Goal: Task Accomplishment & Management: Manage account settings

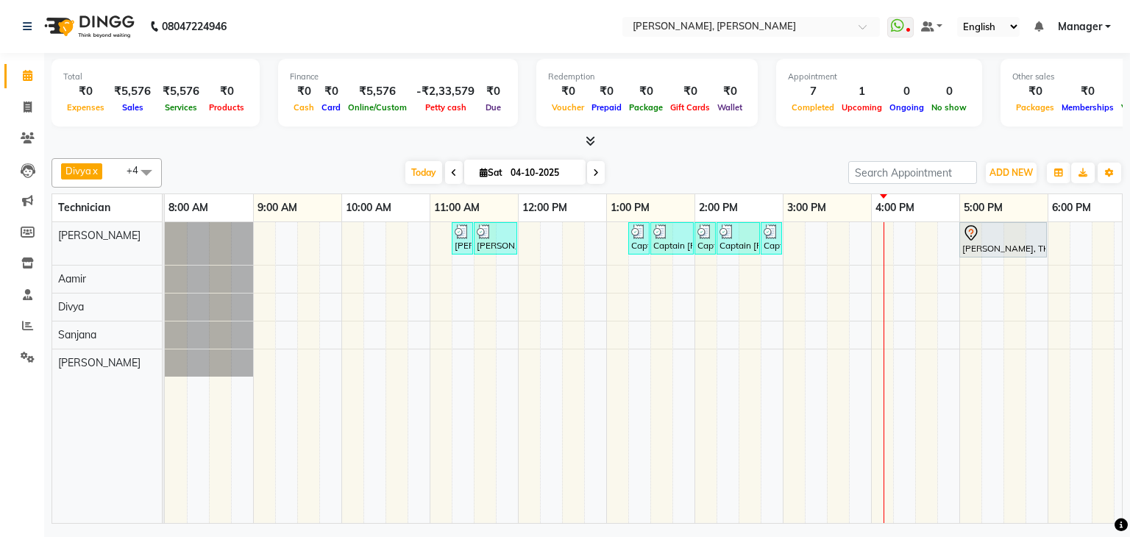
scroll to position [0, 190]
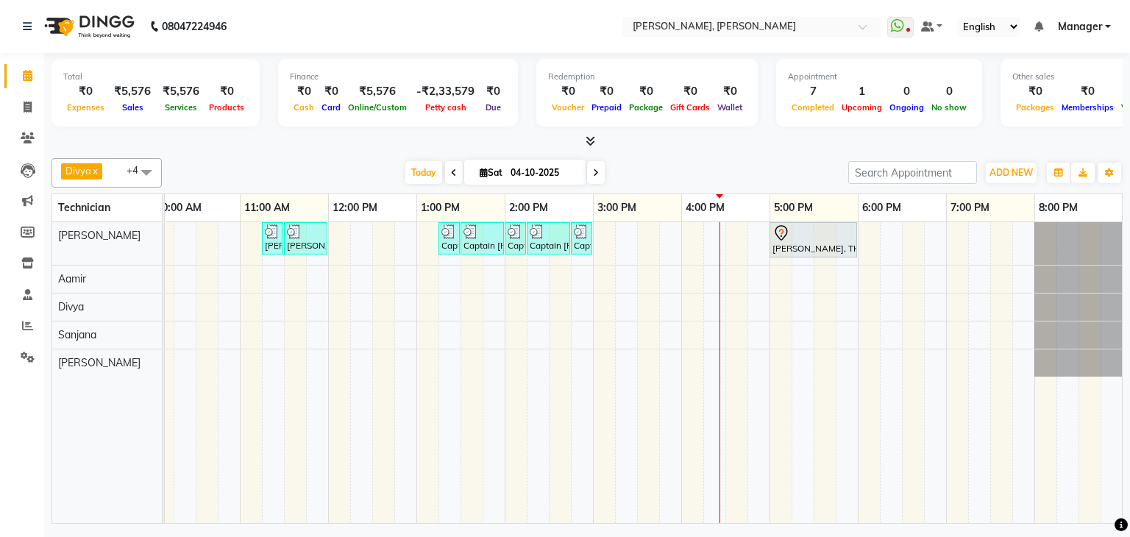
click at [599, 171] on span at bounding box center [596, 172] width 18 height 23
type input "05-10-2025"
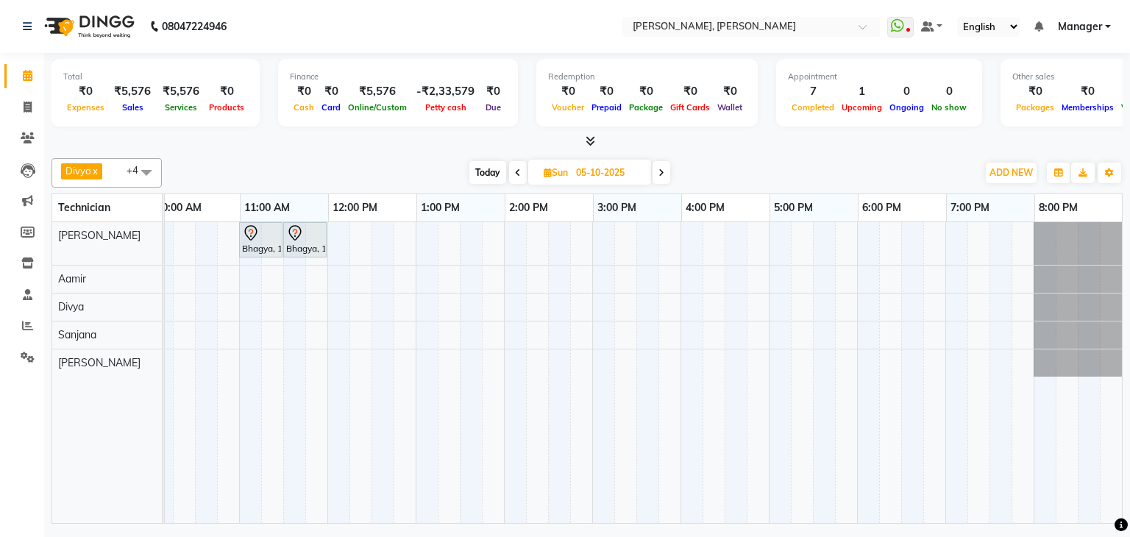
click at [857, 234] on div "Bhagya, 11:00 AM-11:30 AM, Nail Extensions Acrylic-Toes Bhagya, 11:30 AM-12:00 …" at bounding box center [547, 372] width 1147 height 301
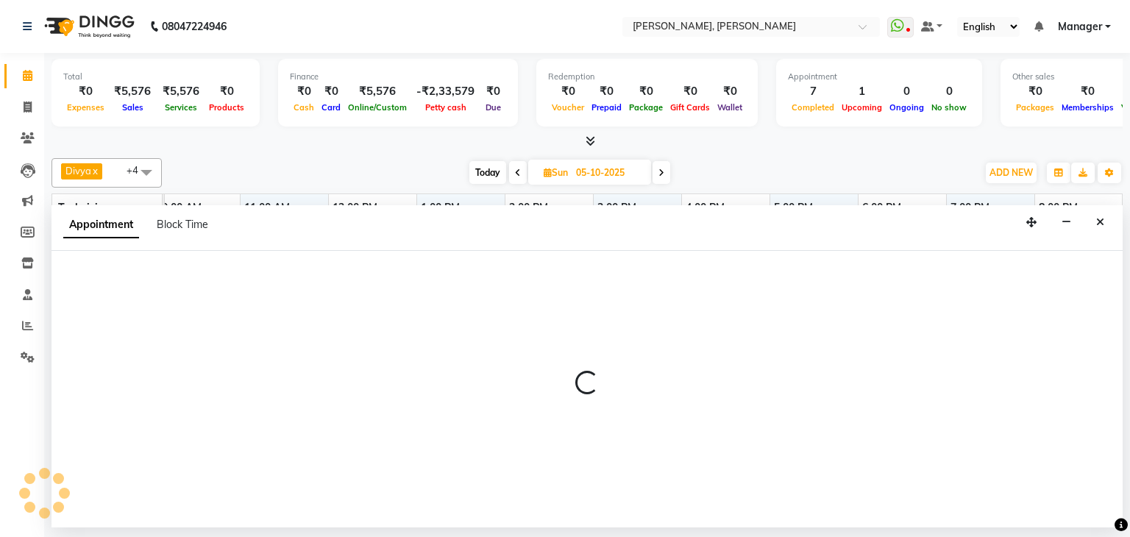
select select "54412"
select select "1080"
select select "tentative"
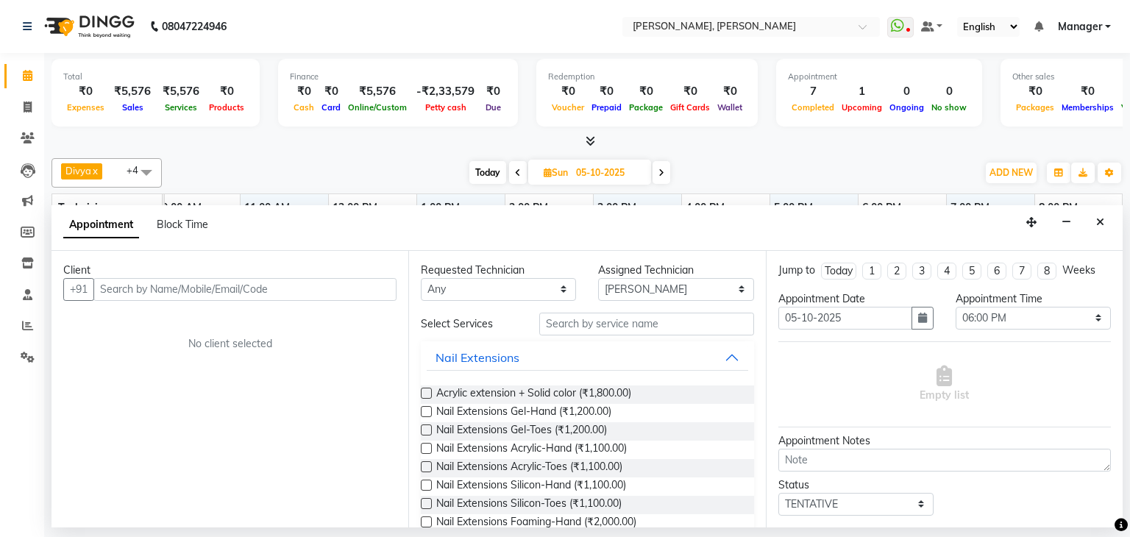
click at [318, 286] on input "text" at bounding box center [244, 289] width 303 height 23
type input "7976954595"
click at [368, 288] on span "Add Client" at bounding box center [365, 288] width 49 height 13
select select "21"
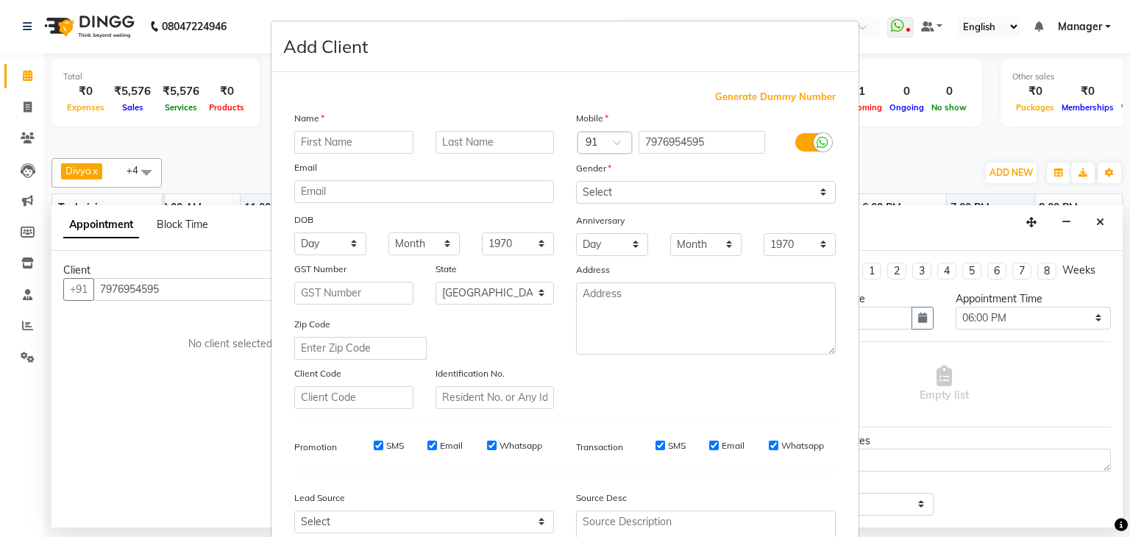
click at [337, 147] on input "text" at bounding box center [353, 142] width 119 height 23
type input "Mrigaya"
click at [621, 194] on select "Select [DEMOGRAPHIC_DATA] [DEMOGRAPHIC_DATA] Other Prefer Not To Say" at bounding box center [706, 192] width 260 height 23
select select "[DEMOGRAPHIC_DATA]"
click at [576, 182] on select "Select [DEMOGRAPHIC_DATA] [DEMOGRAPHIC_DATA] Other Prefer Not To Say" at bounding box center [706, 192] width 260 height 23
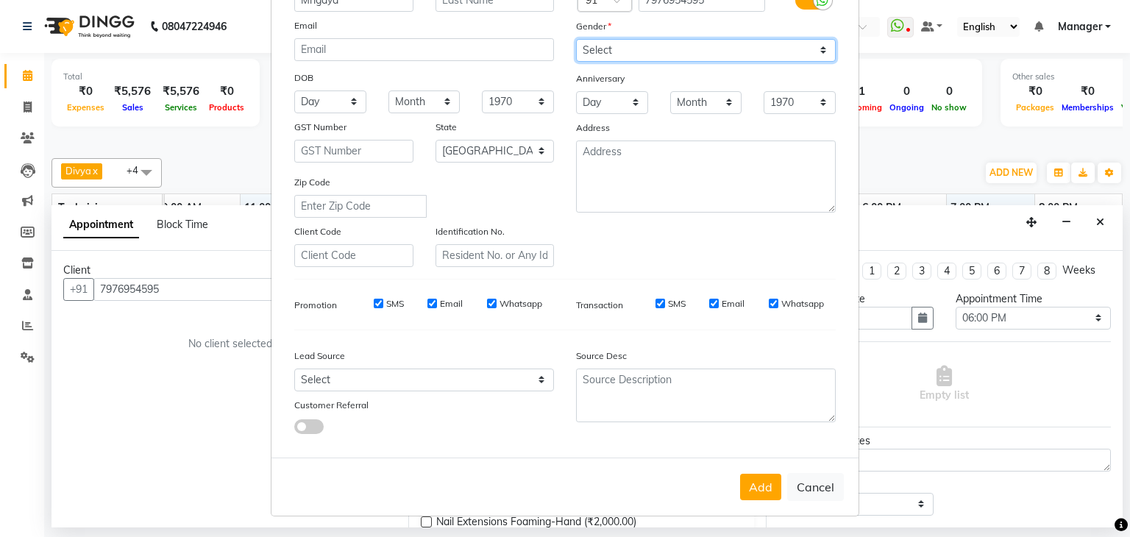
scroll to position [149, 0]
click at [758, 492] on button "Add" at bounding box center [760, 487] width 41 height 26
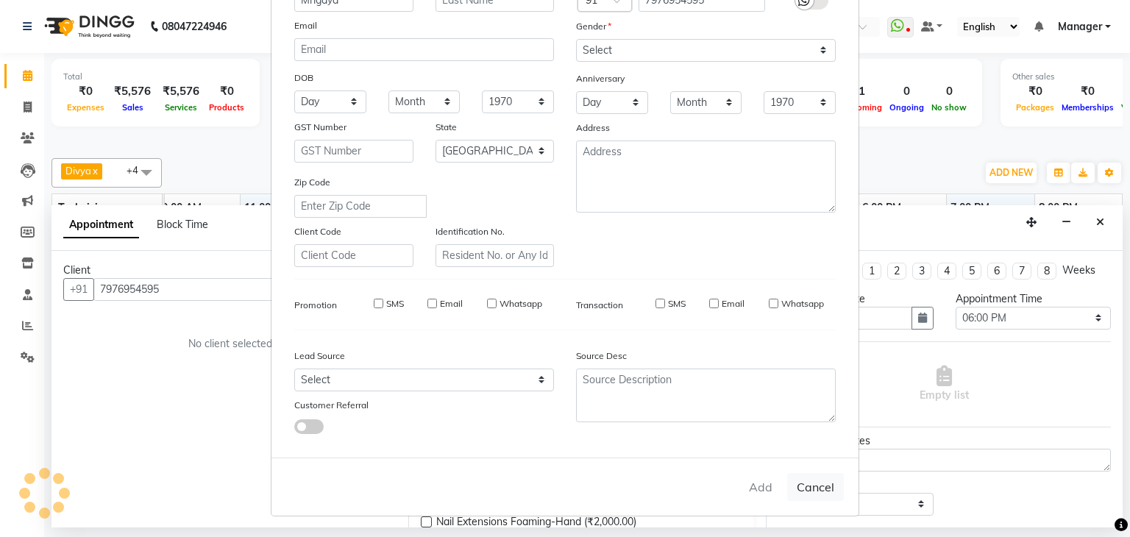
type input "79******95"
select select
select select "null"
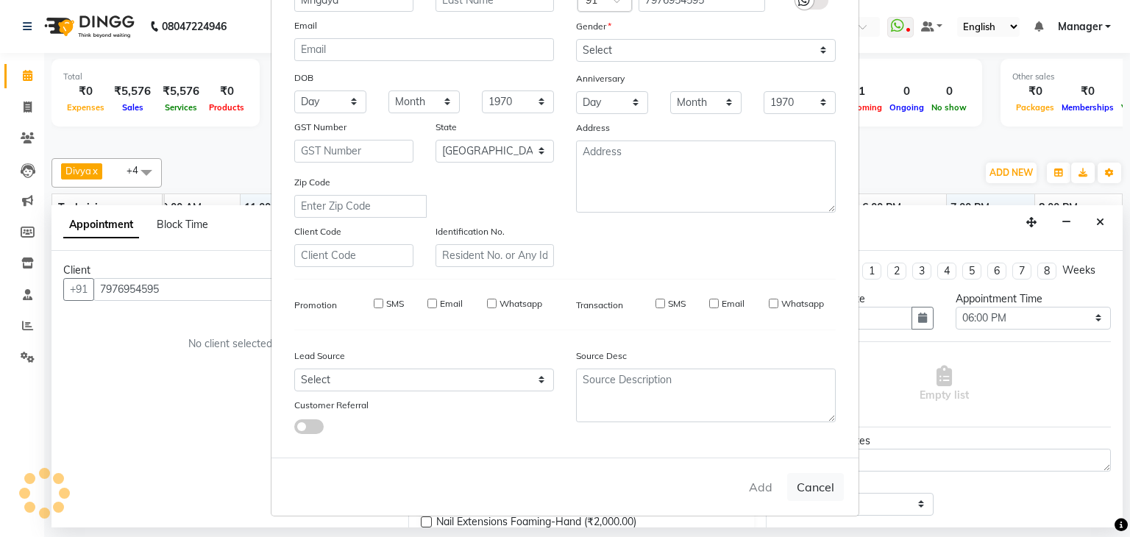
select select
checkbox input "false"
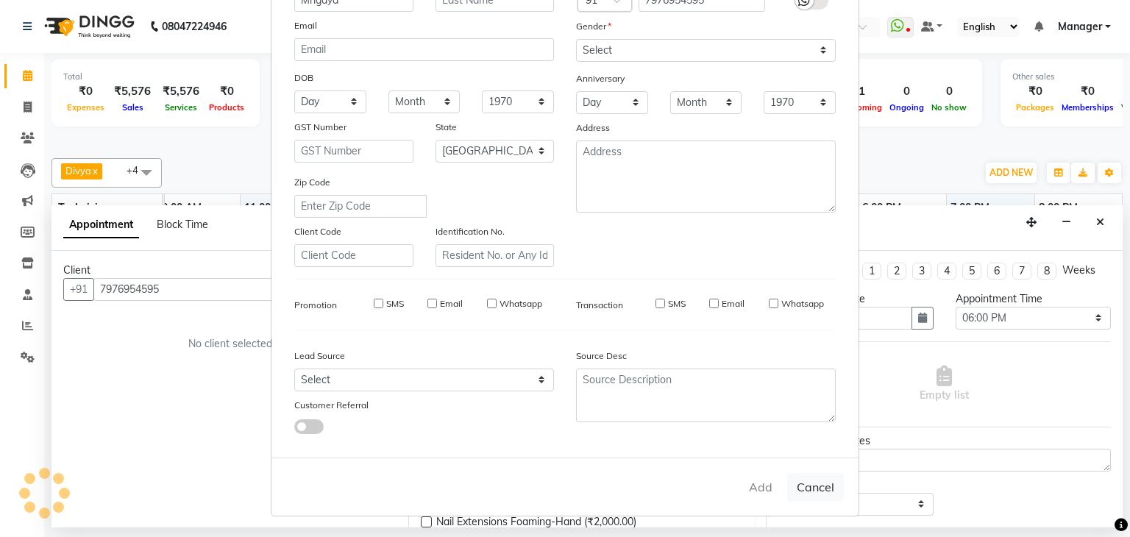
checkbox input "false"
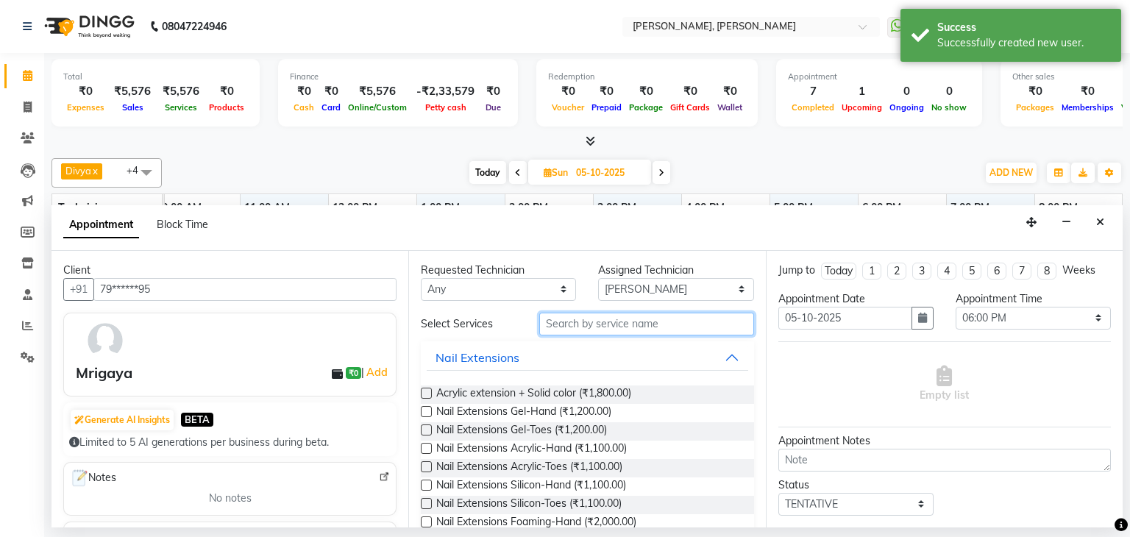
click at [605, 325] on input "text" at bounding box center [646, 324] width 215 height 23
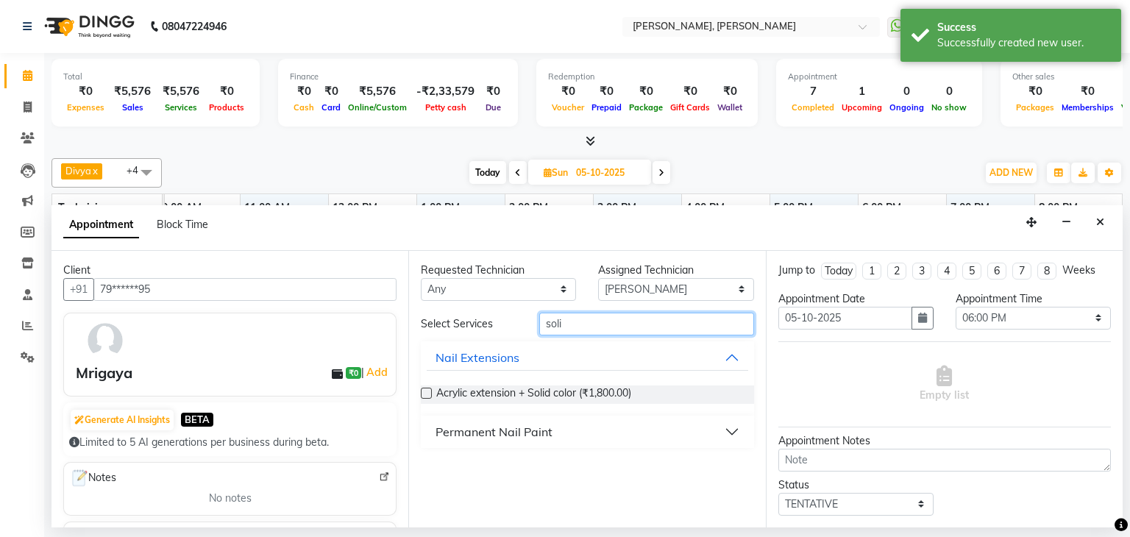
type input "soli"
drag, startPoint x: 516, startPoint y: 423, endPoint x: 527, endPoint y: 430, distance: 12.9
click at [518, 427] on div "Permanent Nail Paint" at bounding box center [493, 432] width 117 height 18
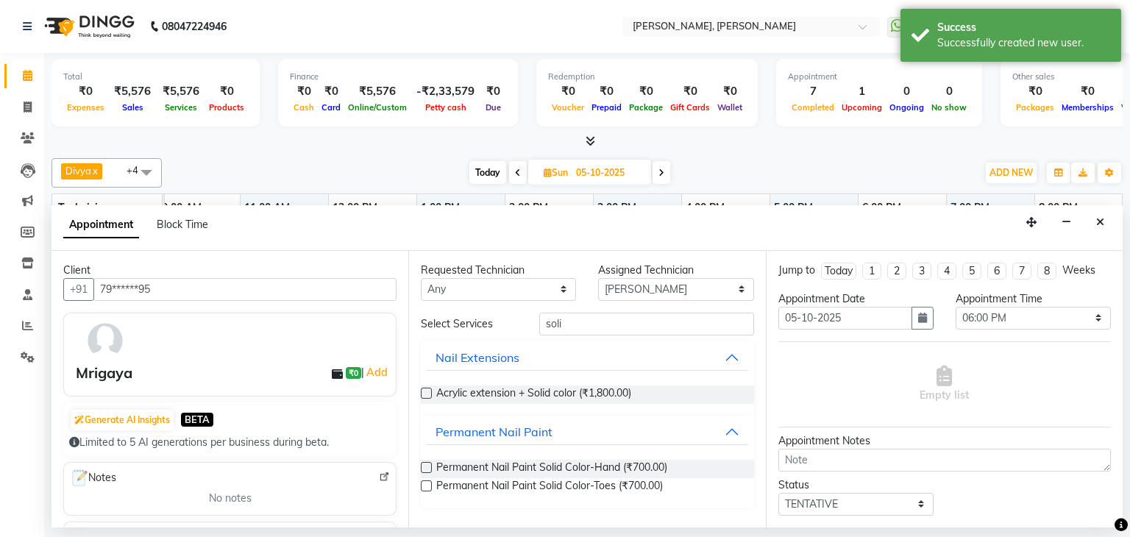
click at [425, 466] on label at bounding box center [426, 467] width 11 height 11
click at [425, 466] on input "checkbox" at bounding box center [426, 469] width 10 height 10
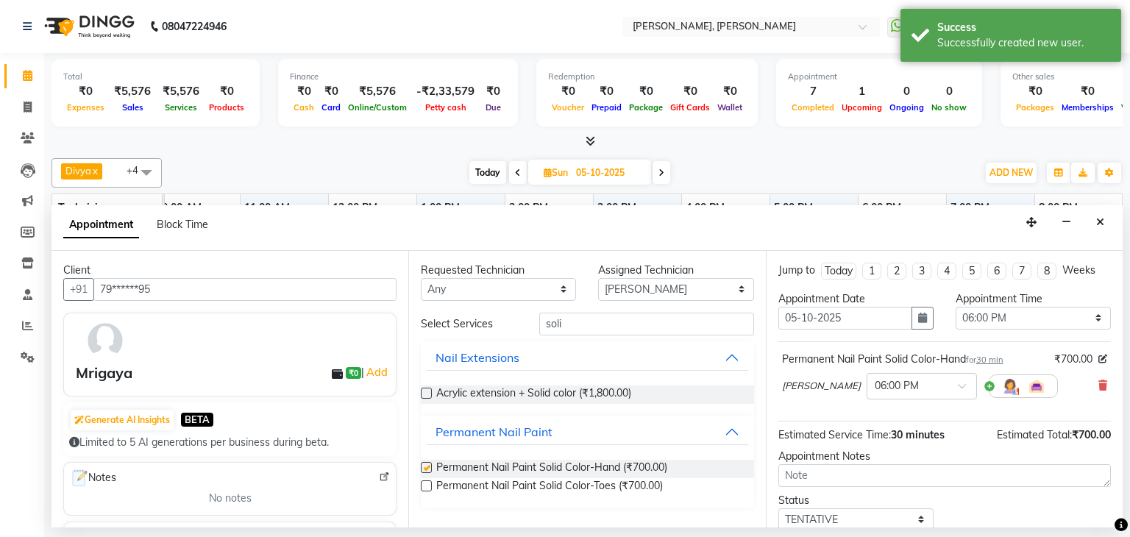
checkbox input "false"
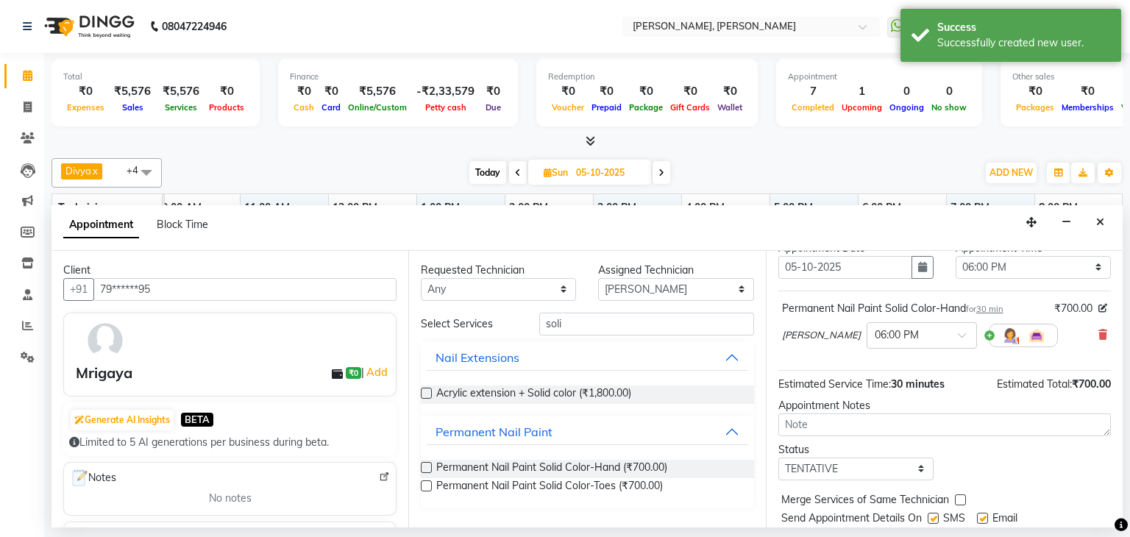
scroll to position [96, 0]
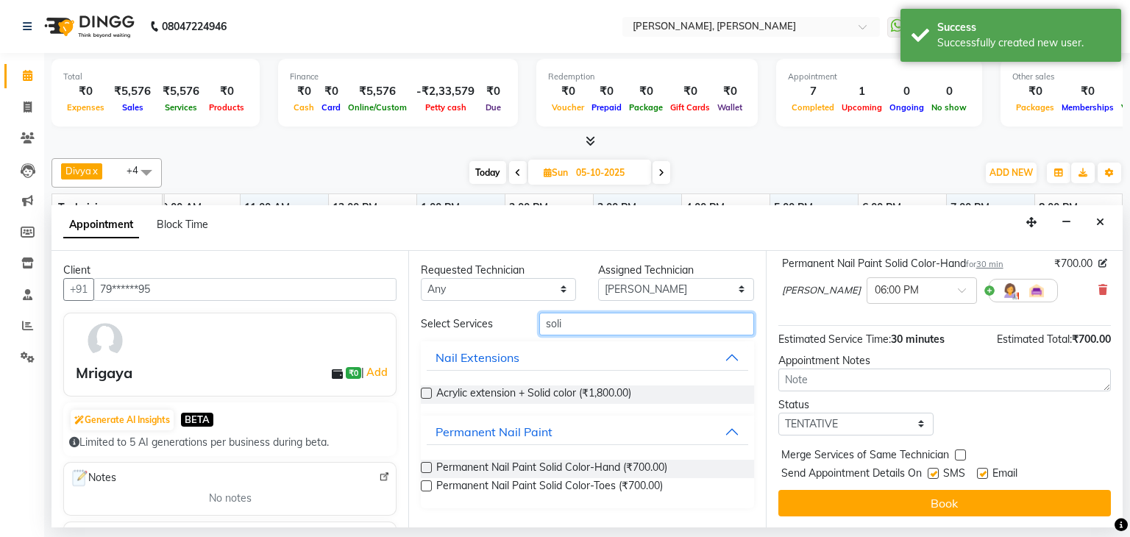
click at [582, 324] on input "soli" at bounding box center [646, 324] width 215 height 23
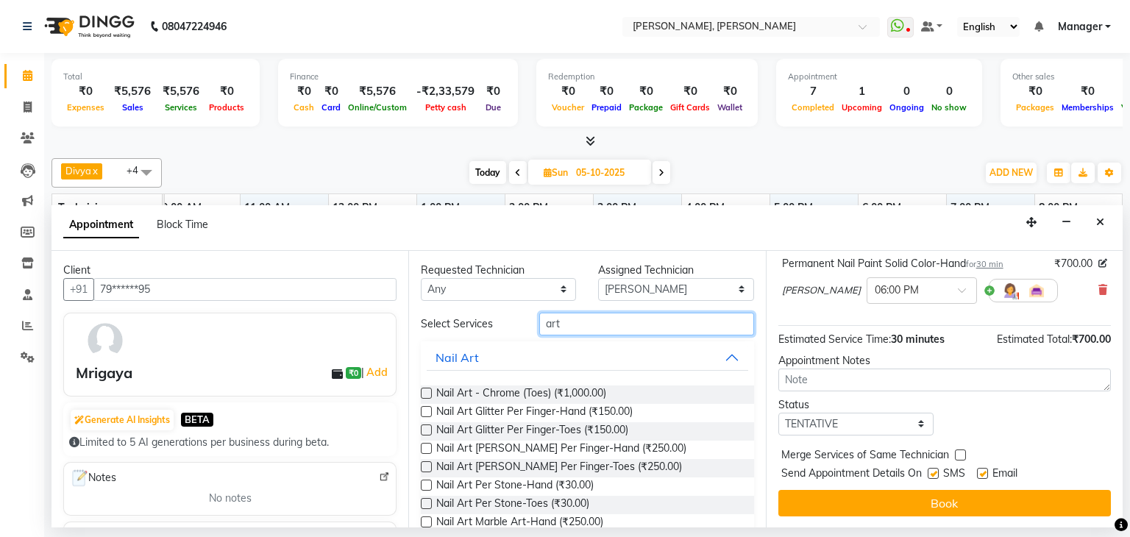
type input "art"
click at [426, 446] on label at bounding box center [426, 448] width 11 height 11
click at [426, 446] on input "checkbox" at bounding box center [426, 450] width 10 height 10
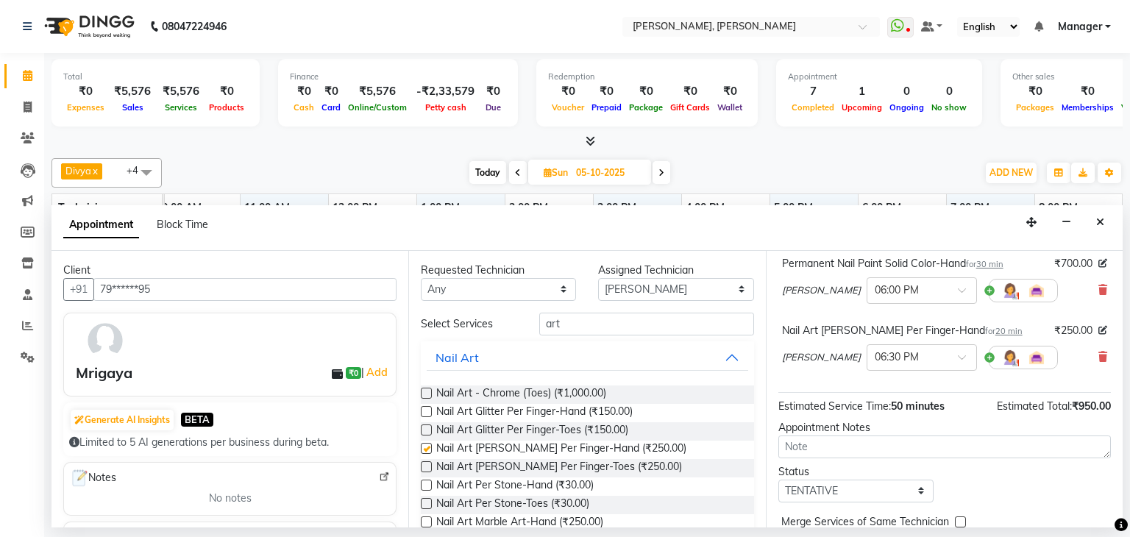
checkbox input "false"
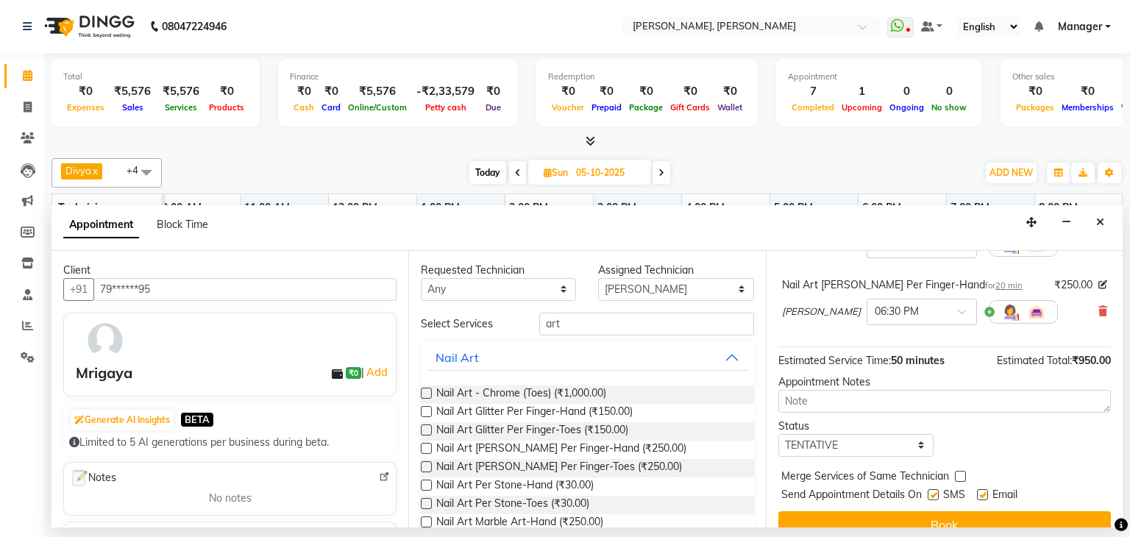
scroll to position [162, 0]
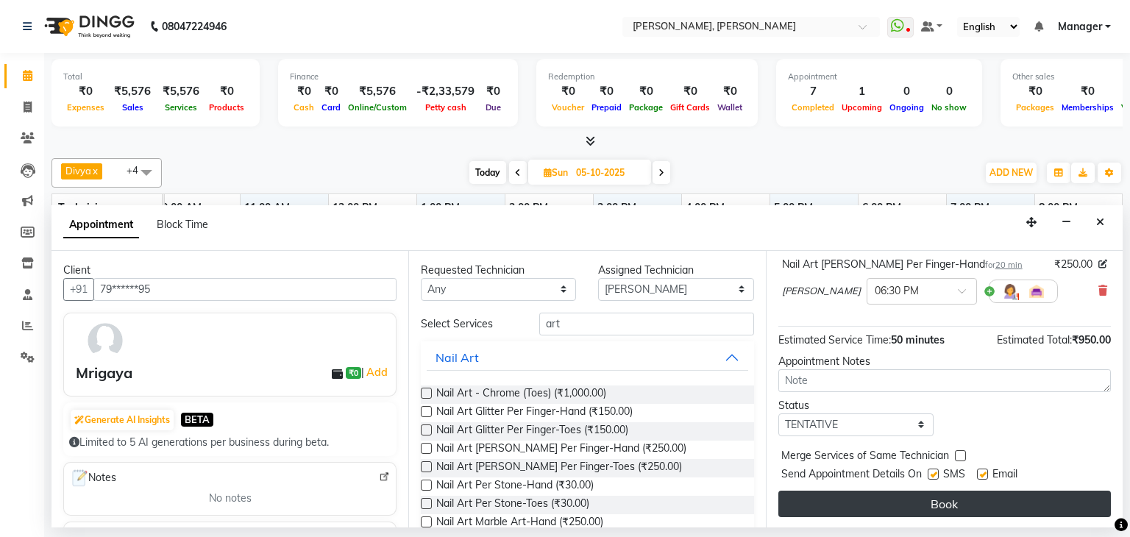
click at [954, 499] on button "Book" at bounding box center [944, 504] width 332 height 26
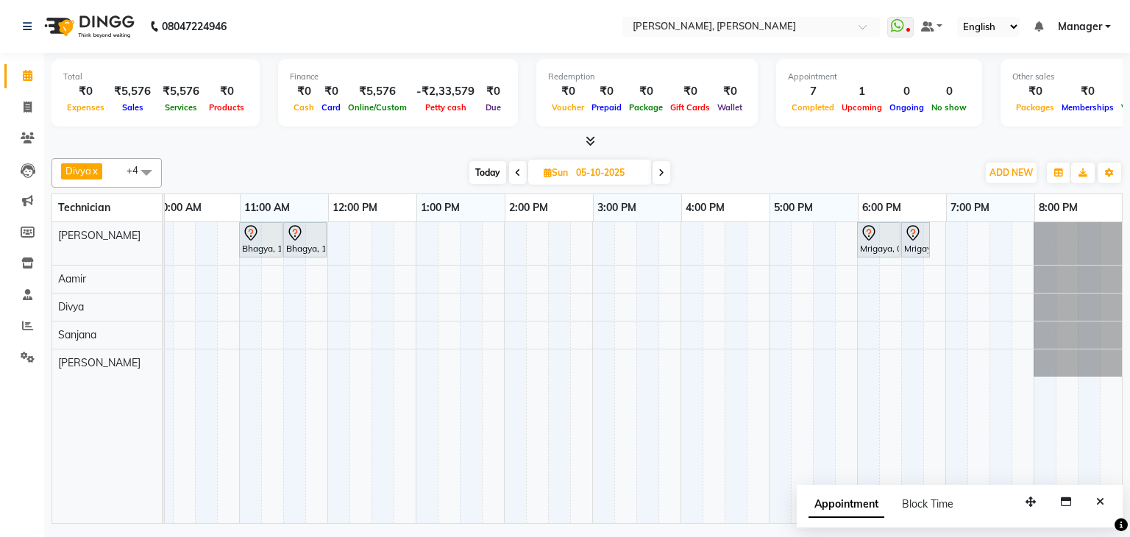
scroll to position [0, 0]
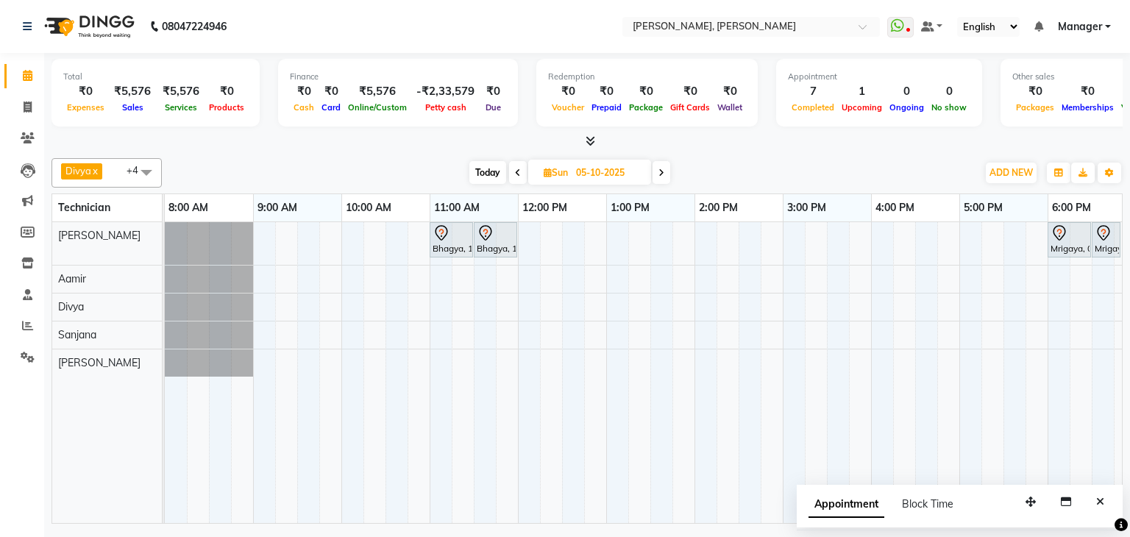
click at [488, 169] on span "Today" at bounding box center [487, 172] width 37 height 23
type input "04-10-2025"
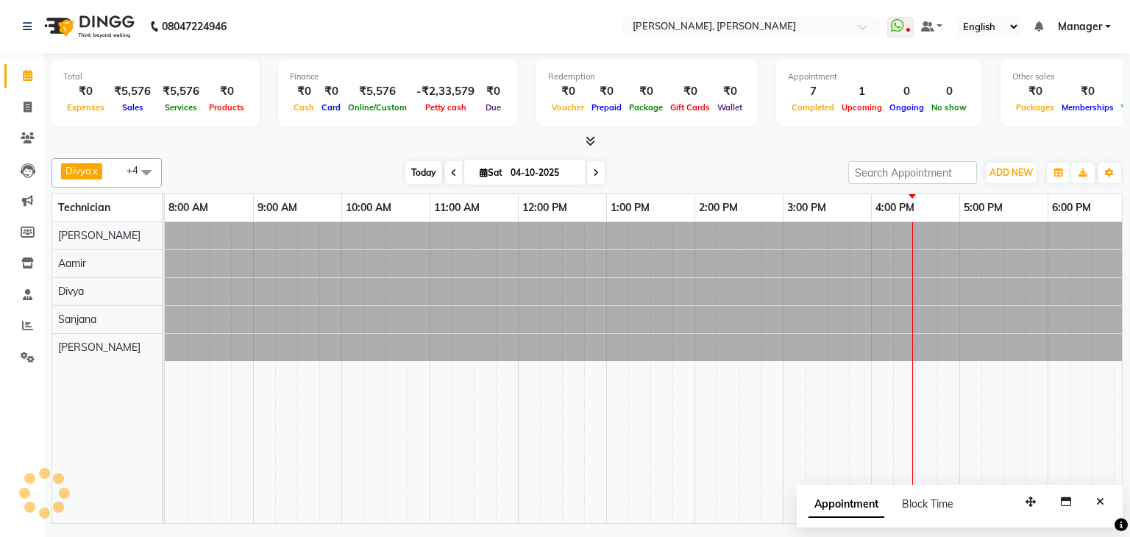
scroll to position [0, 190]
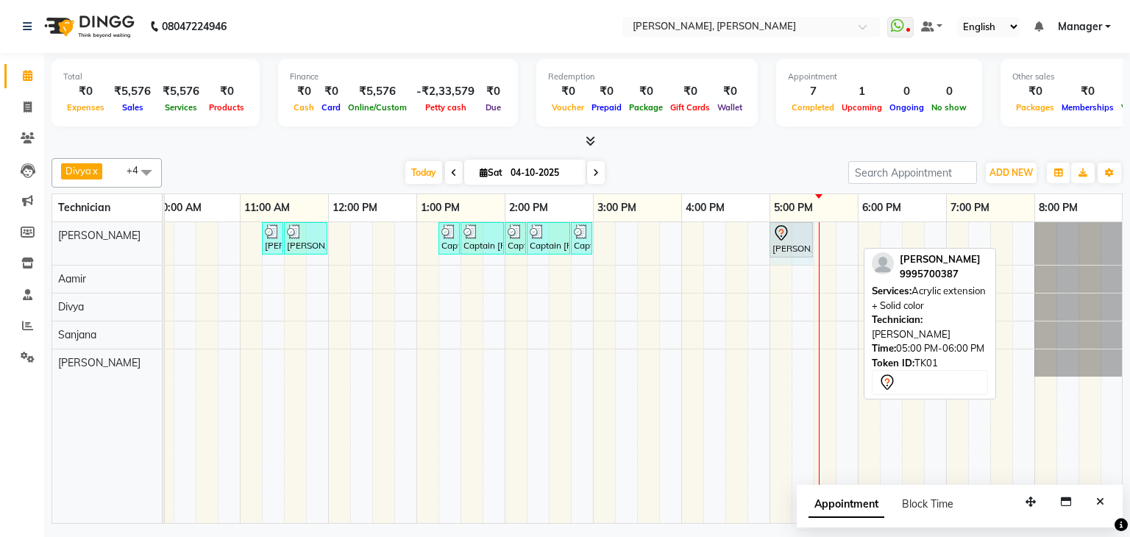
drag, startPoint x: 855, startPoint y: 233, endPoint x: 810, endPoint y: 241, distance: 45.5
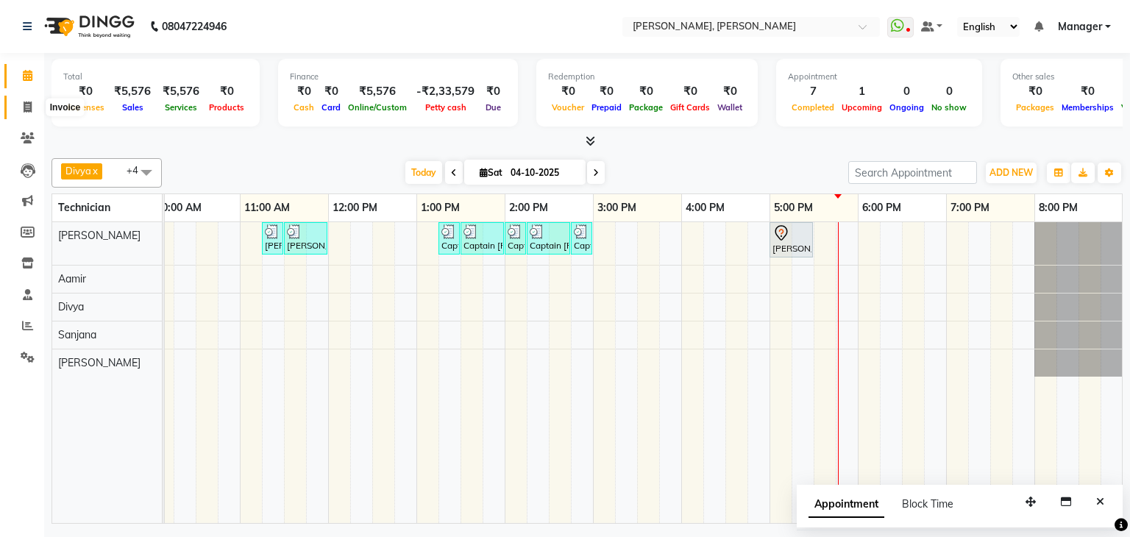
click at [29, 113] on span at bounding box center [28, 107] width 26 height 17
select select "6455"
select select "service"
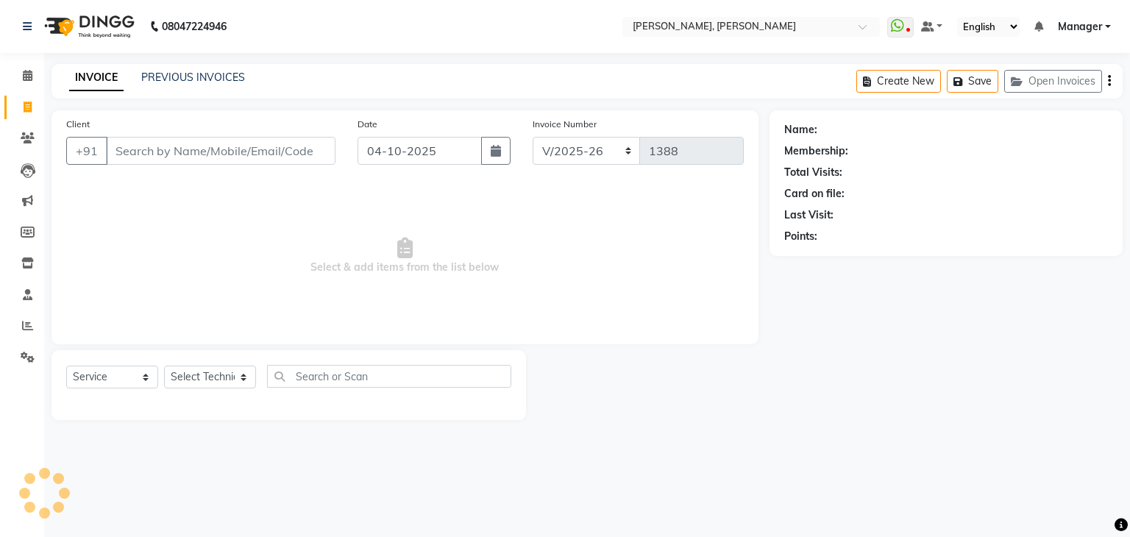
click at [238, 154] on input "Client" at bounding box center [220, 151] width 229 height 28
click at [35, 138] on span at bounding box center [28, 138] width 26 height 17
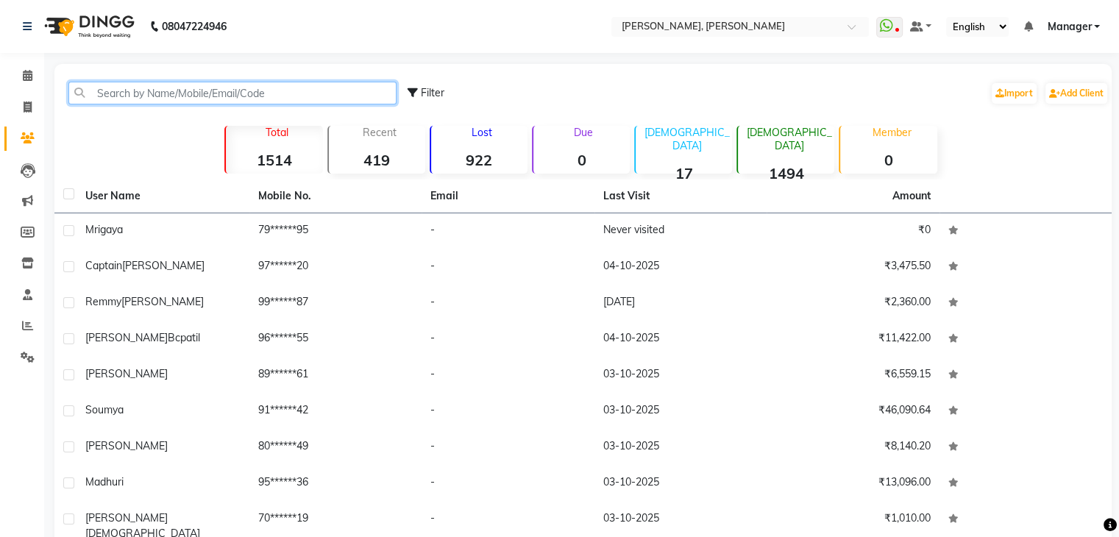
click at [239, 100] on input "text" at bounding box center [232, 93] width 328 height 23
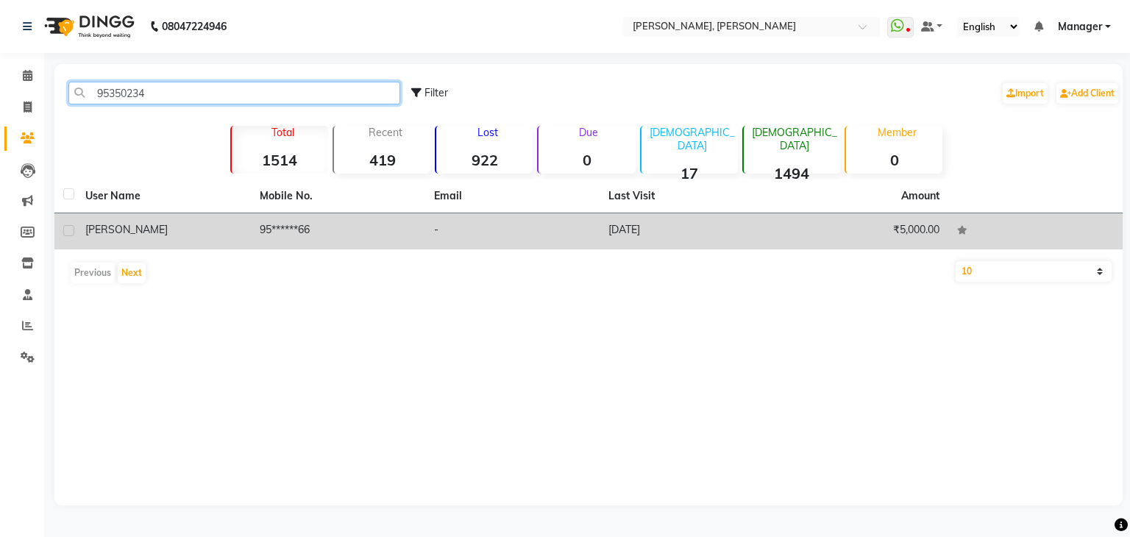
type input "95350234"
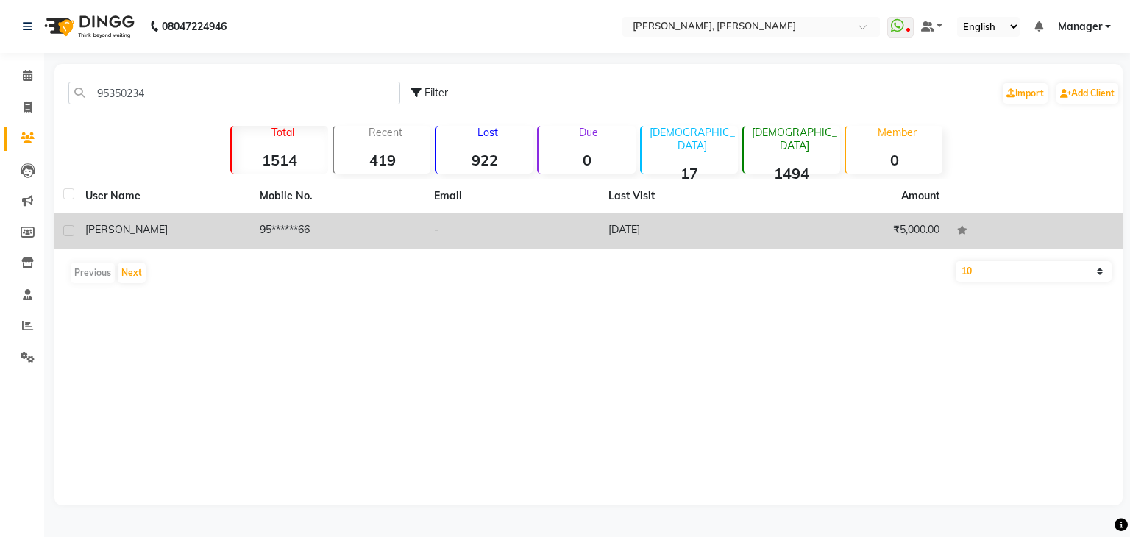
click at [357, 227] on td "95******66" at bounding box center [338, 231] width 174 height 36
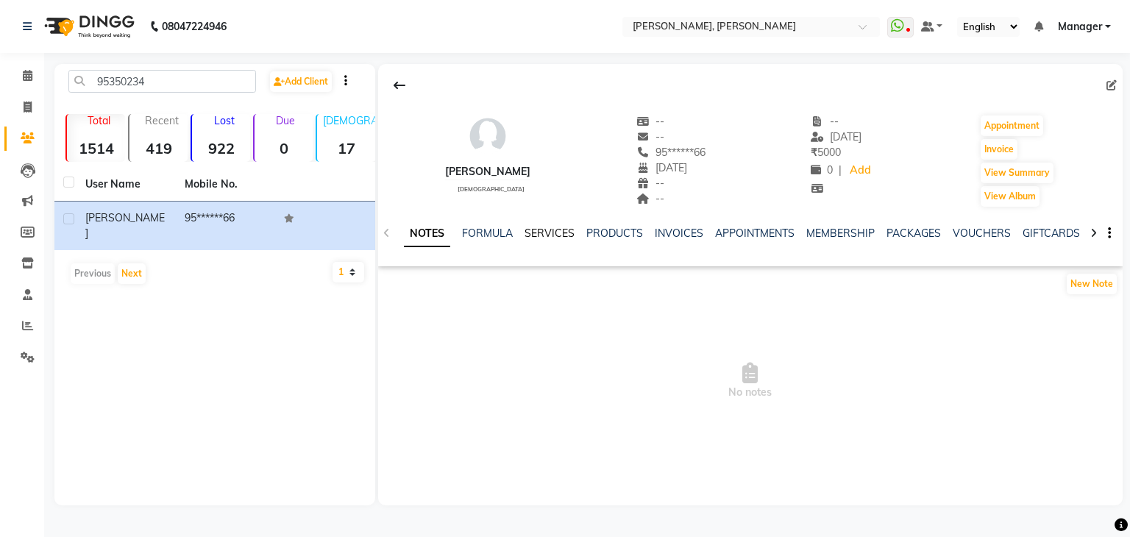
click at [552, 233] on link "SERVICES" at bounding box center [549, 233] width 50 height 13
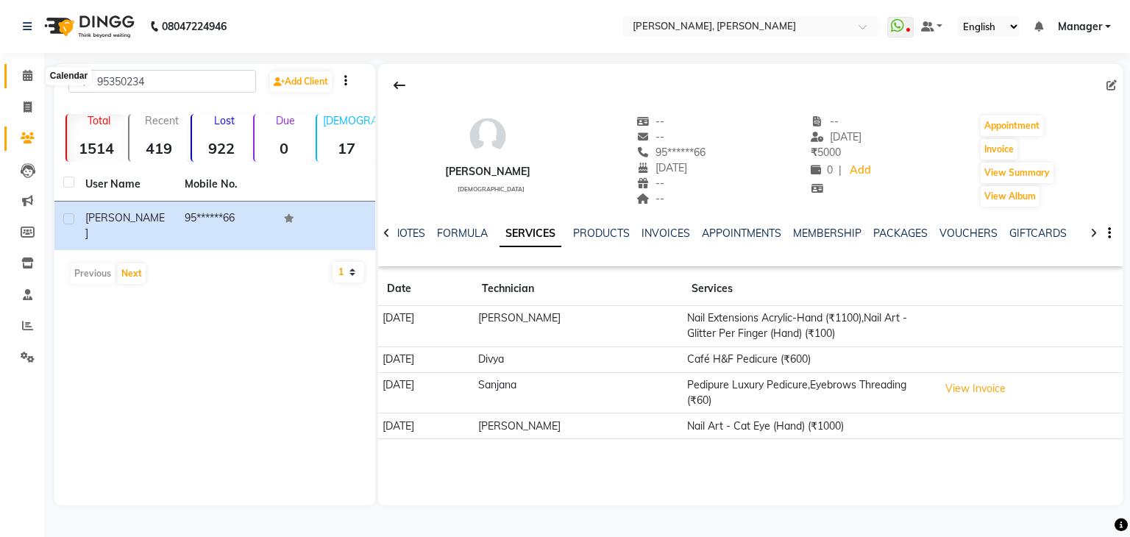
click at [32, 79] on span at bounding box center [28, 76] width 26 height 17
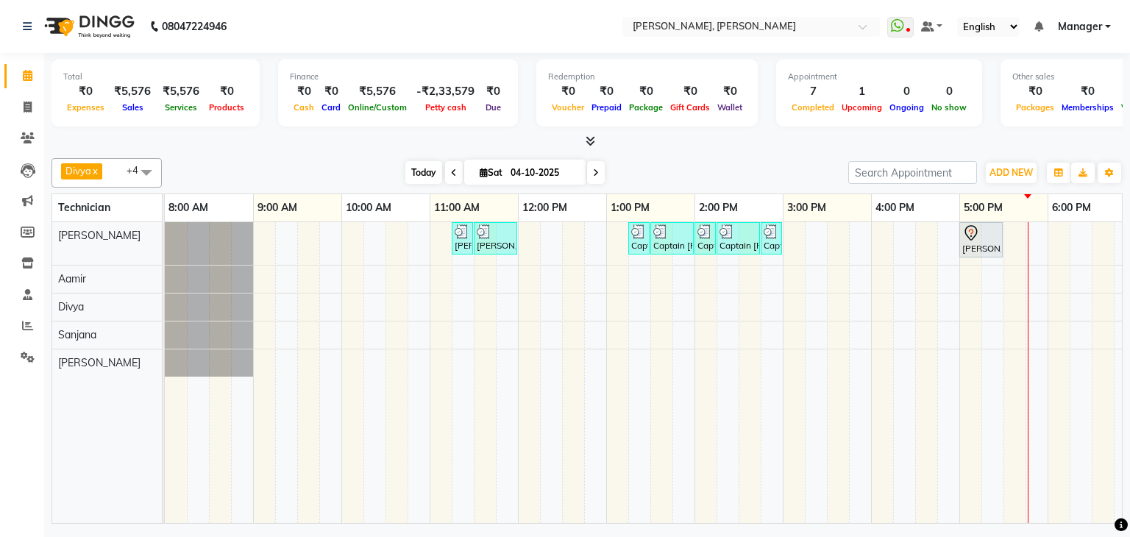
click at [427, 165] on span "Today" at bounding box center [423, 172] width 37 height 23
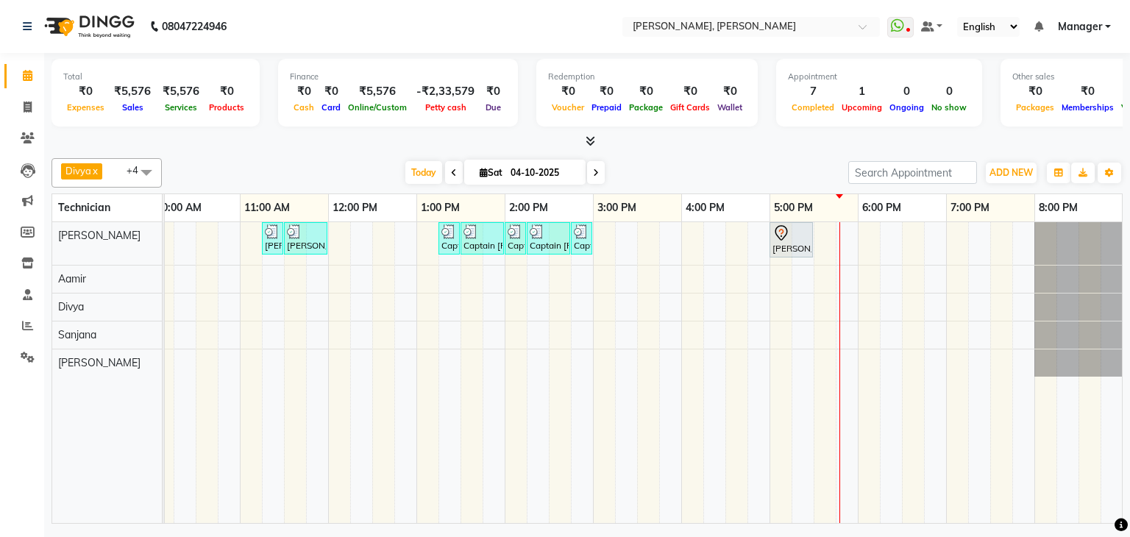
scroll to position [0, 201]
click at [883, 239] on div "Shrusti Bcpatil, TK02, 11:15 AM-11:30 AM, Restoration Removal of Extensions-Han…" at bounding box center [547, 372] width 1147 height 301
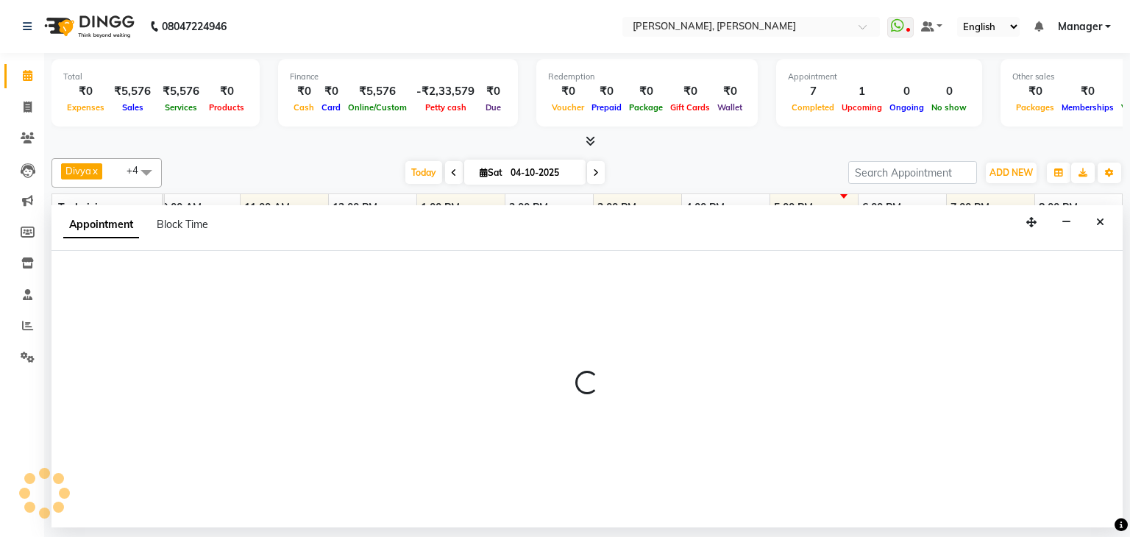
select select "54412"
select select "1095"
select select "tentative"
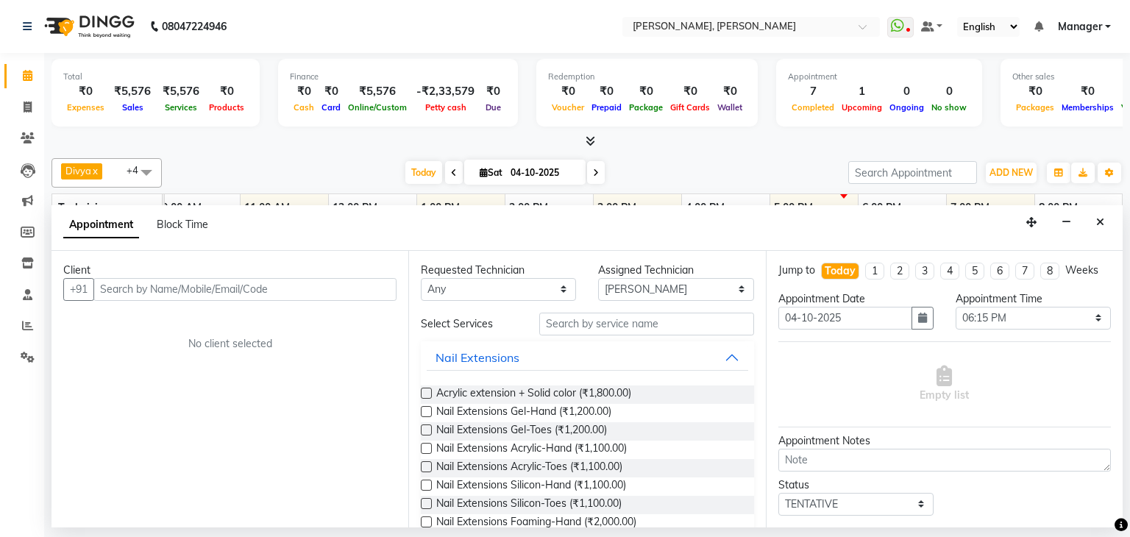
click at [335, 291] on input "text" at bounding box center [244, 289] width 303 height 23
click at [115, 286] on input "6364522908" at bounding box center [214, 289] width 242 height 23
click at [127, 288] on input "6364522908" at bounding box center [214, 289] width 242 height 23
click at [139, 288] on input "6364522908" at bounding box center [214, 289] width 242 height 23
click at [143, 289] on input "6364522908" at bounding box center [214, 289] width 242 height 23
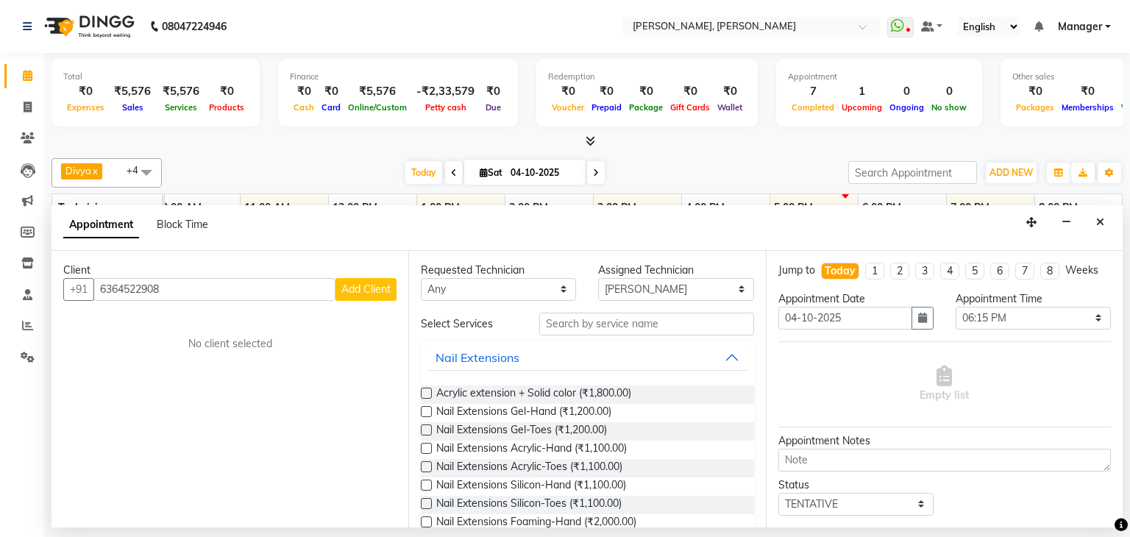
click at [174, 291] on input "6364522908" at bounding box center [214, 289] width 242 height 23
click at [188, 289] on input "6364522908" at bounding box center [214, 289] width 242 height 23
drag, startPoint x: 111, startPoint y: 285, endPoint x: 147, endPoint y: 298, distance: 38.4
click at [110, 285] on input "6364522908" at bounding box center [214, 289] width 242 height 23
type input "6364522908"
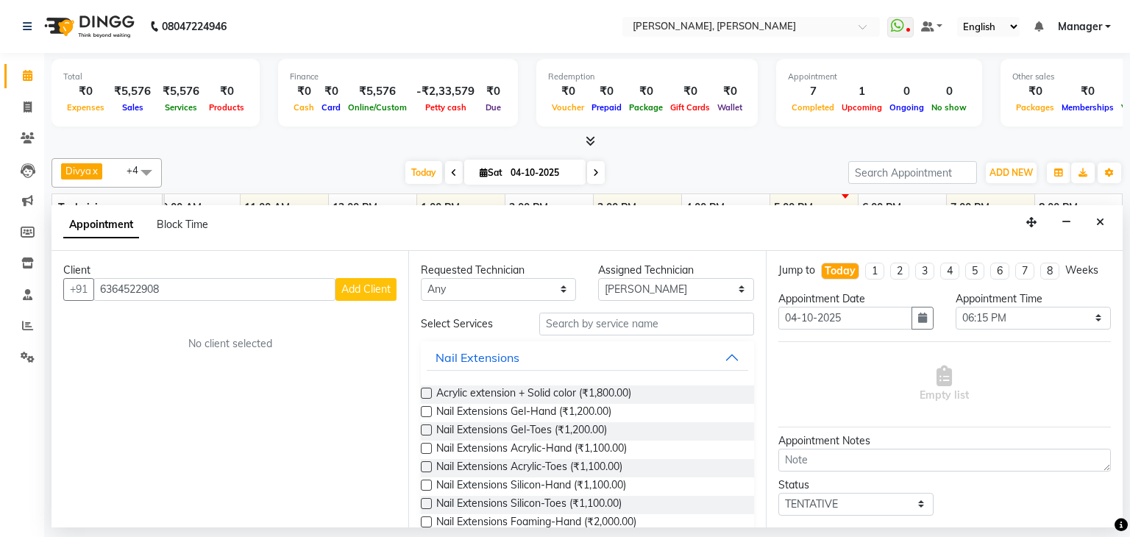
click at [381, 288] on span "Add Client" at bounding box center [365, 288] width 49 height 13
select select "21"
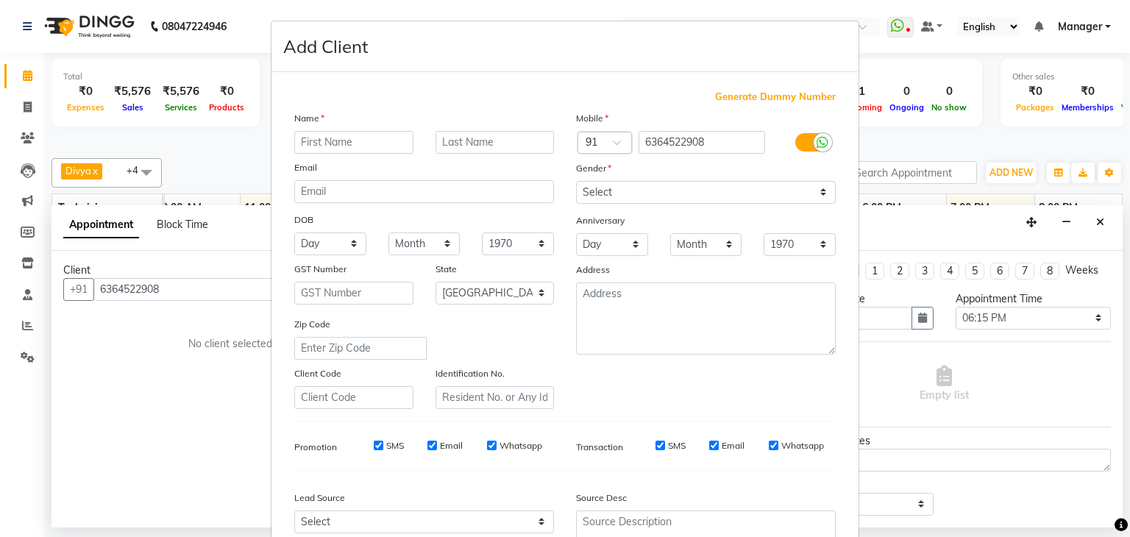
click at [349, 146] on input "text" at bounding box center [353, 142] width 119 height 23
type input "Gracy"
click at [630, 194] on select "Select [DEMOGRAPHIC_DATA] [DEMOGRAPHIC_DATA] Other Prefer Not To Say" at bounding box center [706, 192] width 260 height 23
select select "[DEMOGRAPHIC_DATA]"
click at [576, 182] on select "Select [DEMOGRAPHIC_DATA] [DEMOGRAPHIC_DATA] Other Prefer Not To Say" at bounding box center [706, 192] width 260 height 23
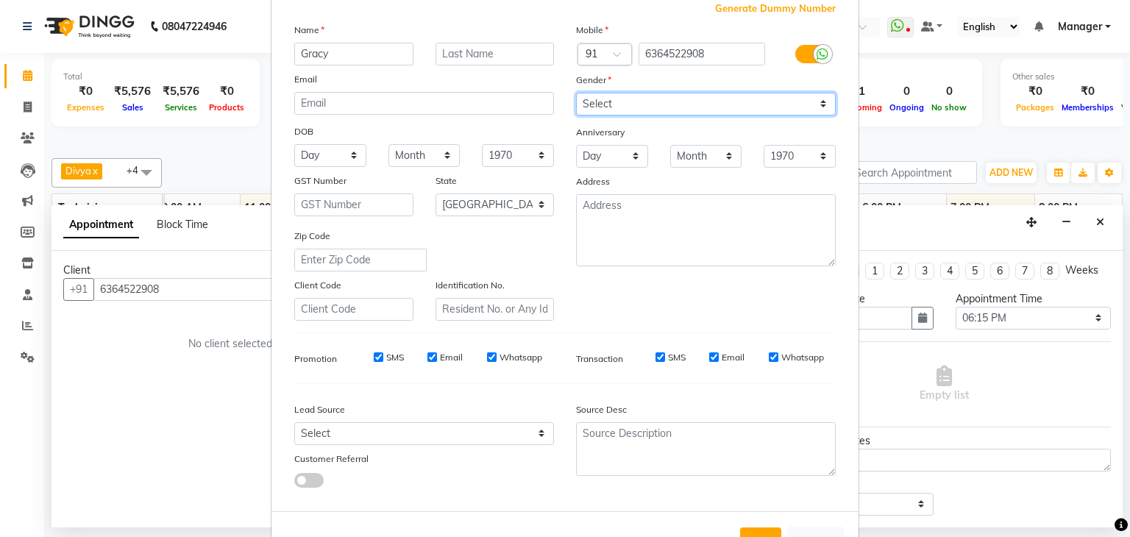
scroll to position [149, 0]
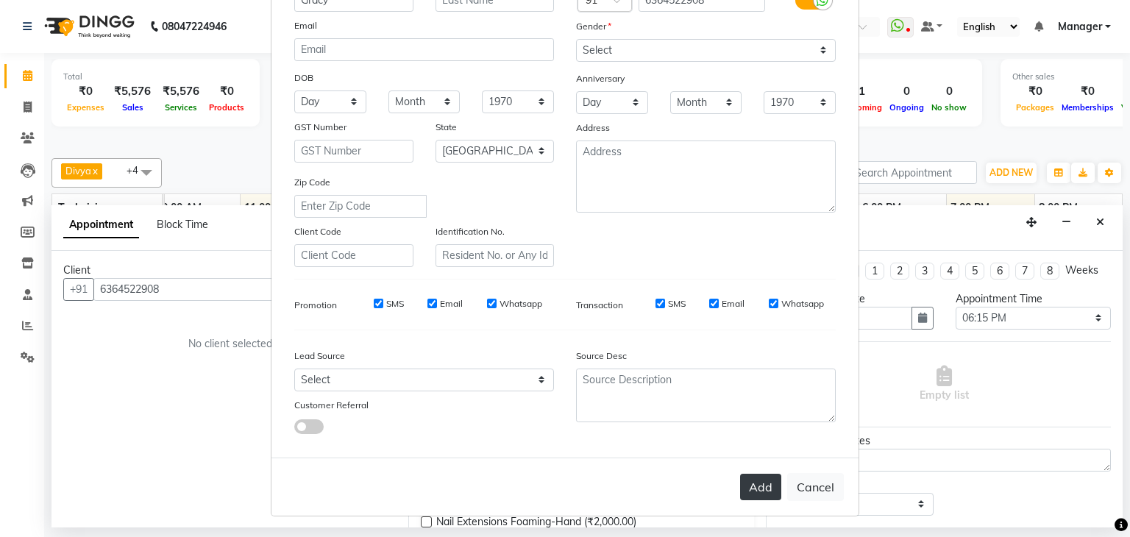
click at [750, 486] on button "Add" at bounding box center [760, 487] width 41 height 26
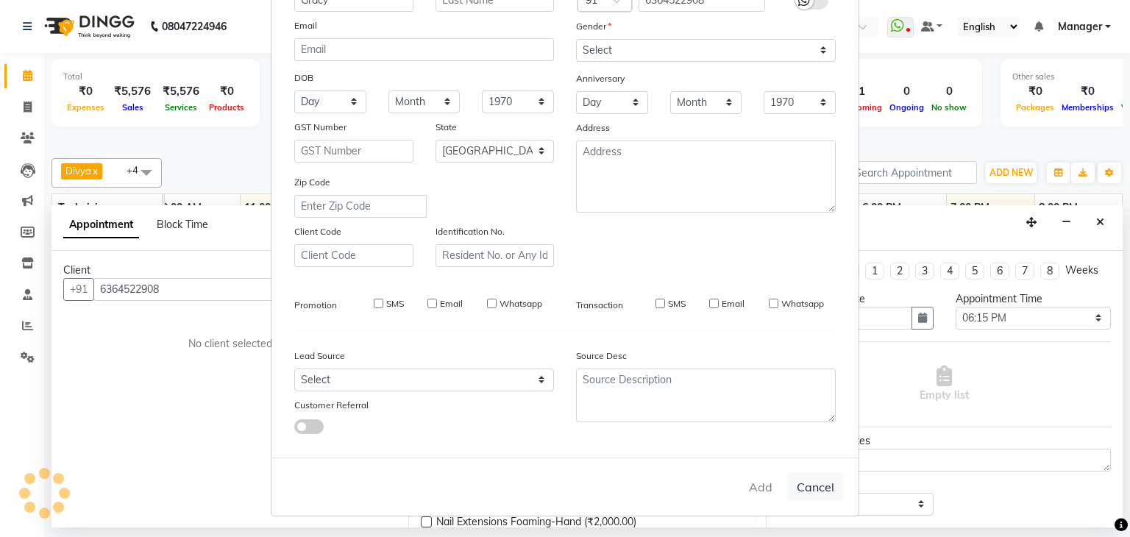
type input "63******08"
select select
select select "null"
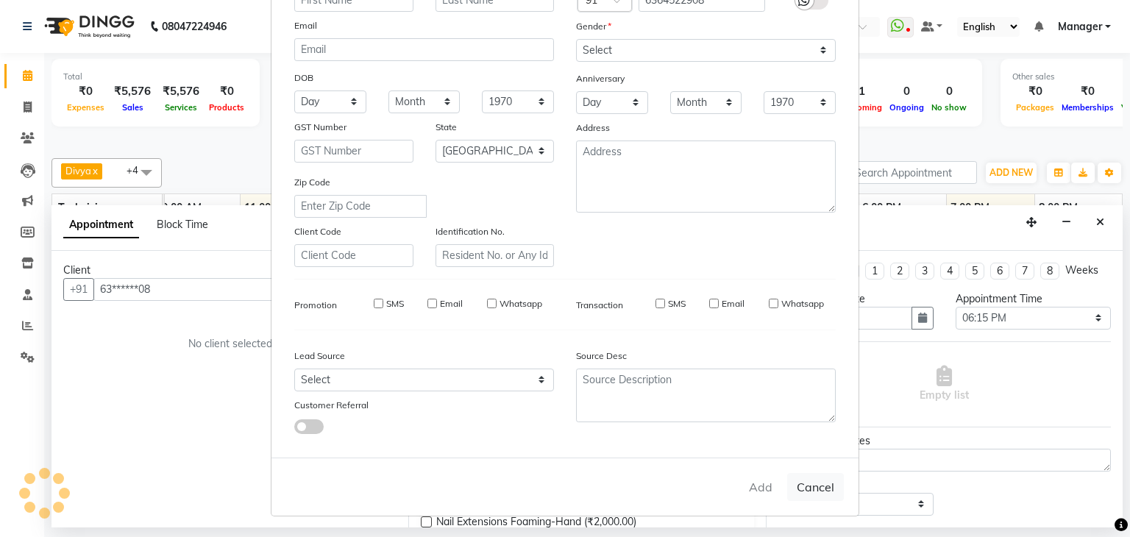
select select
checkbox input "false"
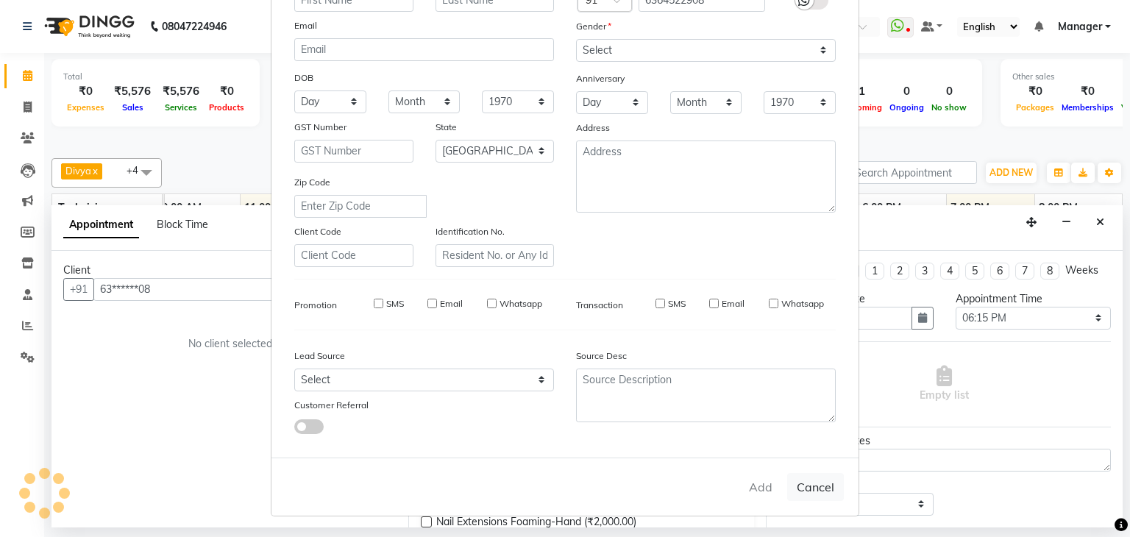
checkbox input "false"
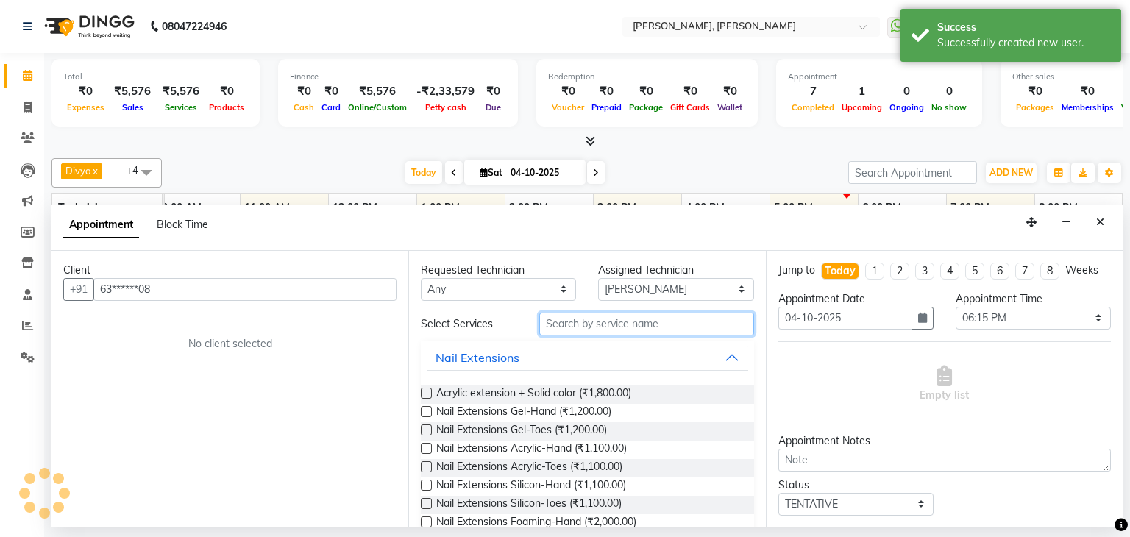
click at [580, 322] on input "text" at bounding box center [646, 324] width 215 height 23
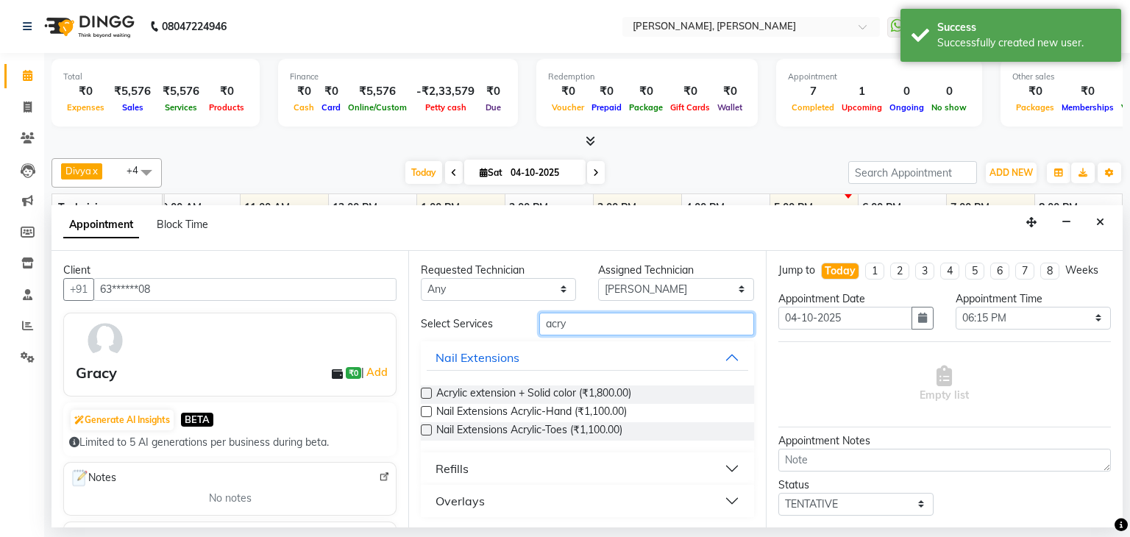
type input "acry"
drag, startPoint x: 424, startPoint y: 408, endPoint x: 541, endPoint y: 416, distance: 117.9
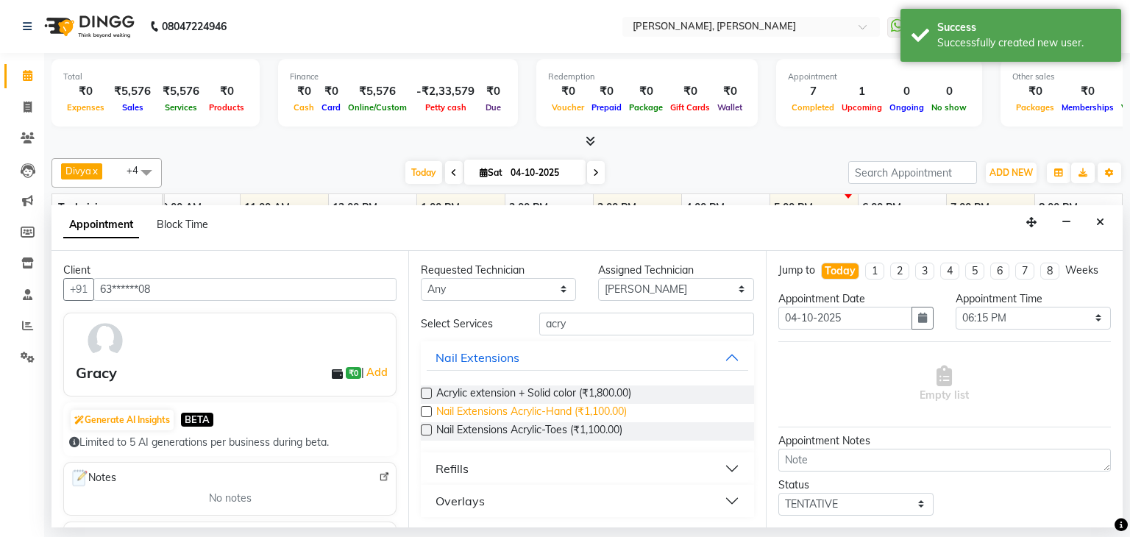
click at [424, 408] on label at bounding box center [426, 411] width 11 height 11
click at [424, 408] on input "checkbox" at bounding box center [426, 413] width 10 height 10
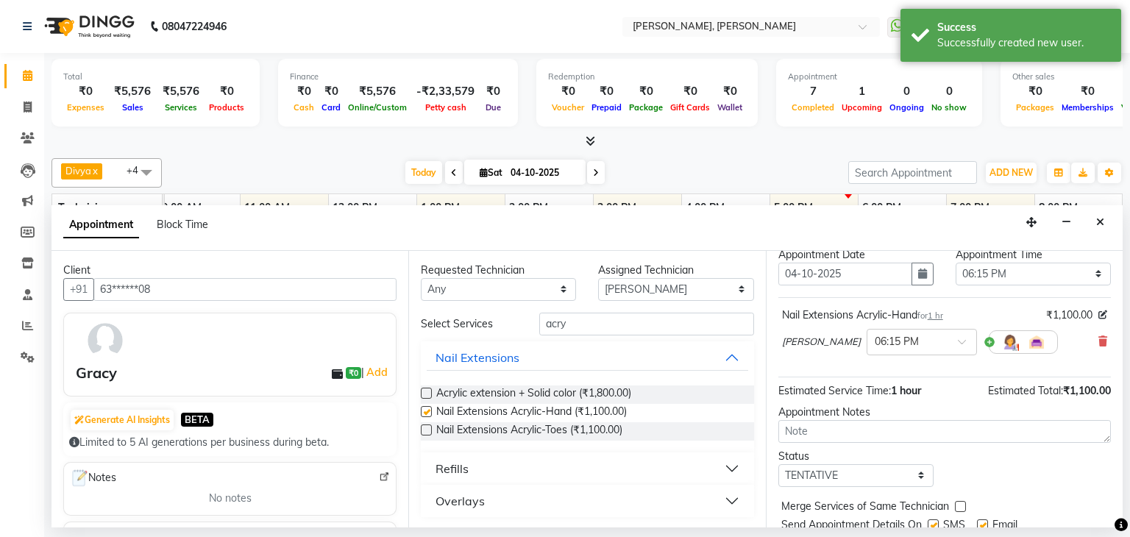
checkbox input "false"
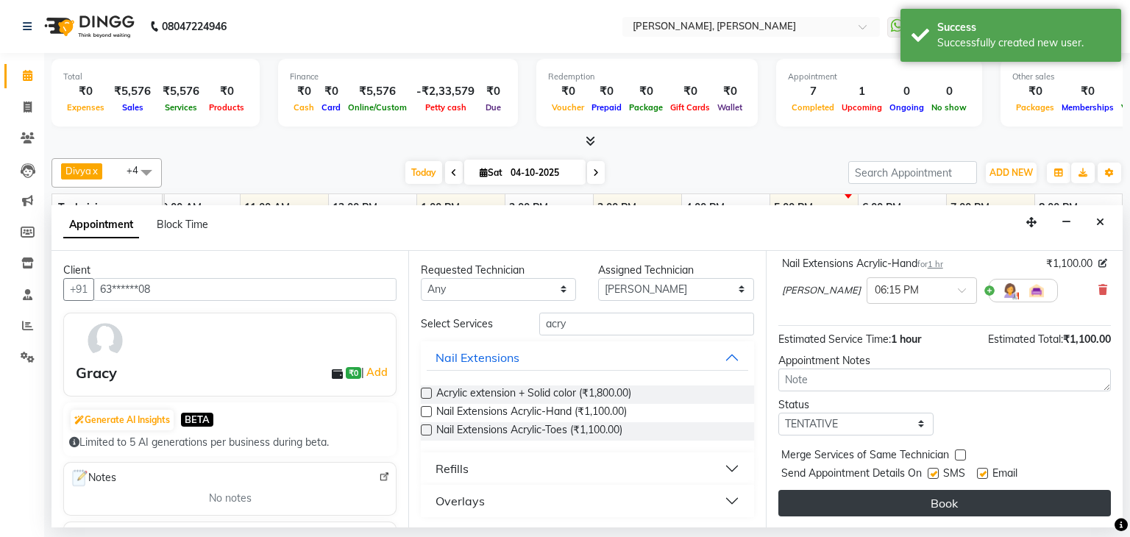
click at [929, 494] on button "Book" at bounding box center [944, 503] width 332 height 26
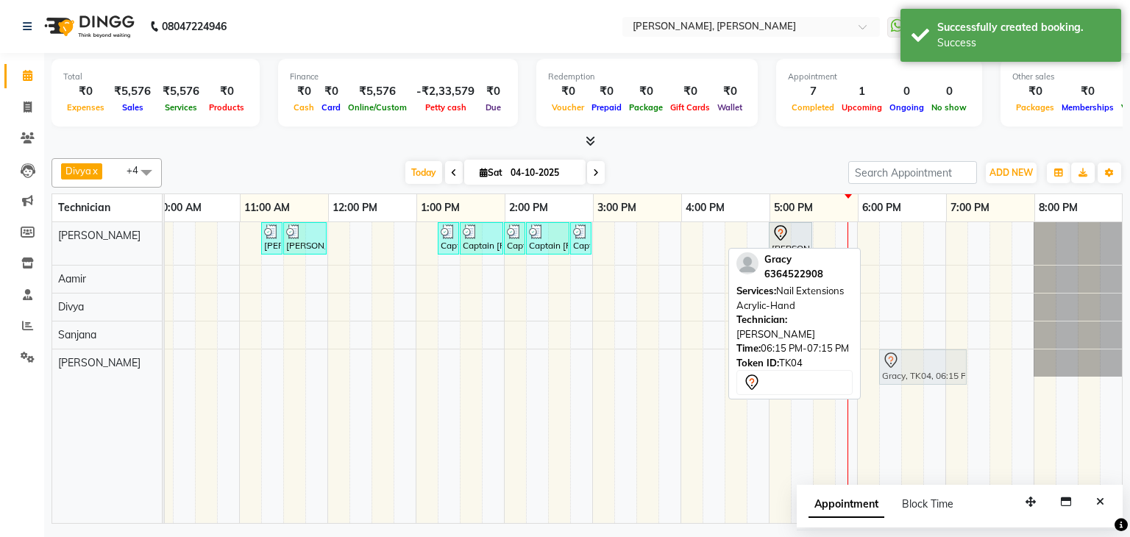
drag, startPoint x: 908, startPoint y: 234, endPoint x: 908, endPoint y: 345, distance: 111.1
click at [908, 354] on tbody "Shrusti Bcpatil, TK02, 11:15 AM-11:30 AM, Restoration Removal of Extensions-Han…" at bounding box center [547, 299] width 1147 height 154
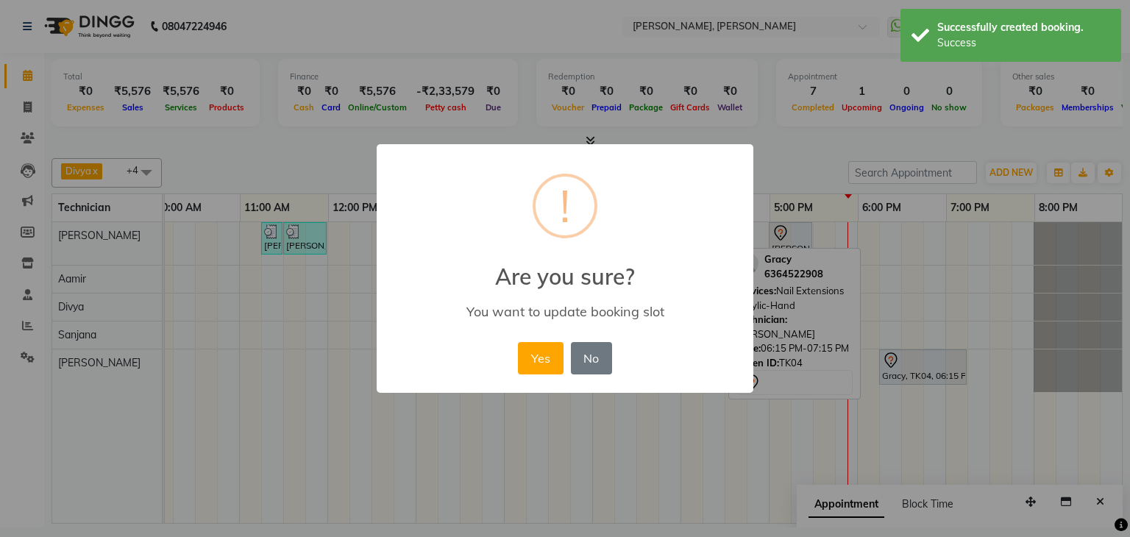
drag, startPoint x: 917, startPoint y: 368, endPoint x: 516, endPoint y: 330, distance: 402.6
click at [974, 366] on div "× ! Are you sure? You want to update booking slot Yes No No" at bounding box center [565, 268] width 1130 height 537
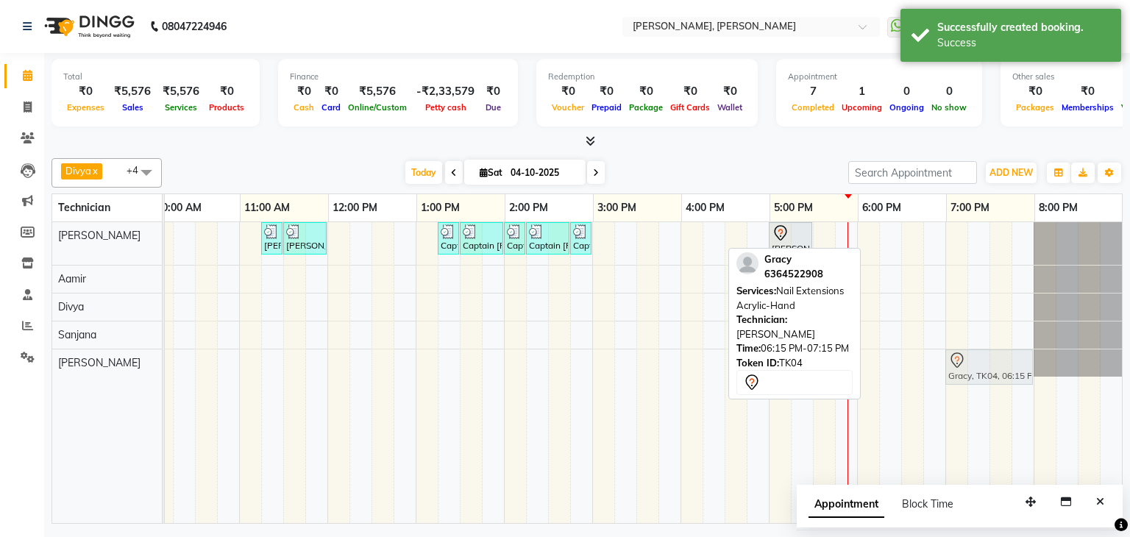
drag, startPoint x: 919, startPoint y: 236, endPoint x: 985, endPoint y: 368, distance: 148.0
click at [985, 368] on tbody "Shrusti Bcpatil, TK02, 11:15 AM-11:30 AM, Restoration Removal of Extensions-Han…" at bounding box center [547, 299] width 1147 height 154
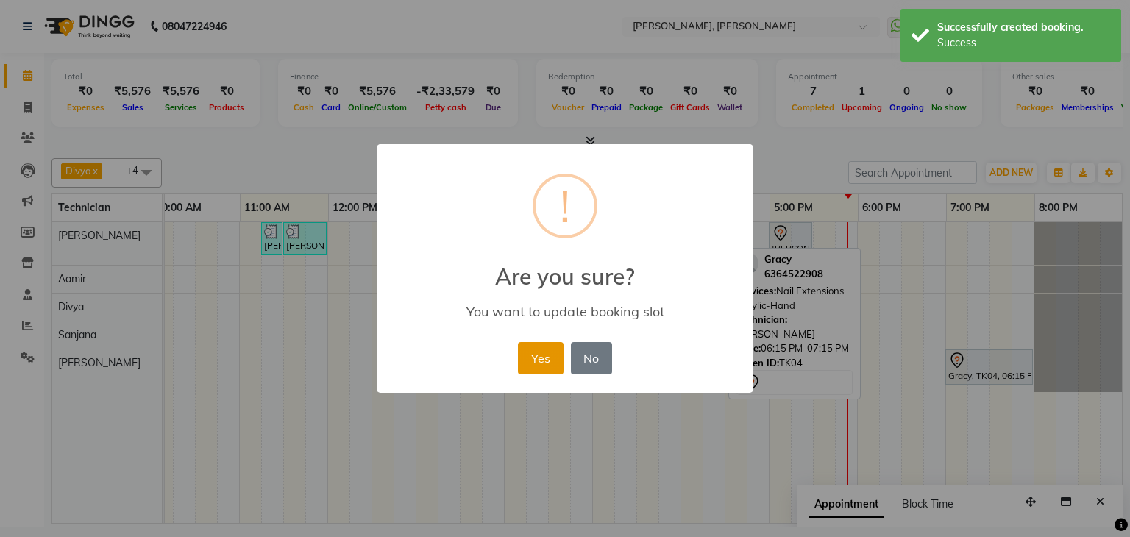
click at [538, 351] on button "Yes" at bounding box center [540, 358] width 45 height 32
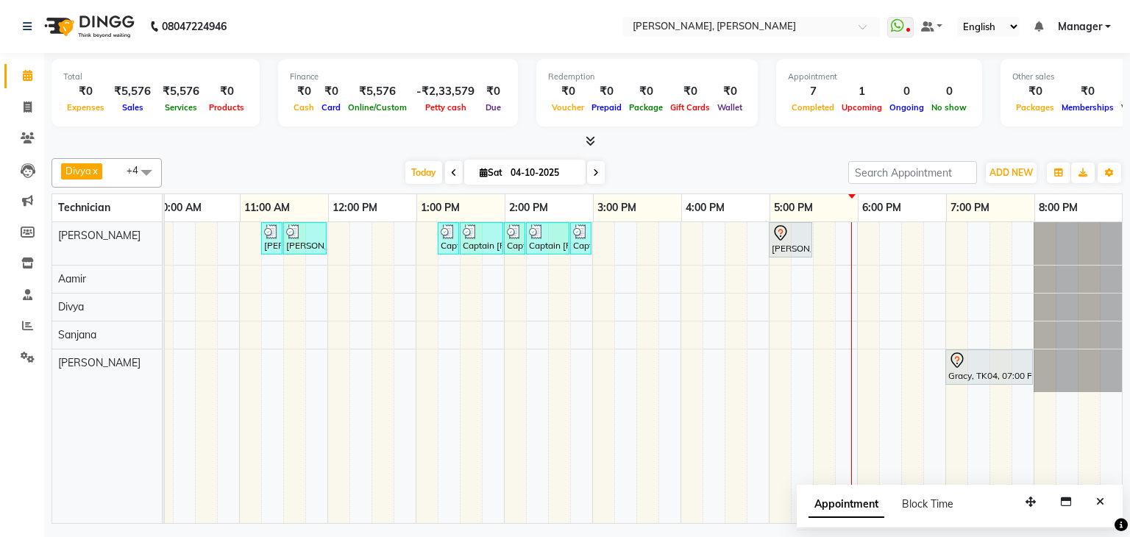
click at [591, 175] on span at bounding box center [596, 172] width 18 height 23
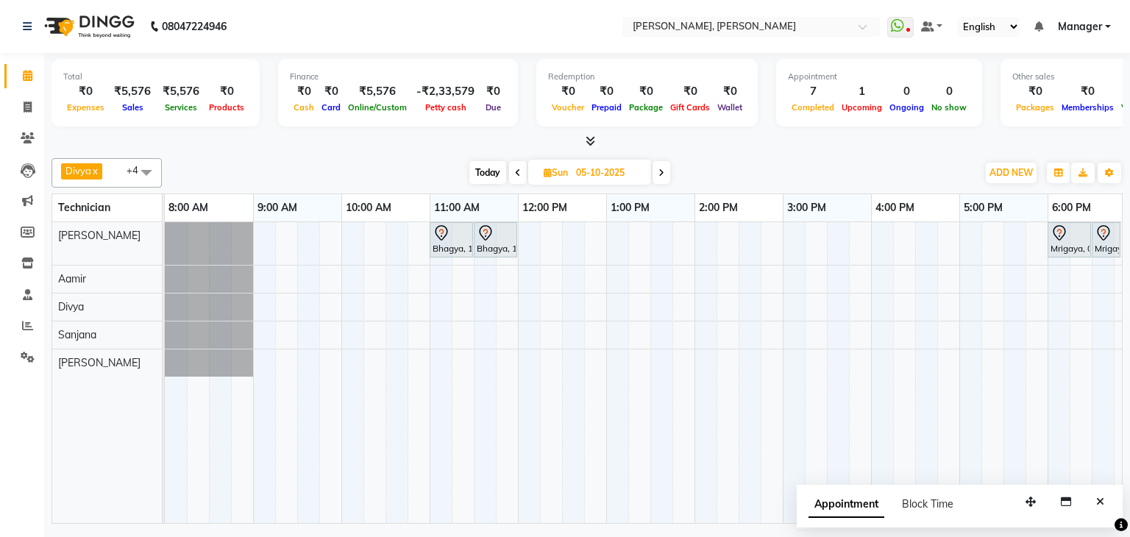
scroll to position [0, 18]
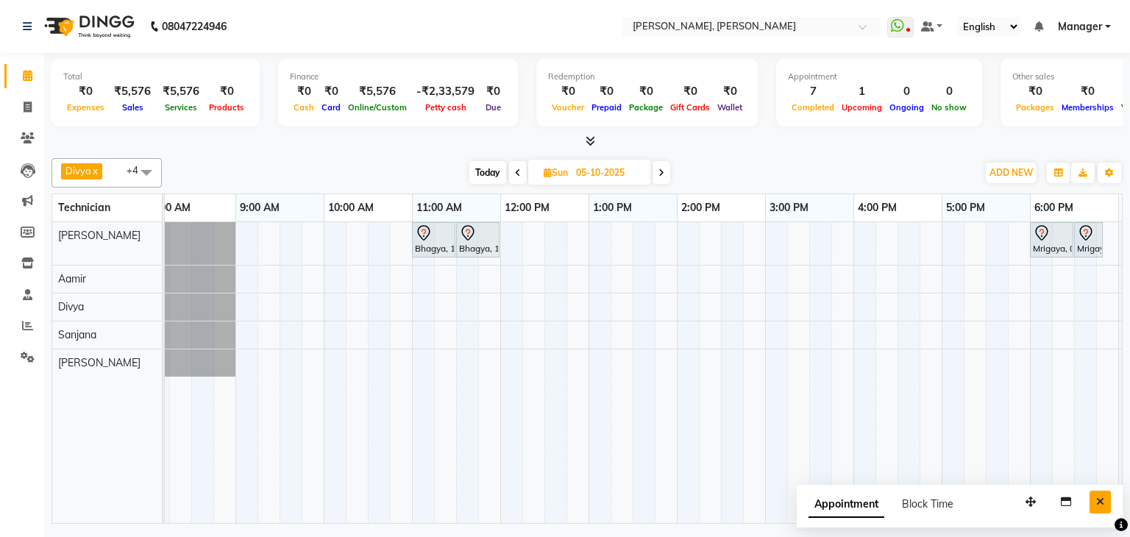
click at [1098, 505] on icon "Close" at bounding box center [1100, 501] width 8 height 10
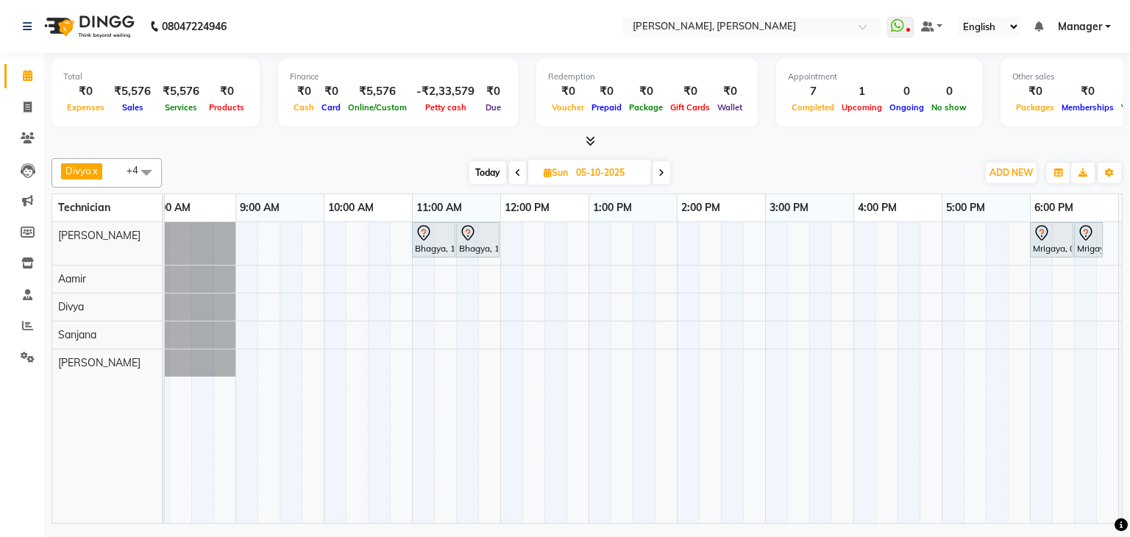
scroll to position [0, 0]
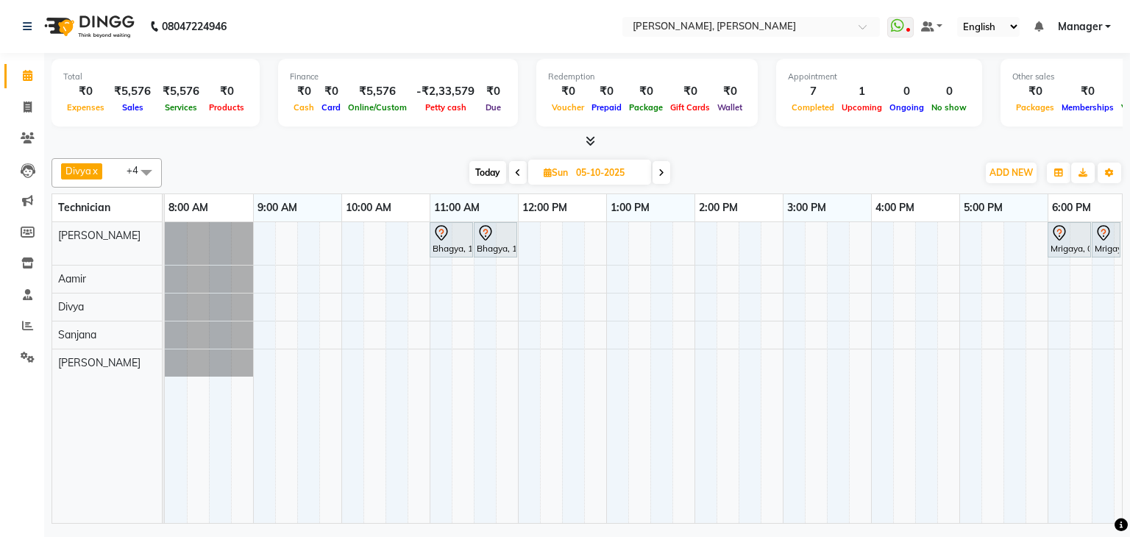
click at [480, 174] on span "Today" at bounding box center [487, 172] width 37 height 23
type input "04-10-2025"
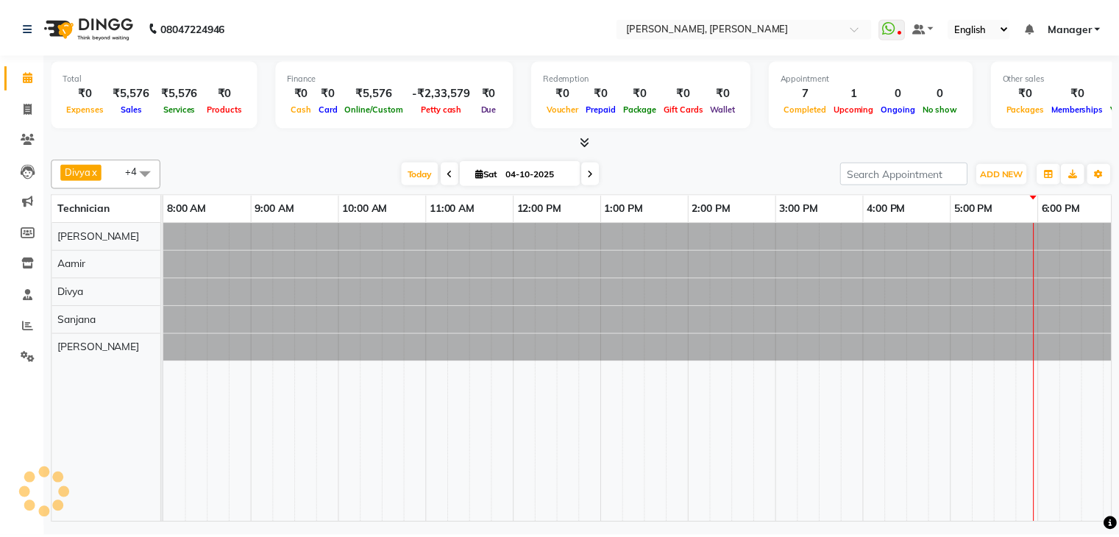
scroll to position [0, 190]
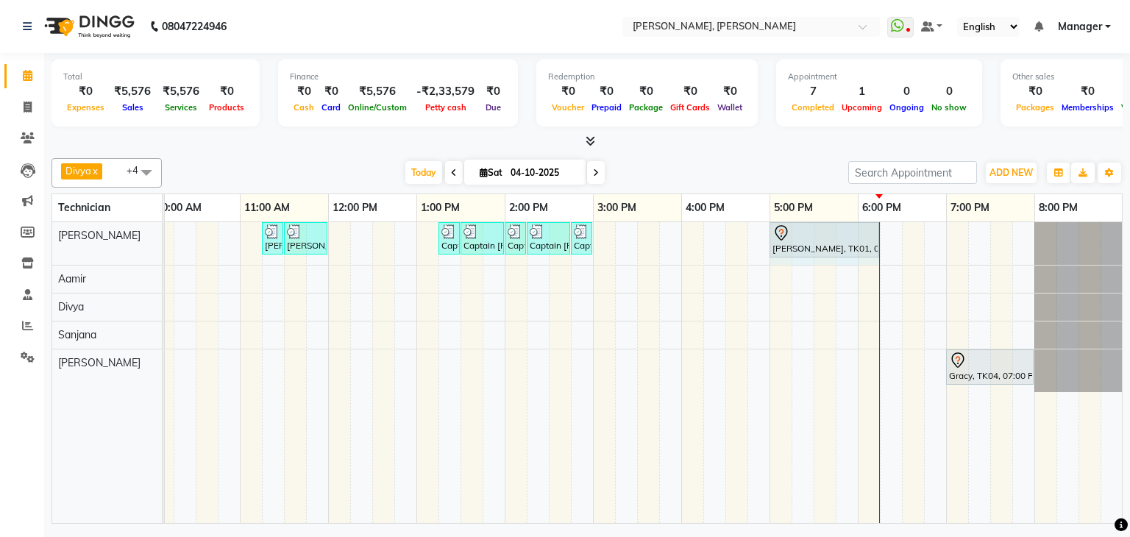
drag, startPoint x: 813, startPoint y: 233, endPoint x: 867, endPoint y: 228, distance: 54.7
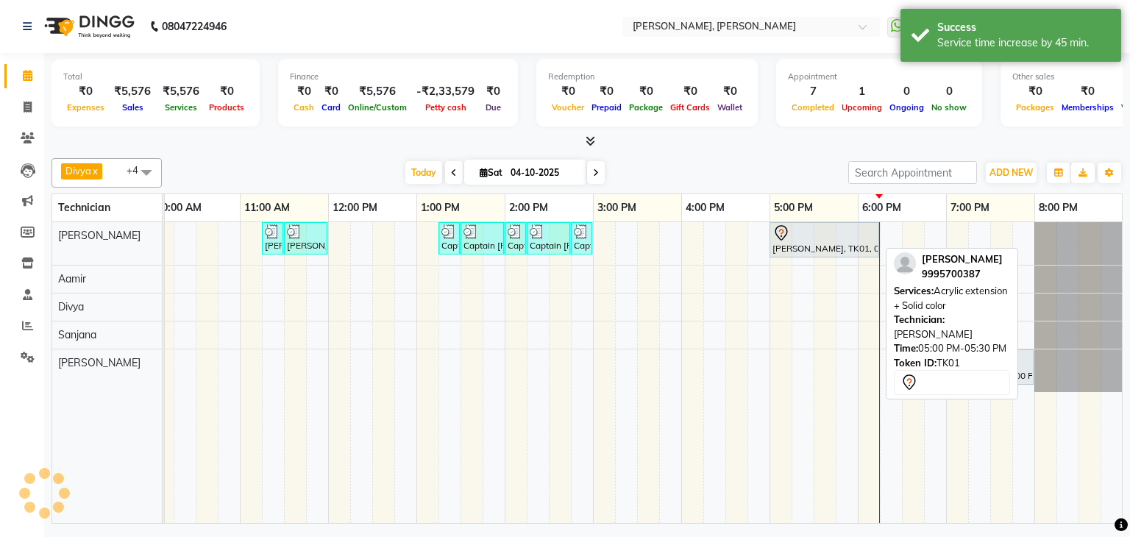
click at [821, 234] on div at bounding box center [824, 233] width 104 height 18
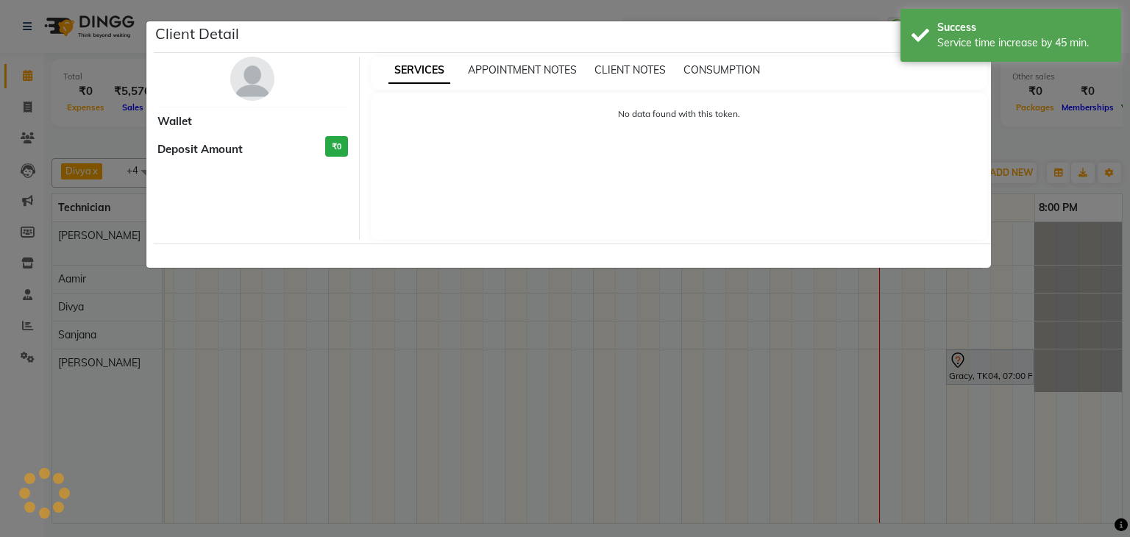
select select "7"
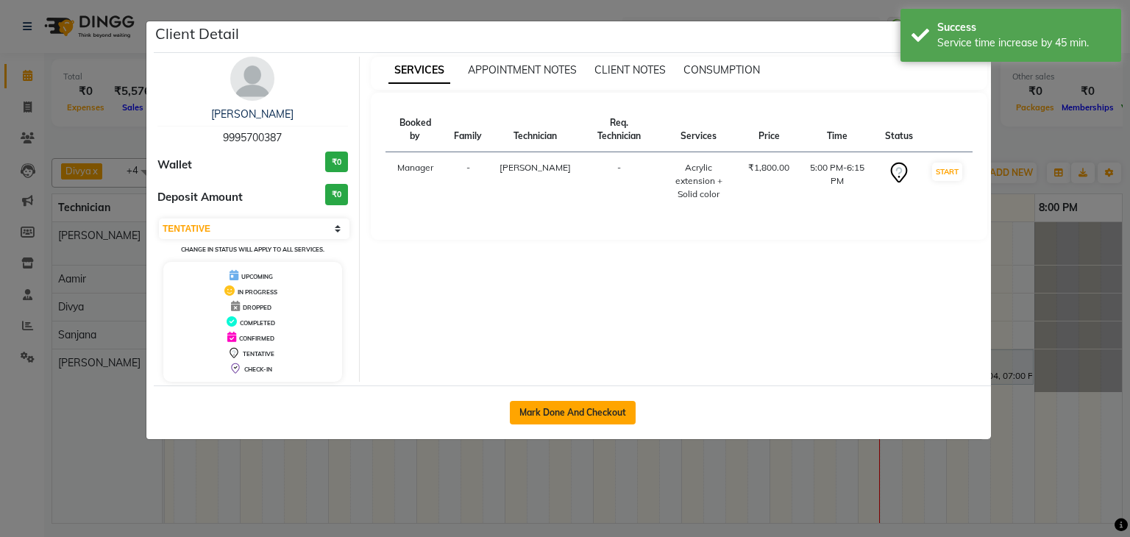
click at [563, 410] on button "Mark Done And Checkout" at bounding box center [573, 413] width 126 height 24
select select "service"
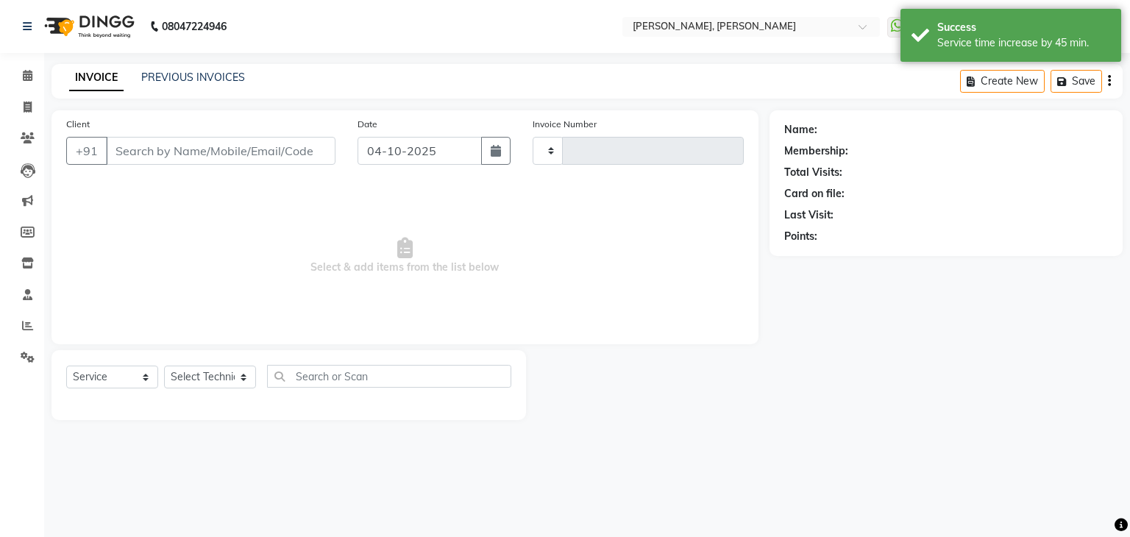
type input "1388"
select select "6455"
type input "99******87"
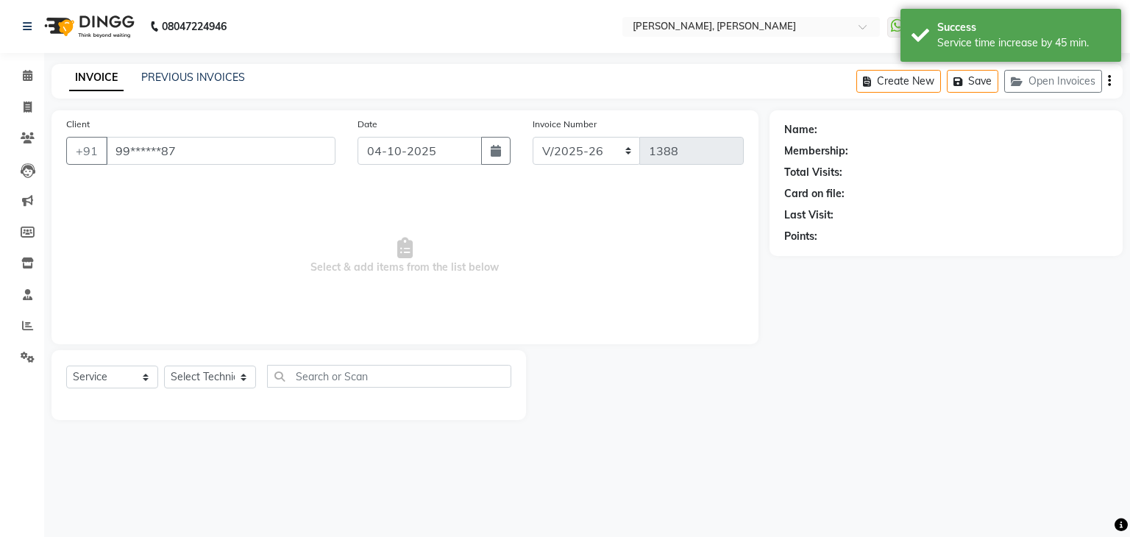
select select "54412"
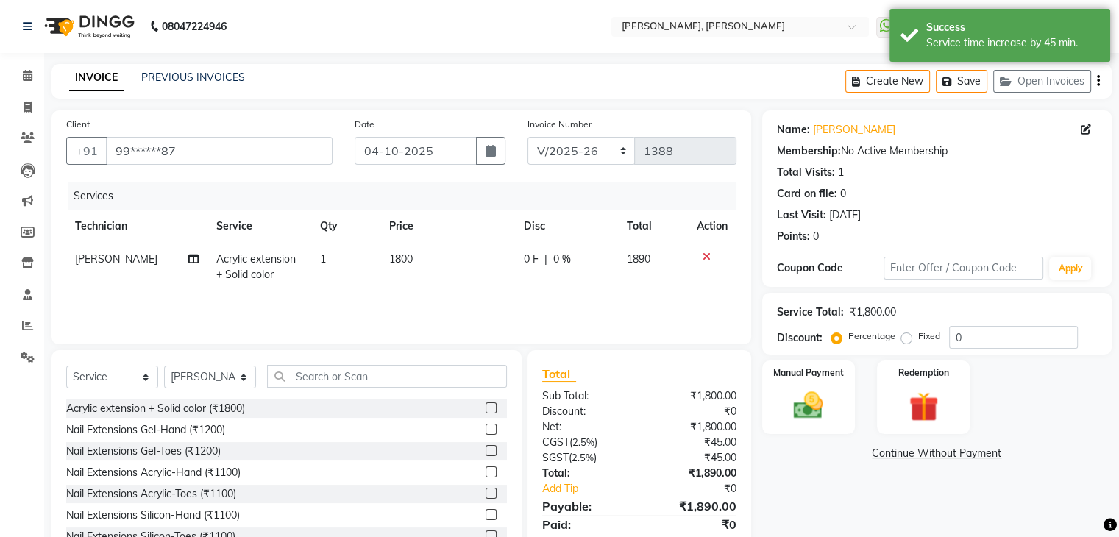
click at [403, 264] on span "1800" at bounding box center [401, 258] width 24 height 13
select select "54412"
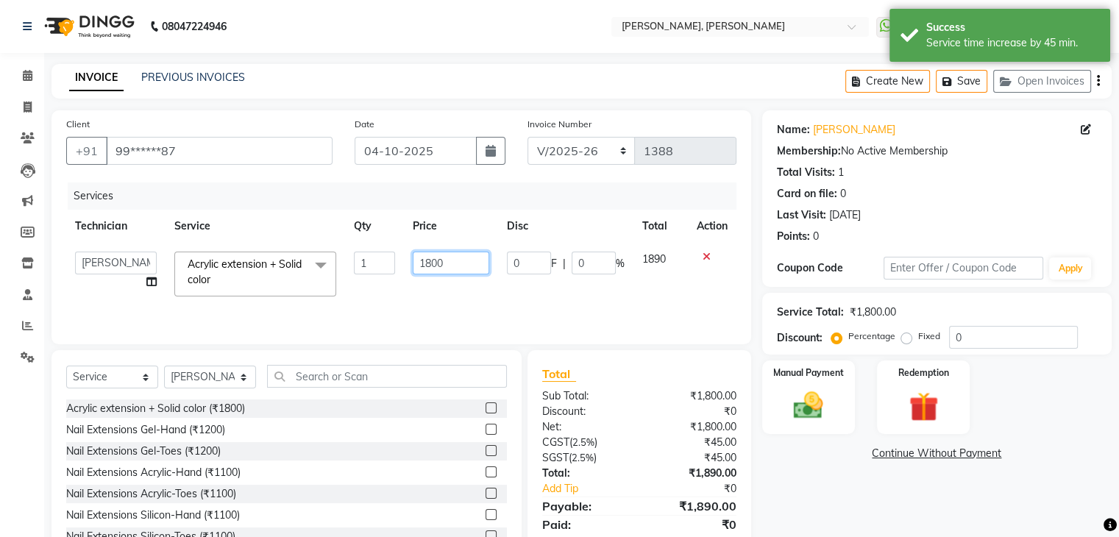
click at [456, 263] on input "1800" at bounding box center [451, 263] width 76 height 23
type input "1"
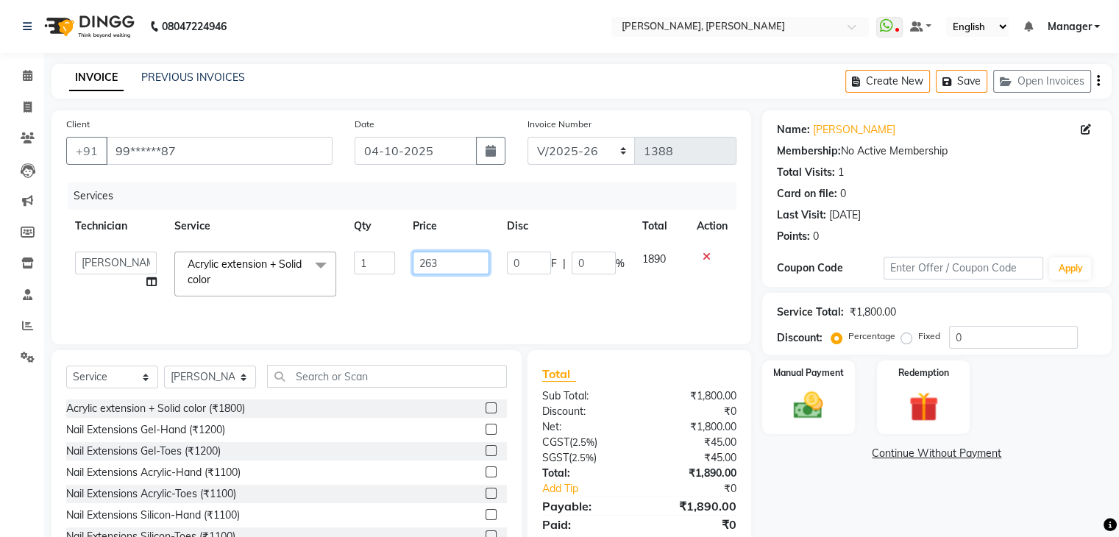
type input "2630"
click at [836, 497] on div "Name: Remmy Liju Membership: No Active Membership Total Visits: 1 Card on file:…" at bounding box center [942, 338] width 360 height 457
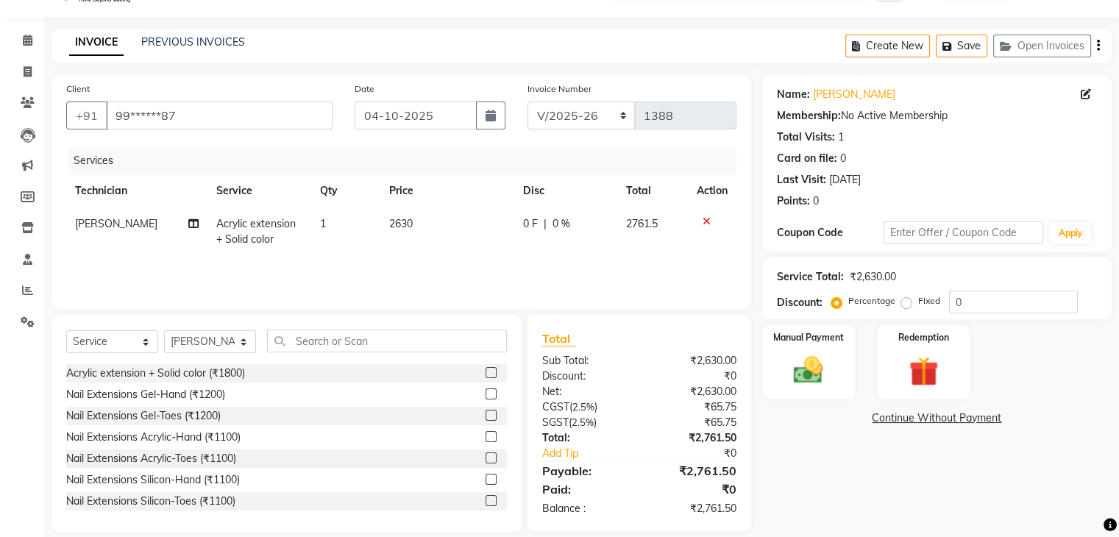
scroll to position [53, 0]
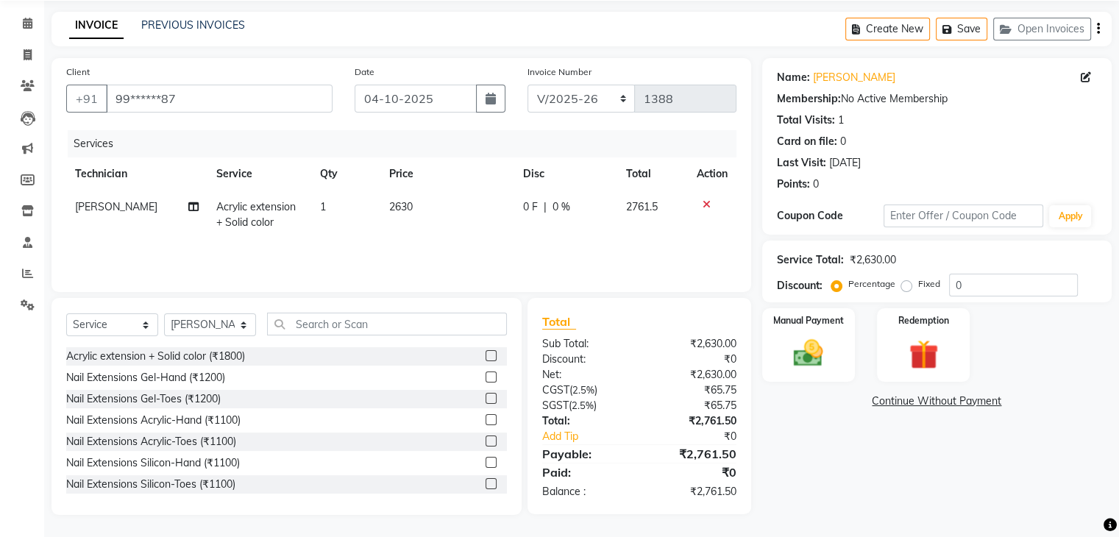
click at [918, 285] on label "Fixed" at bounding box center [929, 283] width 22 height 13
click at [908, 285] on input "Fixed" at bounding box center [909, 284] width 10 height 10
radio input "true"
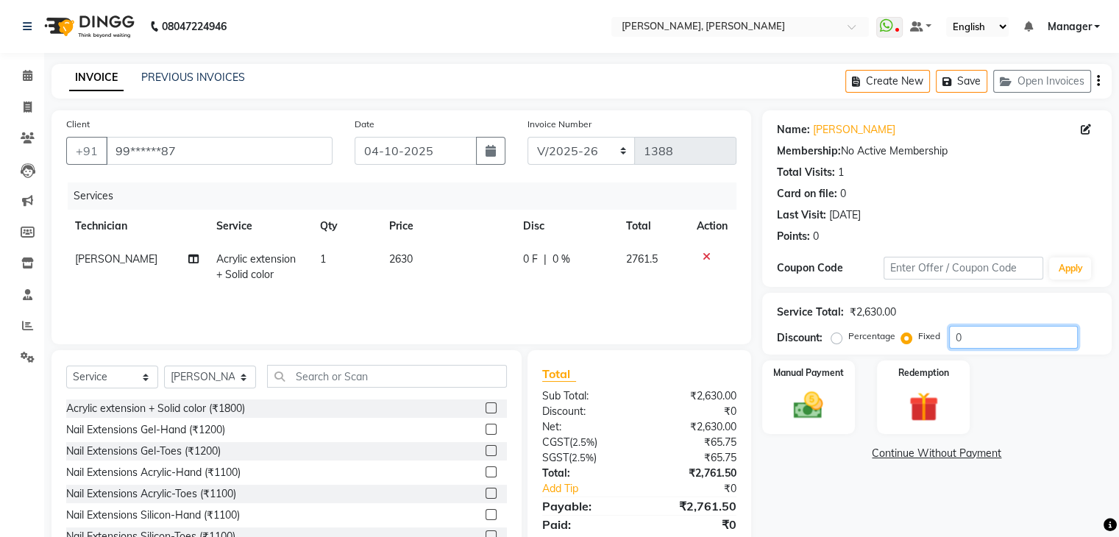
click at [973, 338] on input "0" at bounding box center [1013, 337] width 129 height 23
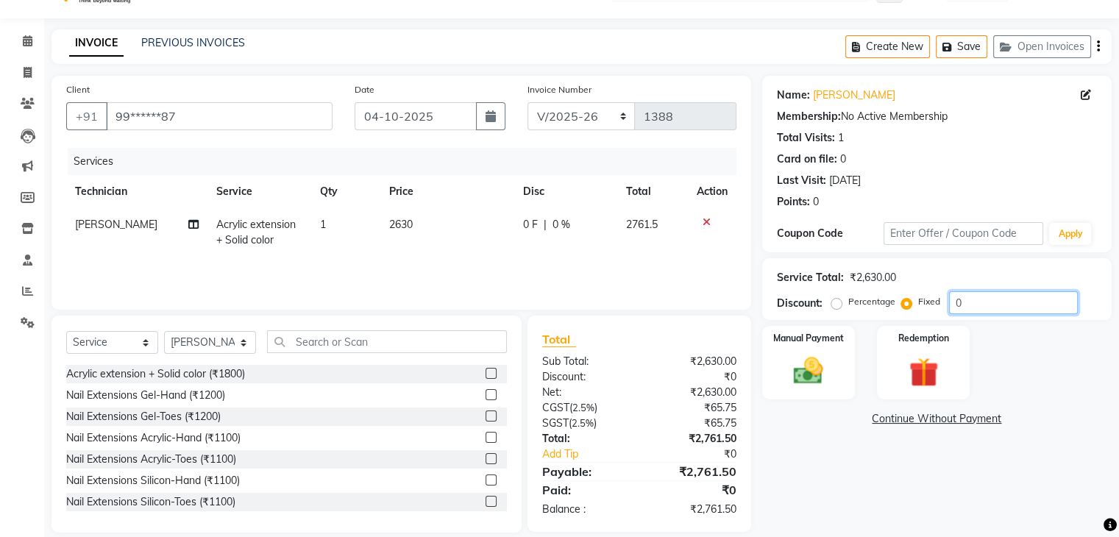
scroll to position [53, 0]
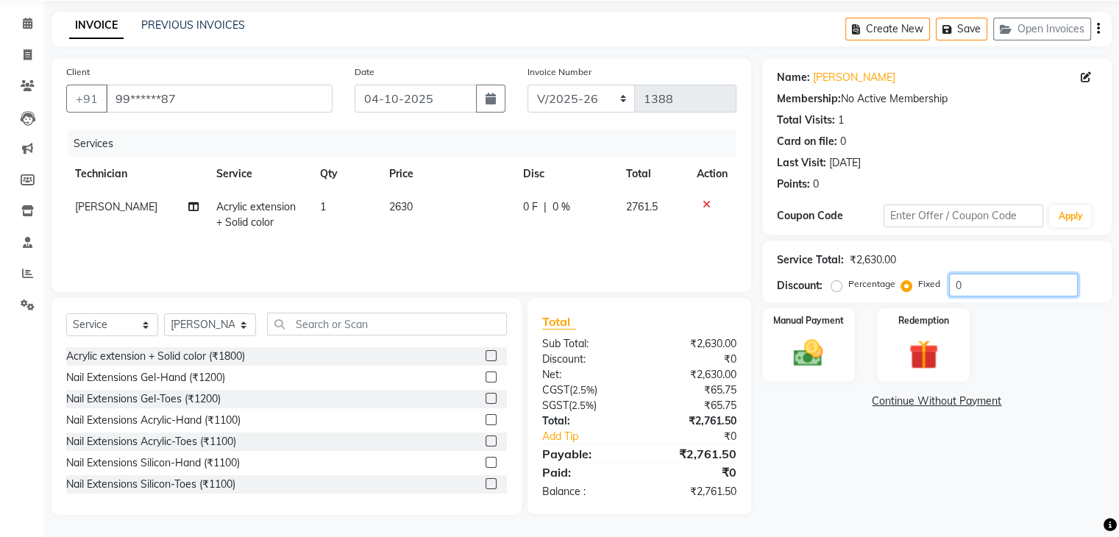
click at [971, 285] on input "0" at bounding box center [1013, 285] width 129 height 23
click at [978, 286] on input "number" at bounding box center [1013, 285] width 129 height 23
click at [817, 499] on div "Name: Remmy Liju Membership: No Active Membership Total Visits: 1 Card on file:…" at bounding box center [942, 286] width 360 height 457
click at [983, 285] on input "30" at bounding box center [1013, 285] width 129 height 23
type input "3"
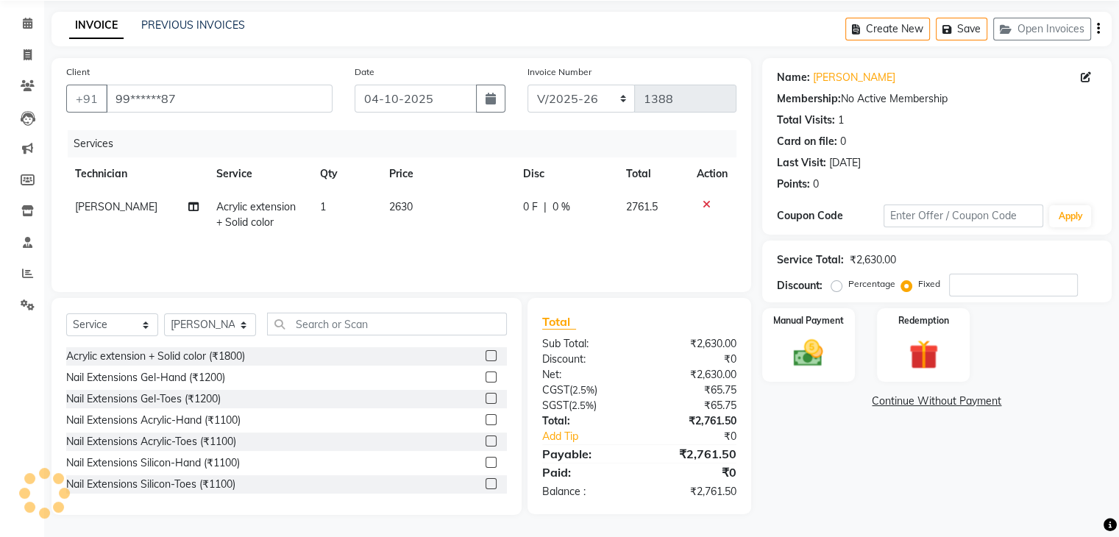
click at [400, 207] on span "2630" at bounding box center [401, 206] width 24 height 13
select select "54412"
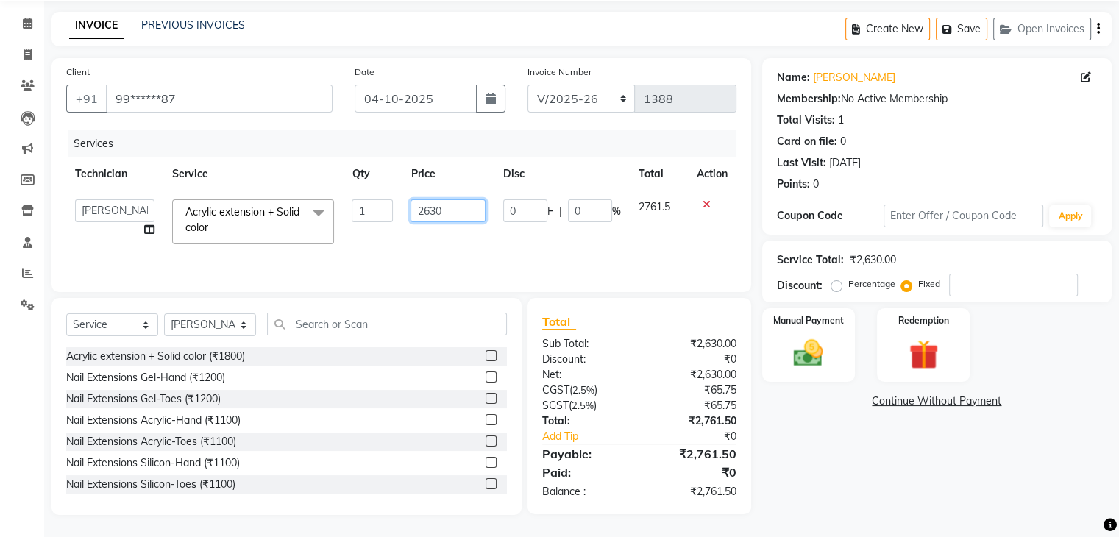
click at [469, 207] on input "2630" at bounding box center [447, 210] width 74 height 23
type input "2"
type input "1800"
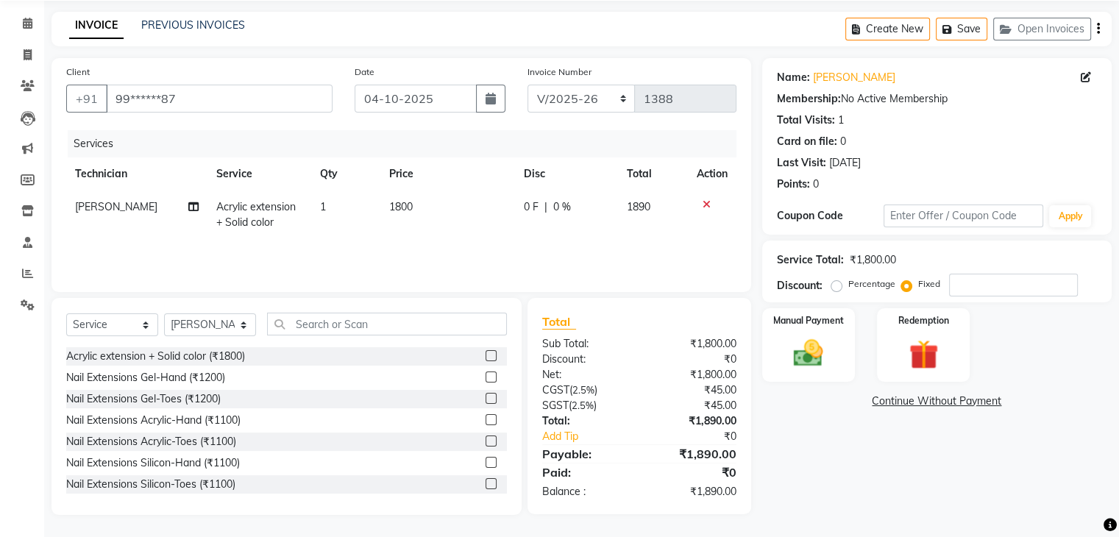
click at [847, 482] on div "Name: Remmy Liju Membership: No Active Membership Total Visits: 1 Card on file:…" at bounding box center [942, 286] width 360 height 457
click at [839, 349] on div "Manual Payment" at bounding box center [808, 345] width 96 height 76
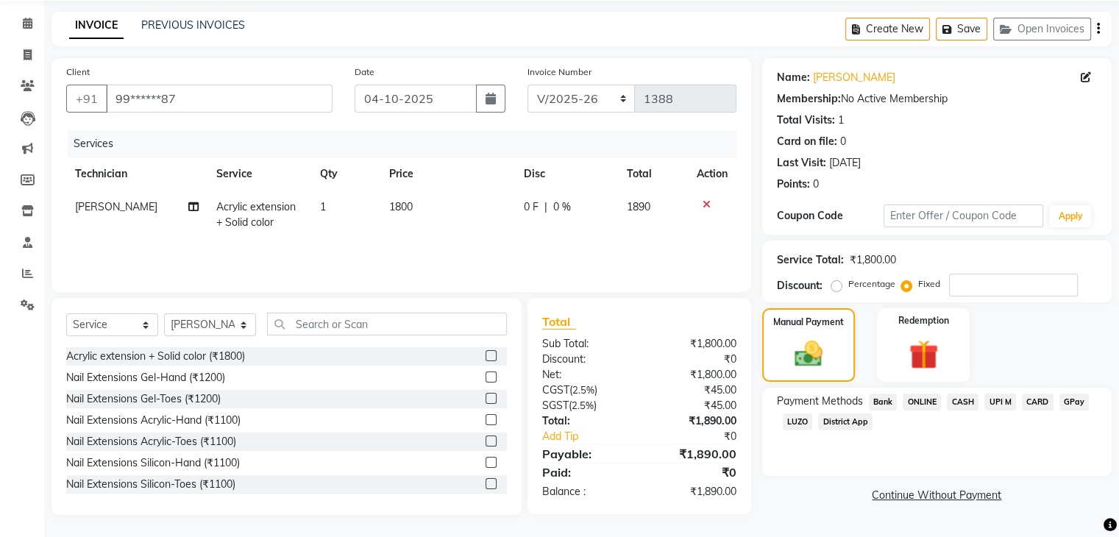
click at [1036, 402] on span "CARD" at bounding box center [1038, 401] width 32 height 17
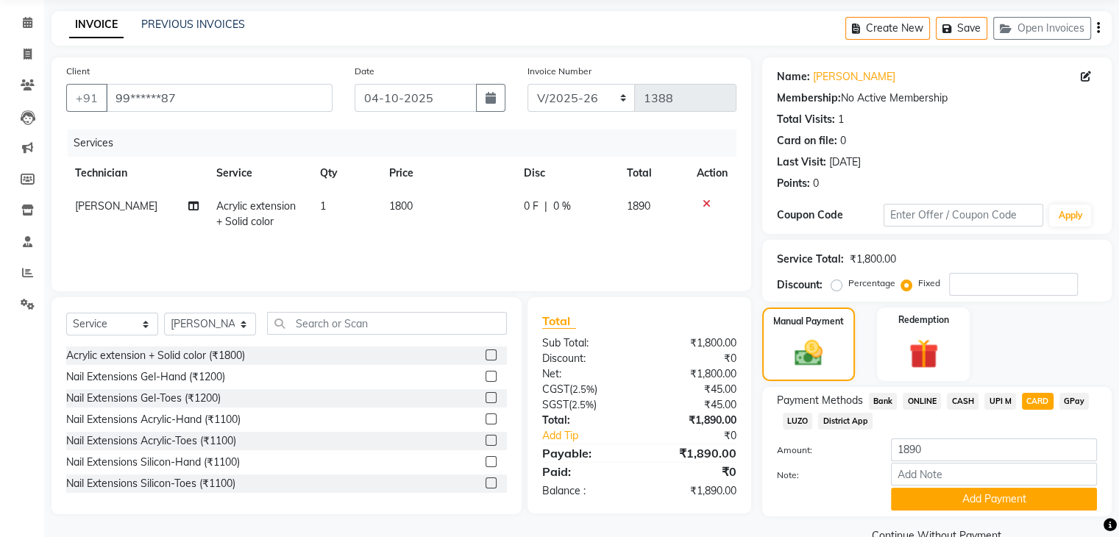
scroll to position [86, 0]
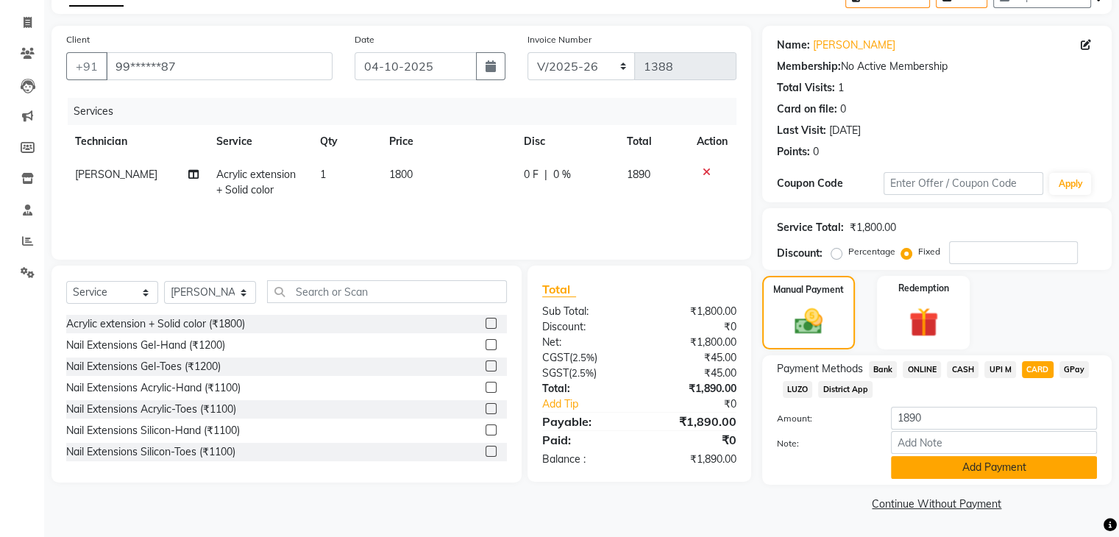
click at [994, 469] on button "Add Payment" at bounding box center [994, 467] width 206 height 23
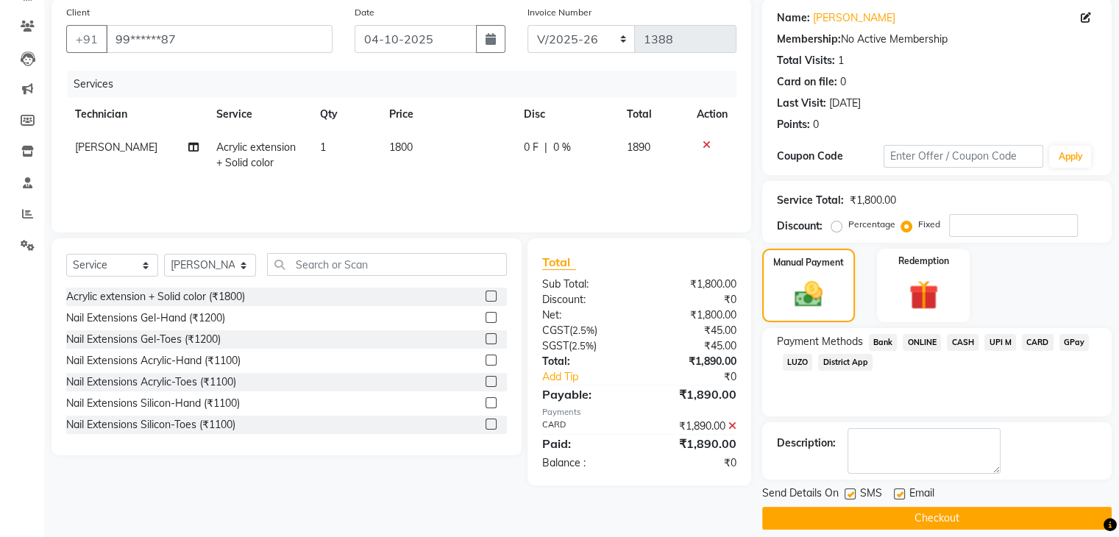
scroll to position [126, 0]
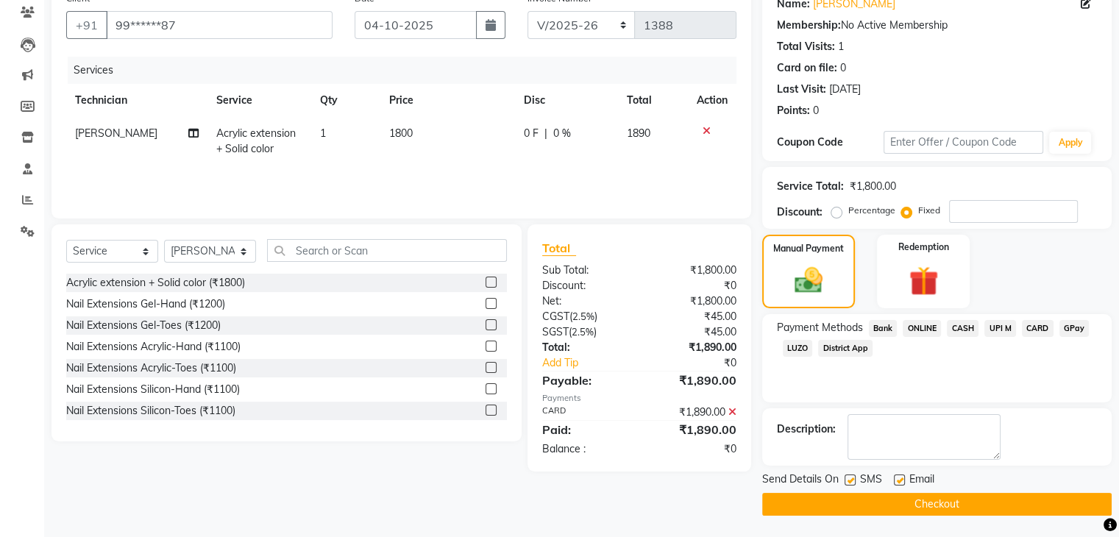
click at [959, 501] on button "Checkout" at bounding box center [936, 504] width 349 height 23
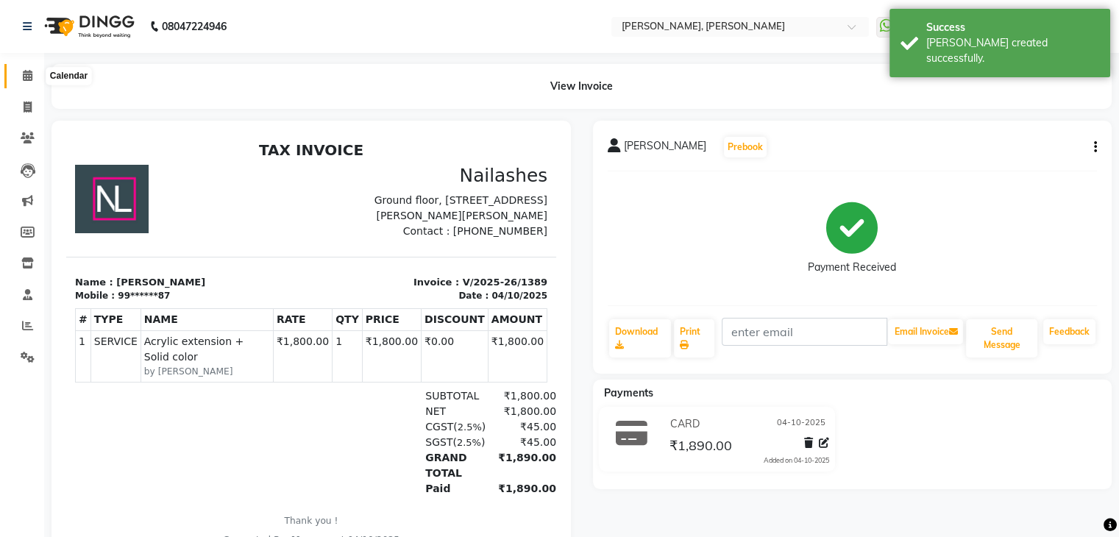
click at [29, 74] on icon at bounding box center [28, 75] width 10 height 11
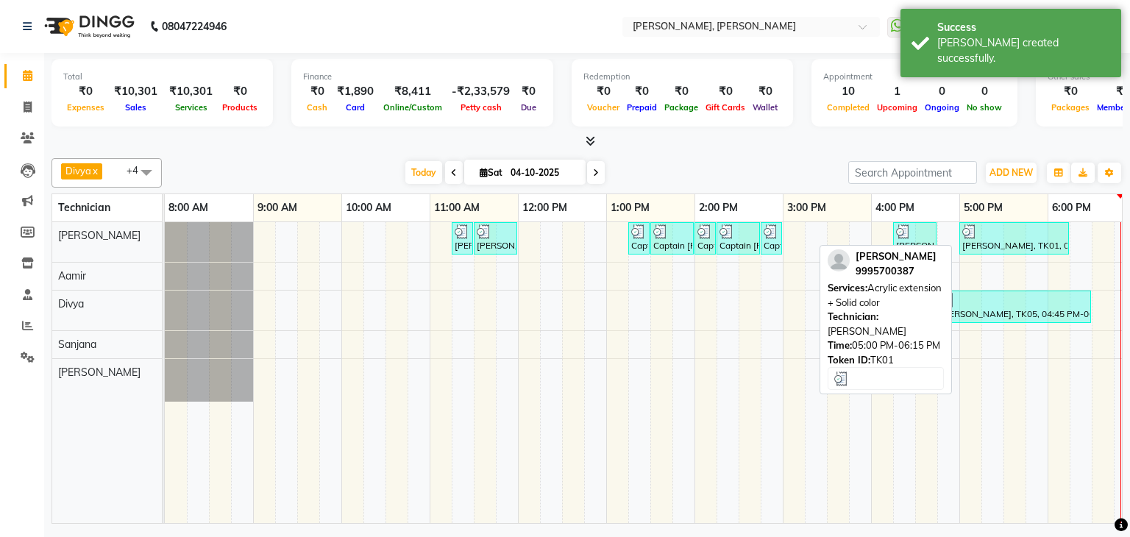
click at [1044, 245] on div "[PERSON_NAME], TK01, 05:00 PM-06:15 PM, Acrylic extension + Solid color" at bounding box center [1014, 238] width 107 height 28
select select "3"
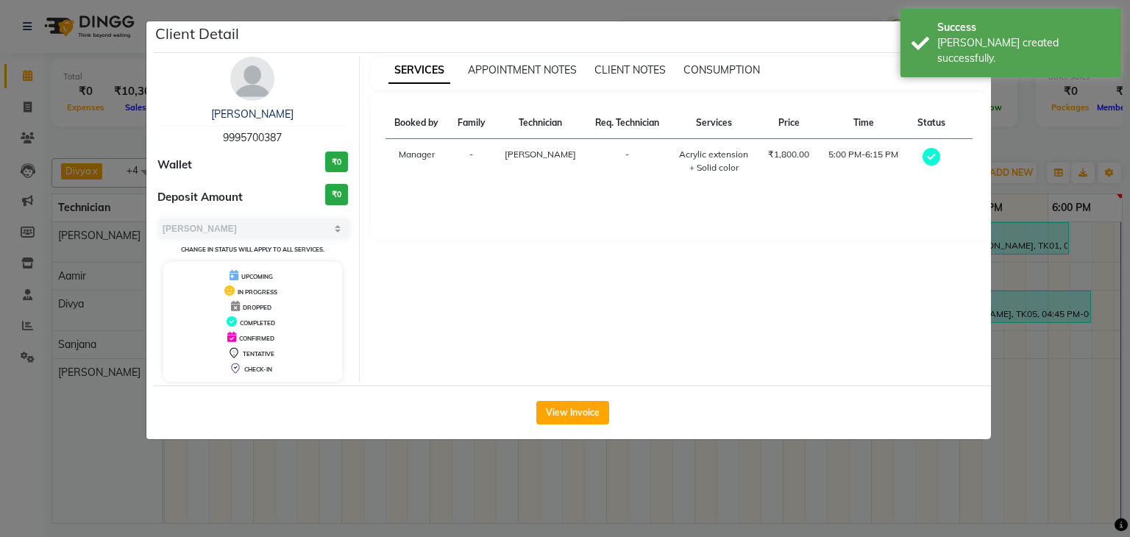
click at [249, 135] on span "9995700387" at bounding box center [252, 137] width 59 height 13
copy span "9995700387"
click at [543, 274] on div "SERVICES APPOINTMENT NOTES CLIENT NOTES CONSUMPTION Booked by Family Technician…" at bounding box center [679, 219] width 639 height 325
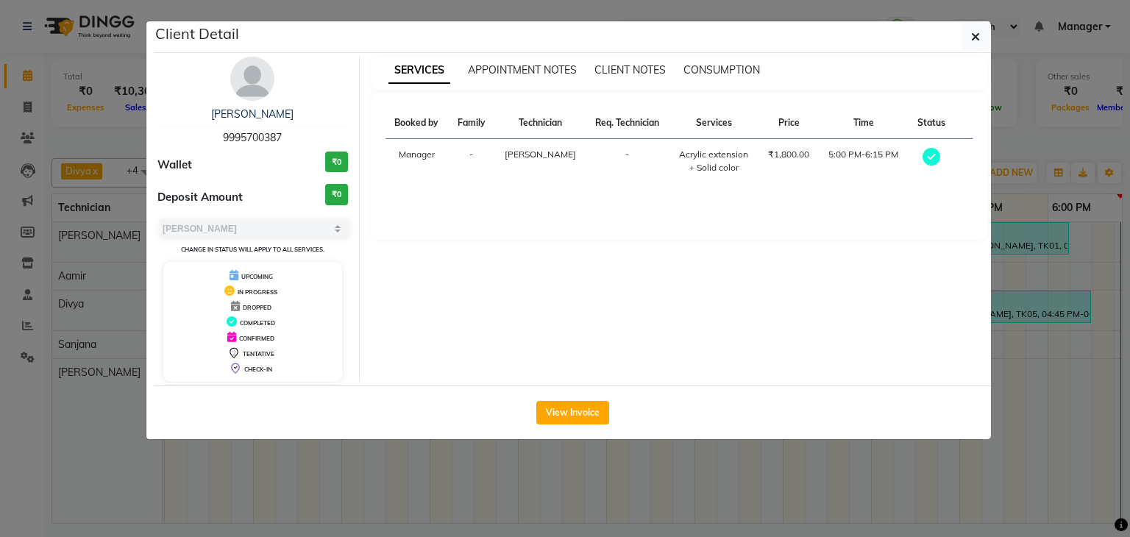
click at [1068, 386] on ngb-modal-window "Client Detail Remmy Liju 9995700387 Wallet ₹0 Deposit Amount ₹0 Select MARK DON…" at bounding box center [565, 268] width 1130 height 537
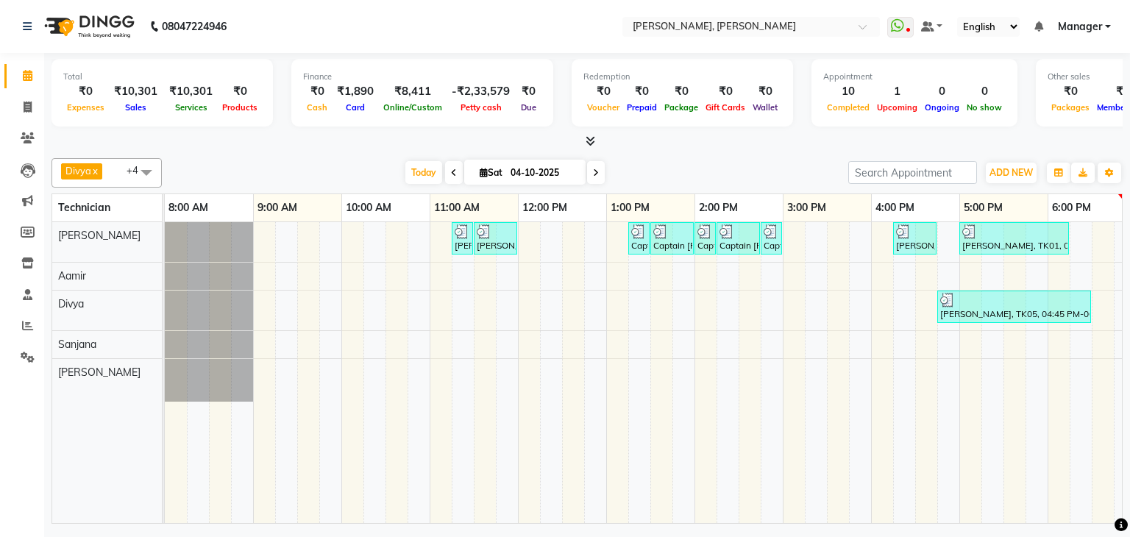
scroll to position [0, 190]
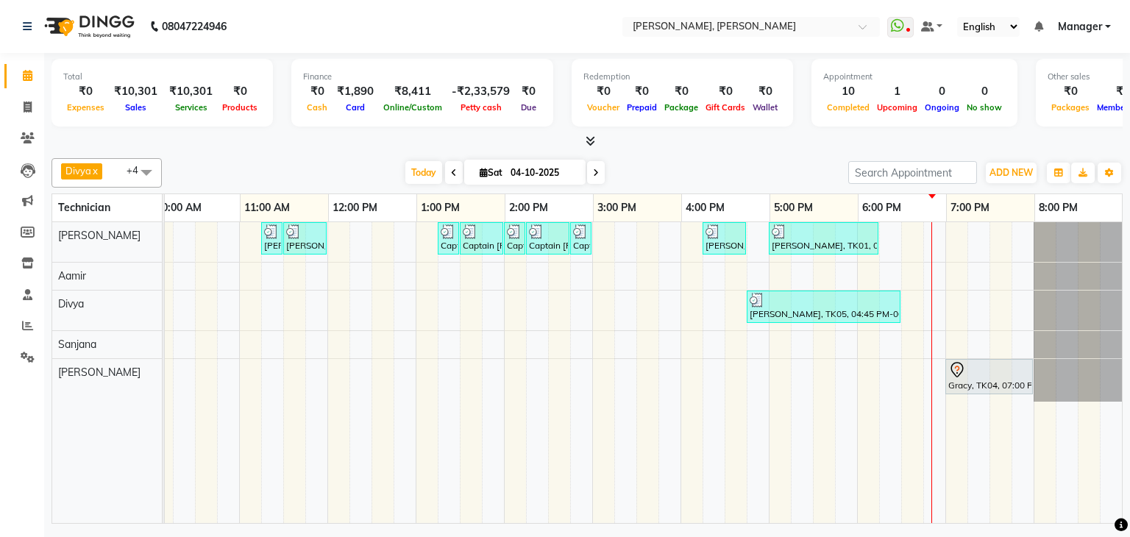
click at [923, 367] on td at bounding box center [934, 372] width 22 height 301
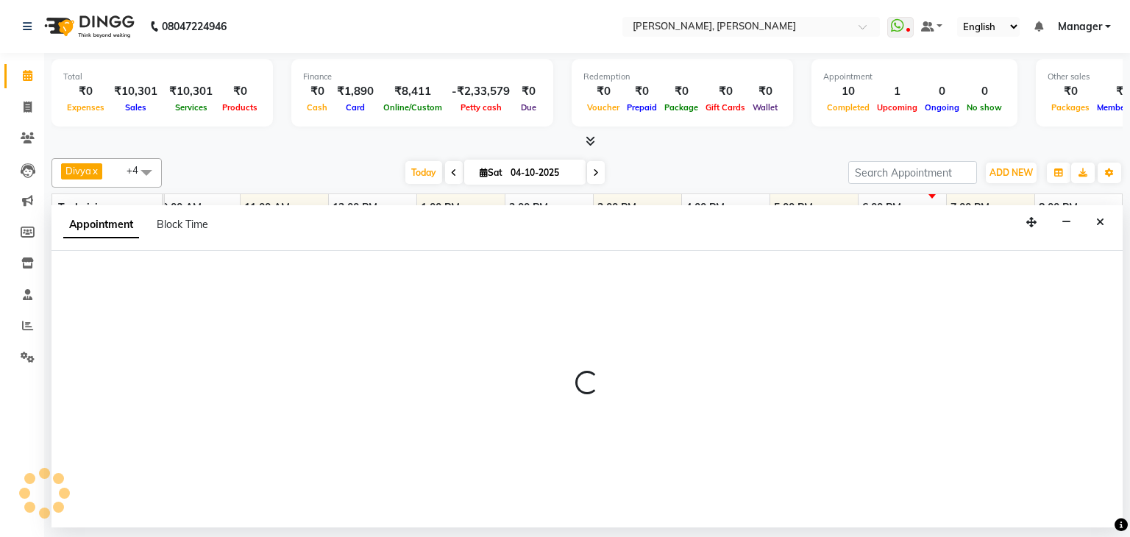
select select "87862"
select select "1110"
select select "tentative"
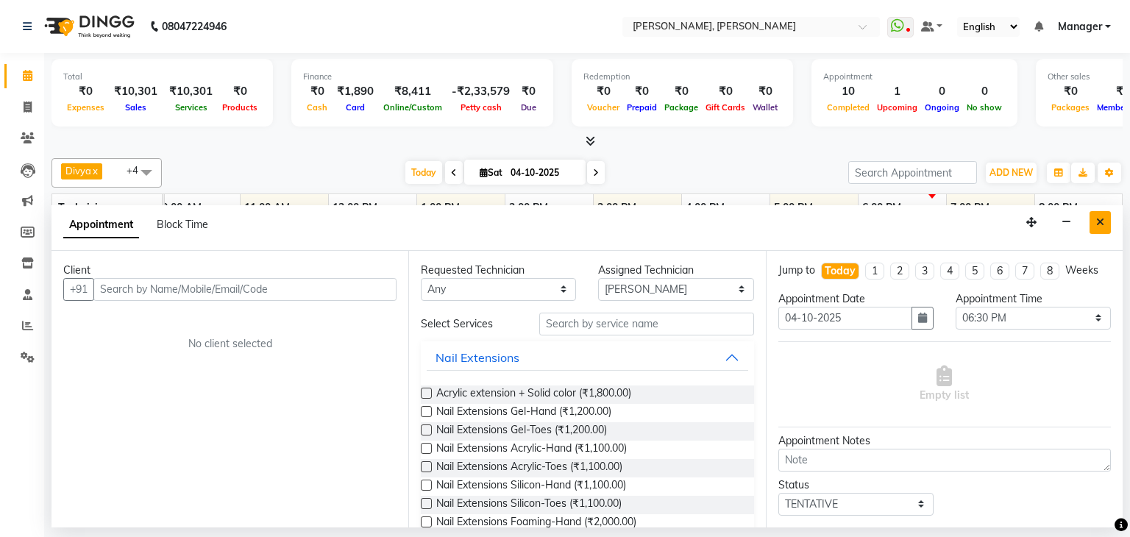
click at [1097, 218] on icon "Close" at bounding box center [1100, 222] width 8 height 10
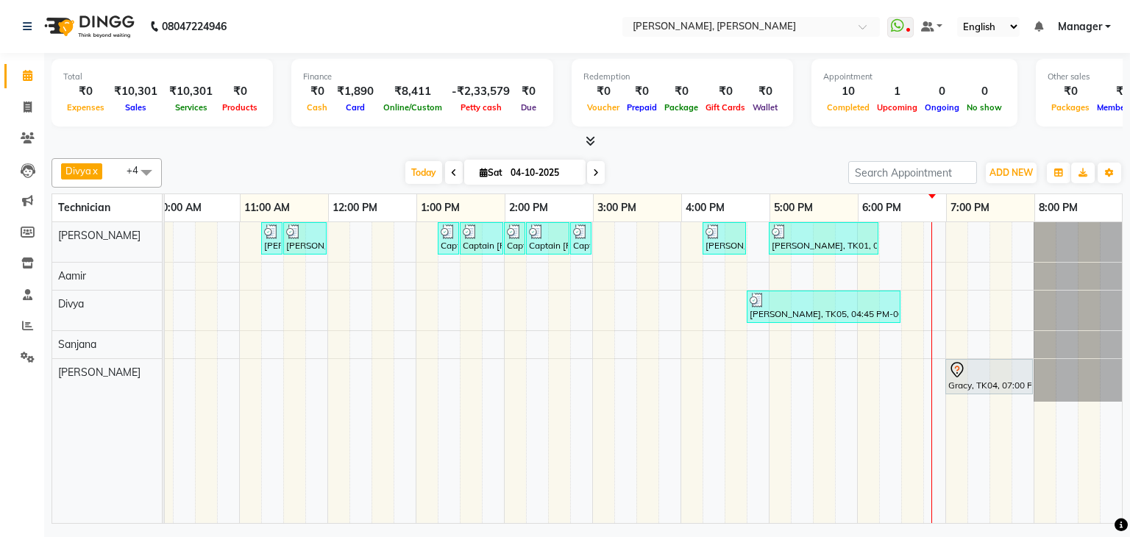
click at [897, 344] on div "Shrusti Bcpatil, TK02, 11:15 AM-11:30 AM, Restoration Removal of Extensions-Han…" at bounding box center [547, 372] width 1147 height 301
select select "86749"
select select "tentative"
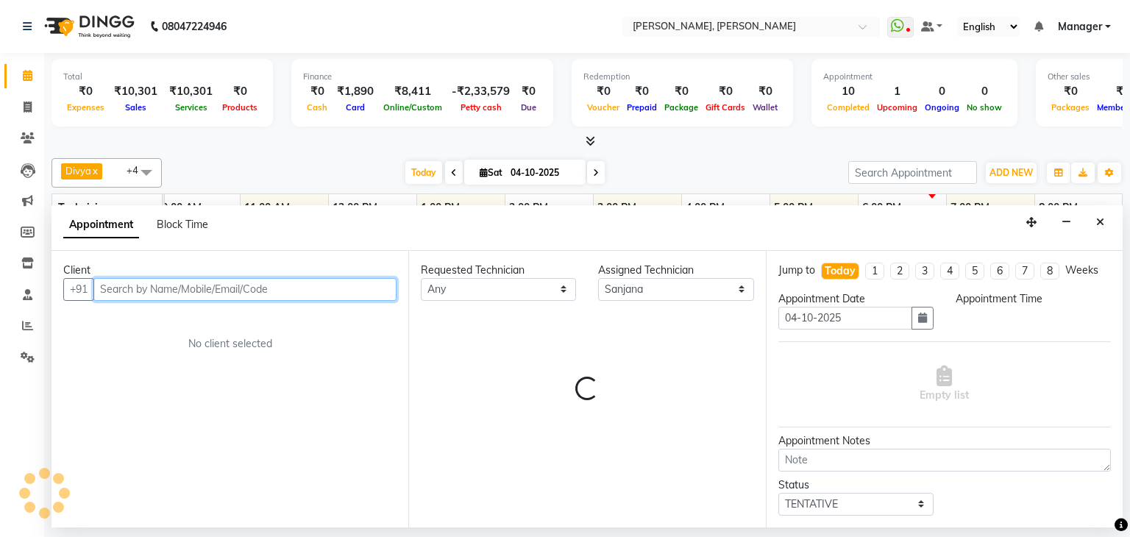
select select "1110"
click at [328, 286] on input "text" at bounding box center [244, 289] width 303 height 23
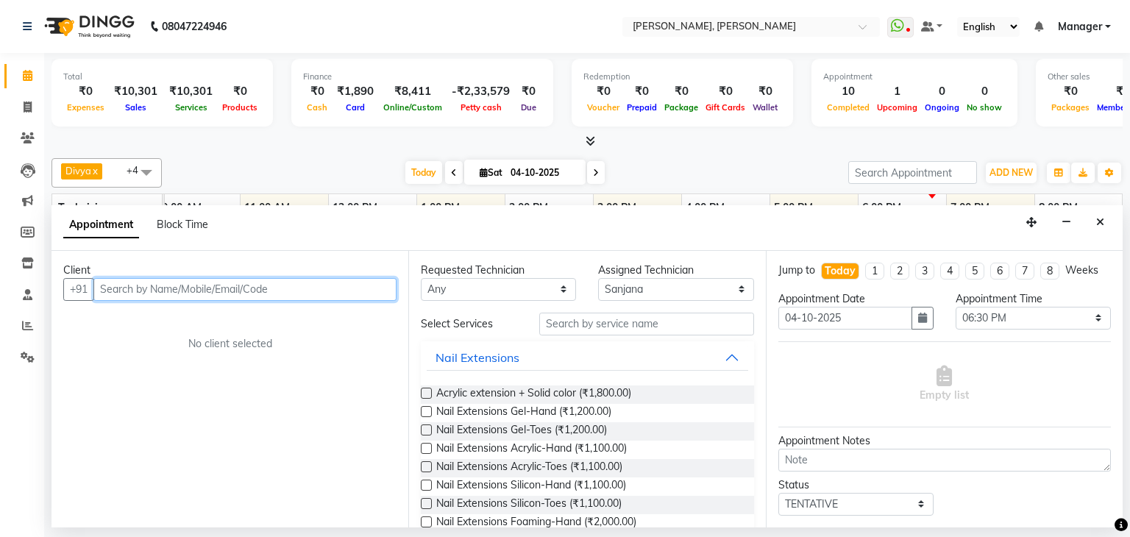
paste input "9995700387"
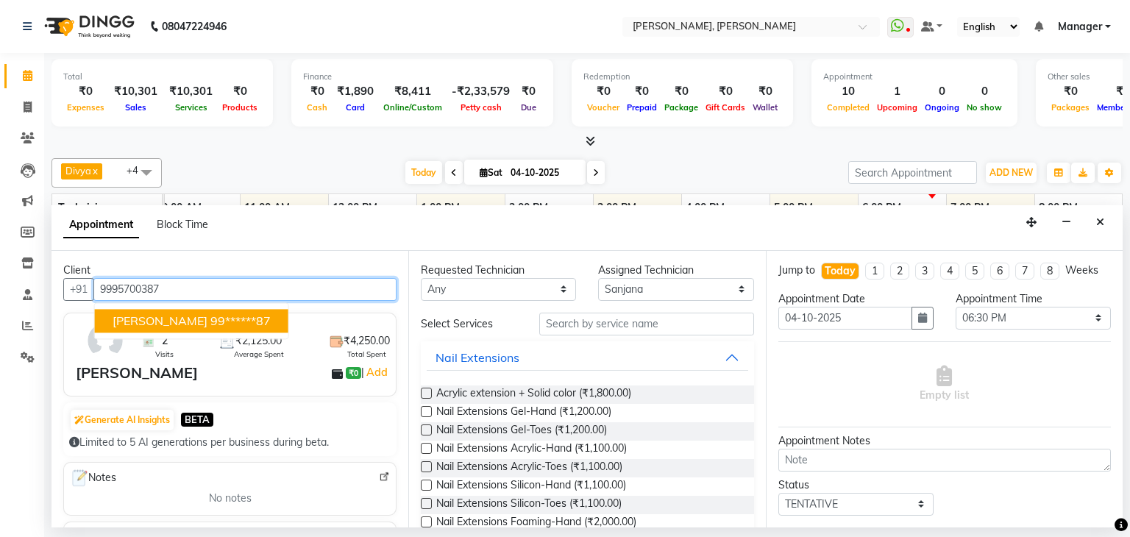
click at [210, 320] on ngb-highlight "99******87" at bounding box center [240, 320] width 60 height 15
type input "99******87"
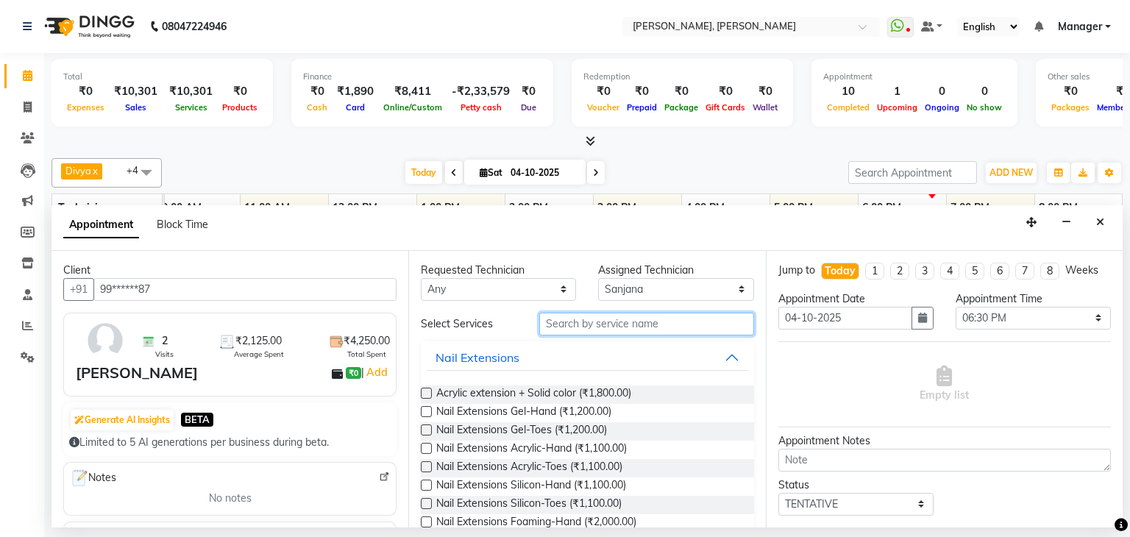
click at [571, 321] on input "text" at bounding box center [646, 324] width 215 height 23
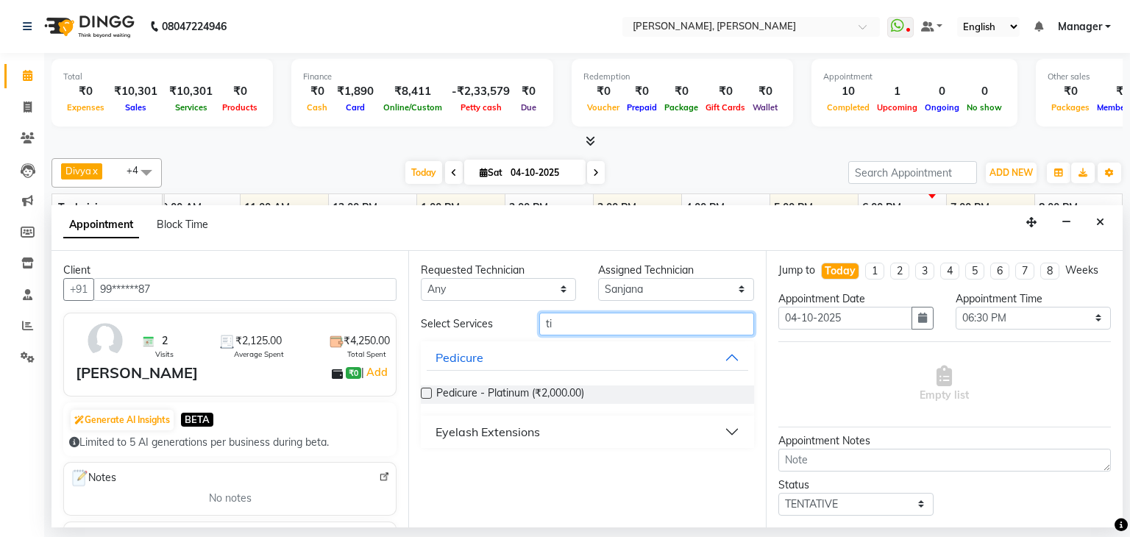
type input "t"
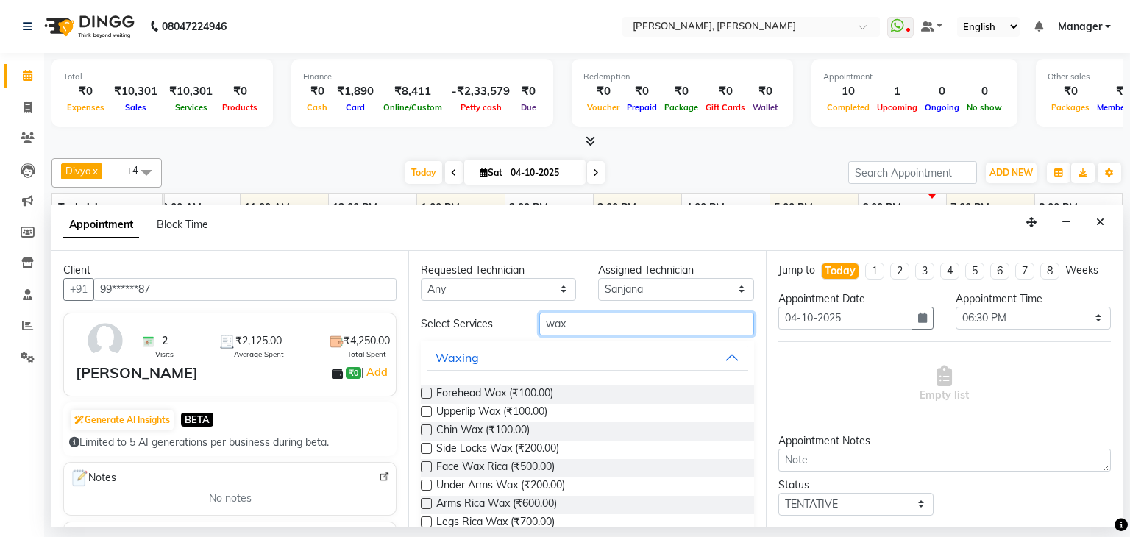
type input "wax"
drag, startPoint x: 422, startPoint y: 389, endPoint x: 438, endPoint y: 390, distance: 16.2
click at [422, 389] on label at bounding box center [426, 393] width 11 height 11
click at [422, 390] on input "checkbox" at bounding box center [426, 395] width 10 height 10
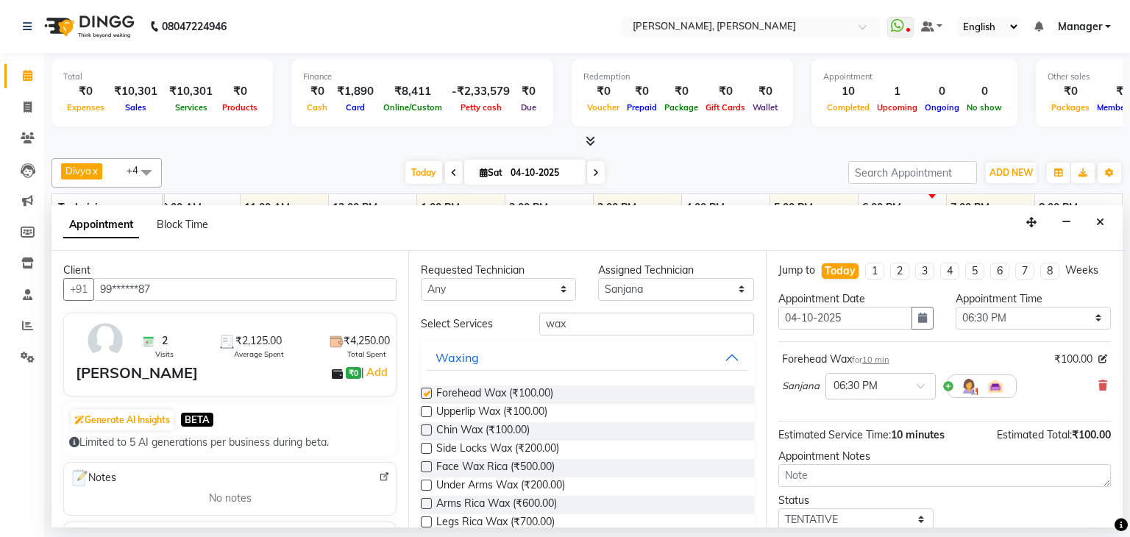
checkbox input "false"
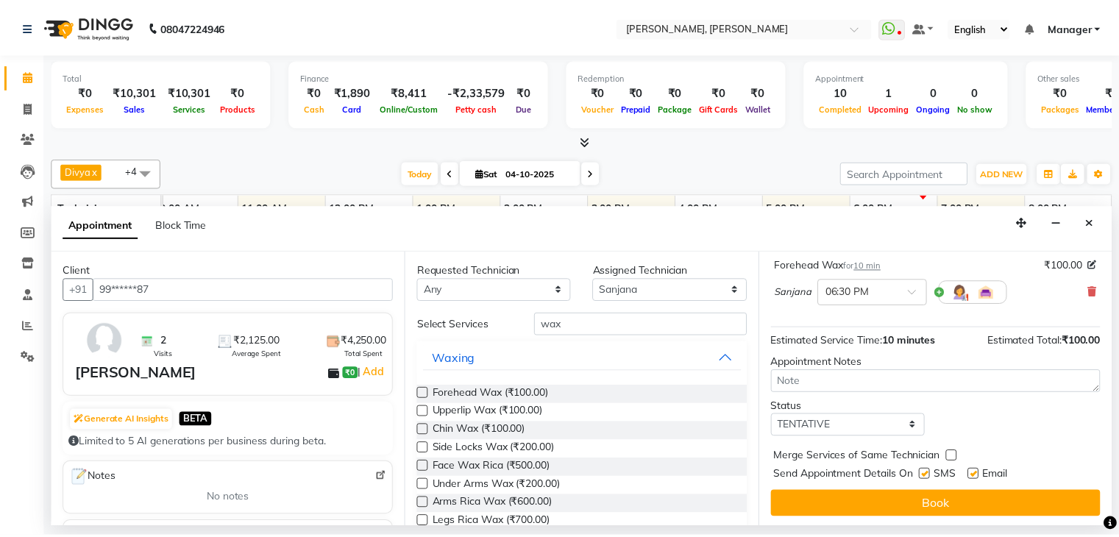
scroll to position [96, 0]
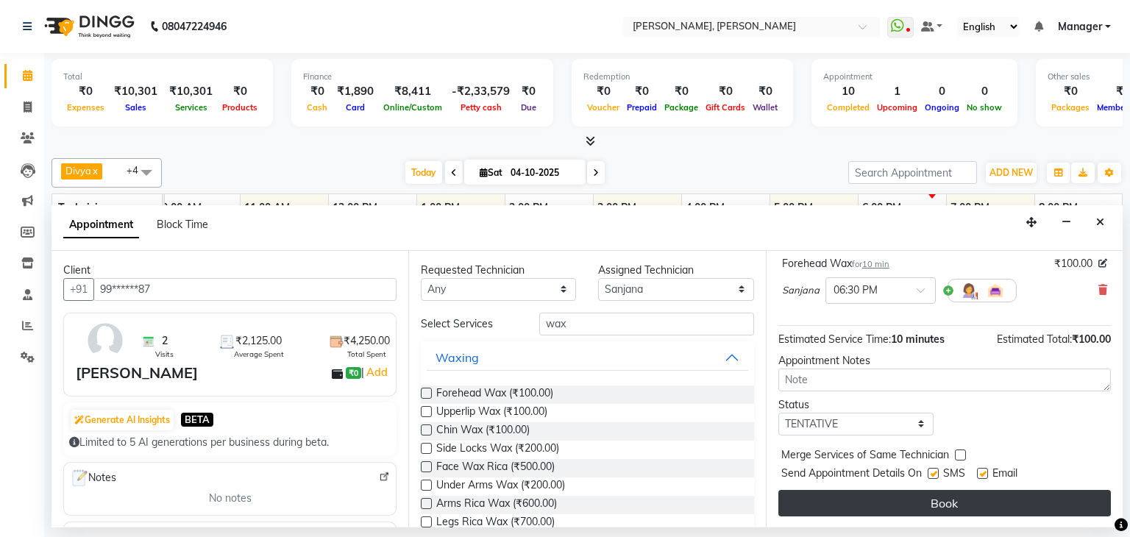
click at [943, 499] on button "Book" at bounding box center [944, 503] width 332 height 26
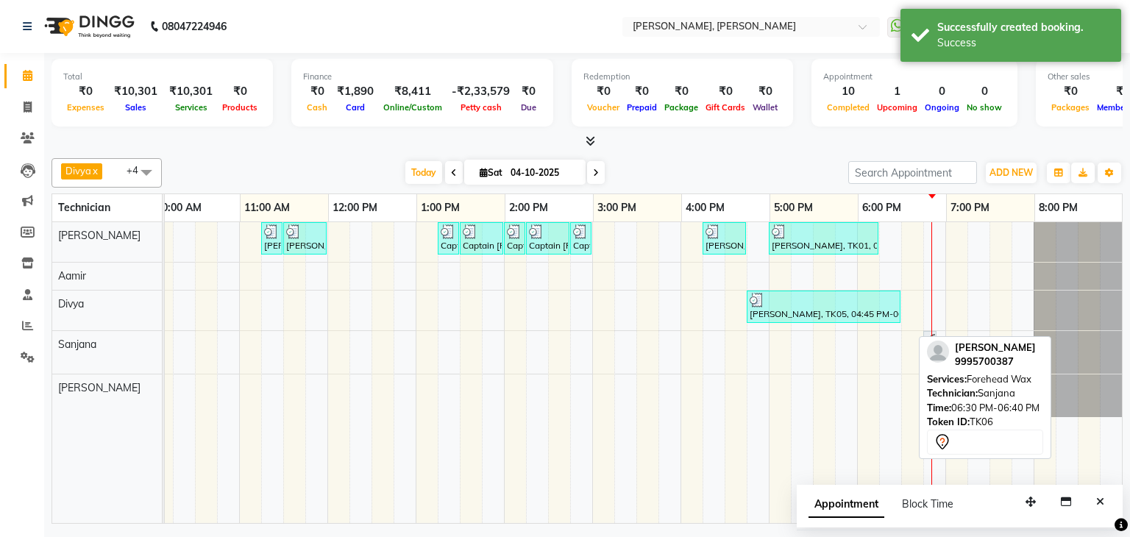
drag, startPoint x: 900, startPoint y: 347, endPoint x: 922, endPoint y: 342, distance: 22.7
click at [922, 342] on div "Divya x Sanjana x Shanu x Suhail Khan x Aamir x +4 Select All Aamir Aniket Divy…" at bounding box center [586, 337] width 1071 height 371
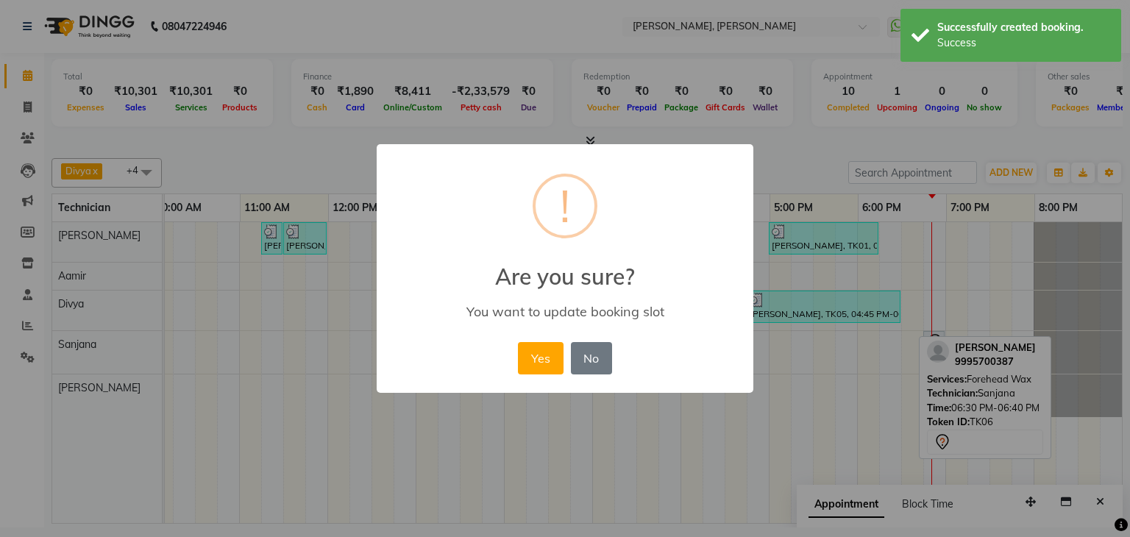
drag, startPoint x: 530, startPoint y: 360, endPoint x: 669, endPoint y: 357, distance: 139.0
click at [530, 358] on button "Yes" at bounding box center [540, 358] width 45 height 32
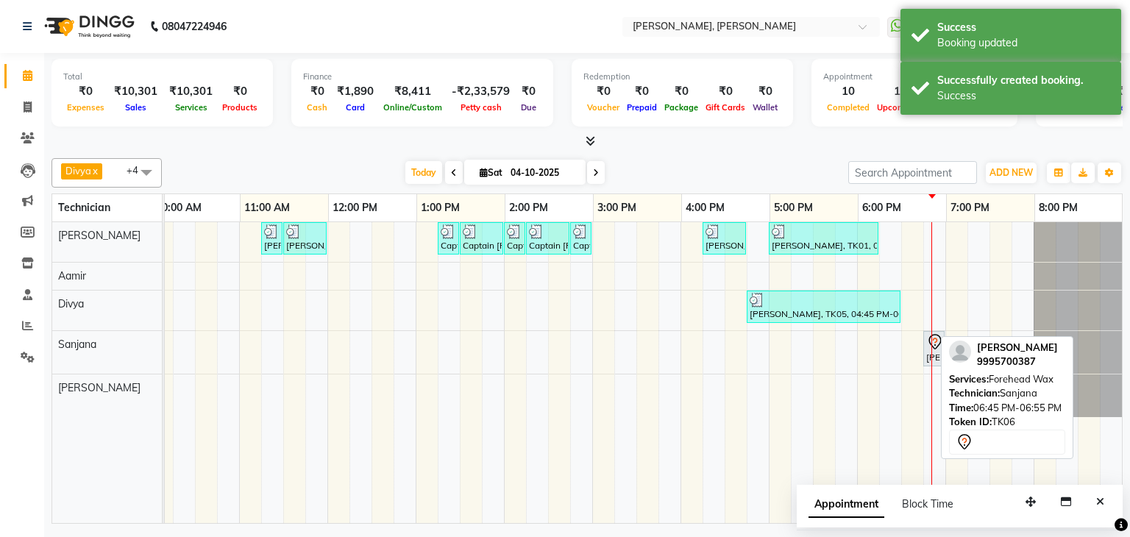
click at [926, 345] on icon at bounding box center [935, 342] width 18 height 18
select select "7"
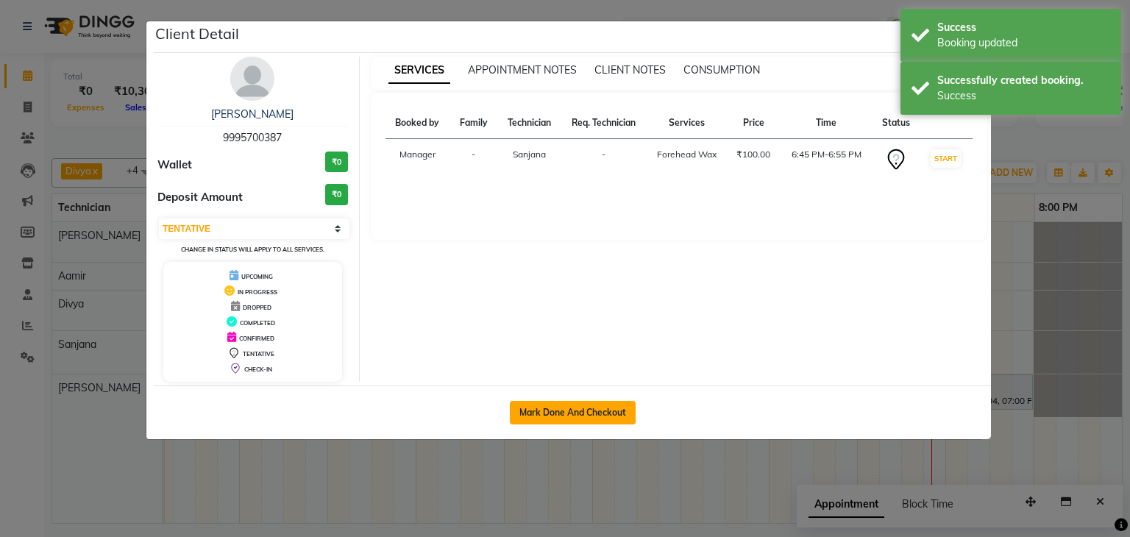
click at [586, 407] on button "Mark Done And Checkout" at bounding box center [573, 413] width 126 height 24
select select "service"
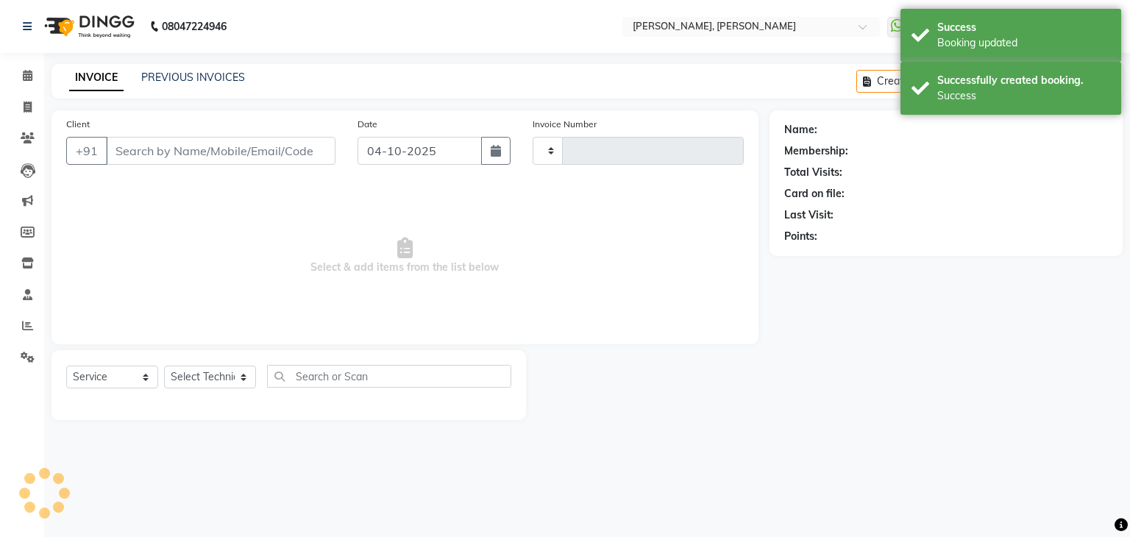
type input "99******87"
select select "86749"
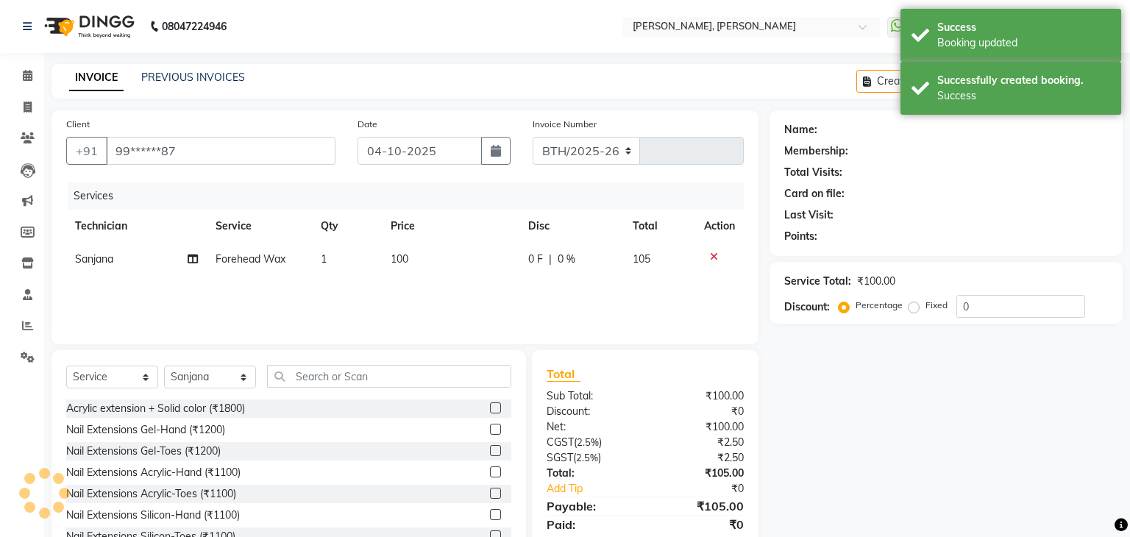
select select "6455"
type input "1390"
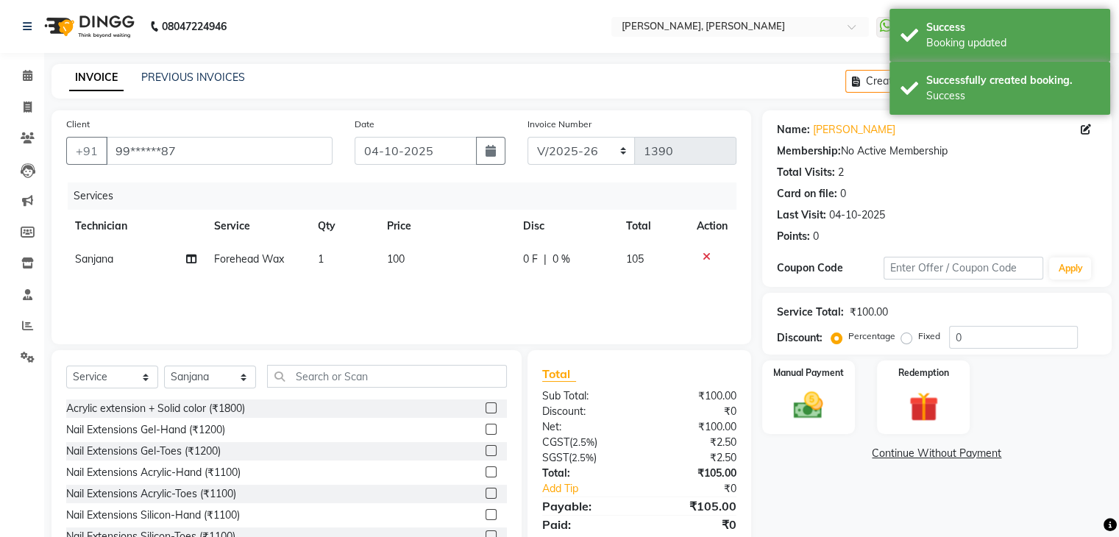
click at [330, 260] on td "1" at bounding box center [343, 259] width 69 height 33
select select "86749"
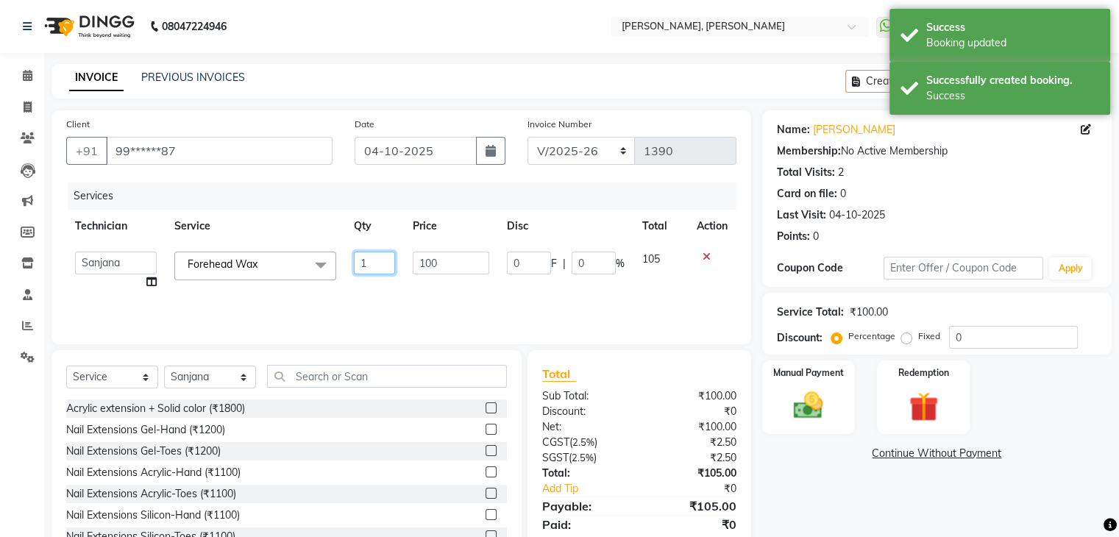
click at [368, 257] on input "1" at bounding box center [375, 263] width 42 height 23
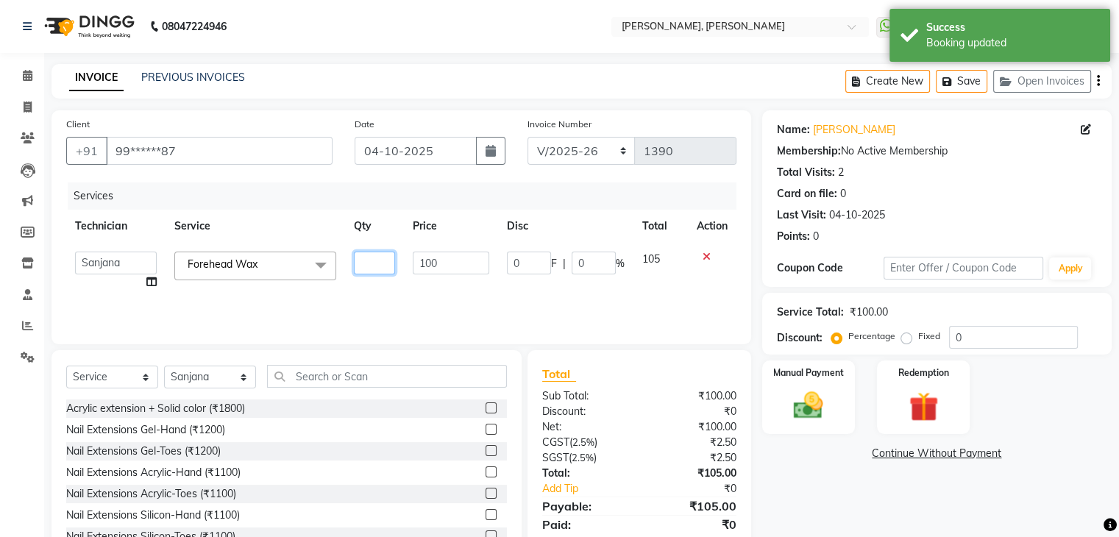
type input "3"
type input "2"
click at [783, 469] on div "Name: Remmy Liju Membership: No Active Membership Total Visits: 2 Card on file:…" at bounding box center [942, 338] width 360 height 457
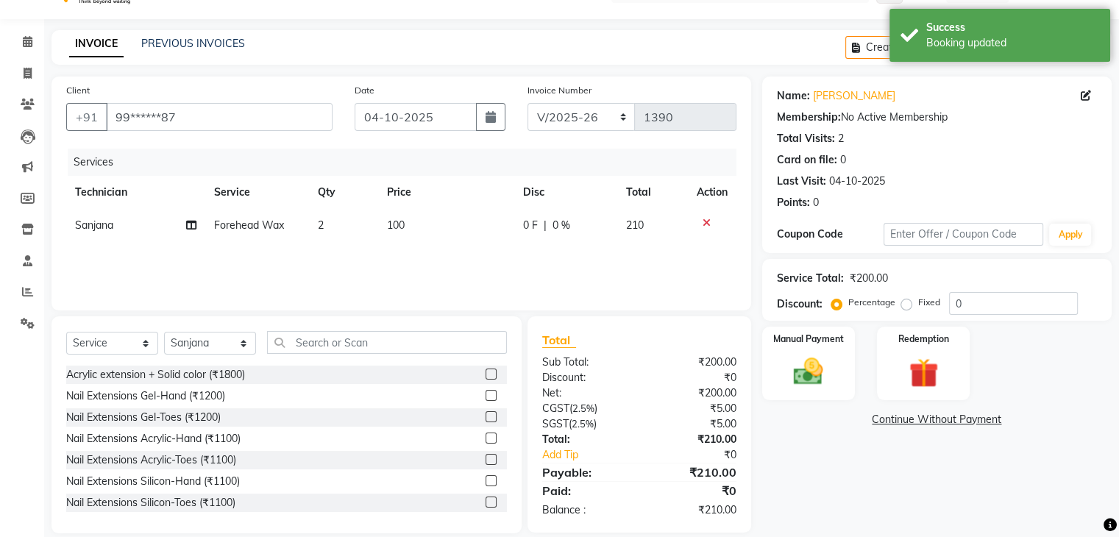
scroll to position [53, 0]
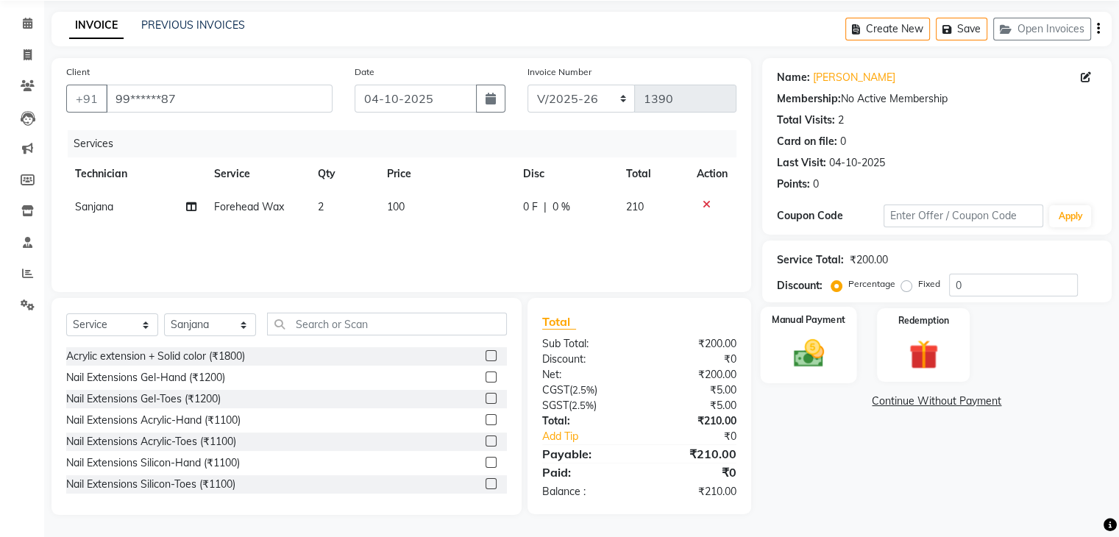
click at [816, 355] on img at bounding box center [807, 353] width 49 height 35
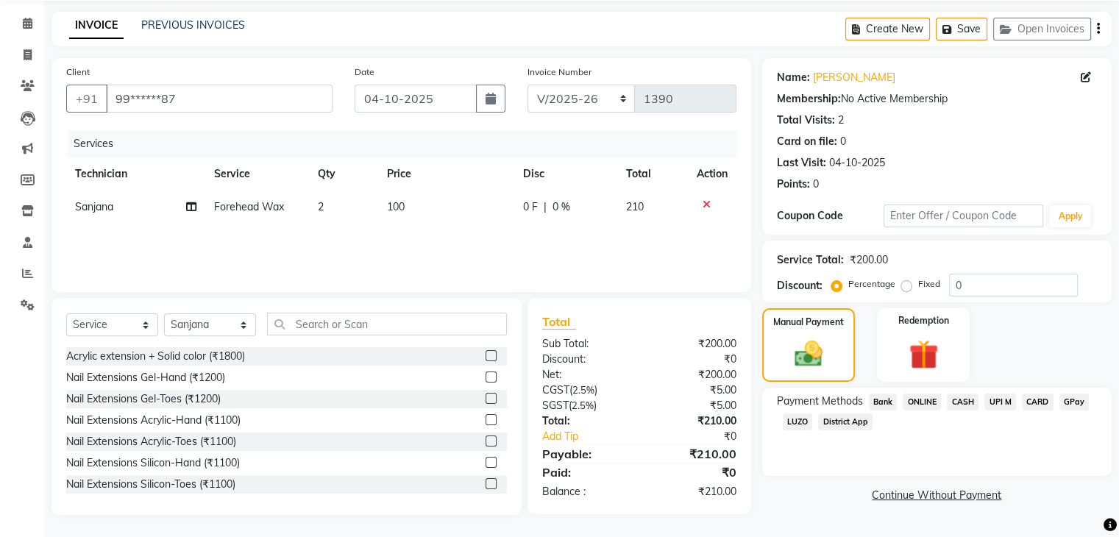
click at [994, 399] on span "UPI M" at bounding box center [1000, 401] width 32 height 17
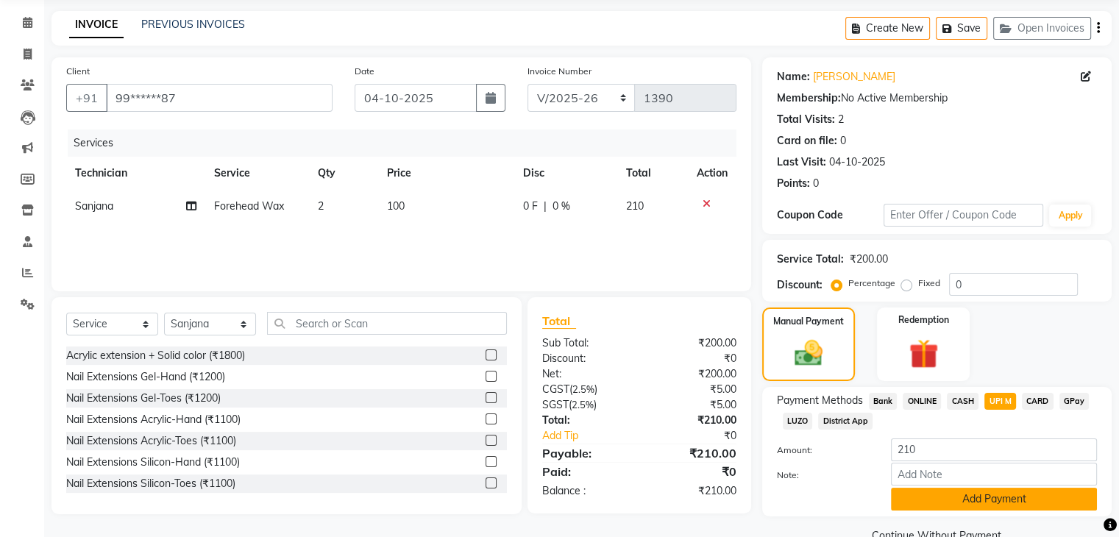
scroll to position [86, 0]
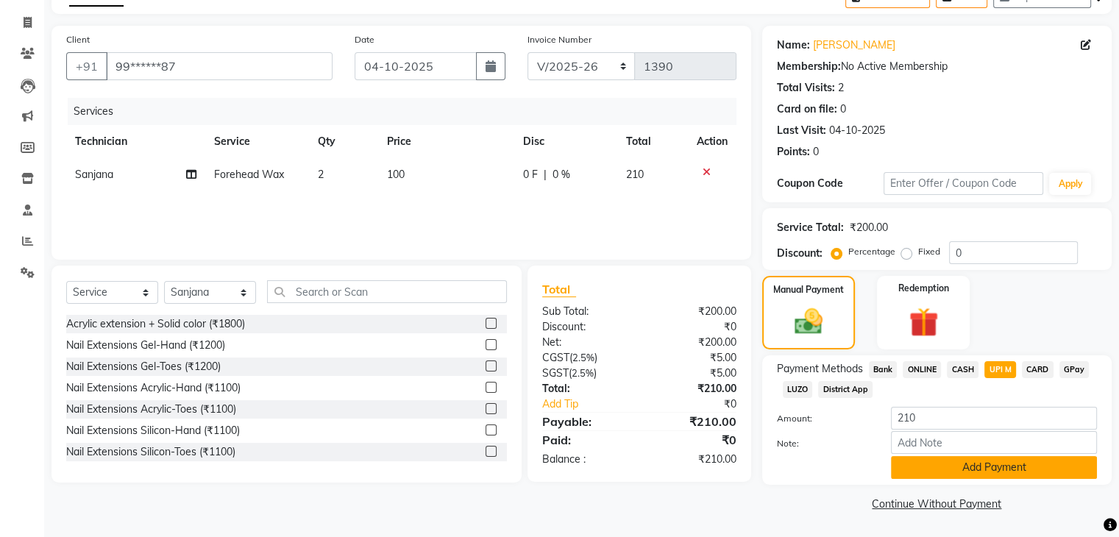
click at [999, 464] on button "Add Payment" at bounding box center [994, 467] width 206 height 23
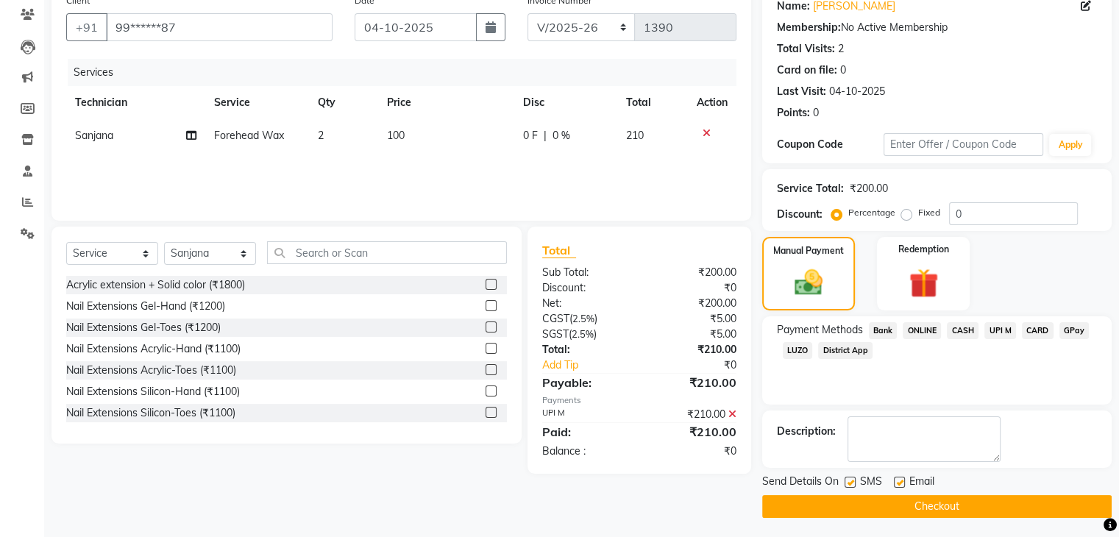
scroll to position [126, 0]
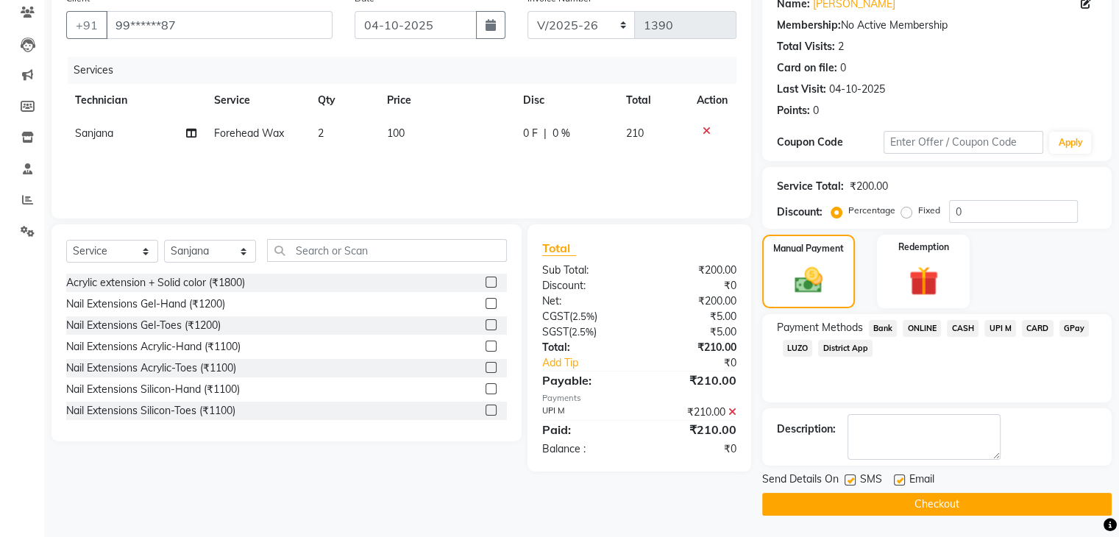
click at [919, 500] on button "Checkout" at bounding box center [936, 504] width 349 height 23
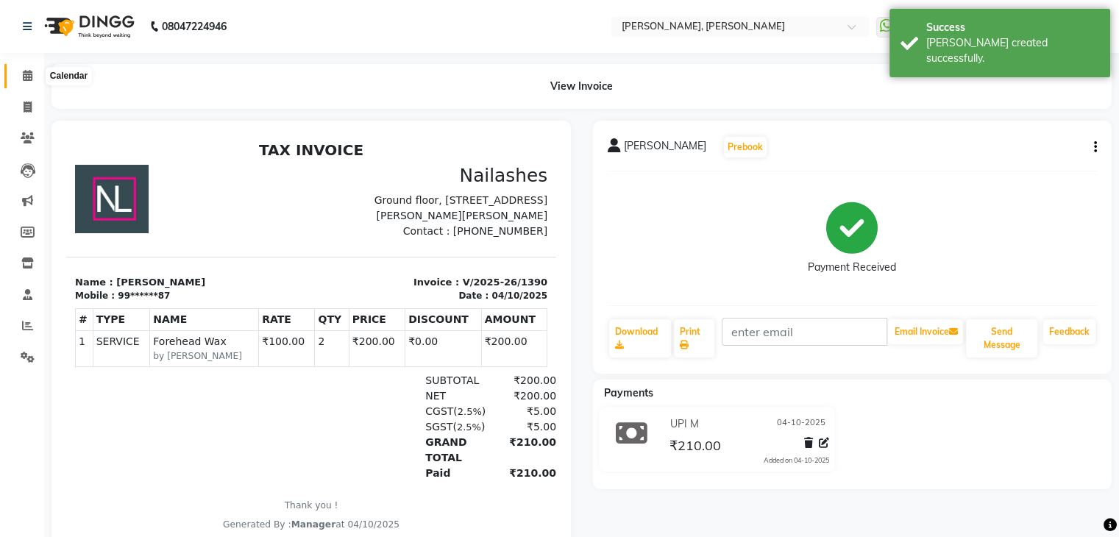
click at [26, 79] on icon at bounding box center [28, 75] width 10 height 11
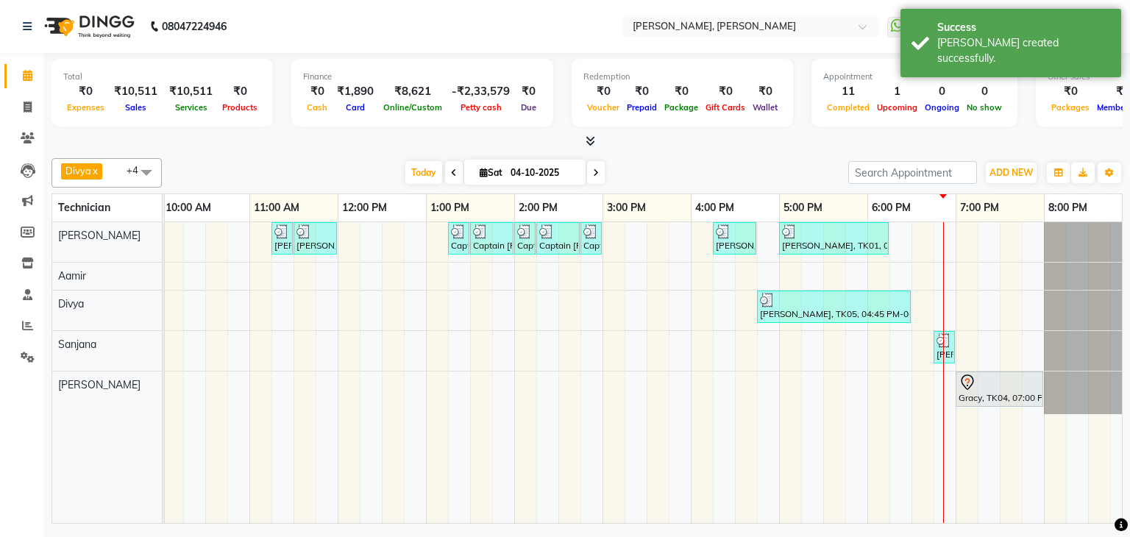
scroll to position [0, 190]
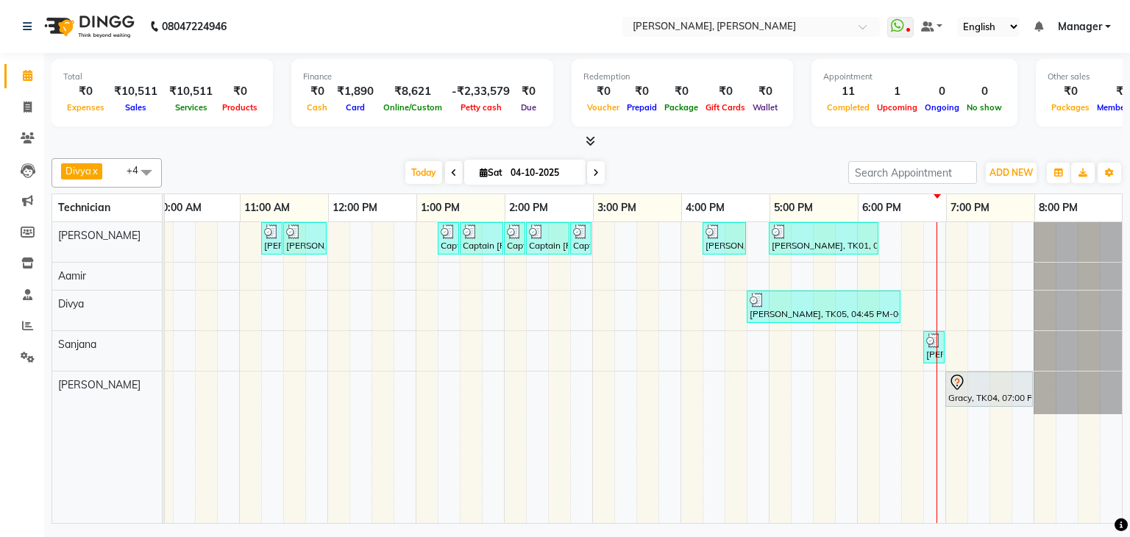
click at [948, 240] on div "Shrusti Bcpatil, TK02, 11:15 AM-11:30 AM, Restoration Removal of Extensions-Han…" at bounding box center [547, 372] width 1147 height 301
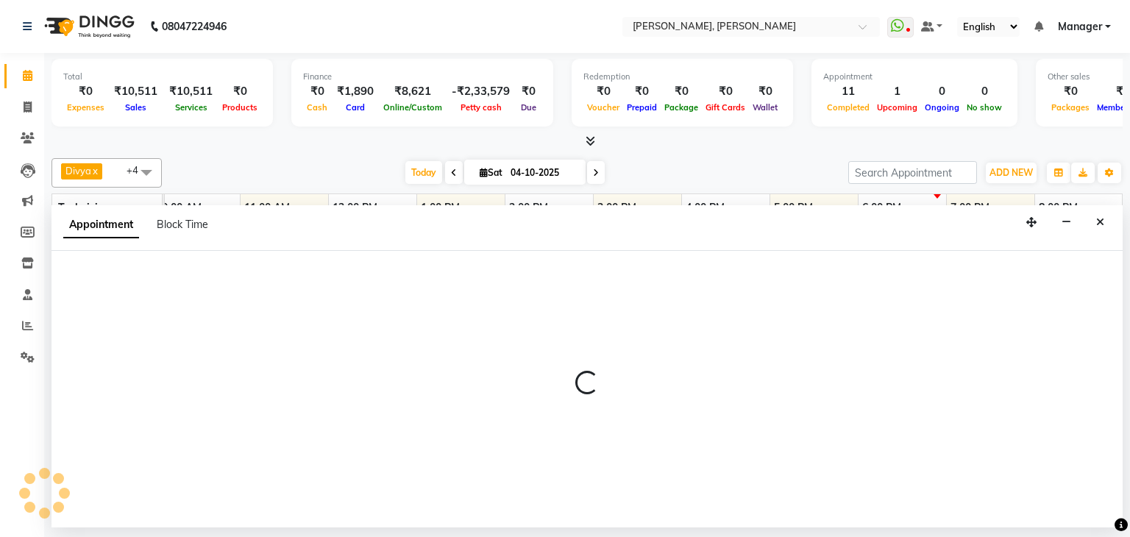
select select "54412"
select select "1140"
select select "tentative"
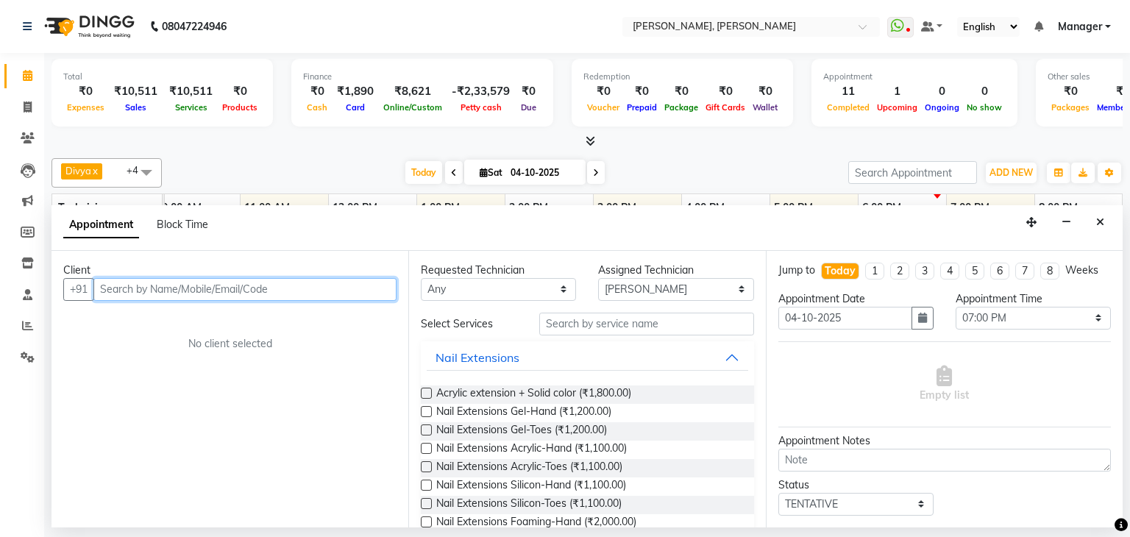
click at [343, 285] on input "text" at bounding box center [244, 289] width 303 height 23
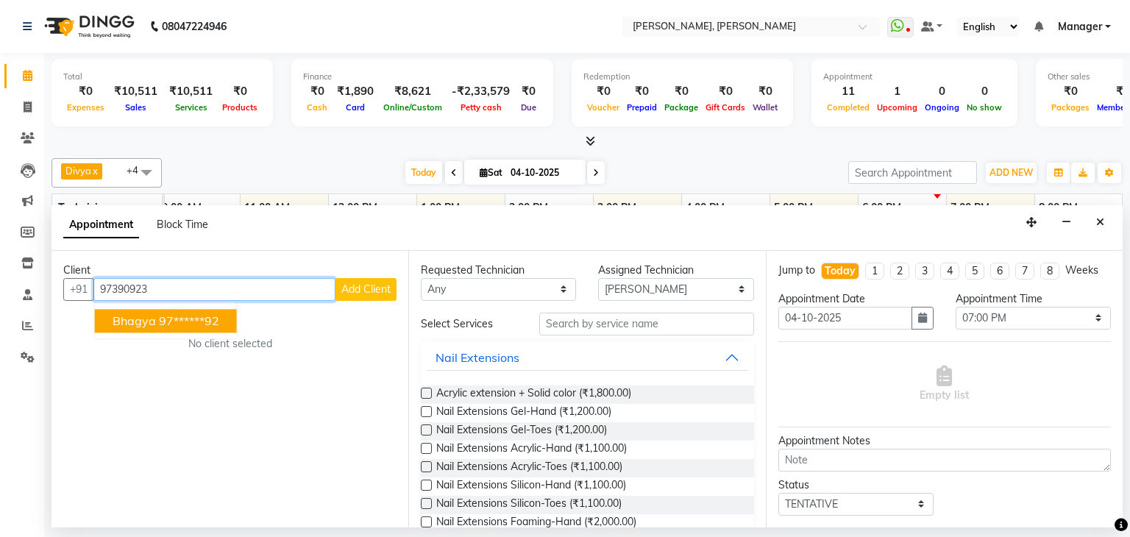
click at [185, 313] on ngb-highlight "97******92" at bounding box center [189, 320] width 60 height 15
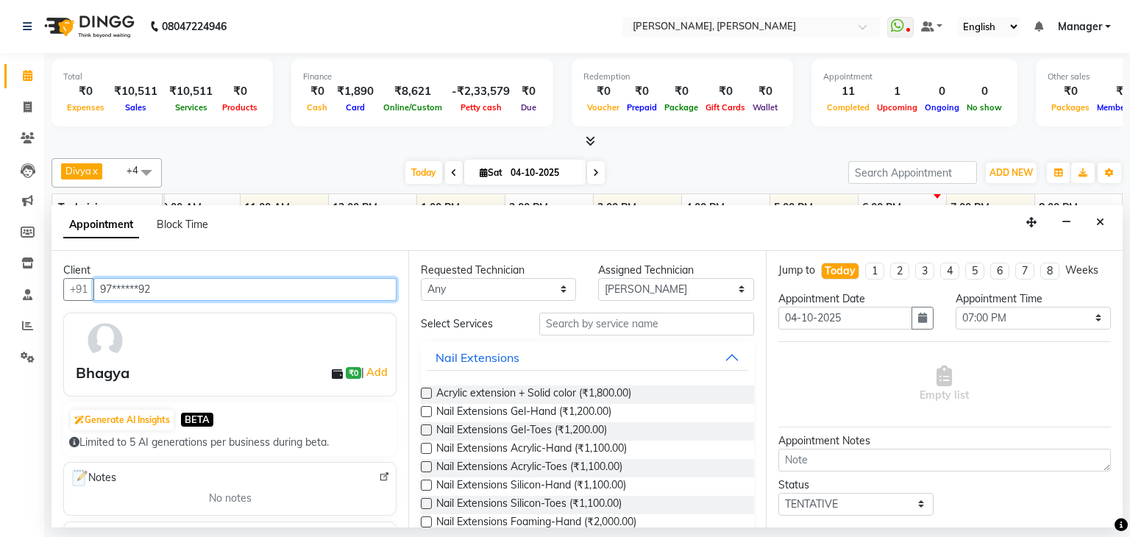
type input "97******92"
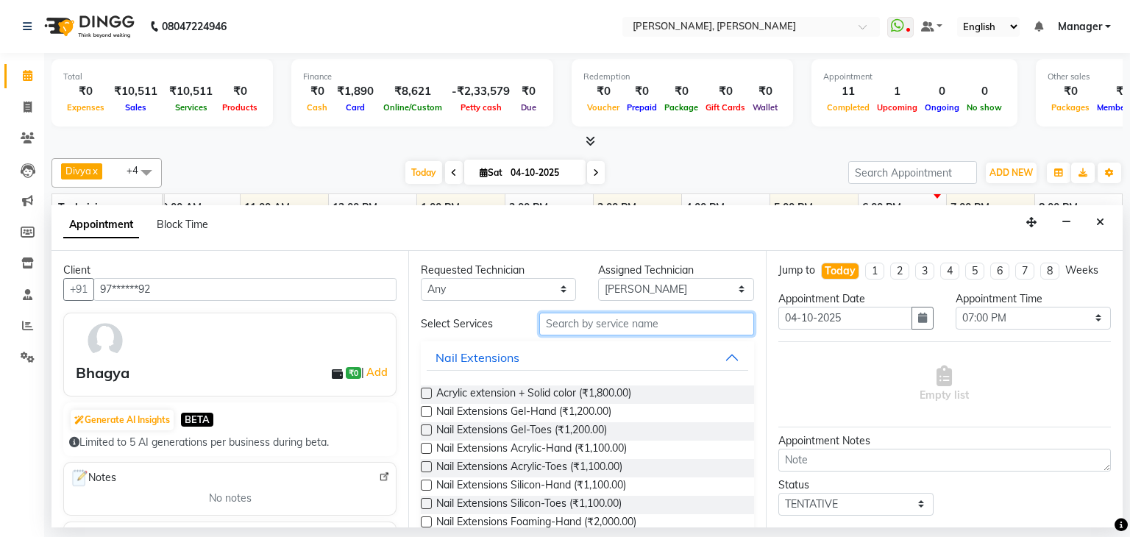
click at [635, 324] on input "text" at bounding box center [646, 324] width 215 height 23
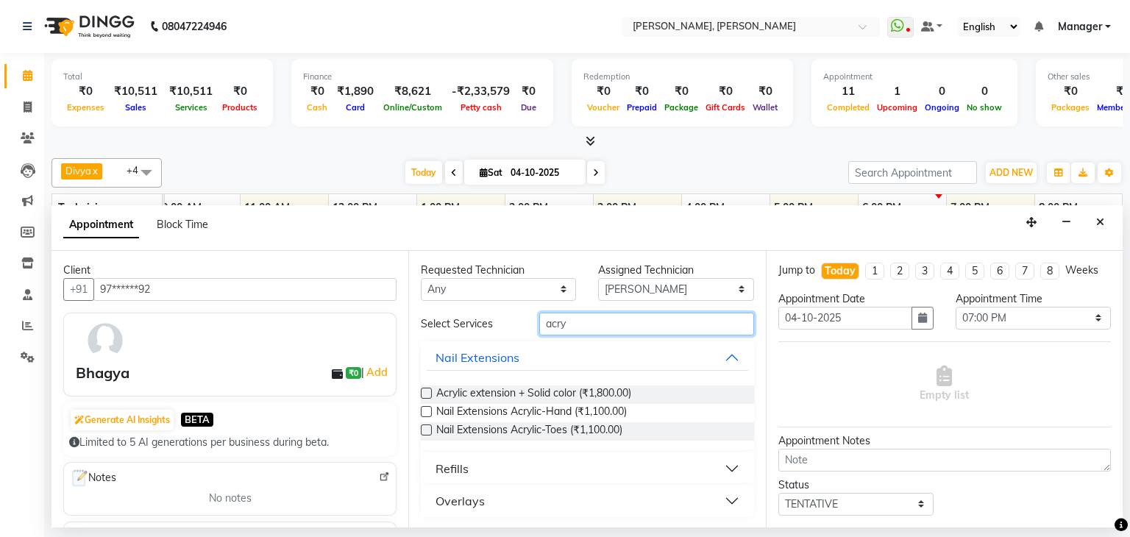
type input "acry"
click at [429, 393] on label at bounding box center [426, 393] width 11 height 11
click at [429, 393] on input "checkbox" at bounding box center [426, 395] width 10 height 10
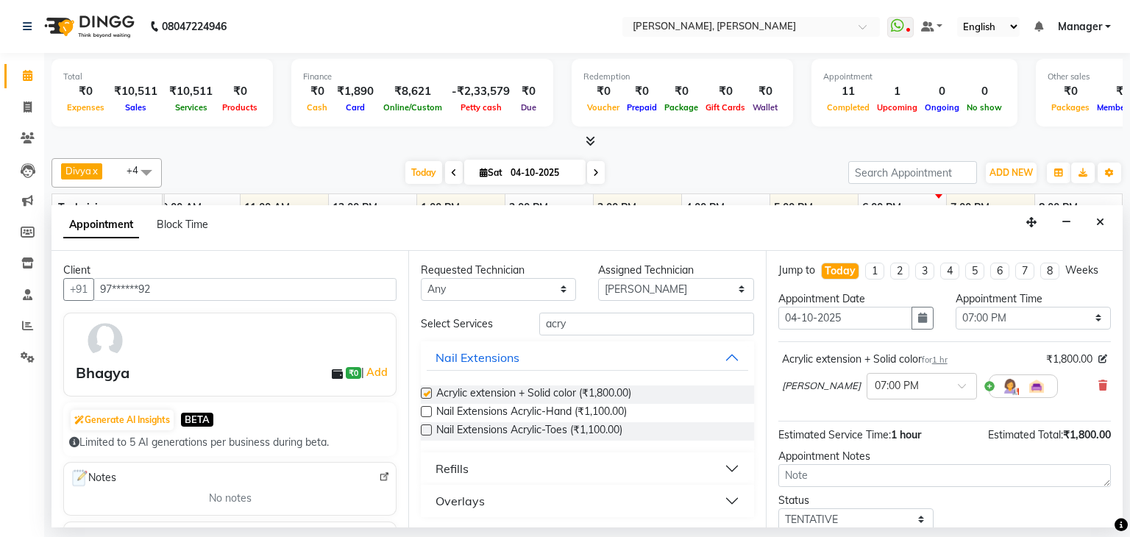
checkbox input "false"
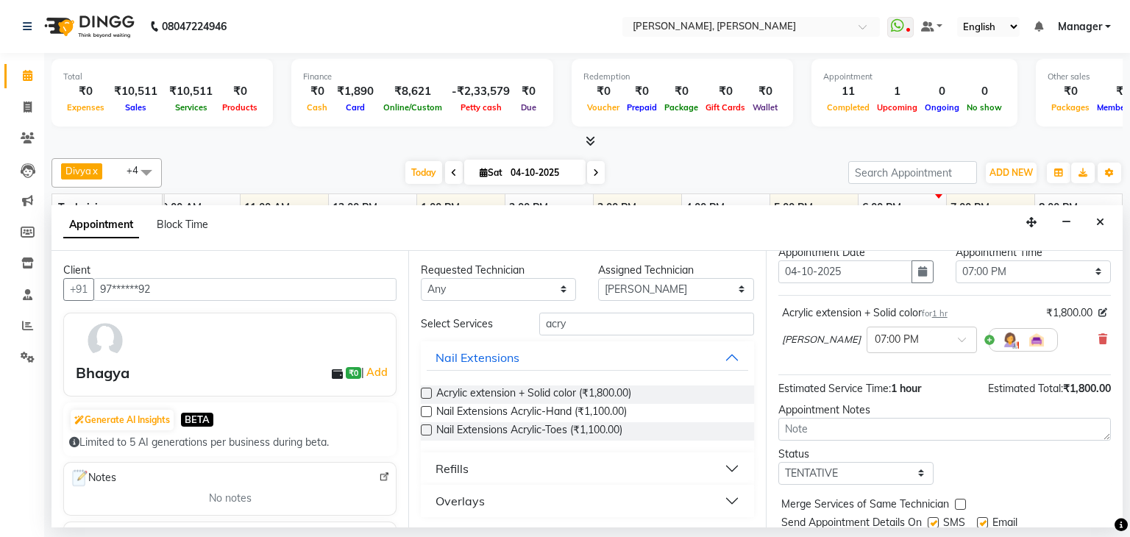
scroll to position [96, 0]
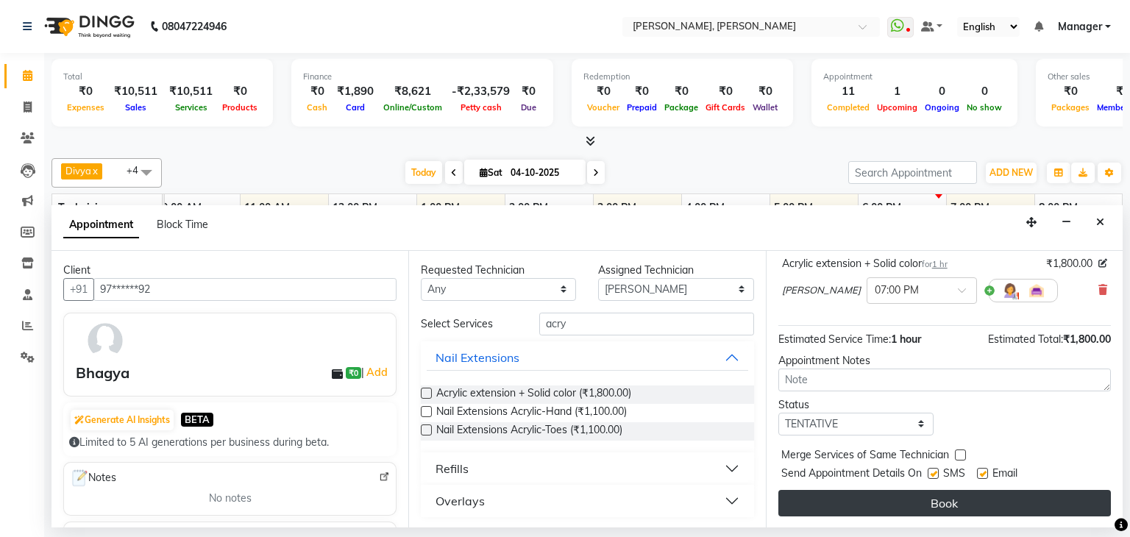
click at [936, 504] on button "Book" at bounding box center [944, 503] width 332 height 26
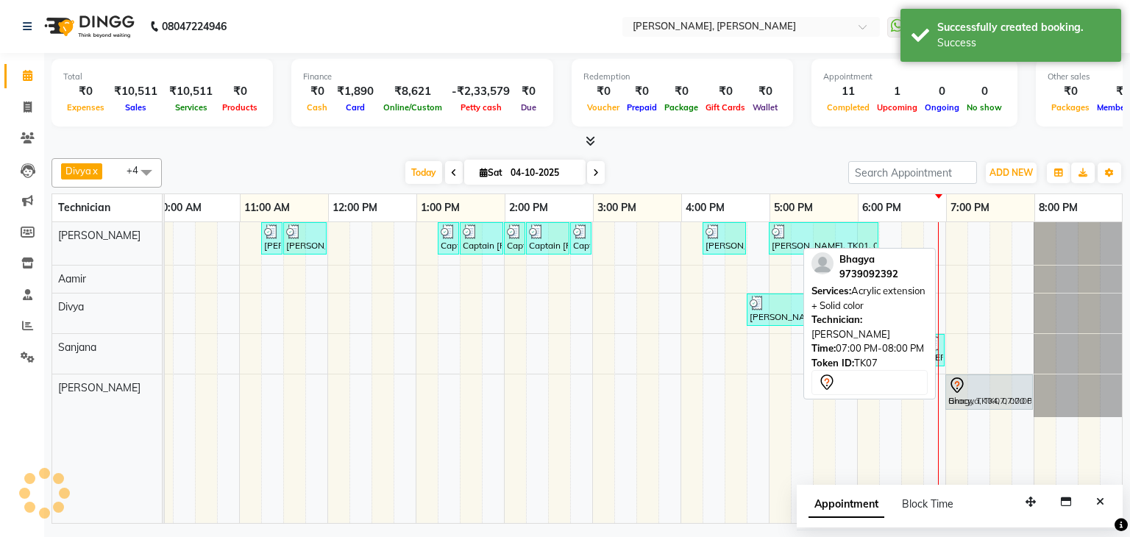
drag, startPoint x: 991, startPoint y: 235, endPoint x: 983, endPoint y: 374, distance: 139.2
click at [983, 385] on tbody "Shrusti Bcpatil, TK02, 11:15 AM-11:30 AM, Restoration Removal of Extensions-Han…" at bounding box center [547, 319] width 1147 height 195
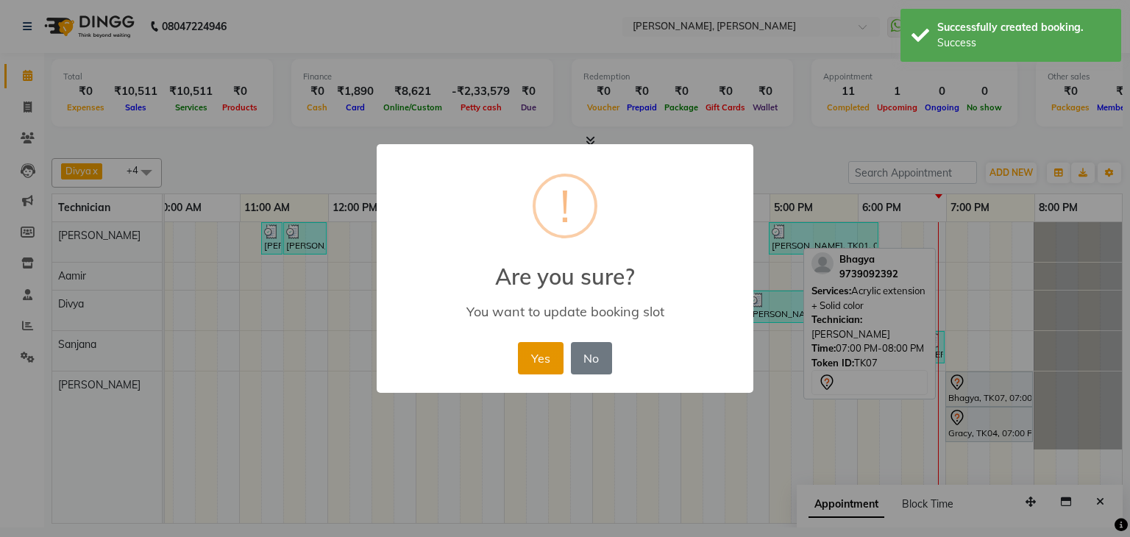
click at [542, 354] on button "Yes" at bounding box center [540, 358] width 45 height 32
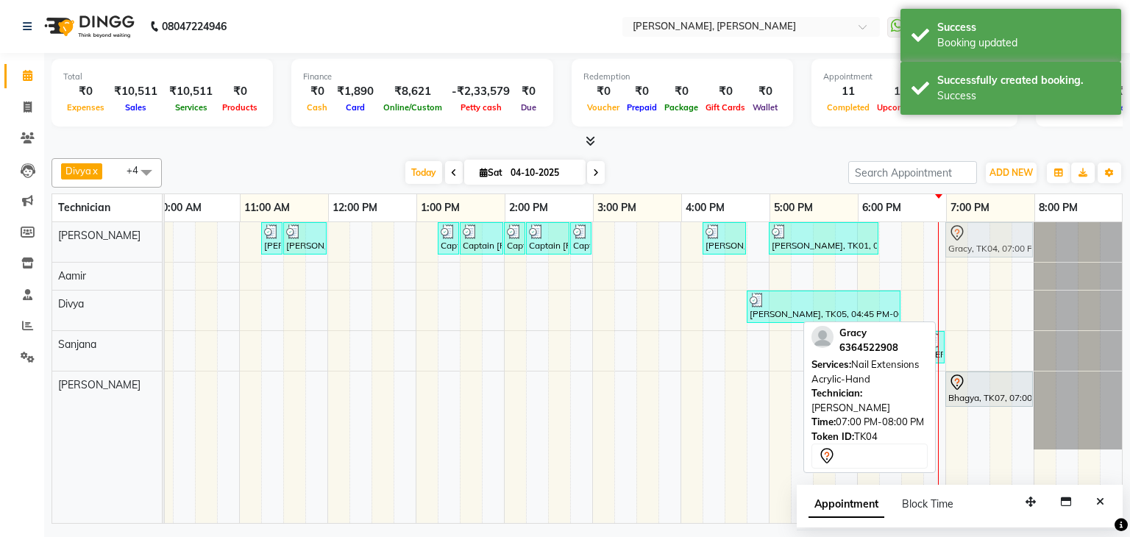
drag, startPoint x: 997, startPoint y: 424, endPoint x: 994, endPoint y: 260, distance: 163.3
click at [994, 260] on div "Shrusti Bcpatil, TK02, 11:15 AM-11:30 AM, Restoration Removal of Extensions-Han…" at bounding box center [547, 372] width 1147 height 301
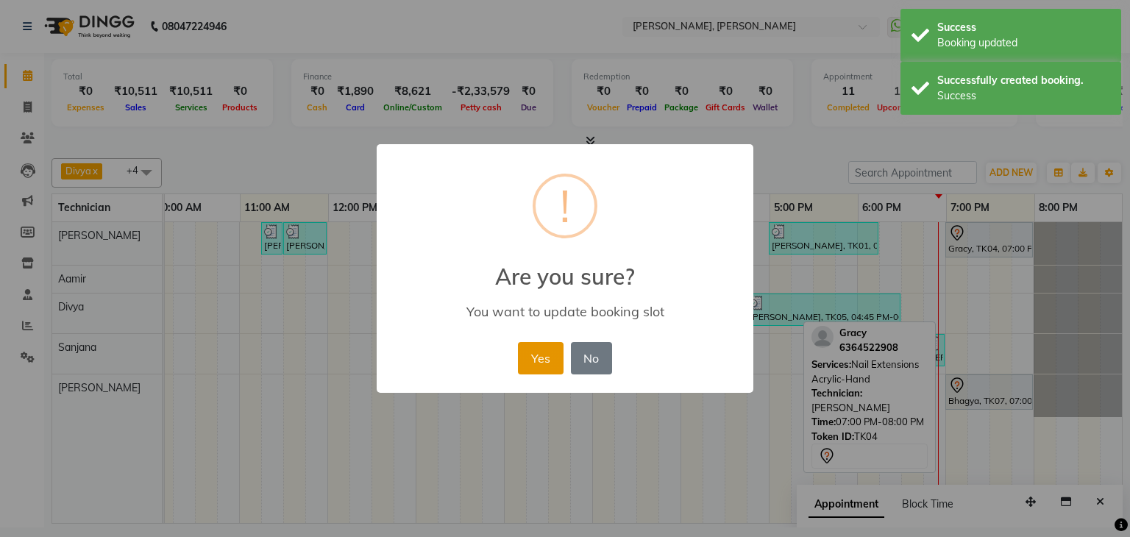
click at [547, 352] on button "Yes" at bounding box center [540, 358] width 45 height 32
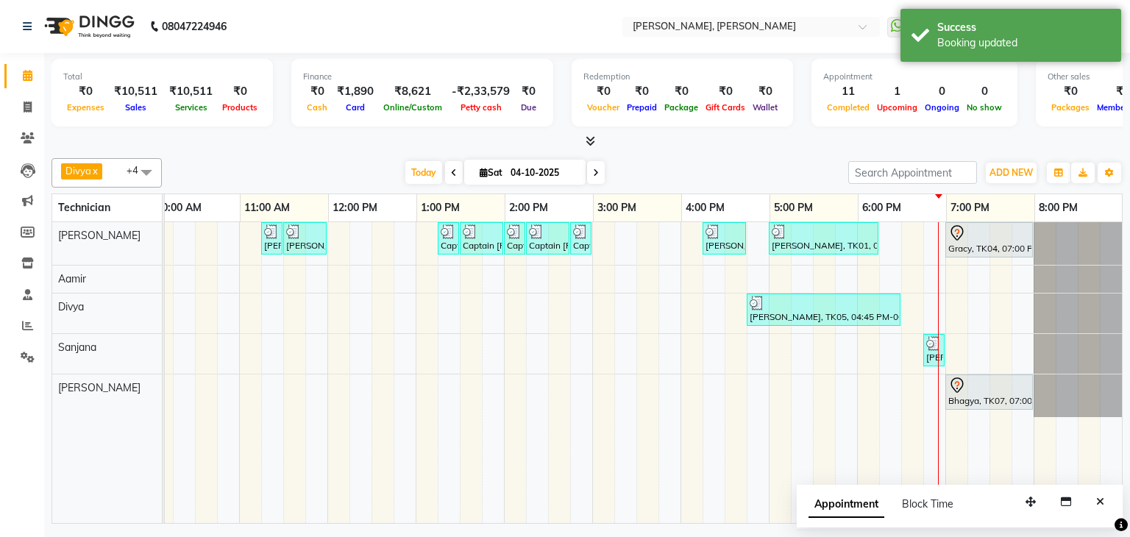
click at [597, 168] on span at bounding box center [596, 172] width 18 height 23
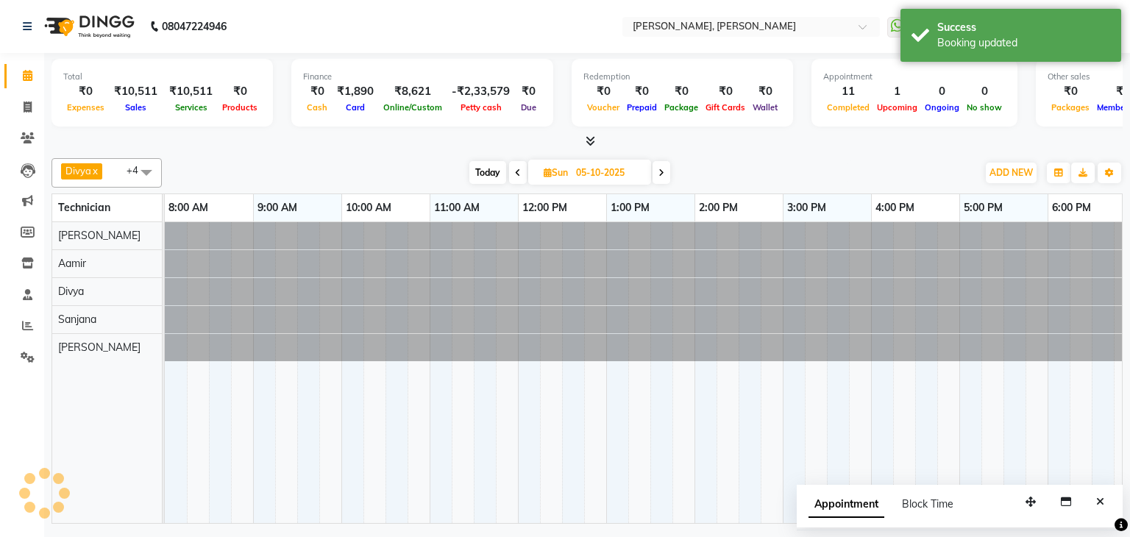
scroll to position [0, 190]
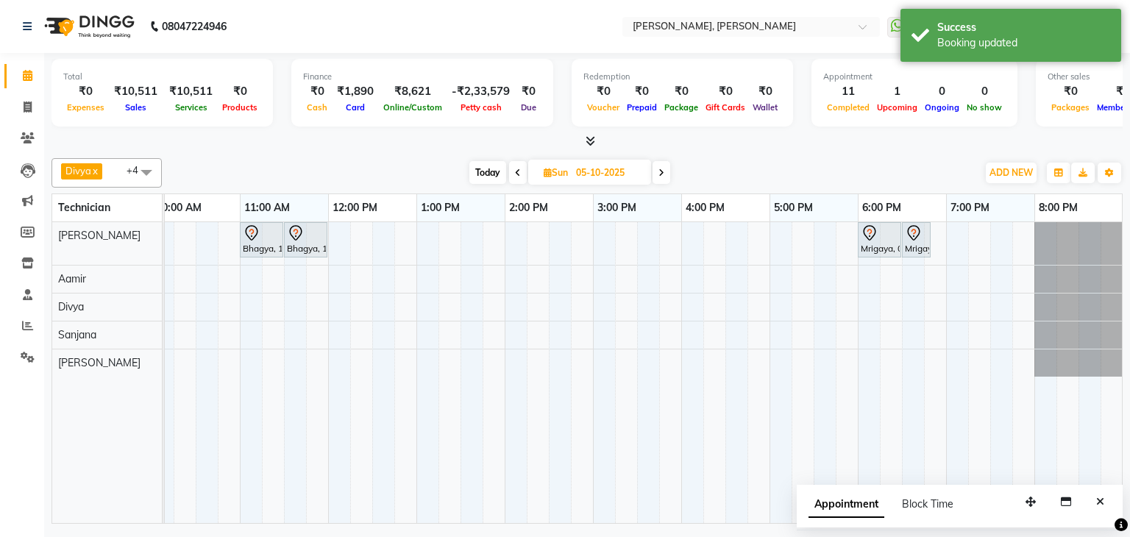
click at [516, 172] on icon at bounding box center [518, 172] width 6 height 9
type input "04-10-2025"
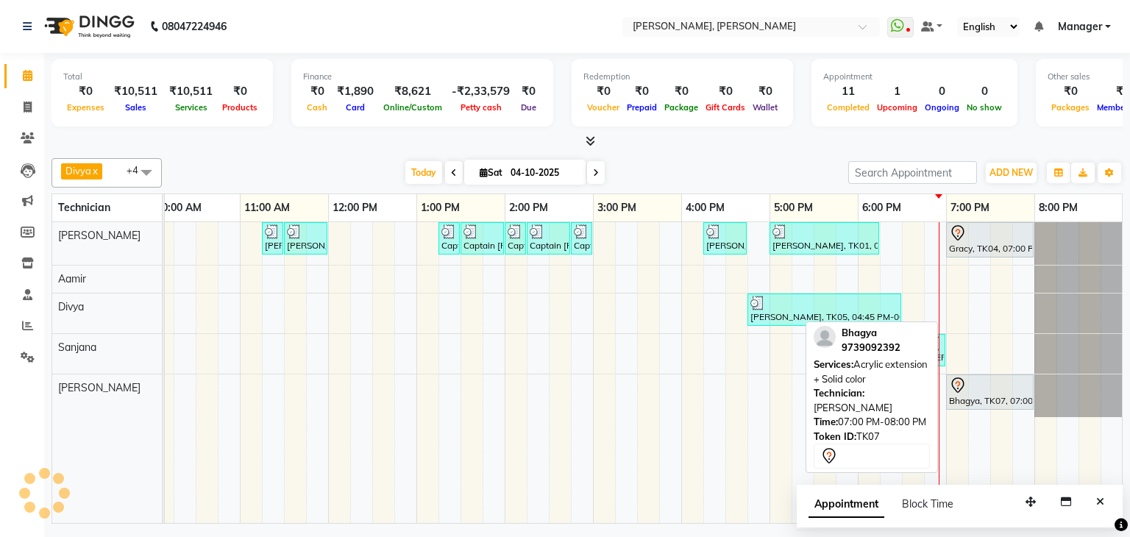
click at [980, 401] on div "Bhagya, TK07, 07:00 PM-08:00 PM, Acrylic extension + Solid color" at bounding box center [989, 392] width 85 height 31
click at [991, 391] on div "Bhagya, TK07, 07:00 PM-08:00 PM, Acrylic extension + Solid color" at bounding box center [989, 392] width 85 height 31
select select "7"
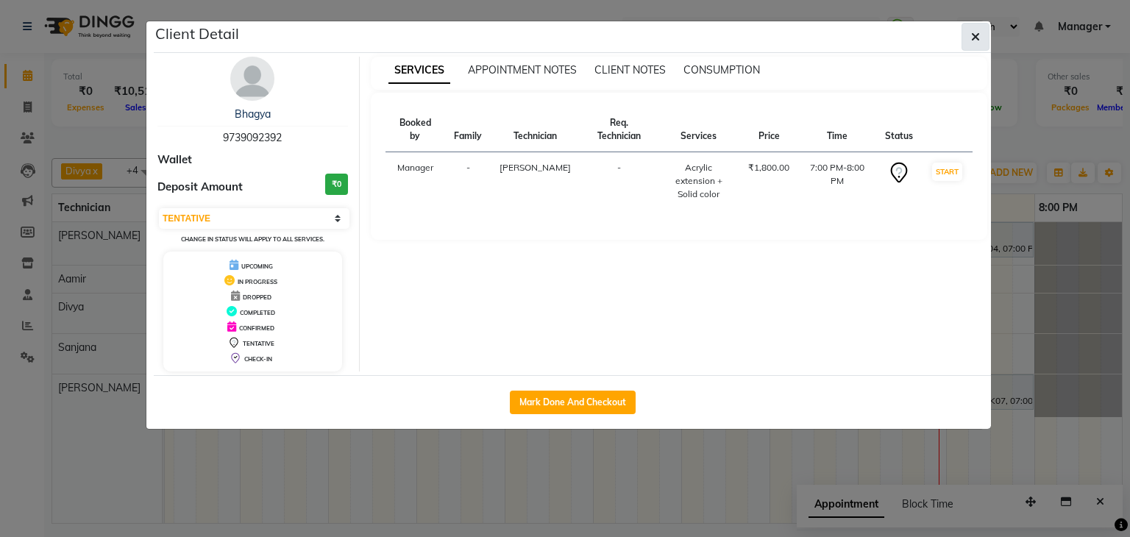
click at [975, 36] on icon "button" at bounding box center [975, 37] width 9 height 12
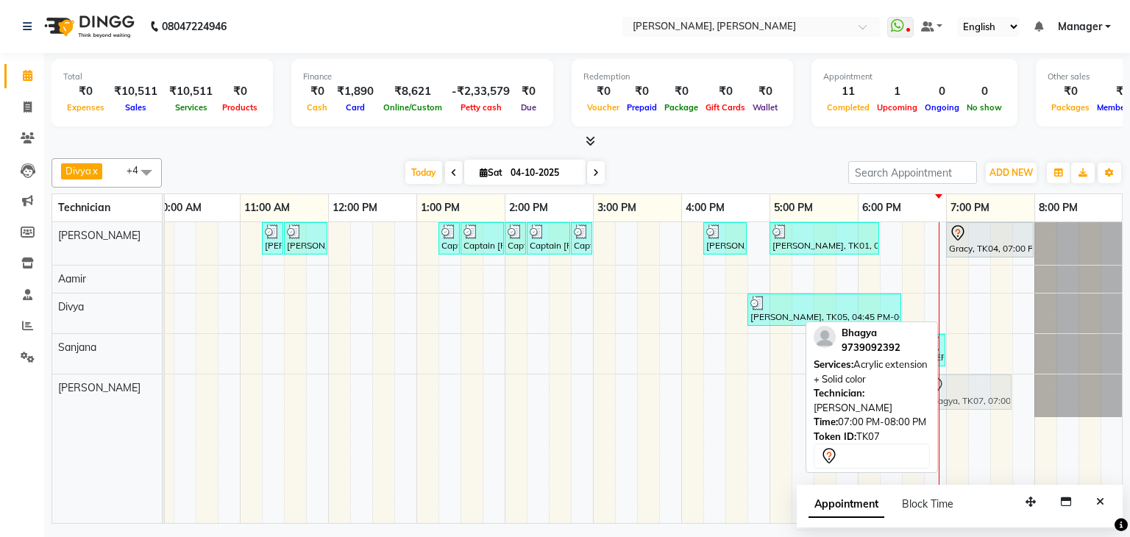
drag, startPoint x: 1015, startPoint y: 383, endPoint x: 988, endPoint y: 386, distance: 27.4
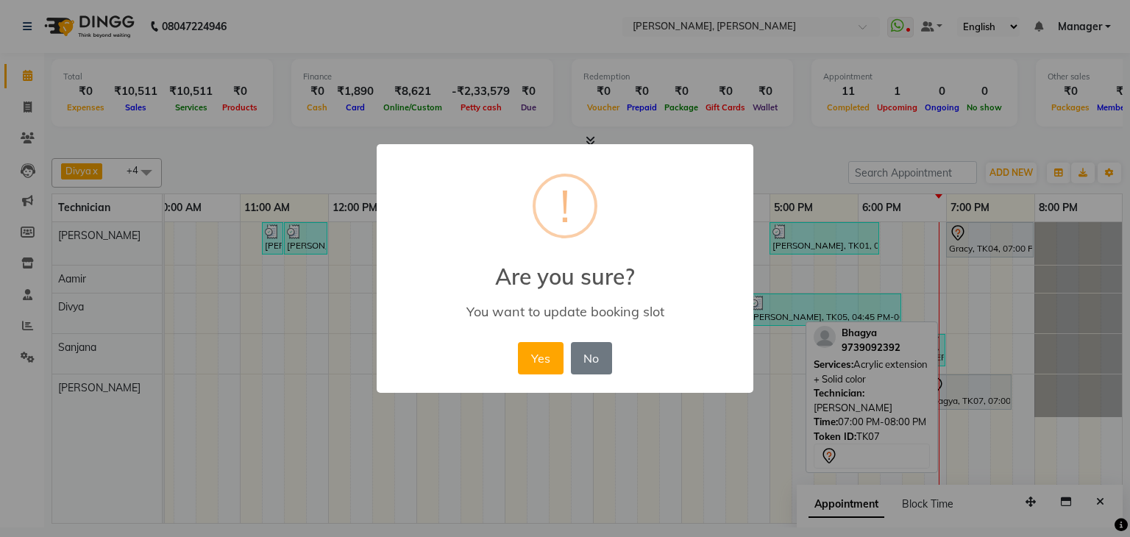
drag, startPoint x: 544, startPoint y: 348, endPoint x: 901, endPoint y: 333, distance: 357.0
click at [544, 349] on button "Yes" at bounding box center [540, 358] width 45 height 32
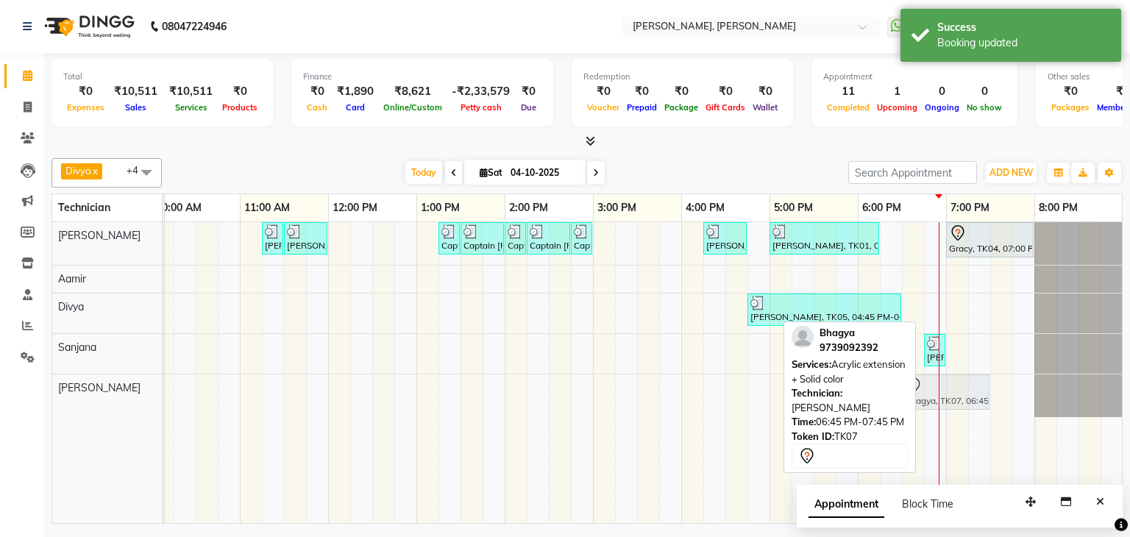
drag, startPoint x: 952, startPoint y: 386, endPoint x: 927, endPoint y: 397, distance: 28.0
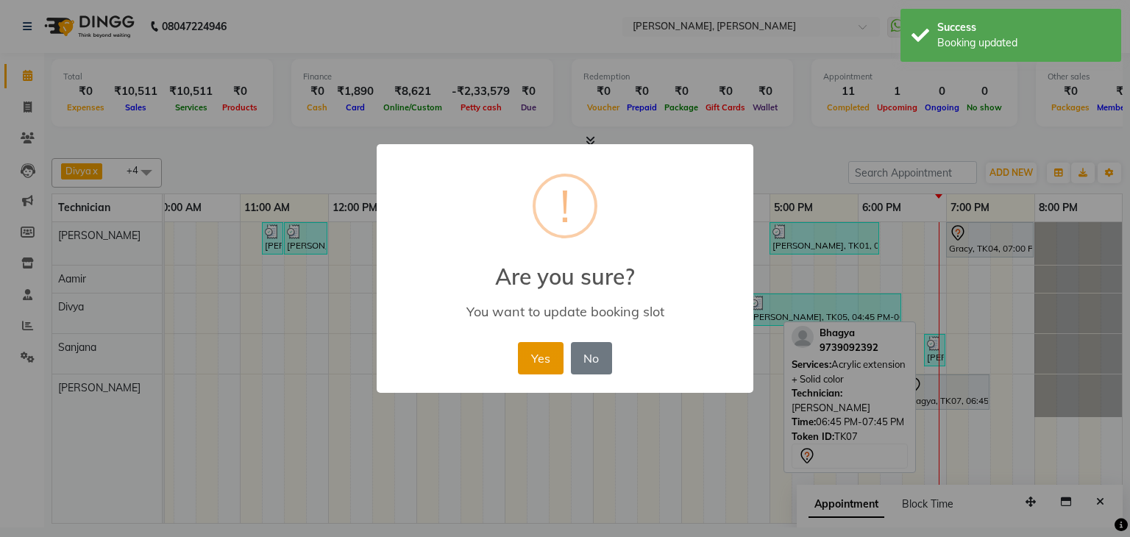
click at [543, 355] on button "Yes" at bounding box center [540, 358] width 45 height 32
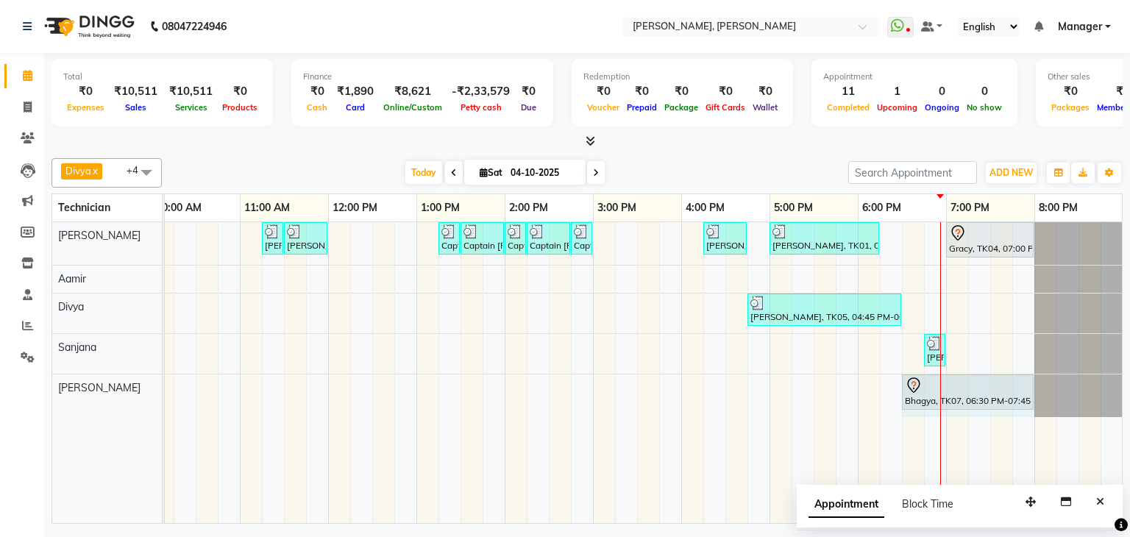
drag, startPoint x: 1011, startPoint y: 385, endPoint x: 1020, endPoint y: 387, distance: 8.9
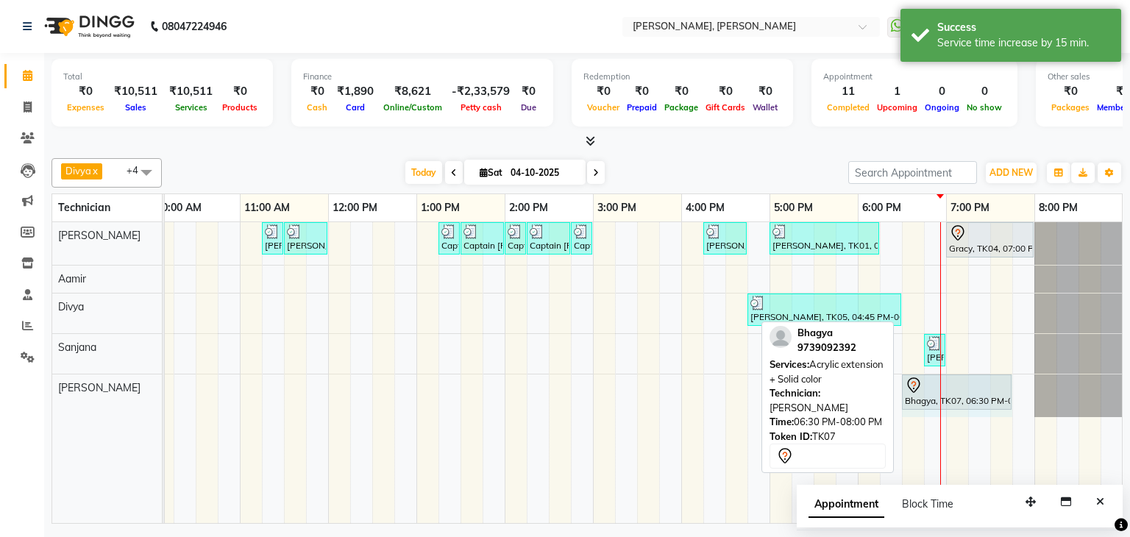
drag, startPoint x: 1030, startPoint y: 382, endPoint x: 1008, endPoint y: 388, distance: 23.4
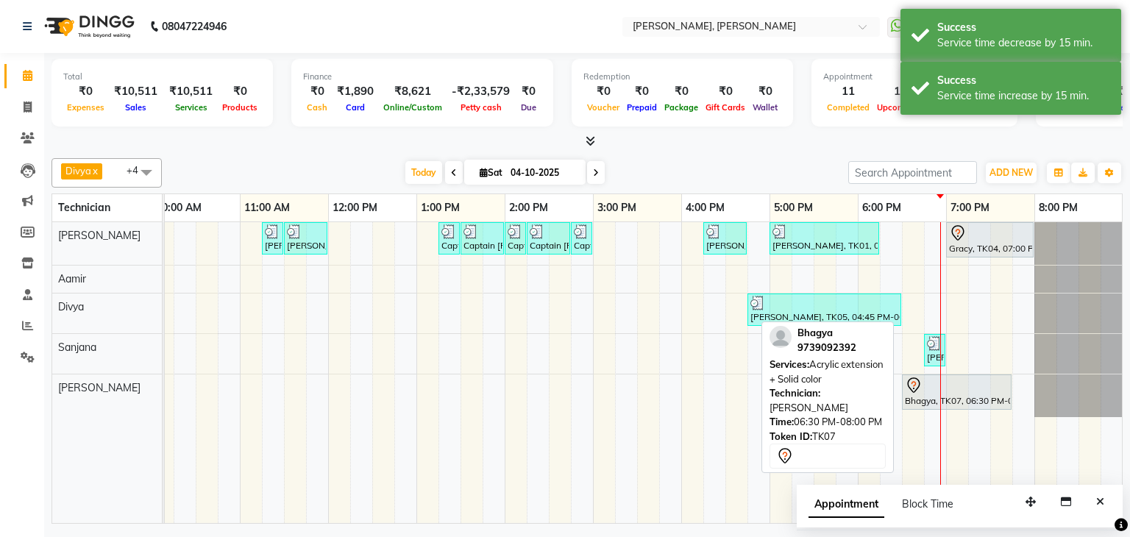
click at [962, 387] on div at bounding box center [957, 386] width 104 height 18
select select "7"
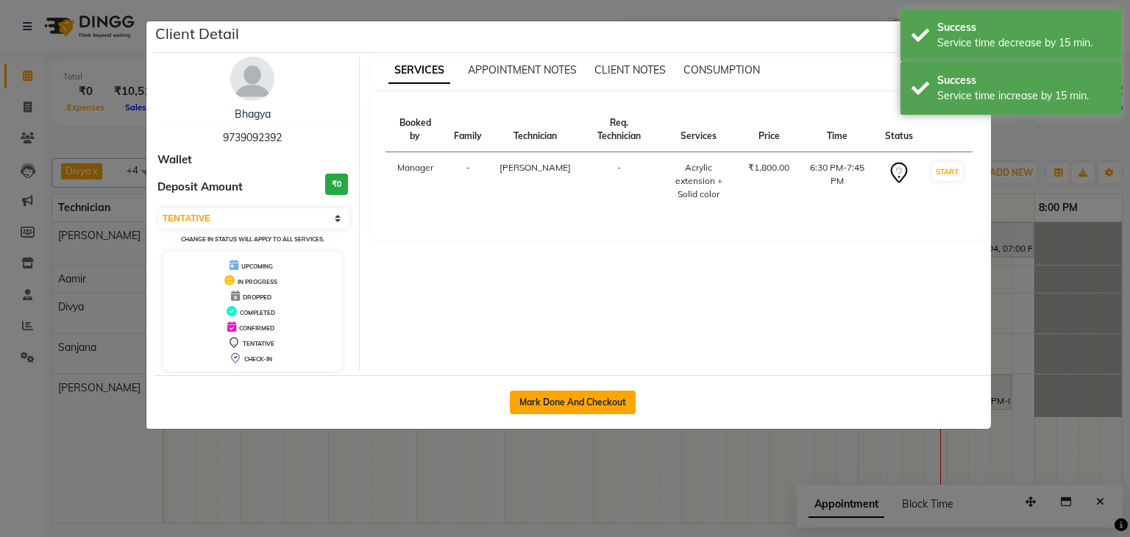
click at [578, 396] on button "Mark Done And Checkout" at bounding box center [573, 403] width 126 height 24
select select "6455"
select select "service"
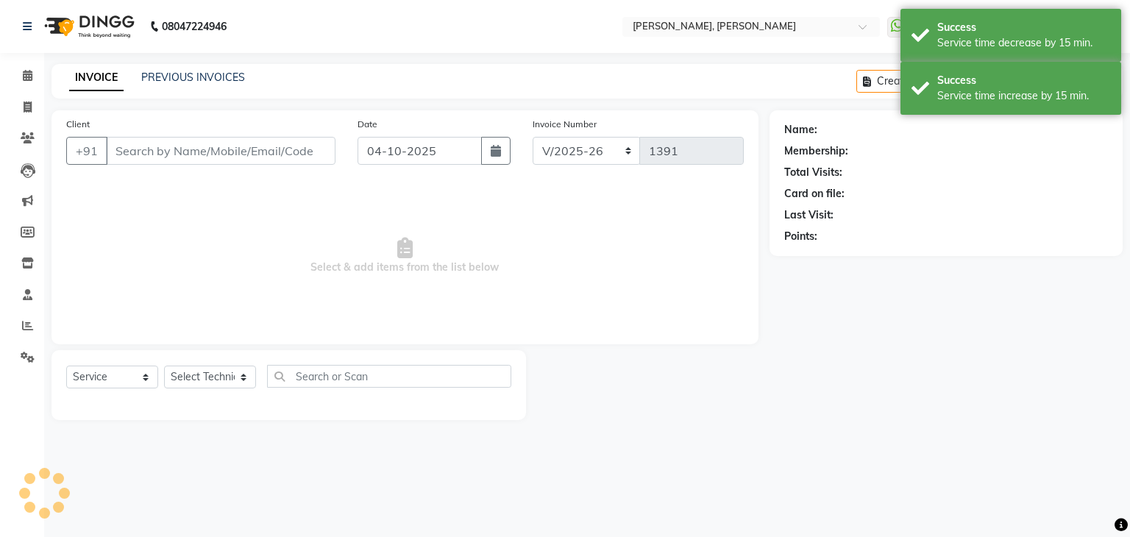
type input "97******92"
select select "87862"
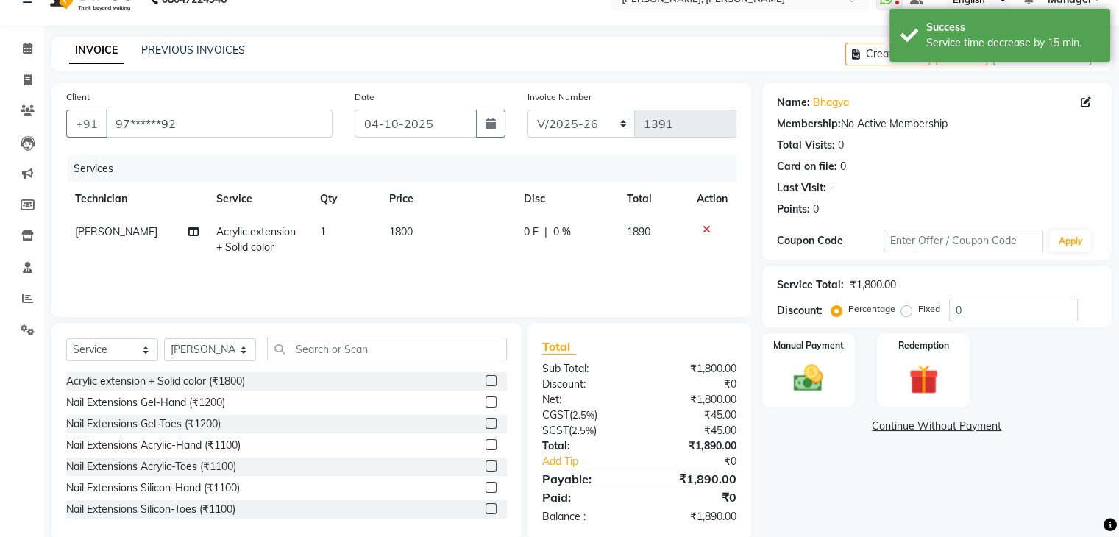
scroll to position [53, 0]
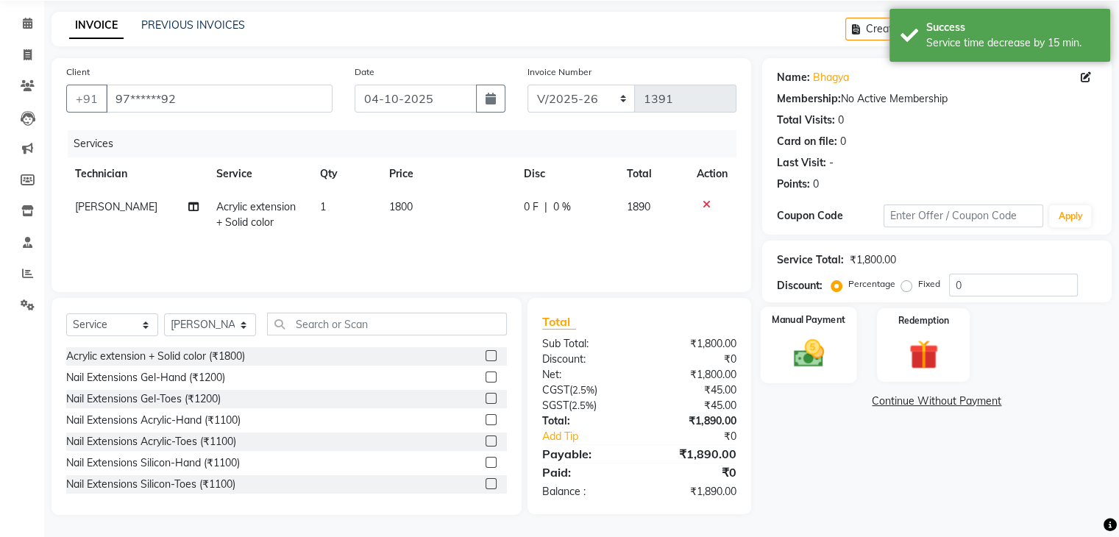
click at [813, 339] on img at bounding box center [807, 353] width 49 height 35
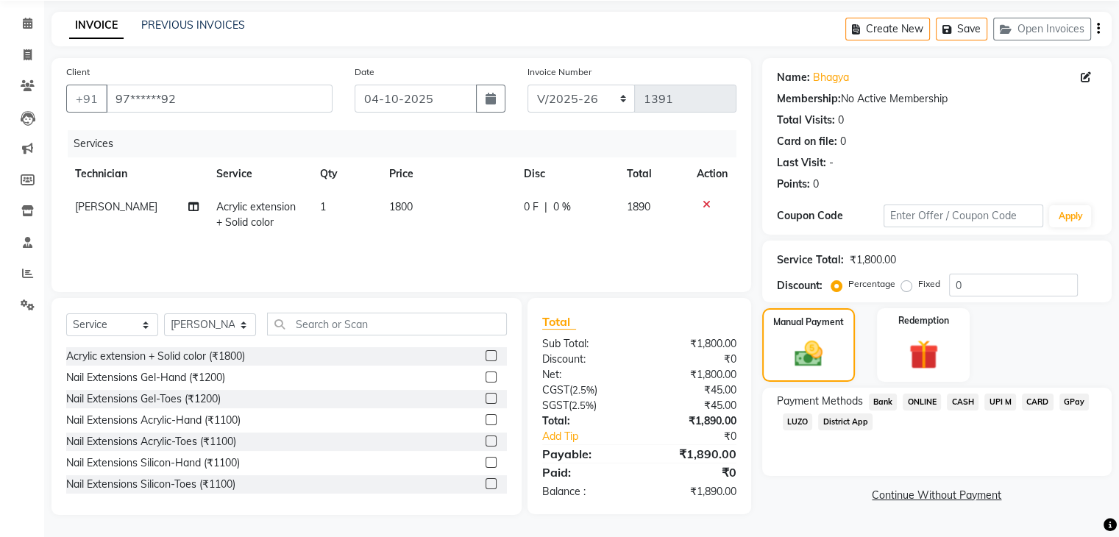
click at [996, 398] on span "UPI M" at bounding box center [1000, 401] width 32 height 17
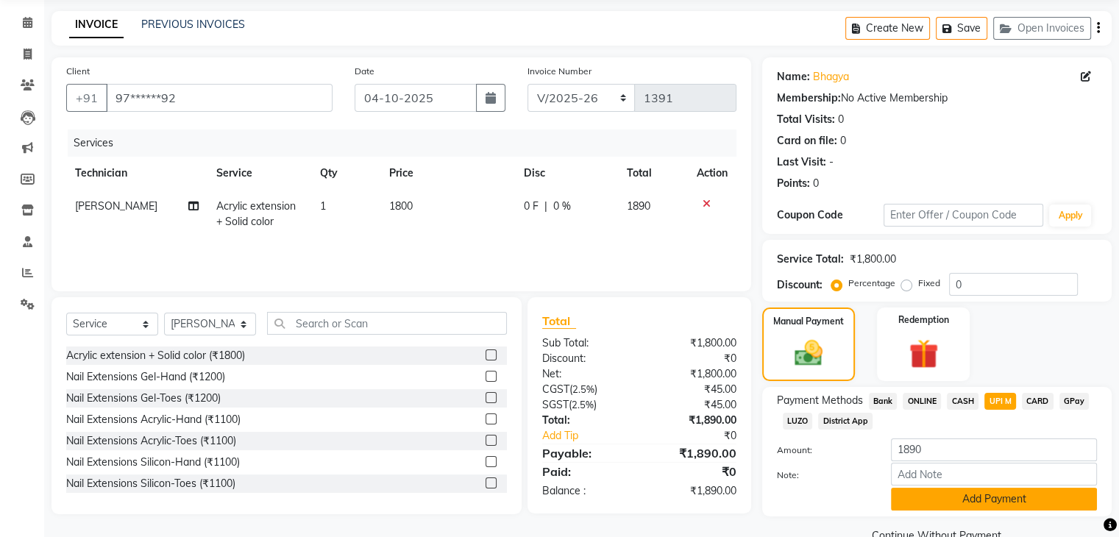
click at [974, 504] on button "Add Payment" at bounding box center [994, 499] width 206 height 23
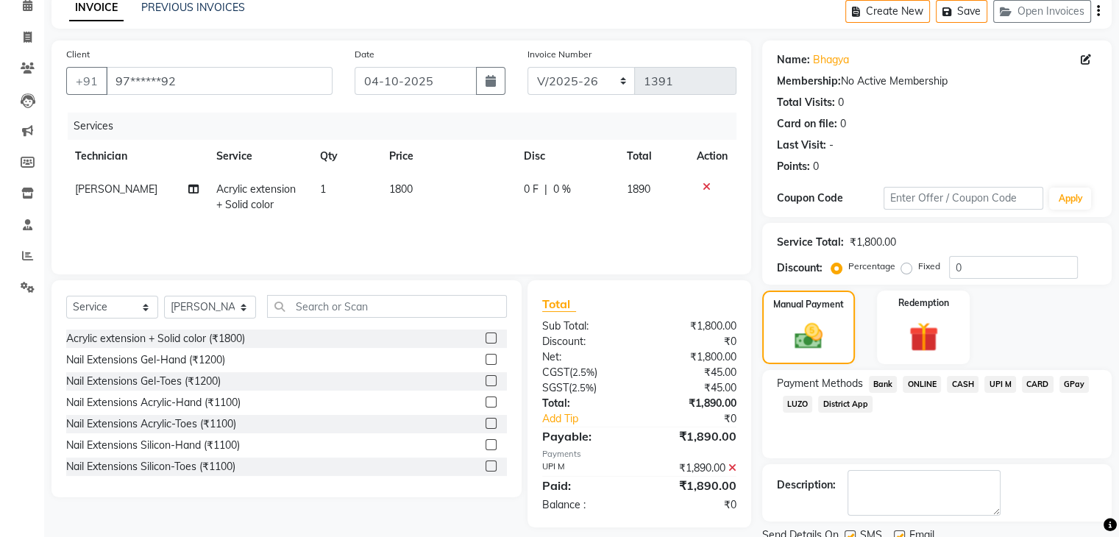
scroll to position [126, 0]
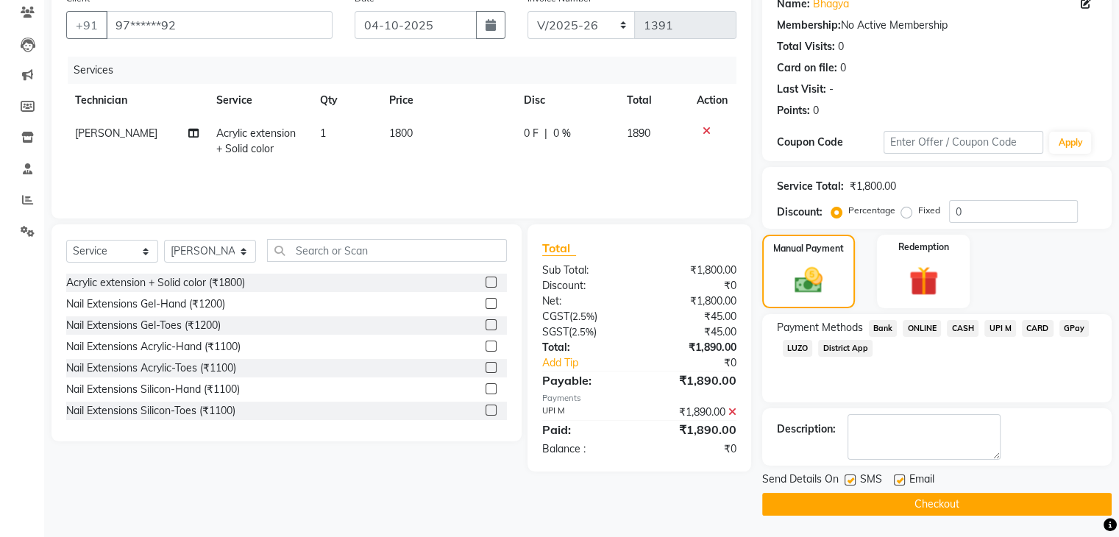
click at [933, 506] on button "Checkout" at bounding box center [936, 504] width 349 height 23
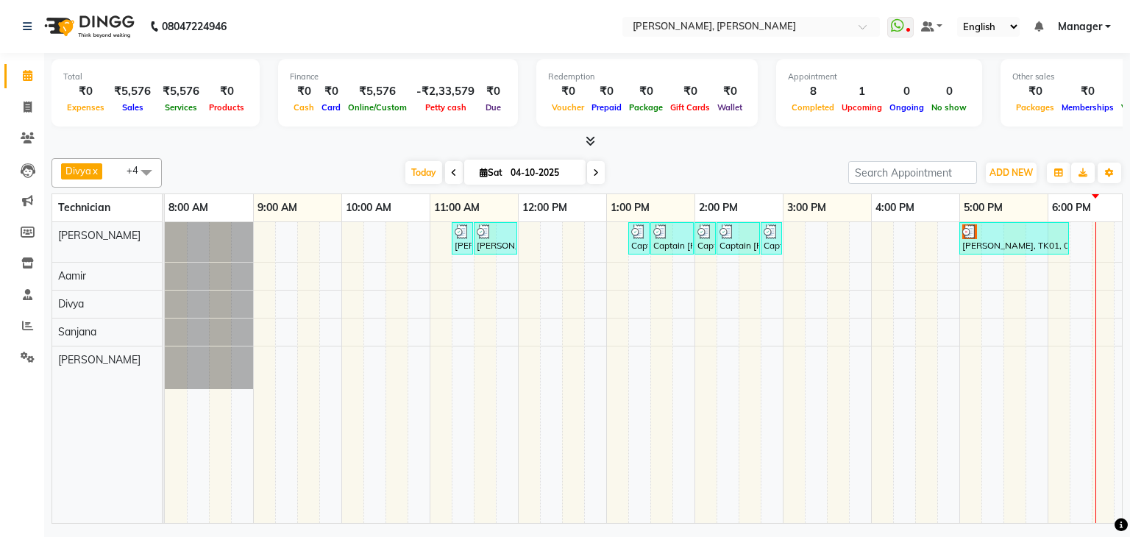
click at [883, 241] on div "[PERSON_NAME] Bcpatil, TK02, 11:15 AM-11:30 AM, Restoration Removal of Extensio…" at bounding box center [738, 372] width 1147 height 301
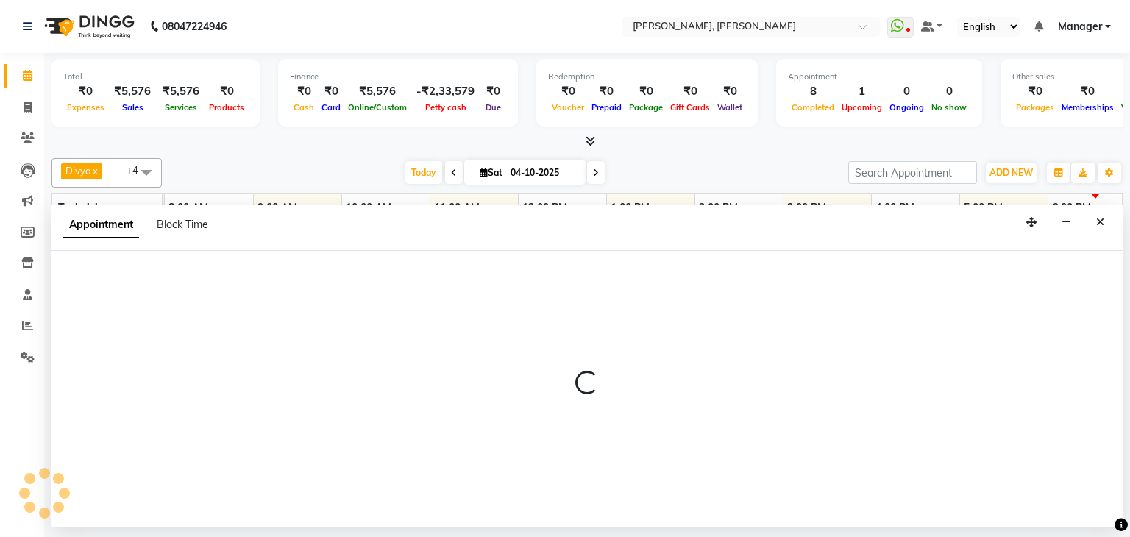
select select "54412"
select select "960"
select select "tentative"
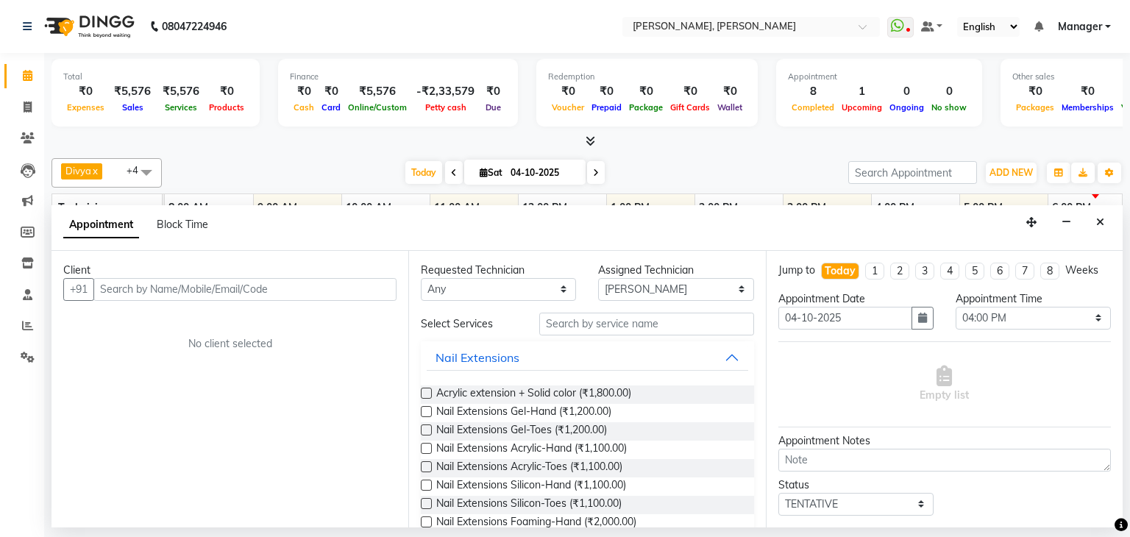
click at [294, 291] on input "text" at bounding box center [244, 289] width 303 height 23
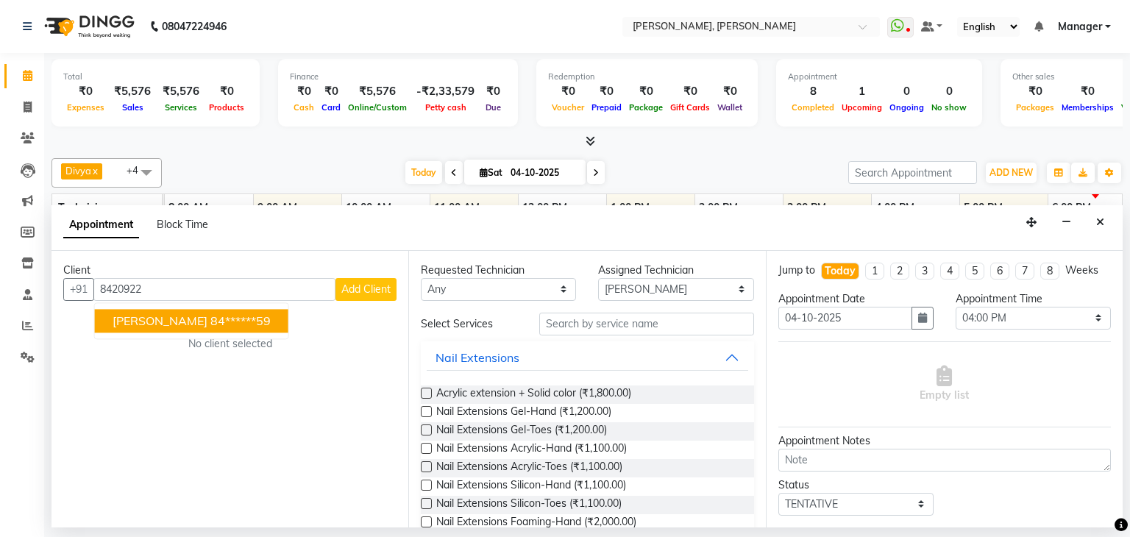
click at [210, 318] on ngb-highlight "84******59" at bounding box center [240, 320] width 60 height 15
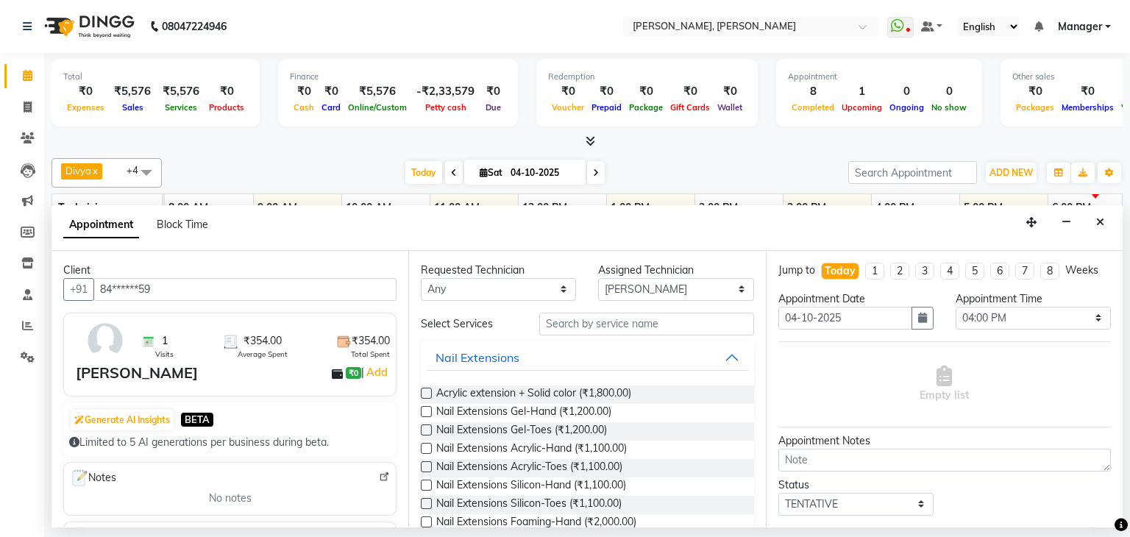
type input "84******59"
click at [610, 324] on input "text" at bounding box center [646, 324] width 215 height 23
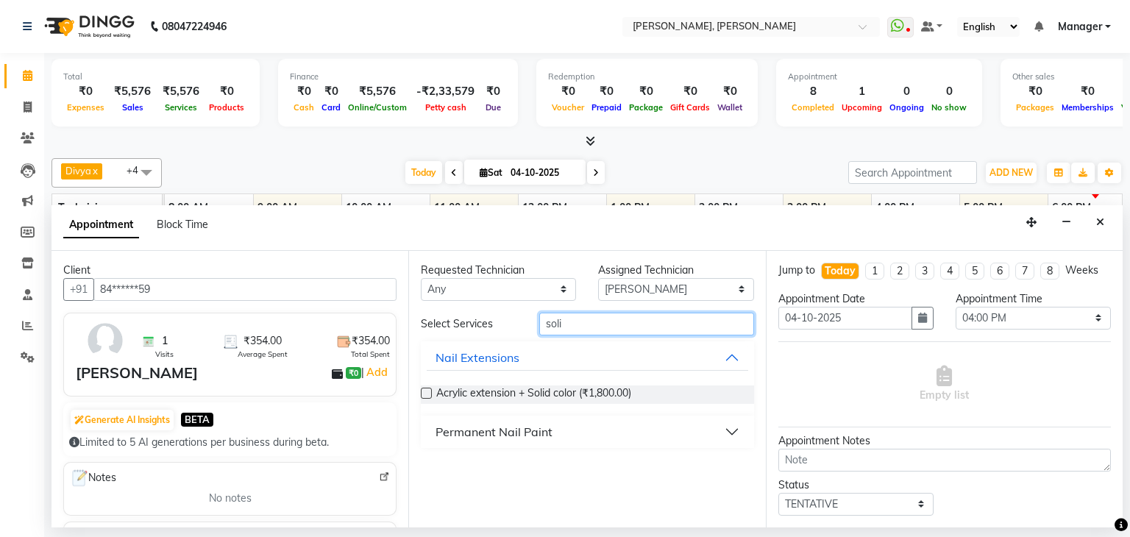
type input "soli"
click at [569, 430] on button "Permanent Nail Paint" at bounding box center [587, 431] width 321 height 26
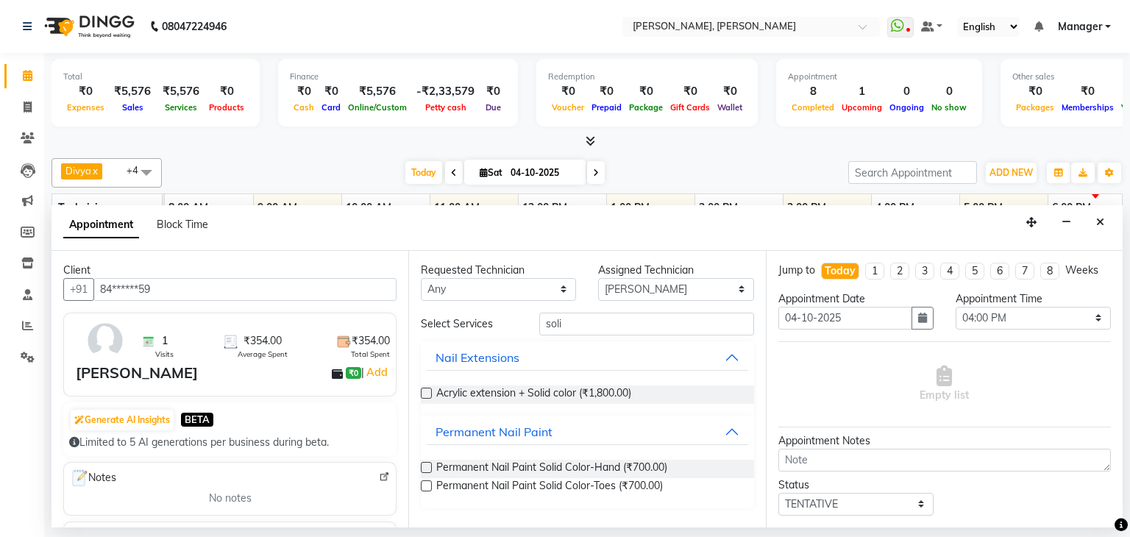
click at [425, 466] on label at bounding box center [426, 467] width 11 height 11
click at [425, 466] on input "checkbox" at bounding box center [426, 469] width 10 height 10
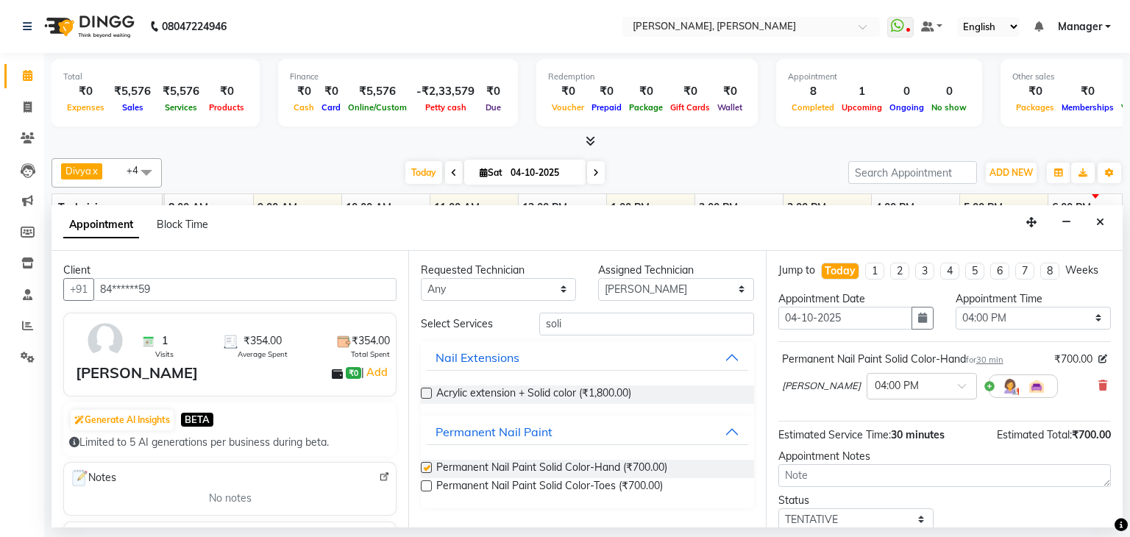
checkbox input "false"
click at [594, 324] on input "soli" at bounding box center [646, 324] width 215 height 23
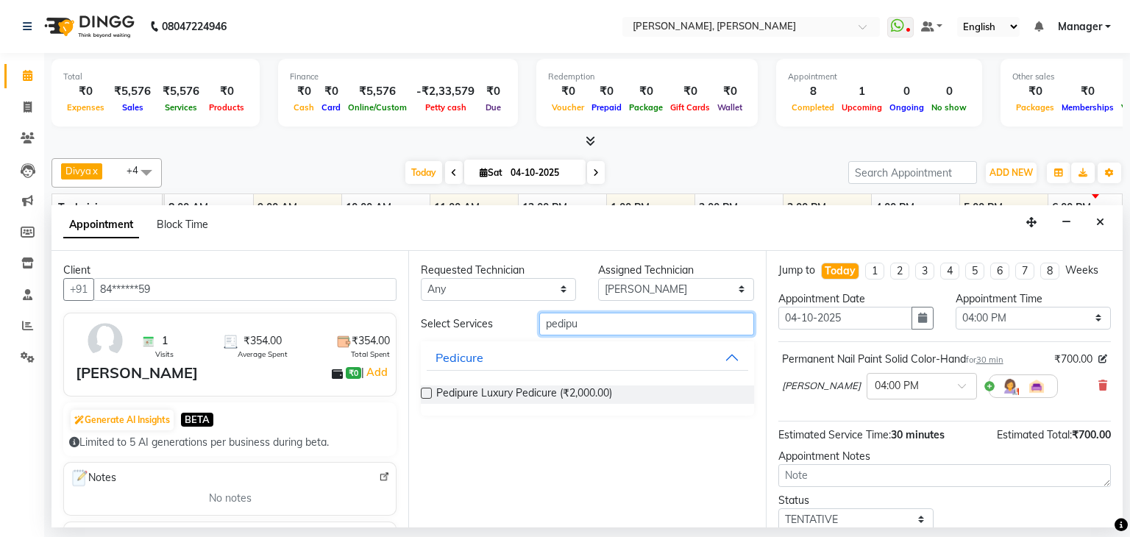
type input "pedipu"
click at [432, 391] on div "Pedipure Luxury Pedicure (₹2,000.00)" at bounding box center [587, 394] width 332 height 18
click at [427, 391] on label at bounding box center [426, 393] width 11 height 11
click at [427, 391] on input "checkbox" at bounding box center [426, 395] width 10 height 10
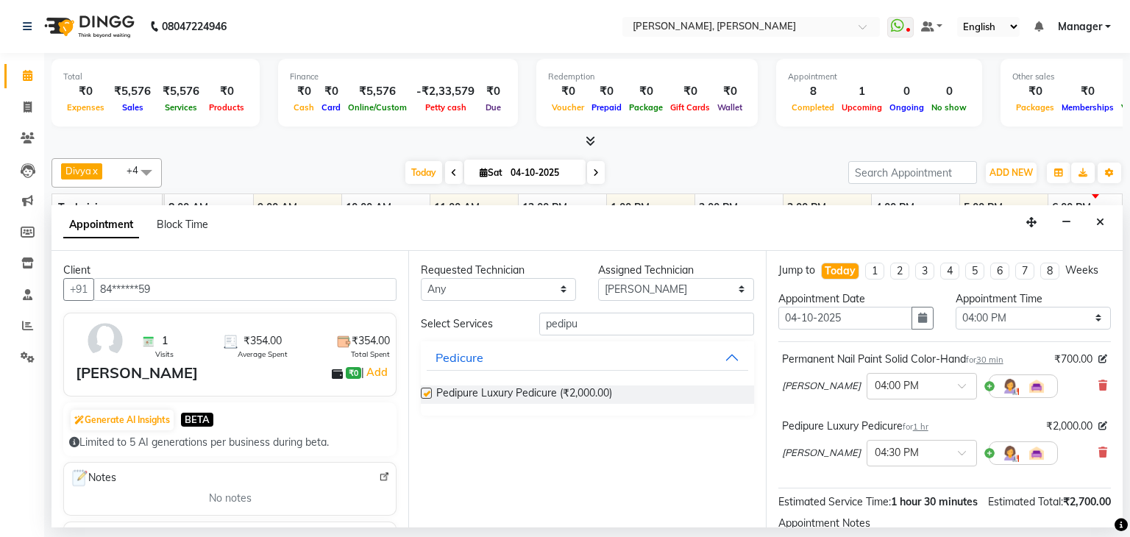
checkbox input "false"
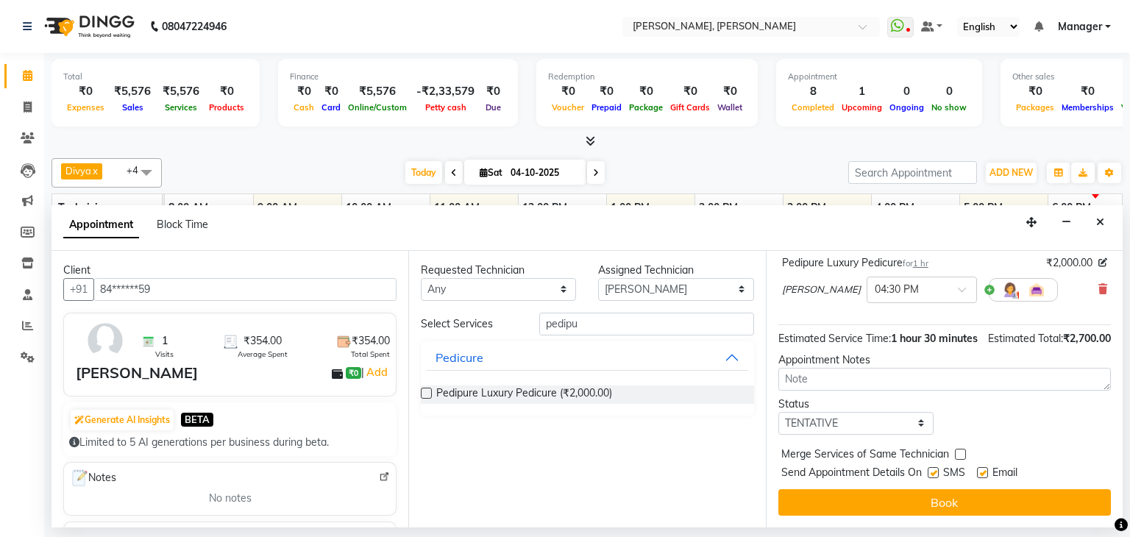
scroll to position [178, 0]
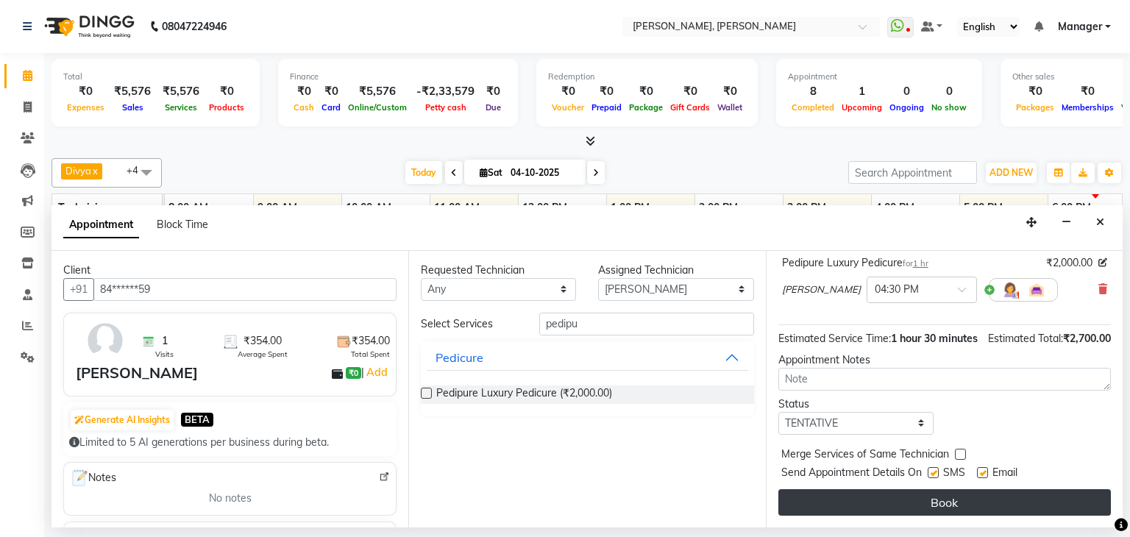
click at [965, 510] on button "Book" at bounding box center [944, 502] width 332 height 26
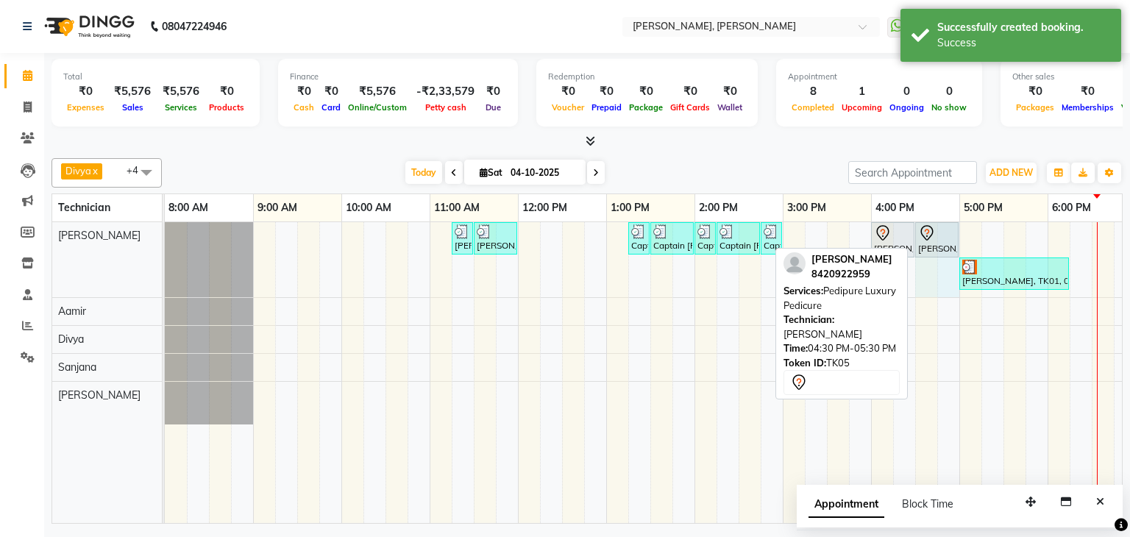
drag, startPoint x: 1000, startPoint y: 233, endPoint x: 956, endPoint y: 260, distance: 51.5
click at [165, 247] on div "[PERSON_NAME] Bcpatil, TK02, 11:15 AM-11:30 AM, Restoration Removal of Extensio…" at bounding box center [165, 259] width 0 height 75
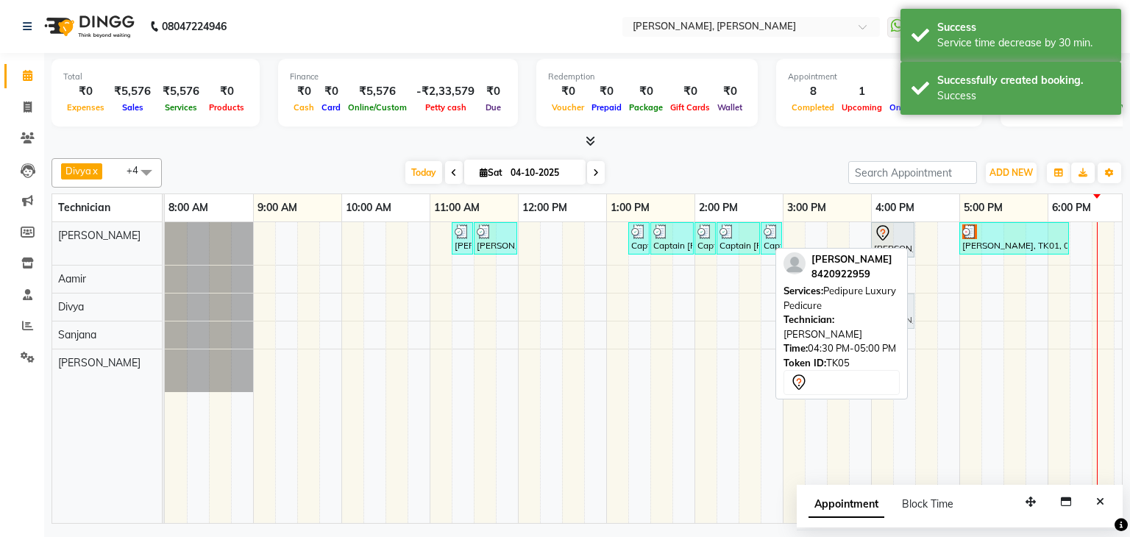
drag, startPoint x: 941, startPoint y: 235, endPoint x: 903, endPoint y: 298, distance: 73.9
click at [903, 299] on div "Divya x [PERSON_NAME] x [PERSON_NAME] x [PERSON_NAME] x +4 Select All [PERSON_N…" at bounding box center [586, 337] width 1071 height 371
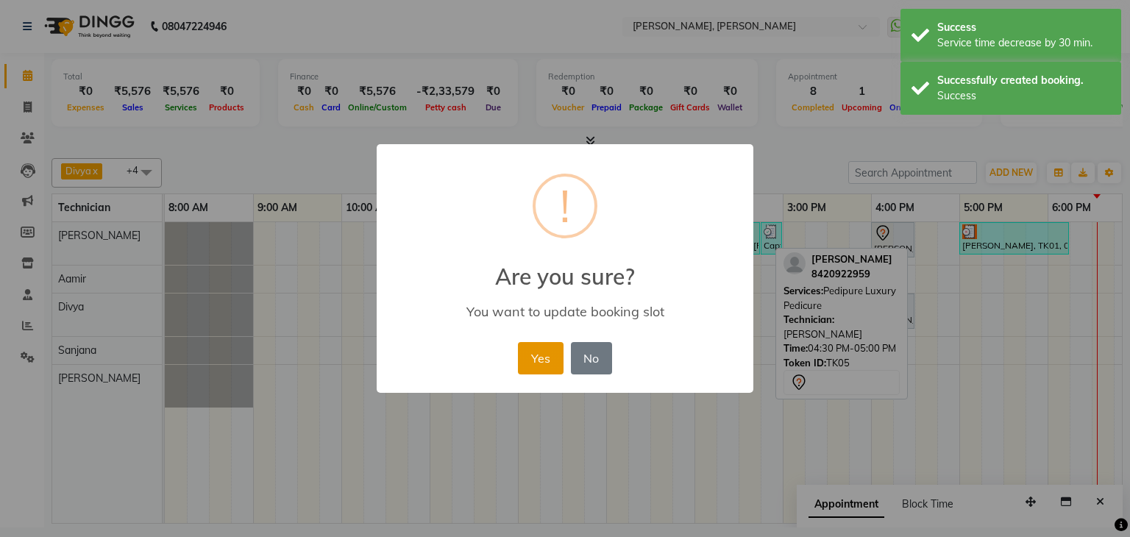
click at [518, 358] on button "Yes" at bounding box center [540, 358] width 45 height 32
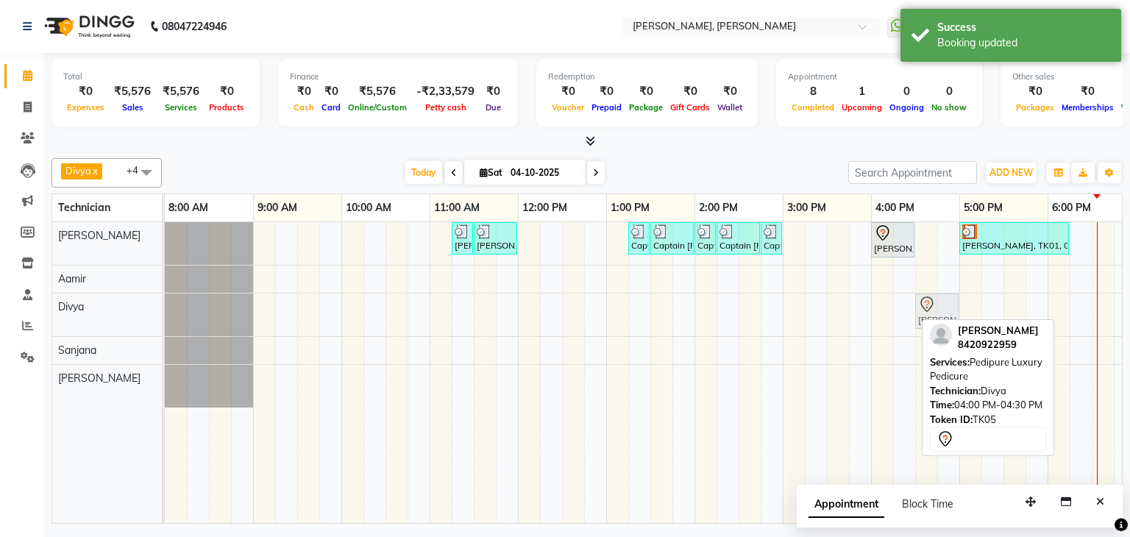
drag, startPoint x: 897, startPoint y: 310, endPoint x: 944, endPoint y: 308, distance: 46.4
click at [165, 308] on div "[PERSON_NAME], TK05, 04:00 PM-04:30 PM, [GEOGRAPHIC_DATA] Luxury Pedicure [PERS…" at bounding box center [165, 314] width 0 height 43
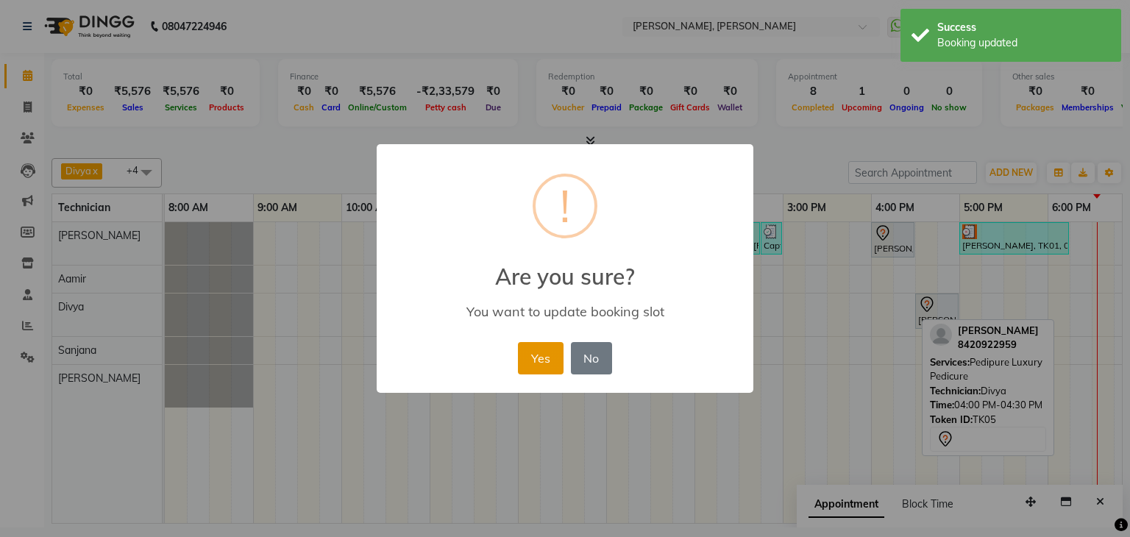
click at [534, 358] on button "Yes" at bounding box center [540, 358] width 45 height 32
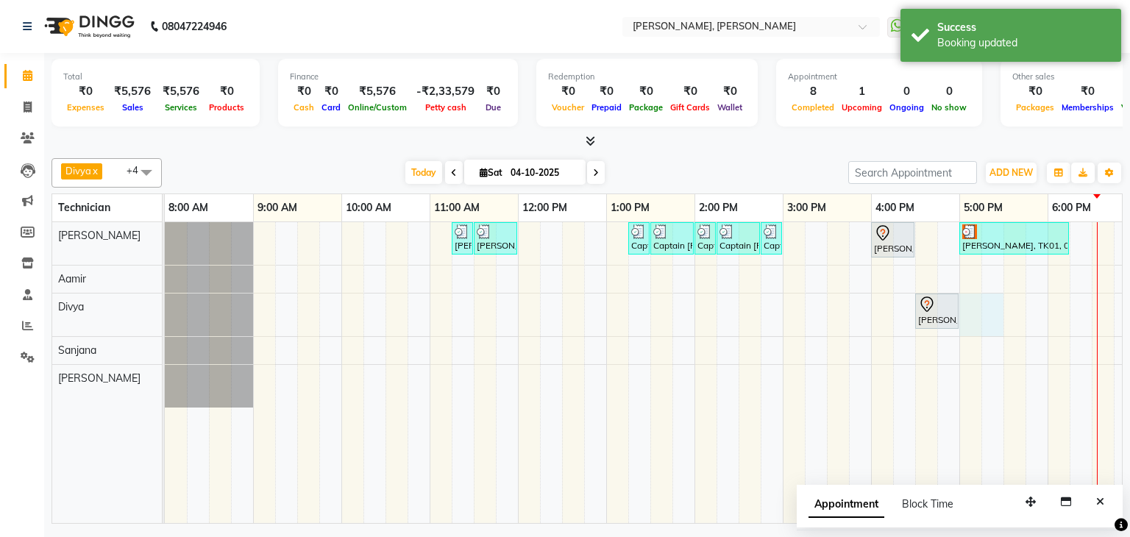
drag, startPoint x: 962, startPoint y: 307, endPoint x: 991, endPoint y: 310, distance: 29.5
click at [994, 310] on div "[PERSON_NAME] Bcpatil, TK02, 11:15 AM-11:30 AM, Restoration Removal of Extensio…" at bounding box center [738, 372] width 1147 height 301
select select "72520"
select select "tentative"
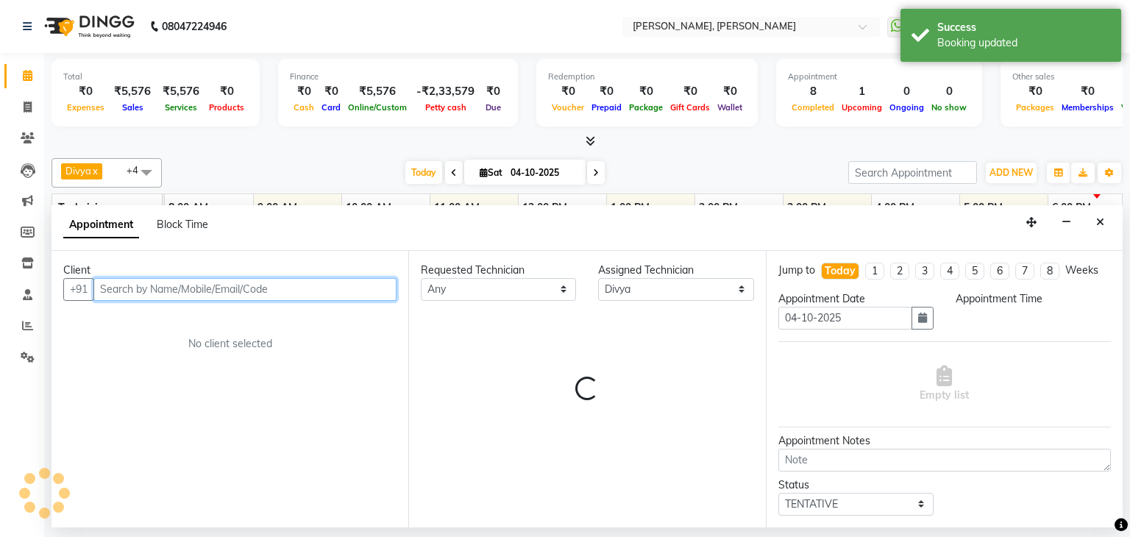
select select "1020"
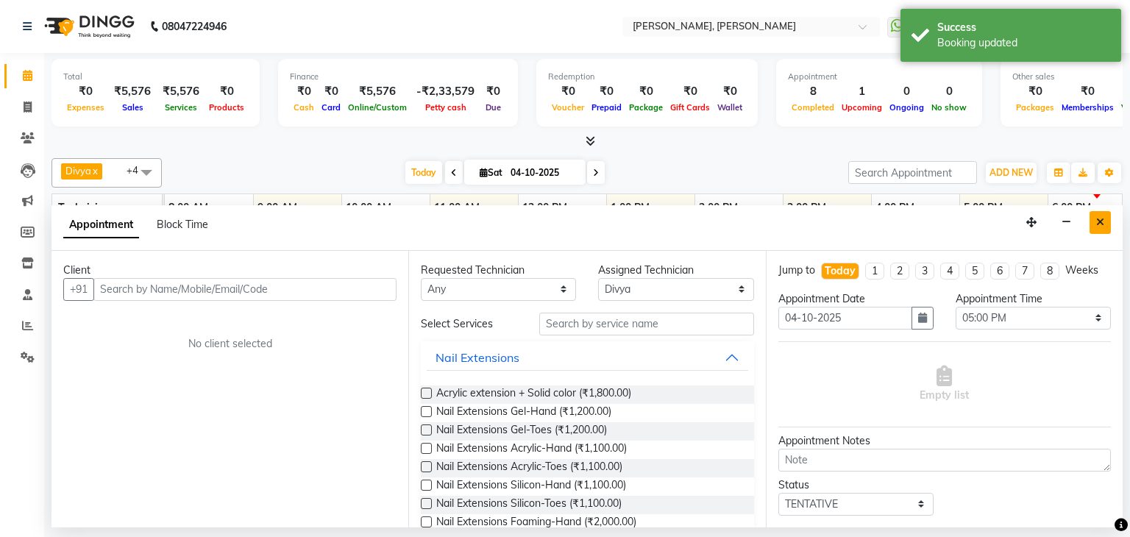
click at [1104, 215] on button "Close" at bounding box center [1099, 222] width 21 height 23
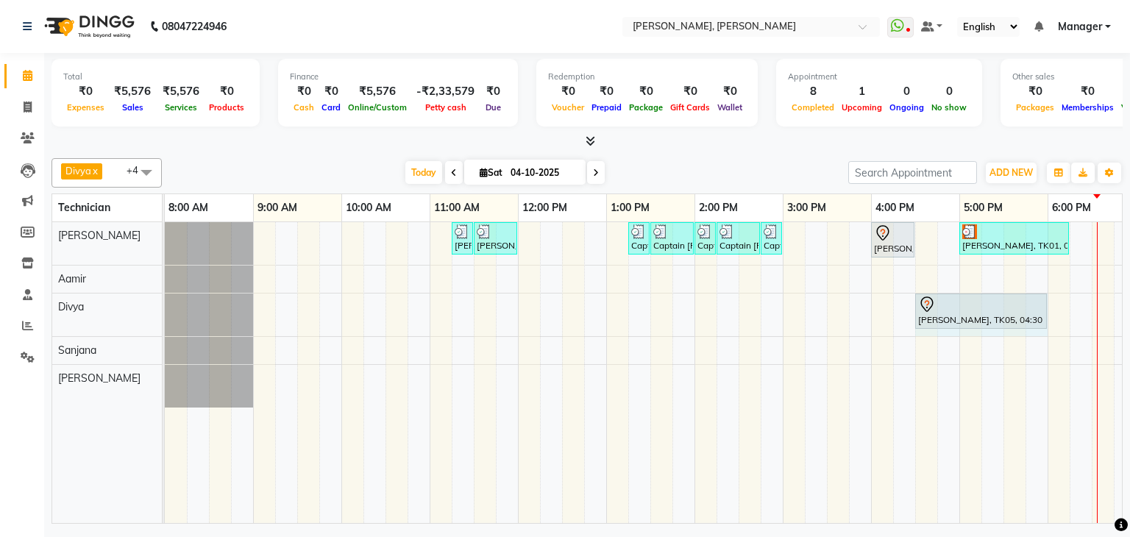
drag, startPoint x: 956, startPoint y: 307, endPoint x: 1029, endPoint y: 304, distance: 72.8
click at [165, 304] on div "[PERSON_NAME], TK05, 04:30 PM-05:00 PM, [GEOGRAPHIC_DATA] Luxury Pedicure [PERS…" at bounding box center [165, 314] width 0 height 43
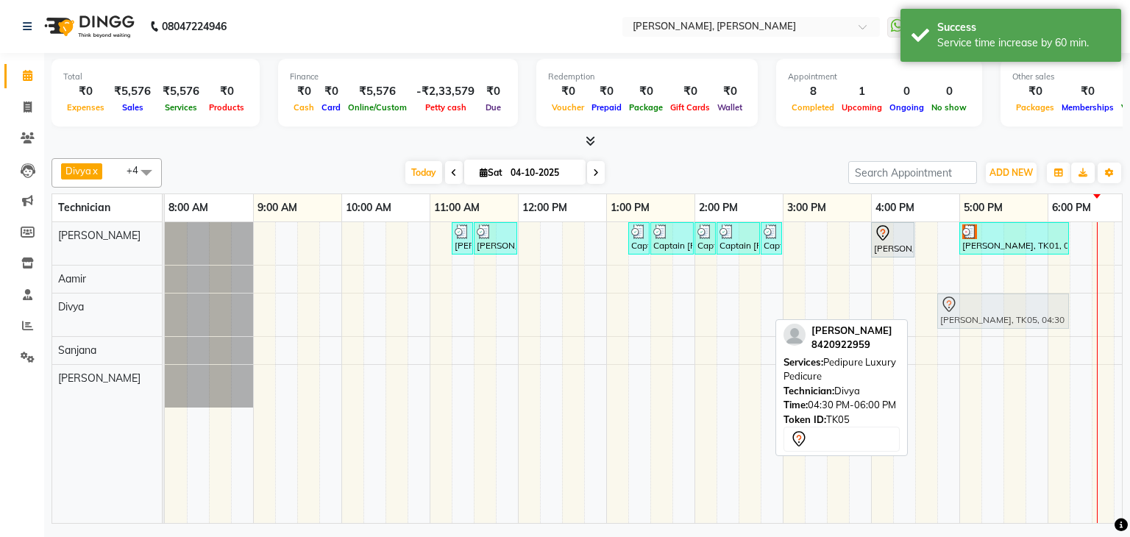
drag, startPoint x: 997, startPoint y: 310, endPoint x: 1021, endPoint y: 308, distance: 23.6
click at [165, 308] on div "[PERSON_NAME], TK05, 04:30 PM-06:00 PM, [GEOGRAPHIC_DATA] Luxury Pedicure [PERS…" at bounding box center [165, 314] width 0 height 43
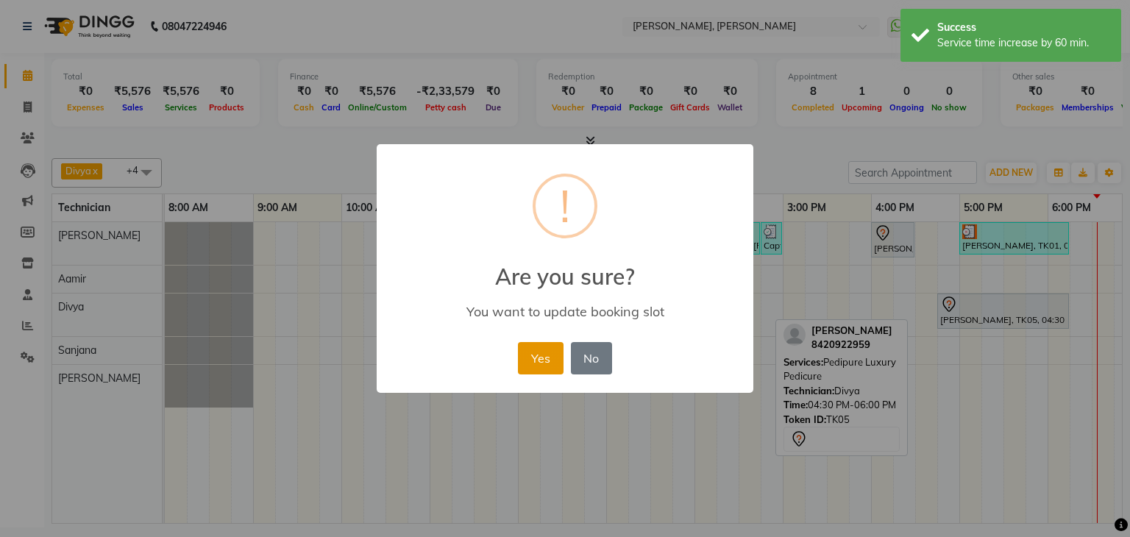
click at [538, 360] on button "Yes" at bounding box center [540, 358] width 45 height 32
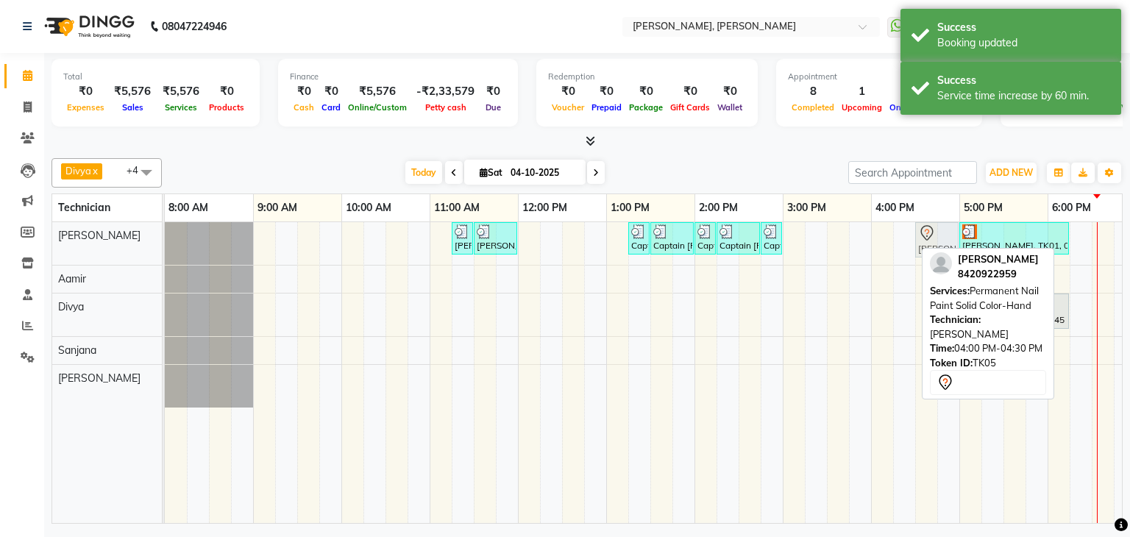
drag, startPoint x: 890, startPoint y: 233, endPoint x: 924, endPoint y: 235, distance: 33.9
click at [165, 235] on div "[PERSON_NAME] Bcpatil, TK02, 11:15 AM-11:30 AM, Restoration Removal of Extensio…" at bounding box center [165, 243] width 0 height 43
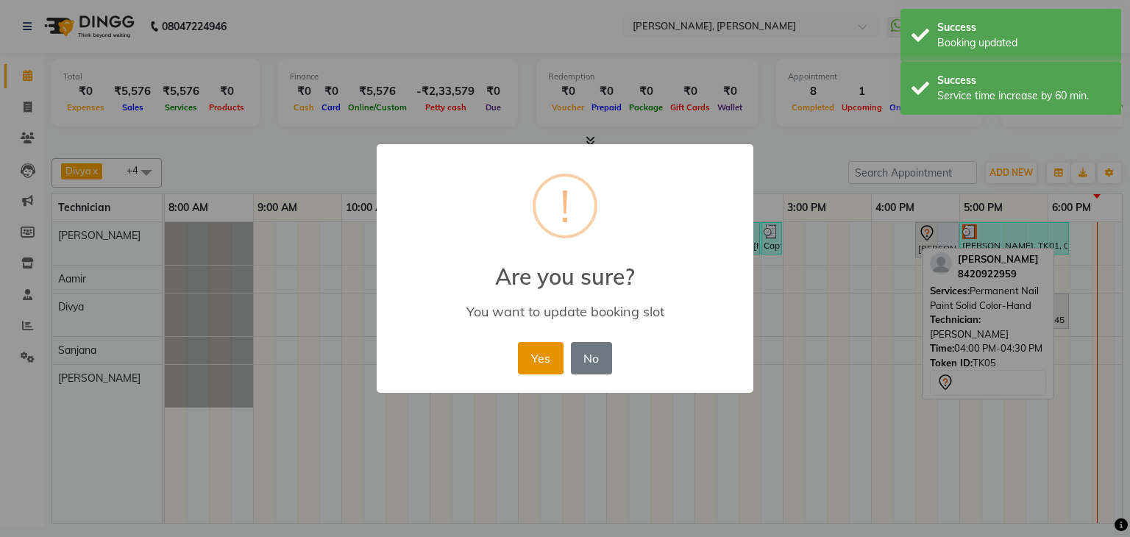
drag, startPoint x: 523, startPoint y: 357, endPoint x: 624, endPoint y: 348, distance: 101.9
click at [529, 357] on button "Yes" at bounding box center [540, 358] width 45 height 32
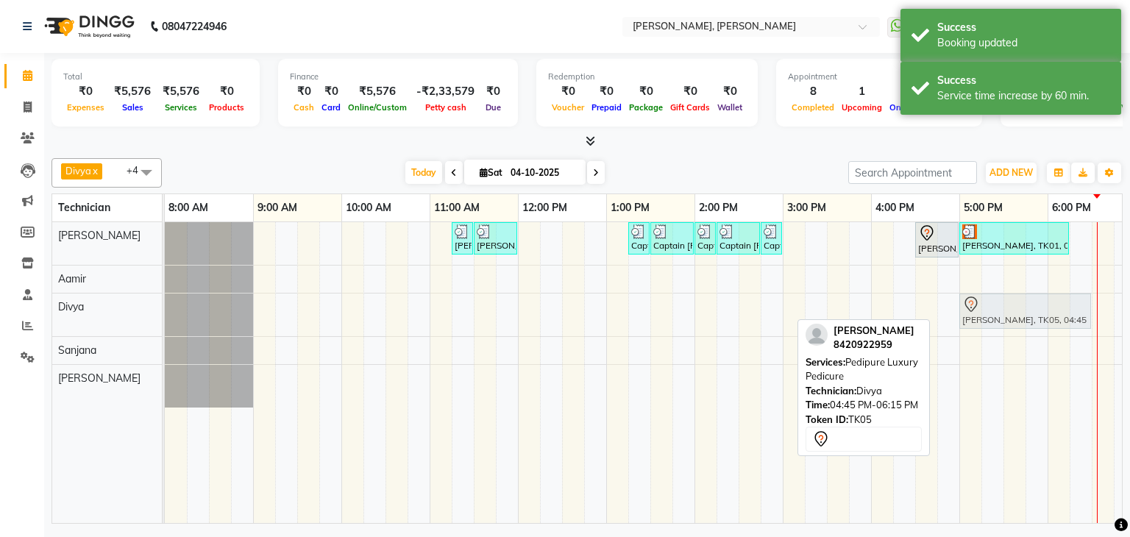
drag, startPoint x: 994, startPoint y: 313, endPoint x: 1012, endPoint y: 311, distance: 17.7
click at [165, 308] on div "[PERSON_NAME], TK05, 04:45 PM-06:15 PM, [GEOGRAPHIC_DATA] Luxury Pedicure [PERS…" at bounding box center [165, 314] width 0 height 43
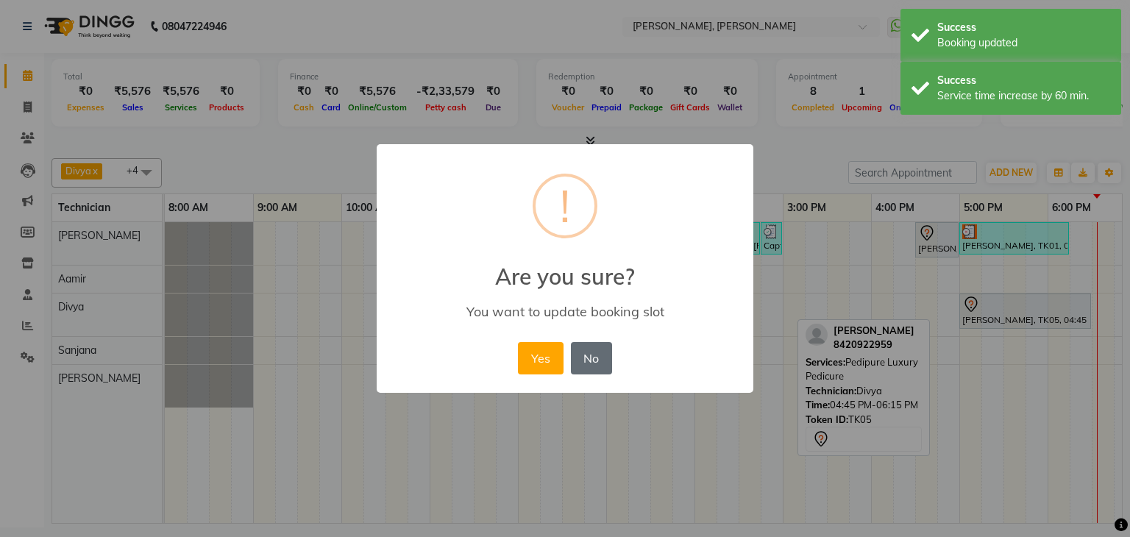
drag, startPoint x: 548, startPoint y: 353, endPoint x: 594, endPoint y: 353, distance: 46.3
click at [550, 353] on button "Yes" at bounding box center [540, 358] width 45 height 32
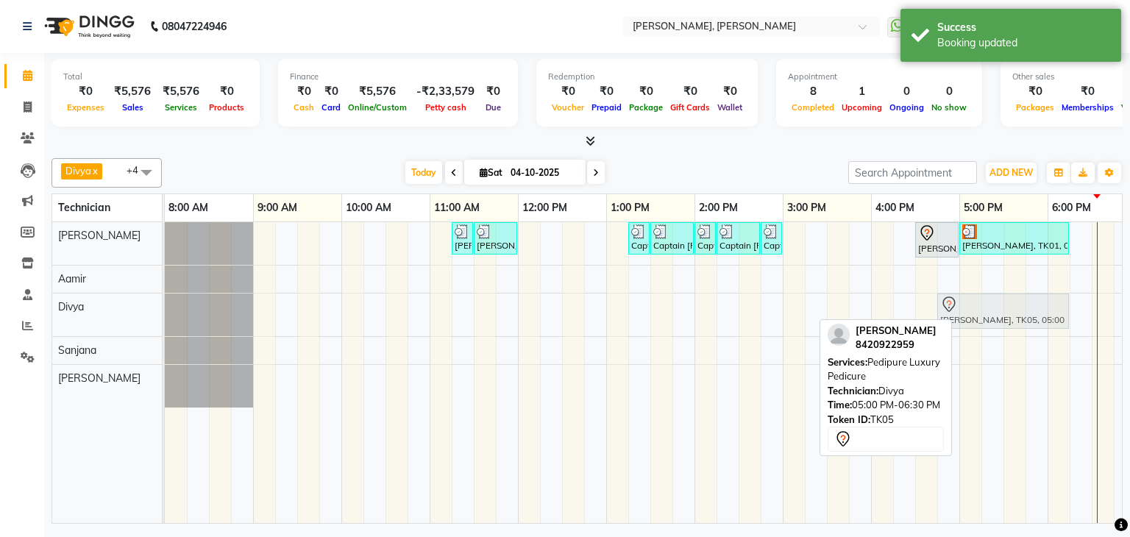
drag, startPoint x: 1040, startPoint y: 308, endPoint x: 1013, endPoint y: 310, distance: 27.3
click at [165, 310] on div "[PERSON_NAME], TK05, 05:00 PM-06:30 PM, [GEOGRAPHIC_DATA] Luxury Pedicure [PERS…" at bounding box center [165, 314] width 0 height 43
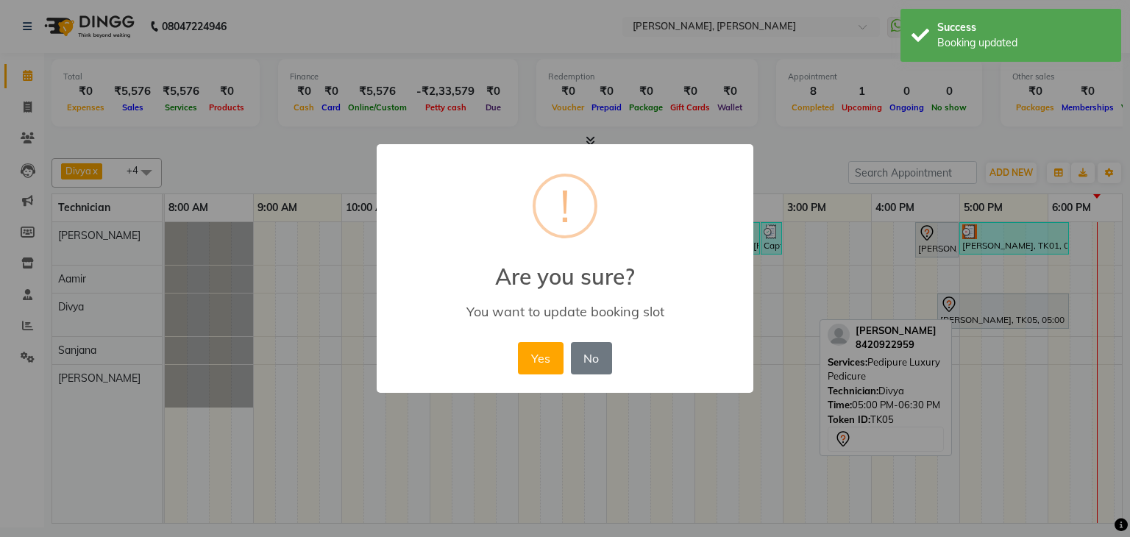
drag, startPoint x: 546, startPoint y: 354, endPoint x: 664, endPoint y: 327, distance: 121.3
click at [560, 354] on button "Yes" at bounding box center [540, 358] width 45 height 32
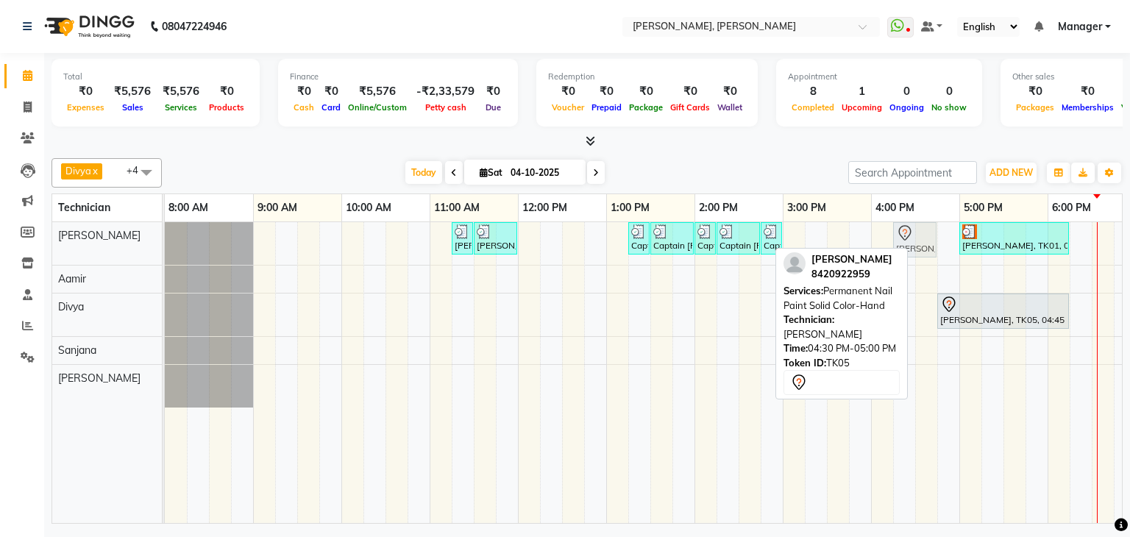
drag, startPoint x: 944, startPoint y: 230, endPoint x: 919, endPoint y: 242, distance: 28.3
click at [165, 242] on div "[PERSON_NAME] Bcpatil, TK02, 11:15 AM-11:30 AM, Restoration Removal of Extensio…" at bounding box center [165, 243] width 0 height 43
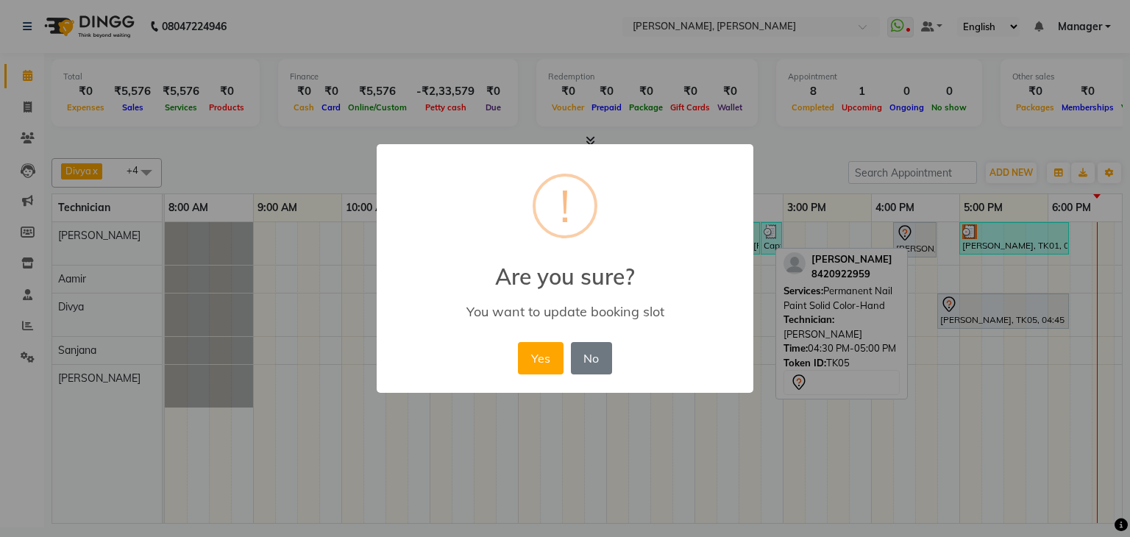
click at [513, 349] on div "× ! Are you sure? You want to update booking slot Yes No No" at bounding box center [565, 268] width 377 height 249
click at [520, 349] on button "Yes" at bounding box center [540, 358] width 45 height 32
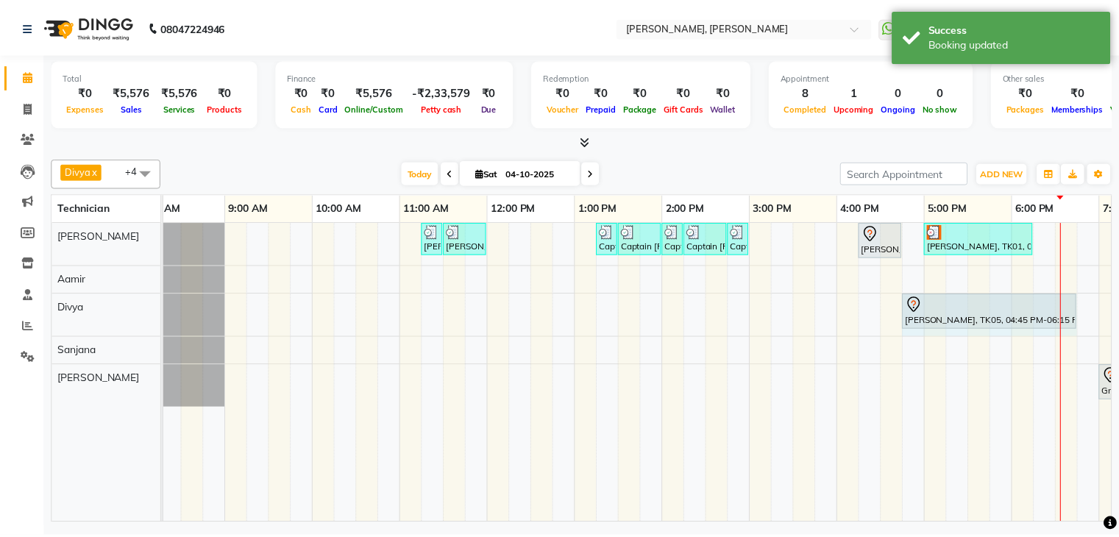
scroll to position [0, 26]
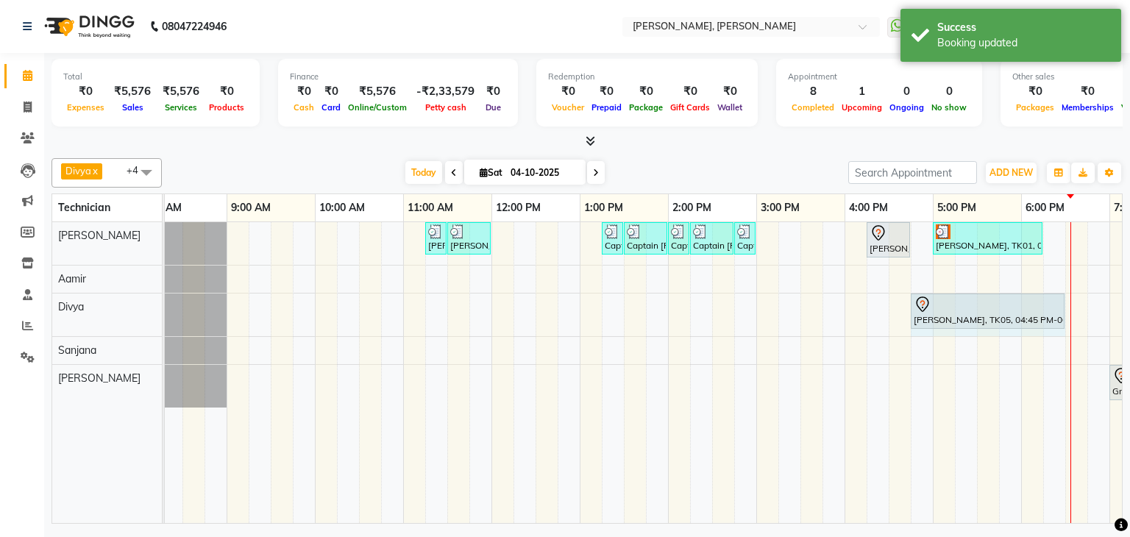
drag, startPoint x: 1066, startPoint y: 310, endPoint x: 1058, endPoint y: 313, distance: 9.3
click at [138, 313] on div "[PERSON_NAME], TK05, 04:45 PM-06:15 PM, [GEOGRAPHIC_DATA] Luxury Pedicure [PERS…" at bounding box center [138, 314] width 0 height 43
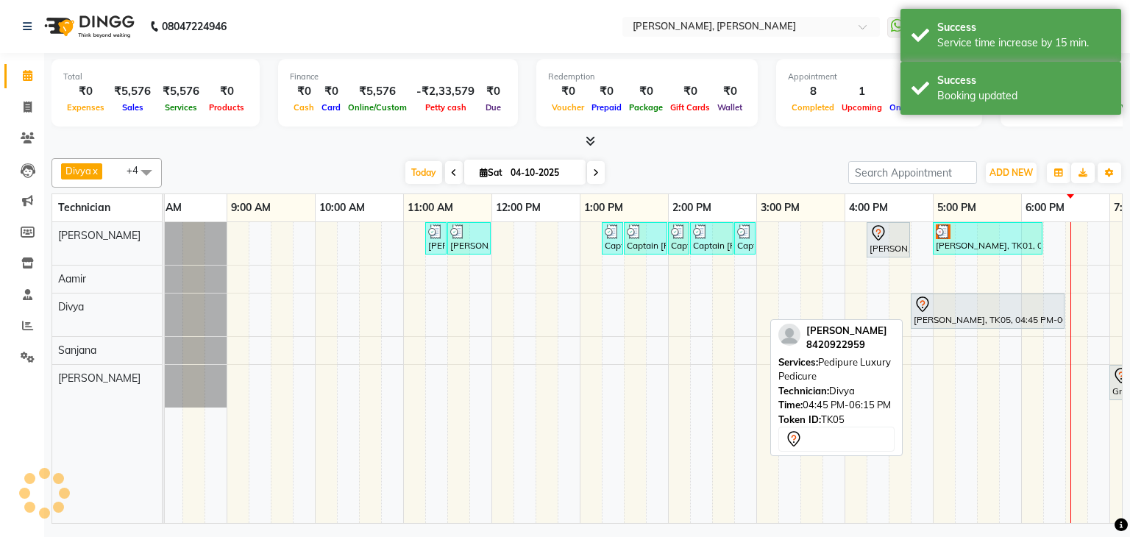
click at [1000, 307] on div at bounding box center [987, 305] width 148 height 18
click at [993, 300] on div at bounding box center [987, 305] width 148 height 18
select select "7"
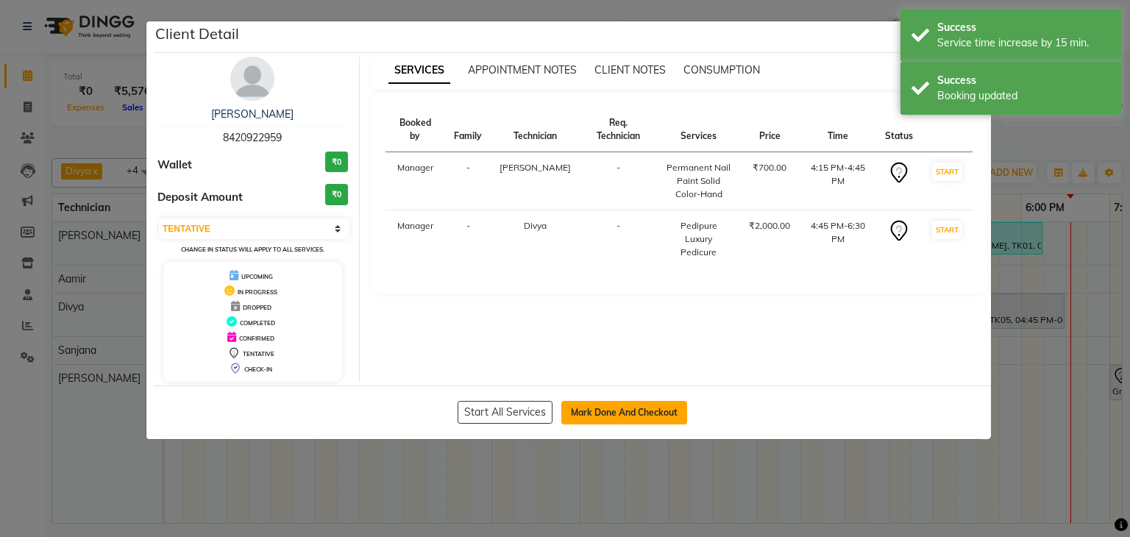
click at [640, 409] on button "Mark Done And Checkout" at bounding box center [624, 413] width 126 height 24
select select "6455"
select select "service"
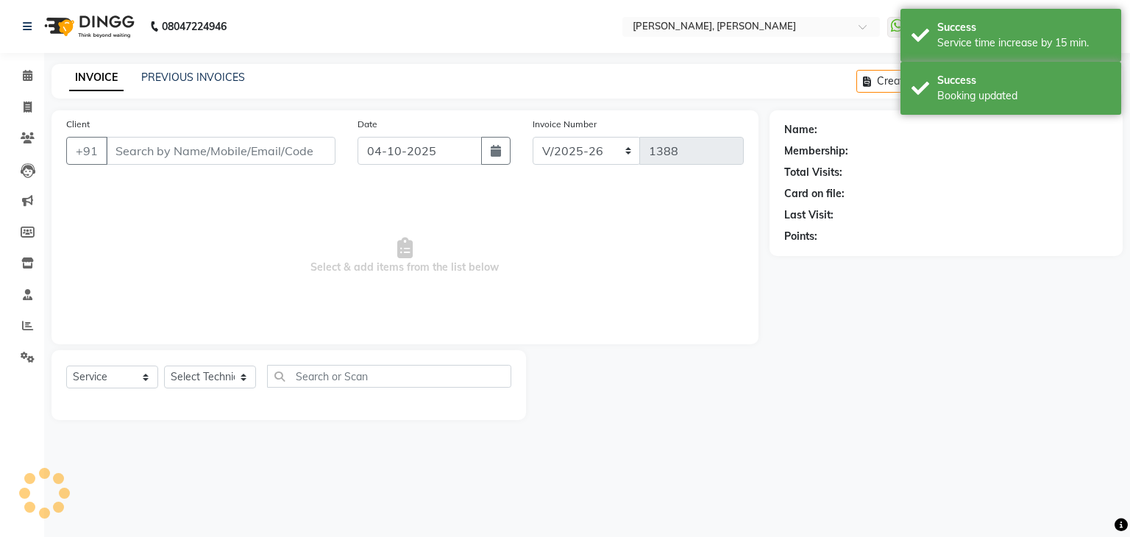
type input "84******59"
select select "54412"
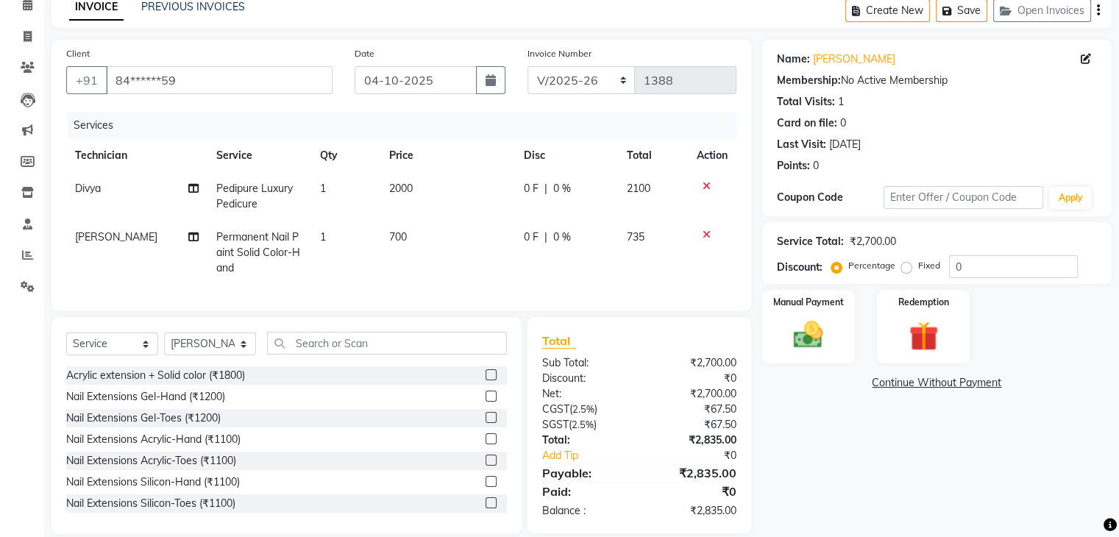
scroll to position [101, 0]
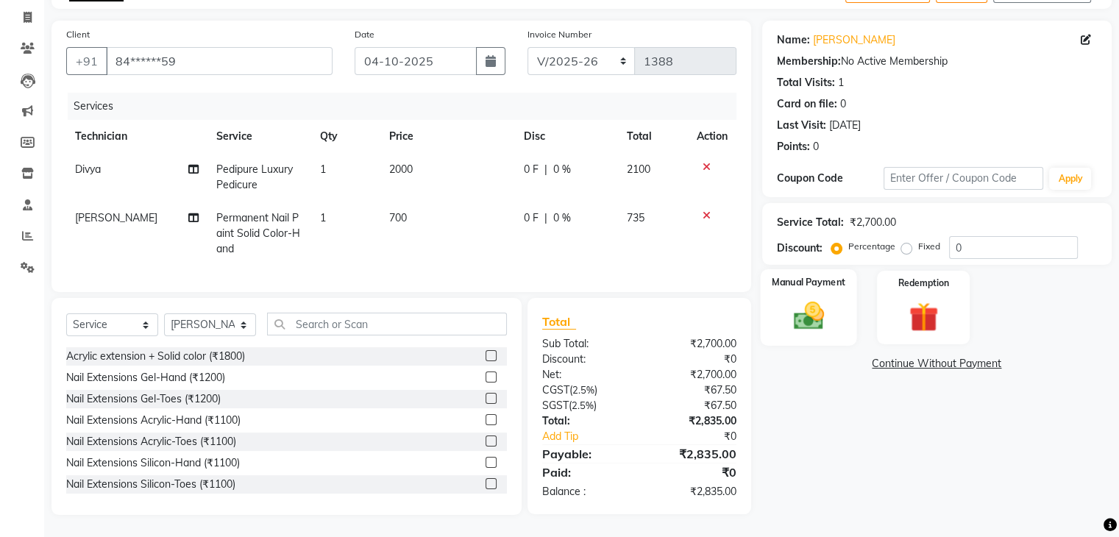
click at [827, 307] on img at bounding box center [807, 316] width 49 height 35
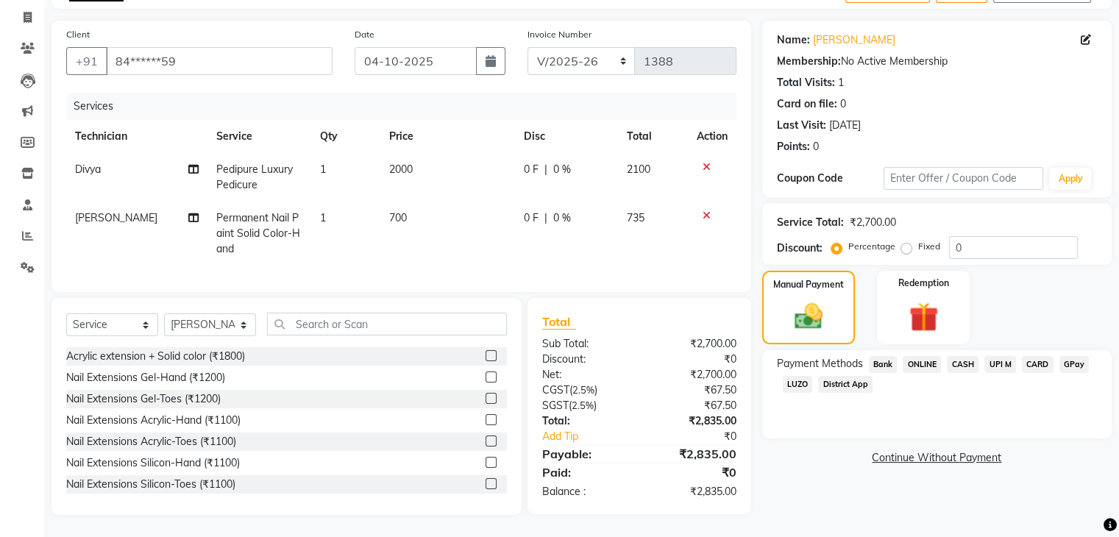
click at [1006, 356] on span "UPI M" at bounding box center [1000, 364] width 32 height 17
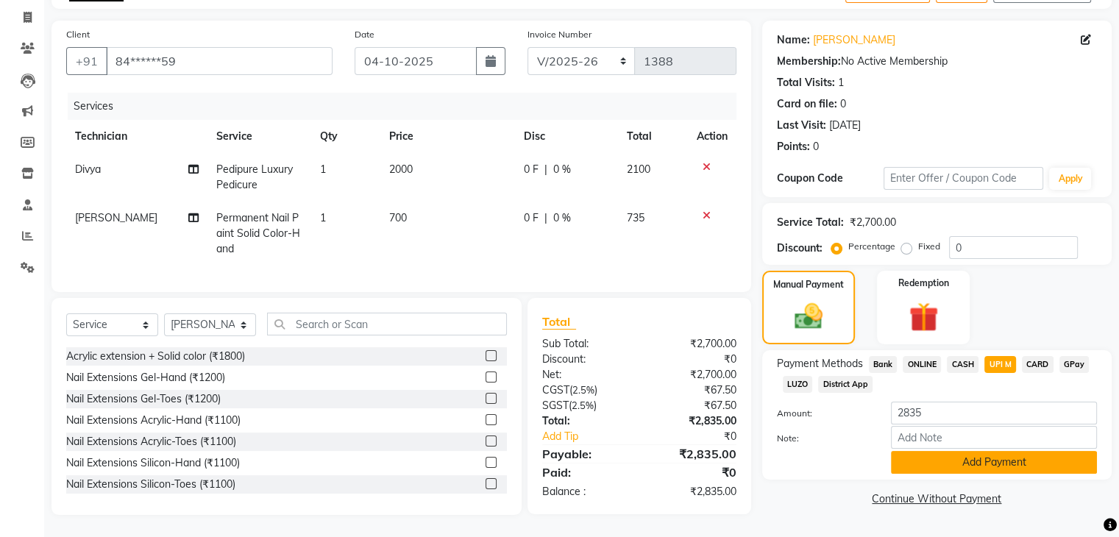
click at [1005, 451] on button "Add Payment" at bounding box center [994, 462] width 206 height 23
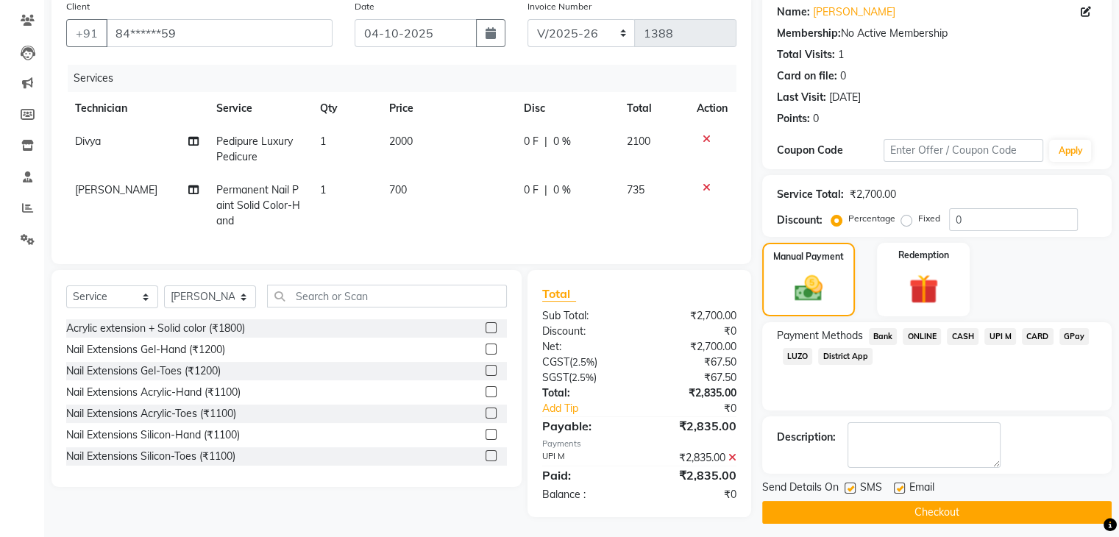
scroll to position [132, 0]
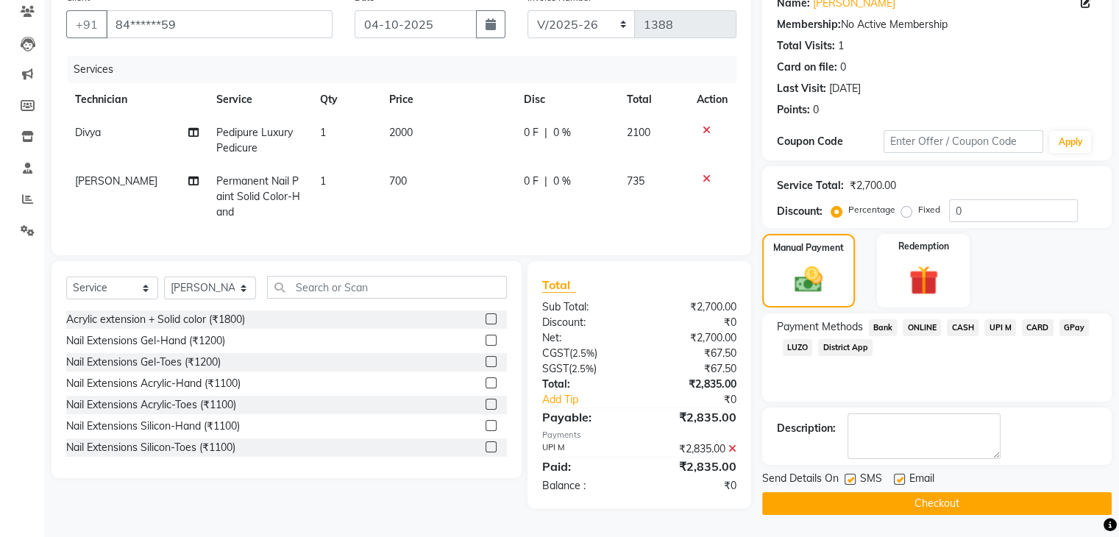
drag, startPoint x: 933, startPoint y: 496, endPoint x: 987, endPoint y: 505, distance: 54.4
click at [933, 496] on button "Checkout" at bounding box center [936, 503] width 349 height 23
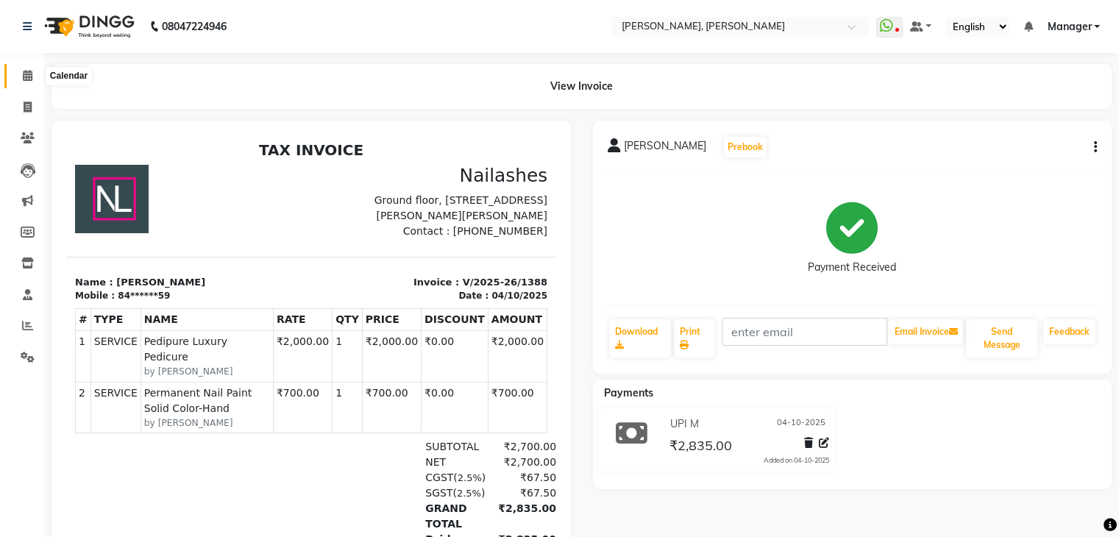
click at [33, 70] on span at bounding box center [28, 76] width 26 height 17
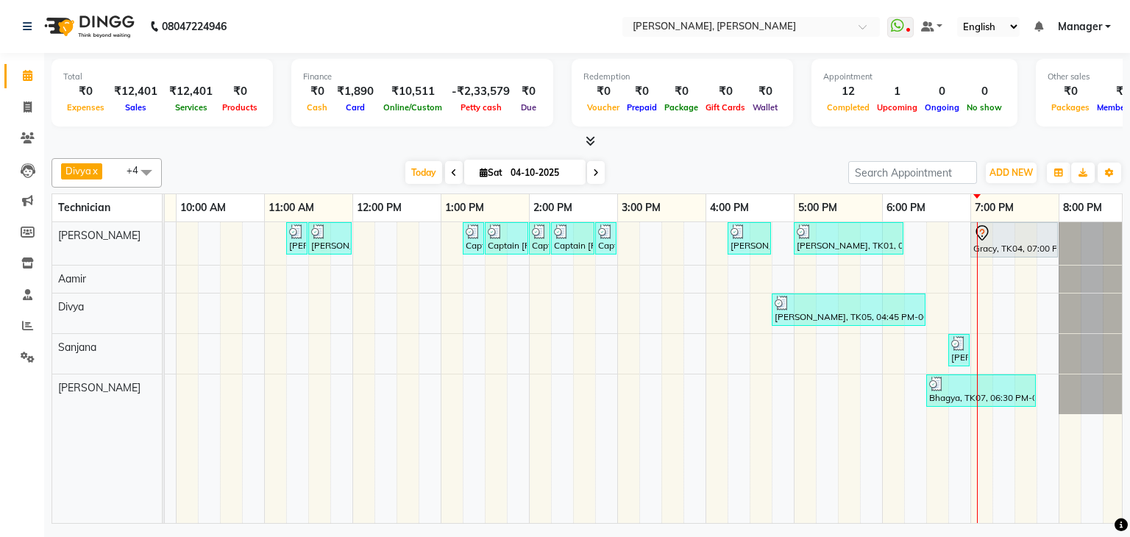
scroll to position [0, 190]
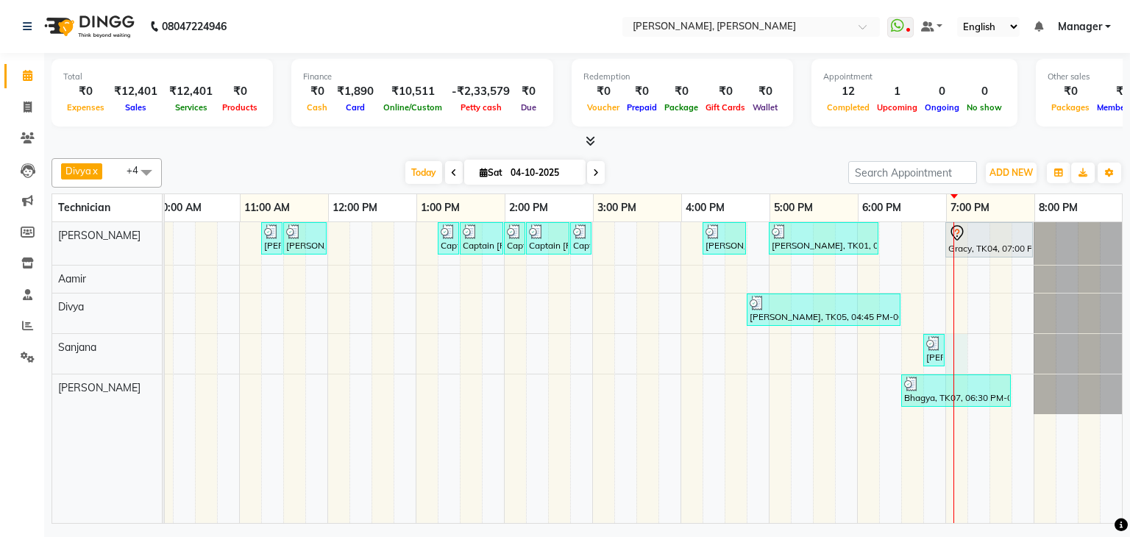
click at [947, 343] on div "[PERSON_NAME] Bcpatil, TK02, 11:15 AM-11:30 AM, Restoration Removal of Extensio…" at bounding box center [547, 372] width 1147 height 301
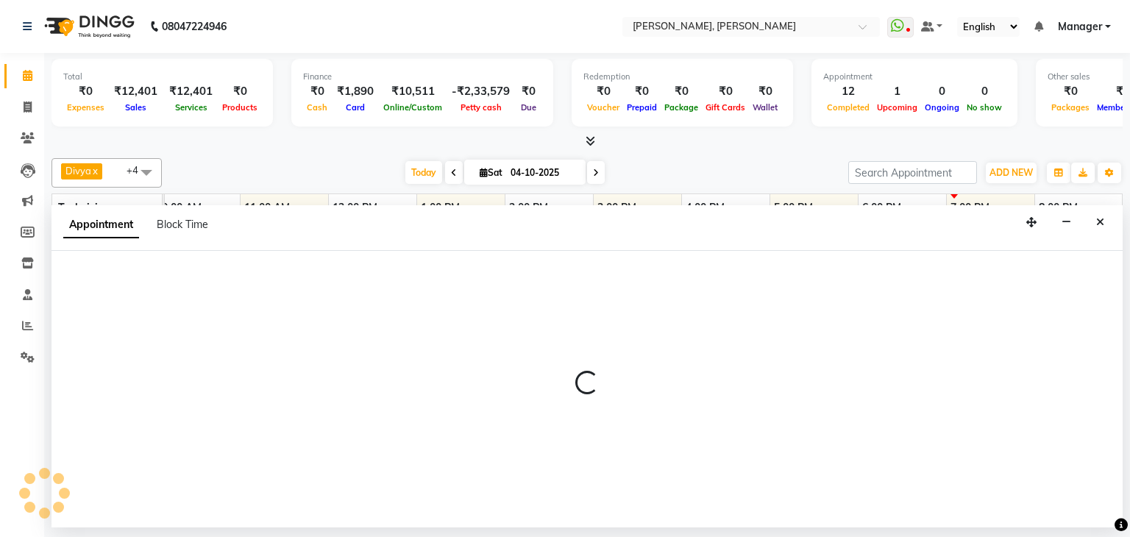
select select "86749"
select select "1140"
select select "tentative"
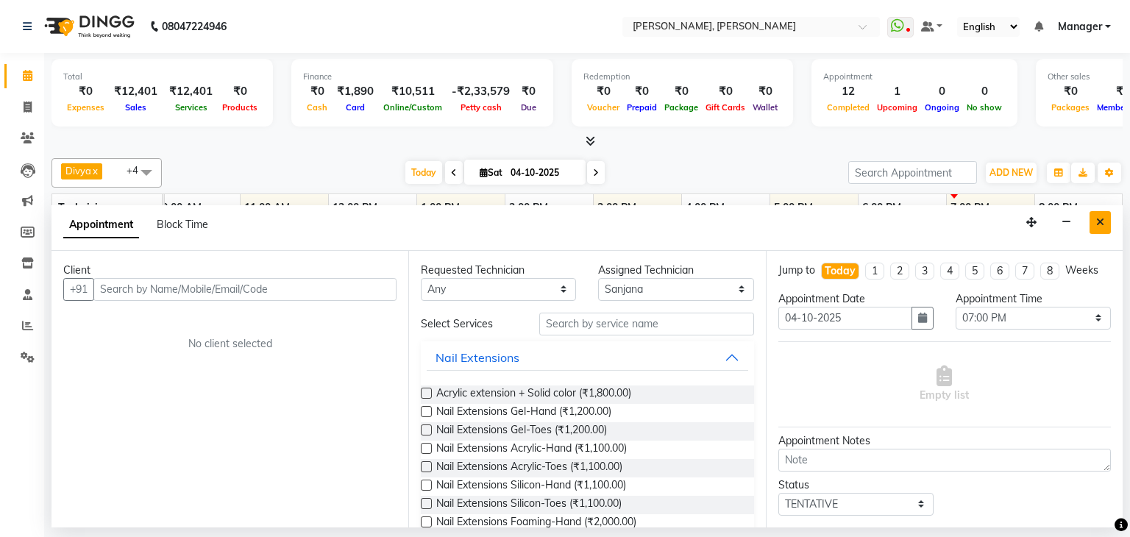
click at [1100, 224] on icon "Close" at bounding box center [1100, 222] width 8 height 10
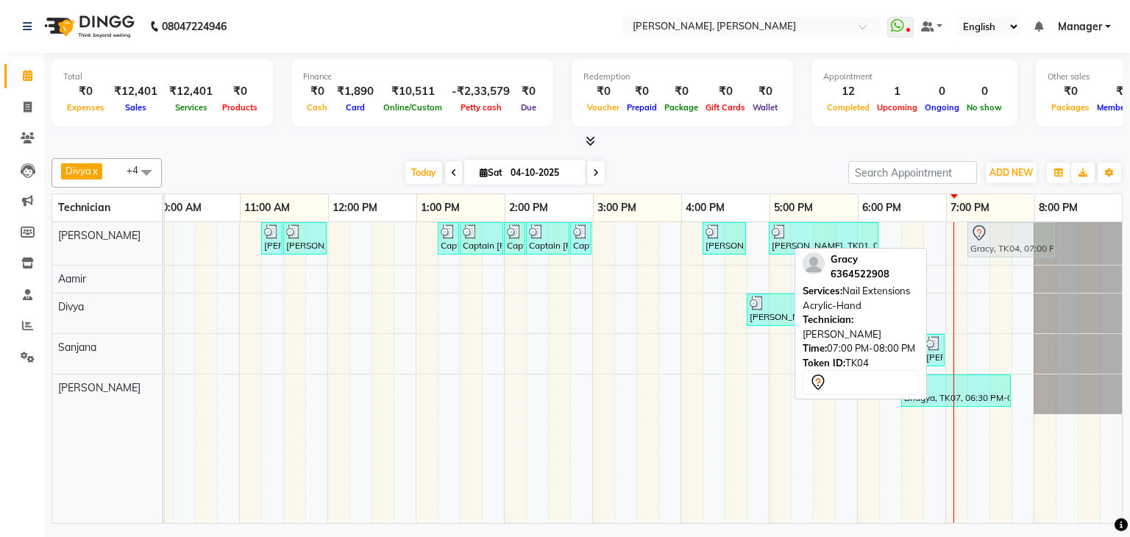
drag, startPoint x: 969, startPoint y: 235, endPoint x: 986, endPoint y: 234, distance: 17.0
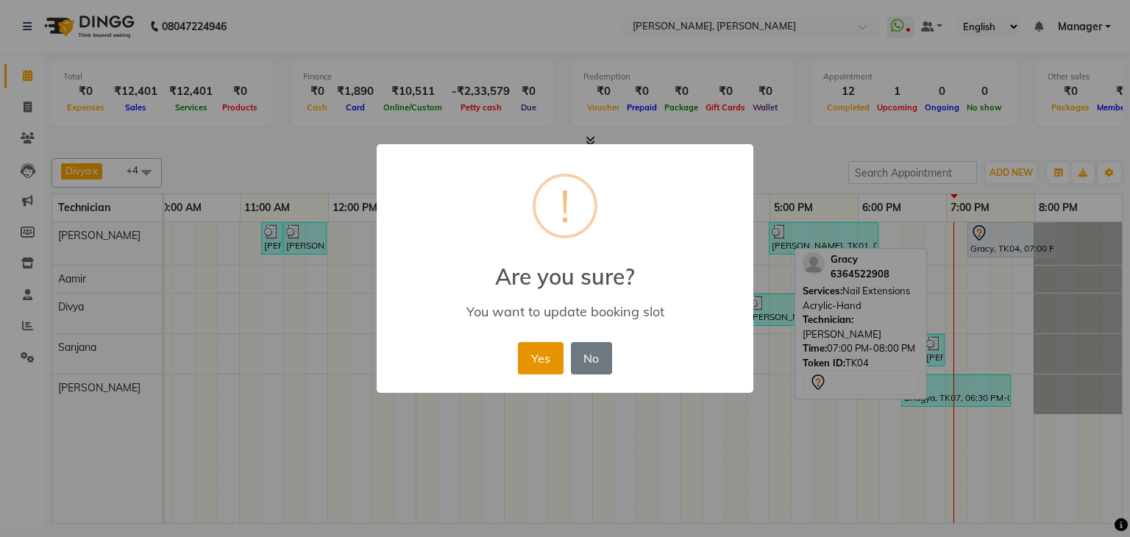
click at [537, 357] on button "Yes" at bounding box center [540, 358] width 45 height 32
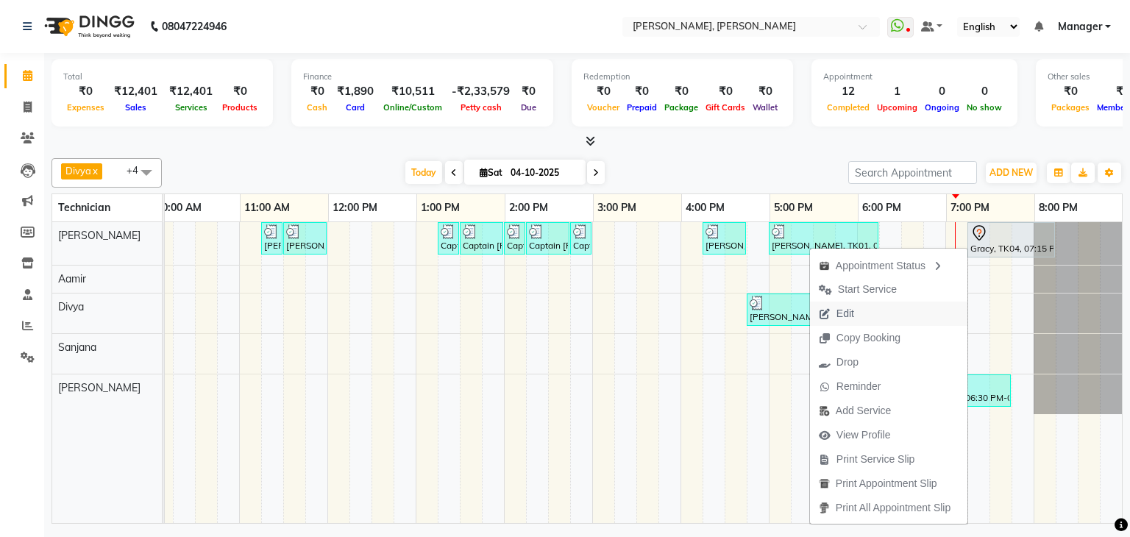
click at [848, 316] on span "Edit" at bounding box center [836, 314] width 53 height 24
select select "tentative"
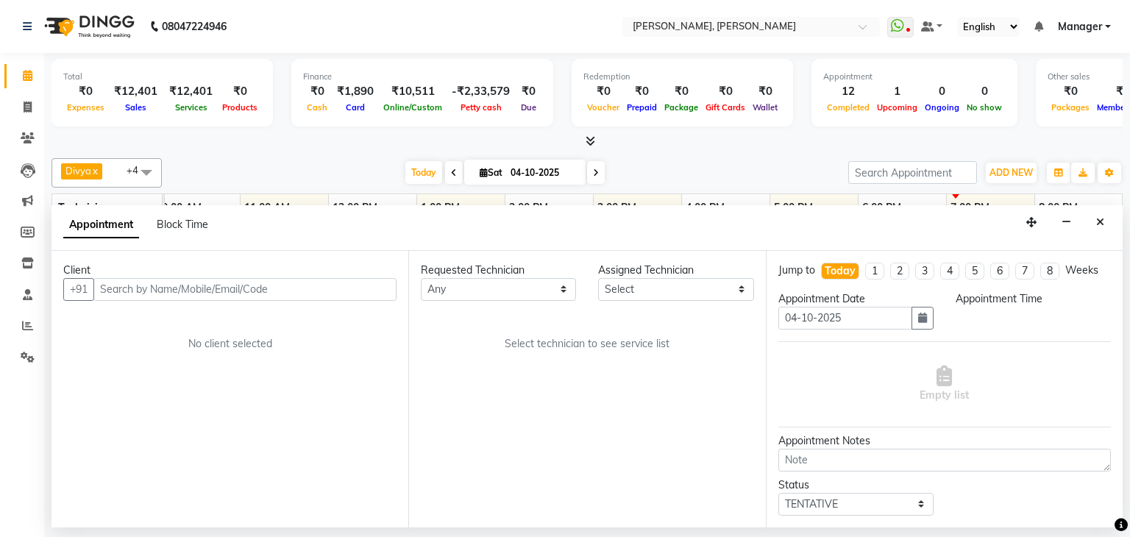
select select "54412"
select select "1155"
select select "3204"
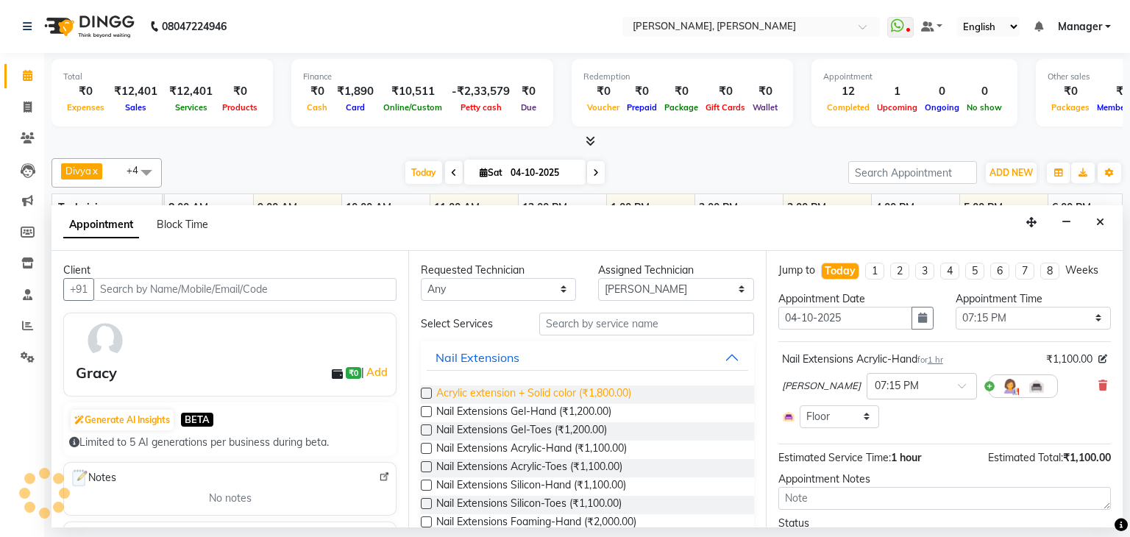
scroll to position [0, 190]
click at [1103, 222] on icon "Close" at bounding box center [1100, 222] width 8 height 10
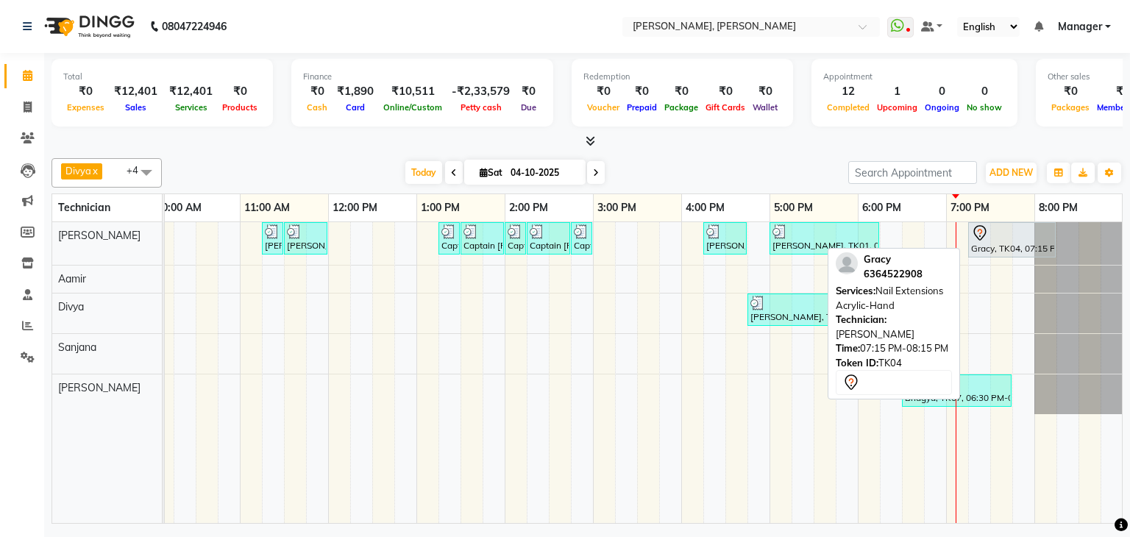
click at [994, 236] on div at bounding box center [1012, 233] width 82 height 18
click at [989, 242] on div "Gracy, TK04, 07:15 PM-08:15 PM, Nail Extensions Acrylic-Hand" at bounding box center [1011, 239] width 85 height 31
select select "7"
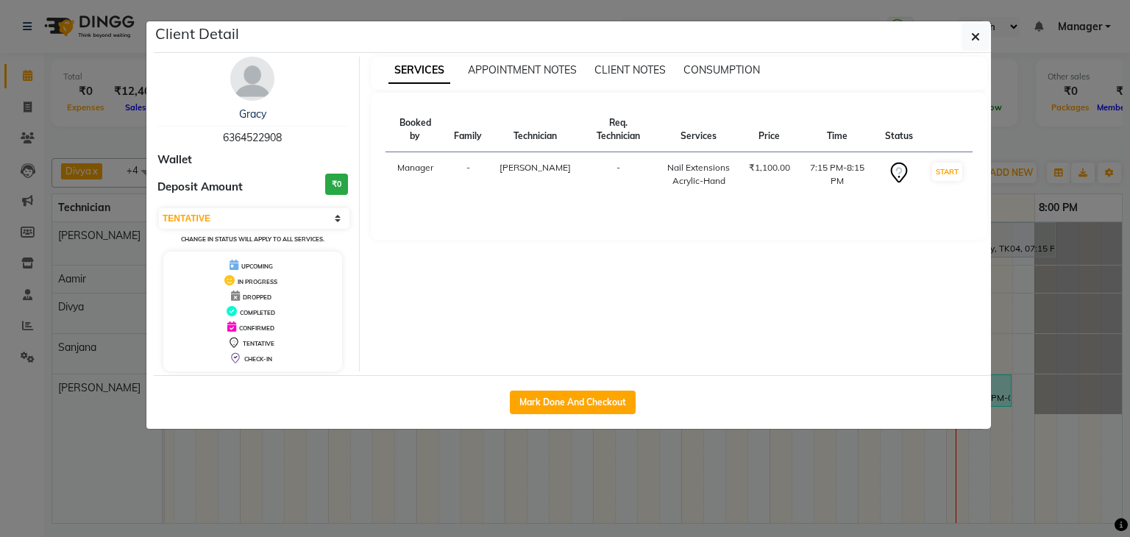
click at [259, 134] on span "6364522908" at bounding box center [252, 137] width 59 height 13
copy span "6364522908"
click at [980, 35] on button "button" at bounding box center [975, 37] width 28 height 28
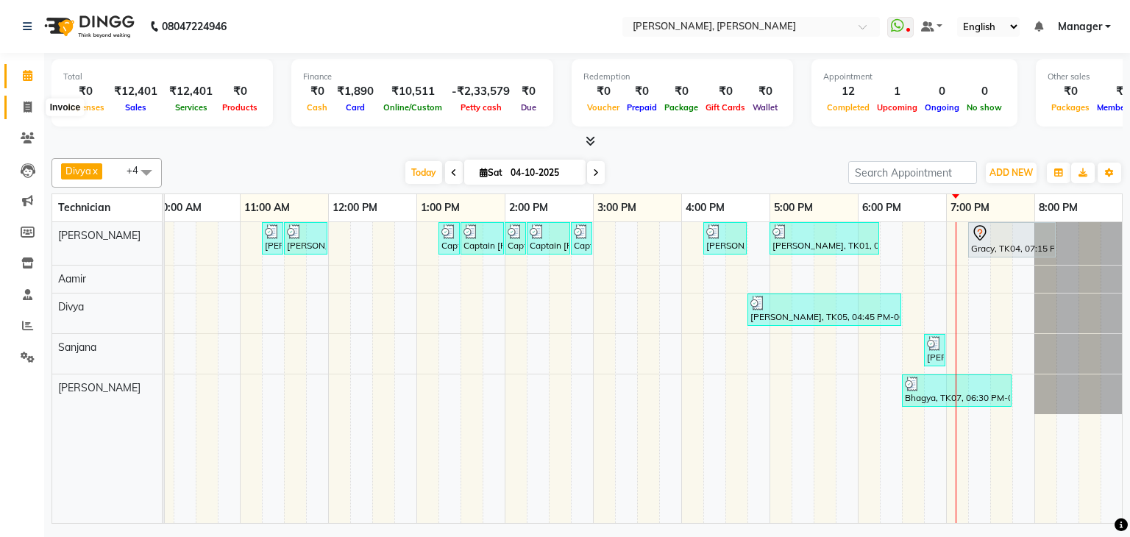
click at [32, 104] on span at bounding box center [28, 107] width 26 height 17
select select "service"
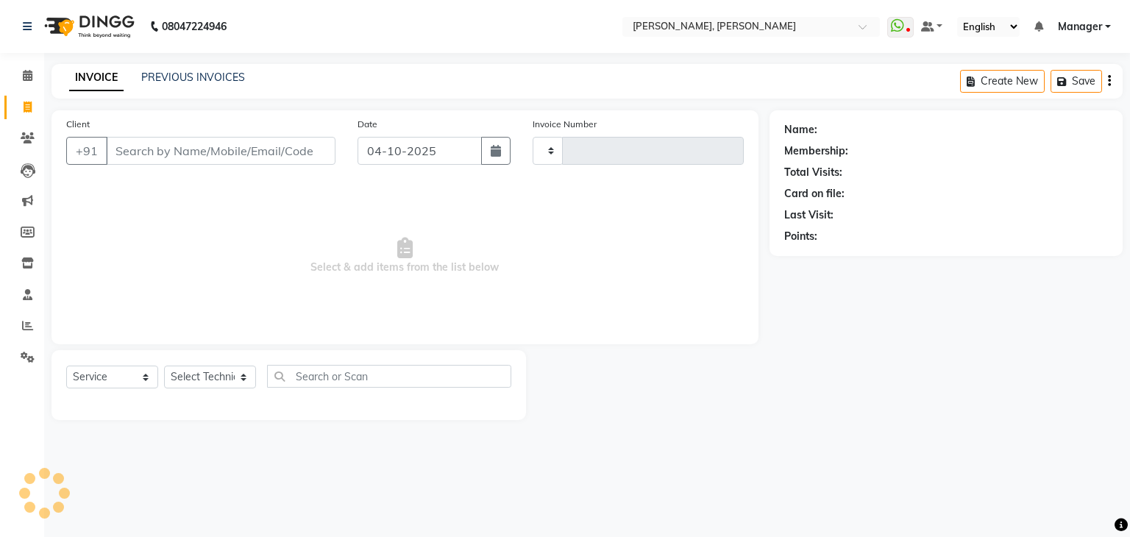
type input "1392"
select select "6455"
click at [271, 155] on input "Client" at bounding box center [220, 151] width 229 height 28
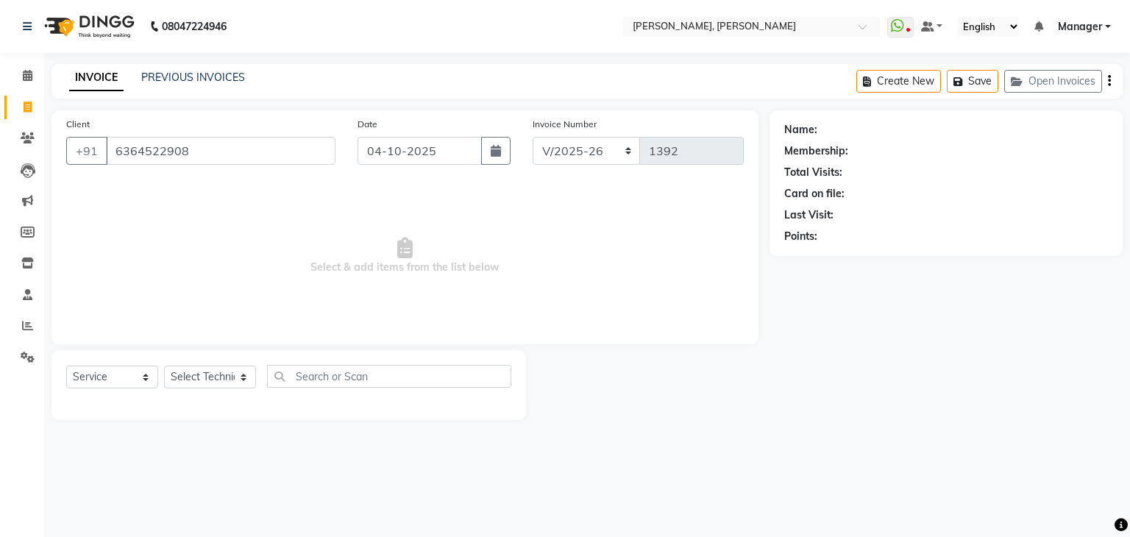
type input "6364522908"
click at [1097, 130] on icon at bounding box center [1096, 129] width 10 height 10
select select "21"
select select "[DEMOGRAPHIC_DATA]"
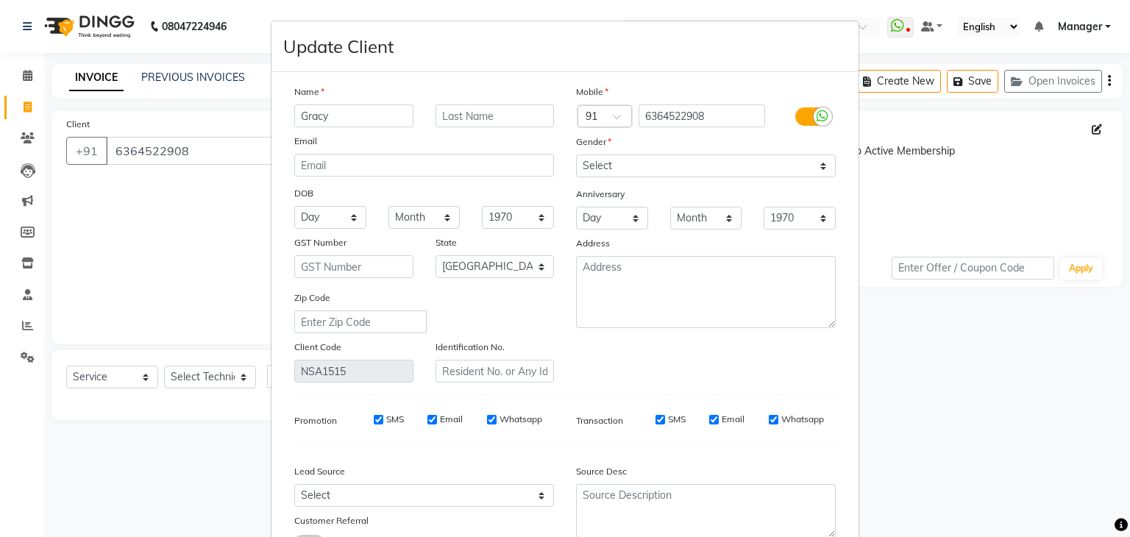
click at [380, 119] on input "Gracy" at bounding box center [353, 115] width 119 height 23
type input "G"
type input "[PERSON_NAME]"
click at [505, 114] on input "text" at bounding box center [494, 115] width 119 height 23
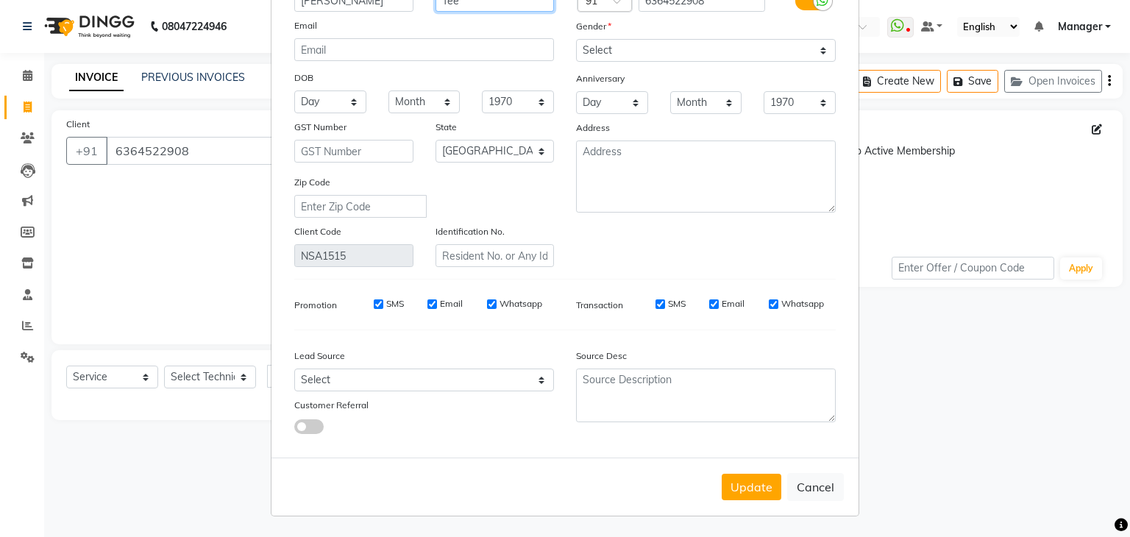
scroll to position [124, 0]
type input "Tee"
click at [762, 480] on button "Update" at bounding box center [752, 487] width 60 height 26
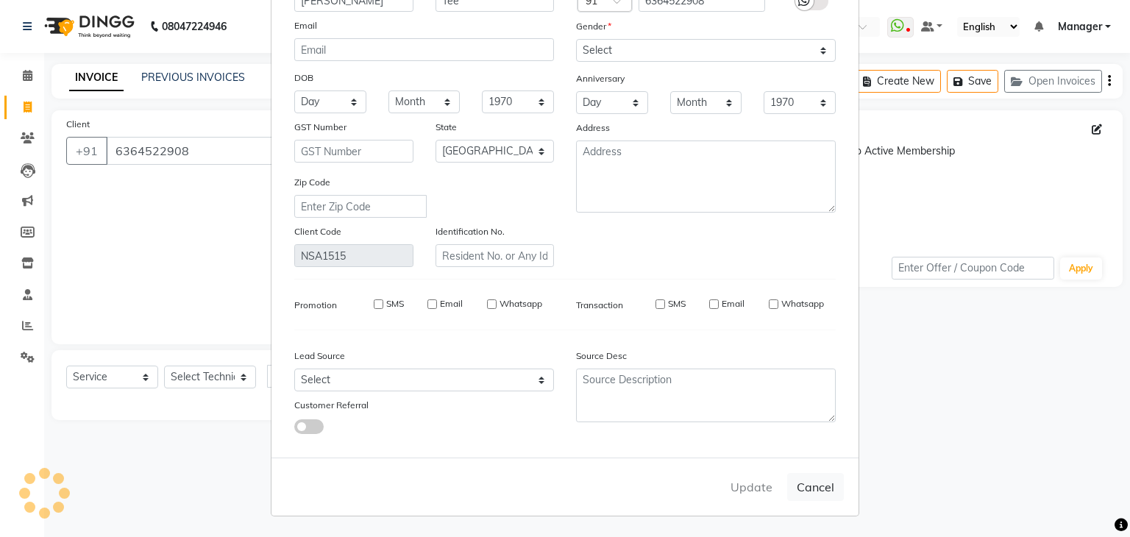
type input "63******08"
select select
select select "null"
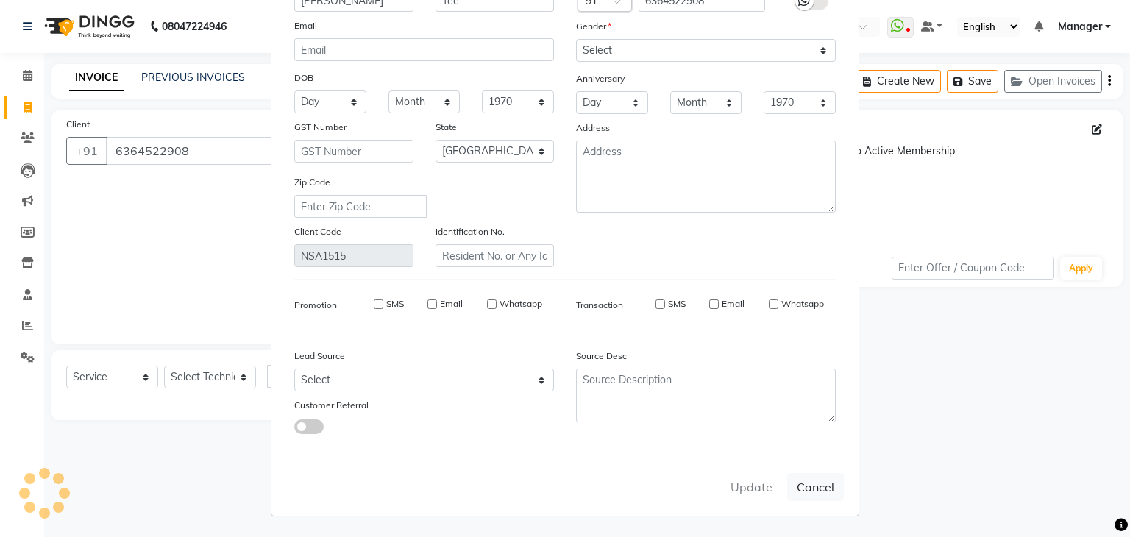
select select
checkbox input "false"
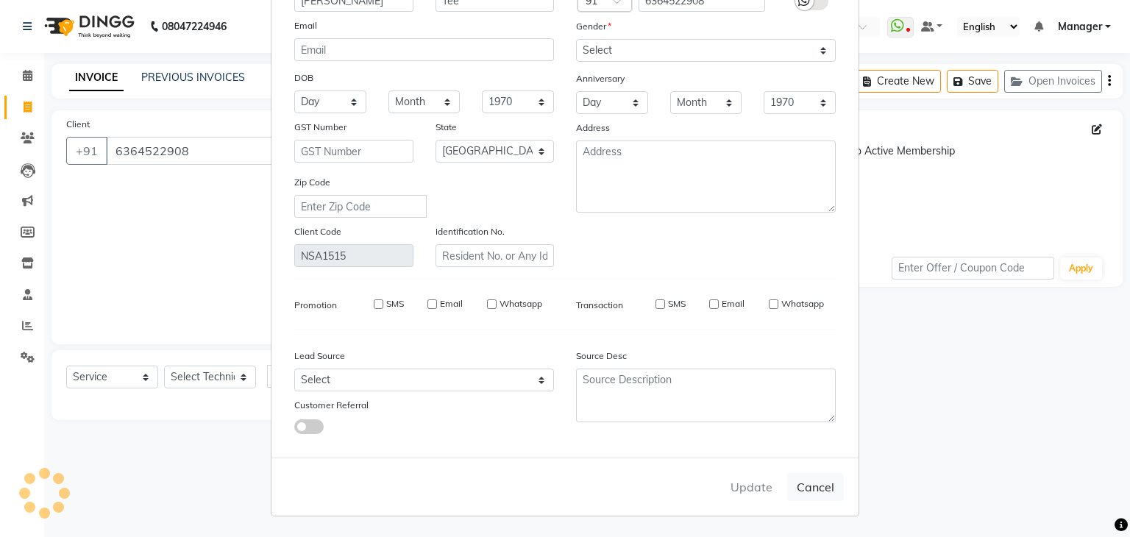
checkbox input "false"
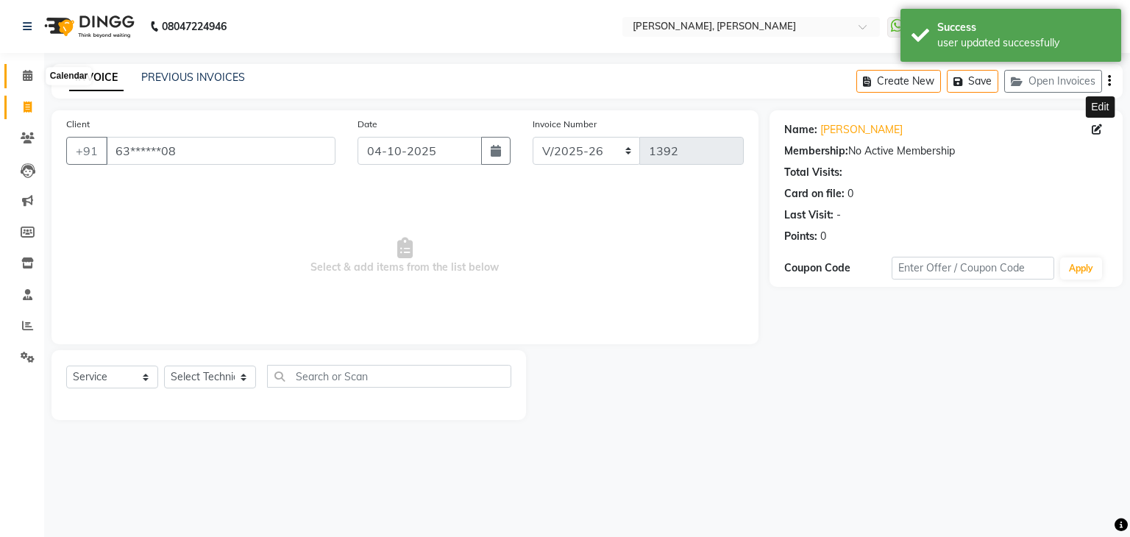
click at [26, 76] on icon at bounding box center [28, 75] width 10 height 11
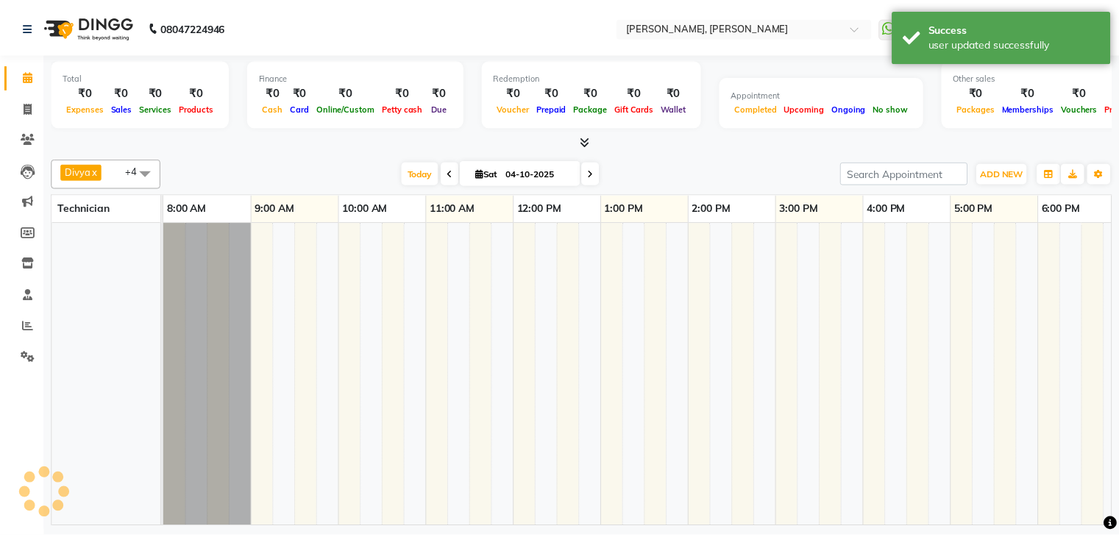
scroll to position [0, 190]
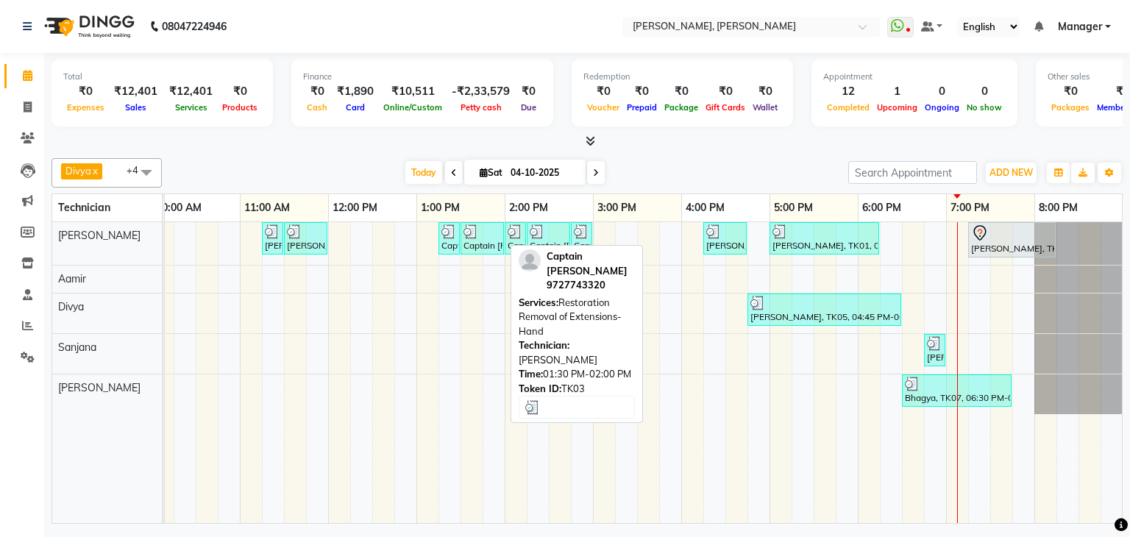
click at [502, 236] on link "Captain [PERSON_NAME], TK03, 01:30 PM-02:00 PM, Restoration Removal of Extensio…" at bounding box center [481, 238] width 43 height 32
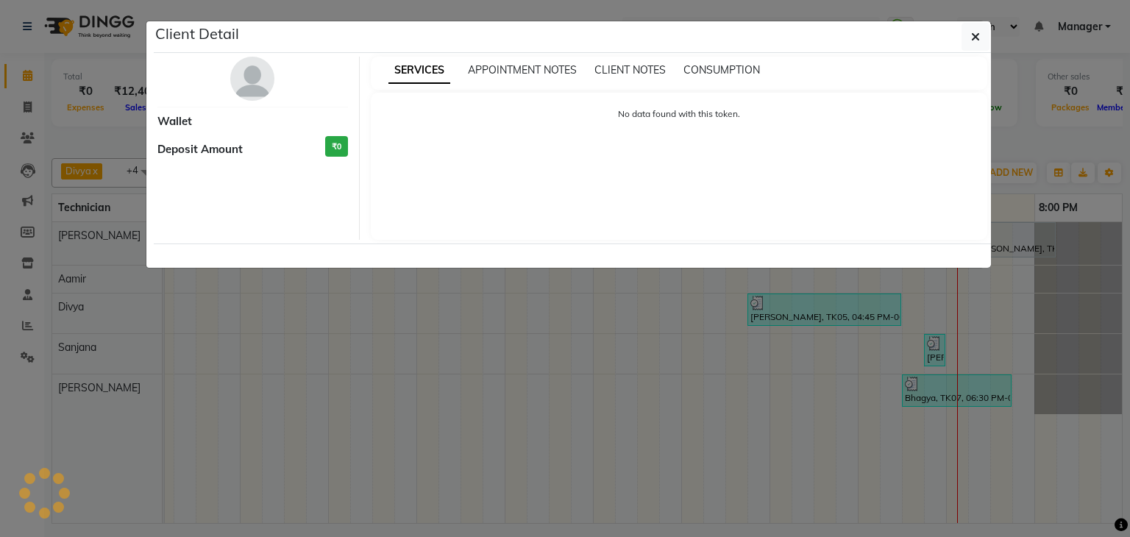
select select "3"
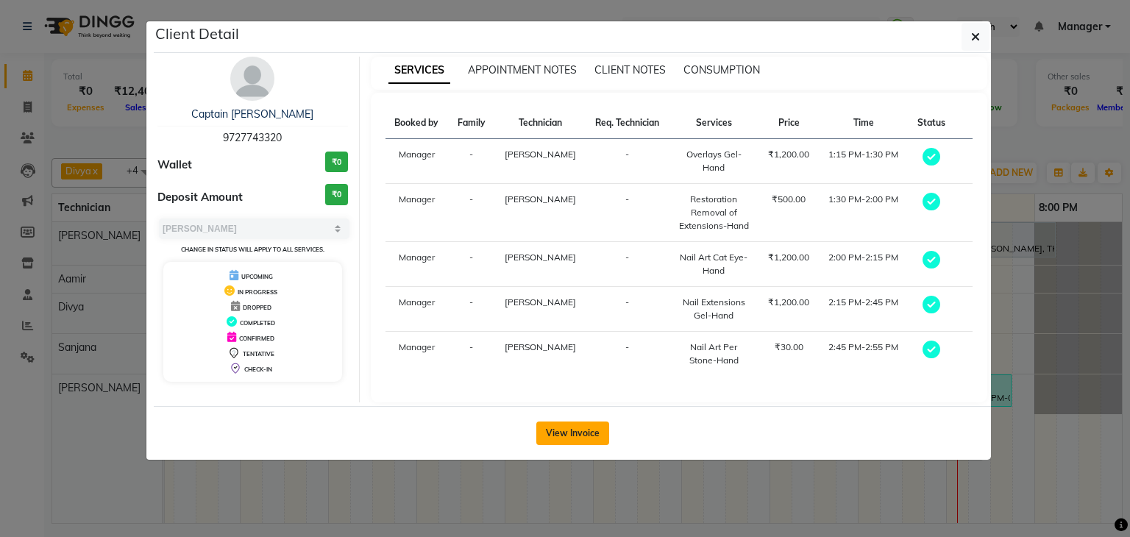
click at [594, 425] on button "View Invoice" at bounding box center [572, 433] width 73 height 24
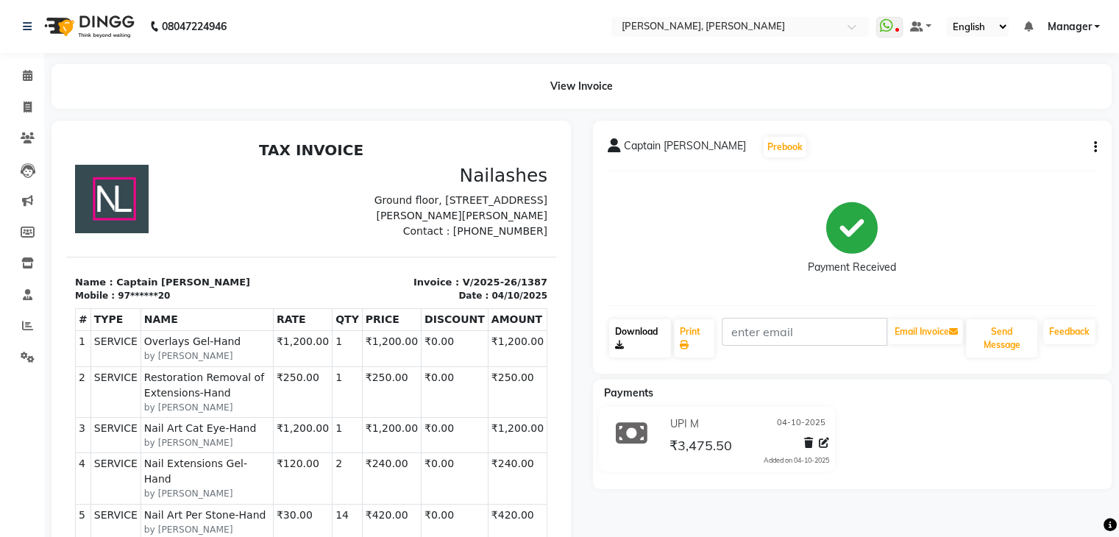
click at [635, 333] on link "Download" at bounding box center [640, 338] width 63 height 38
click at [25, 79] on icon at bounding box center [28, 75] width 10 height 11
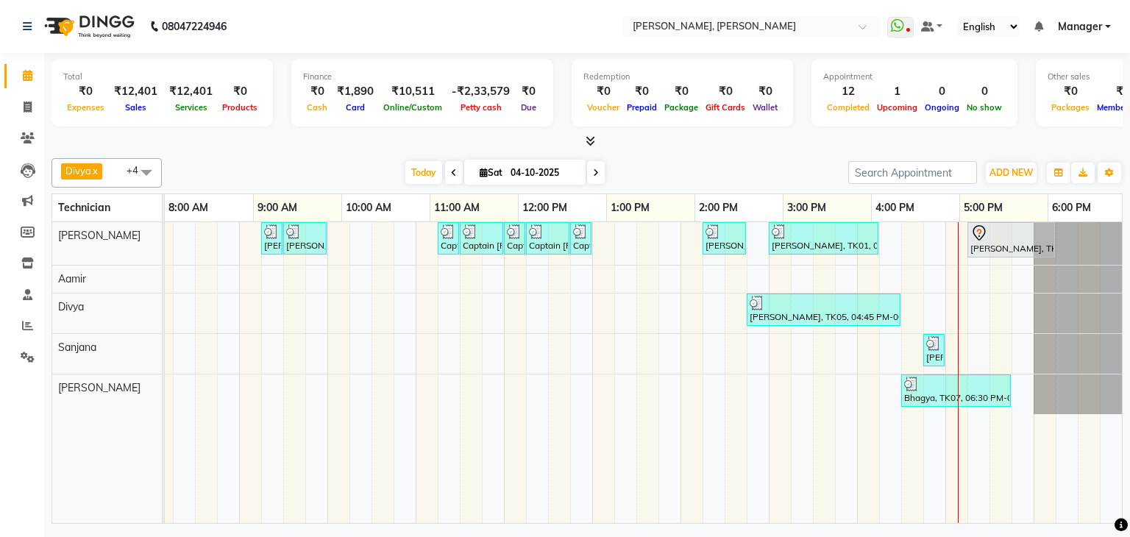
scroll to position [0, 190]
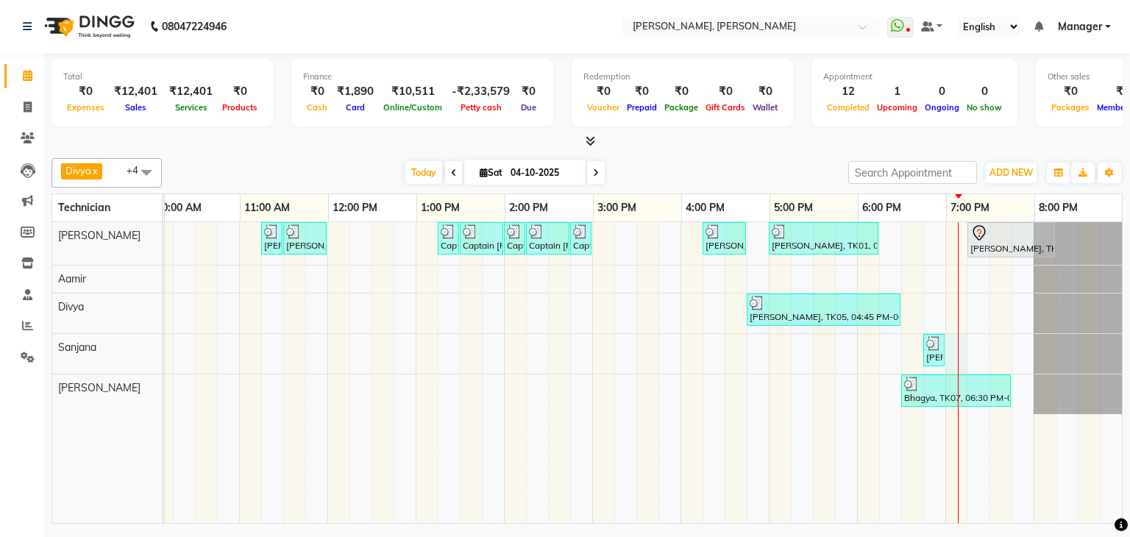
click at [943, 345] on div "[PERSON_NAME] Bcpatil, TK02, 11:15 AM-11:30 AM, Restoration Removal of Extensio…" at bounding box center [547, 372] width 1147 height 301
select select "86749"
select select "tentative"
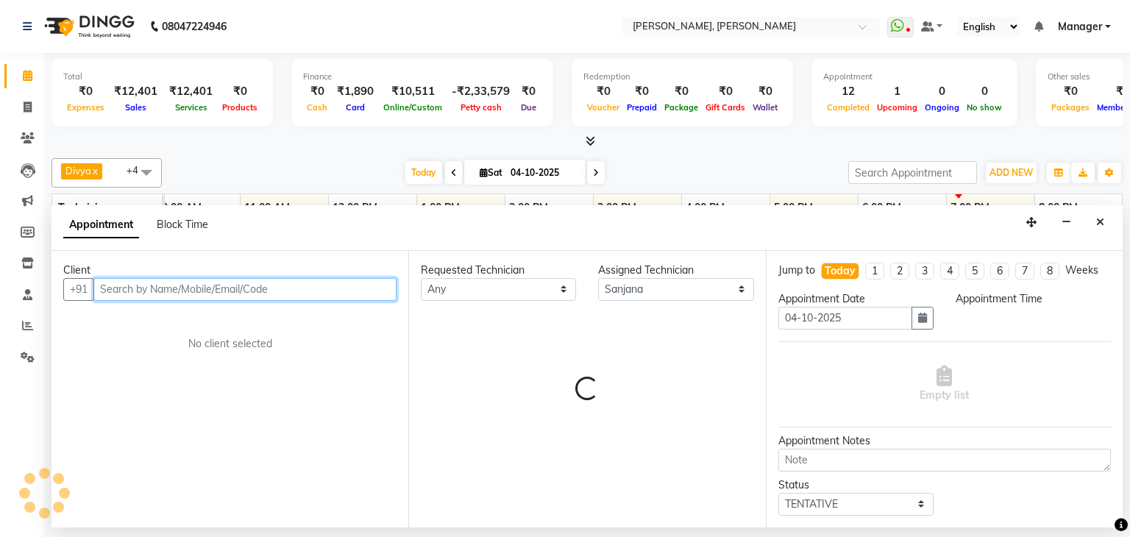
select select "1140"
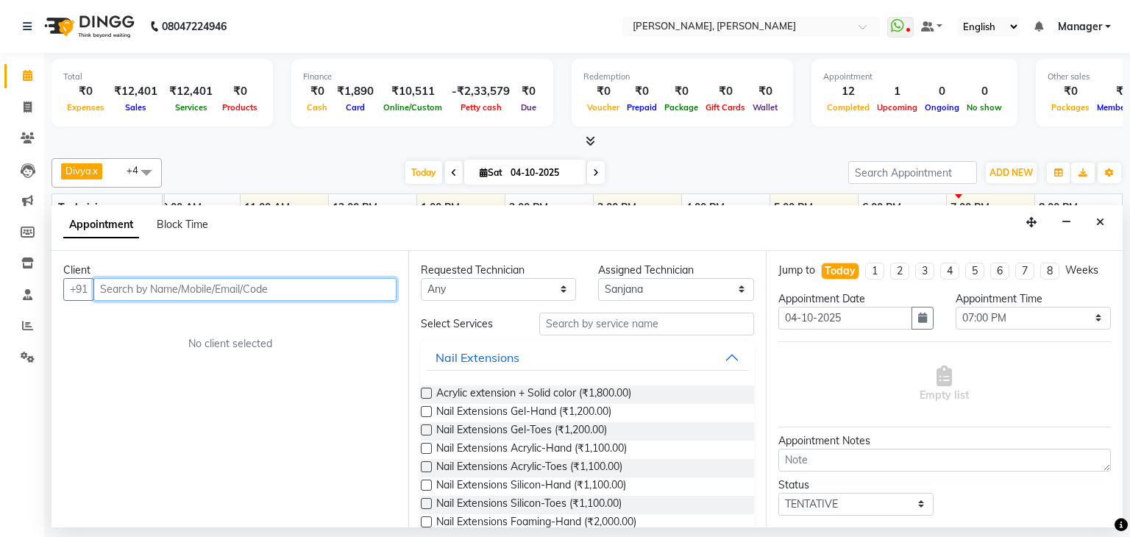
click at [282, 282] on input "text" at bounding box center [244, 289] width 303 height 23
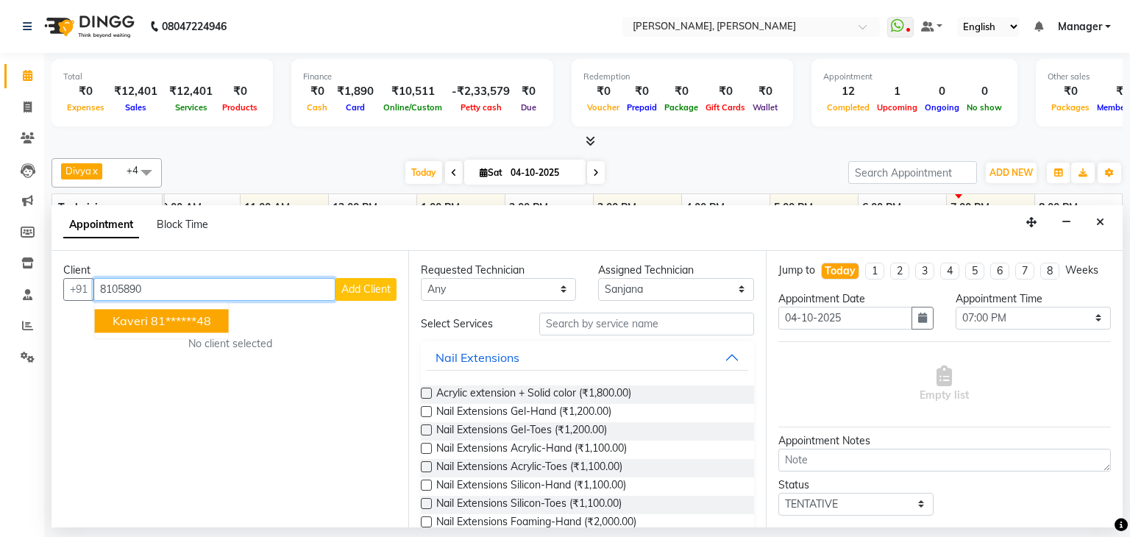
click at [214, 316] on button "Kaveri 81******48" at bounding box center [162, 321] width 134 height 24
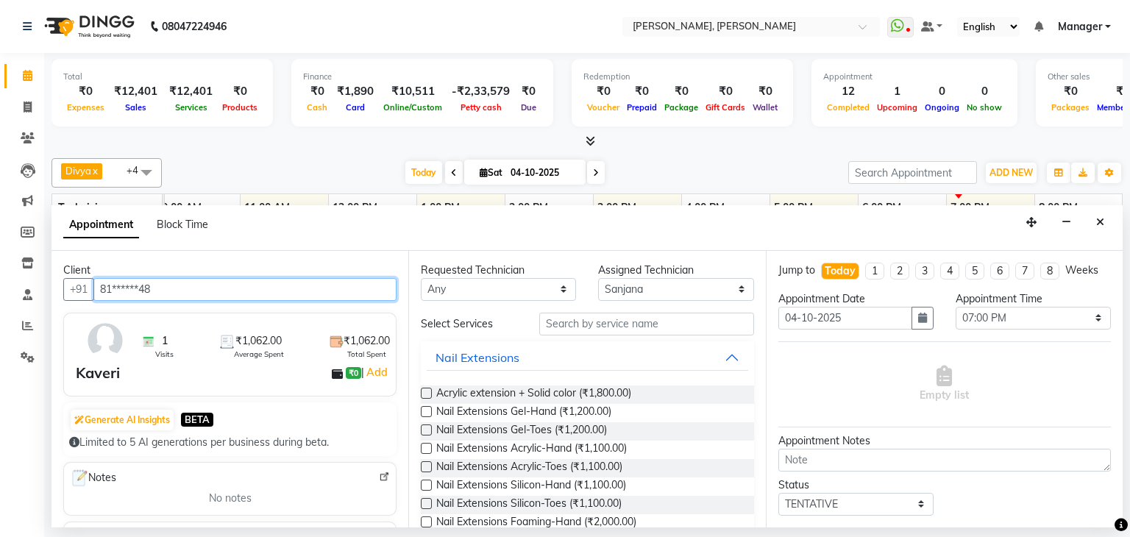
type input "81******48"
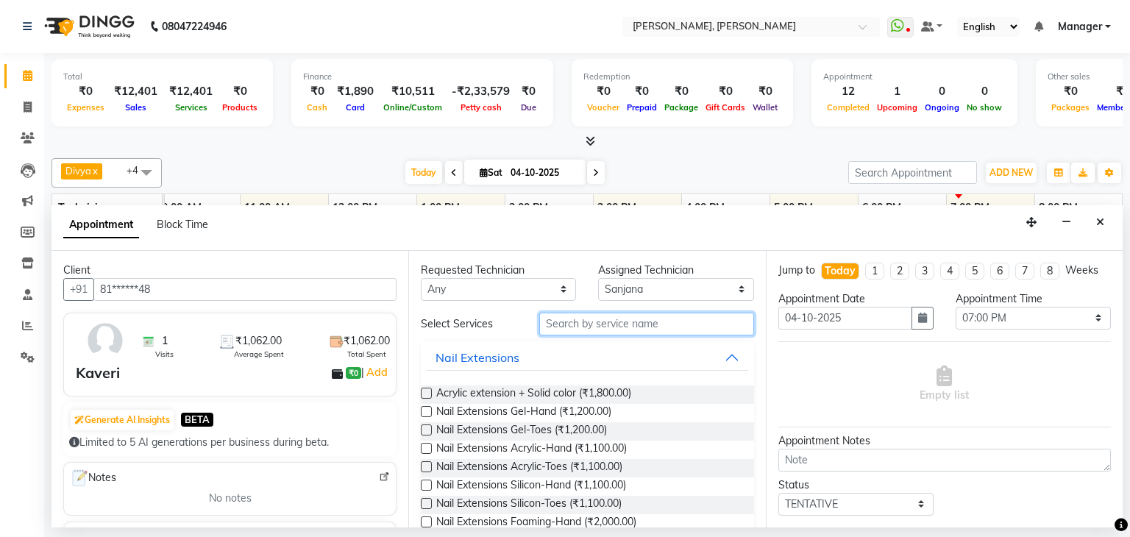
click at [620, 325] on input "text" at bounding box center [646, 324] width 215 height 23
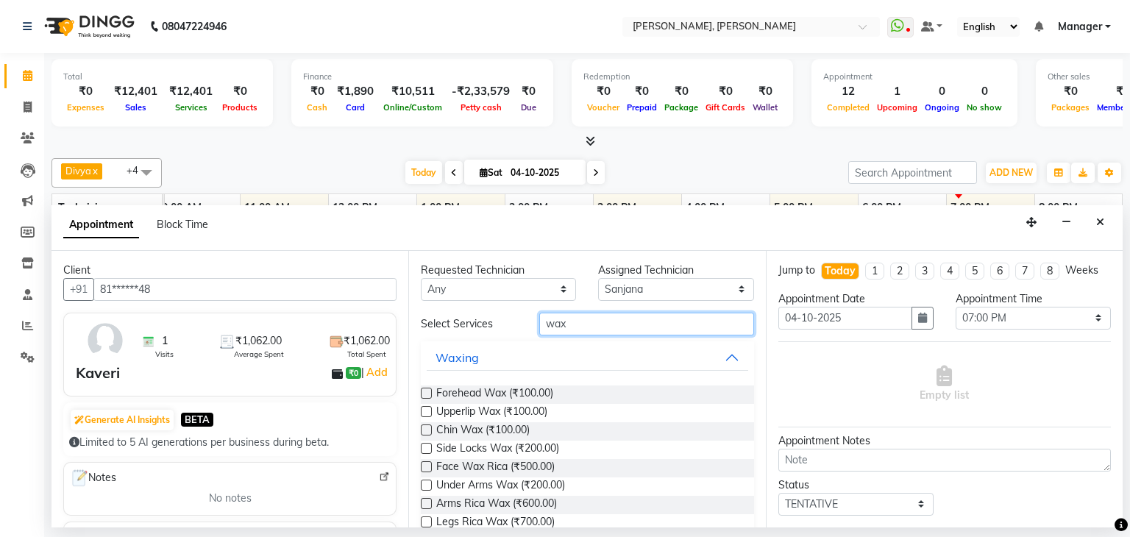
type input "wax"
click at [427, 392] on label at bounding box center [426, 393] width 11 height 11
click at [427, 392] on input "checkbox" at bounding box center [426, 395] width 10 height 10
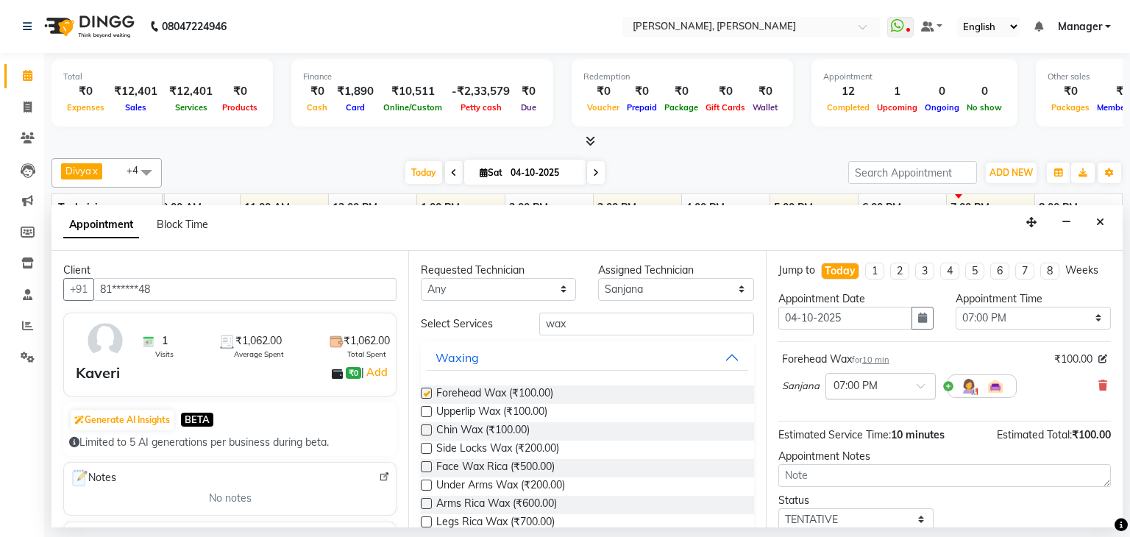
checkbox input "false"
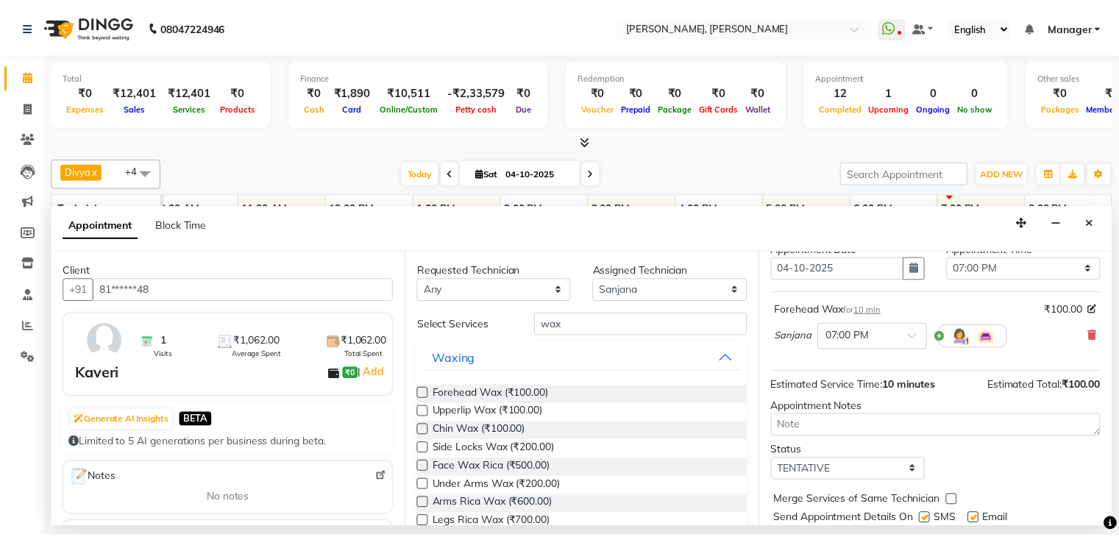
scroll to position [96, 0]
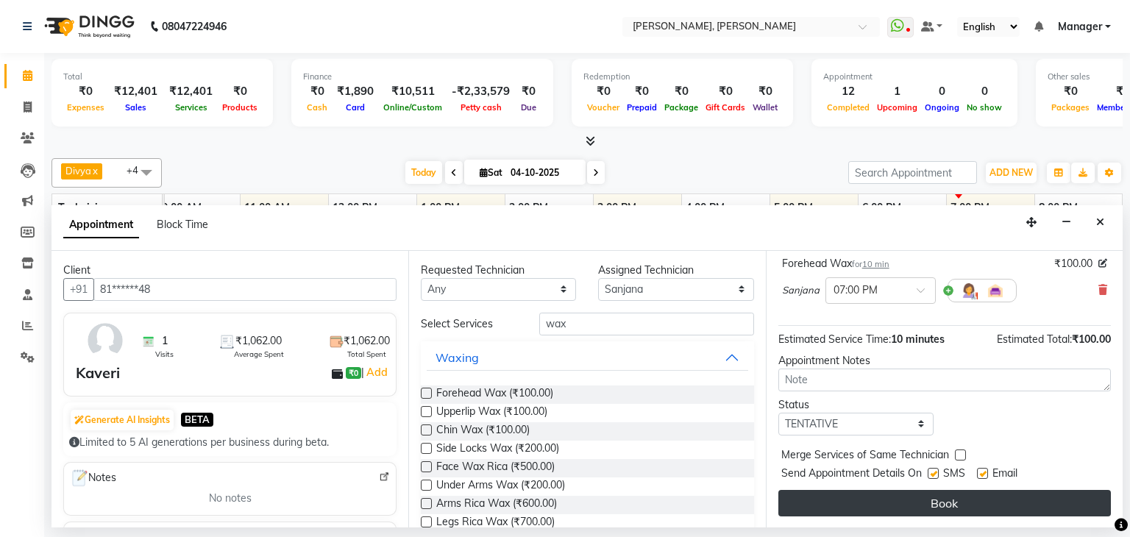
click at [924, 510] on button "Book" at bounding box center [944, 503] width 332 height 26
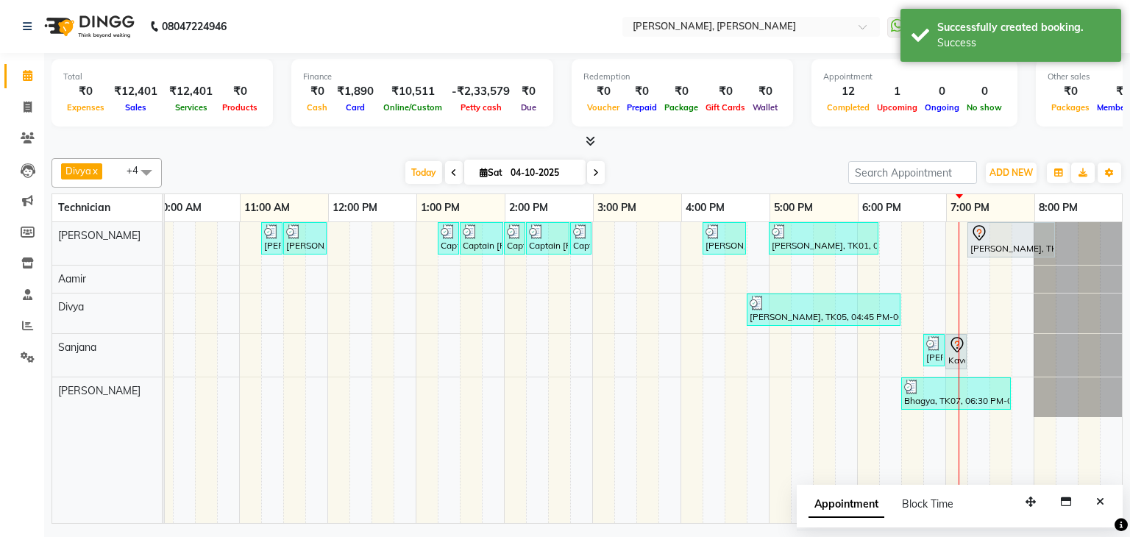
click at [958, 347] on div at bounding box center [958, 372] width 1 height 301
select select "86749"
select select "1140"
select select "tentative"
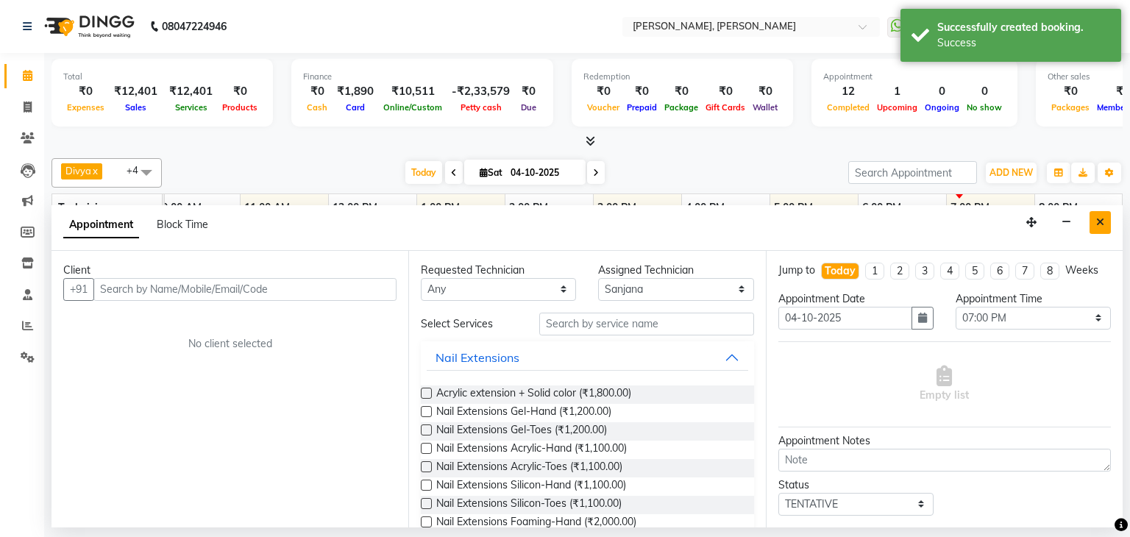
click at [1097, 221] on icon "Close" at bounding box center [1100, 222] width 8 height 10
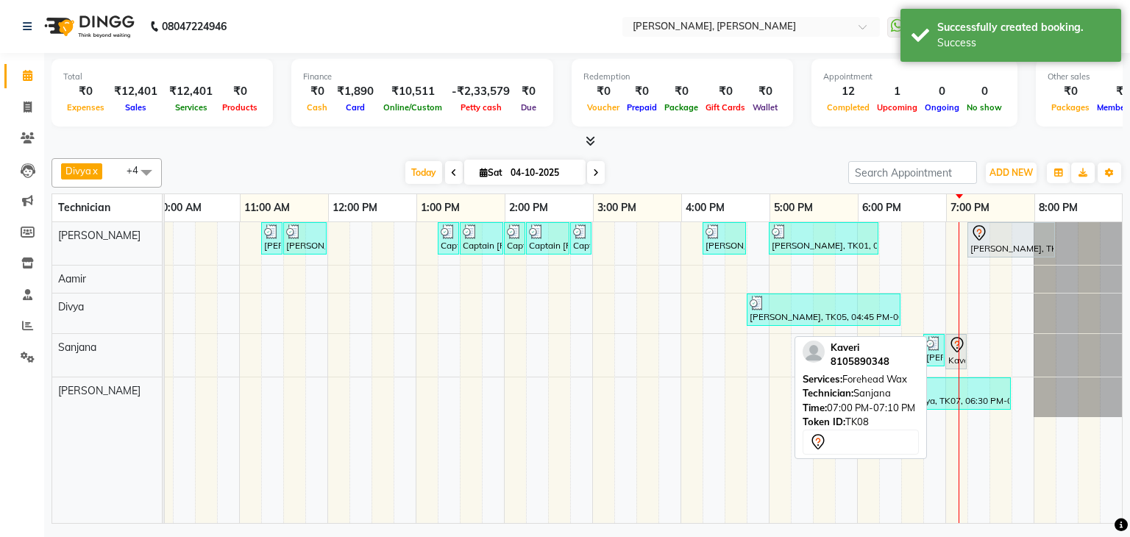
click at [948, 348] on icon at bounding box center [957, 345] width 18 height 18
select select "7"
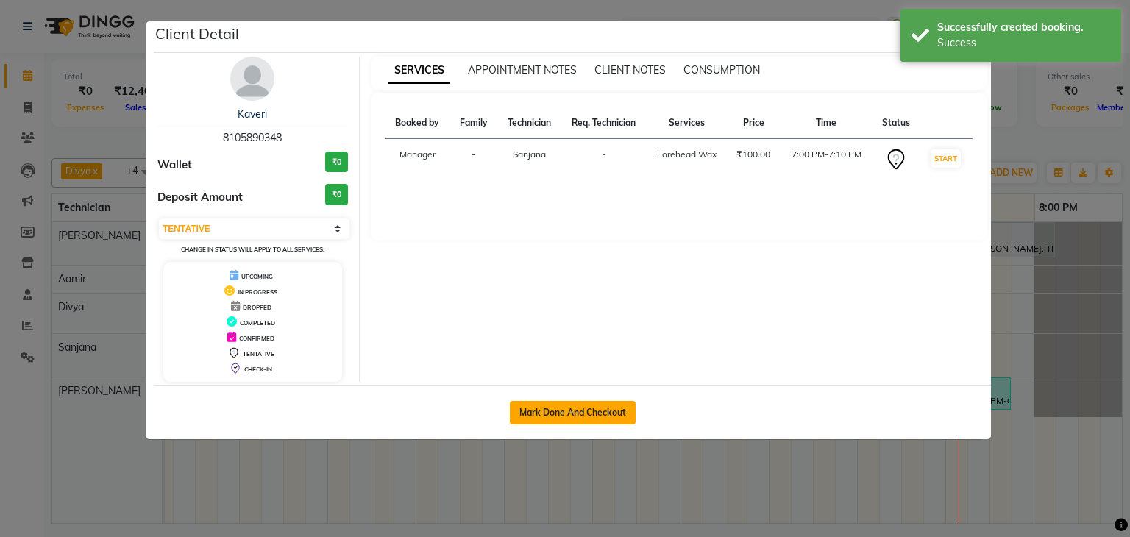
click at [597, 406] on button "Mark Done And Checkout" at bounding box center [573, 413] width 126 height 24
select select "service"
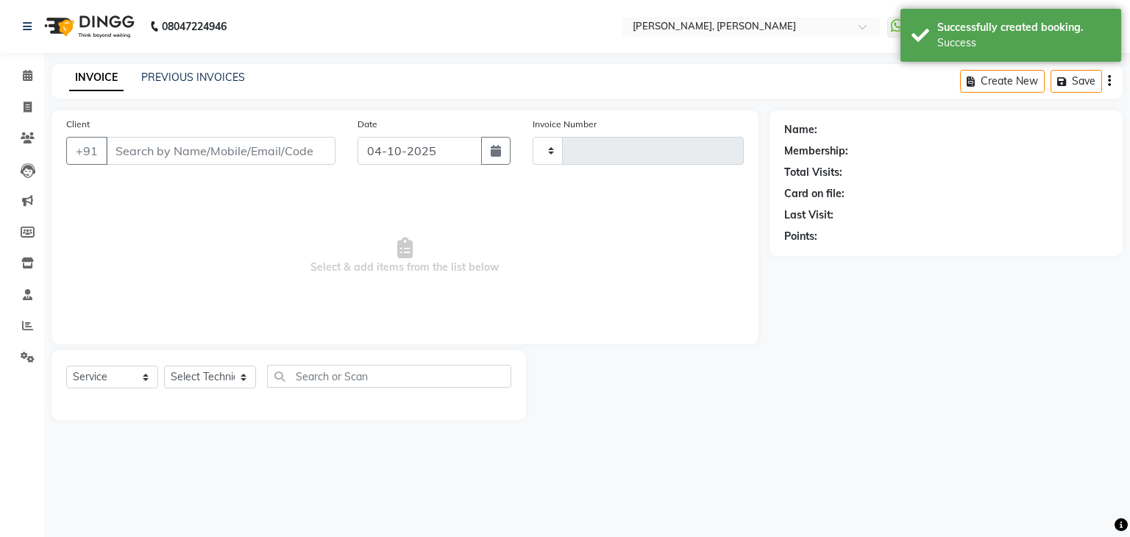
type input "1392"
select select "6455"
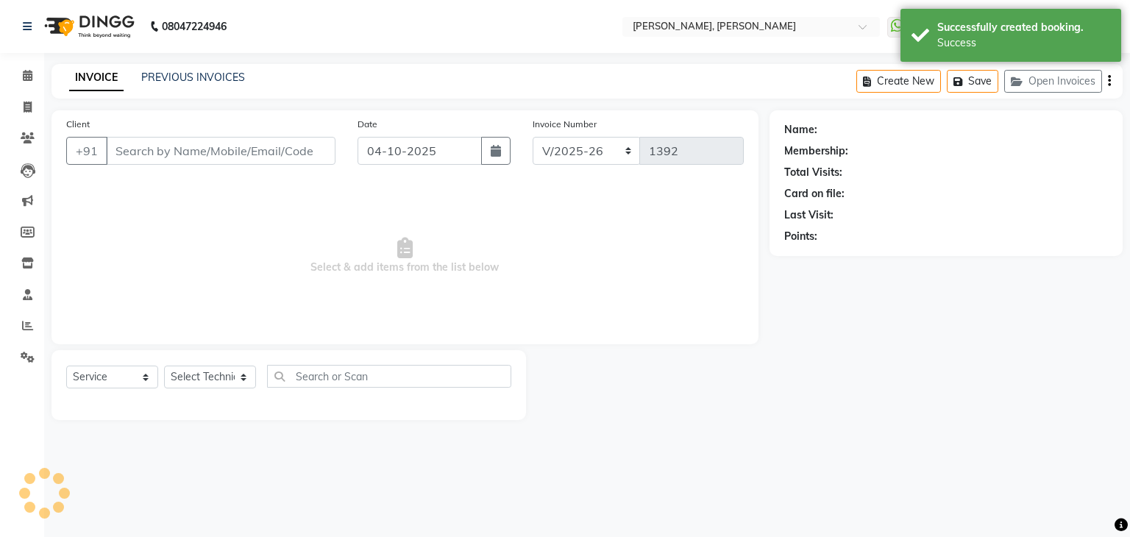
type input "81******48"
select select "86749"
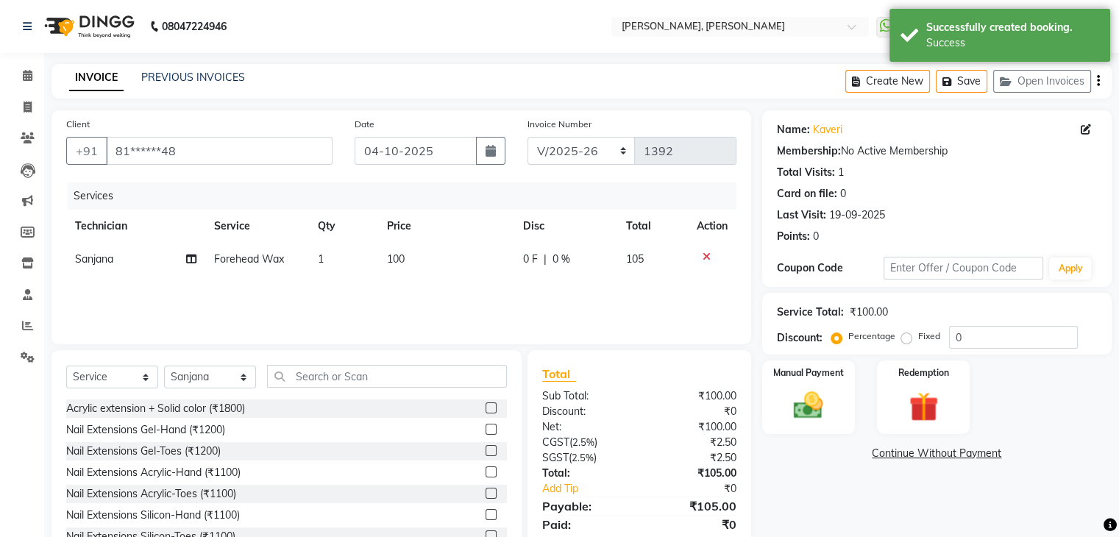
click at [334, 251] on td "1" at bounding box center [343, 259] width 69 height 33
select select "86749"
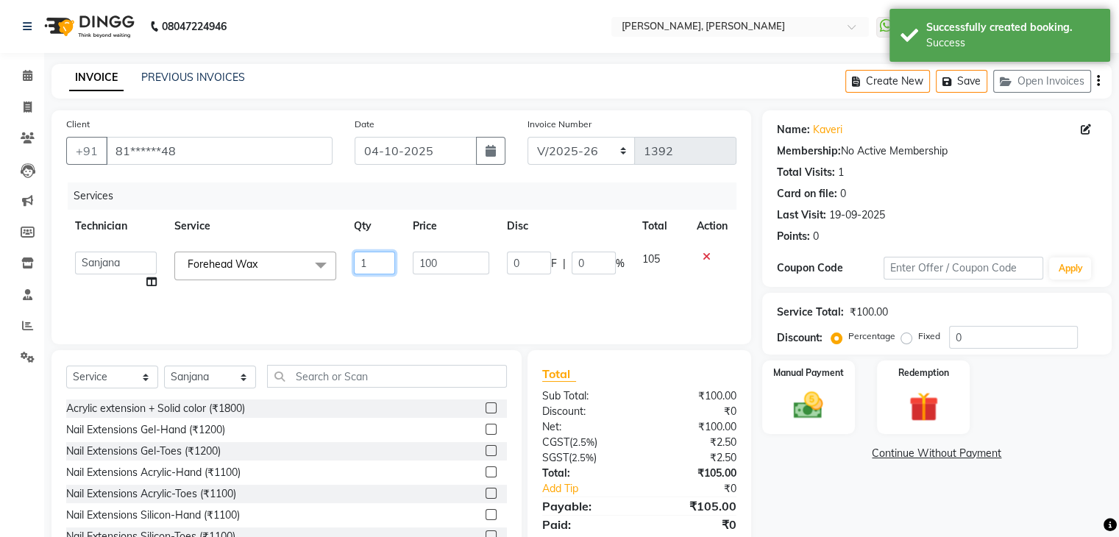
click at [365, 255] on input "1" at bounding box center [375, 263] width 42 height 23
type input "5"
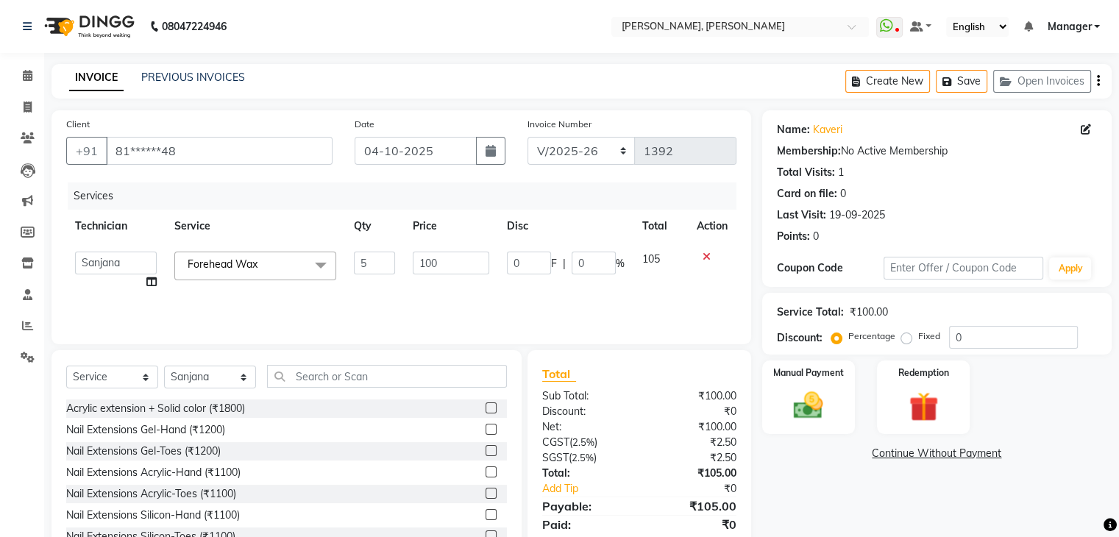
drag, startPoint x: 783, startPoint y: 477, endPoint x: 816, endPoint y: 466, distance: 34.9
click at [786, 476] on div "Name: Kaveri Membership: No Active Membership Total Visits: 1 Card on file: 0 L…" at bounding box center [942, 338] width 360 height 457
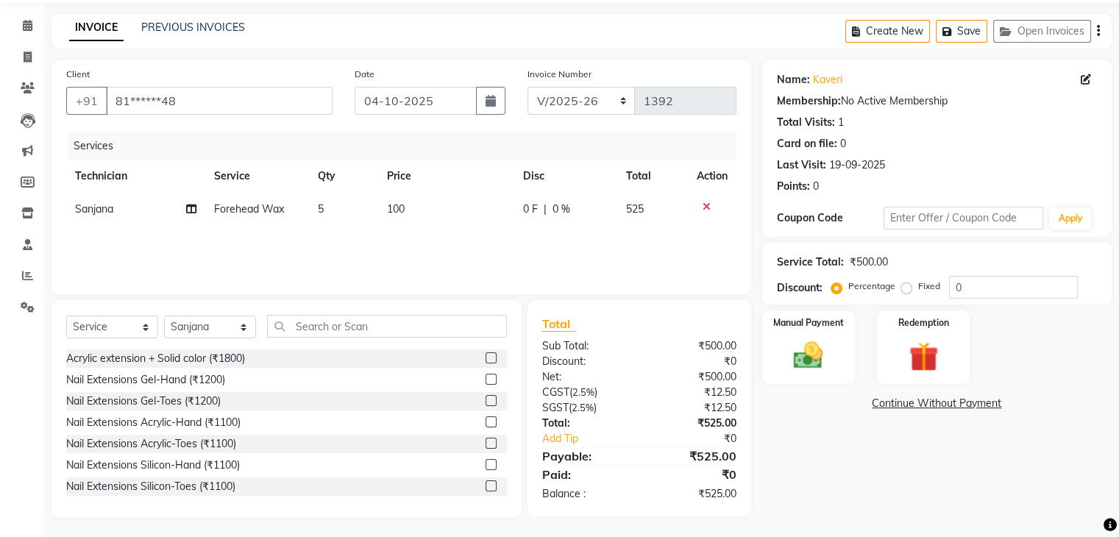
scroll to position [53, 0]
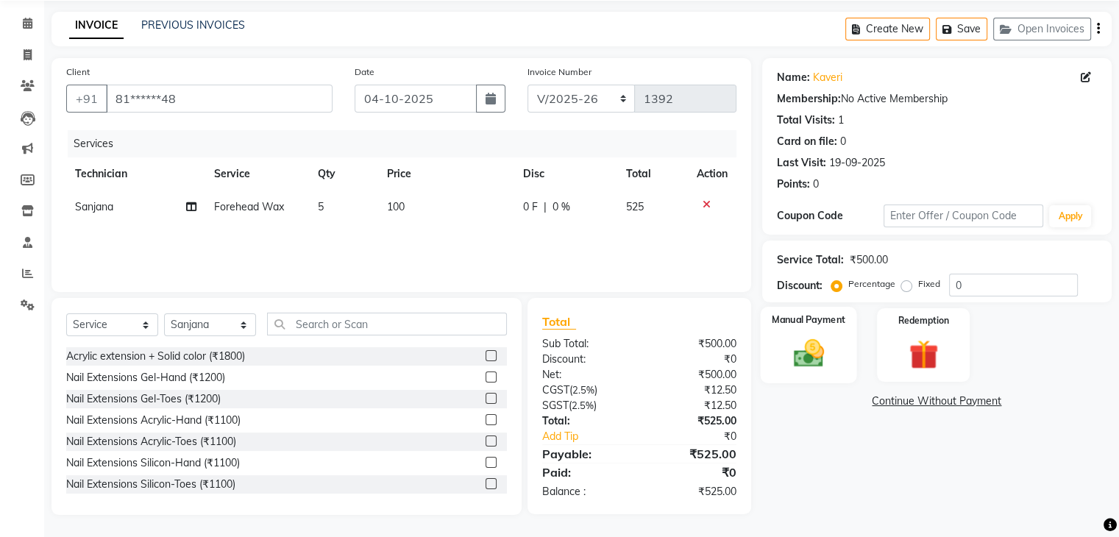
click at [823, 360] on img at bounding box center [807, 353] width 49 height 35
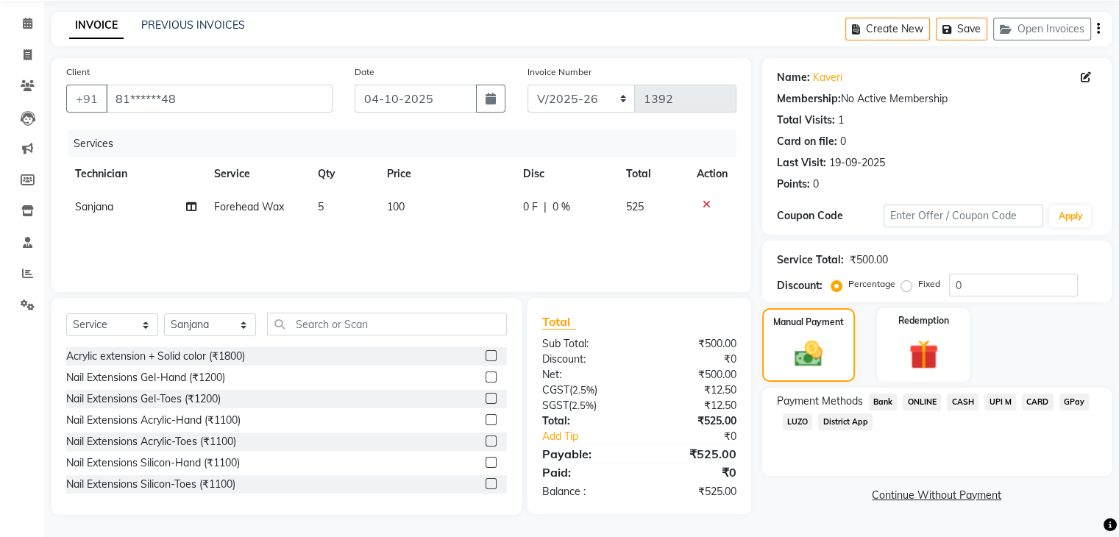
click at [1000, 398] on span "UPI M" at bounding box center [1000, 401] width 32 height 17
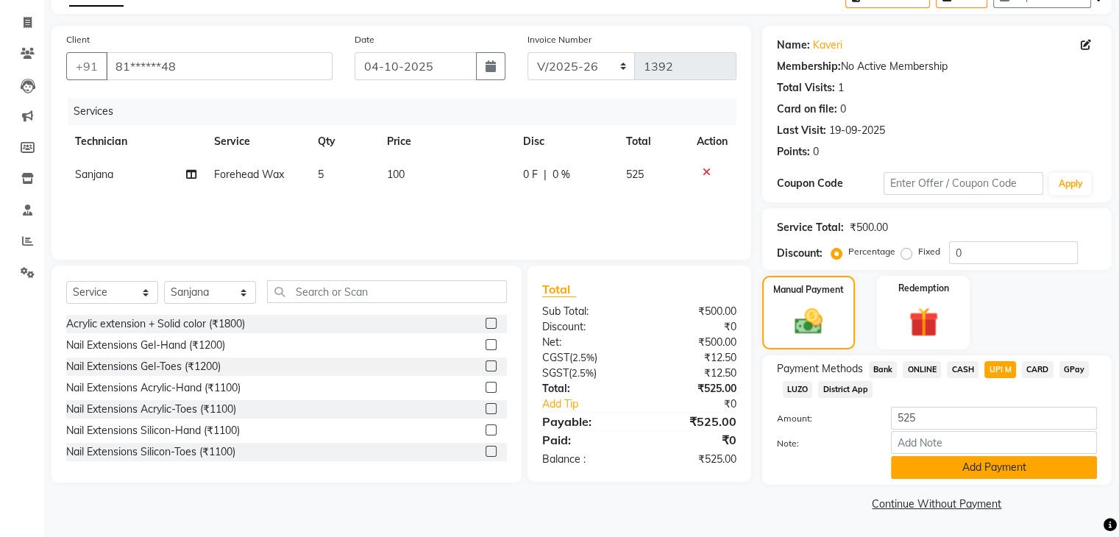
click at [962, 468] on button "Add Payment" at bounding box center [994, 467] width 206 height 23
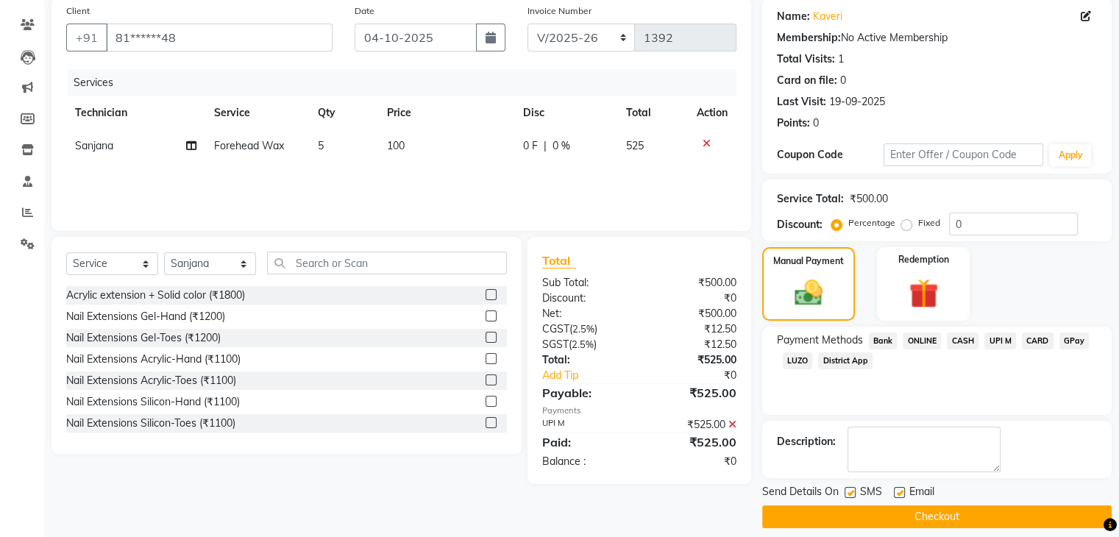
scroll to position [126, 0]
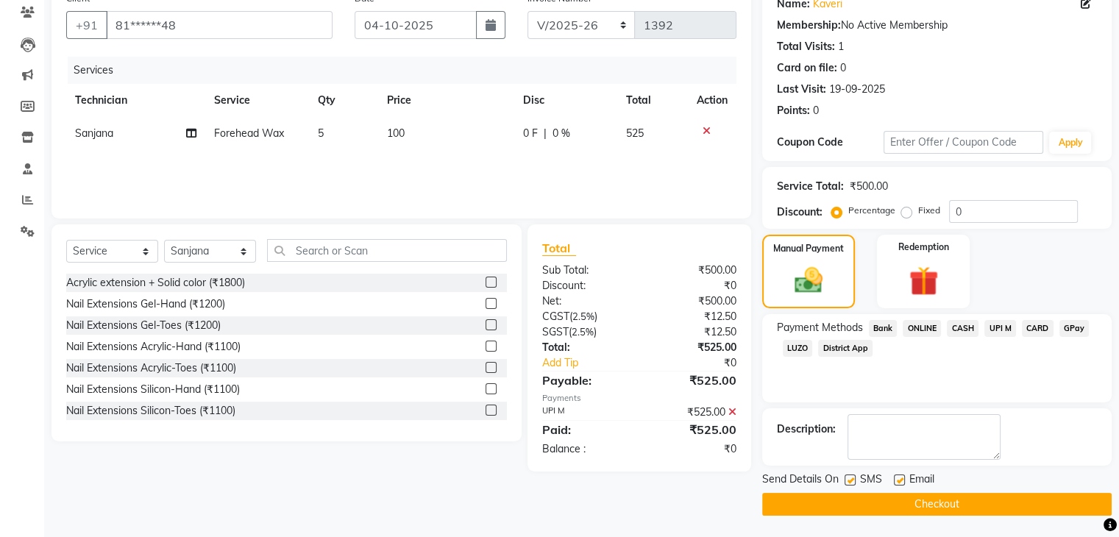
drag, startPoint x: 924, startPoint y: 501, endPoint x: 952, endPoint y: 508, distance: 28.9
click at [925, 502] on button "Checkout" at bounding box center [936, 504] width 349 height 23
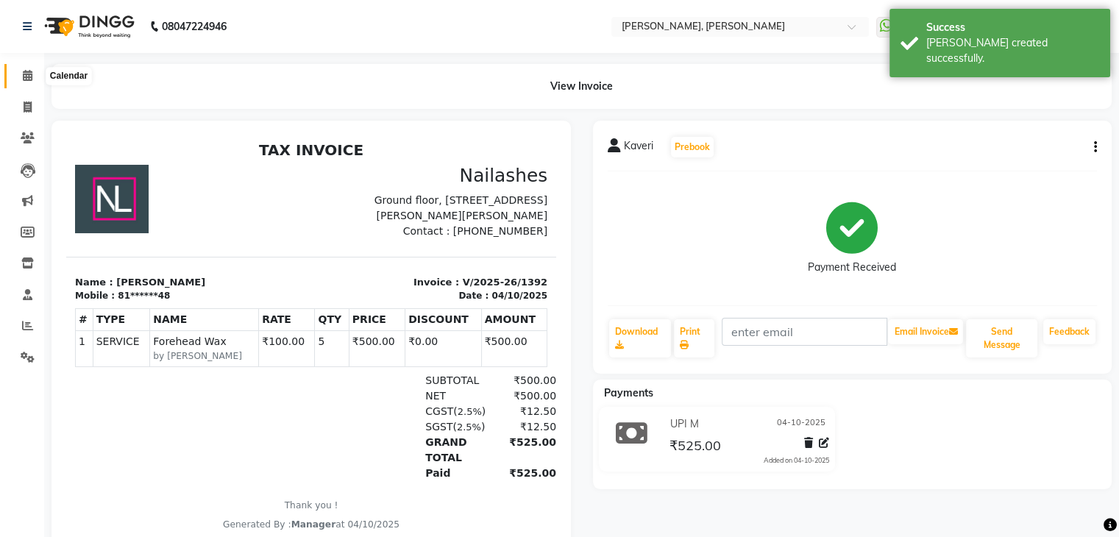
click at [32, 76] on span at bounding box center [28, 76] width 26 height 17
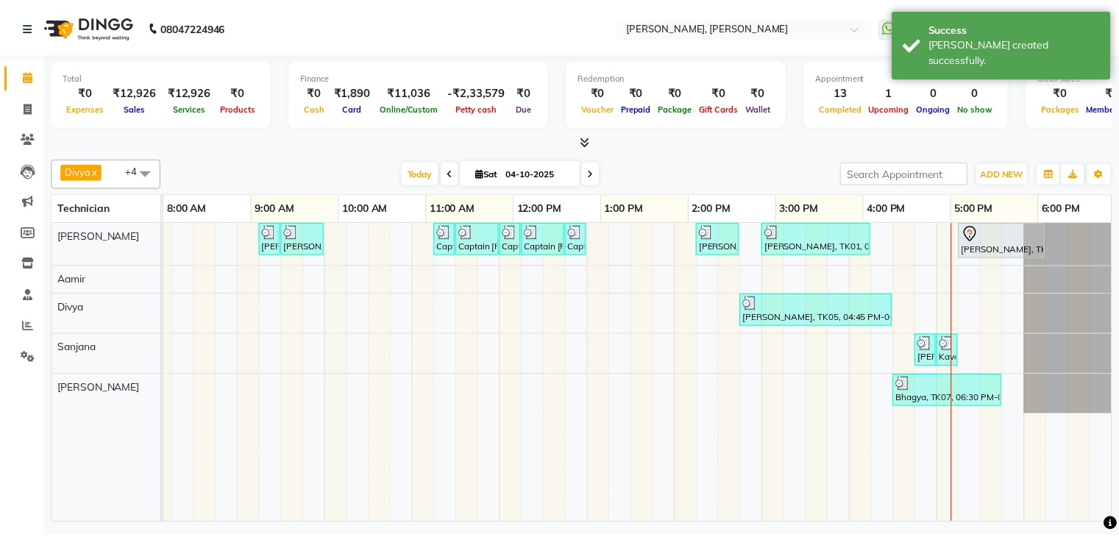
scroll to position [0, 190]
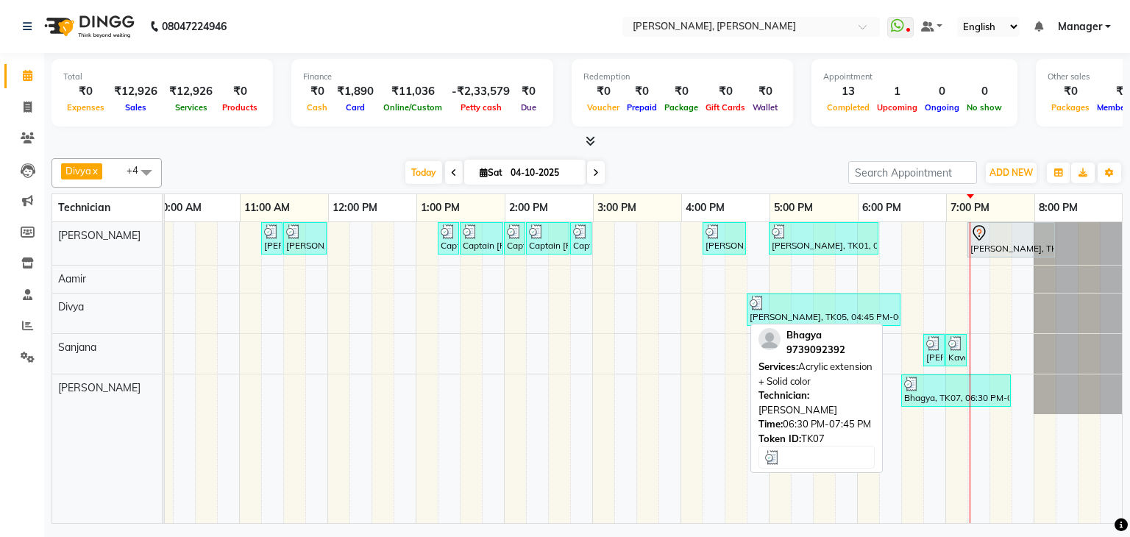
click at [938, 389] on div "Bhagya, TK07, 06:30 PM-07:45 PM, Acrylic extension + Solid color" at bounding box center [955, 391] width 107 height 28
select select "3"
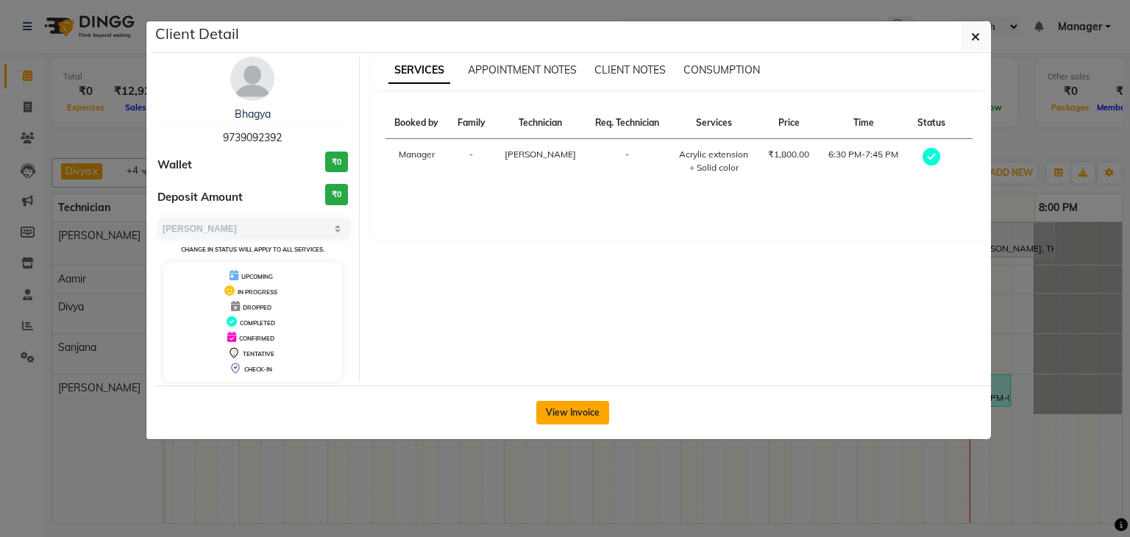
click at [580, 404] on button "View Invoice" at bounding box center [572, 413] width 73 height 24
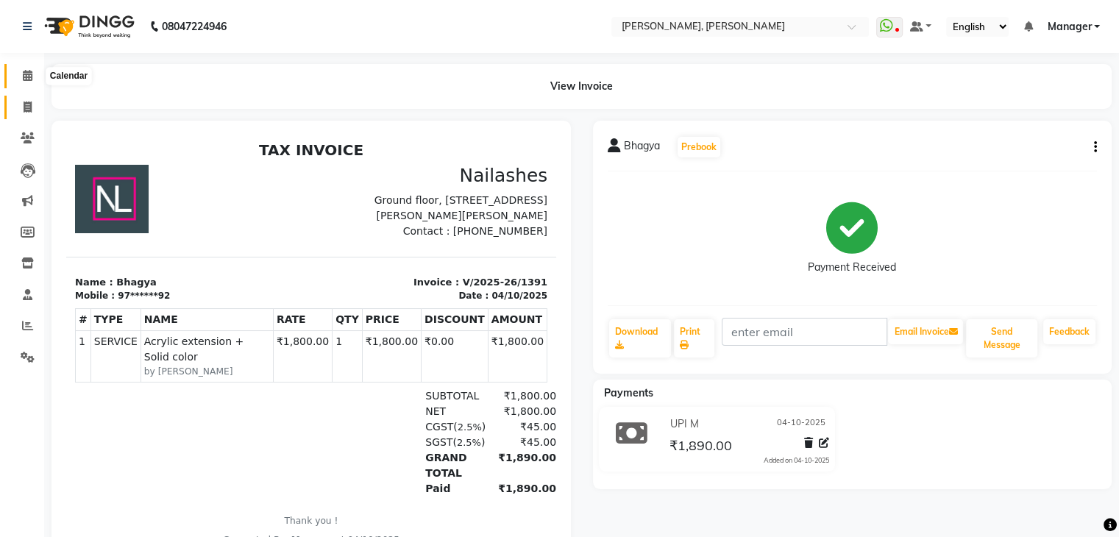
drag, startPoint x: 35, startPoint y: 79, endPoint x: 35, endPoint y: 98, distance: 18.4
click at [35, 79] on span at bounding box center [28, 76] width 26 height 17
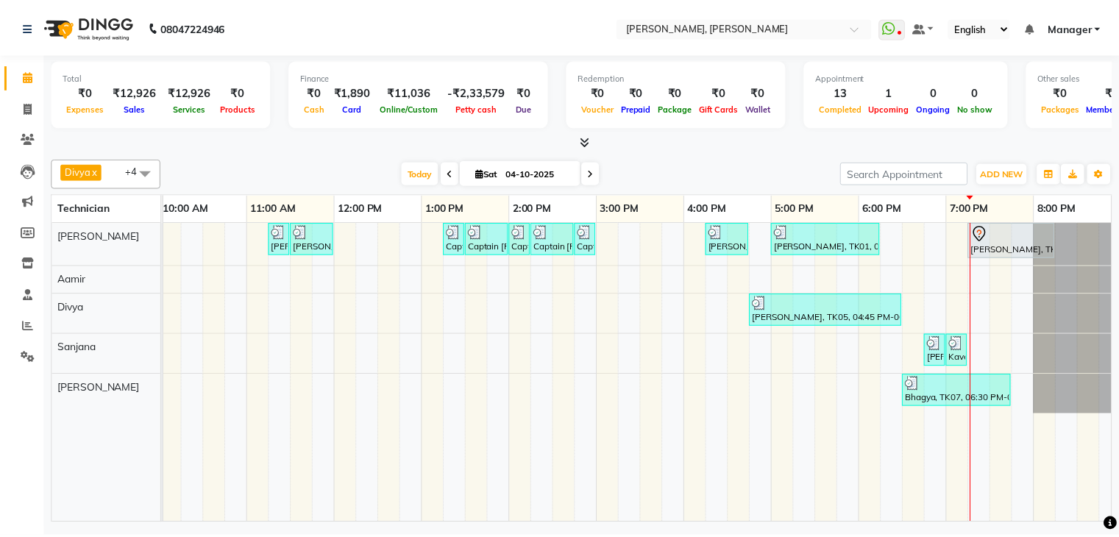
scroll to position [0, 190]
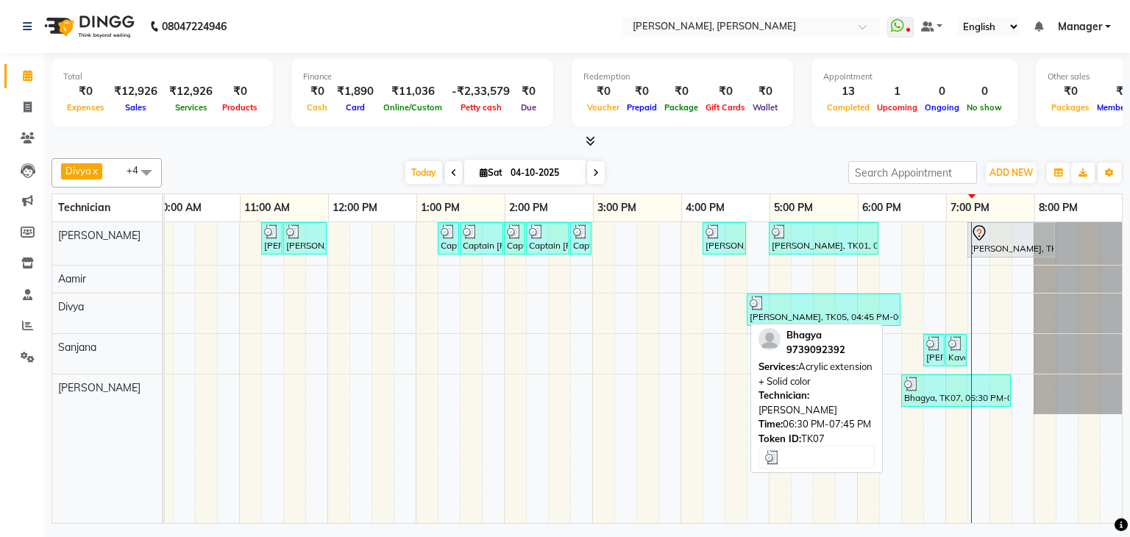
click at [924, 395] on div "Bhagya, TK07, 06:30 PM-07:45 PM, Acrylic extension + Solid color" at bounding box center [955, 391] width 107 height 28
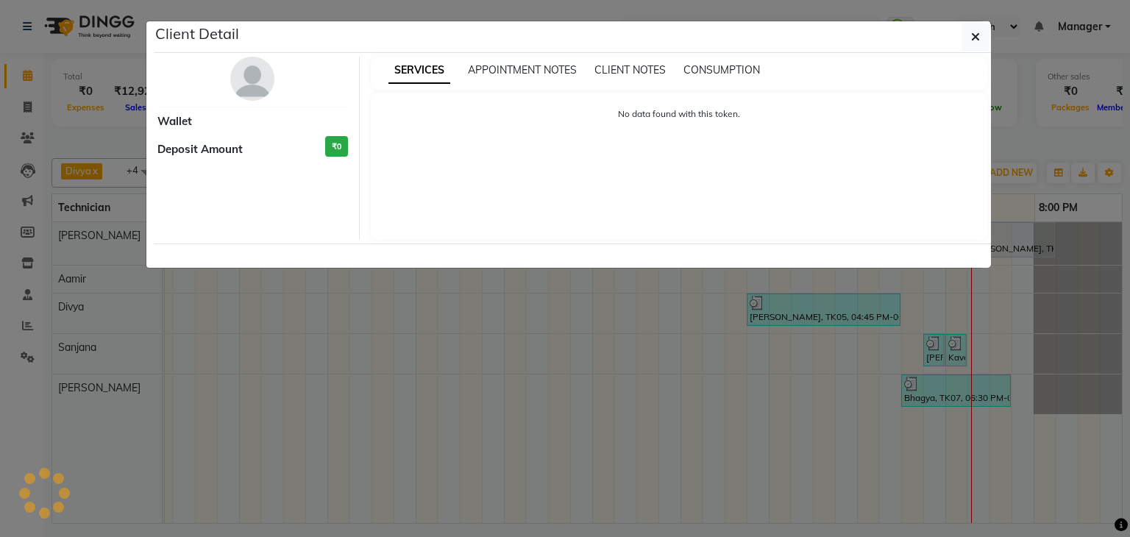
select select "3"
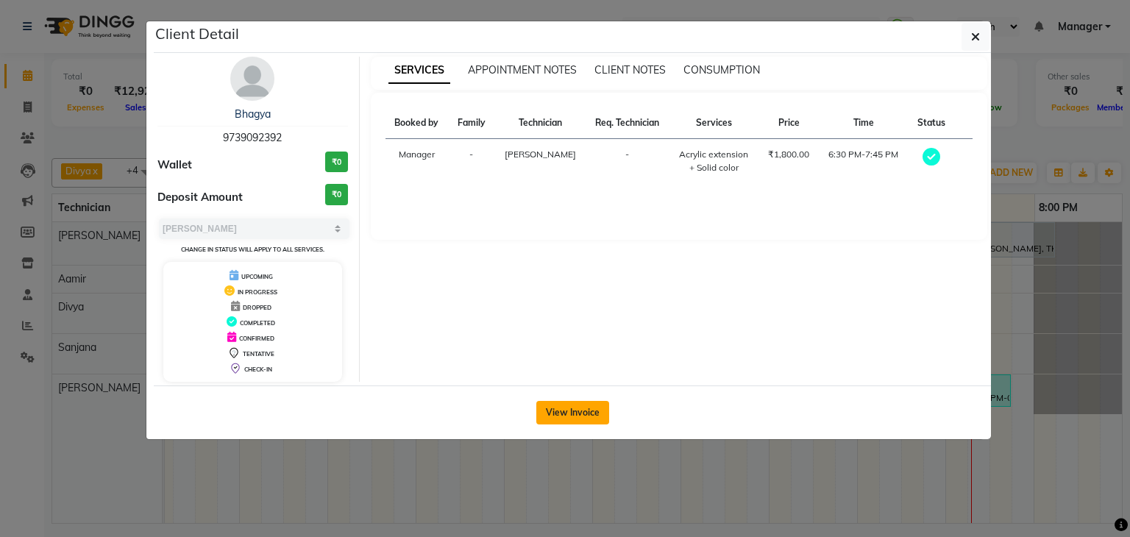
click at [584, 408] on button "View Invoice" at bounding box center [572, 413] width 73 height 24
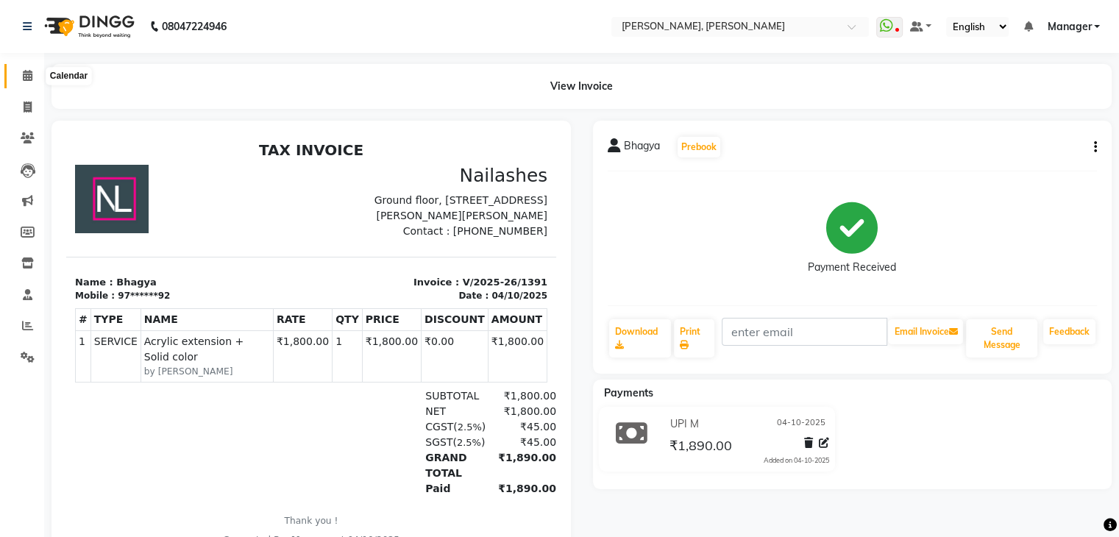
click at [29, 83] on span at bounding box center [28, 76] width 26 height 17
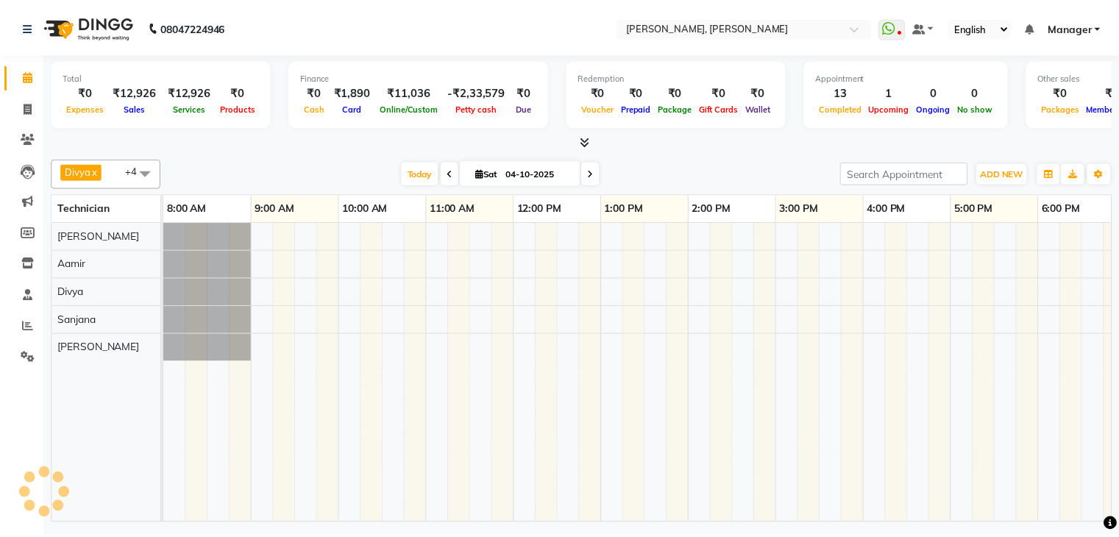
scroll to position [0, 190]
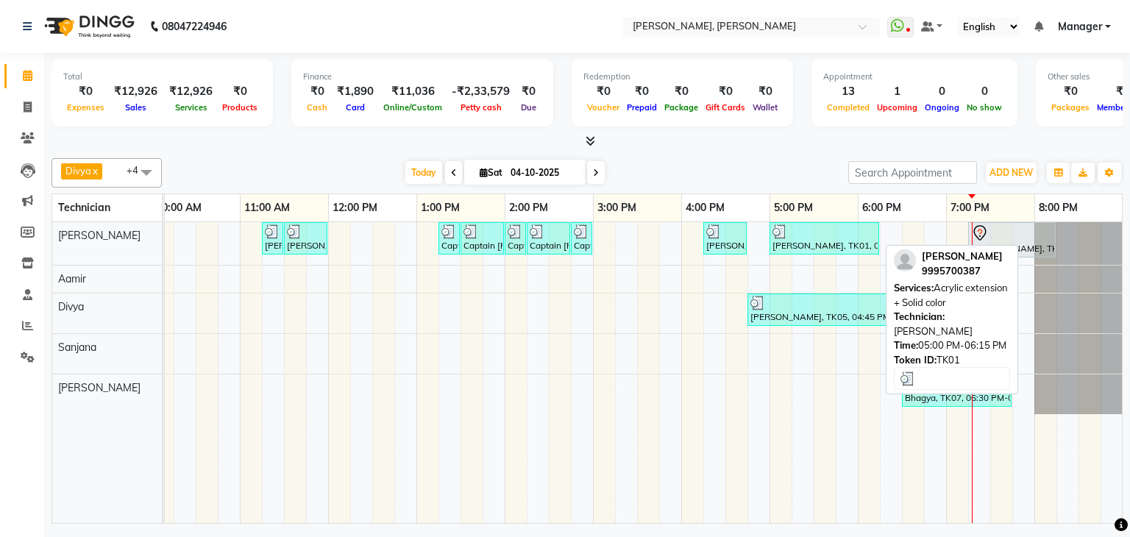
click at [827, 243] on div "[PERSON_NAME], TK01, 05:00 PM-06:15 PM, Acrylic extension + Solid color" at bounding box center [824, 238] width 107 height 28
select select "3"
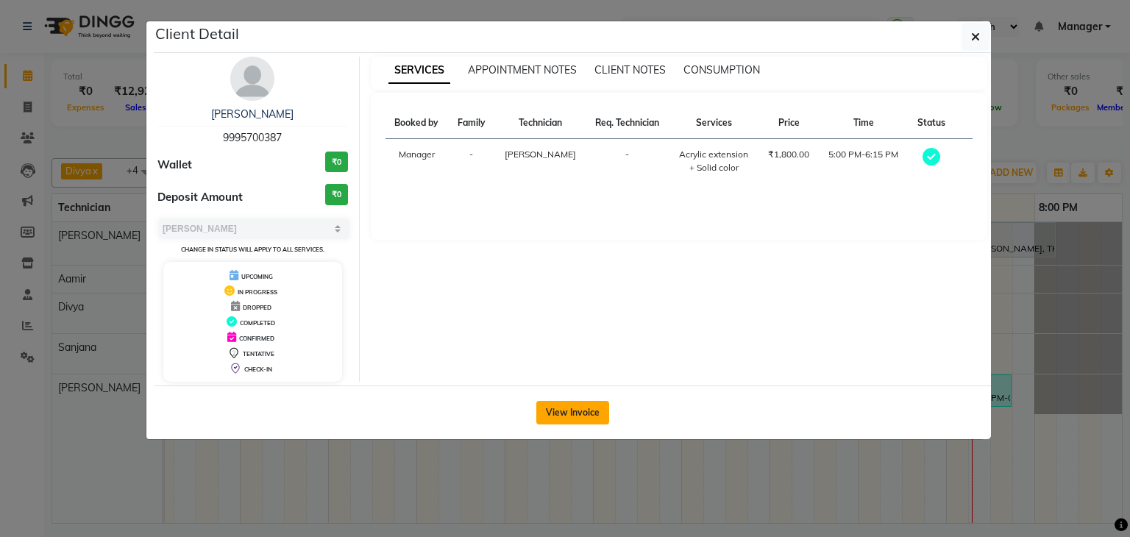
click at [565, 410] on button "View Invoice" at bounding box center [572, 413] width 73 height 24
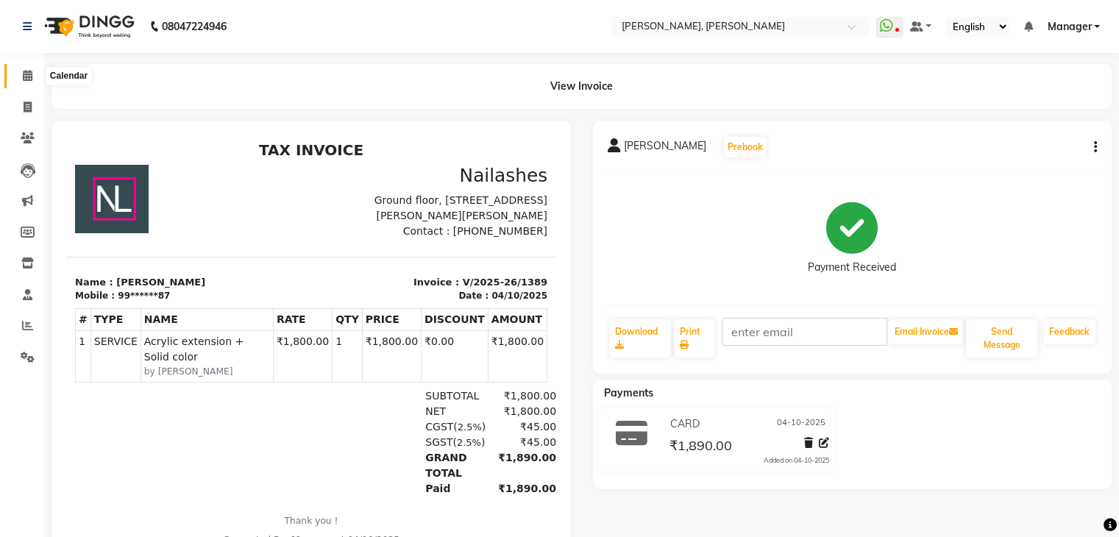
drag, startPoint x: 18, startPoint y: 75, endPoint x: 47, endPoint y: 83, distance: 29.8
click at [18, 75] on span at bounding box center [28, 76] width 26 height 17
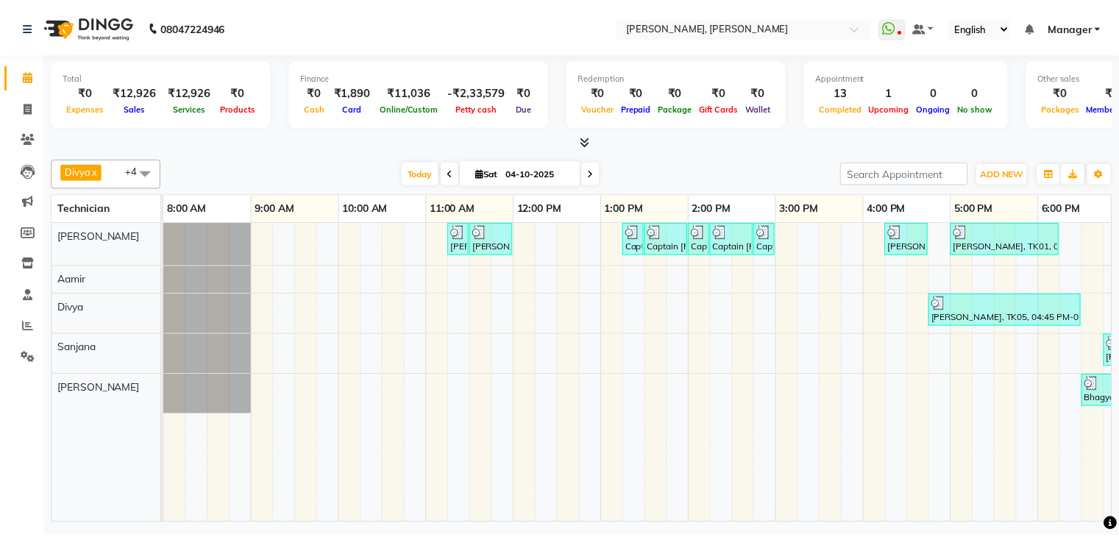
scroll to position [0, 190]
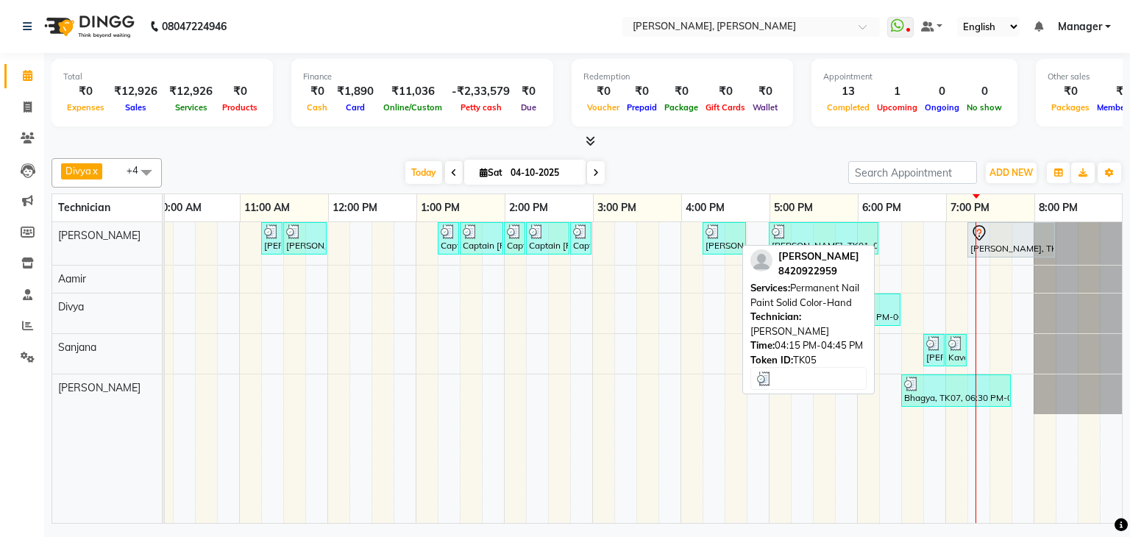
click at [721, 236] on div at bounding box center [724, 231] width 38 height 15
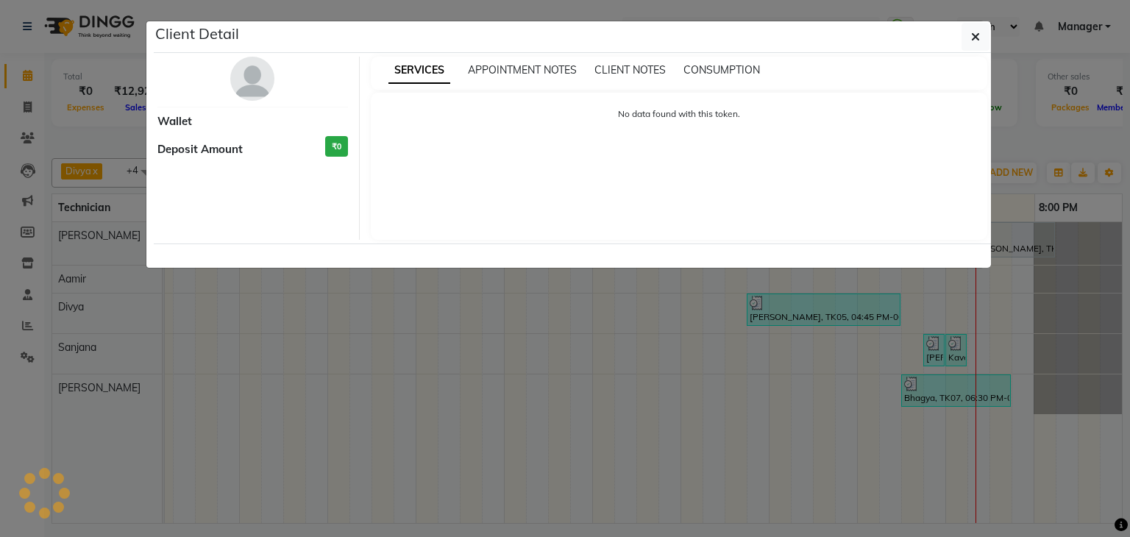
select select "3"
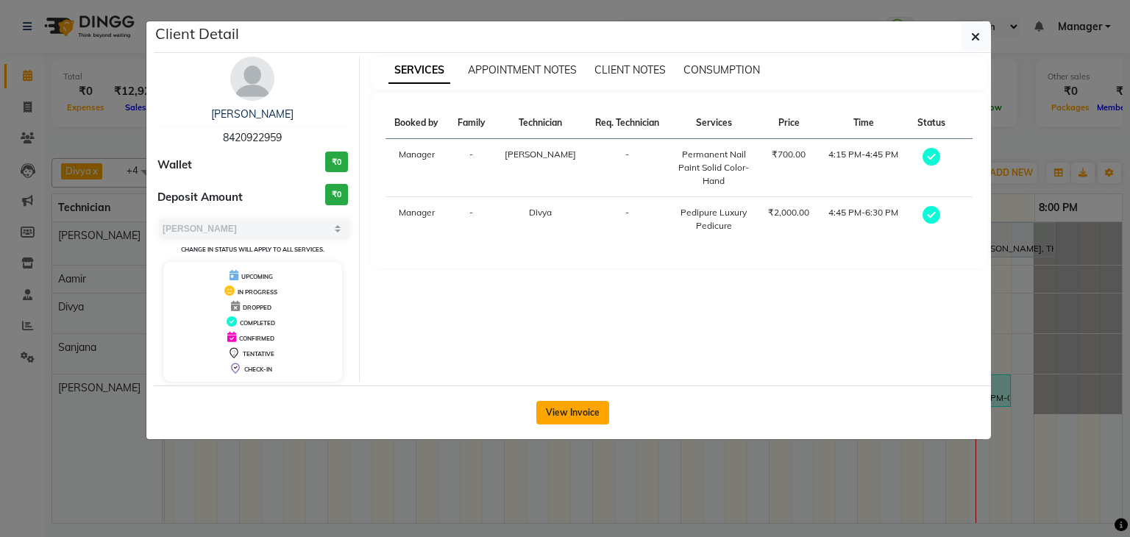
click at [564, 404] on button "View Invoice" at bounding box center [572, 413] width 73 height 24
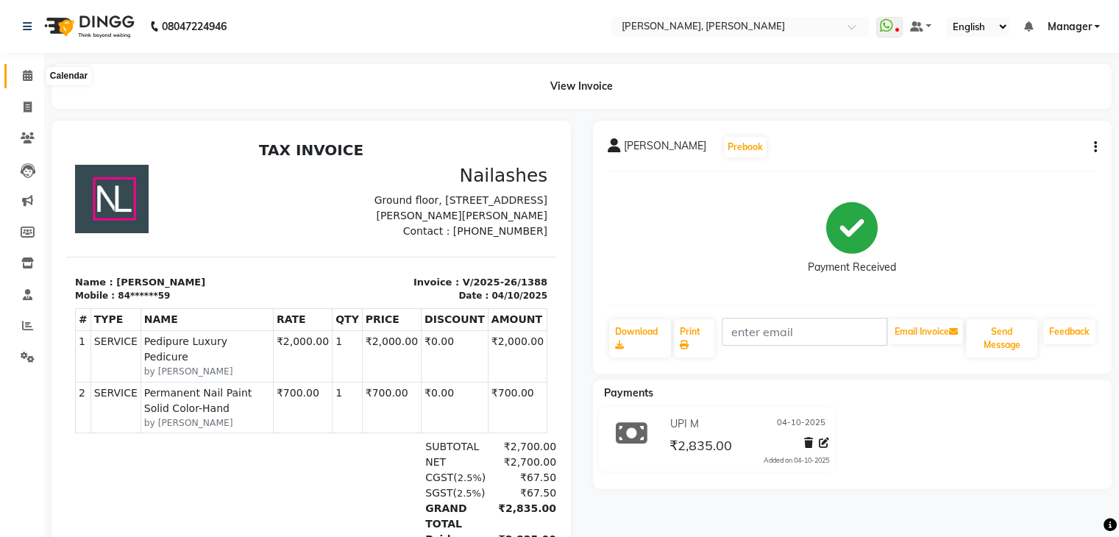
click at [35, 75] on span at bounding box center [28, 76] width 26 height 17
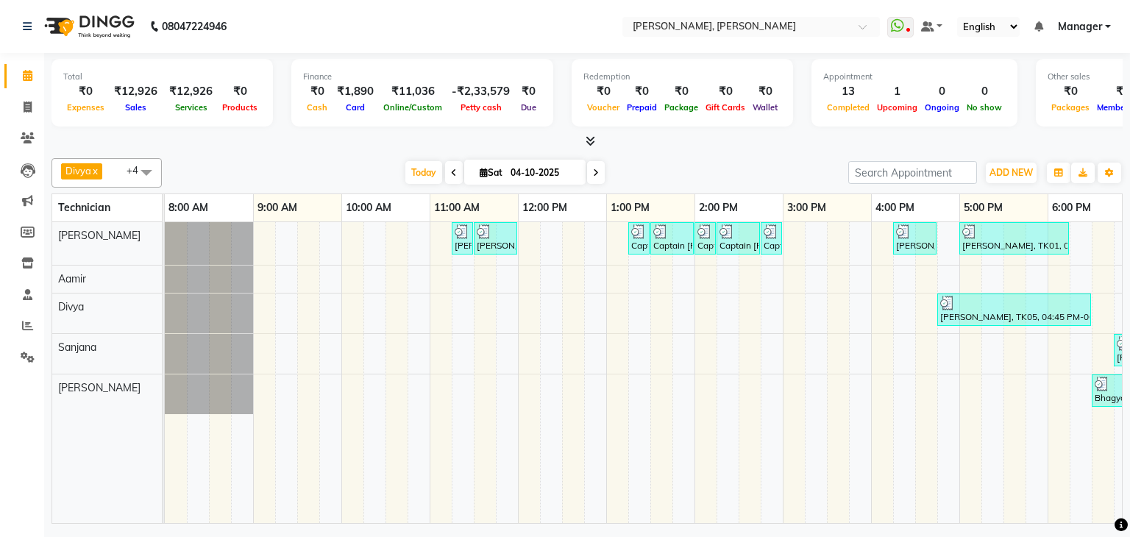
scroll to position [0, 190]
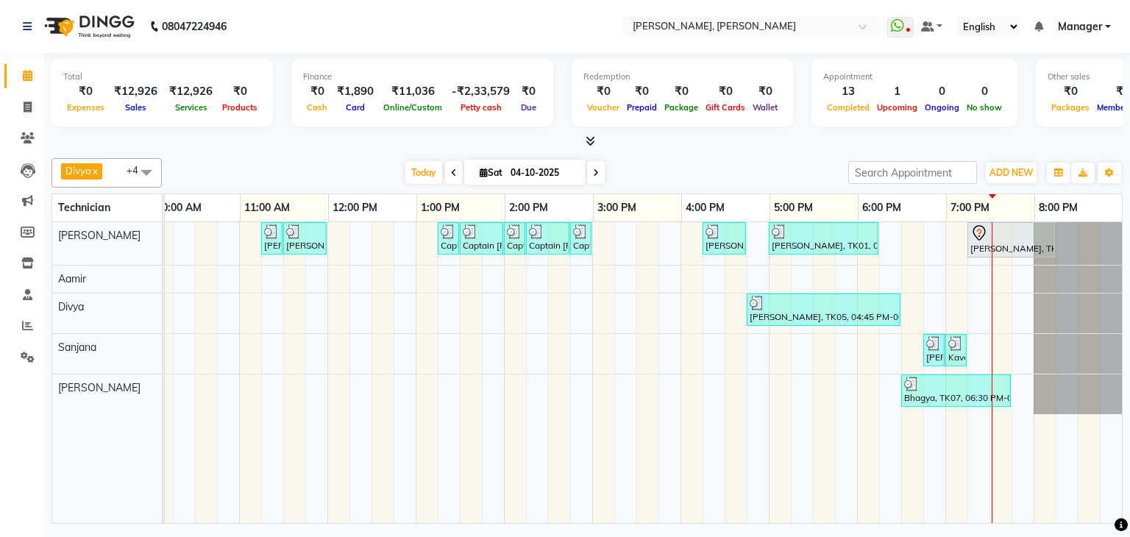
click at [588, 167] on span at bounding box center [596, 172] width 18 height 23
type input "05-10-2025"
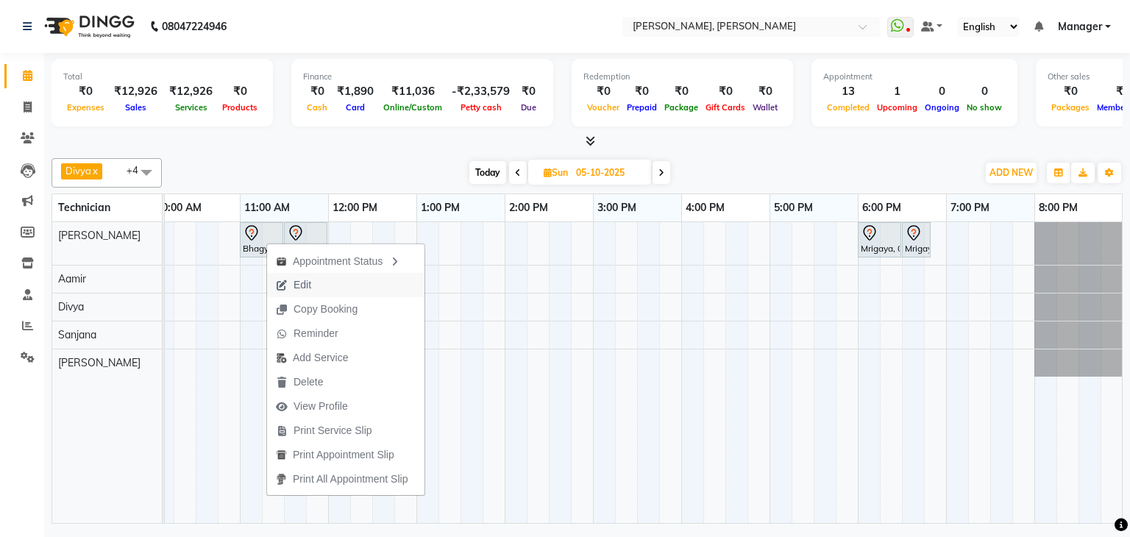
click at [332, 287] on button "Edit" at bounding box center [345, 285] width 157 height 24
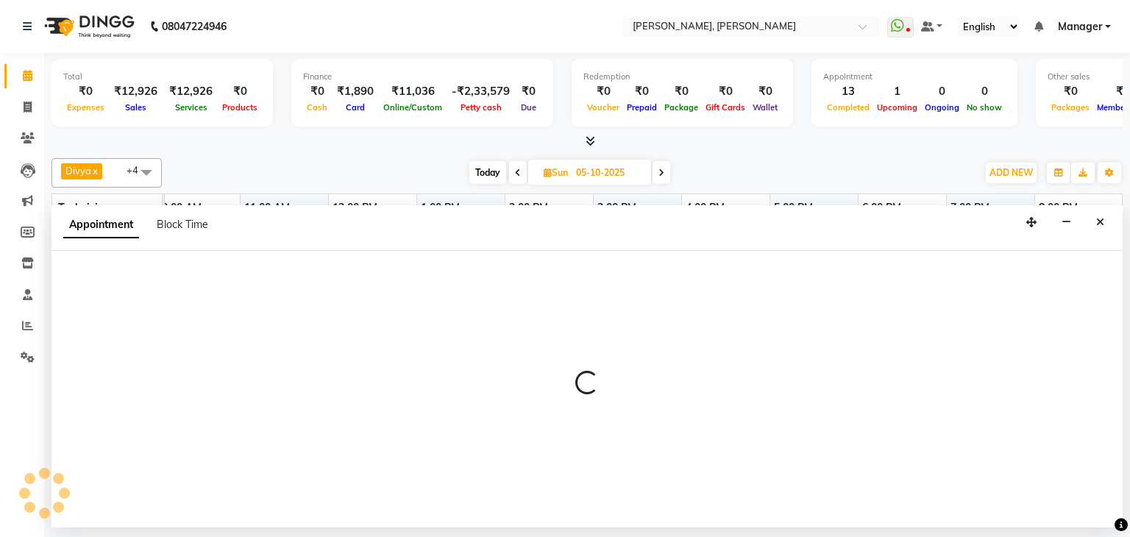
select select "tentative"
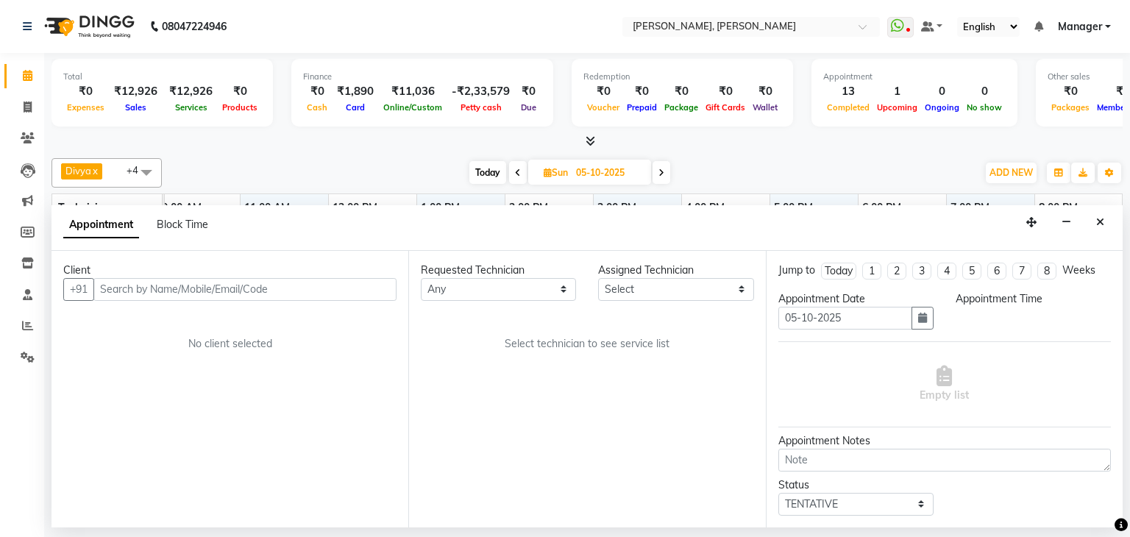
select select "54412"
select select "660"
select select "3204"
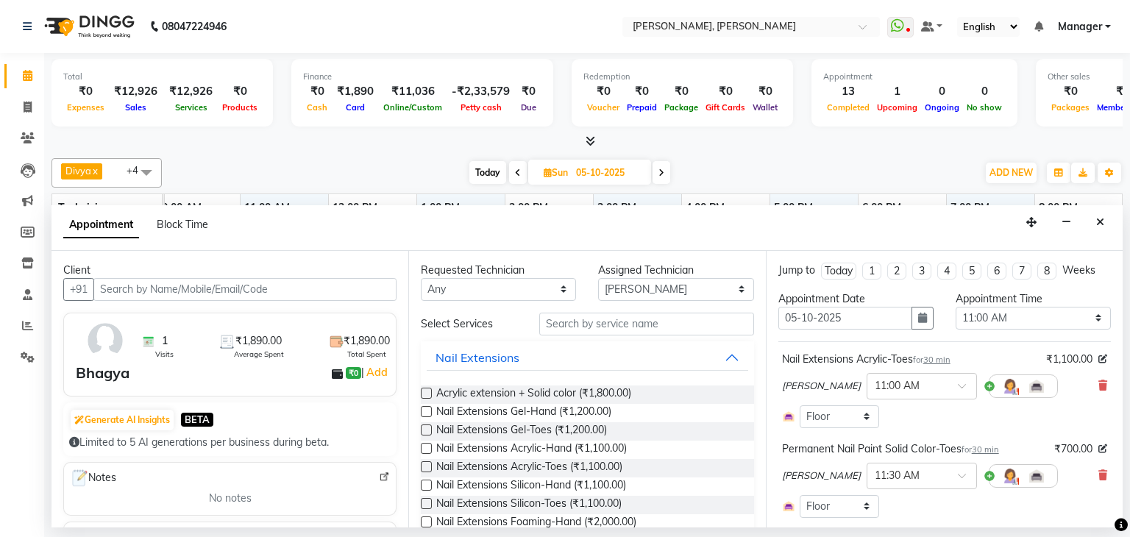
click at [309, 294] on input "text" at bounding box center [244, 289] width 303 height 23
click at [1098, 380] on icon at bounding box center [1102, 385] width 9 height 10
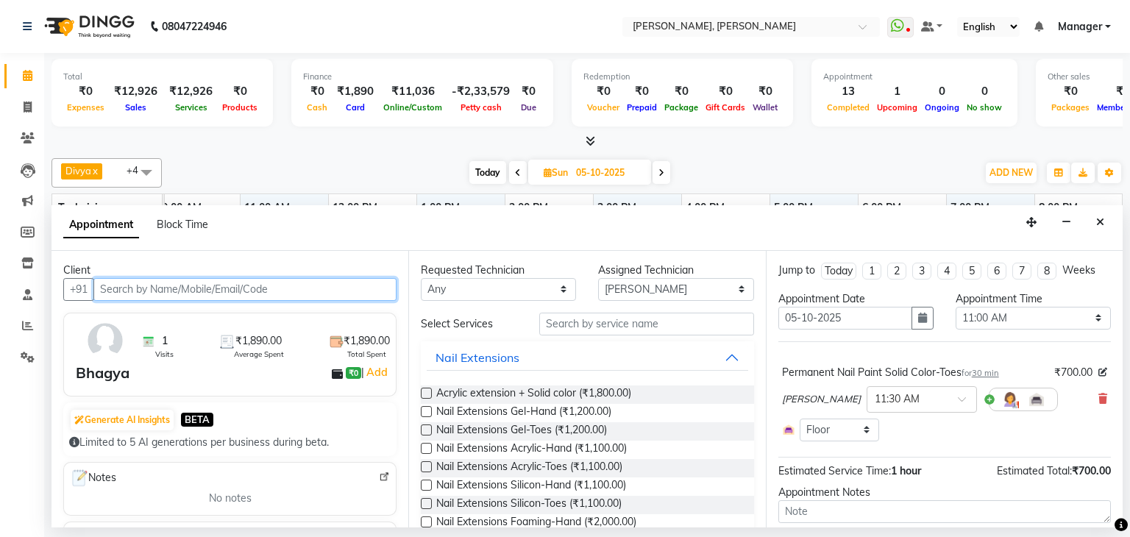
click at [221, 285] on input "text" at bounding box center [244, 289] width 303 height 23
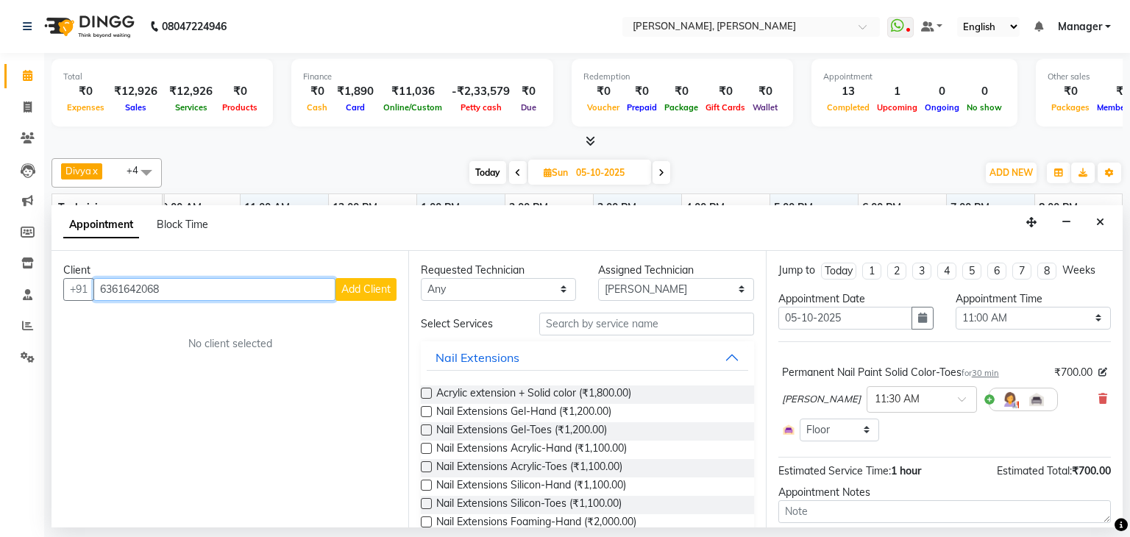
type input "6361642068"
click at [366, 282] on span "Add Client" at bounding box center [365, 288] width 49 height 13
select select "21"
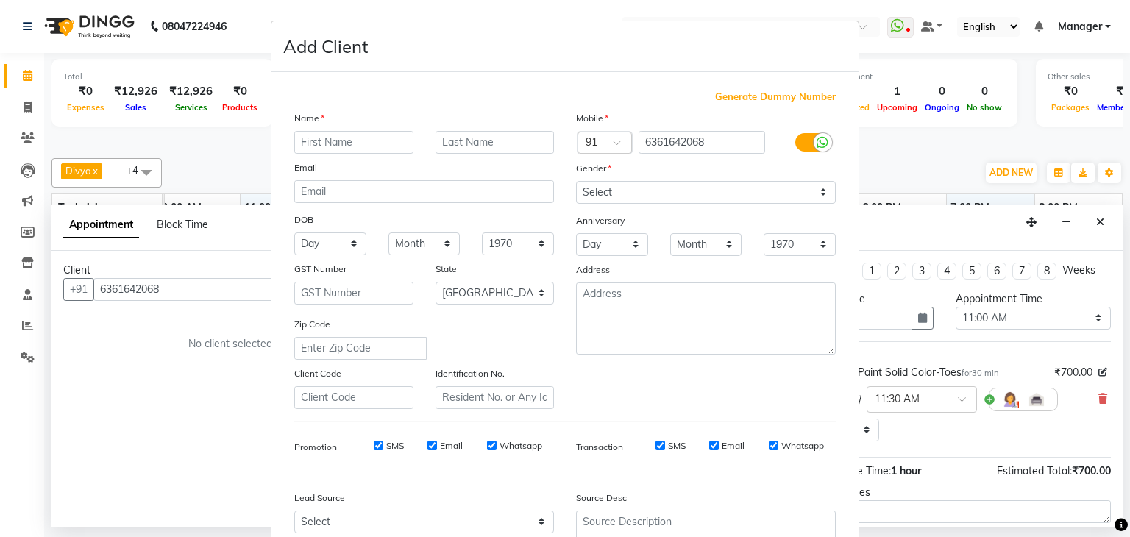
click at [372, 143] on input "text" at bounding box center [353, 142] width 119 height 23
type input "[DEMOGRAPHIC_DATA]"
click at [625, 189] on select "Select [DEMOGRAPHIC_DATA] [DEMOGRAPHIC_DATA] Other Prefer Not To Say" at bounding box center [706, 192] width 260 height 23
select select "[DEMOGRAPHIC_DATA]"
click at [576, 182] on select "Select [DEMOGRAPHIC_DATA] [DEMOGRAPHIC_DATA] Other Prefer Not To Say" at bounding box center [706, 192] width 260 height 23
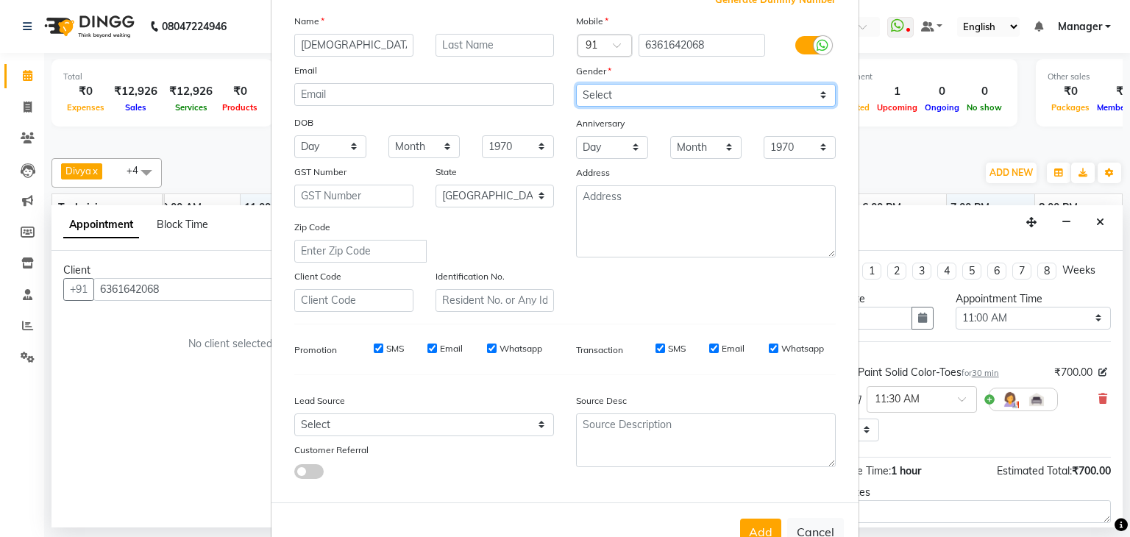
scroll to position [149, 0]
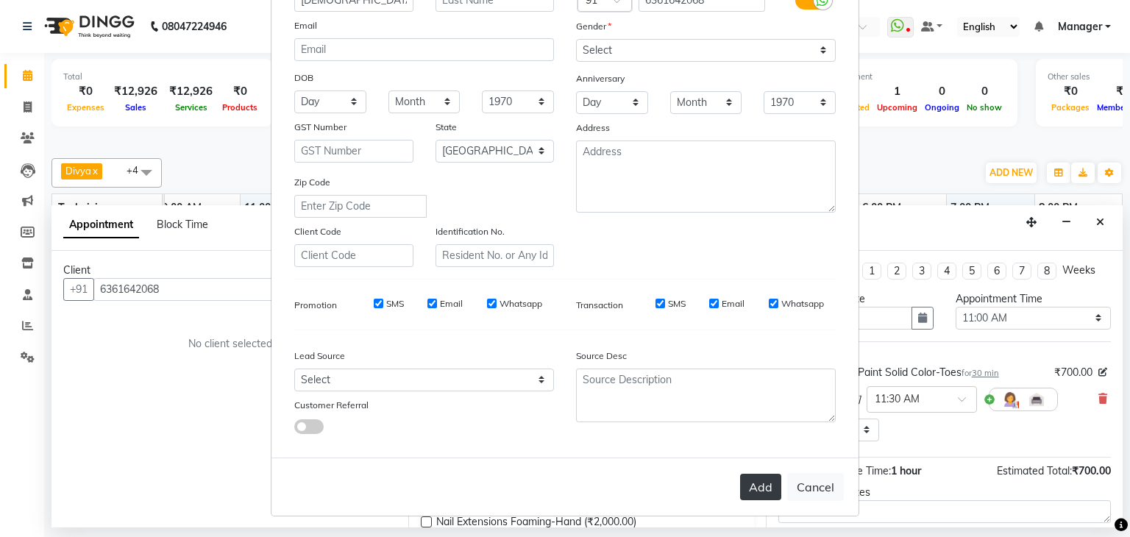
click at [760, 490] on button "Add" at bounding box center [760, 487] width 41 height 26
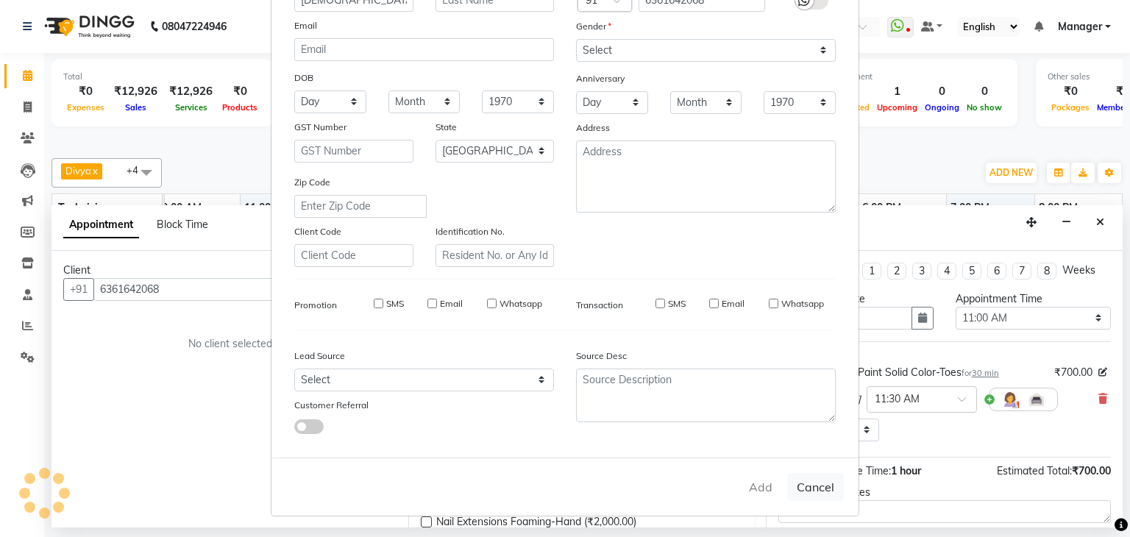
type input "63******68"
select select
select select "null"
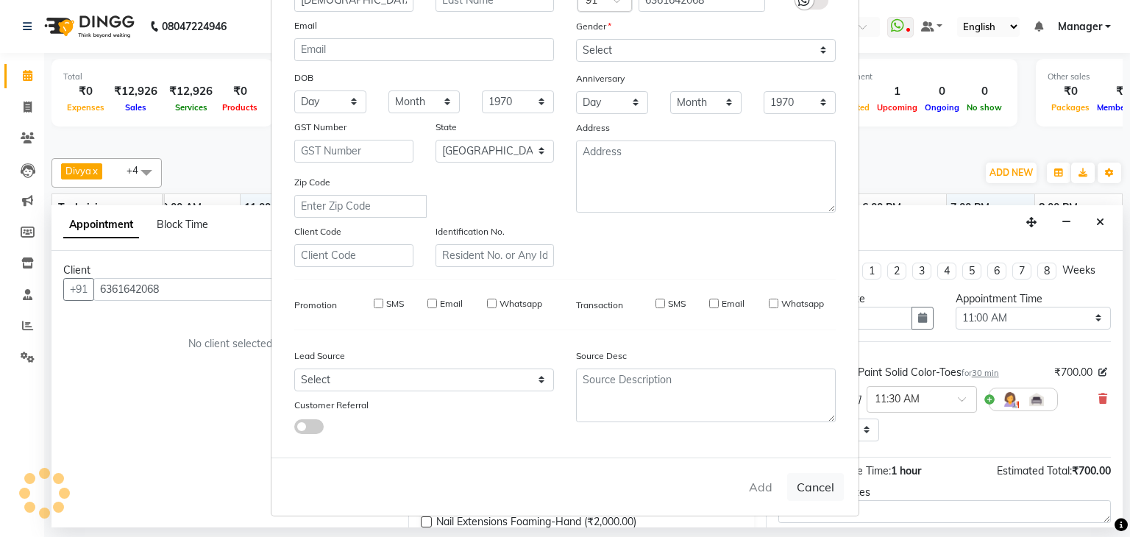
select select
checkbox input "false"
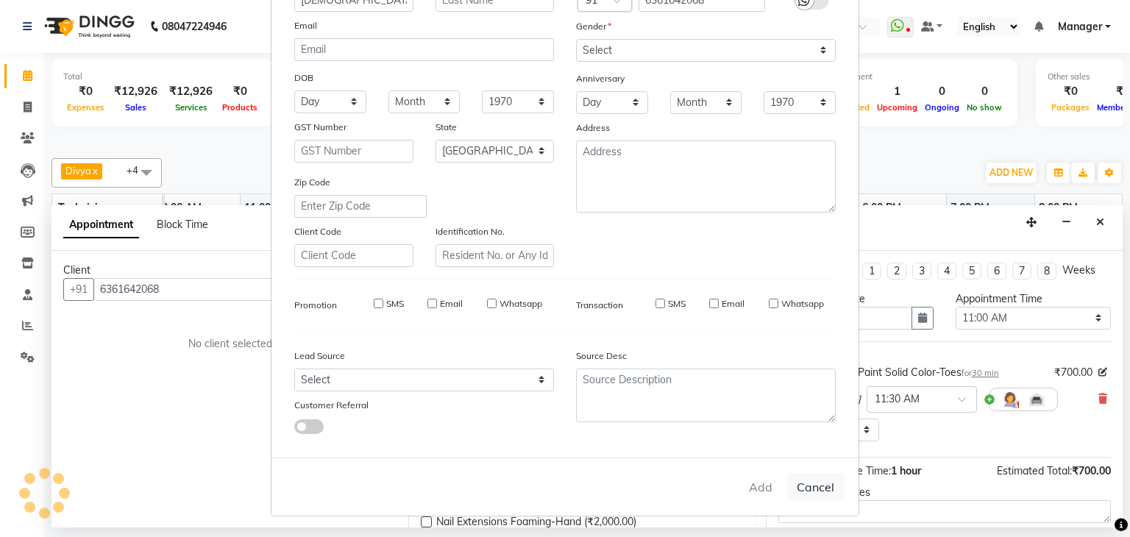
checkbox input "false"
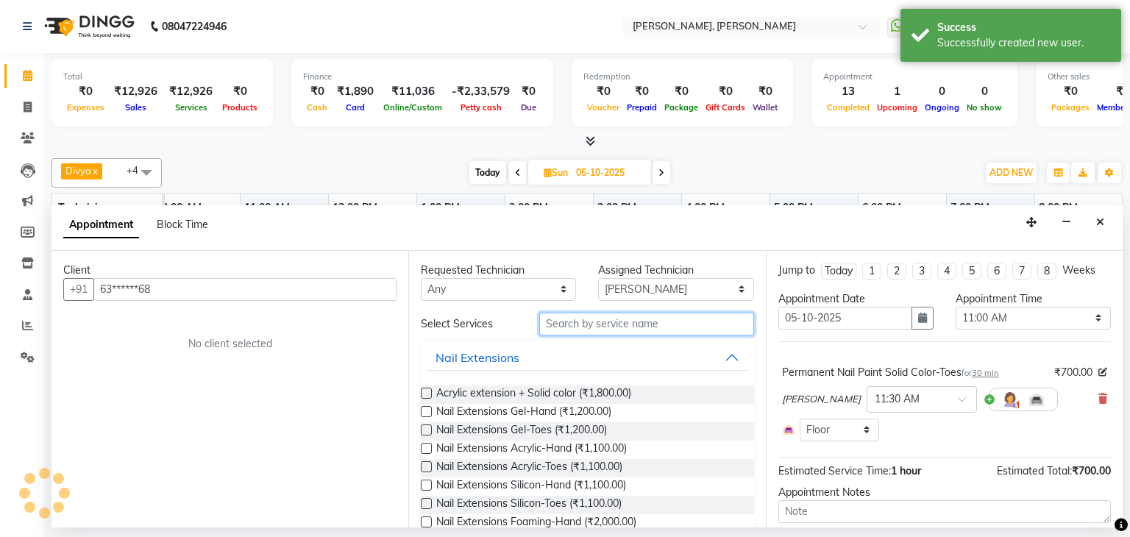
click at [583, 325] on input "text" at bounding box center [646, 324] width 215 height 23
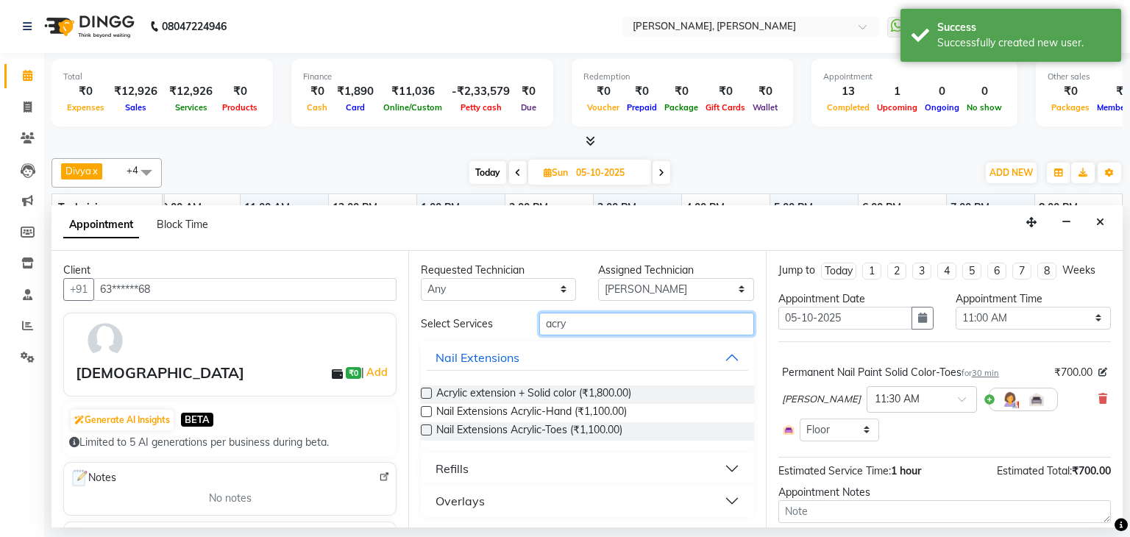
type input "acry"
click at [426, 413] on label at bounding box center [426, 411] width 11 height 11
click at [426, 413] on input "checkbox" at bounding box center [426, 413] width 10 height 10
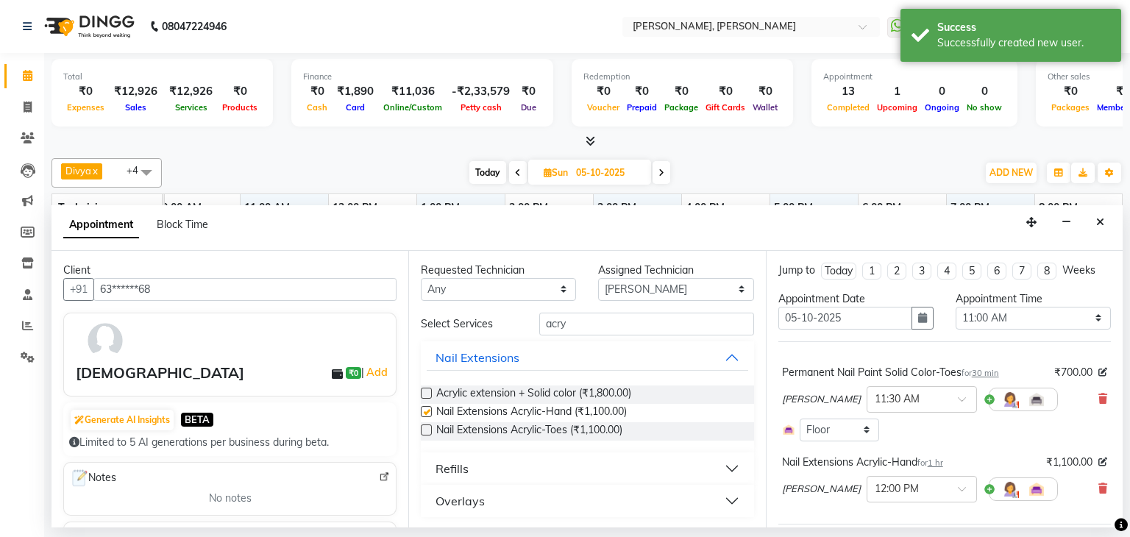
checkbox input "false"
click at [1098, 395] on icon at bounding box center [1102, 398] width 9 height 10
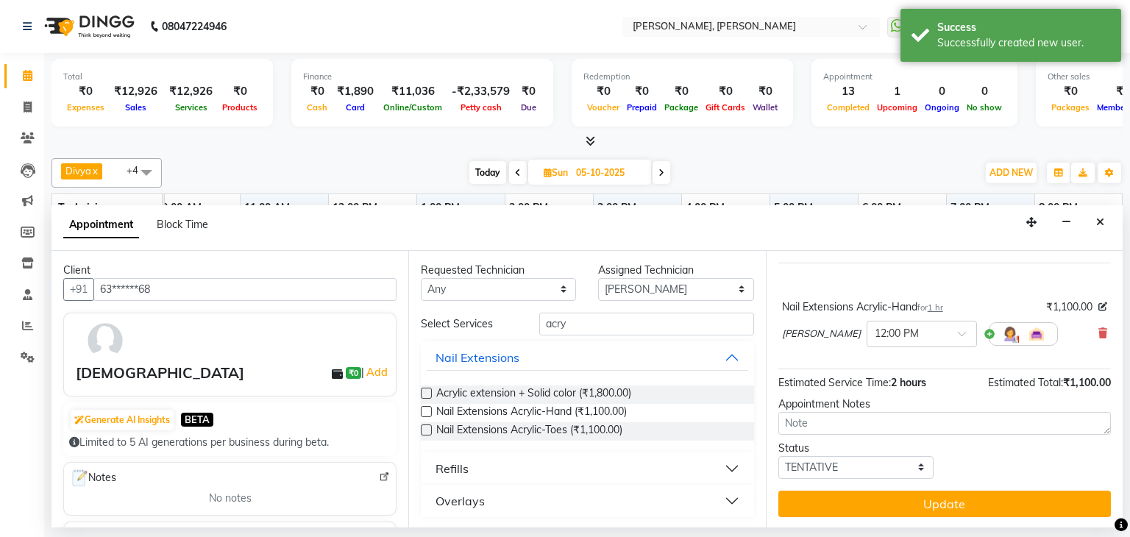
scroll to position [79, 0]
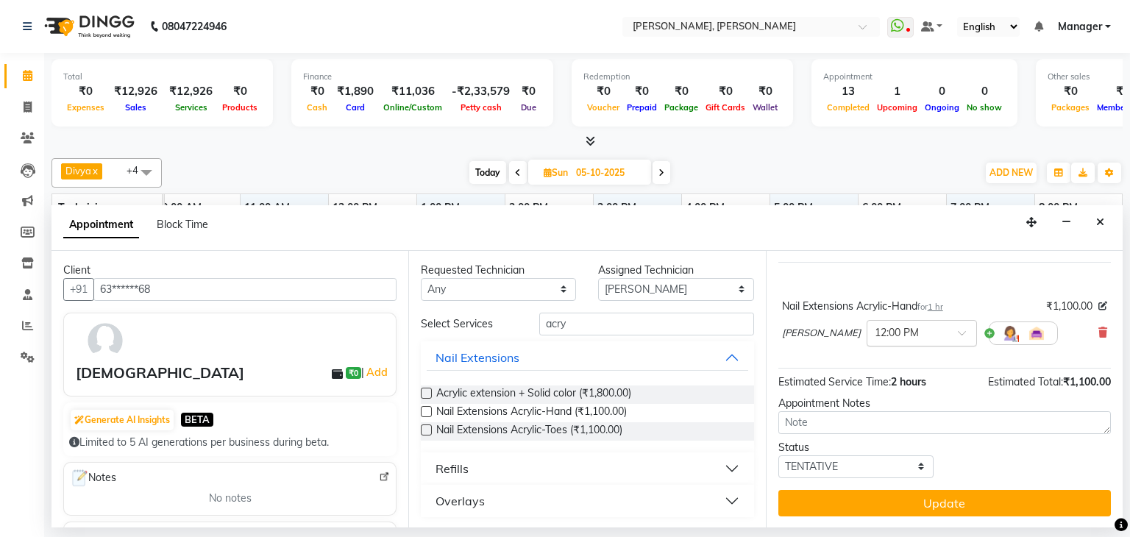
click at [958, 332] on span at bounding box center [967, 337] width 18 height 15
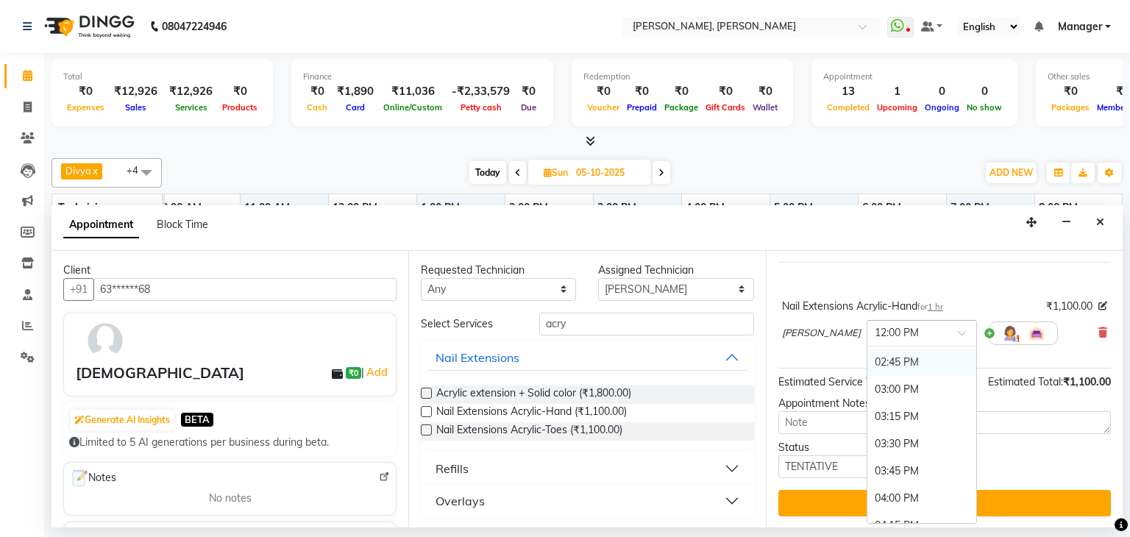
scroll to position [662, 0]
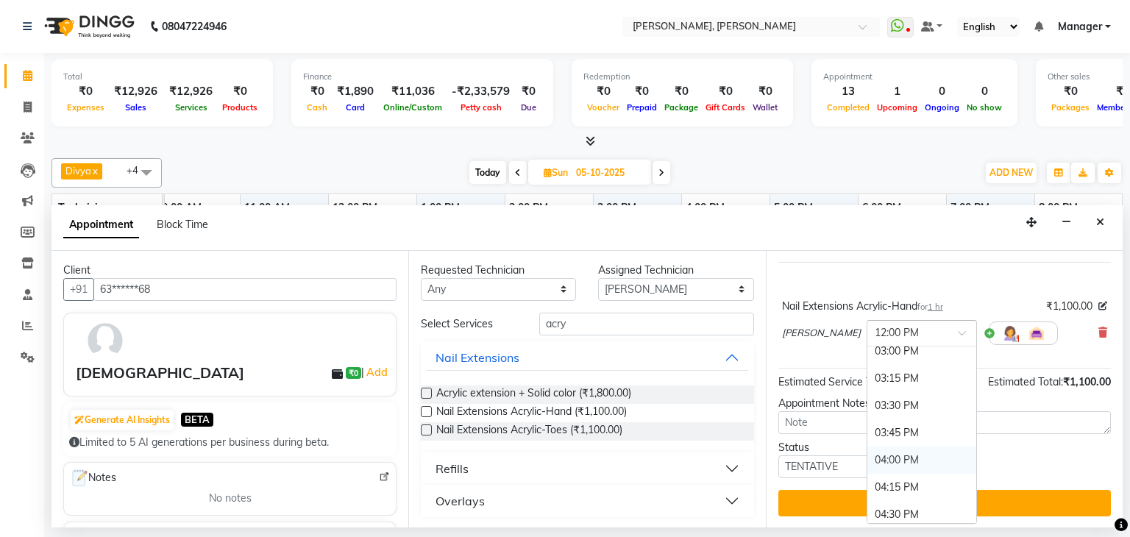
click at [867, 464] on div "04:00 PM" at bounding box center [921, 459] width 109 height 27
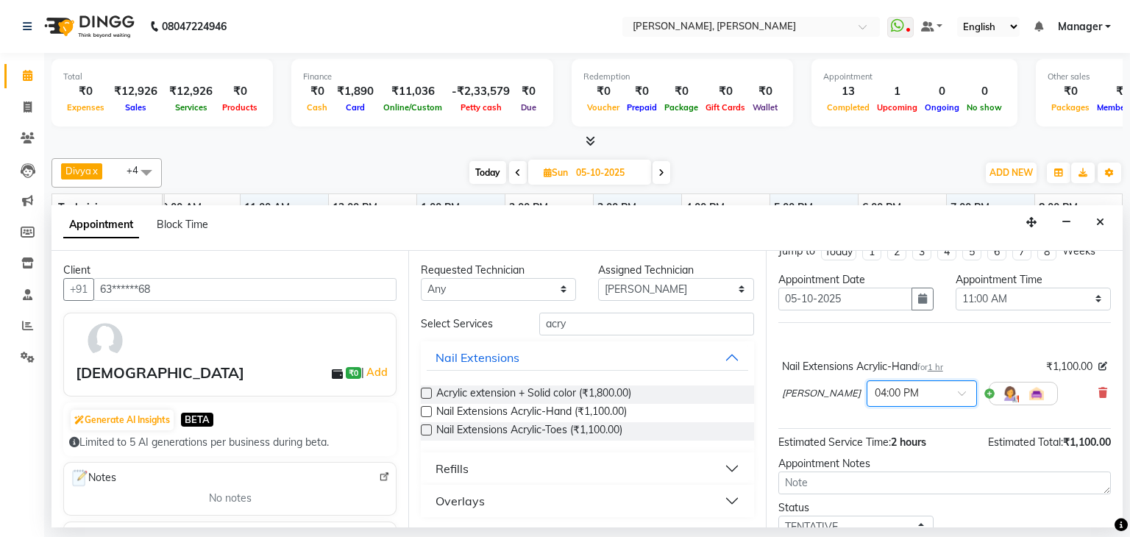
scroll to position [74, 0]
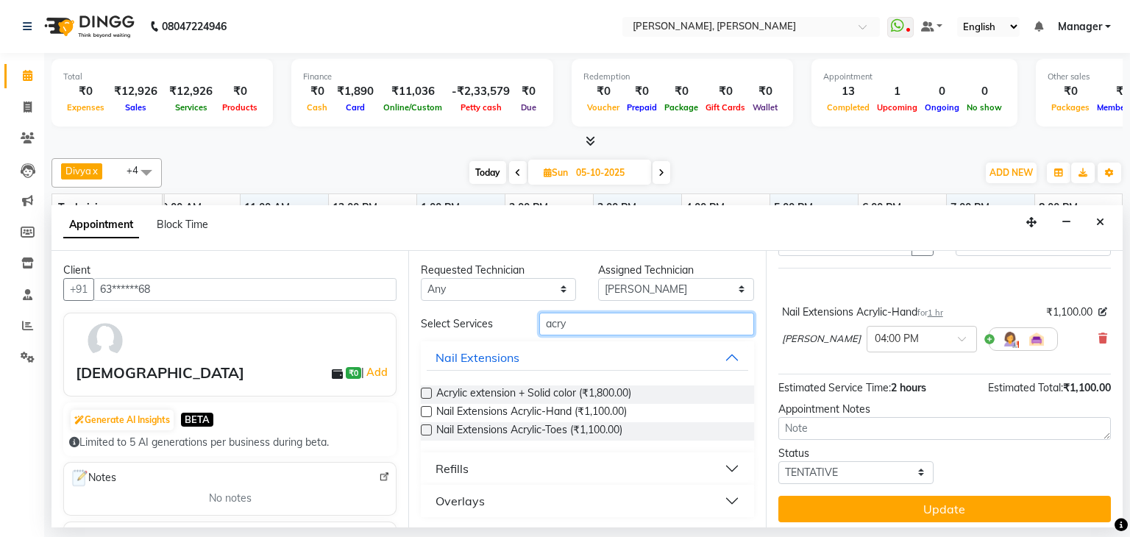
click at [591, 324] on input "acry" at bounding box center [646, 324] width 215 height 23
type input "a"
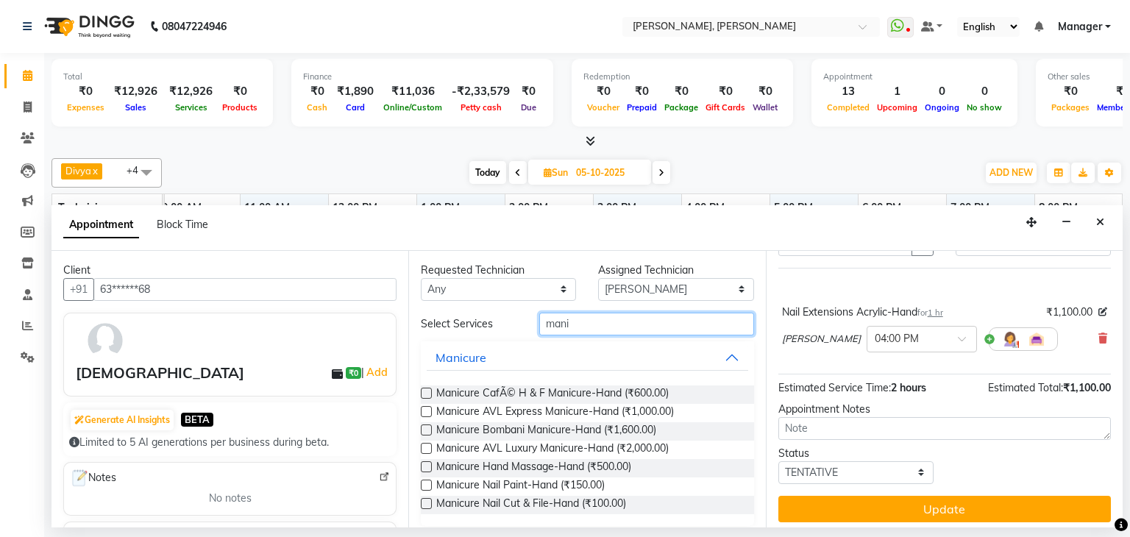
type input "mani"
click at [426, 389] on label at bounding box center [426, 393] width 11 height 11
click at [426, 390] on input "checkbox" at bounding box center [426, 395] width 10 height 10
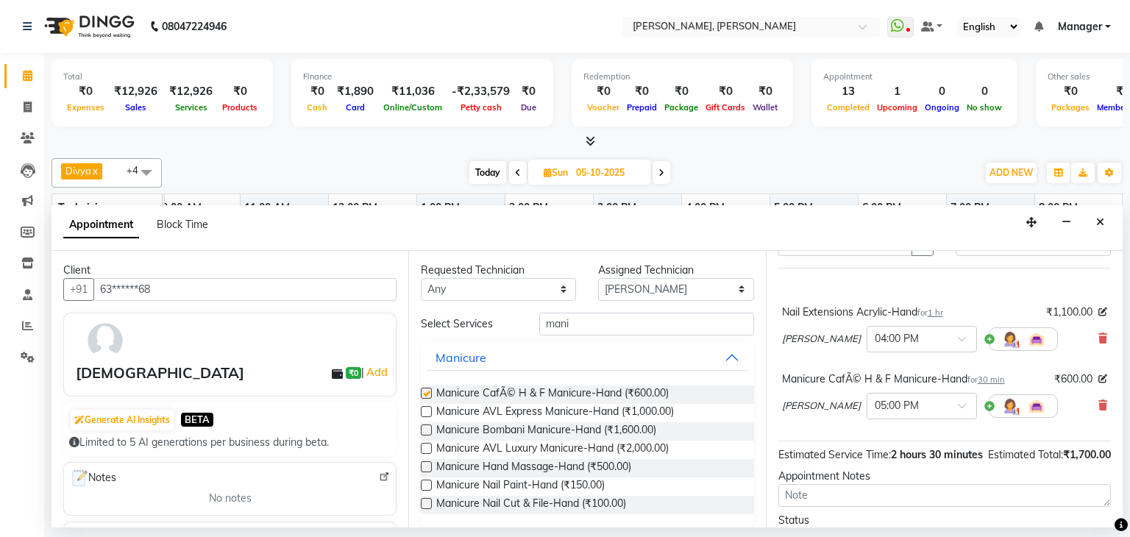
checkbox input "false"
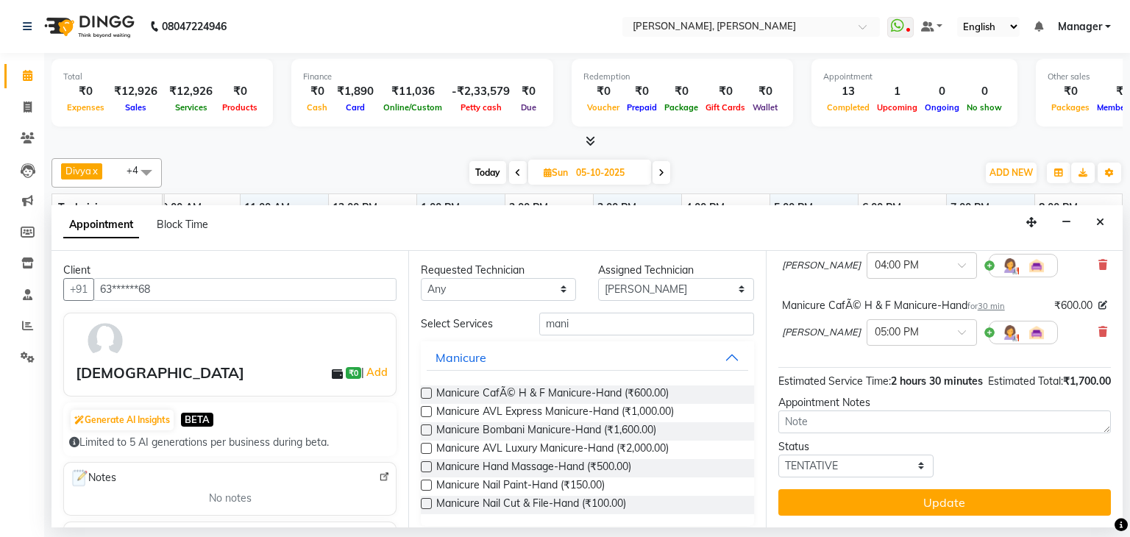
scroll to position [162, 0]
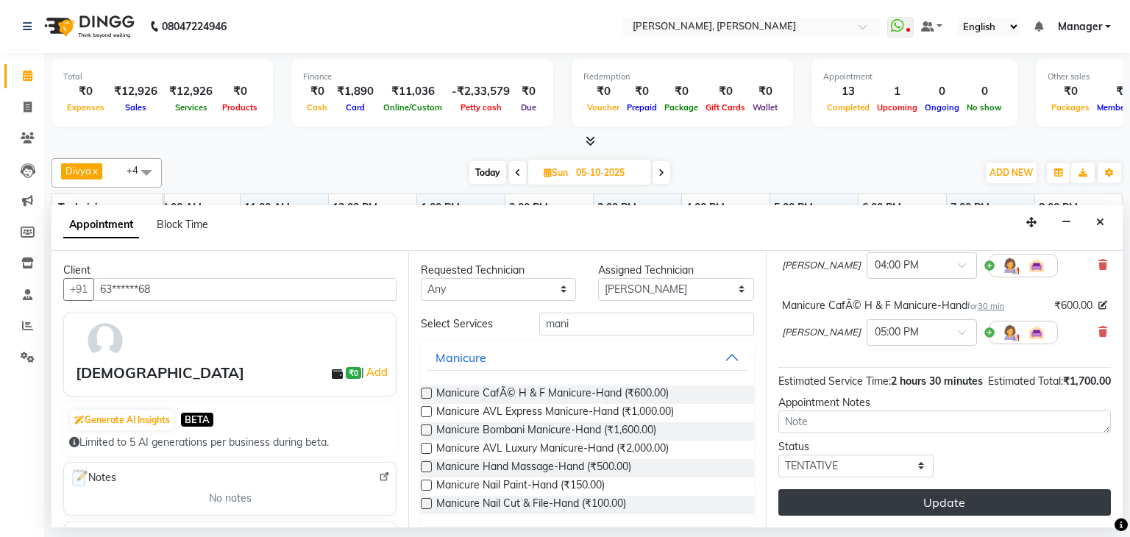
click at [952, 498] on button "Update" at bounding box center [944, 502] width 332 height 26
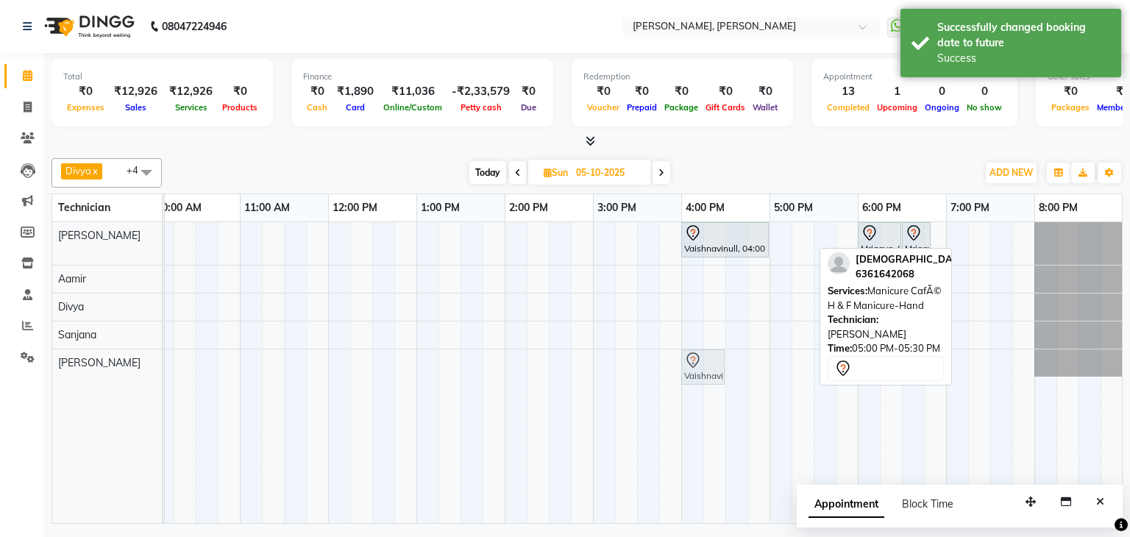
drag, startPoint x: 789, startPoint y: 236, endPoint x: 709, endPoint y: 368, distance: 154.8
click at [708, 369] on tbody "Vaishnavinull, 04:00 PM-05:00 PM, Nail Extensions Acrylic-Hand Vaishnavinull, 0…" at bounding box center [548, 299] width 1147 height 154
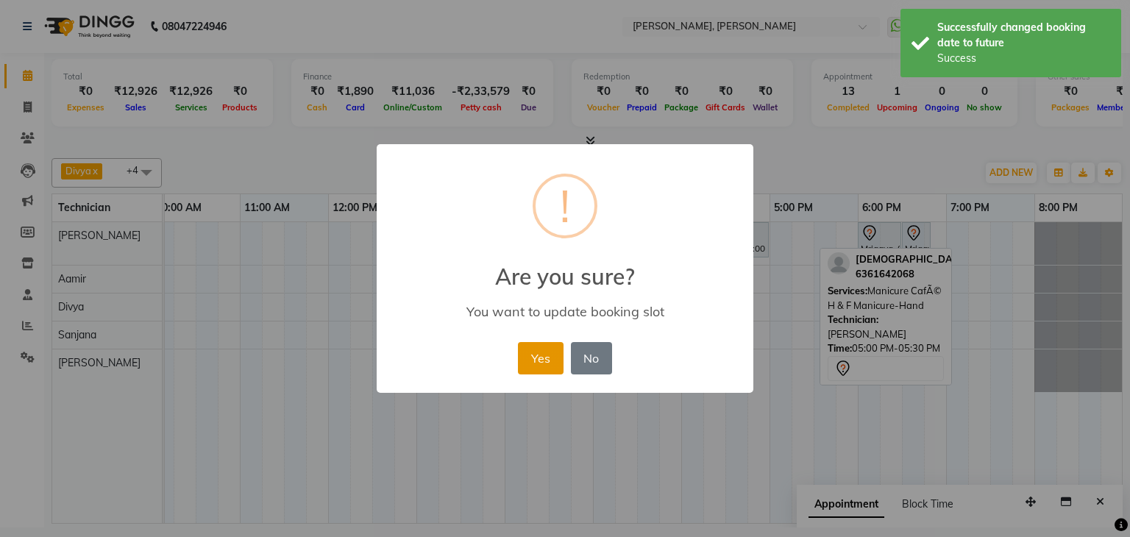
click at [527, 342] on button "Yes" at bounding box center [540, 358] width 45 height 32
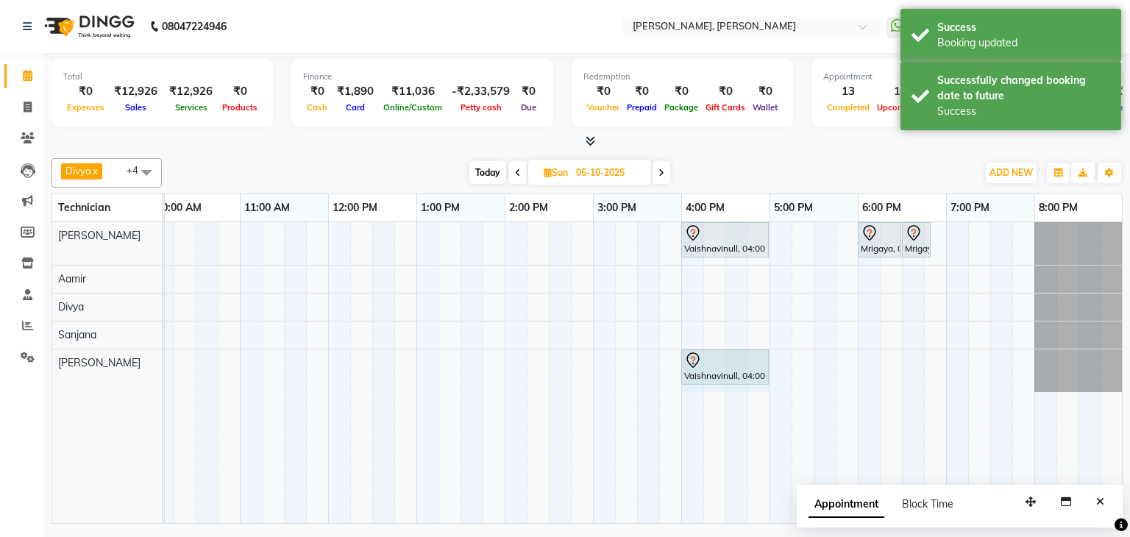
drag, startPoint x: 723, startPoint y: 365, endPoint x: 755, endPoint y: 365, distance: 31.6
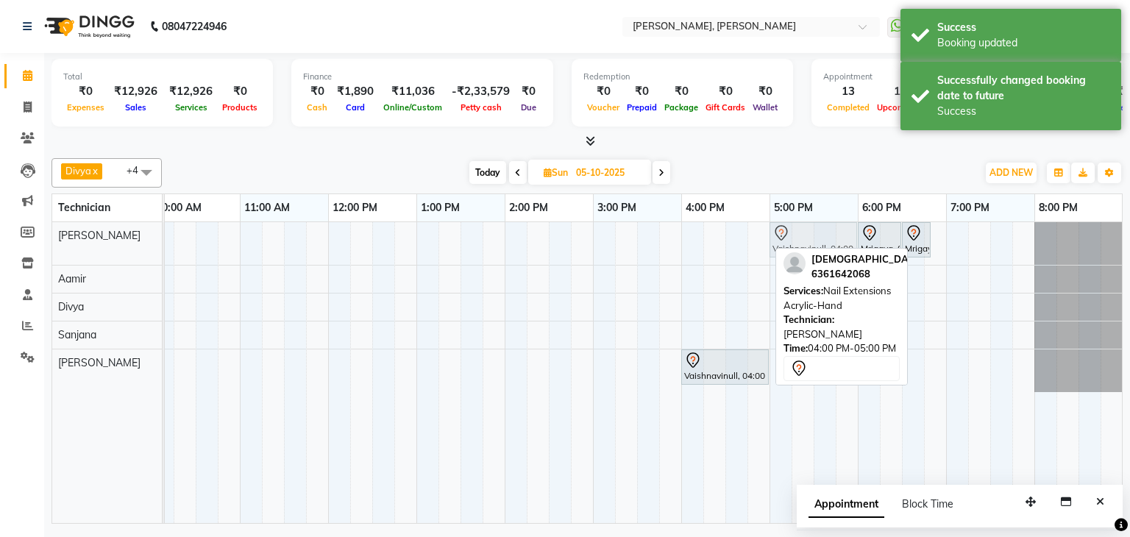
drag, startPoint x: 727, startPoint y: 227, endPoint x: 822, endPoint y: 243, distance: 96.2
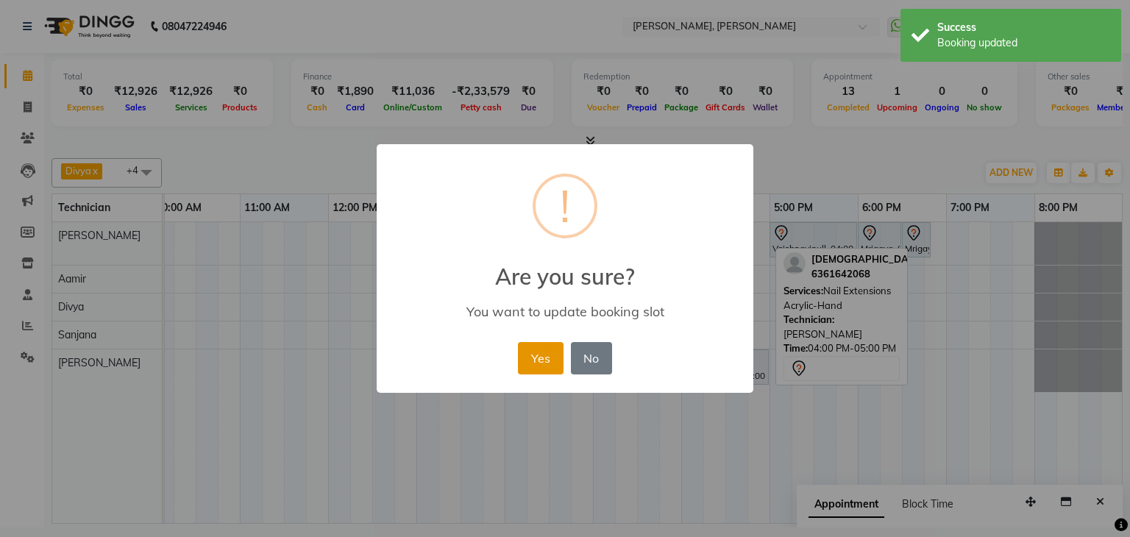
click at [535, 349] on button "Yes" at bounding box center [540, 358] width 45 height 32
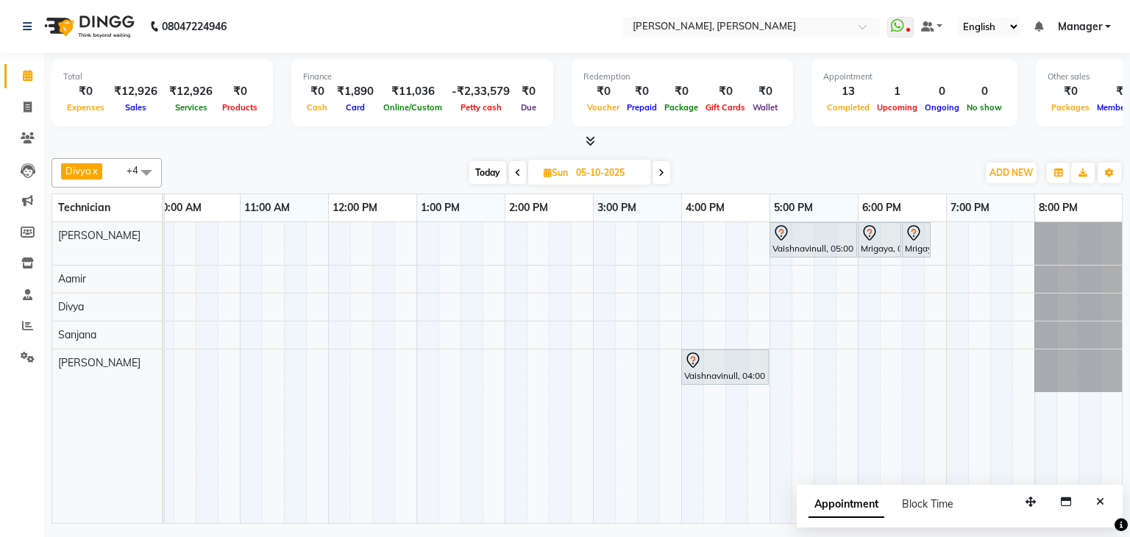
click at [487, 169] on span "Today" at bounding box center [487, 172] width 37 height 23
type input "04-10-2025"
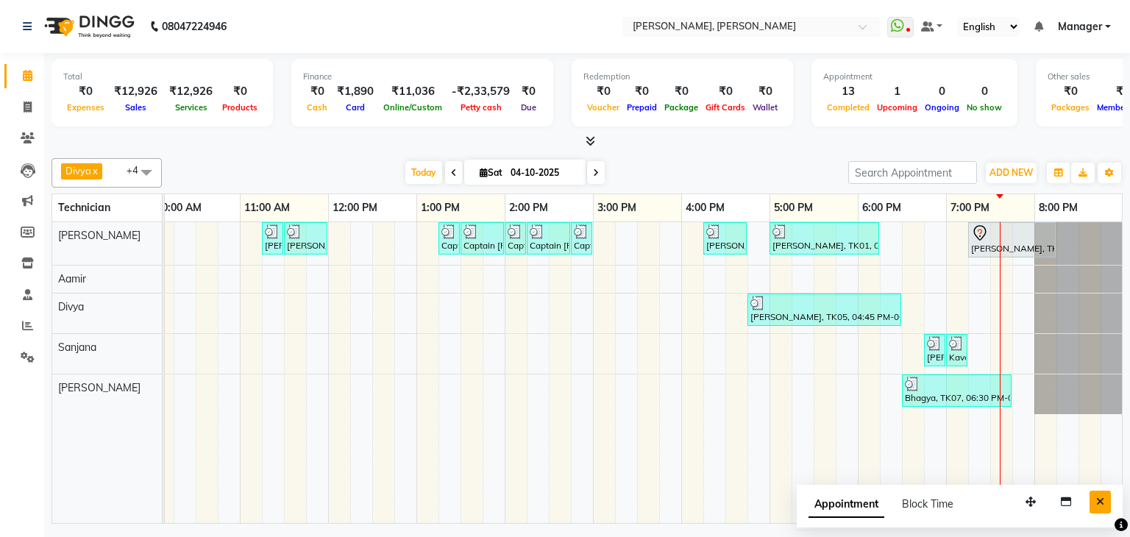
click at [1109, 497] on button "Close" at bounding box center [1099, 502] width 21 height 23
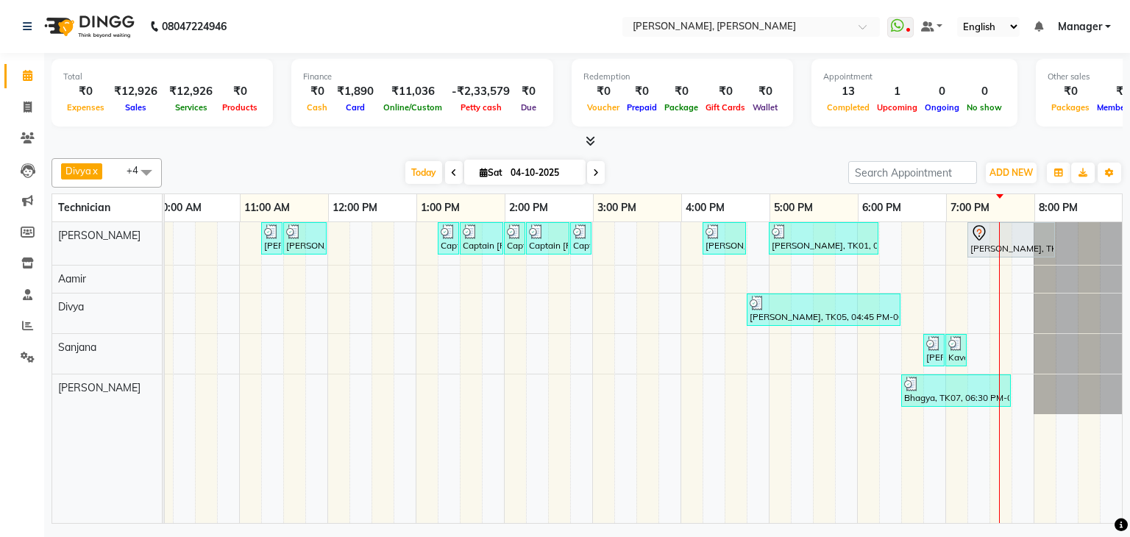
scroll to position [0, 201]
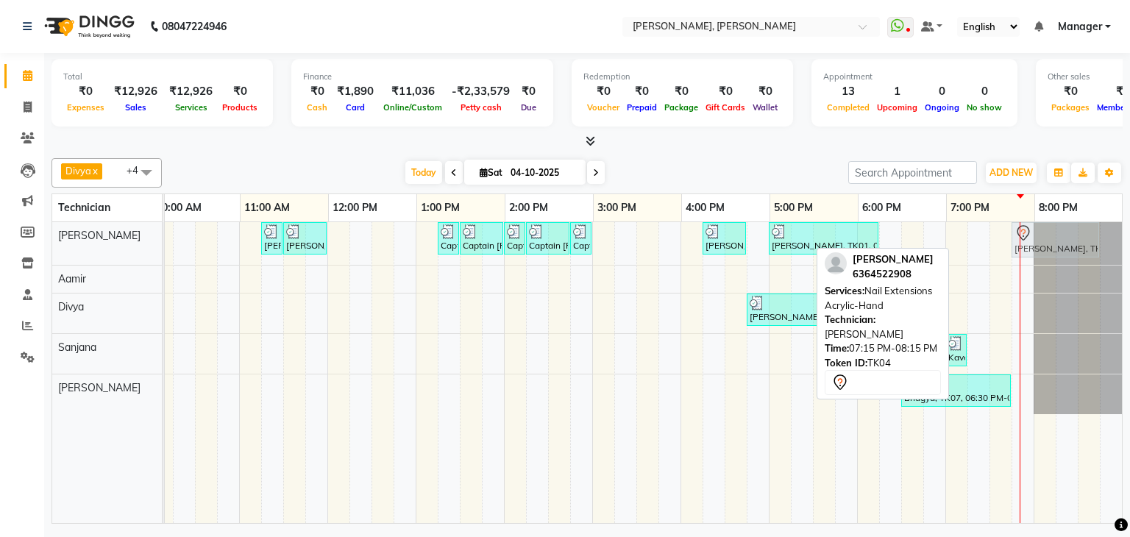
drag, startPoint x: 990, startPoint y: 236, endPoint x: 1039, endPoint y: 236, distance: 49.3
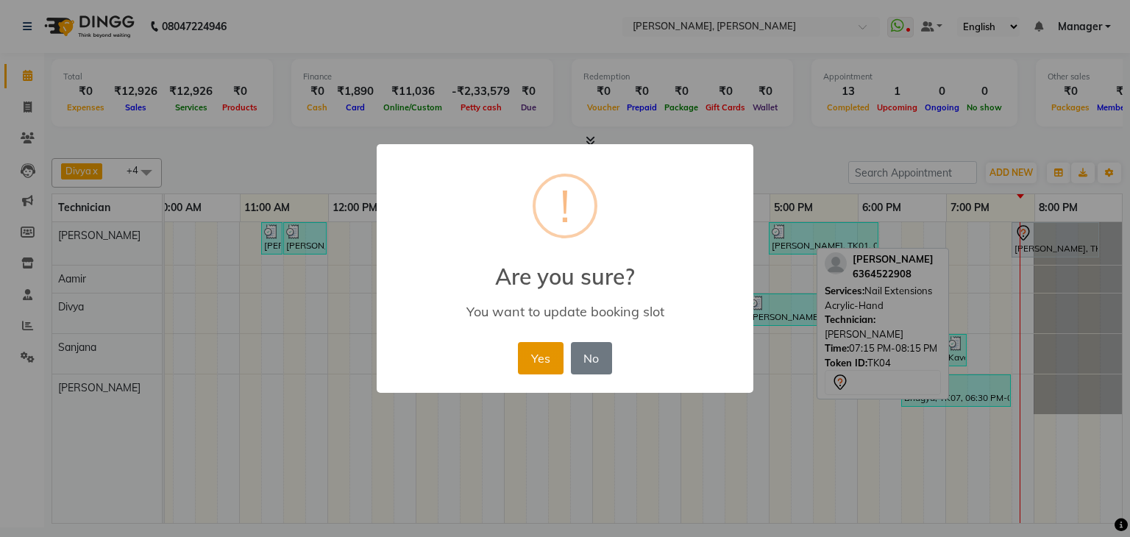
click at [545, 357] on button "Yes" at bounding box center [540, 358] width 45 height 32
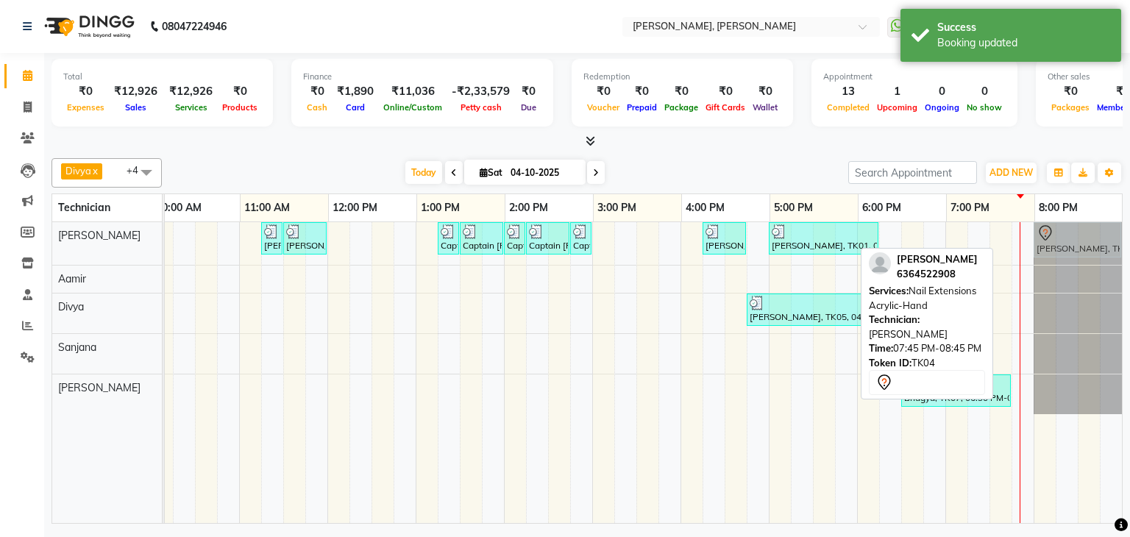
drag, startPoint x: 1021, startPoint y: 239, endPoint x: 1029, endPoint y: 239, distance: 8.1
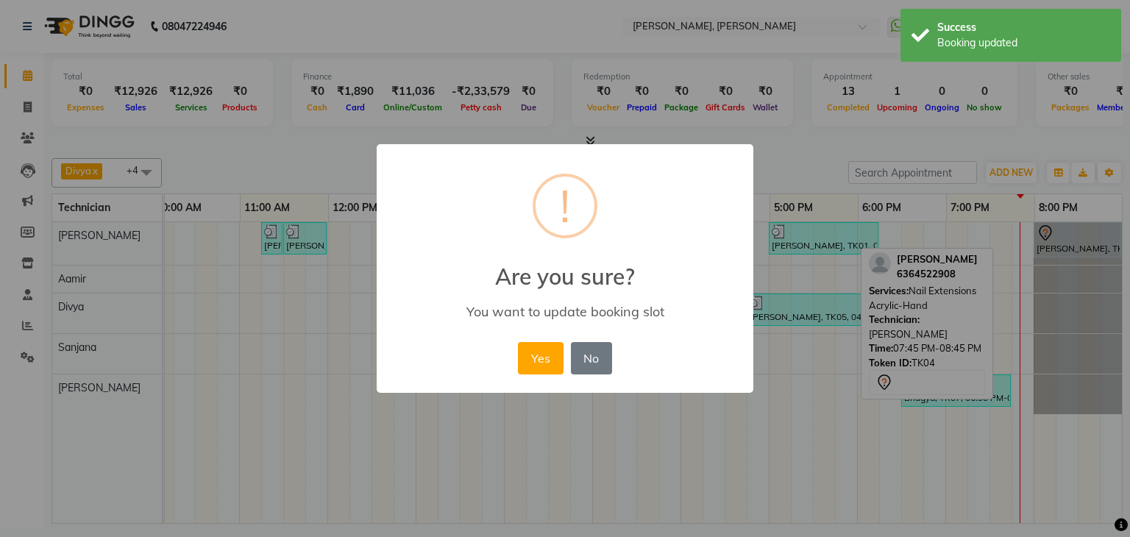
drag, startPoint x: 527, startPoint y: 365, endPoint x: 936, endPoint y: 279, distance: 417.9
click at [572, 365] on div "Yes No No" at bounding box center [564, 358] width 101 height 40
click at [546, 355] on button "Yes" at bounding box center [540, 358] width 45 height 32
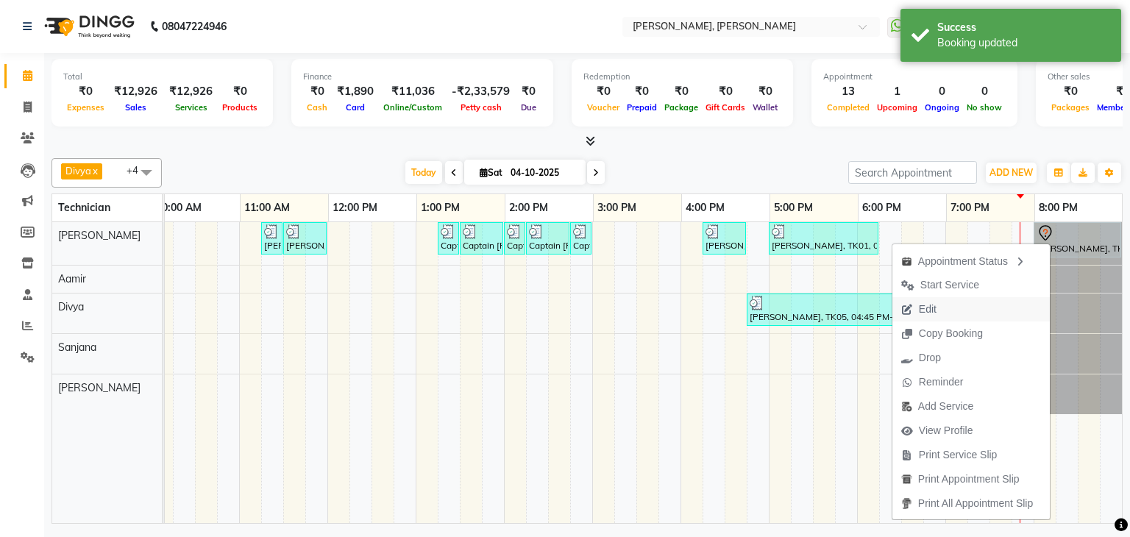
click at [925, 312] on span "Edit" at bounding box center [928, 309] width 18 height 15
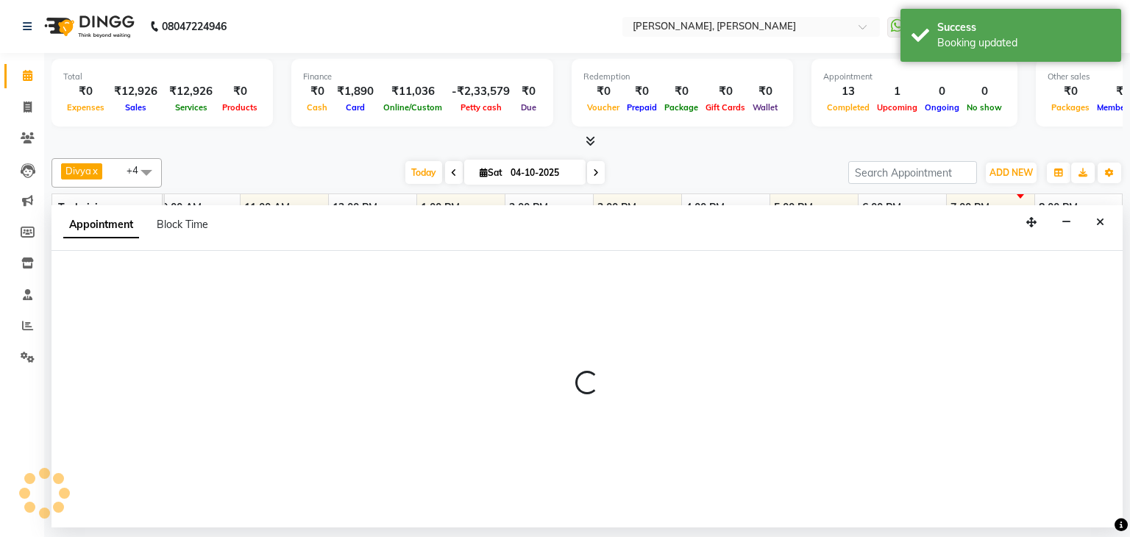
select select "tentative"
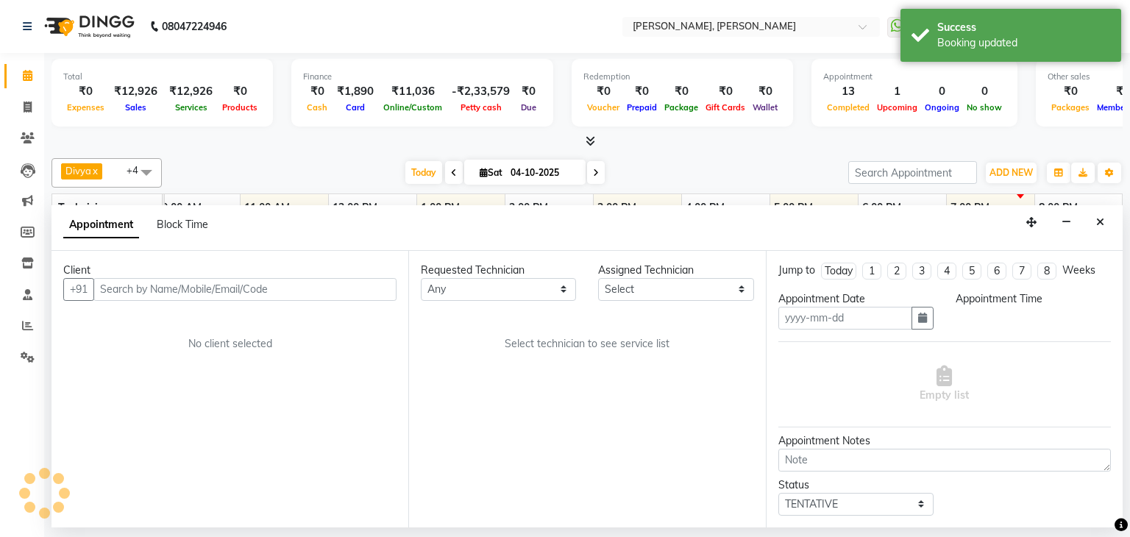
type input "04-10-2025"
select select "1200"
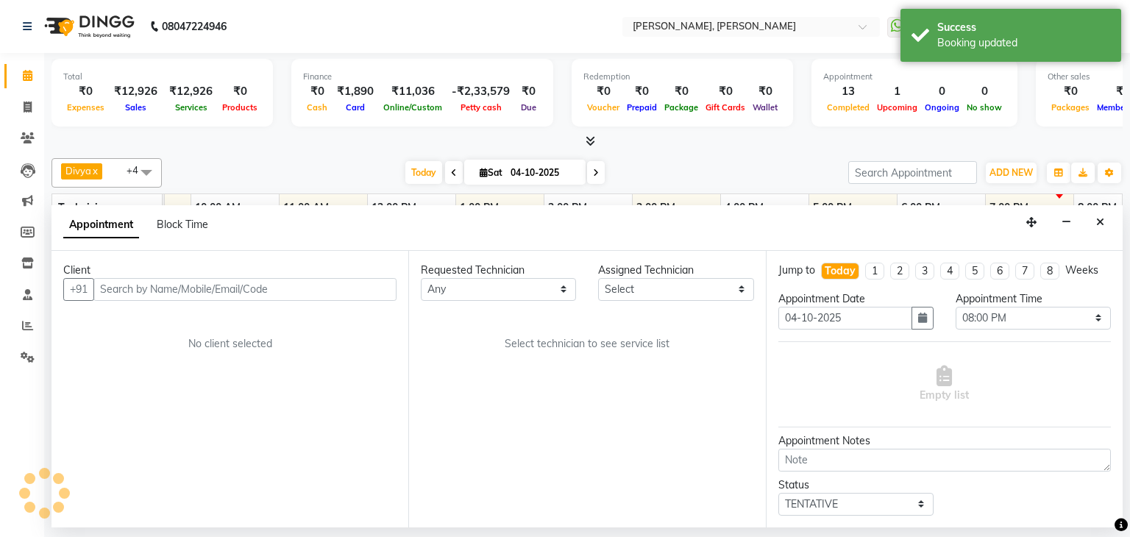
select select "54412"
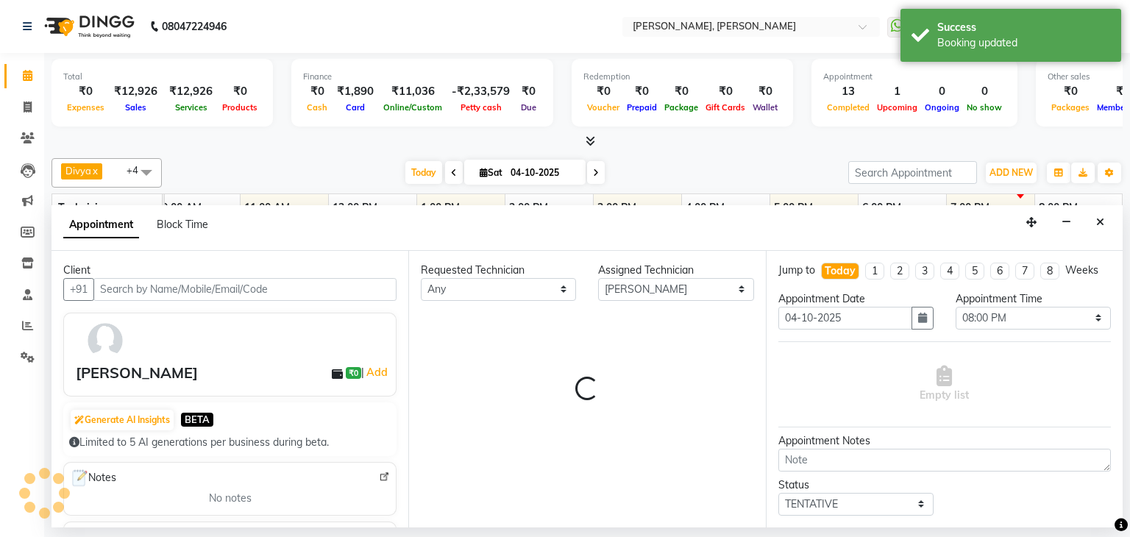
select select "3204"
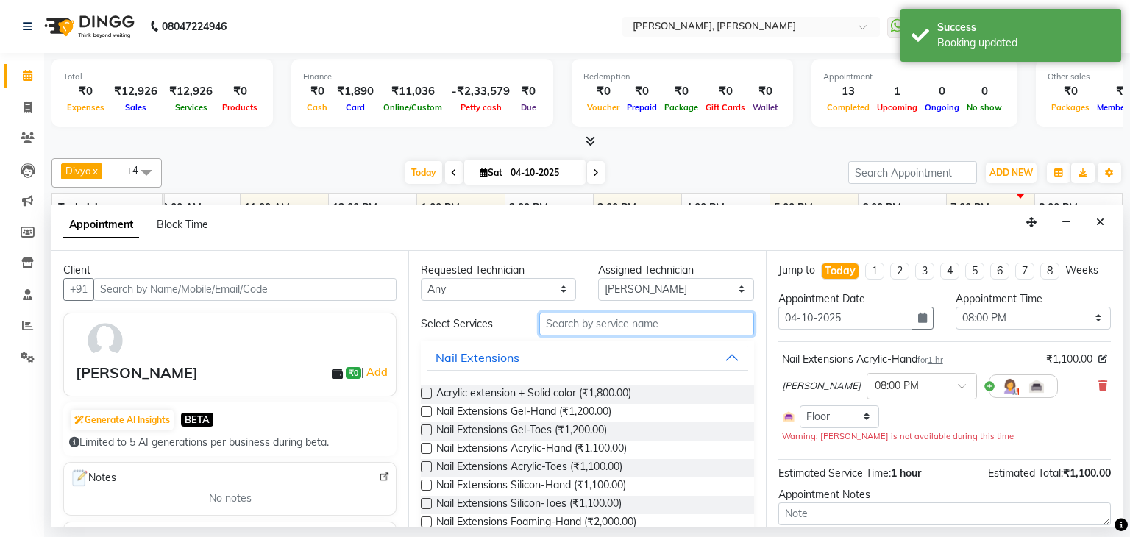
click at [632, 324] on input "text" at bounding box center [646, 324] width 215 height 23
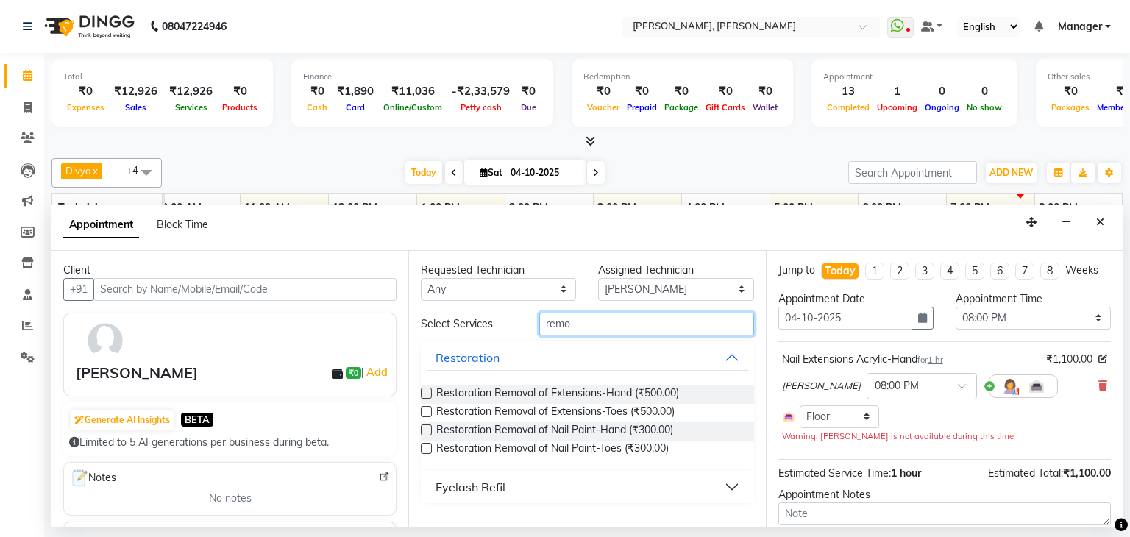
type input "remo"
click at [427, 426] on label at bounding box center [426, 429] width 11 height 11
click at [427, 427] on input "checkbox" at bounding box center [426, 432] width 10 height 10
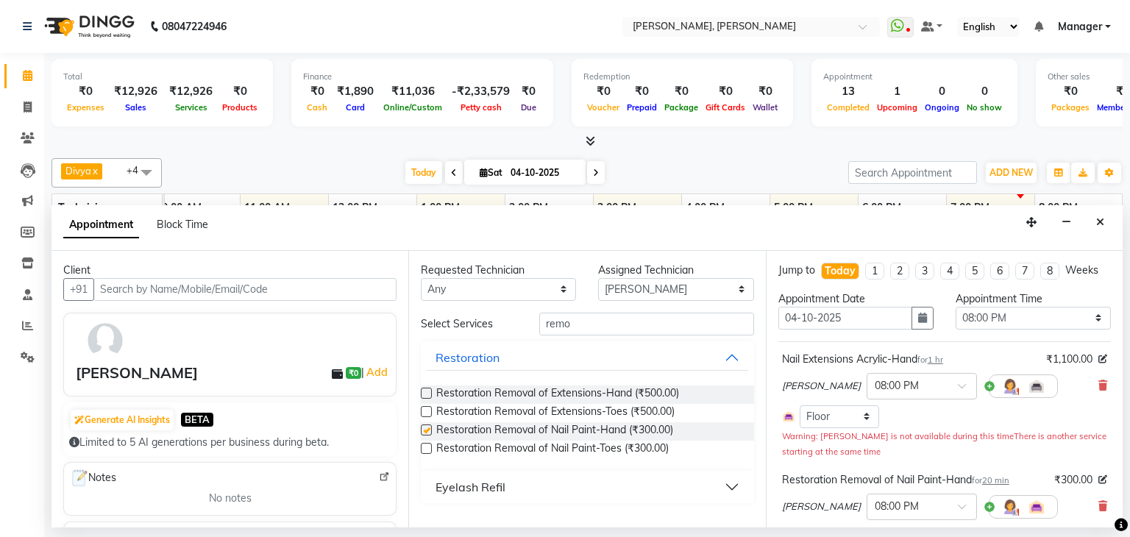
checkbox input "false"
click at [1098, 501] on icon at bounding box center [1102, 506] width 9 height 10
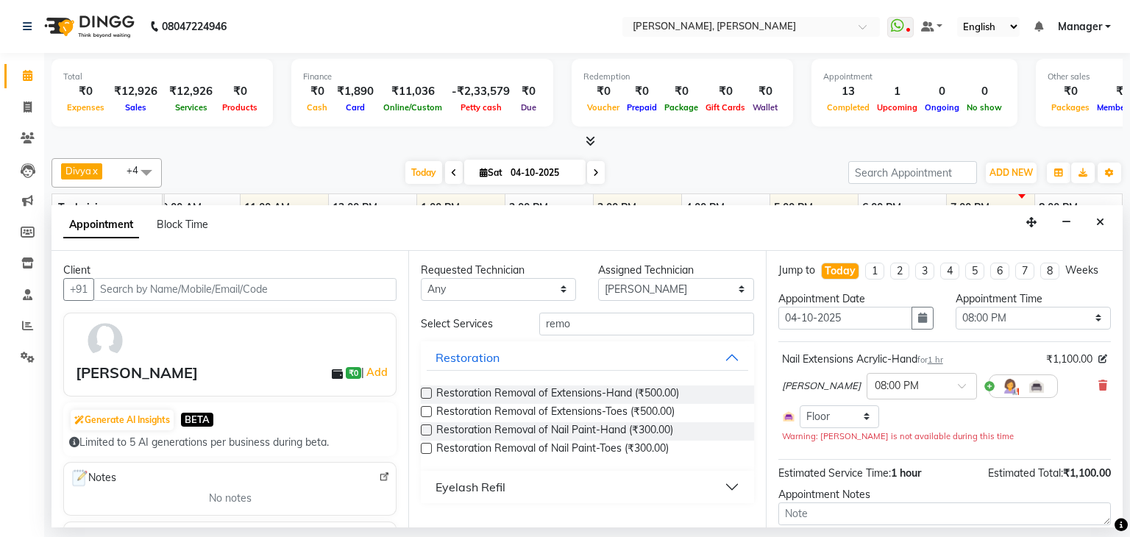
click at [430, 391] on label at bounding box center [426, 393] width 11 height 11
click at [430, 391] on input "checkbox" at bounding box center [426, 395] width 10 height 10
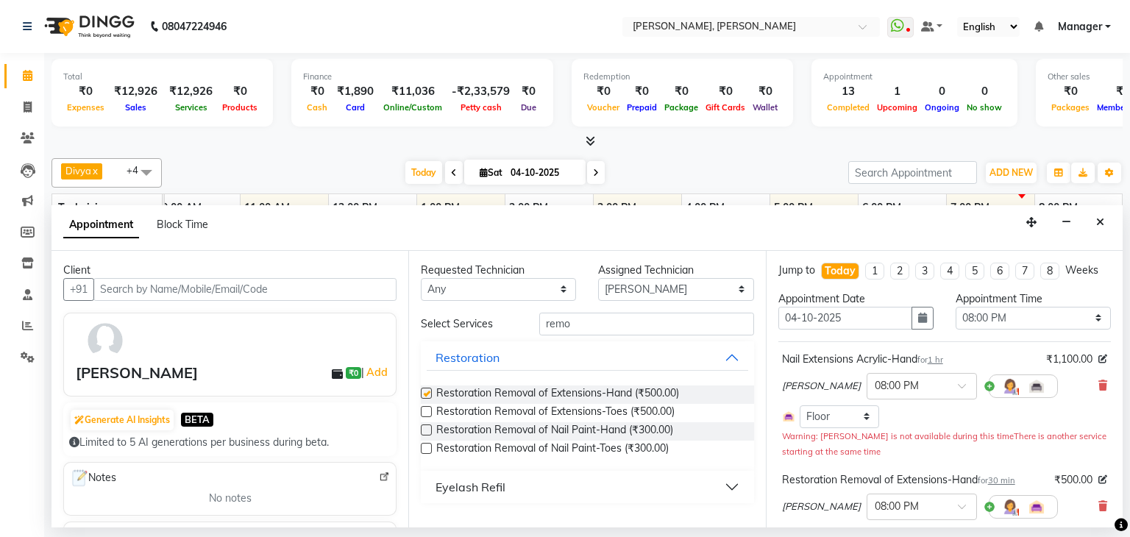
checkbox input "false"
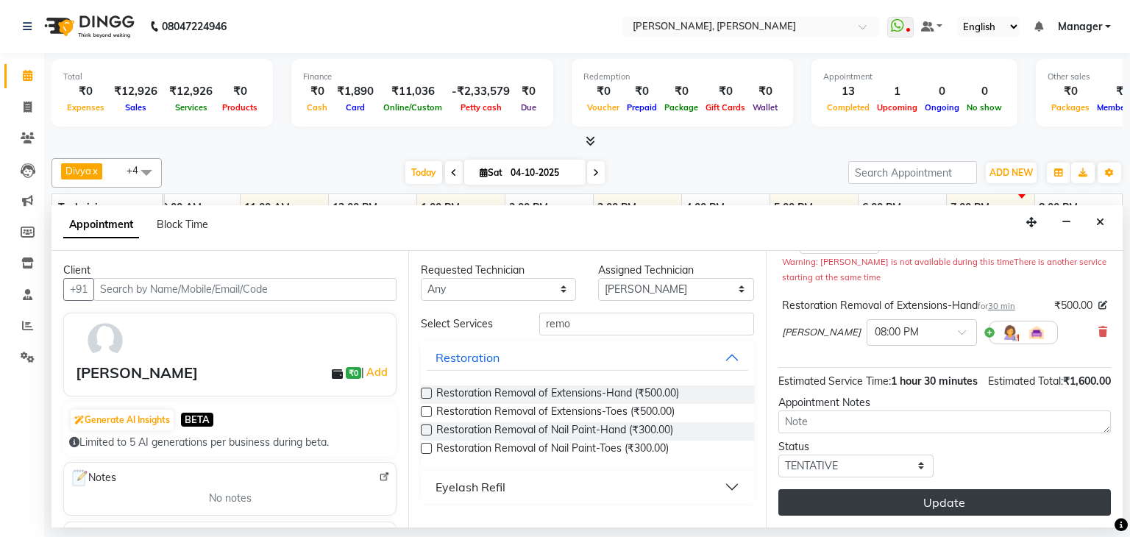
scroll to position [188, 0]
click at [950, 505] on button "Update" at bounding box center [944, 502] width 332 height 26
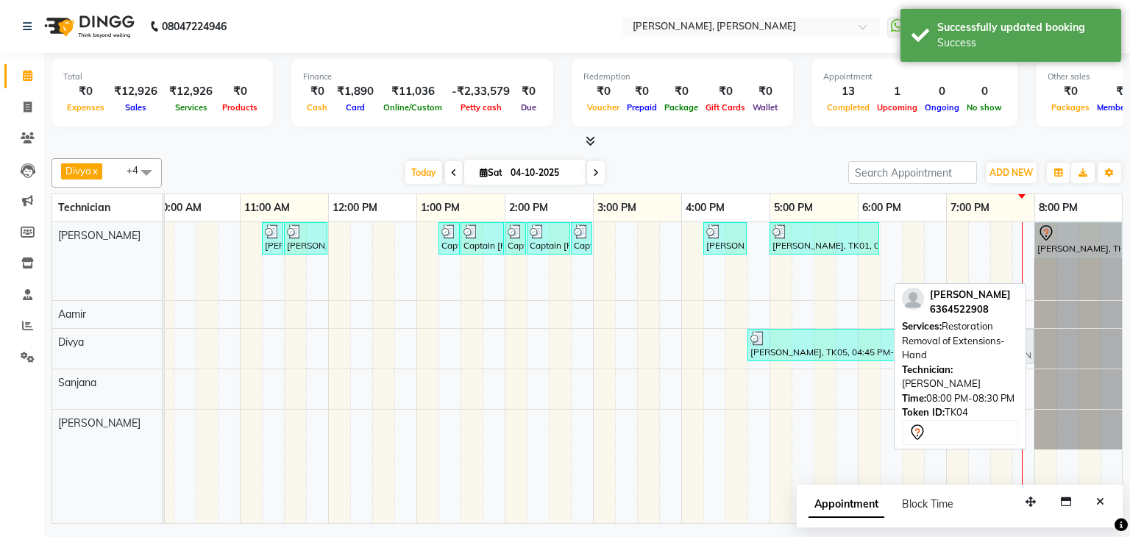
drag, startPoint x: 1057, startPoint y: 270, endPoint x: 1011, endPoint y: 360, distance: 101.0
click at [1012, 361] on div "Divya x [PERSON_NAME] x [PERSON_NAME] x [PERSON_NAME] x +4 Select All [PERSON_N…" at bounding box center [586, 337] width 1071 height 371
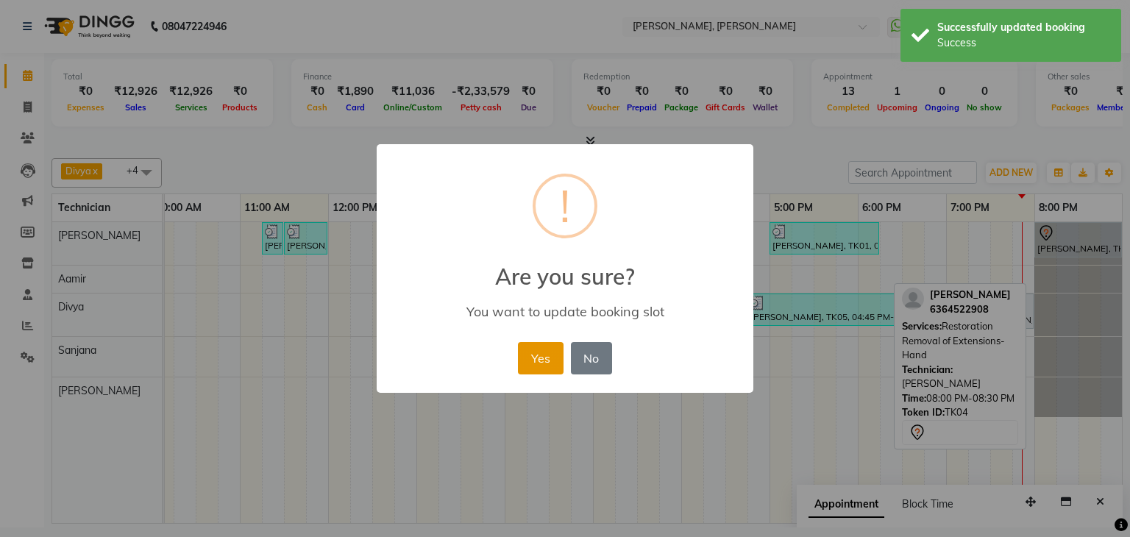
click at [535, 355] on button "Yes" at bounding box center [540, 358] width 45 height 32
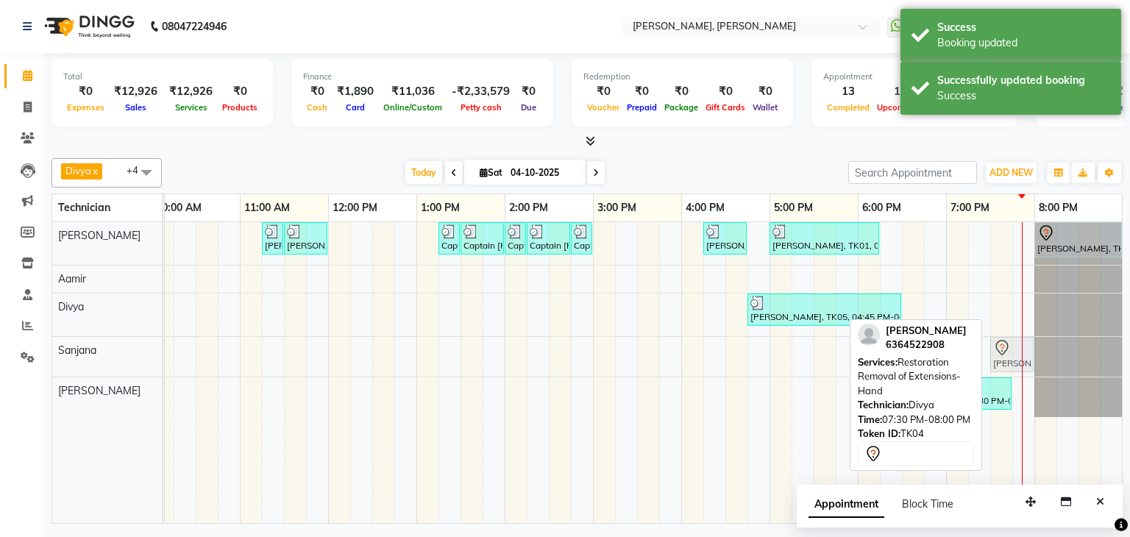
drag, startPoint x: 1012, startPoint y: 304, endPoint x: 1011, endPoint y: 343, distance: 38.3
click at [1011, 343] on tbody "[PERSON_NAME] Bcpatil, TK02, 11:15 AM-11:30 AM, Restoration Removal of Extensio…" at bounding box center [548, 319] width 1147 height 195
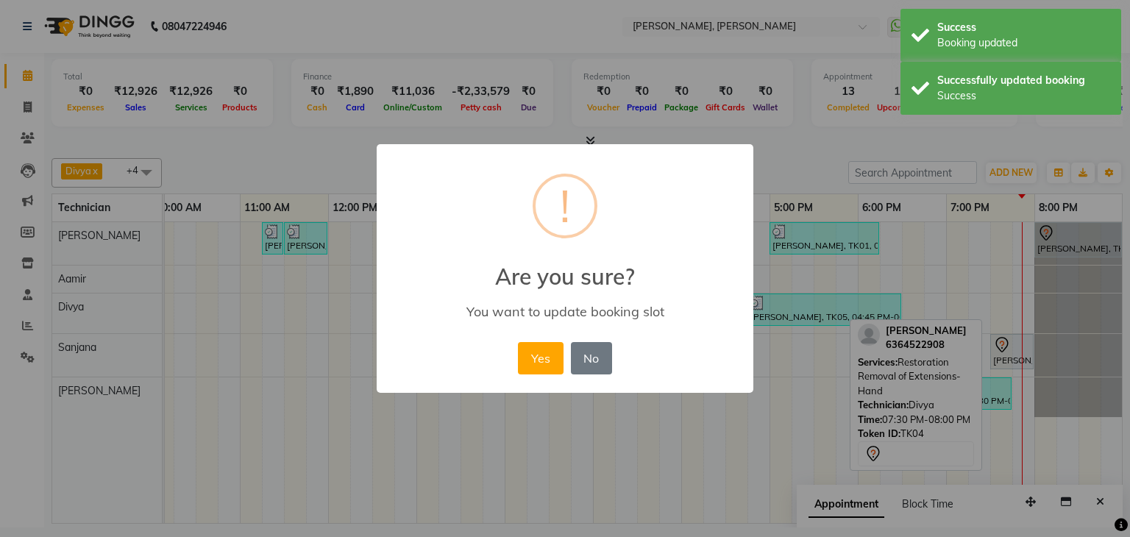
drag, startPoint x: 546, startPoint y: 354, endPoint x: 957, endPoint y: 359, distance: 410.4
click at [547, 354] on button "Yes" at bounding box center [540, 358] width 45 height 32
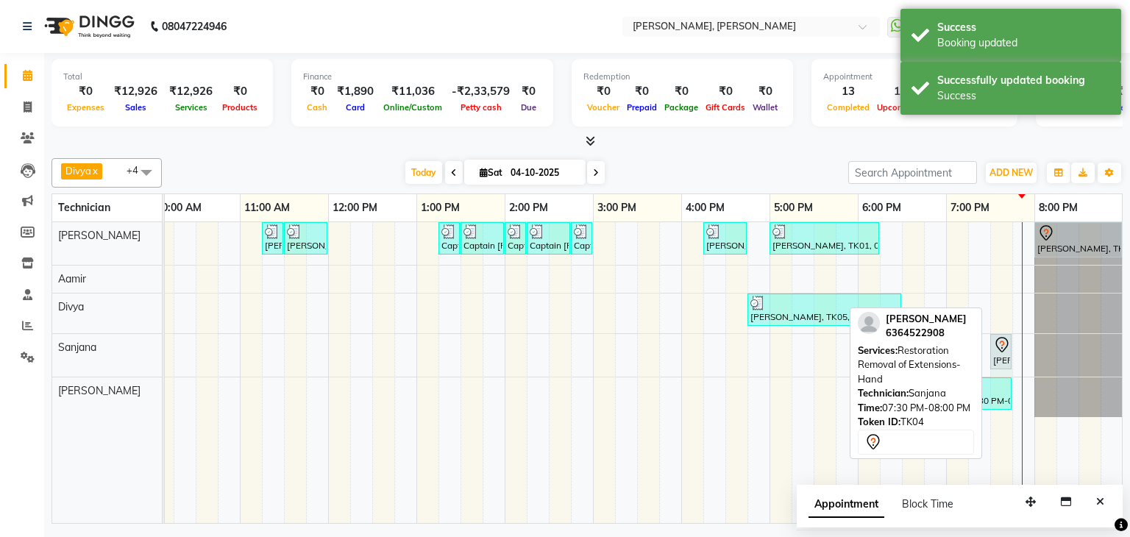
drag, startPoint x: 1031, startPoint y: 346, endPoint x: 1022, endPoint y: 346, distance: 9.6
drag, startPoint x: 996, startPoint y: 348, endPoint x: 1014, endPoint y: 348, distance: 17.7
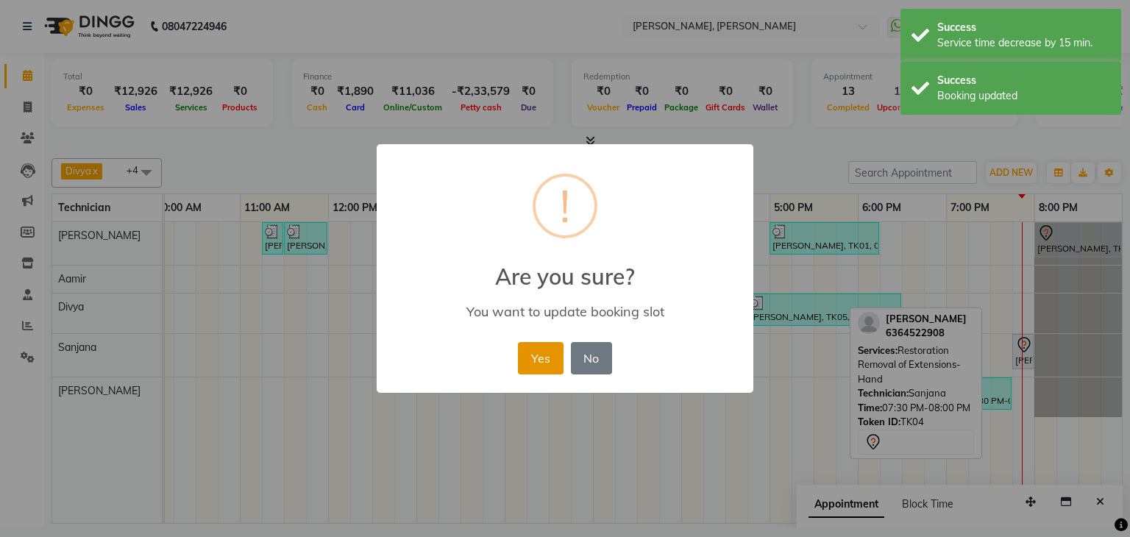
click at [541, 348] on button "Yes" at bounding box center [540, 358] width 45 height 32
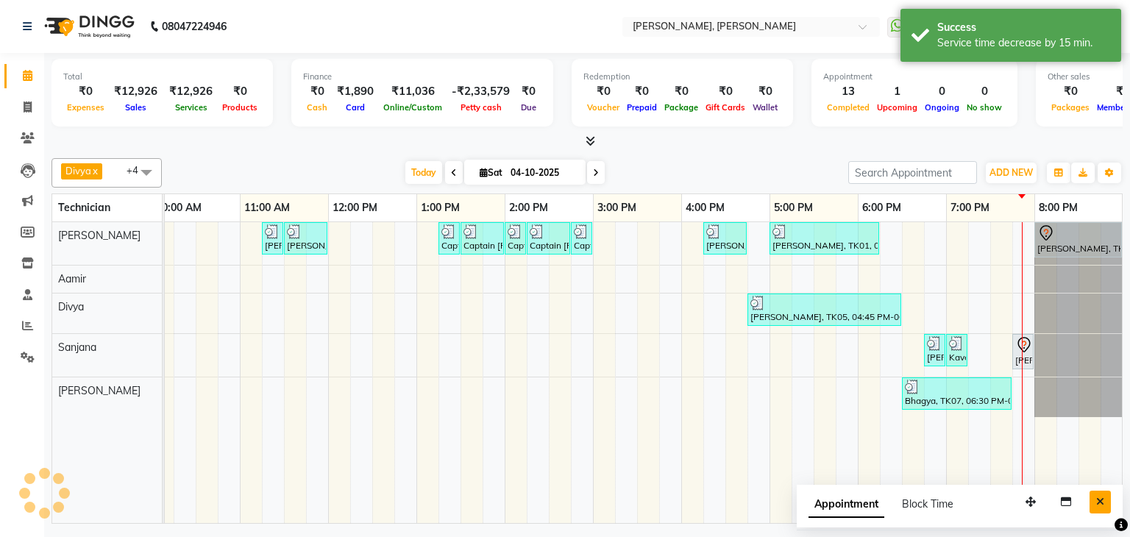
click at [1100, 499] on icon "Close" at bounding box center [1100, 501] width 8 height 10
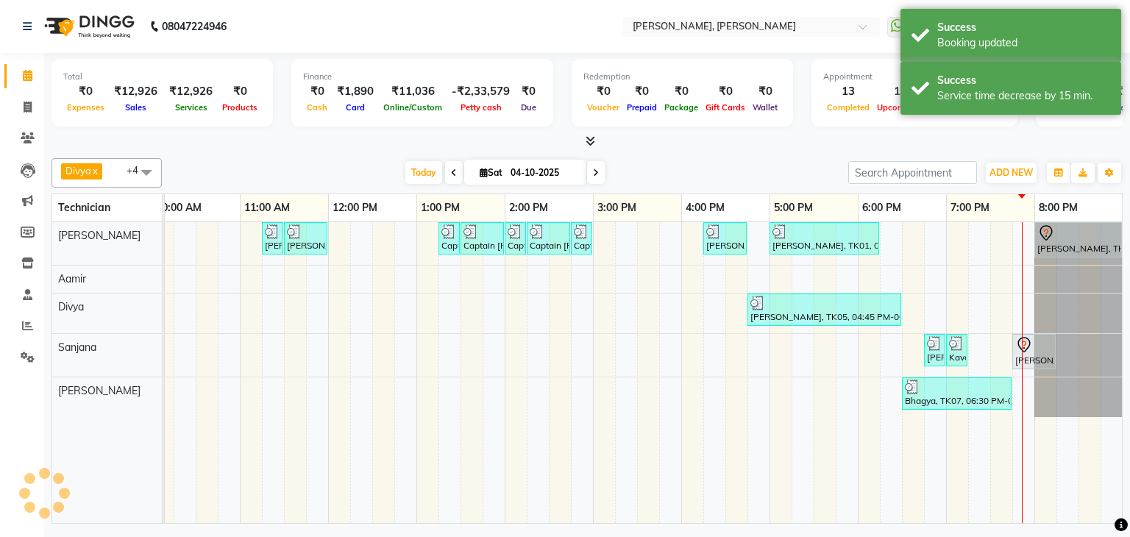
scroll to position [0, 201]
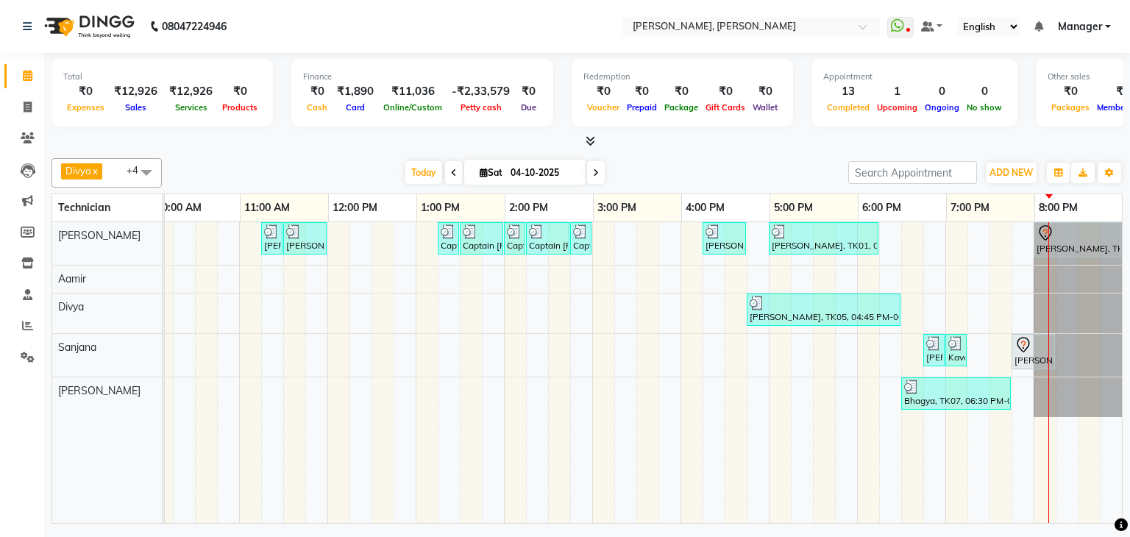
click at [883, 235] on div "[PERSON_NAME] Bcpatil, TK02, 11:15 AM-11:30 AM, Restoration Removal of Extensio…" at bounding box center [547, 372] width 1147 height 301
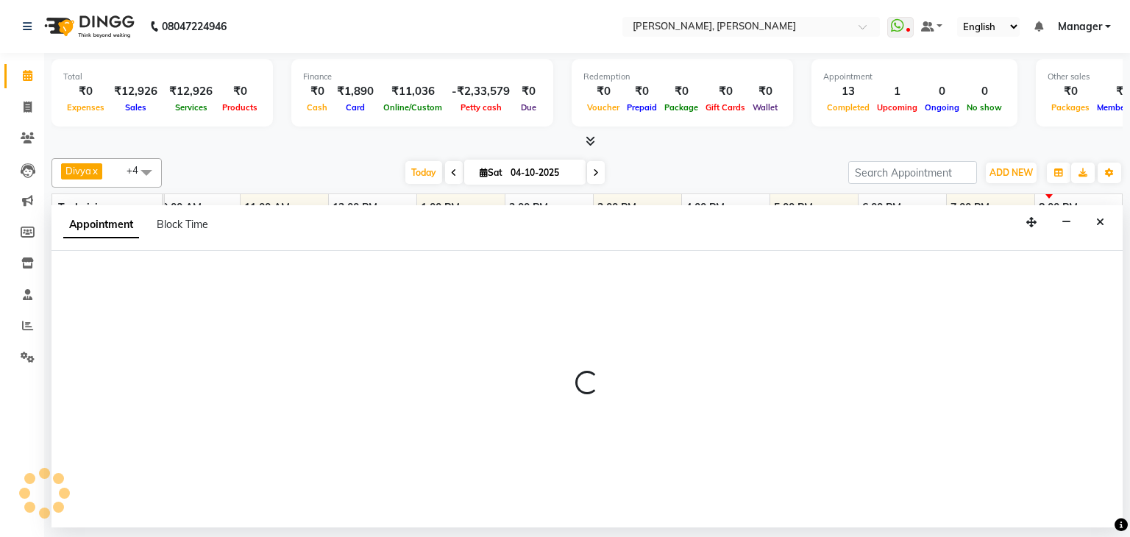
select select "54412"
select select "1095"
select select "tentative"
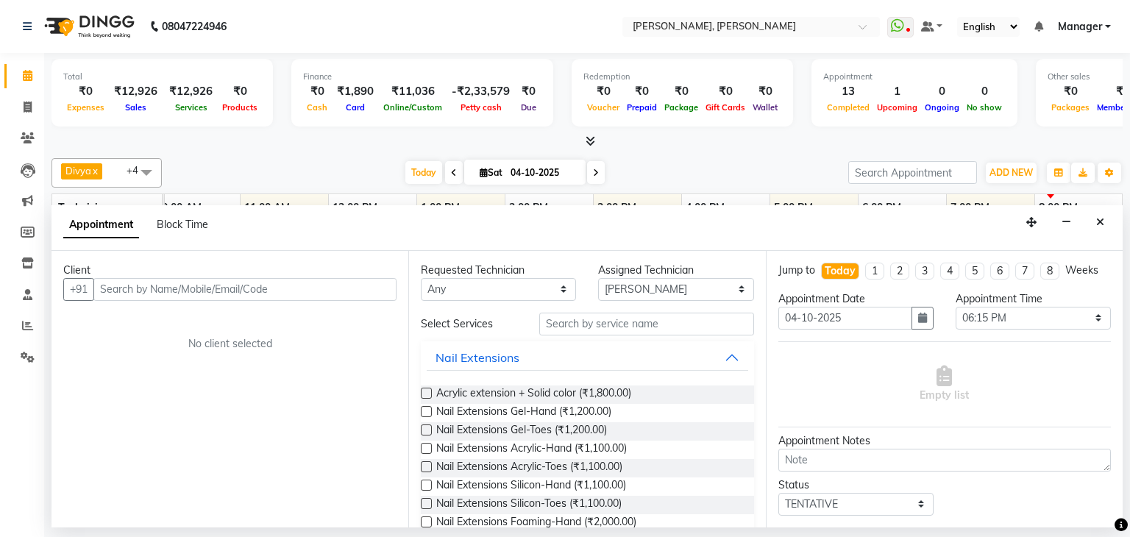
click at [270, 284] on input "text" at bounding box center [244, 289] width 303 height 23
click at [264, 297] on input "text" at bounding box center [244, 289] width 303 height 23
click at [294, 285] on input "text" at bounding box center [244, 289] width 303 height 23
click at [263, 289] on input "text" at bounding box center [244, 289] width 303 height 23
click at [249, 283] on input "text" at bounding box center [244, 289] width 303 height 23
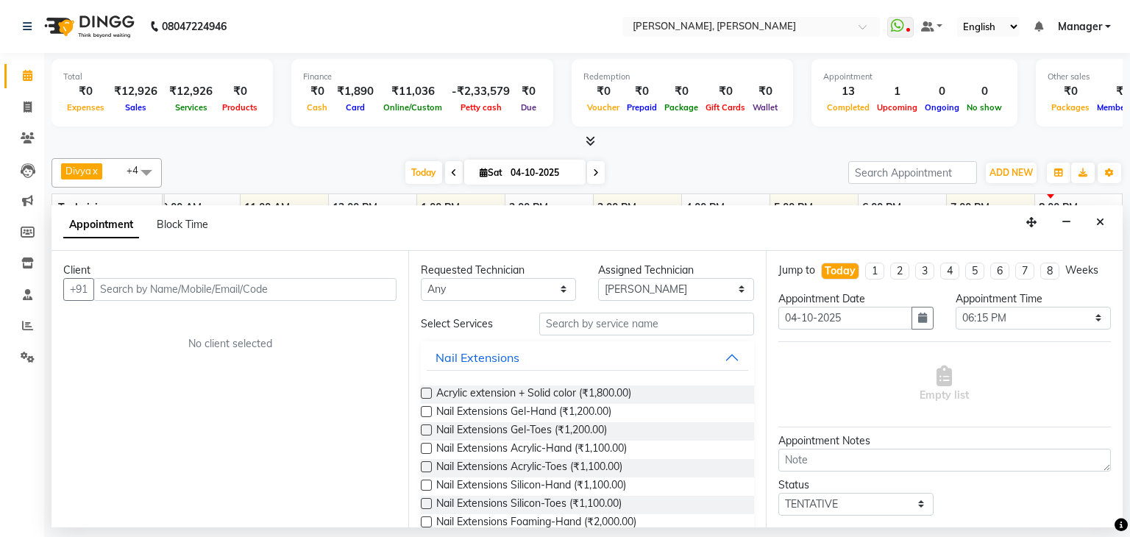
click at [219, 292] on input "text" at bounding box center [244, 289] width 303 height 23
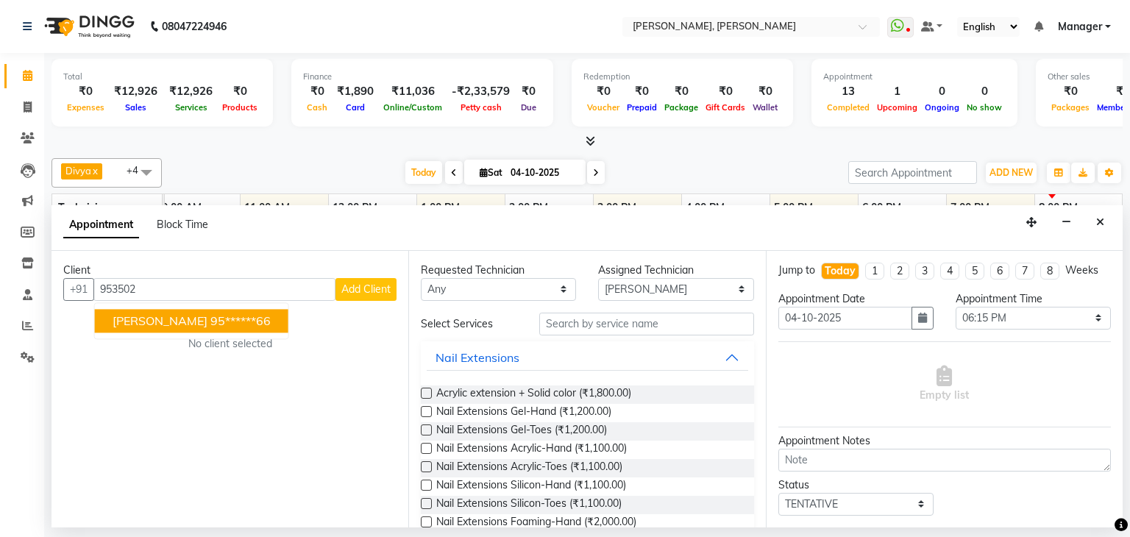
click at [210, 318] on ngb-highlight "95******66" at bounding box center [240, 320] width 60 height 15
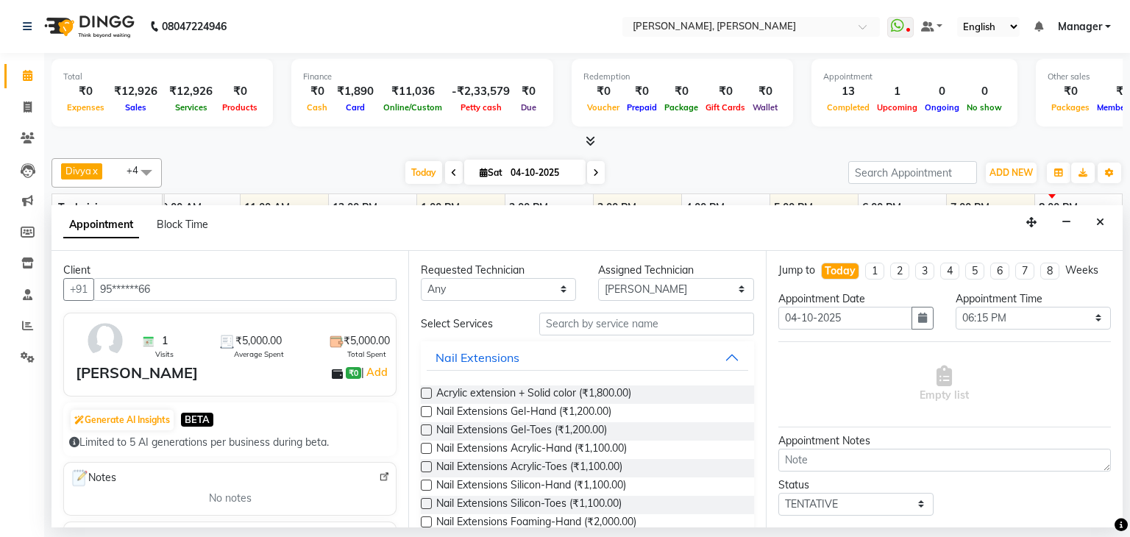
type input "95******66"
click at [596, 321] on input "text" at bounding box center [646, 324] width 215 height 23
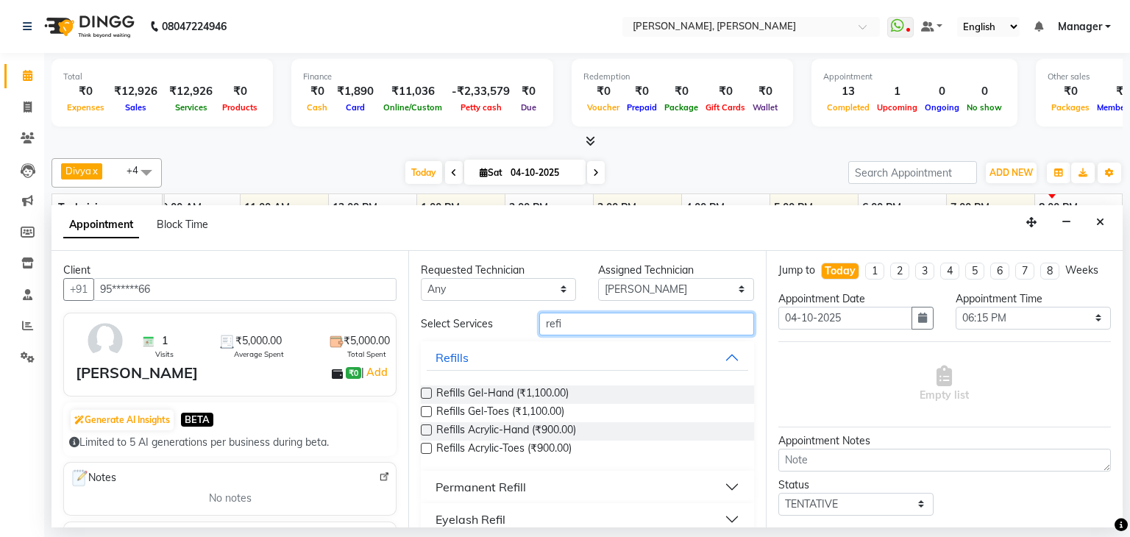
type input "refi"
click at [425, 427] on label at bounding box center [426, 429] width 11 height 11
click at [425, 427] on input "checkbox" at bounding box center [426, 432] width 10 height 10
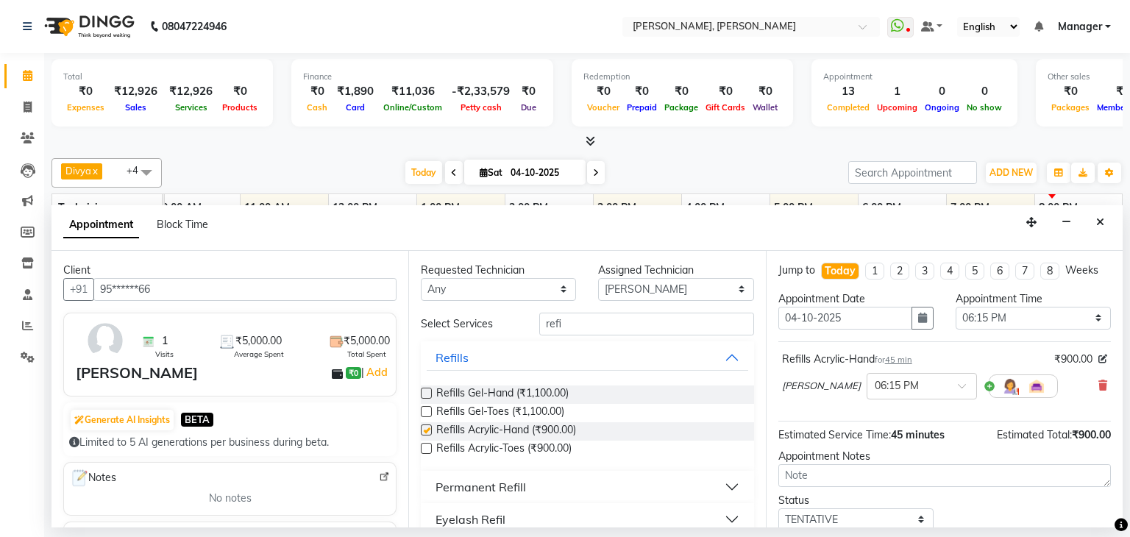
checkbox input "false"
click at [591, 320] on input "refi" at bounding box center [646, 324] width 215 height 23
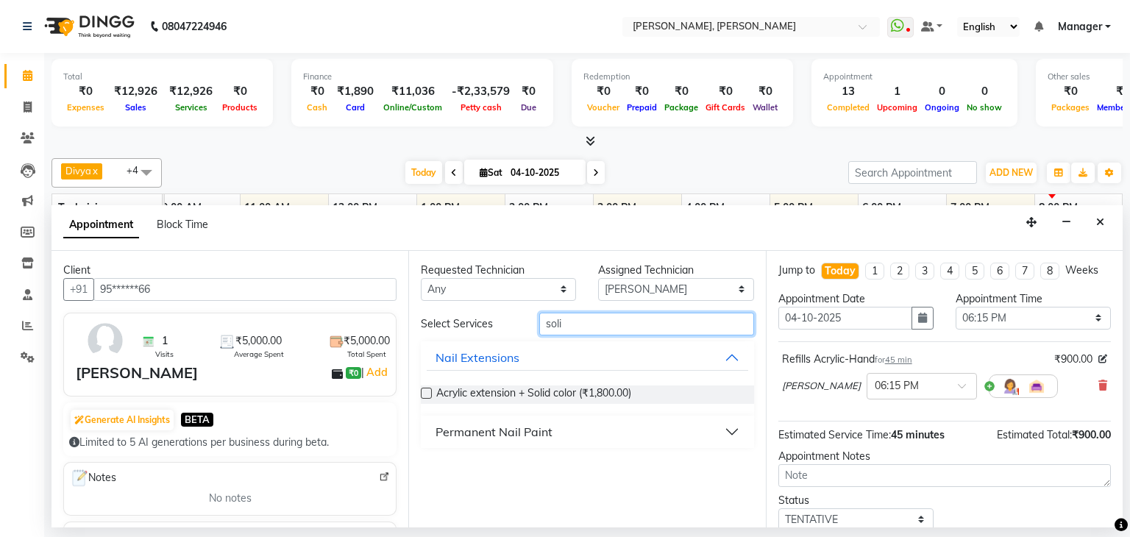
type input "soli"
click at [471, 435] on div "Permanent Nail Paint" at bounding box center [493, 432] width 117 height 18
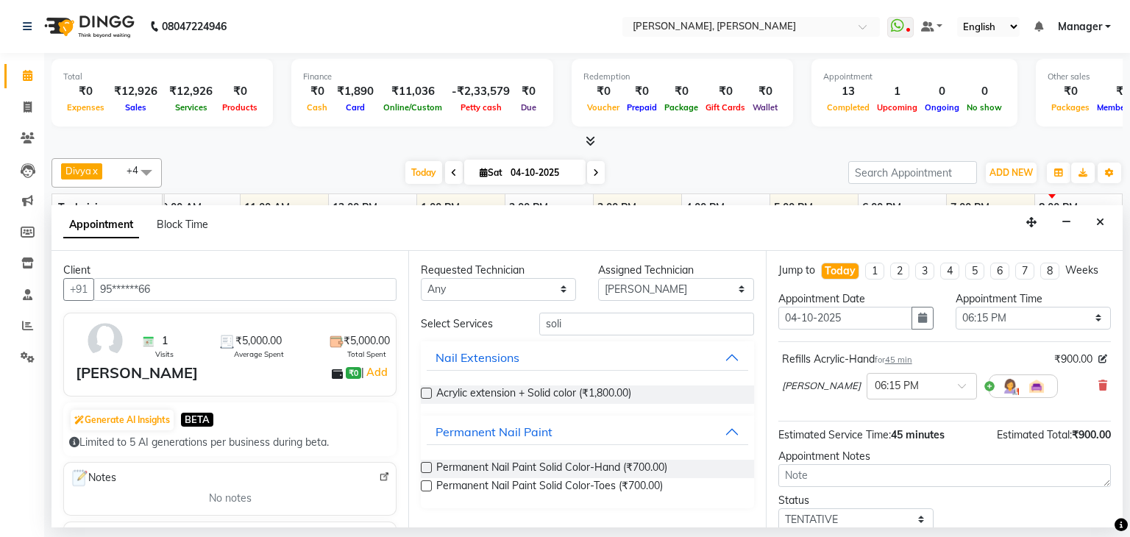
click at [428, 465] on label at bounding box center [426, 467] width 11 height 11
click at [428, 465] on input "checkbox" at bounding box center [426, 469] width 10 height 10
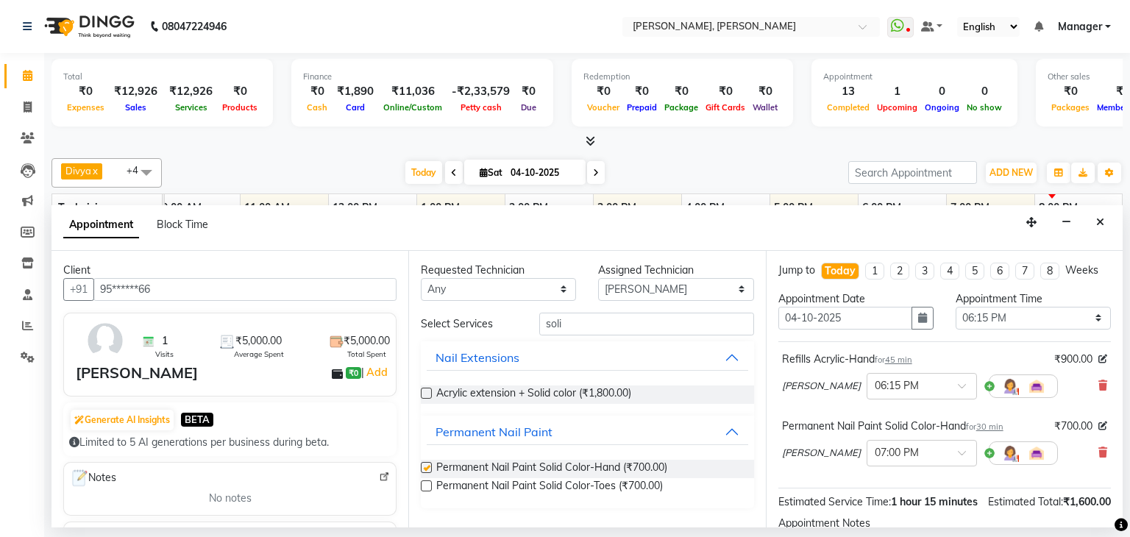
checkbox input "false"
click at [588, 318] on input "soli" at bounding box center [646, 324] width 215 height 23
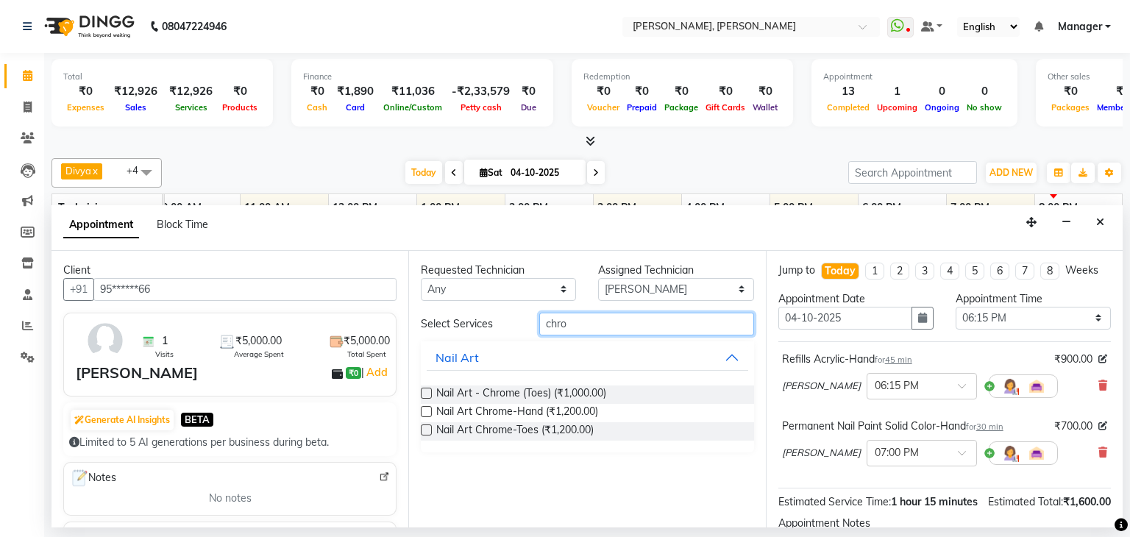
type input "chro"
click at [427, 407] on label at bounding box center [426, 411] width 11 height 11
click at [427, 408] on input "checkbox" at bounding box center [426, 413] width 10 height 10
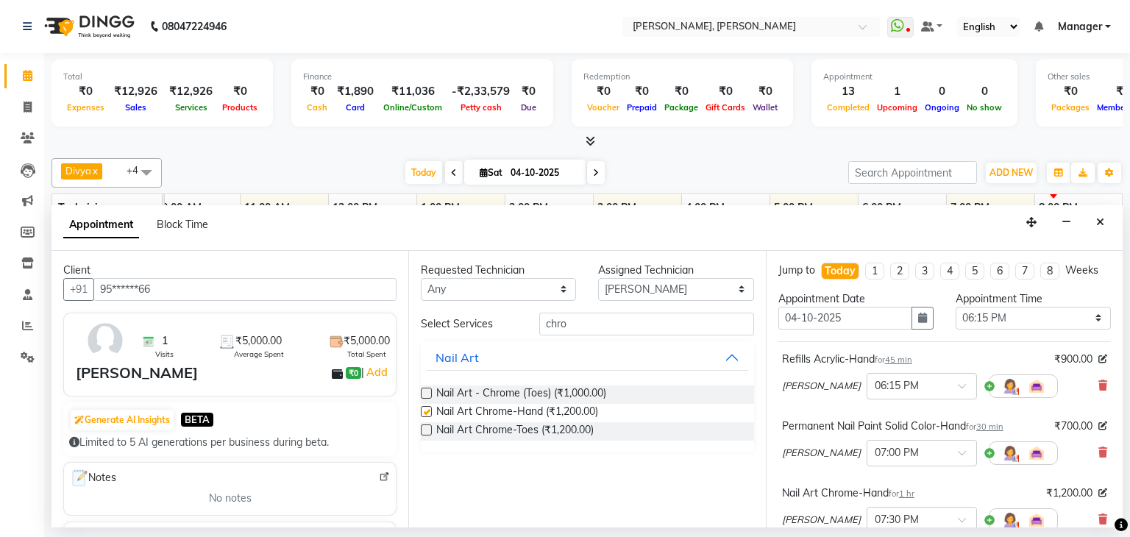
checkbox input "false"
click at [588, 317] on input "chro" at bounding box center [646, 324] width 215 height 23
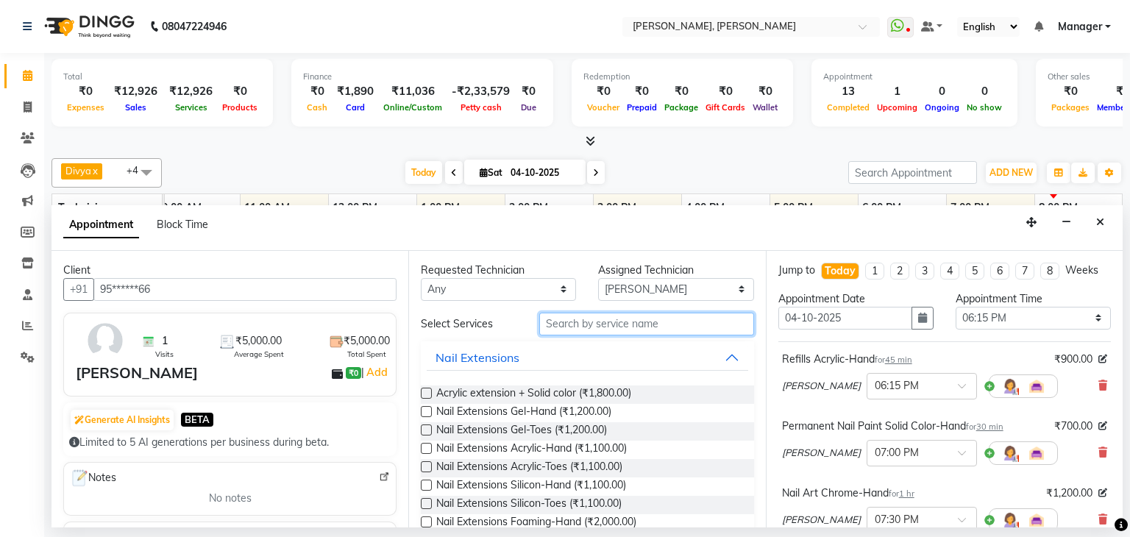
click at [603, 324] on input "text" at bounding box center [646, 324] width 215 height 23
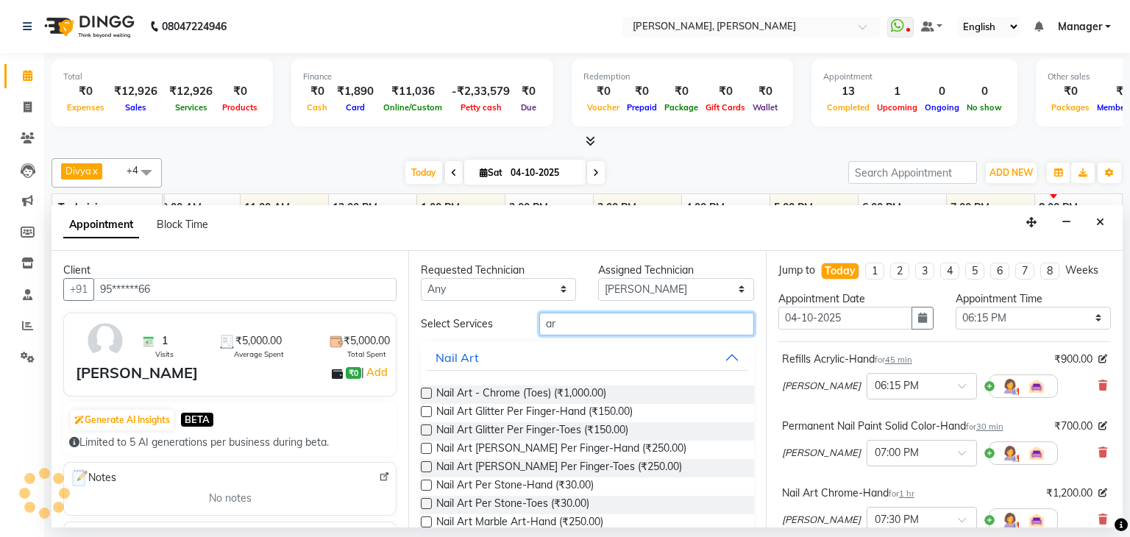
type input "a"
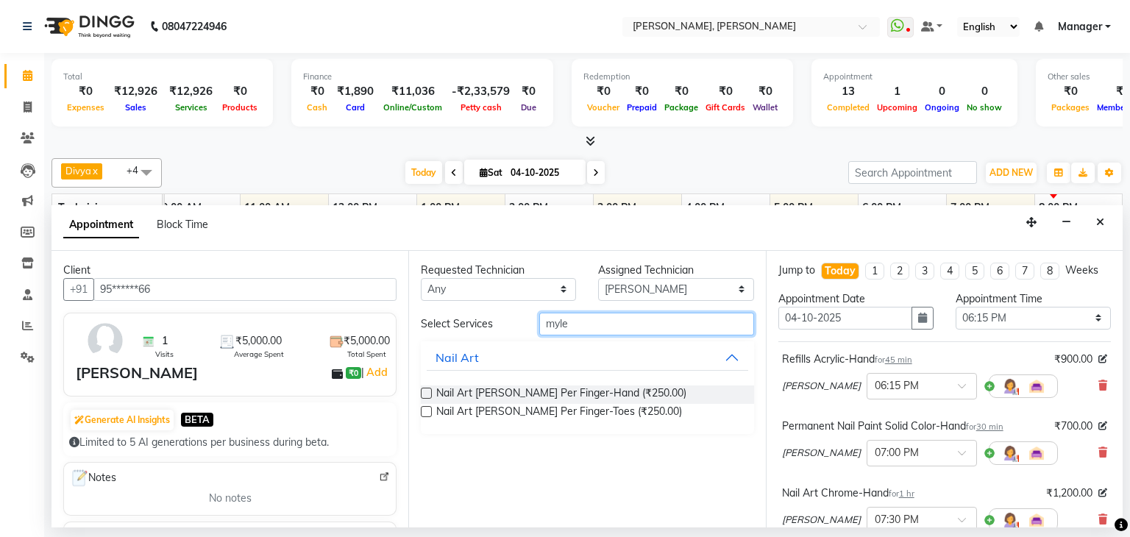
type input "myle"
click at [424, 388] on label at bounding box center [426, 393] width 11 height 11
click at [424, 390] on input "checkbox" at bounding box center [426, 395] width 10 height 10
checkbox input "false"
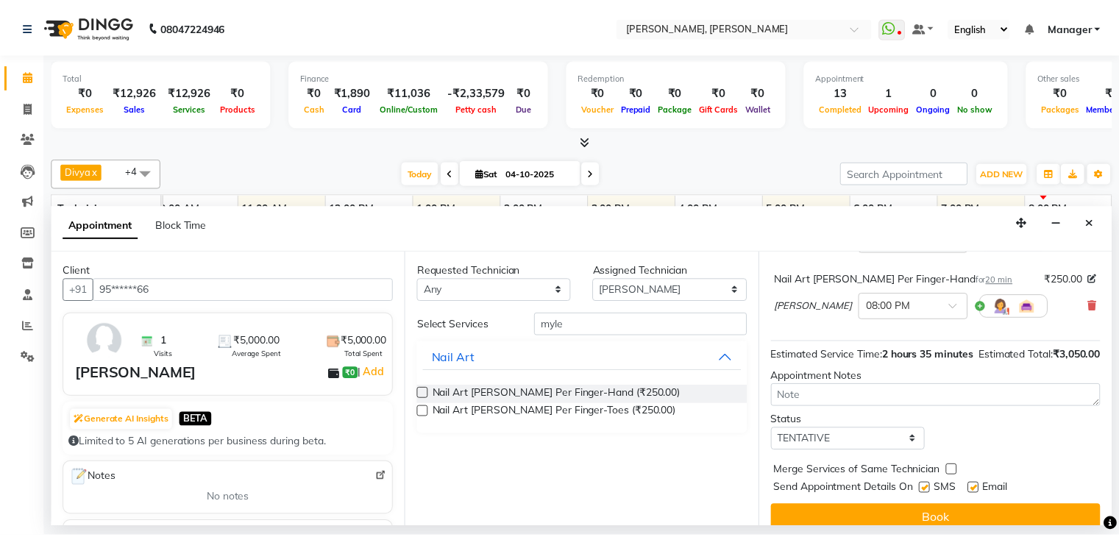
scroll to position [312, 0]
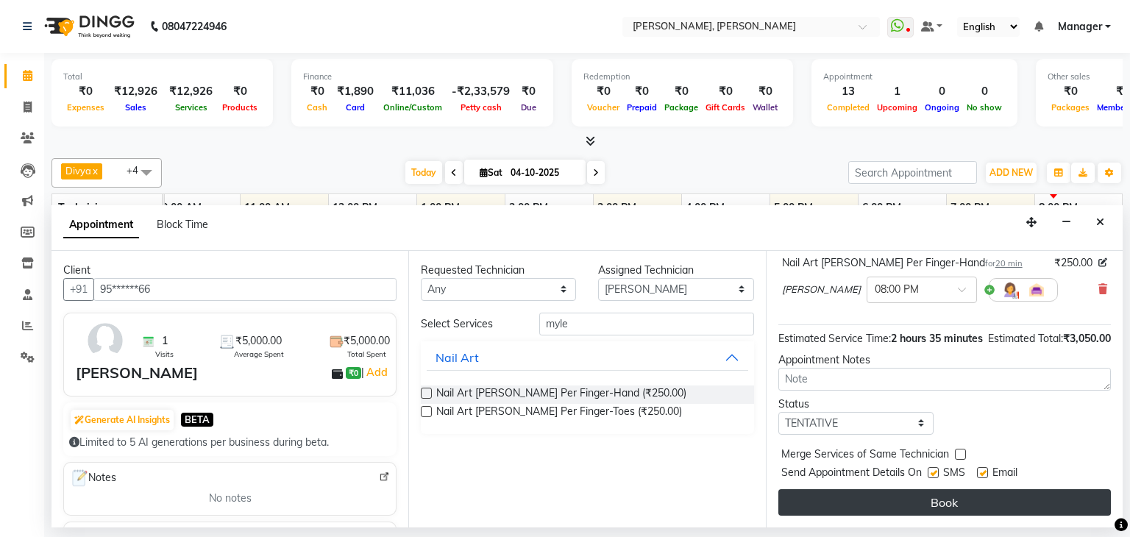
click at [913, 497] on button "Book" at bounding box center [944, 502] width 332 height 26
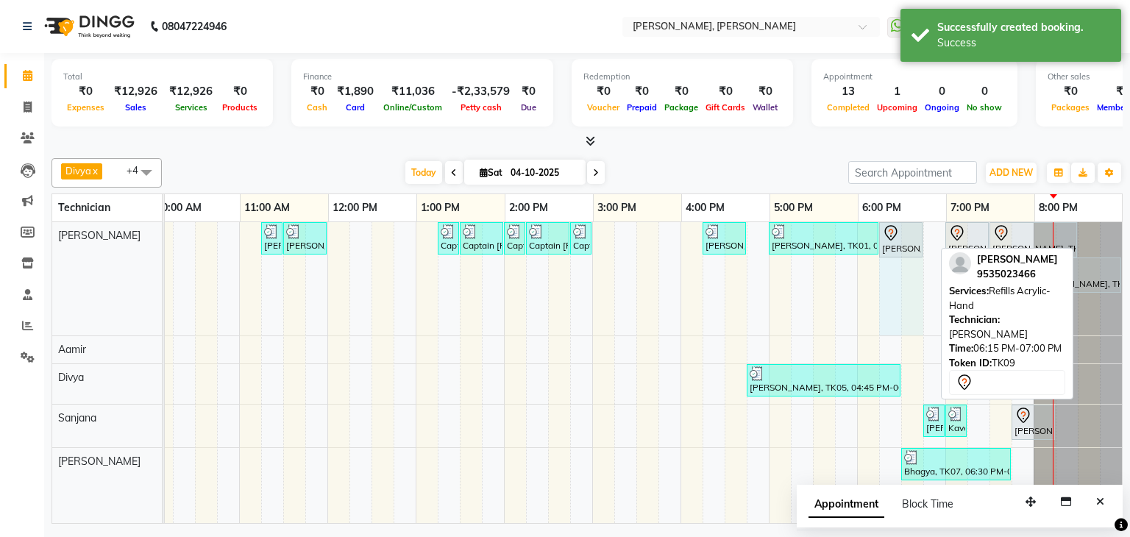
drag, startPoint x: 930, startPoint y: 237, endPoint x: 935, endPoint y: 248, distance: 12.2
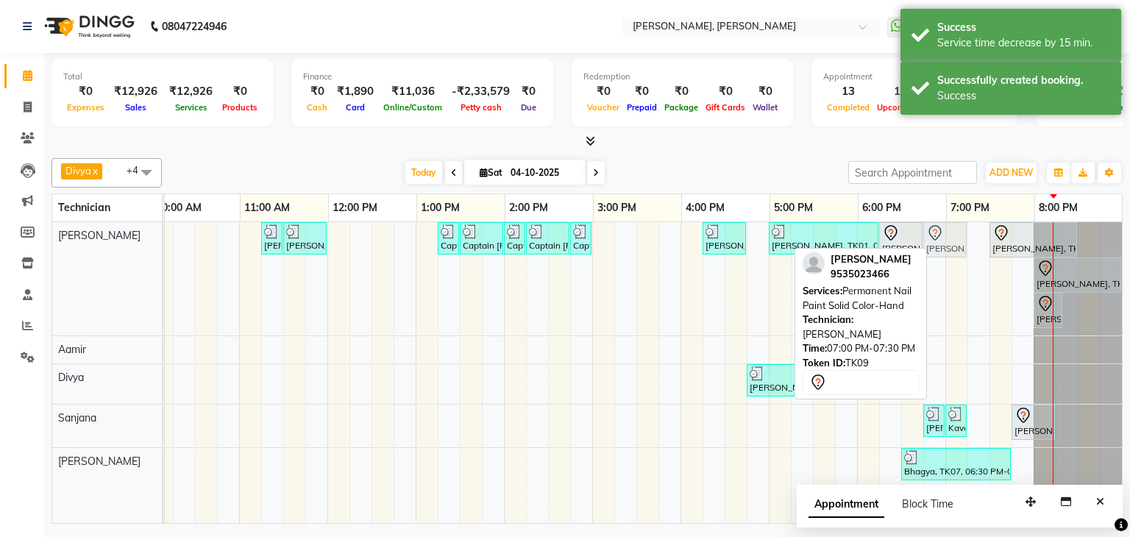
drag, startPoint x: 951, startPoint y: 236, endPoint x: 930, endPoint y: 243, distance: 22.3
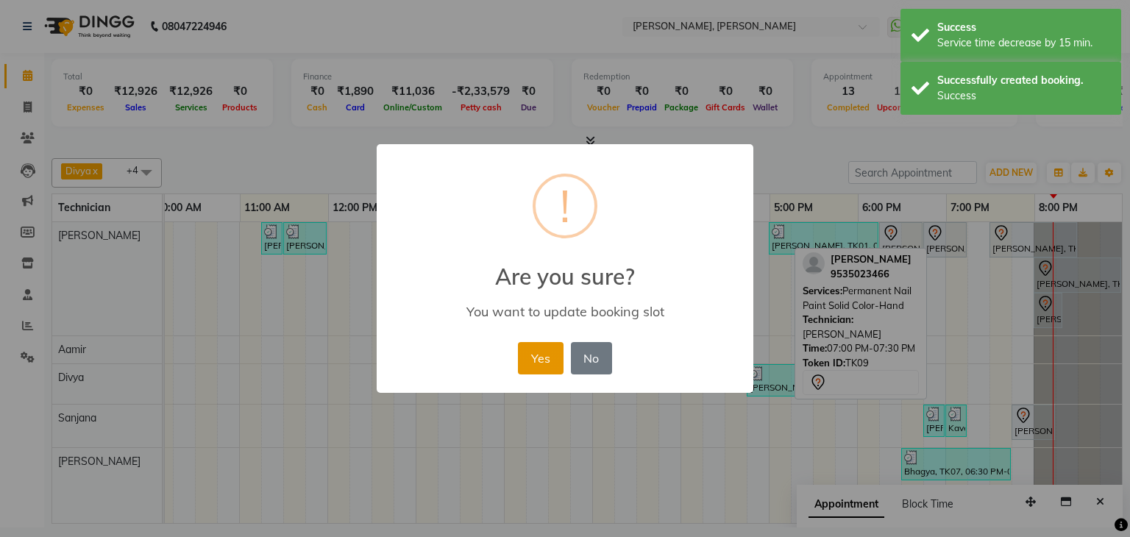
click at [553, 356] on button "Yes" at bounding box center [540, 358] width 45 height 32
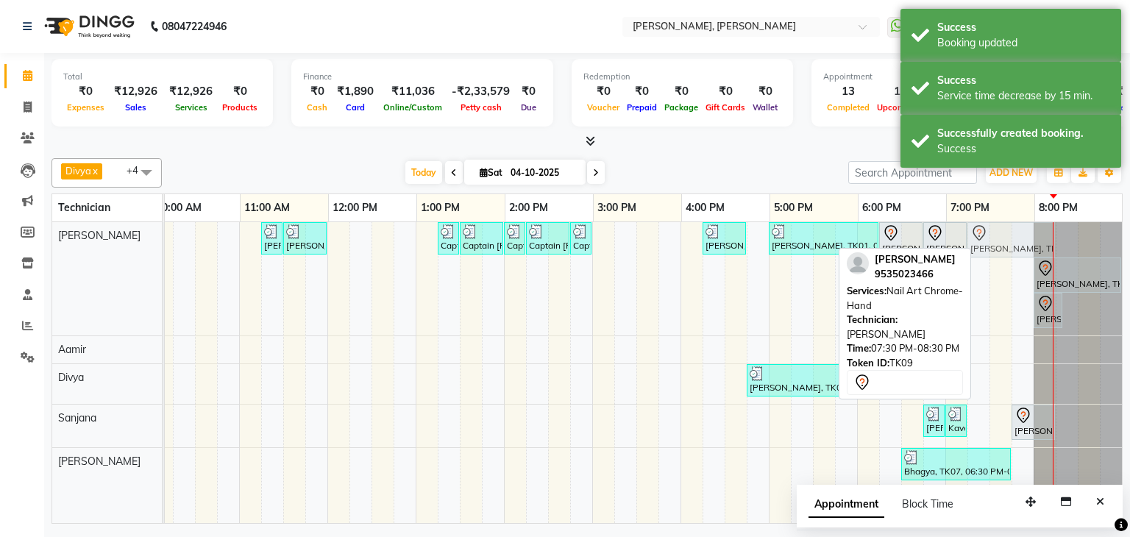
drag, startPoint x: 1008, startPoint y: 237, endPoint x: 976, endPoint y: 240, distance: 32.5
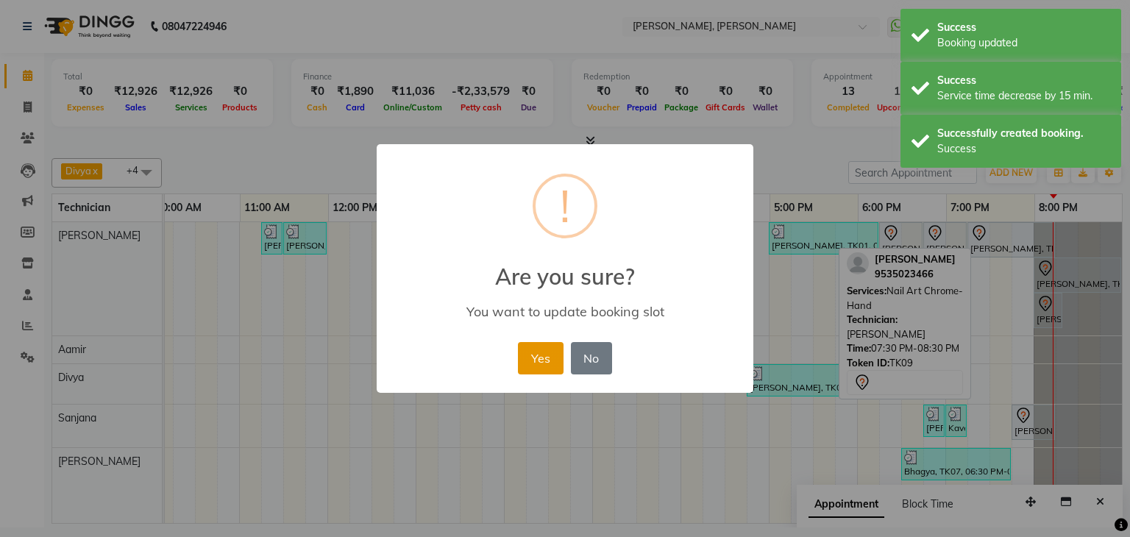
drag, startPoint x: 547, startPoint y: 357, endPoint x: 925, endPoint y: 276, distance: 386.6
click at [554, 356] on button "Yes" at bounding box center [540, 358] width 45 height 32
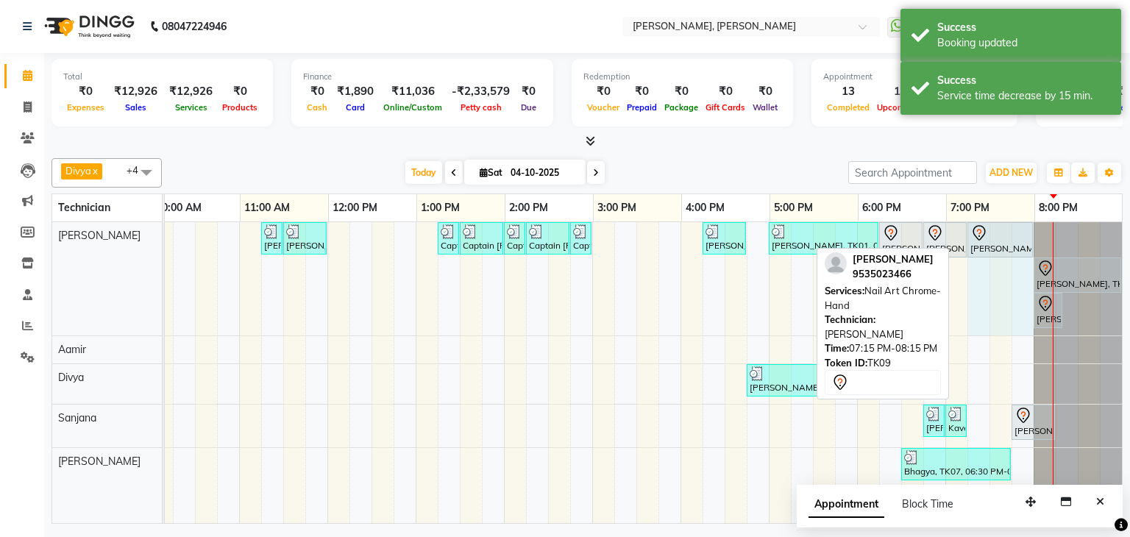
drag, startPoint x: 1038, startPoint y: 233, endPoint x: 1009, endPoint y: 243, distance: 30.2
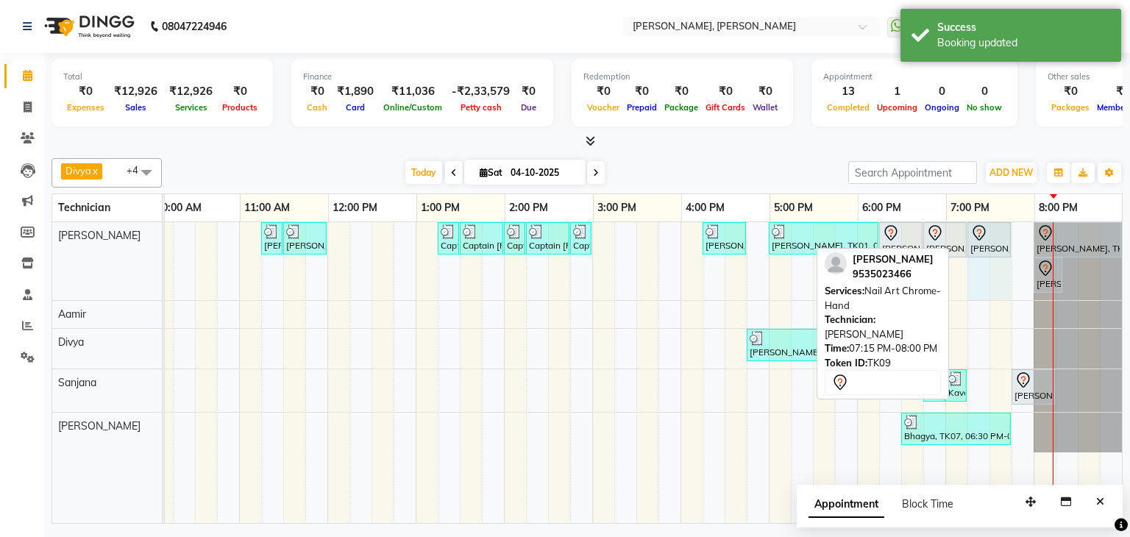
drag, startPoint x: 1018, startPoint y: 235, endPoint x: 989, endPoint y: 251, distance: 32.9
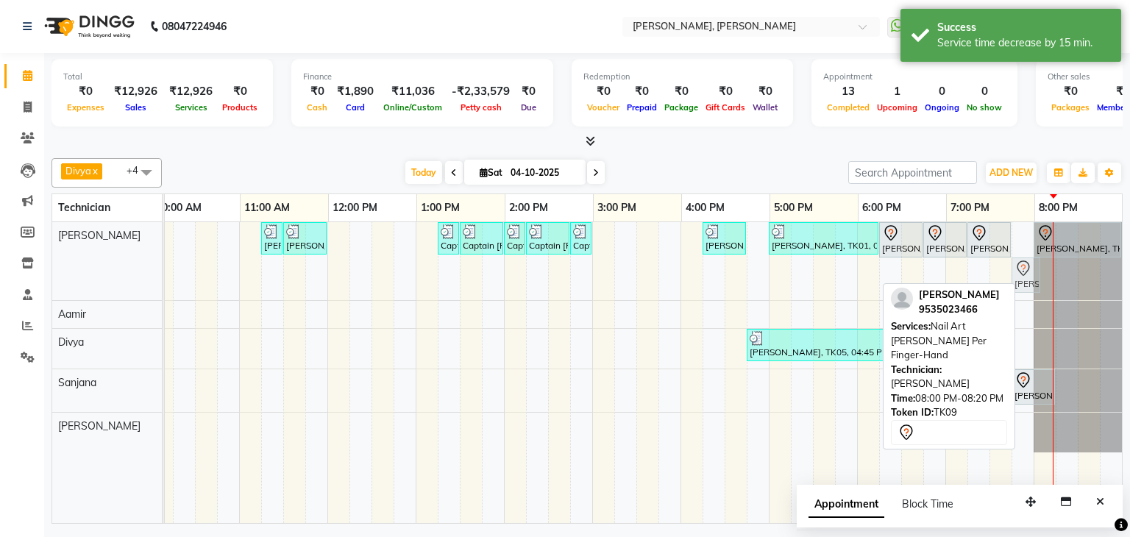
drag, startPoint x: 1033, startPoint y: 280, endPoint x: 1006, endPoint y: 282, distance: 27.3
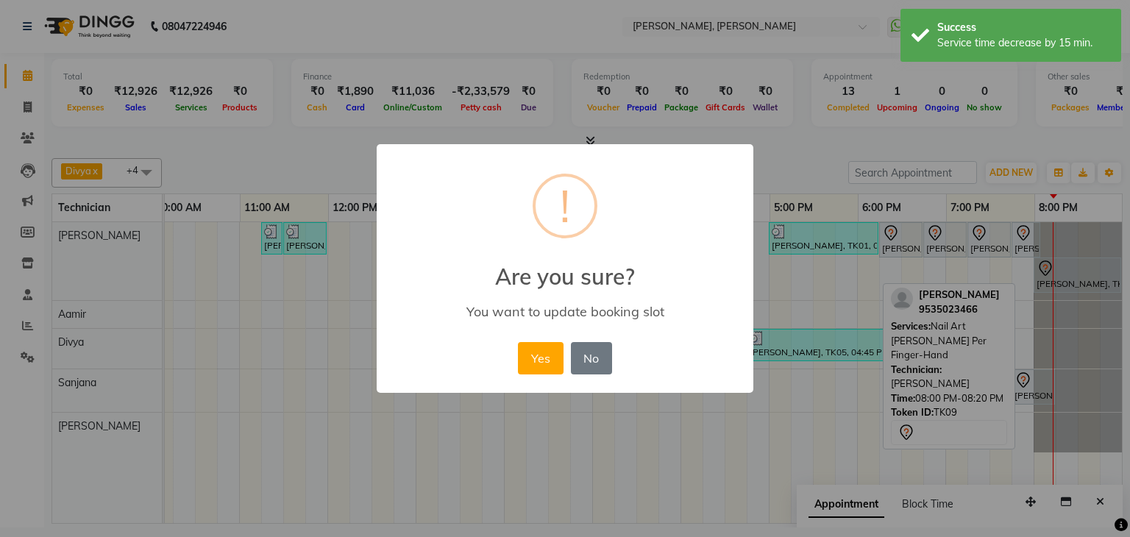
drag, startPoint x: 549, startPoint y: 352, endPoint x: 815, endPoint y: 305, distance: 269.7
click at [555, 352] on button "Yes" at bounding box center [540, 358] width 45 height 32
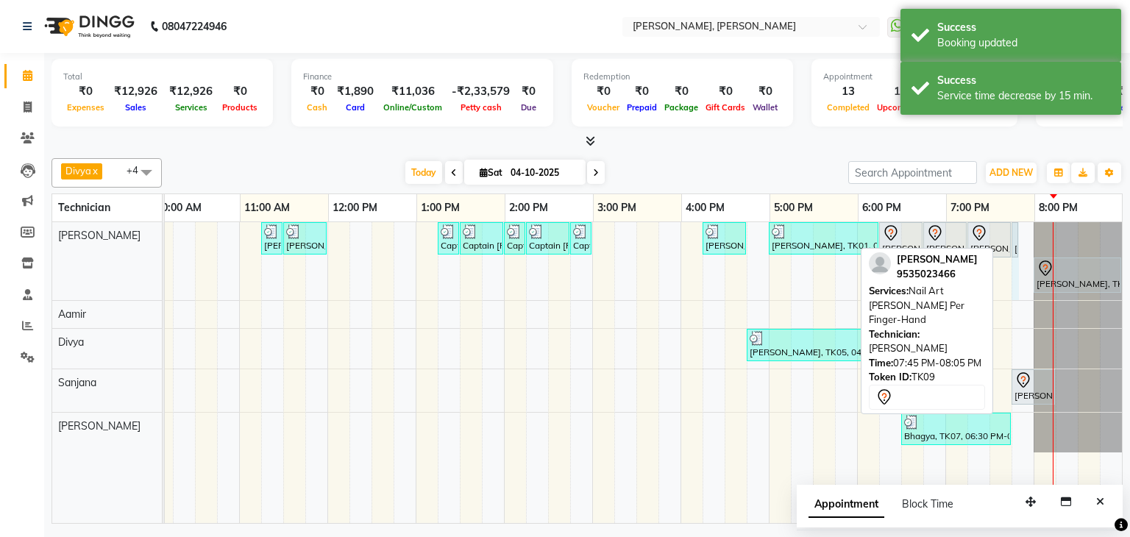
drag, startPoint x: 1028, startPoint y: 233, endPoint x: 1019, endPoint y: 236, distance: 10.0
click at [1019, 236] on div "[PERSON_NAME] Bcpatil, TK02, 11:15 AM-11:30 AM, Restoration Removal of Extensio…" at bounding box center [547, 372] width 1147 height 301
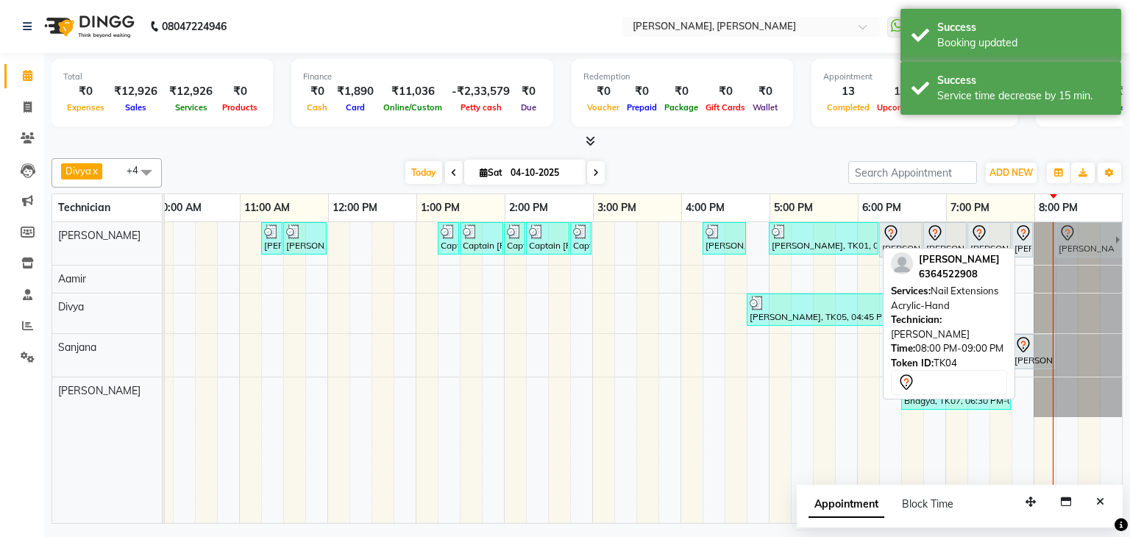
drag, startPoint x: 1061, startPoint y: 235, endPoint x: 1074, endPoint y: 235, distance: 13.2
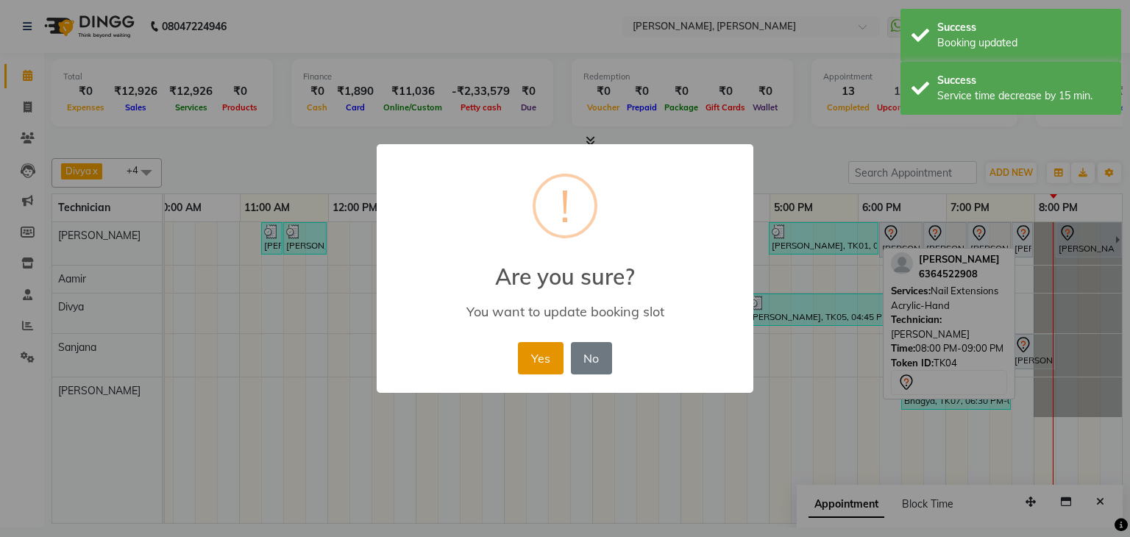
click at [552, 348] on button "Yes" at bounding box center [540, 358] width 45 height 32
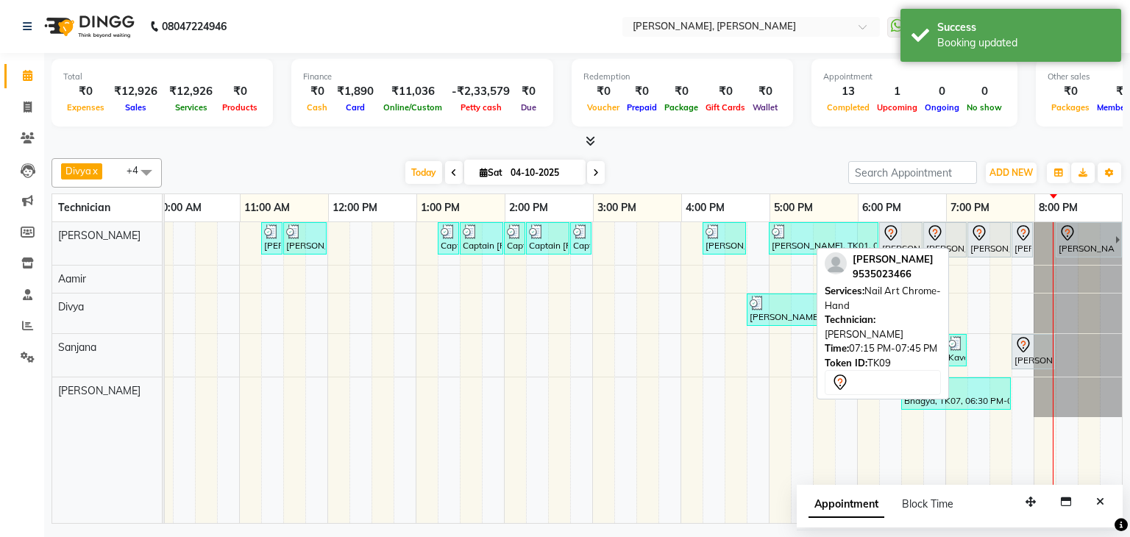
click at [970, 236] on icon at bounding box center [979, 233] width 18 height 18
select select "7"
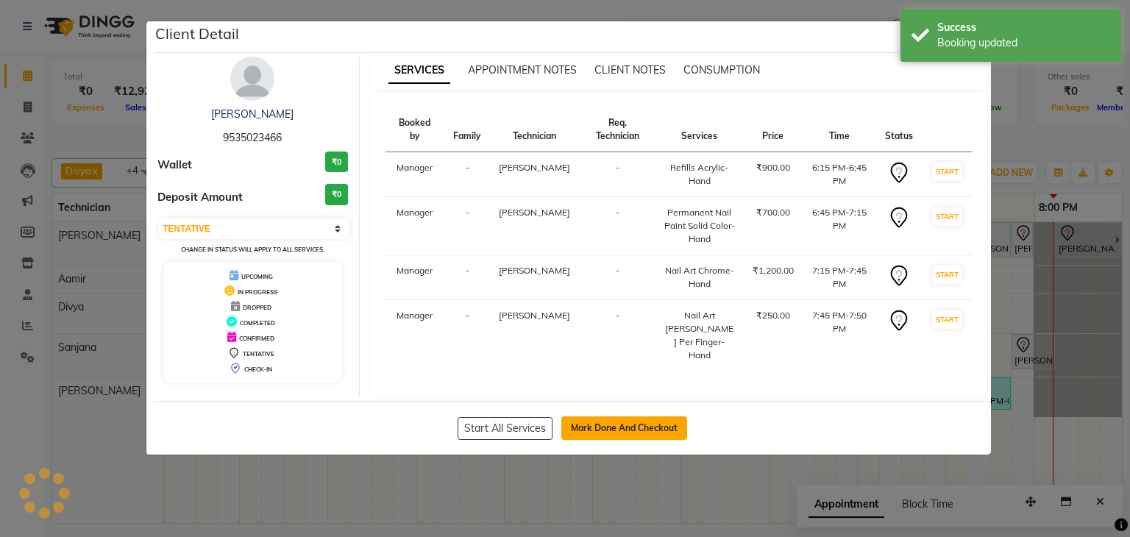
click at [611, 416] on button "Mark Done And Checkout" at bounding box center [624, 428] width 126 height 24
select select "service"
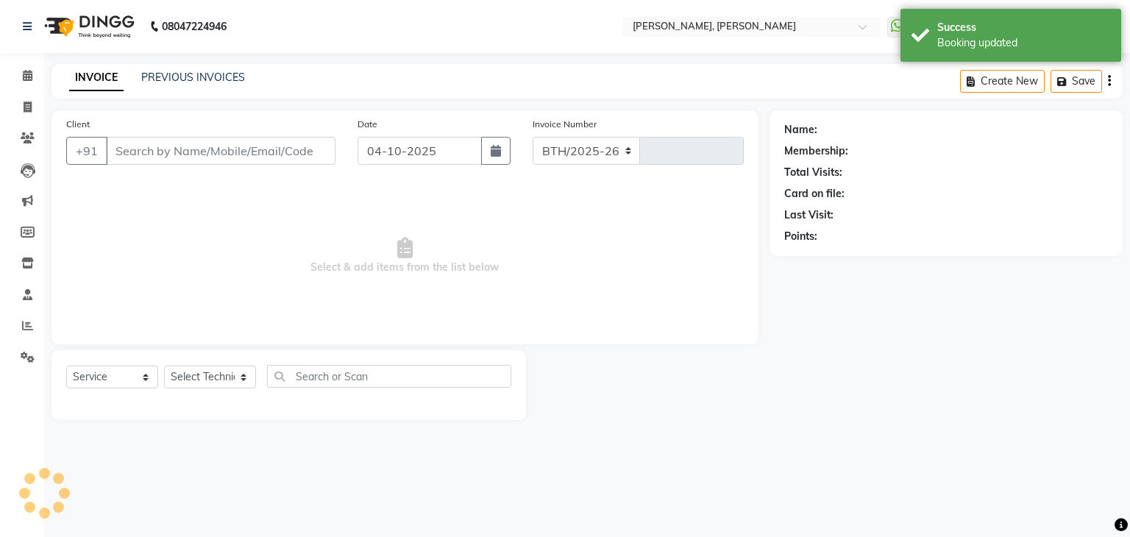
select select "6455"
type input "1393"
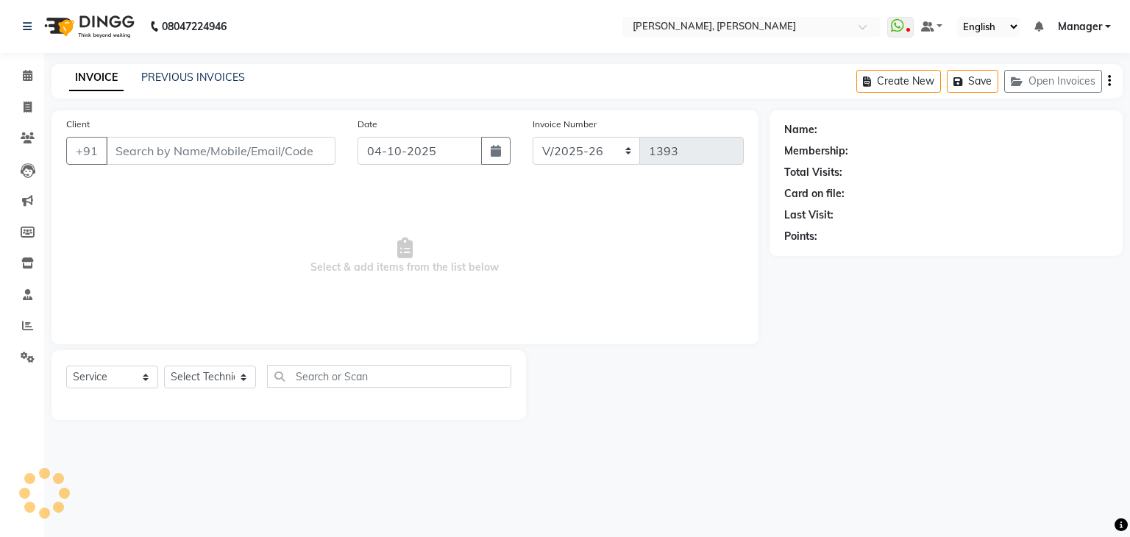
type input "95******66"
select select "54412"
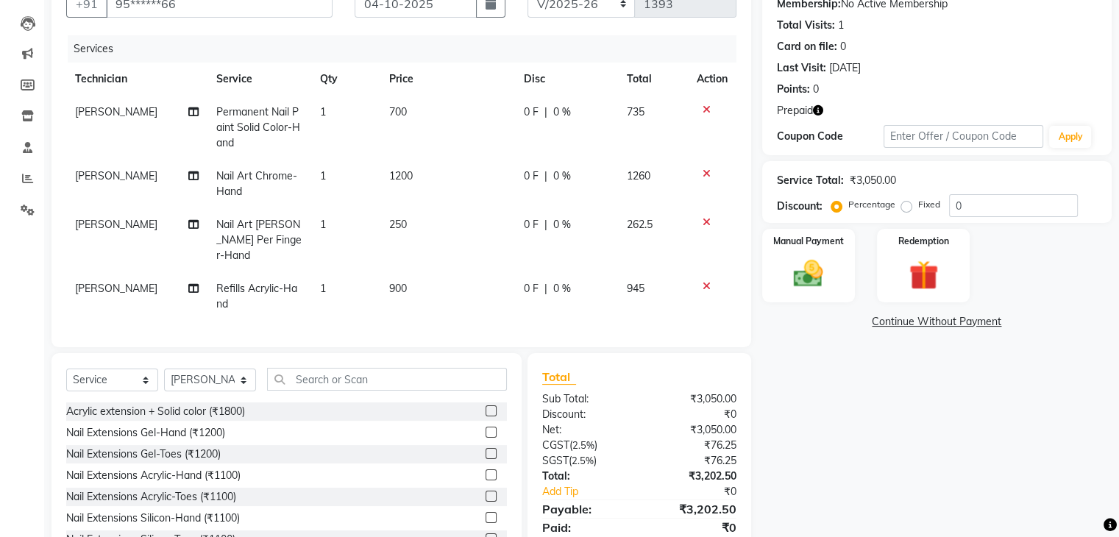
scroll to position [74, 0]
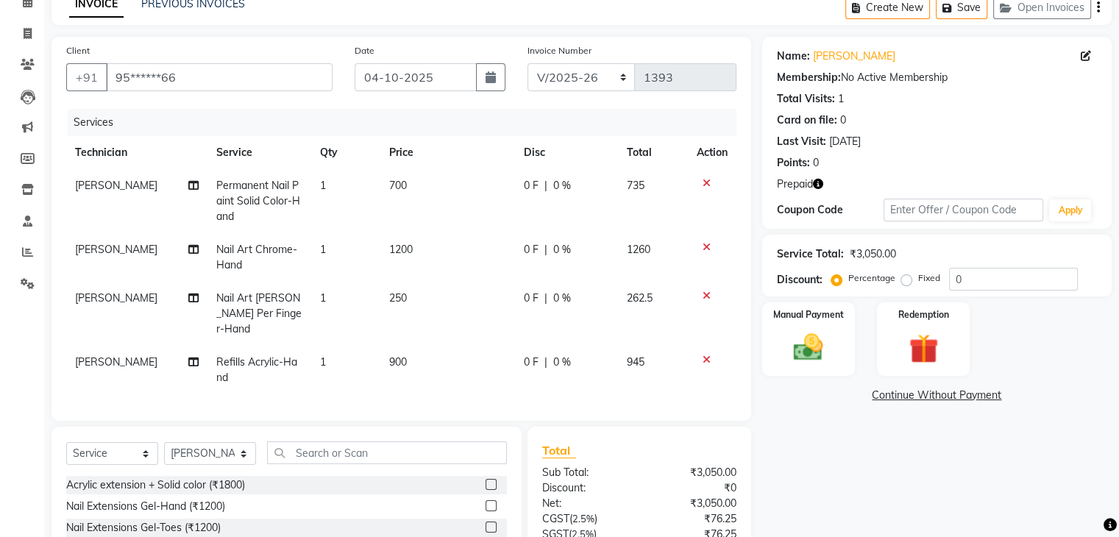
click at [327, 304] on td "1" at bounding box center [345, 314] width 69 height 64
select select "54412"
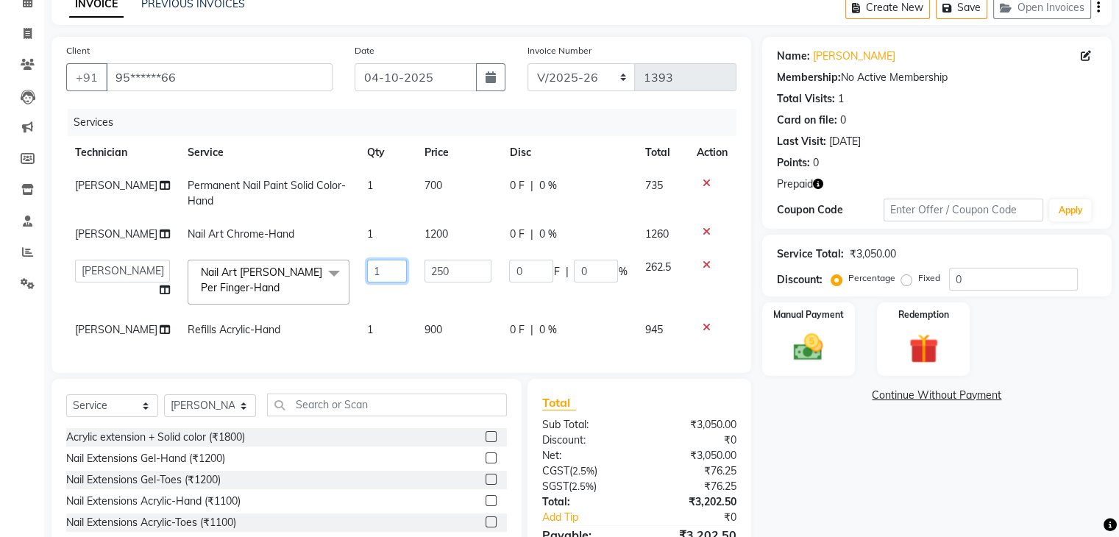
click at [374, 267] on input "1" at bounding box center [386, 271] width 39 height 23
type input "2"
click at [373, 199] on td "1" at bounding box center [386, 193] width 57 height 49
select select "54412"
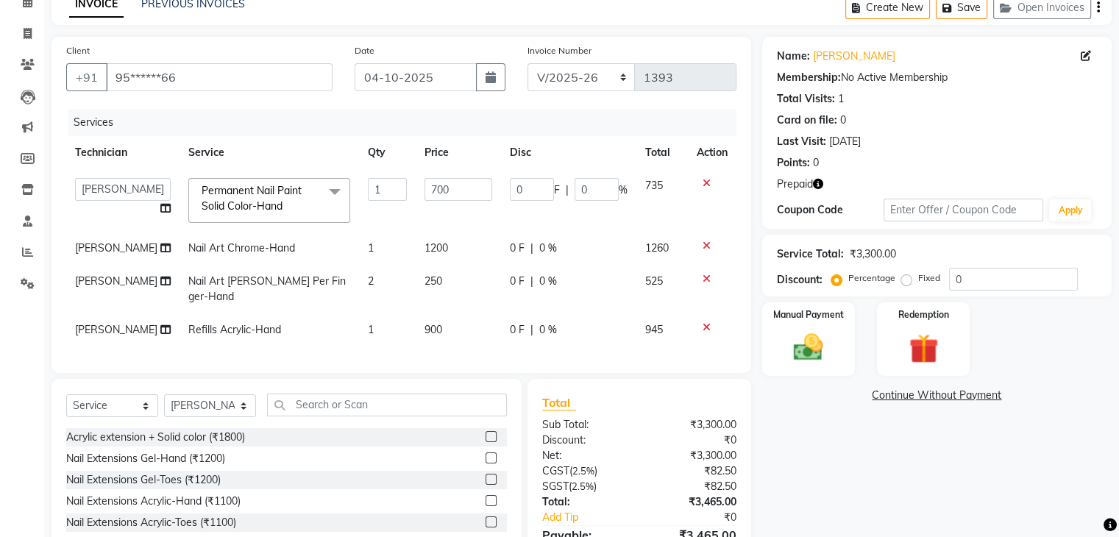
click at [841, 444] on div "Name: [PERSON_NAME] Membership: No Active Membership Total Visits: 1 Card on fi…" at bounding box center [942, 316] width 360 height 559
click at [380, 181] on input "1" at bounding box center [388, 189] width 40 height 23
click at [858, 441] on div "Name: [PERSON_NAME] Membership: No Active Membership Total Visits: 1 Card on fi…" at bounding box center [942, 316] width 360 height 559
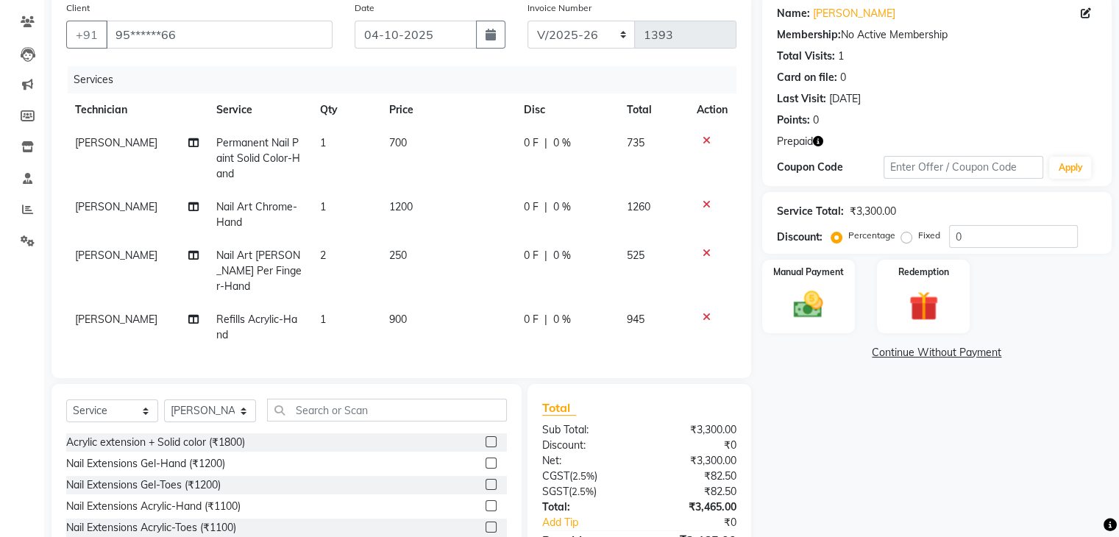
scroll to position [147, 0]
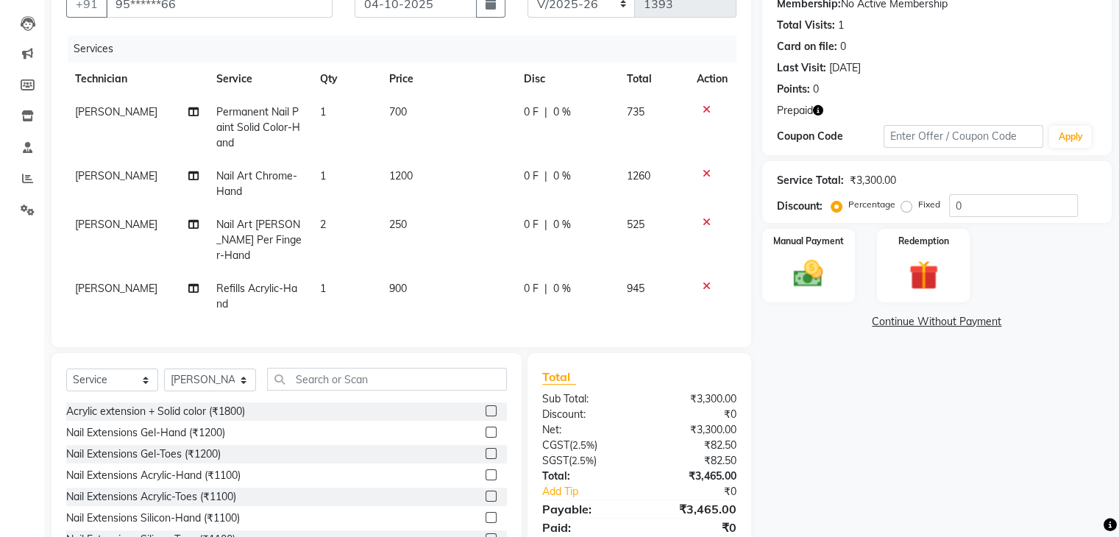
click at [821, 111] on icon "button" at bounding box center [818, 110] width 10 height 10
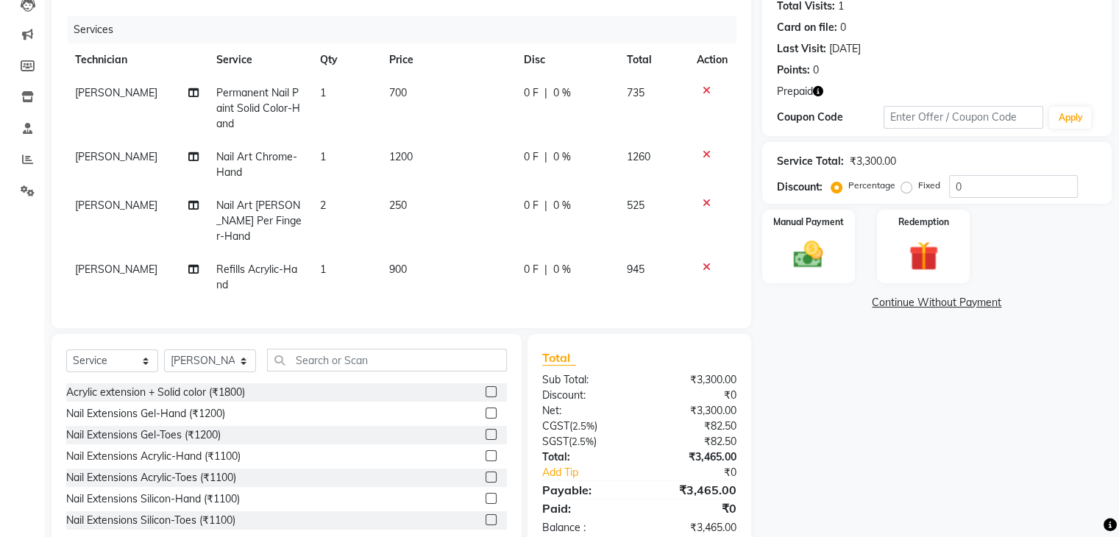
scroll to position [199, 0]
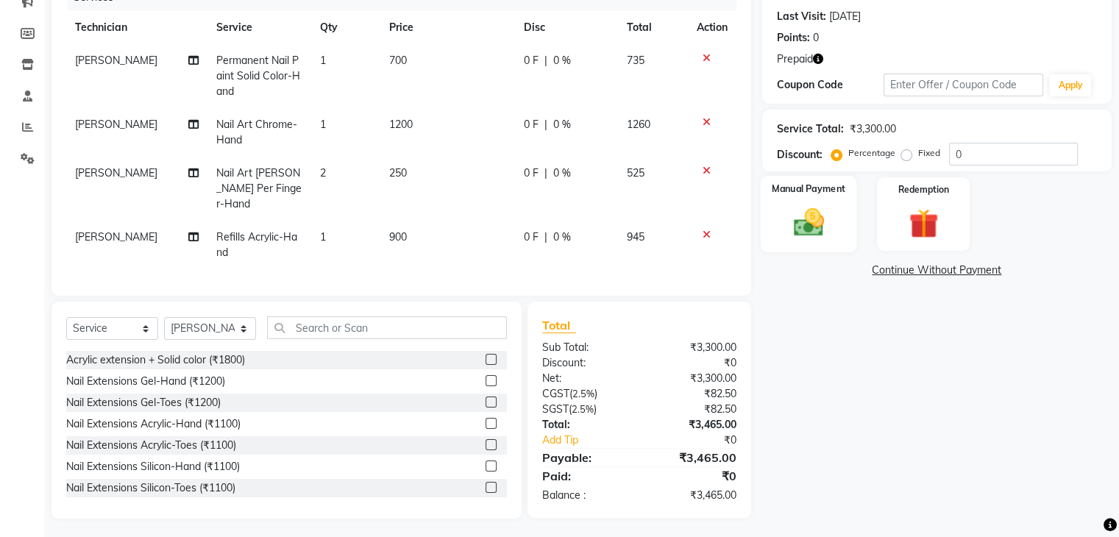
click at [828, 205] on img at bounding box center [807, 222] width 49 height 35
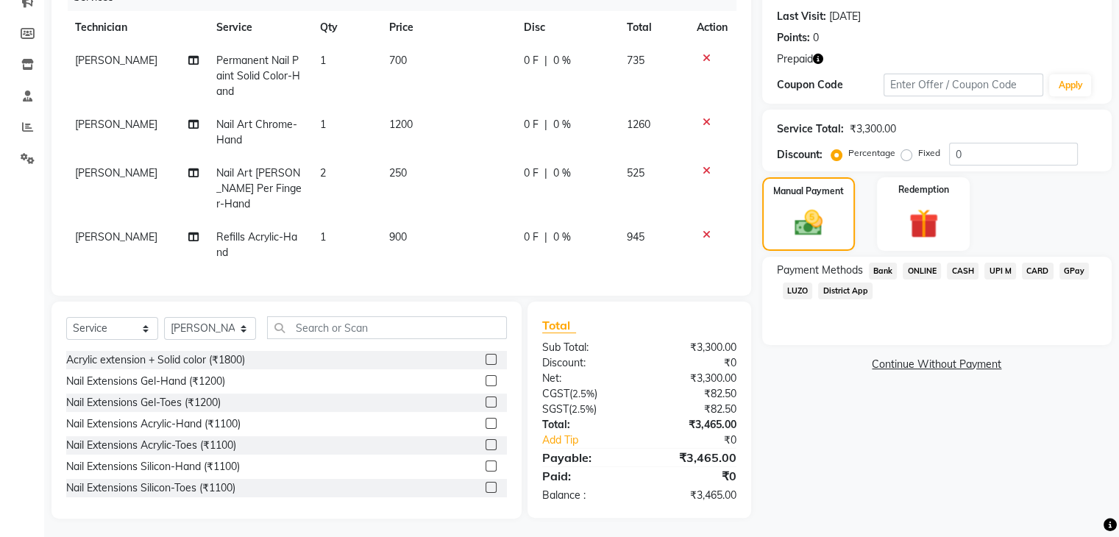
click at [998, 272] on span "UPI M" at bounding box center [1000, 271] width 32 height 17
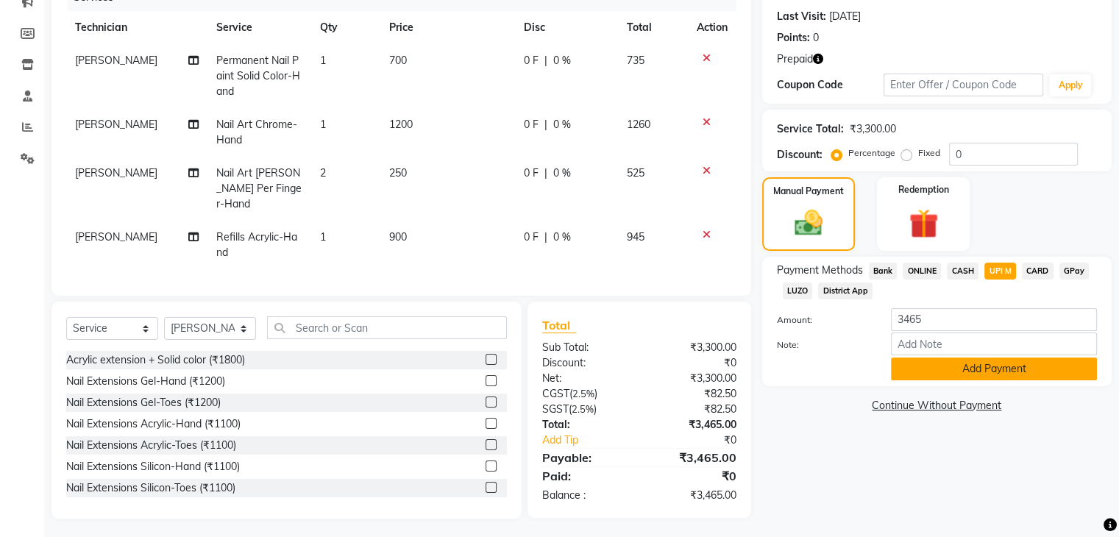
click at [980, 377] on button "Add Payment" at bounding box center [994, 368] width 206 height 23
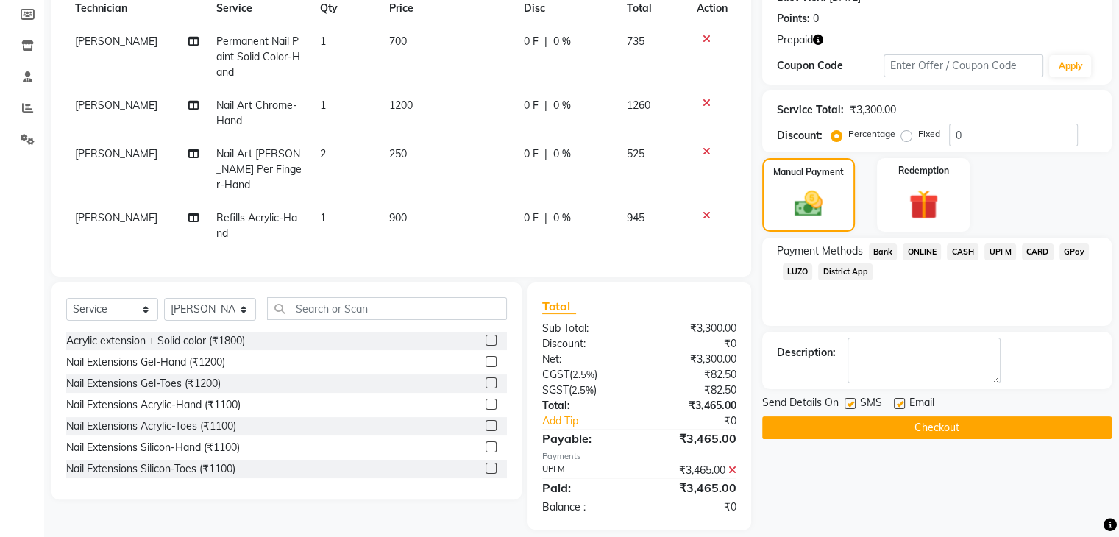
scroll to position [229, 0]
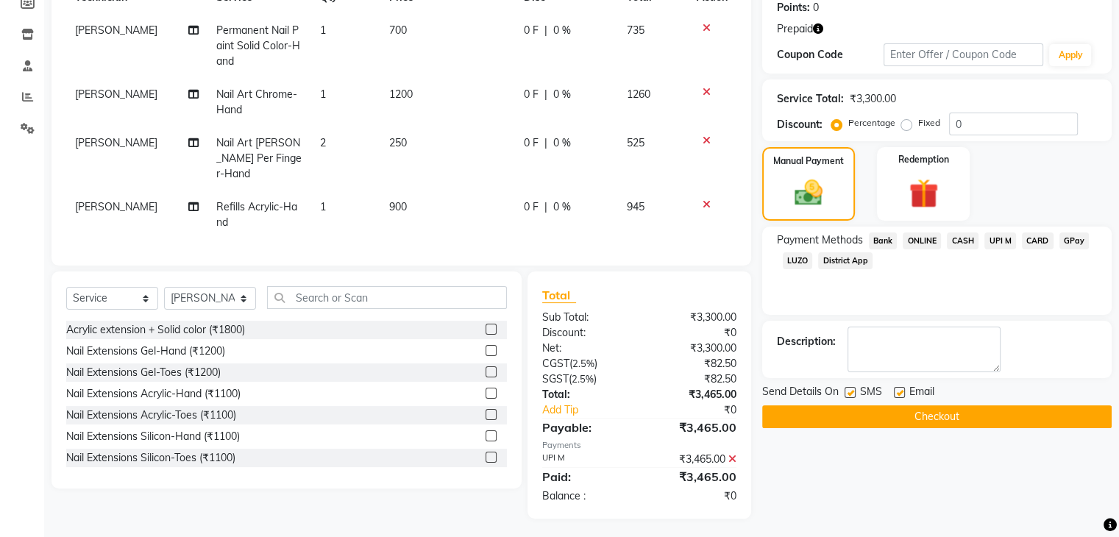
click at [932, 416] on button "Checkout" at bounding box center [936, 416] width 349 height 23
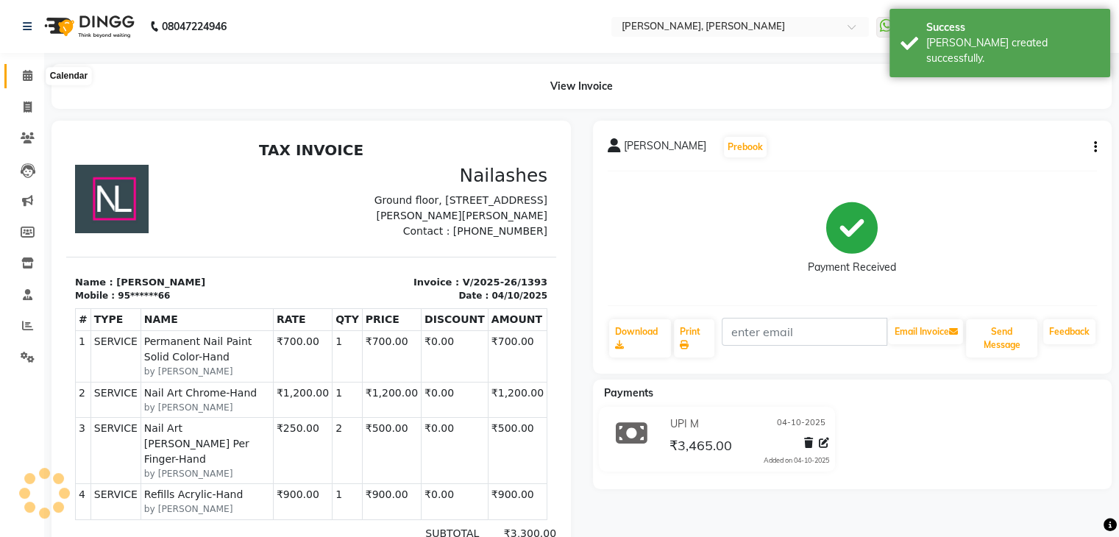
click at [29, 78] on icon at bounding box center [28, 75] width 10 height 11
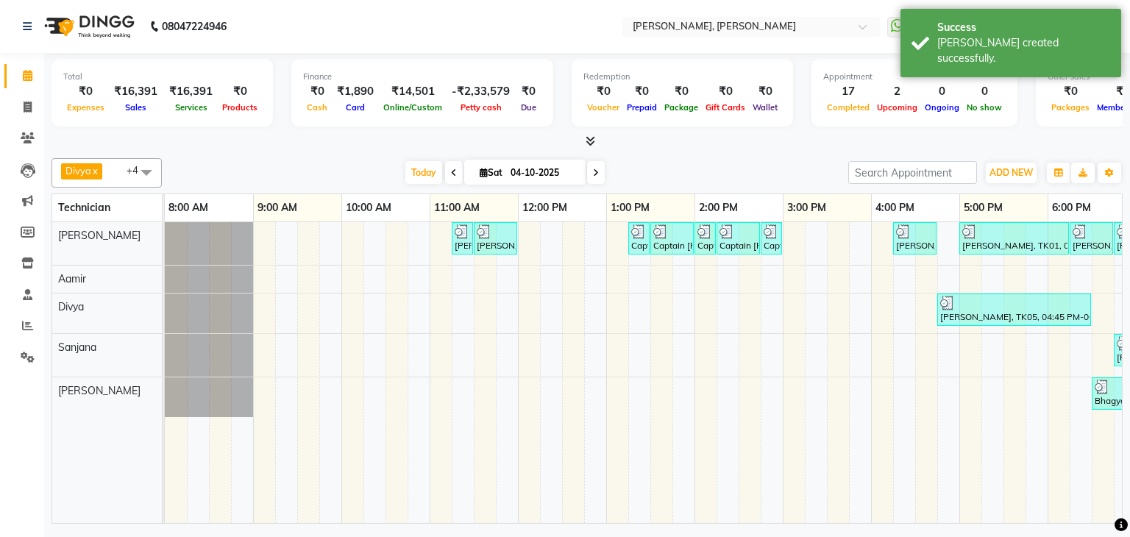
scroll to position [0, 190]
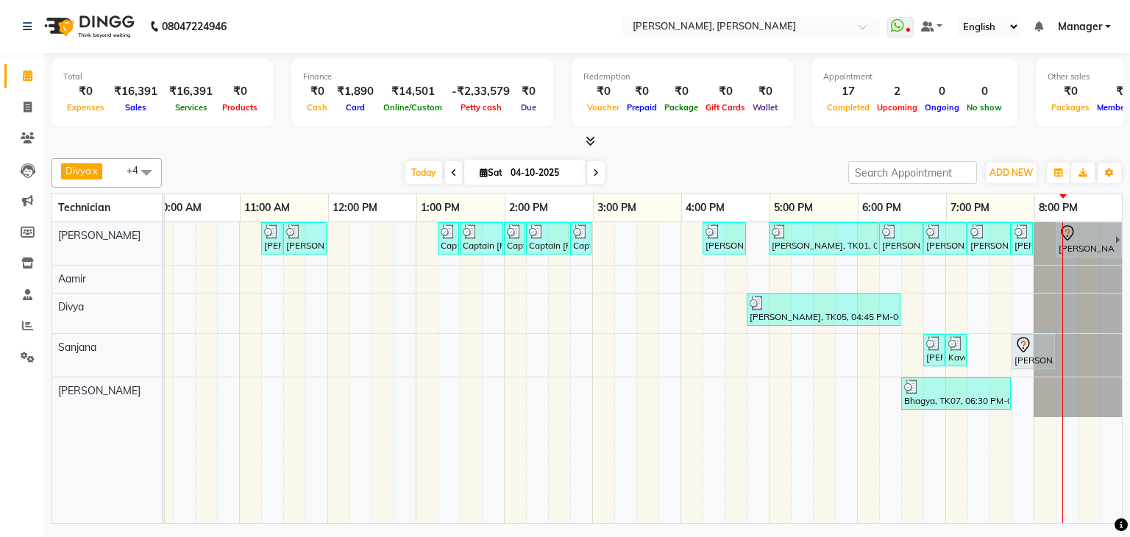
click at [1014, 394] on div "[PERSON_NAME] Bcpatil, TK02, 11:15 AM-11:30 AM, Restoration Removal of Extensio…" at bounding box center [547, 372] width 1147 height 301
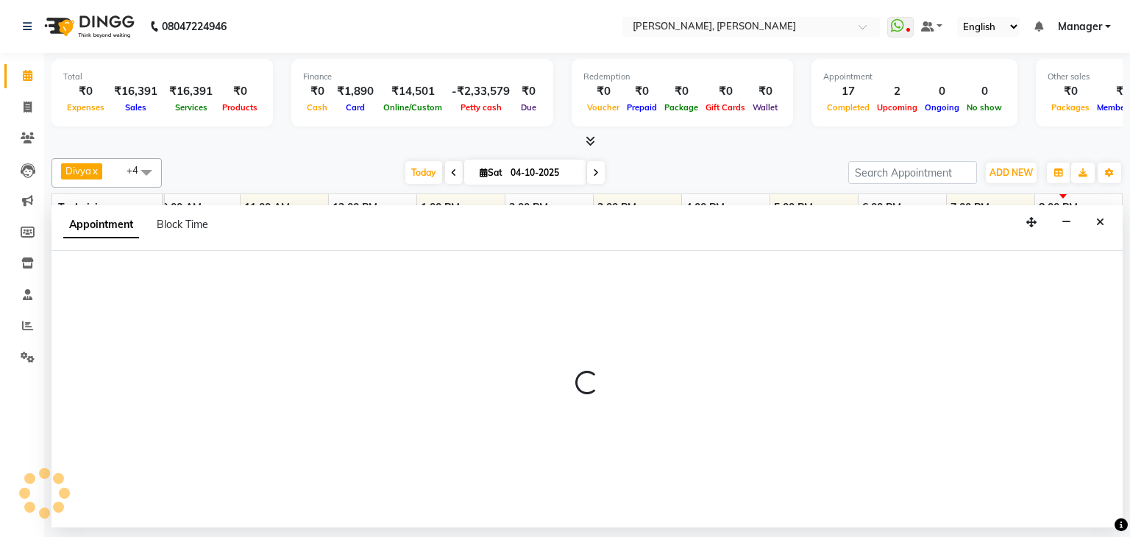
select select "87862"
select select "1185"
select select "tentative"
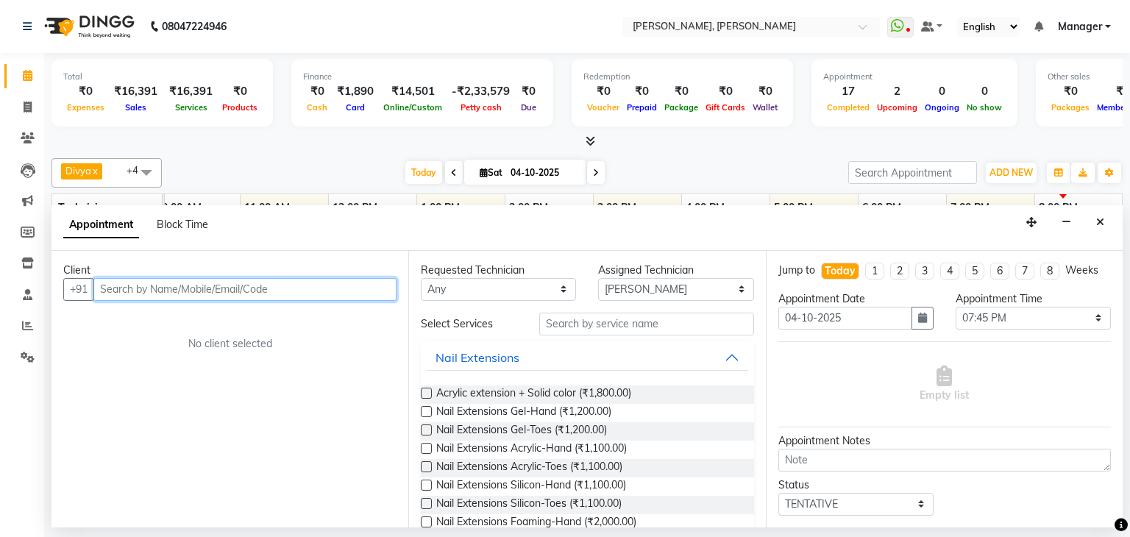
click at [297, 286] on input "text" at bounding box center [244, 289] width 303 height 23
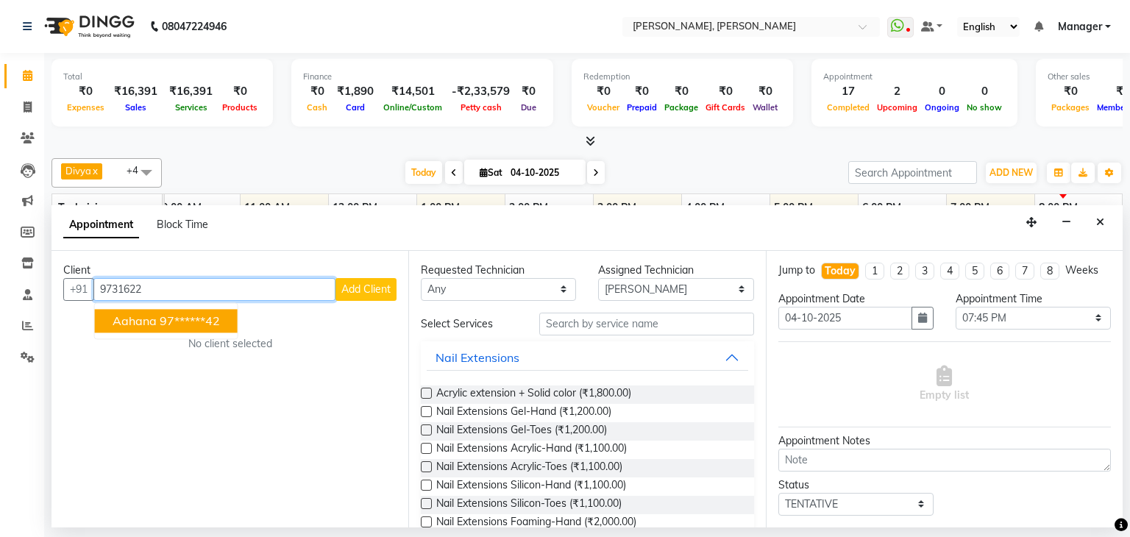
click at [206, 318] on ngb-highlight "97******42" at bounding box center [190, 320] width 60 height 15
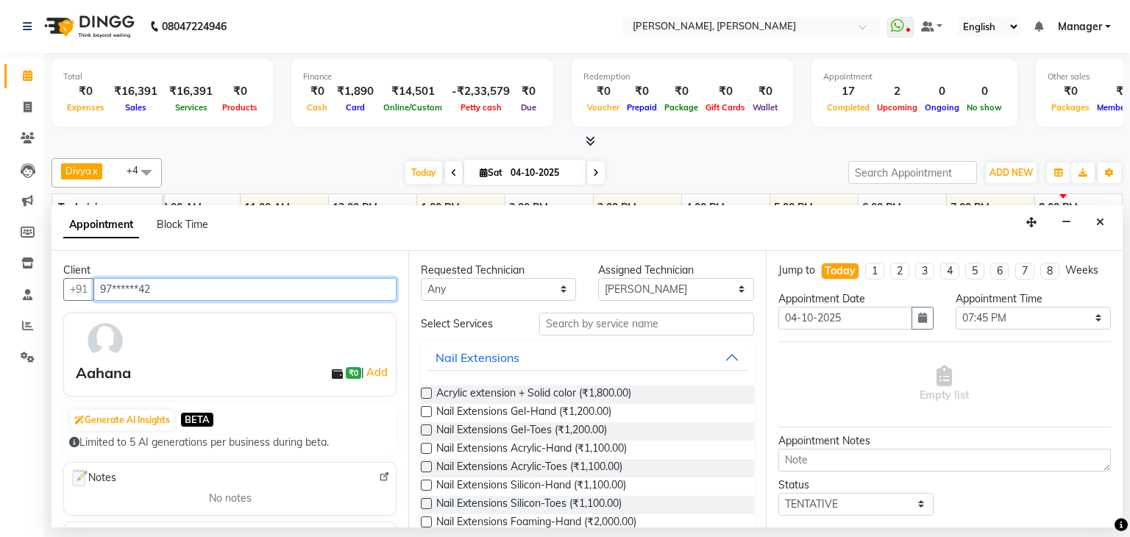
type input "97******42"
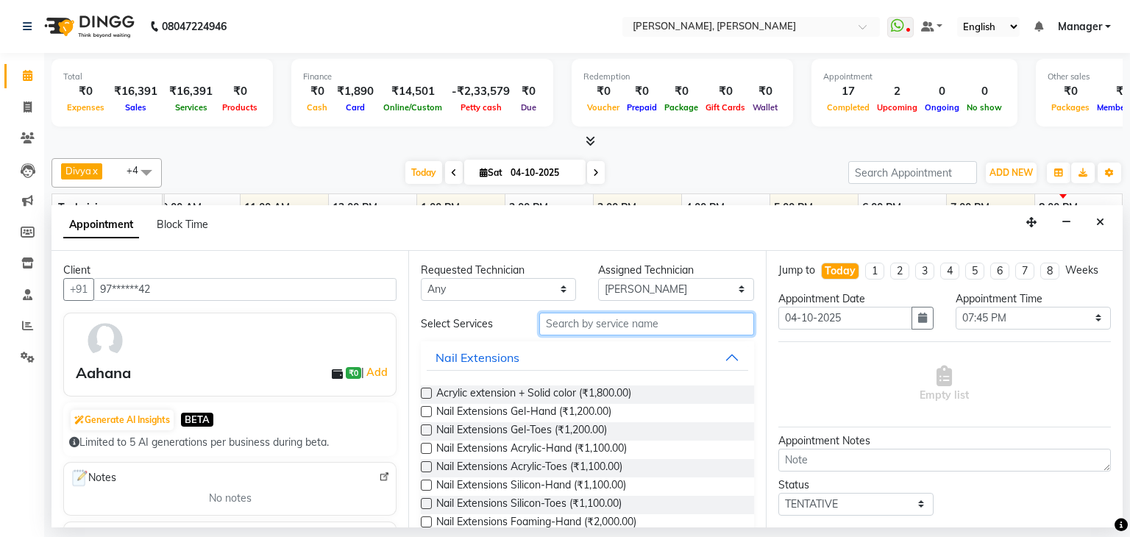
click at [609, 327] on input "text" at bounding box center [646, 324] width 215 height 23
click at [609, 326] on input "text" at bounding box center [646, 324] width 215 height 23
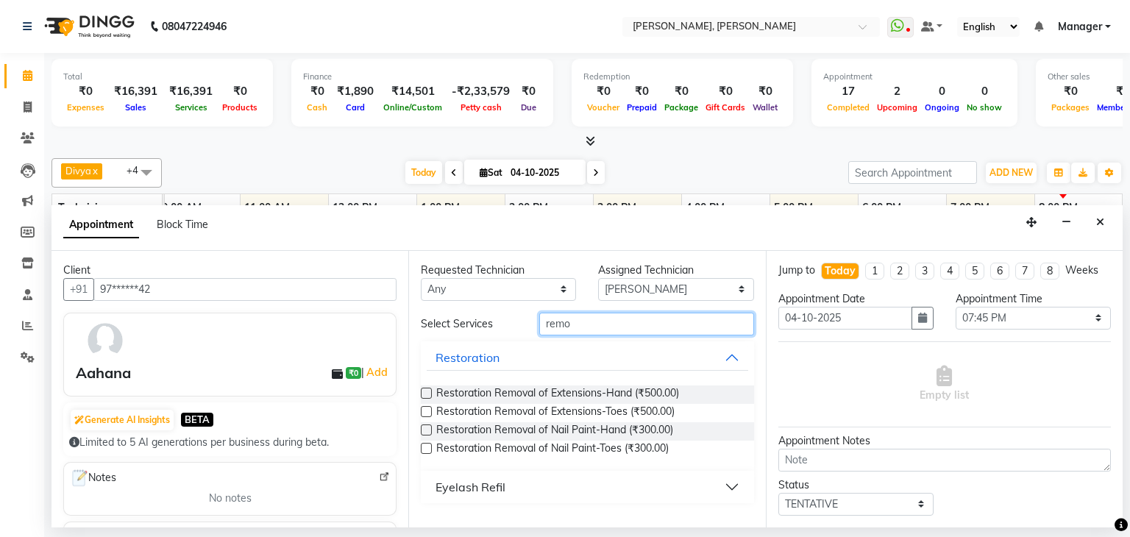
type input "remo"
click at [427, 388] on label at bounding box center [426, 393] width 11 height 11
click at [427, 390] on input "checkbox" at bounding box center [426, 395] width 10 height 10
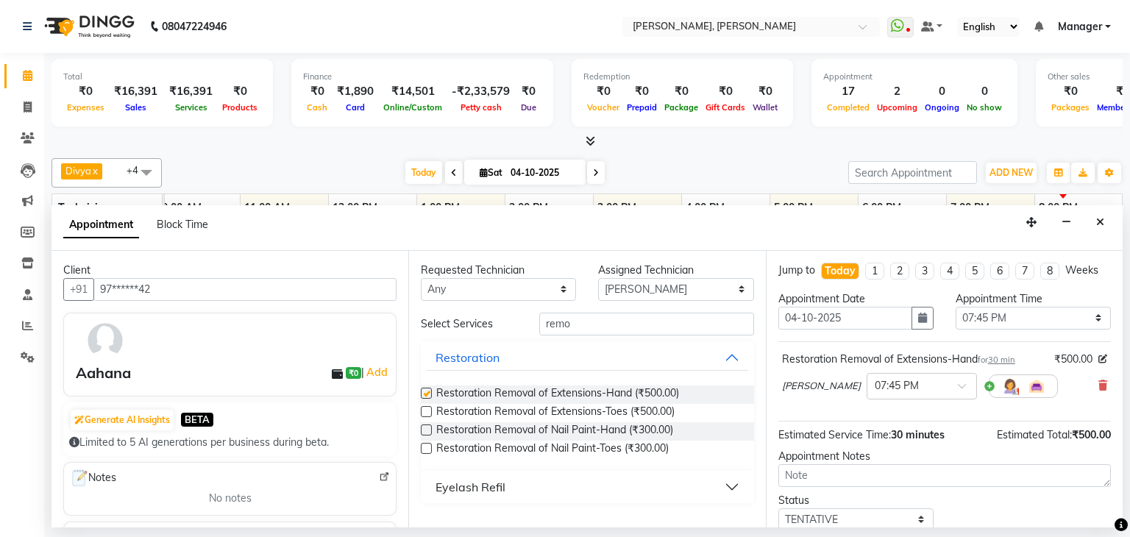
checkbox input "false"
click at [585, 321] on input "remo" at bounding box center [646, 324] width 215 height 23
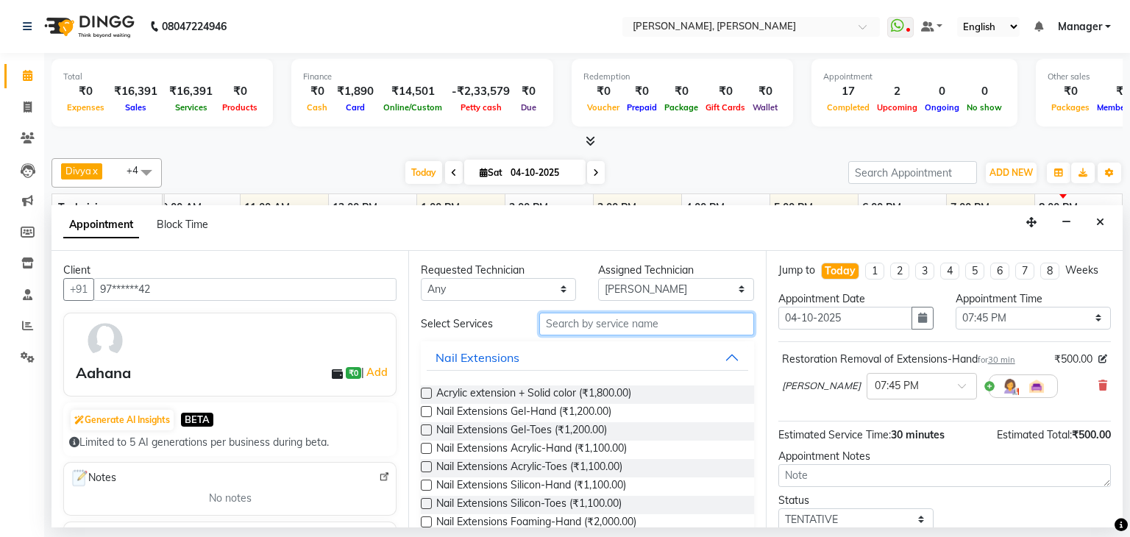
type input "r"
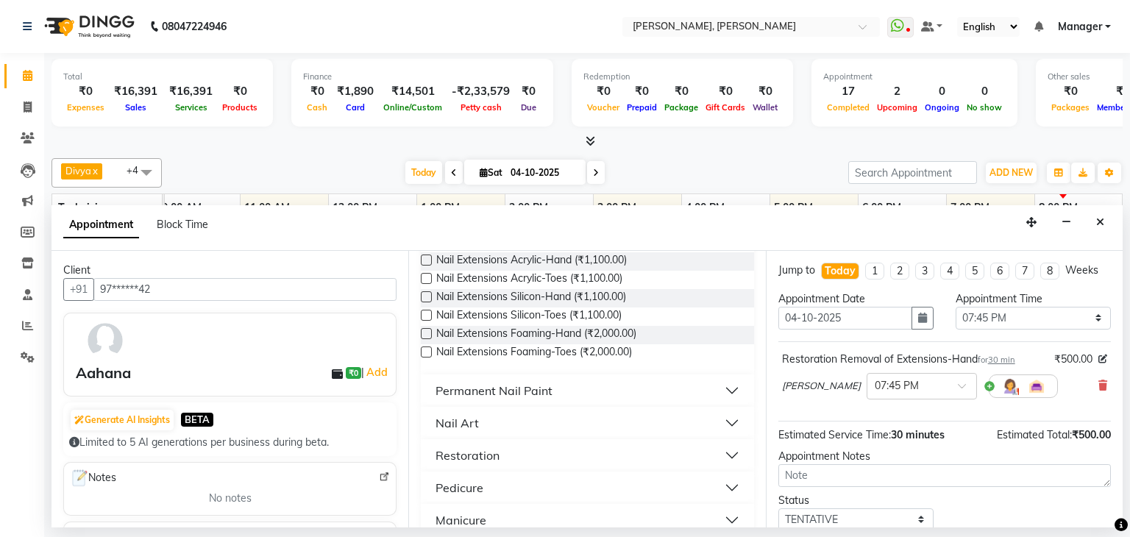
scroll to position [190, 0]
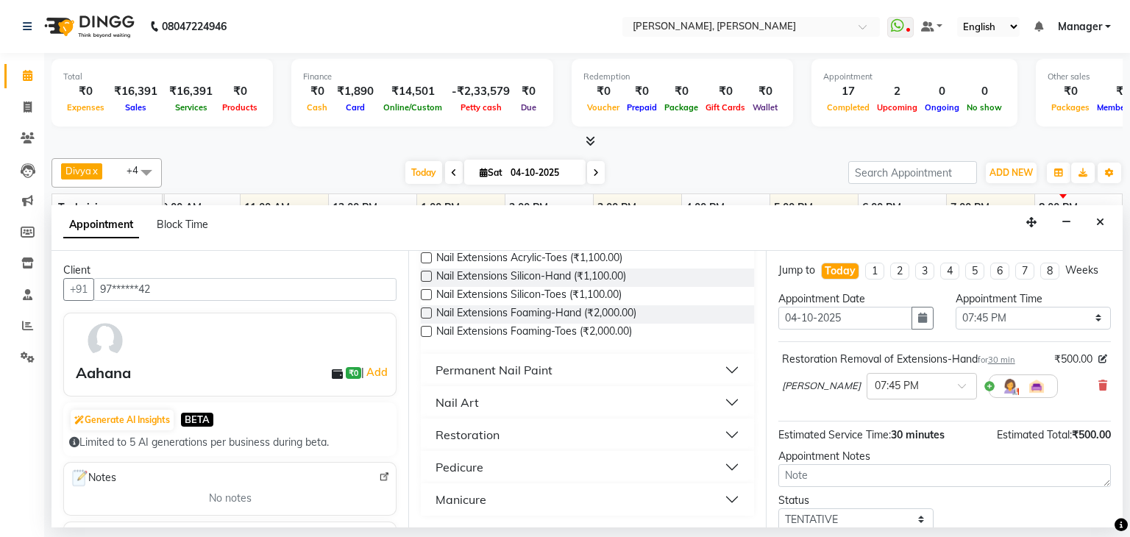
type input "nail"
click at [488, 361] on div "Permanent Nail Paint" at bounding box center [493, 370] width 117 height 18
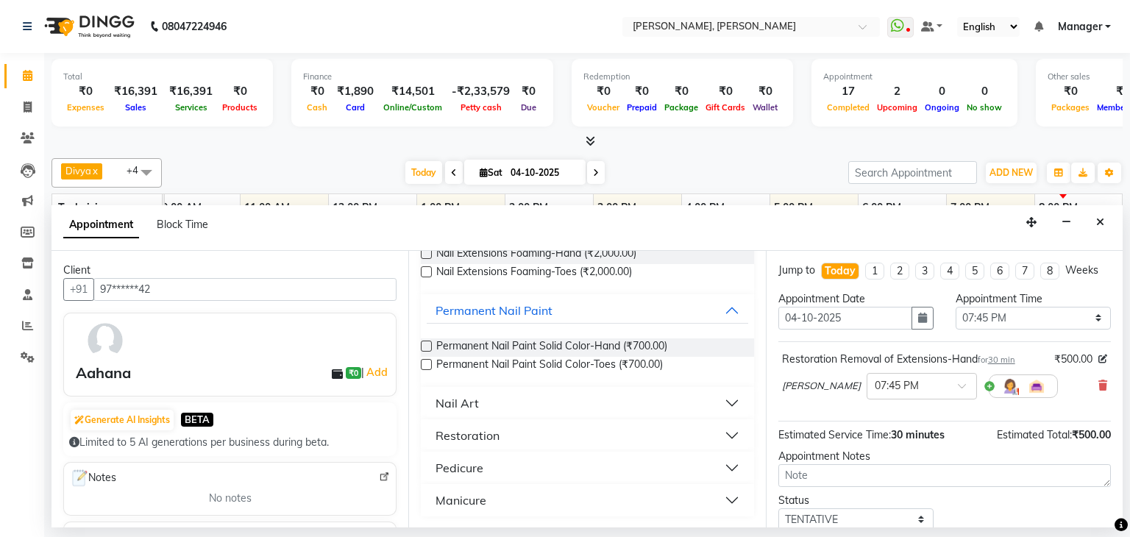
click at [523, 399] on button "Nail Art" at bounding box center [587, 403] width 321 height 26
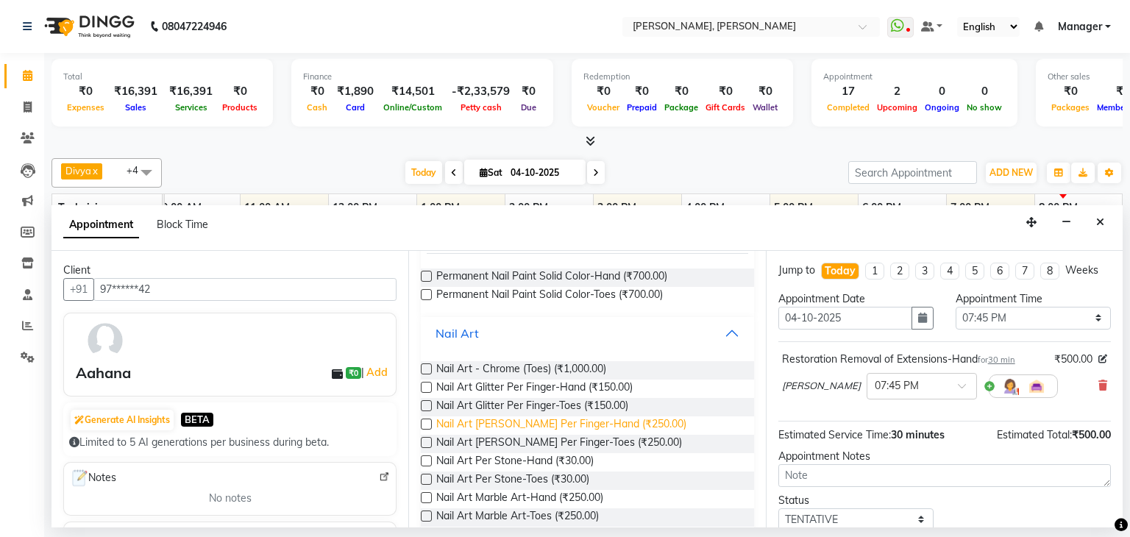
scroll to position [250, 0]
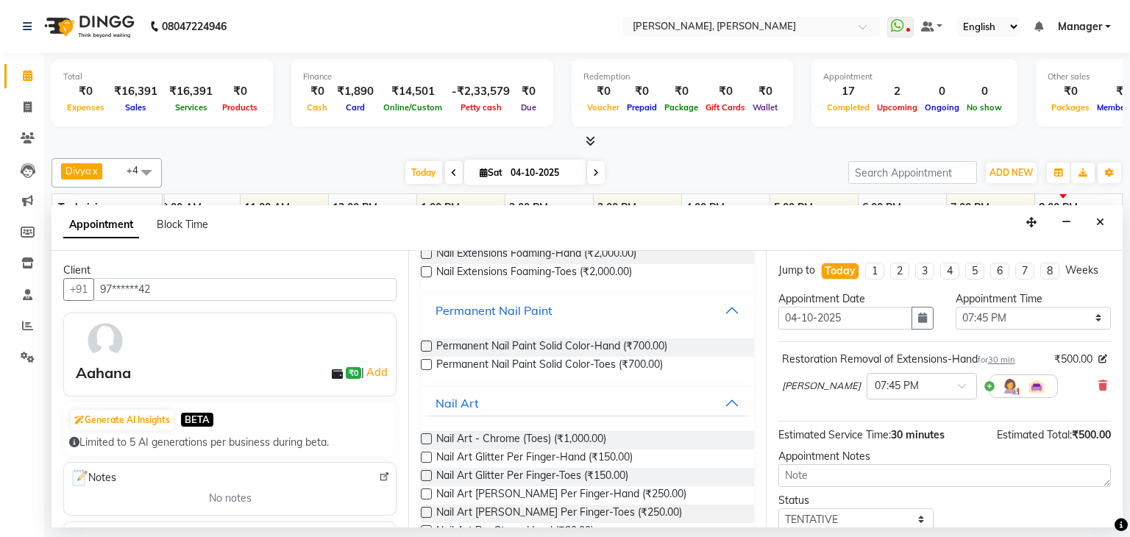
click at [532, 305] on div "Permanent Nail Paint" at bounding box center [493, 311] width 117 height 18
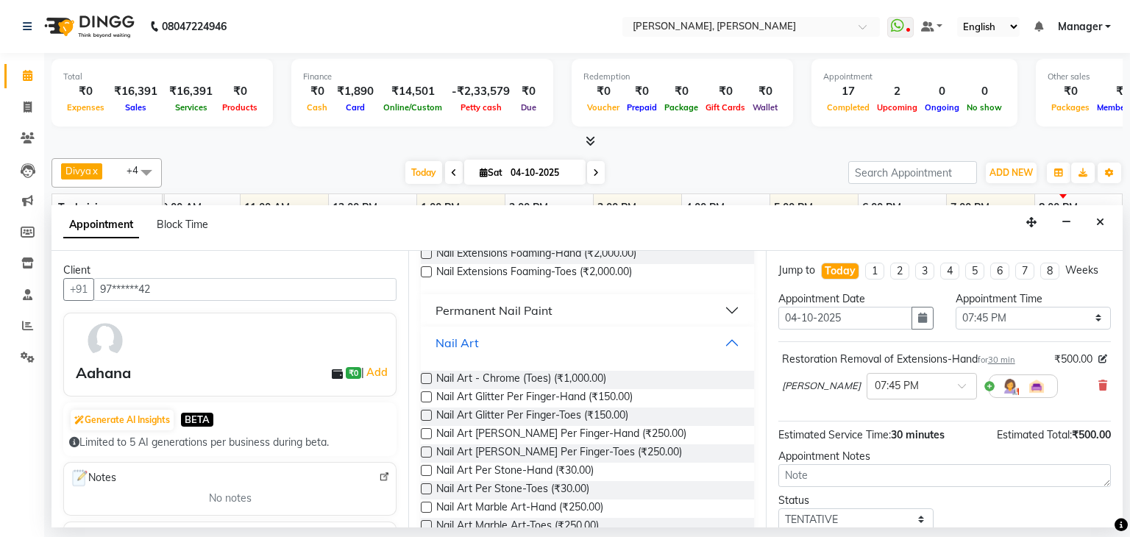
click at [541, 333] on button "Nail Art" at bounding box center [587, 343] width 321 height 26
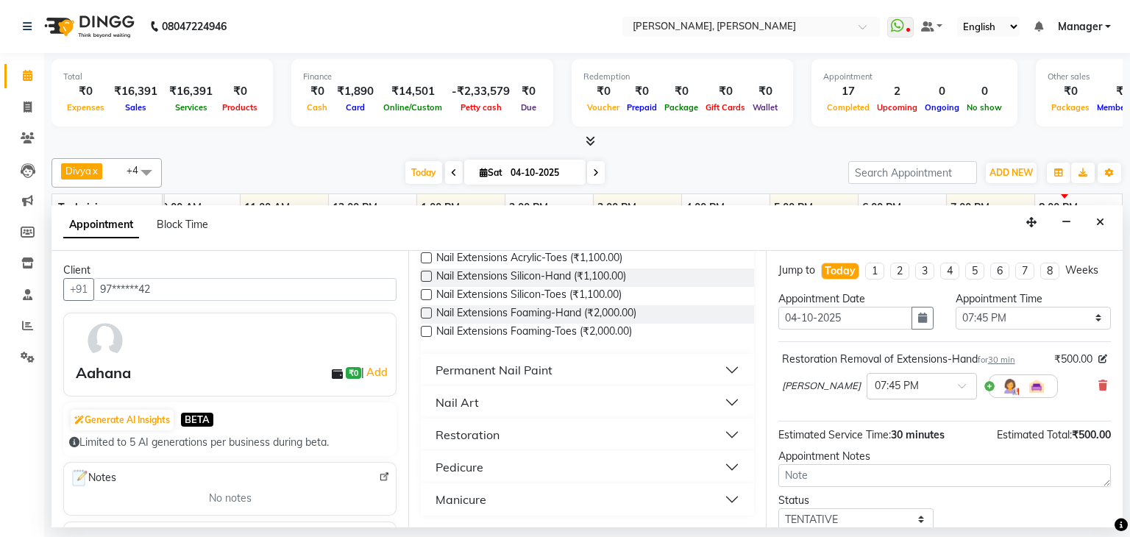
scroll to position [190, 0]
click at [491, 492] on button "Manicure" at bounding box center [587, 499] width 321 height 26
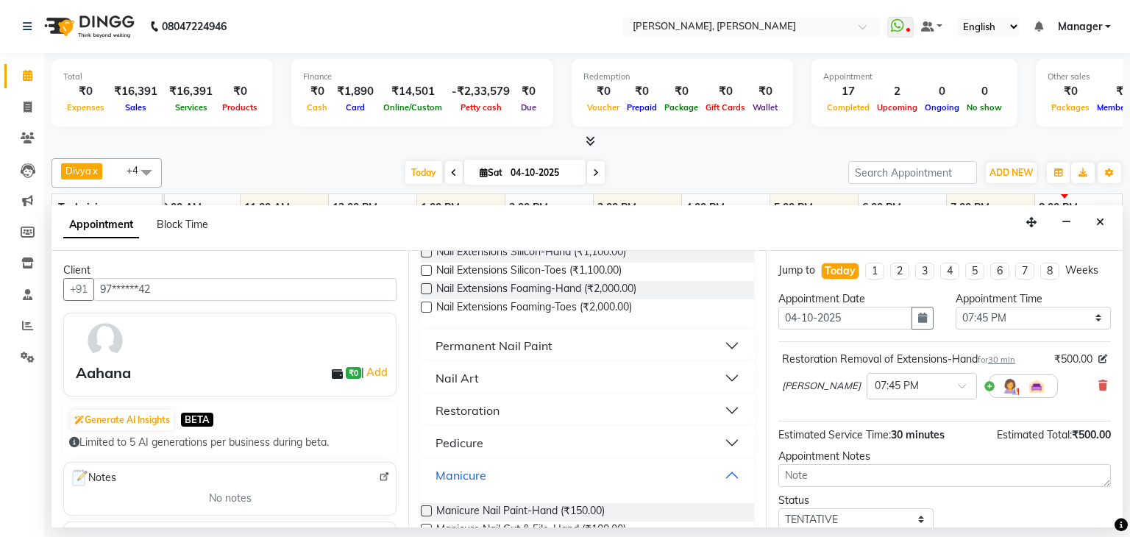
scroll to position [250, 0]
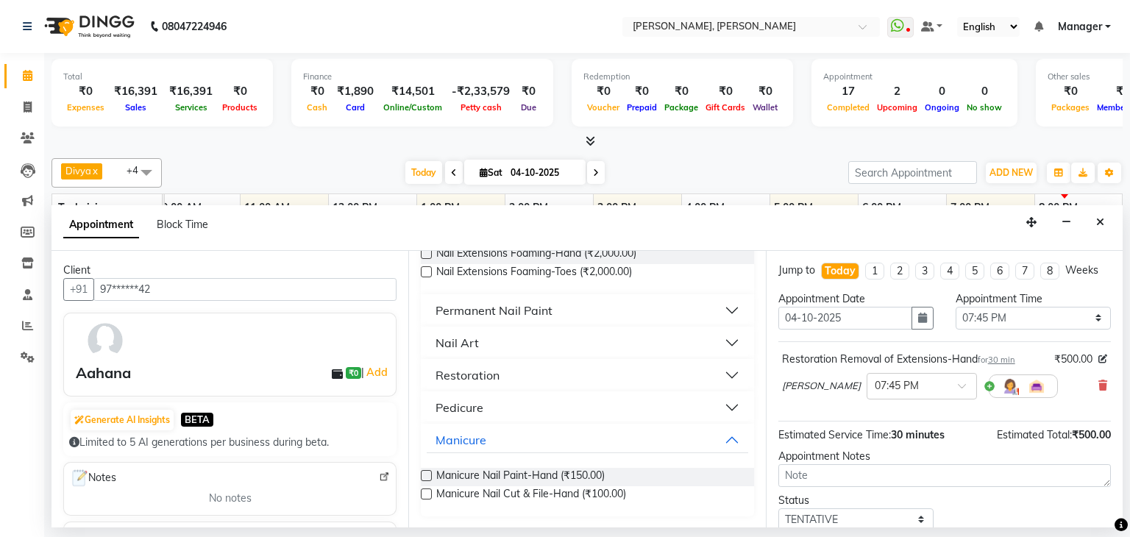
click at [424, 472] on label at bounding box center [426, 475] width 11 height 11
click at [424, 472] on input "checkbox" at bounding box center [426, 477] width 10 height 10
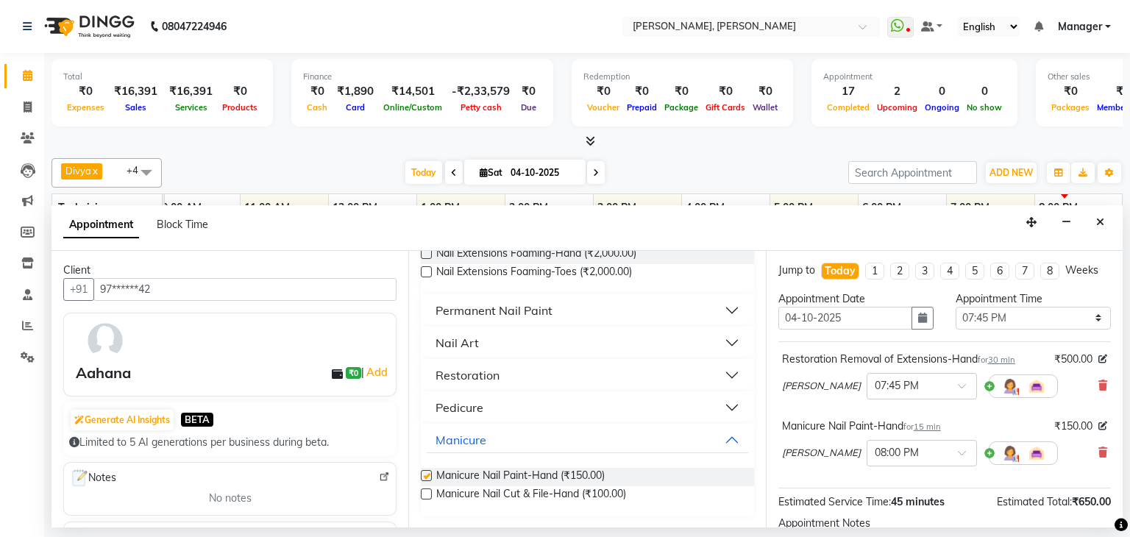
checkbox input "false"
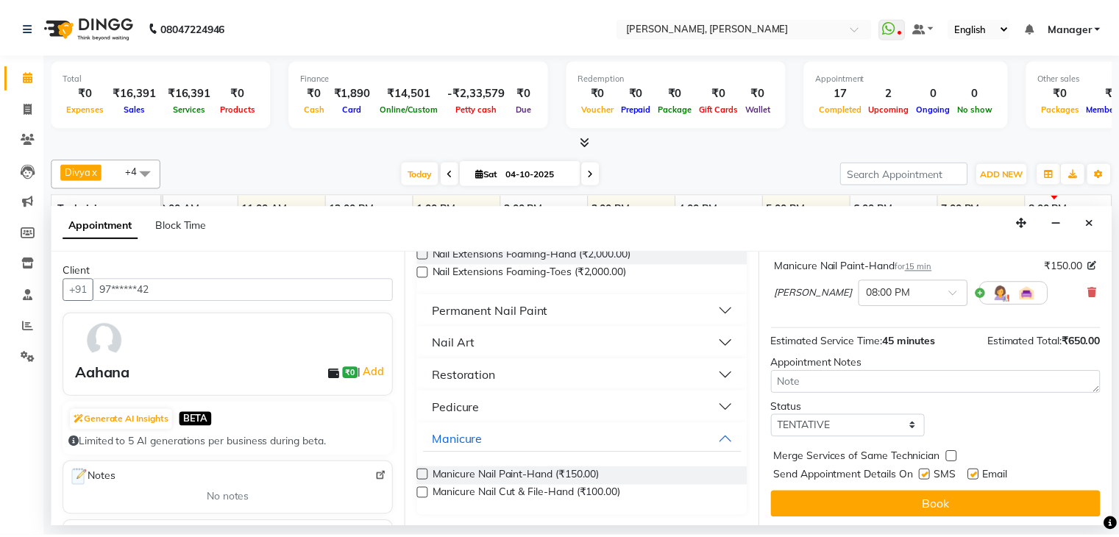
scroll to position [162, 0]
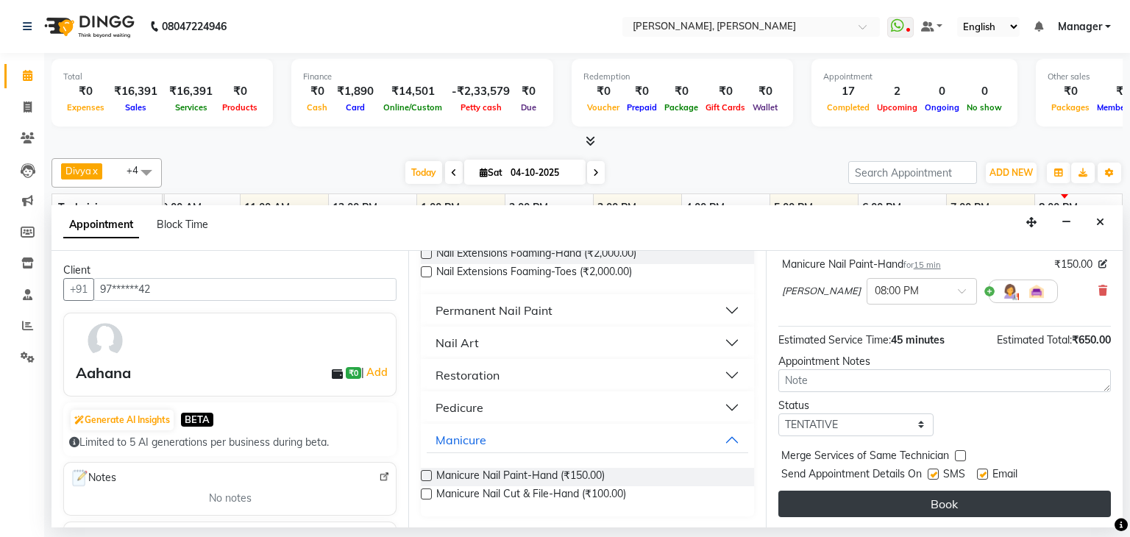
click at [930, 502] on button "Book" at bounding box center [944, 504] width 332 height 26
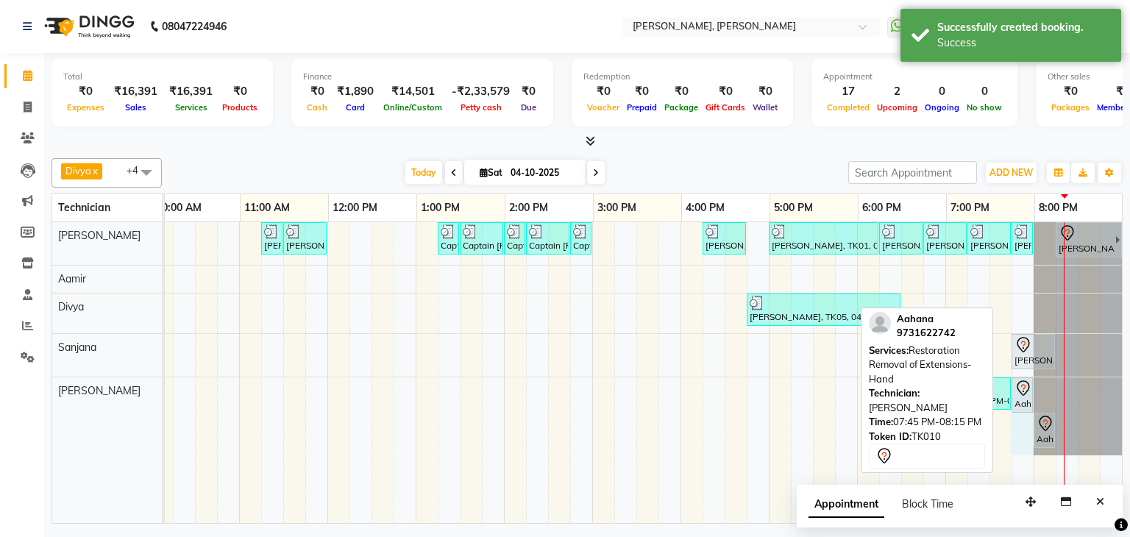
drag, startPoint x: 1042, startPoint y: 391, endPoint x: 1024, endPoint y: 415, distance: 30.4
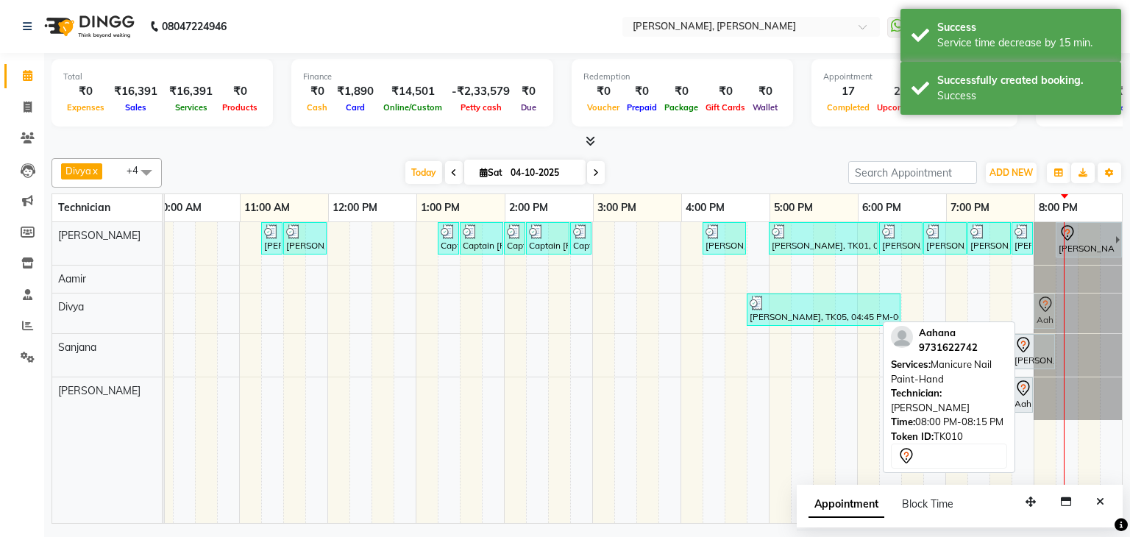
drag, startPoint x: 1034, startPoint y: 395, endPoint x: 1038, endPoint y: 320, distance: 75.1
click at [1039, 320] on tbody "[PERSON_NAME] Bcpatil, TK02, 11:15 AM-11:30 AM, Restoration Removal of Extensio…" at bounding box center [547, 321] width 1147 height 198
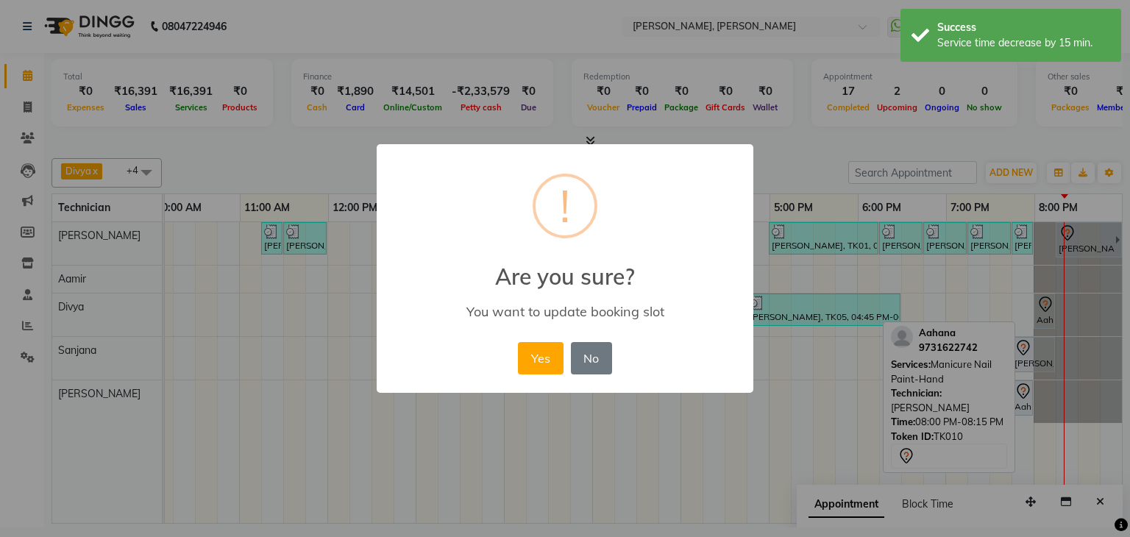
click at [541, 336] on div "× ! Are you sure? You want to update booking slot Yes No No" at bounding box center [565, 268] width 377 height 249
click at [538, 346] on button "Yes" at bounding box center [540, 358] width 45 height 32
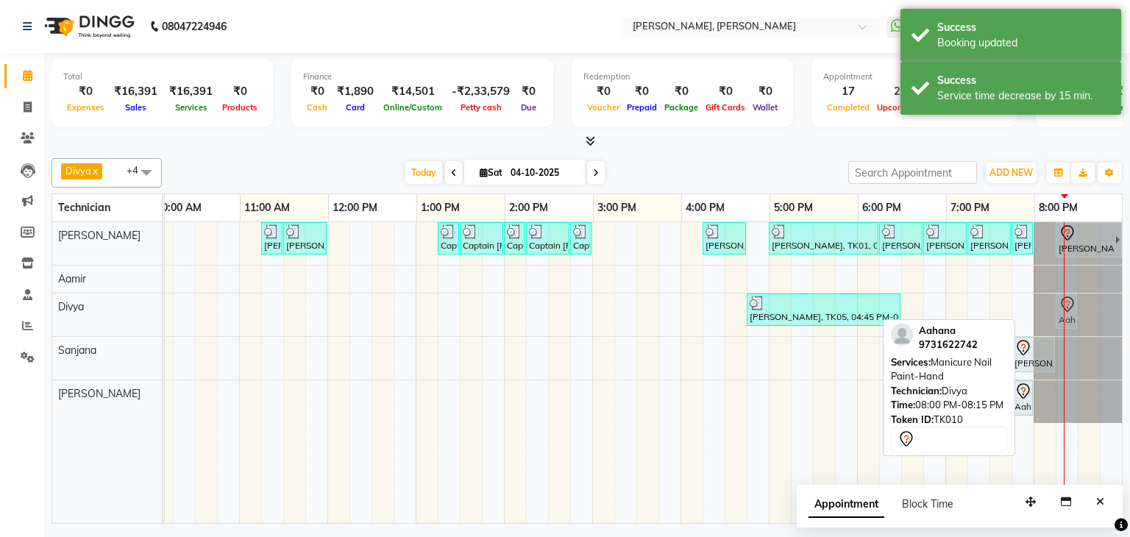
drag, startPoint x: 1034, startPoint y: 310, endPoint x: 1052, endPoint y: 310, distance: 18.4
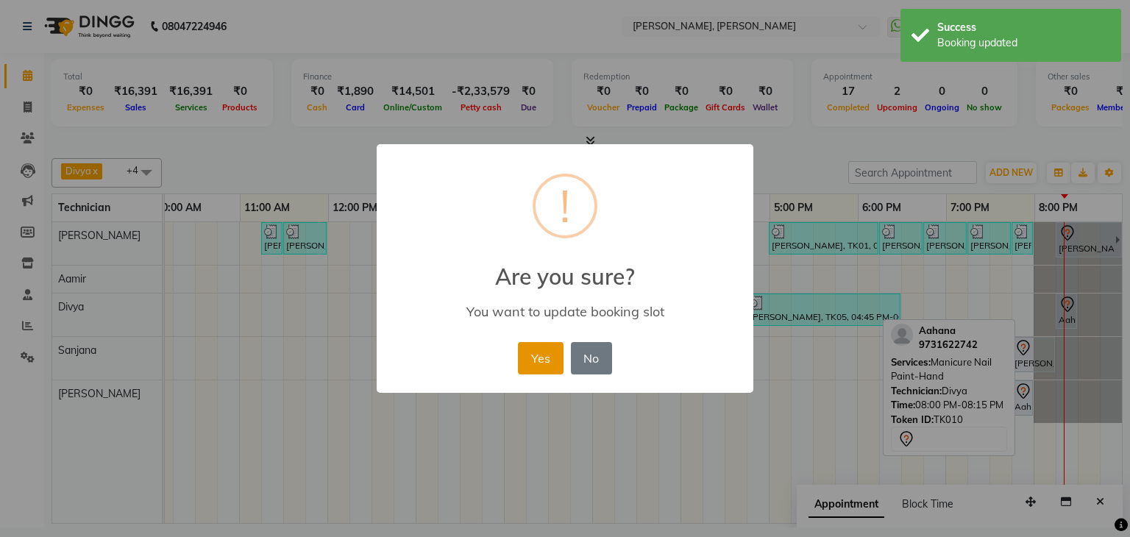
click at [537, 342] on button "Yes" at bounding box center [540, 358] width 45 height 32
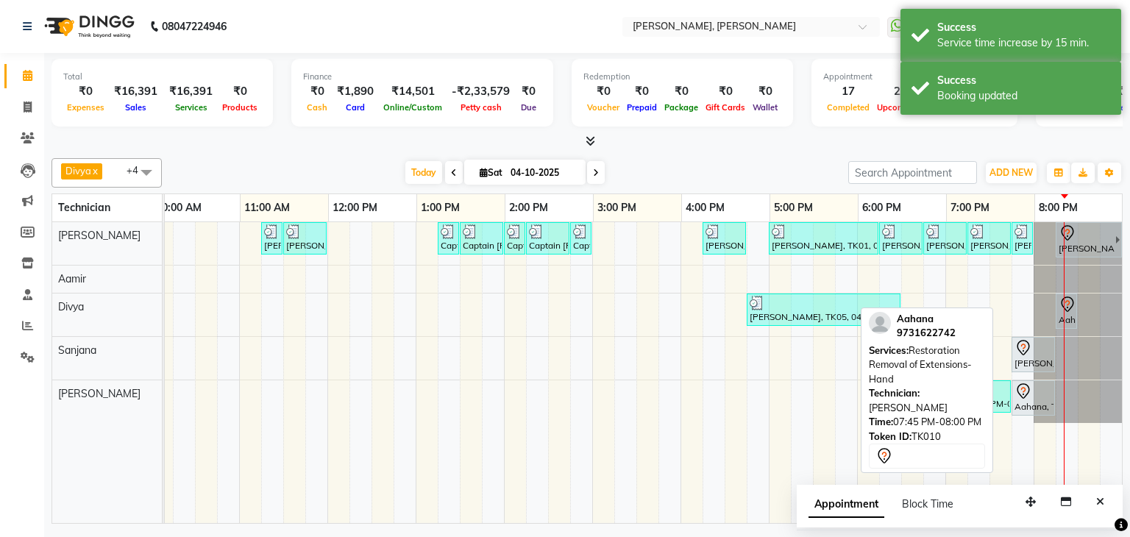
click at [1029, 398] on div "Aahana, TK10, 07:45 PM-08:15 PM, Restoration Removal of Extensions-Hand" at bounding box center [1033, 397] width 40 height 31
select select "7"
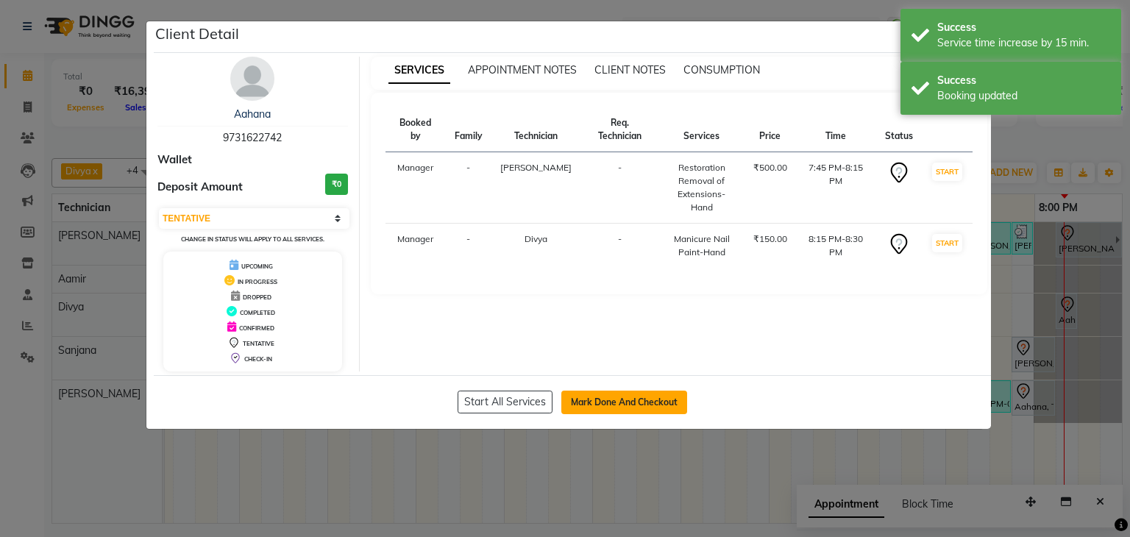
click at [649, 407] on button "Mark Done And Checkout" at bounding box center [624, 403] width 126 height 24
select select "6455"
select select "service"
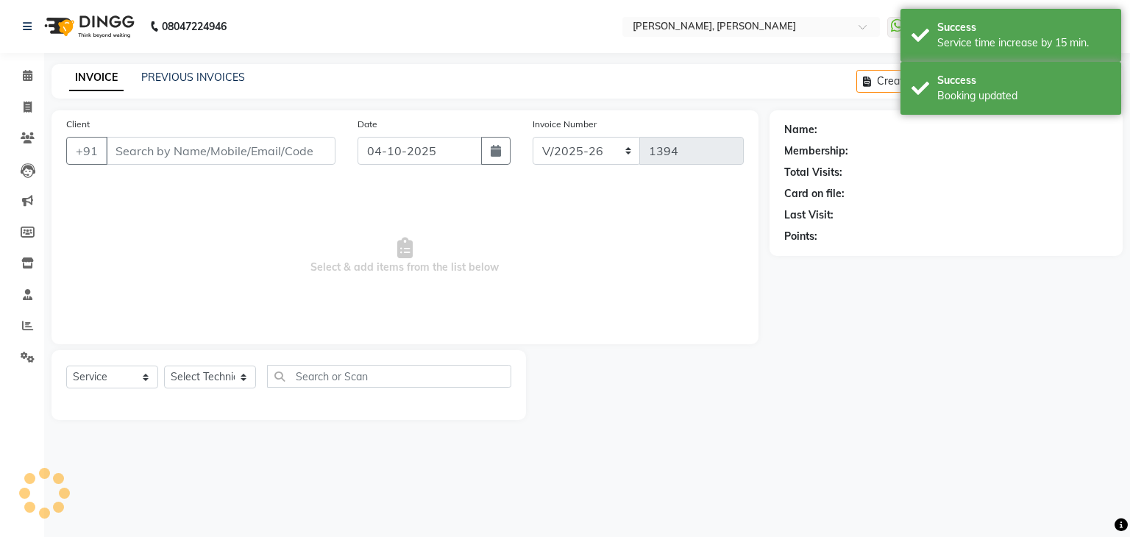
type input "97******42"
select select "87862"
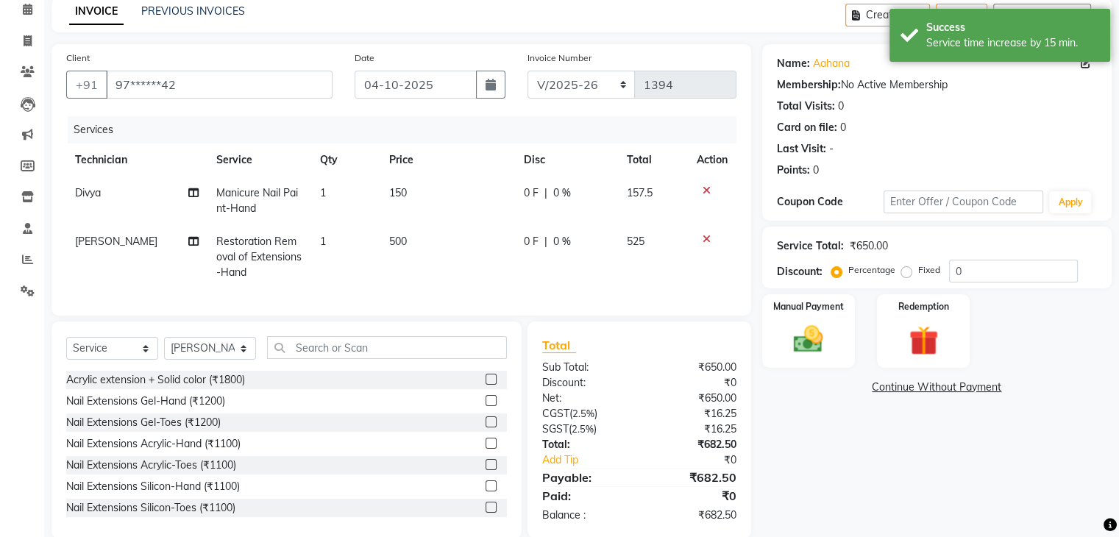
scroll to position [101, 0]
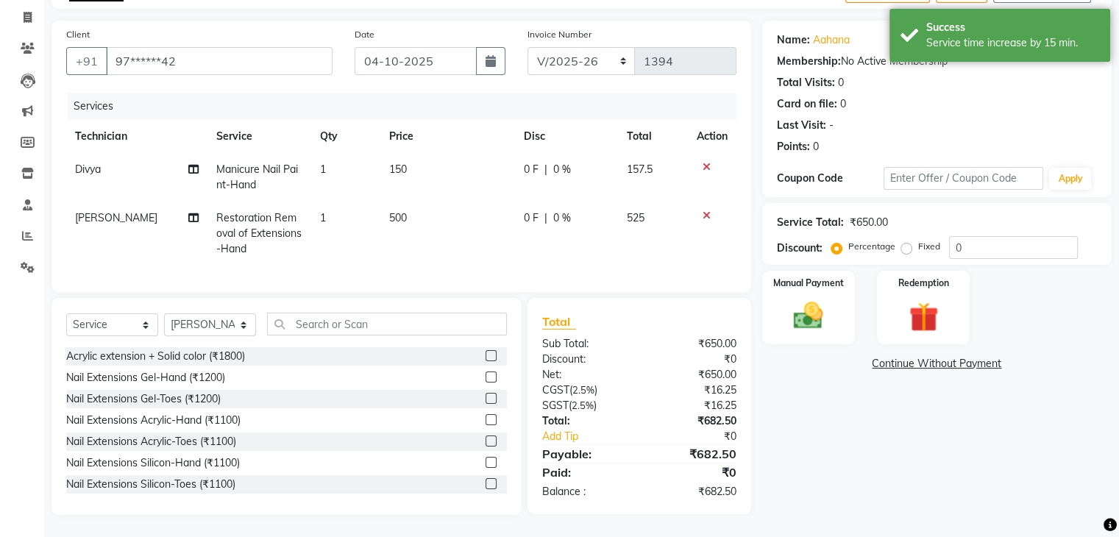
drag, startPoint x: 905, startPoint y: 236, endPoint x: 950, endPoint y: 236, distance: 44.9
click at [918, 240] on label "Fixed" at bounding box center [929, 246] width 22 height 13
click at [908, 241] on input "Fixed" at bounding box center [909, 246] width 10 height 10
radio input "true"
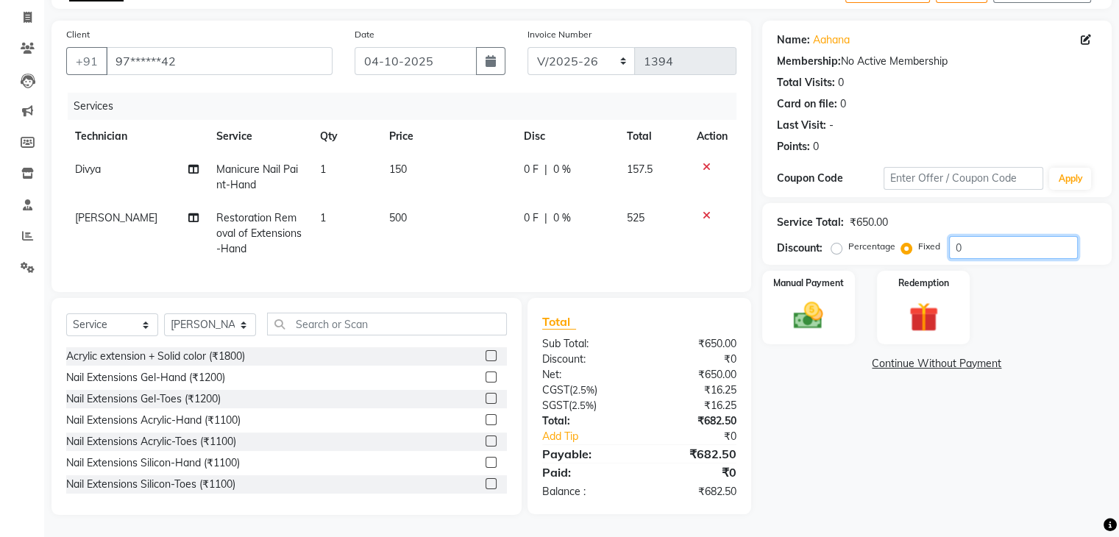
click at [982, 236] on input "0" at bounding box center [1013, 247] width 129 height 23
type input "250"
click at [786, 299] on img at bounding box center [807, 316] width 49 height 35
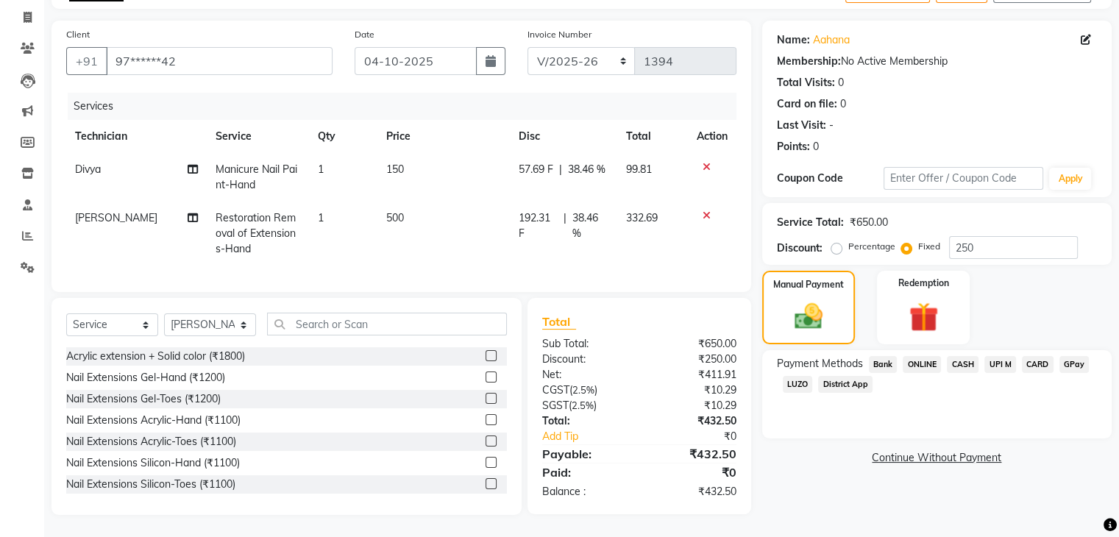
click at [1007, 356] on span "UPI M" at bounding box center [1000, 364] width 32 height 17
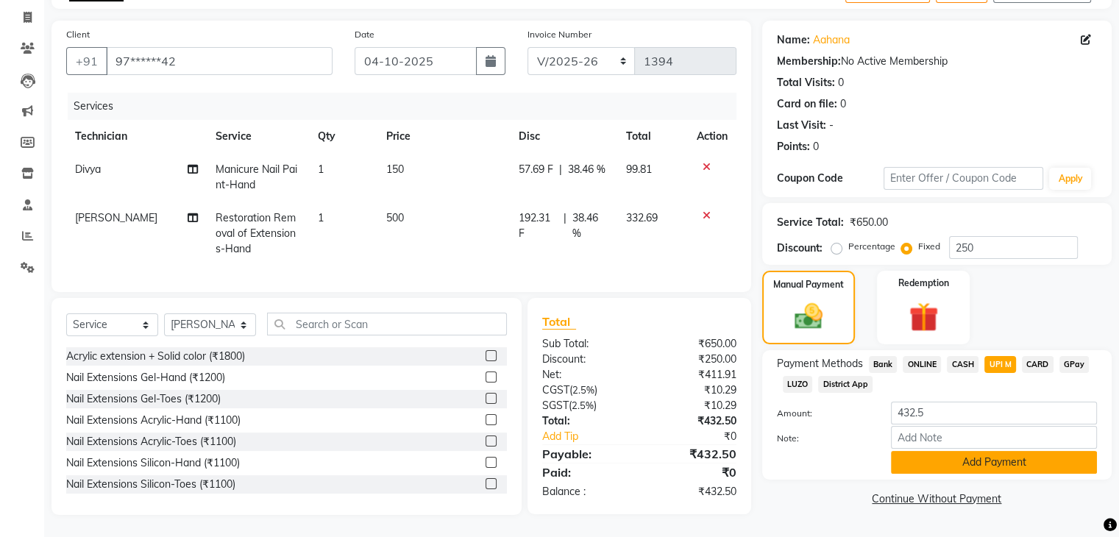
click at [1005, 453] on button "Add Payment" at bounding box center [994, 462] width 206 height 23
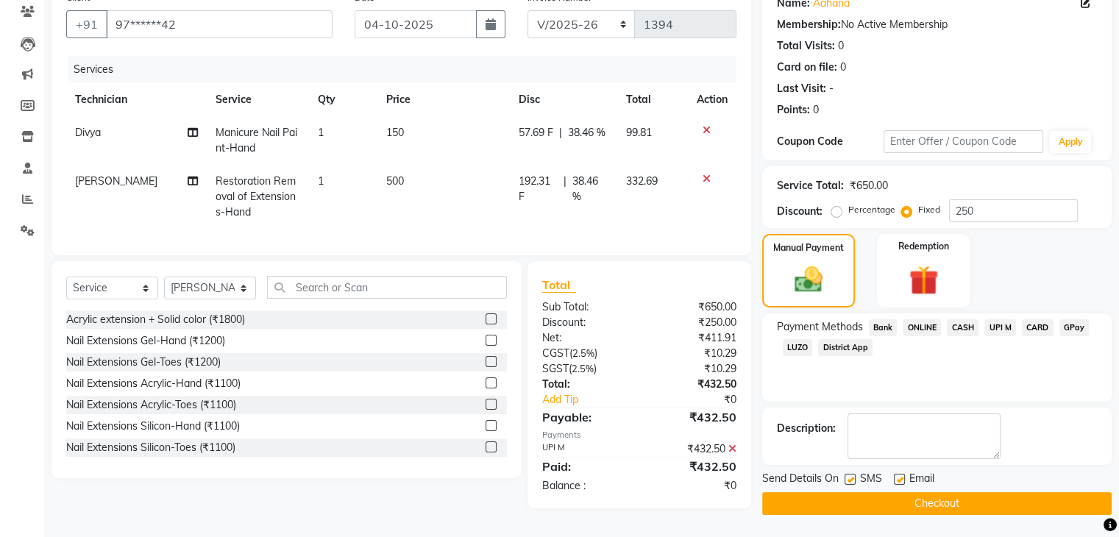
scroll to position [132, 0]
click at [932, 496] on button "Checkout" at bounding box center [936, 503] width 349 height 23
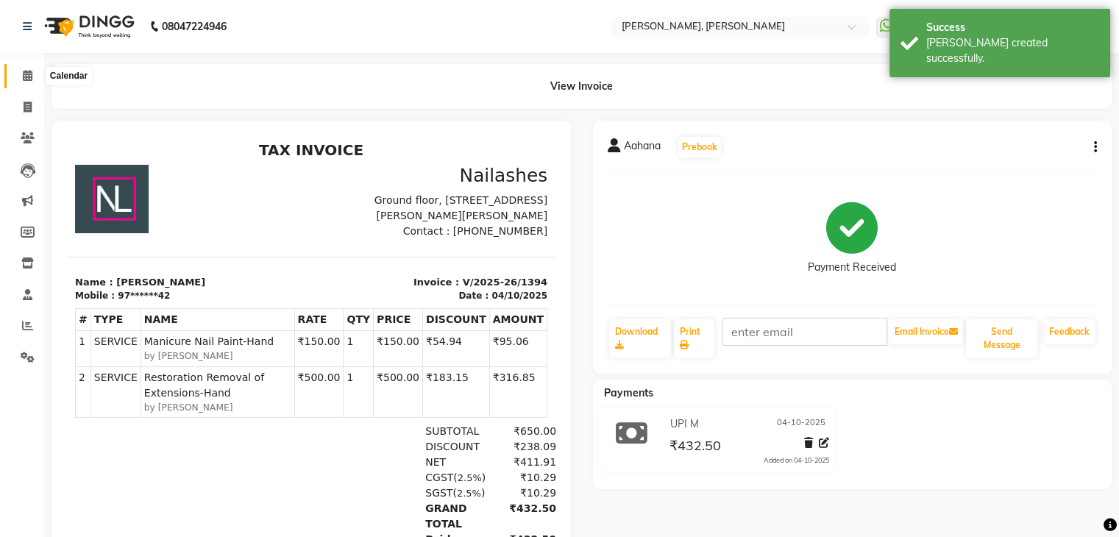
click at [31, 74] on icon at bounding box center [28, 75] width 10 height 11
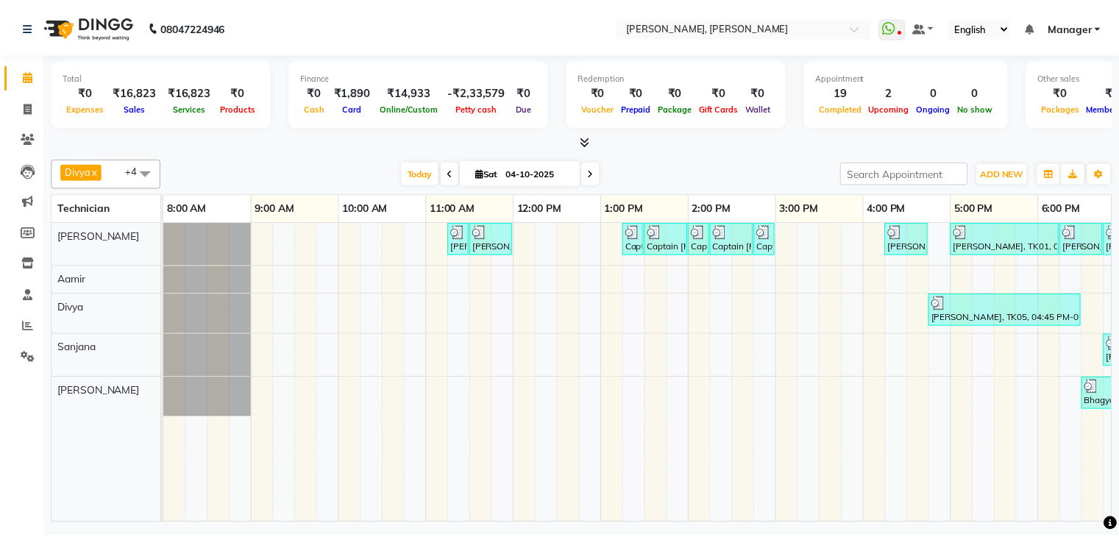
scroll to position [0, 190]
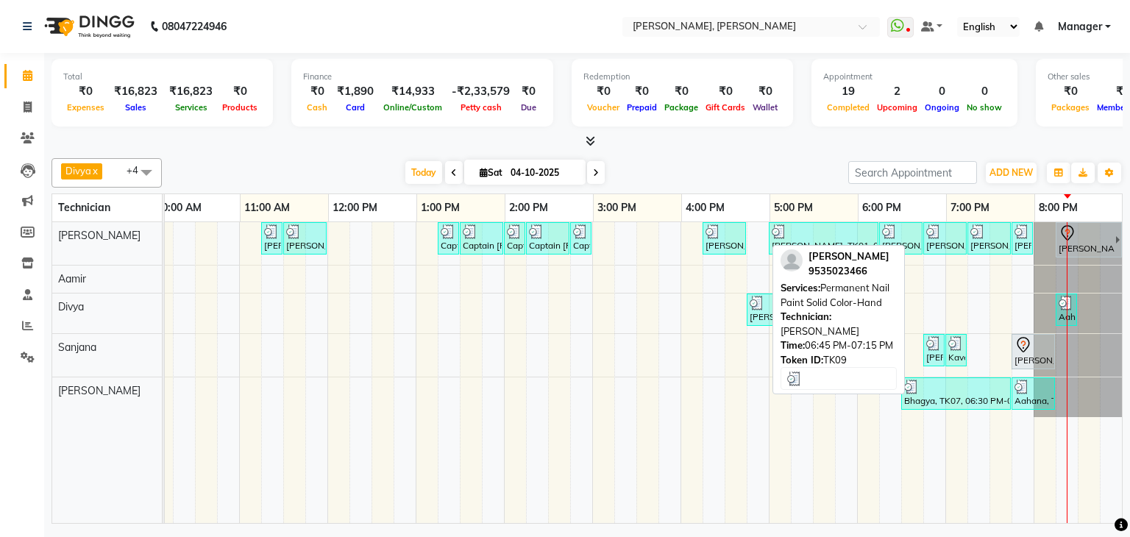
click at [949, 238] on div "[PERSON_NAME], TK09, 06:45 PM-07:15 PM, Permanent Nail Paint Solid Color-Hand" at bounding box center [945, 238] width 40 height 28
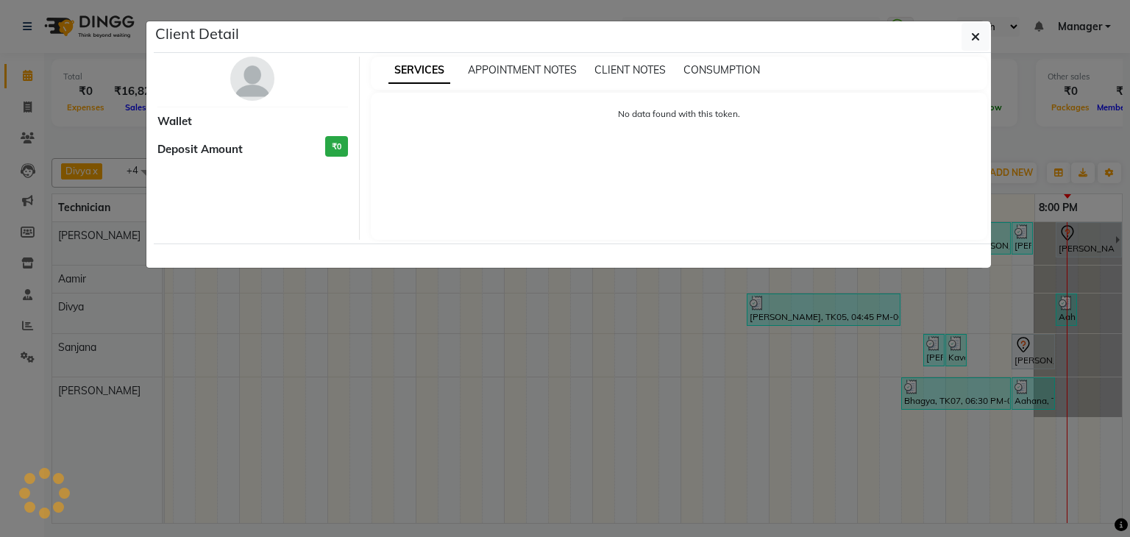
select select "3"
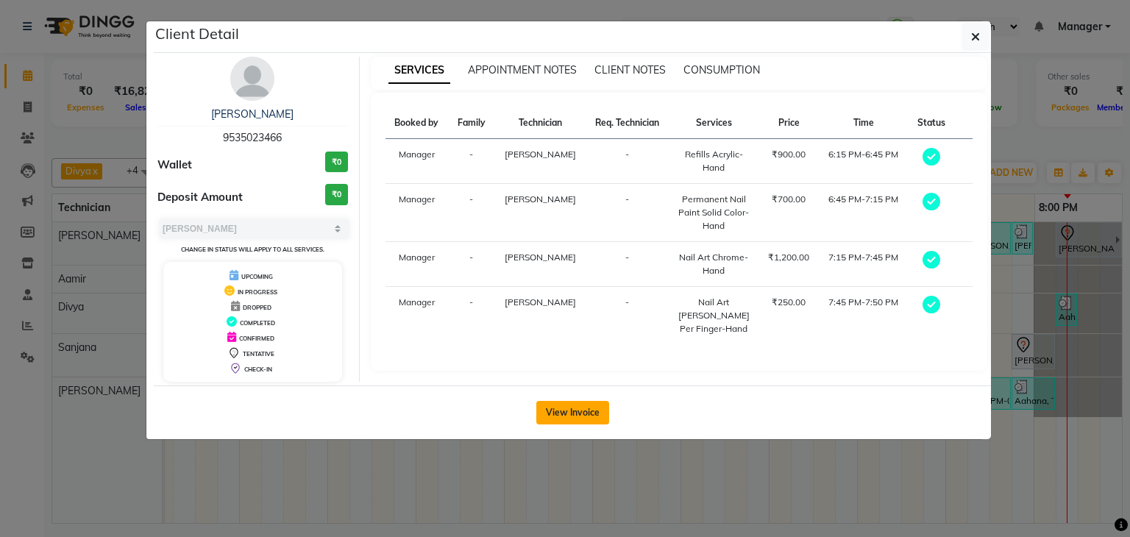
click at [577, 413] on button "View Invoice" at bounding box center [572, 413] width 73 height 24
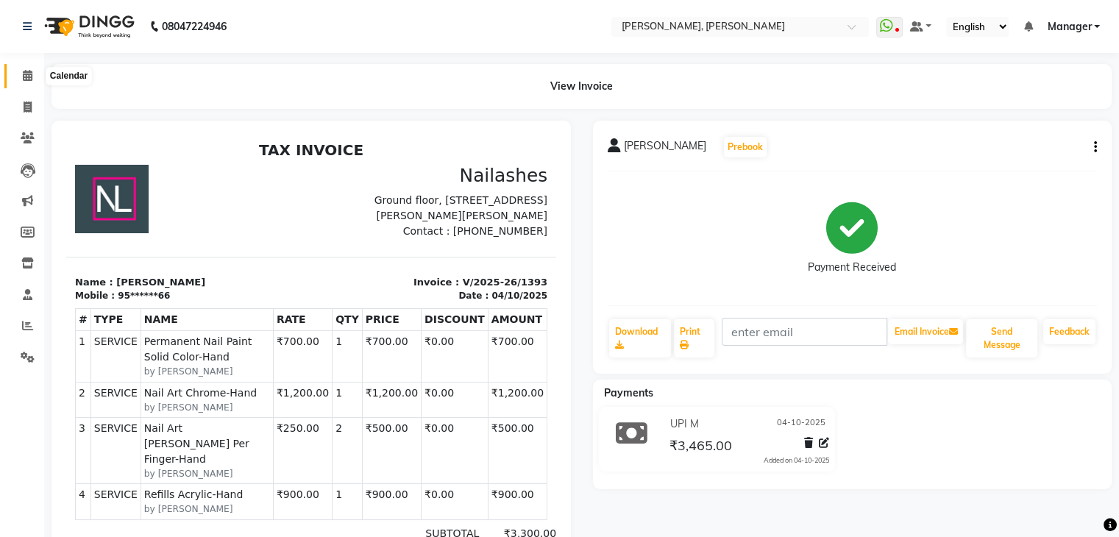
click at [33, 77] on span at bounding box center [28, 76] width 26 height 17
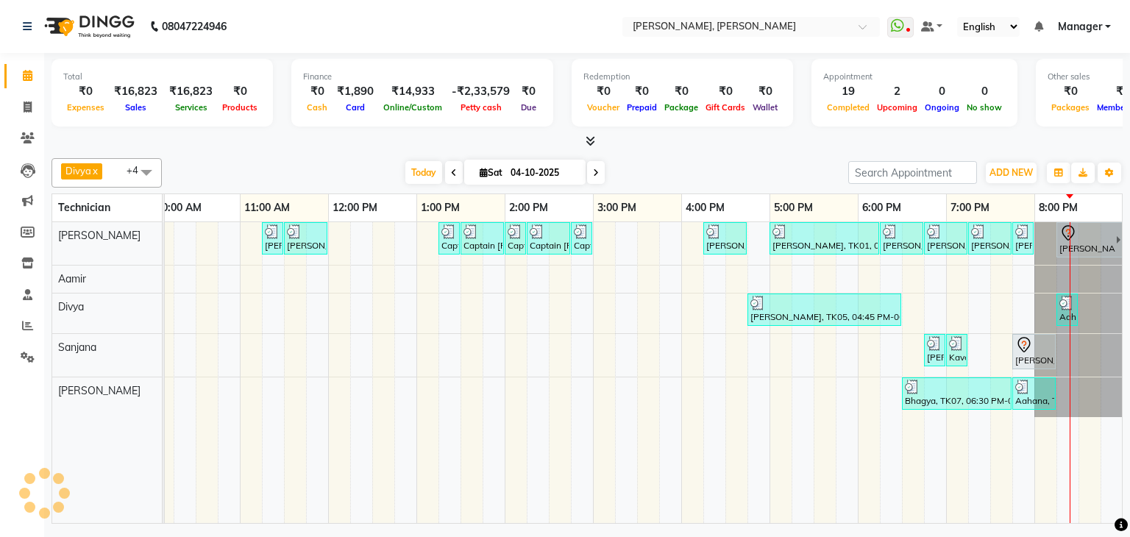
scroll to position [0, 201]
click at [29, 76] on icon at bounding box center [28, 75] width 10 height 11
click at [733, 143] on div at bounding box center [586, 141] width 1071 height 15
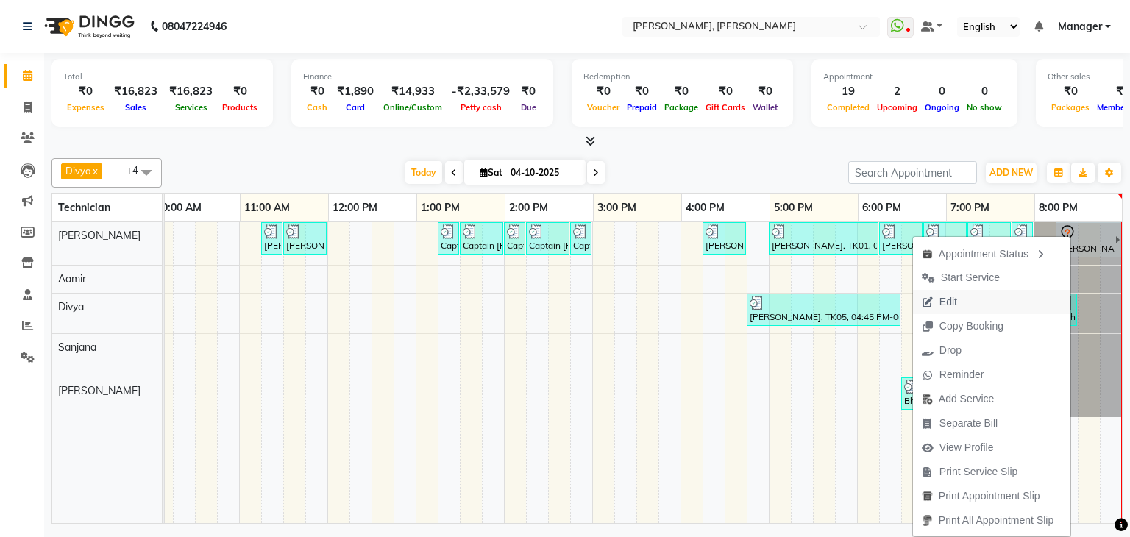
click at [943, 301] on span "Edit" at bounding box center [948, 301] width 18 height 15
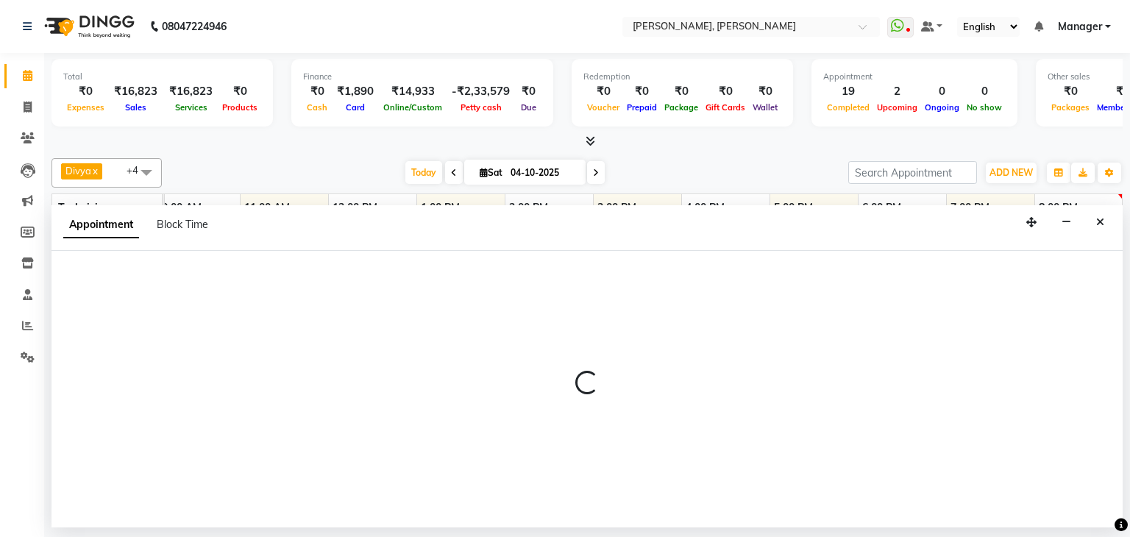
select select "tentative"
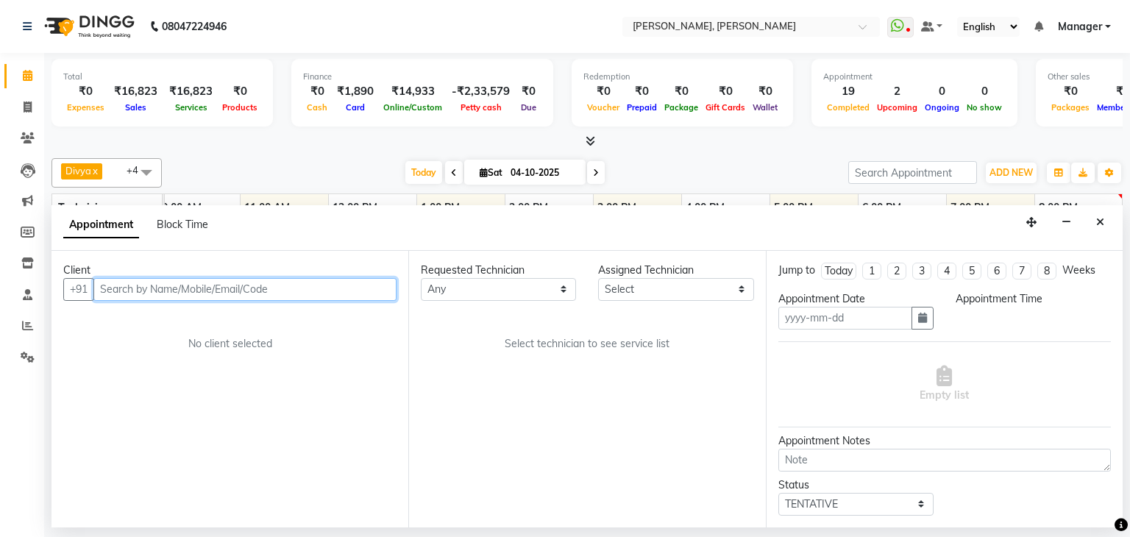
type input "04-10-2025"
select select "1185"
select select "54412"
select select "3204"
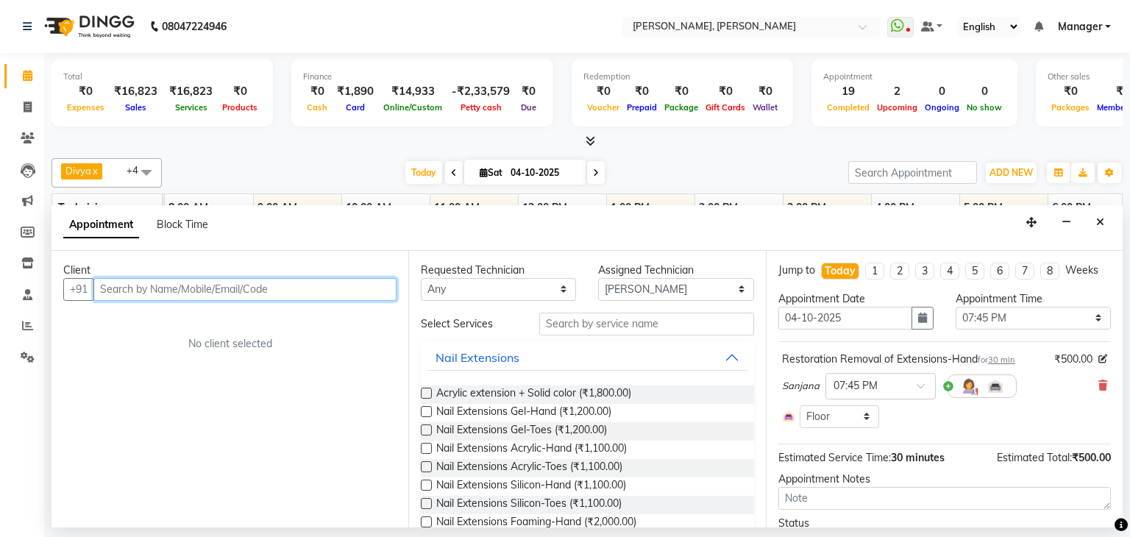
scroll to position [0, 192]
select select "3204"
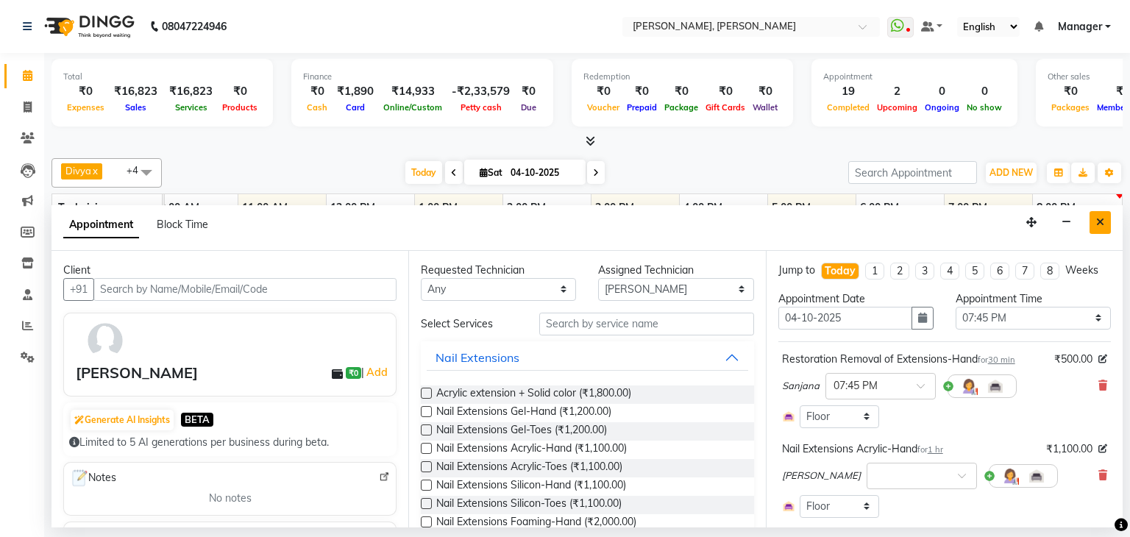
click at [1102, 222] on icon "Close" at bounding box center [1100, 222] width 8 height 10
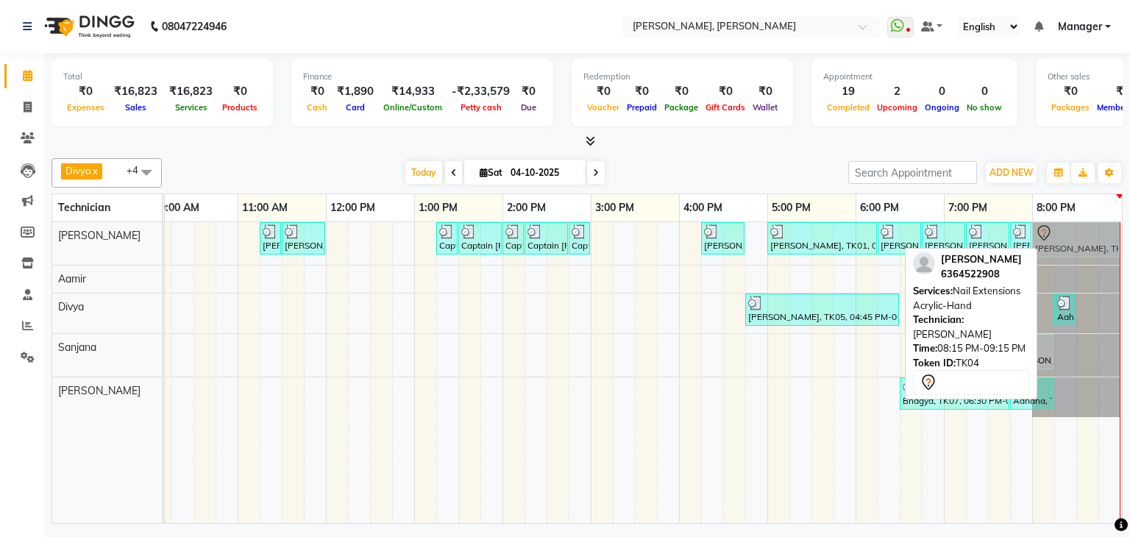
drag, startPoint x: 1106, startPoint y: 239, endPoint x: 1083, endPoint y: 246, distance: 24.7
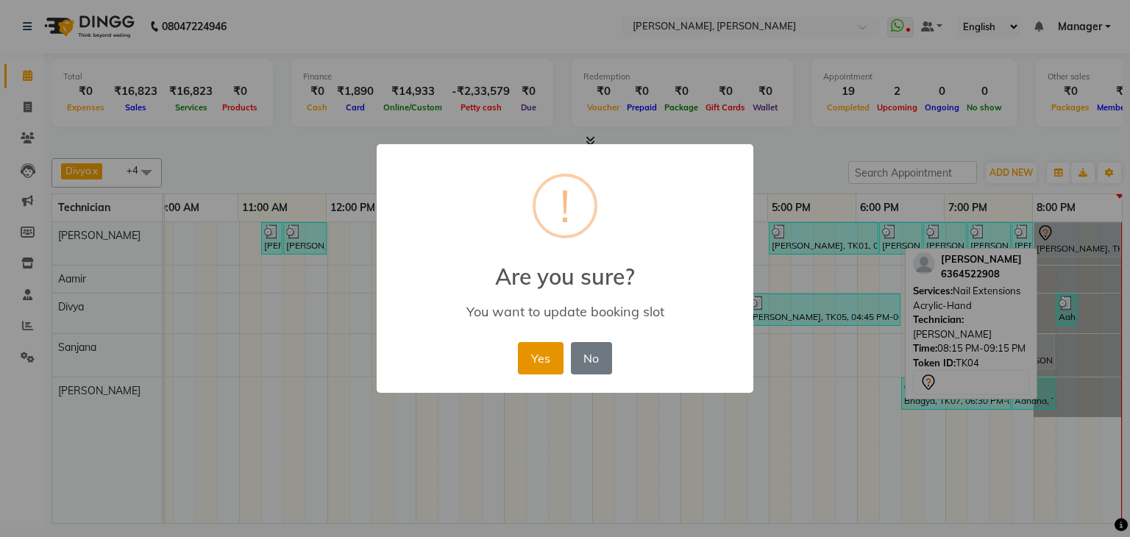
click at [524, 357] on button "Yes" at bounding box center [540, 358] width 45 height 32
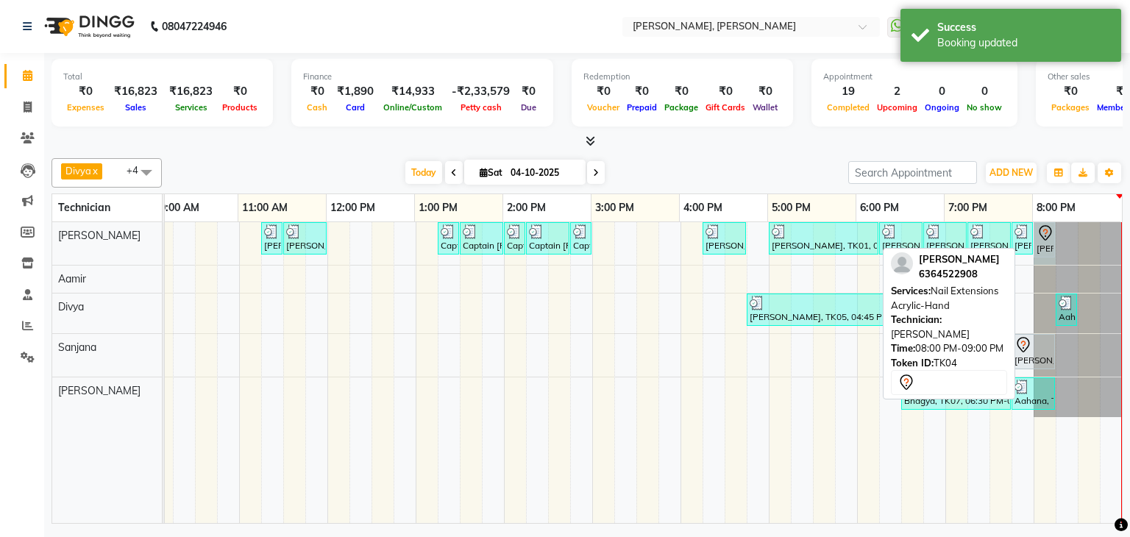
drag, startPoint x: 1108, startPoint y: 236, endPoint x: 1037, endPoint y: 243, distance: 71.7
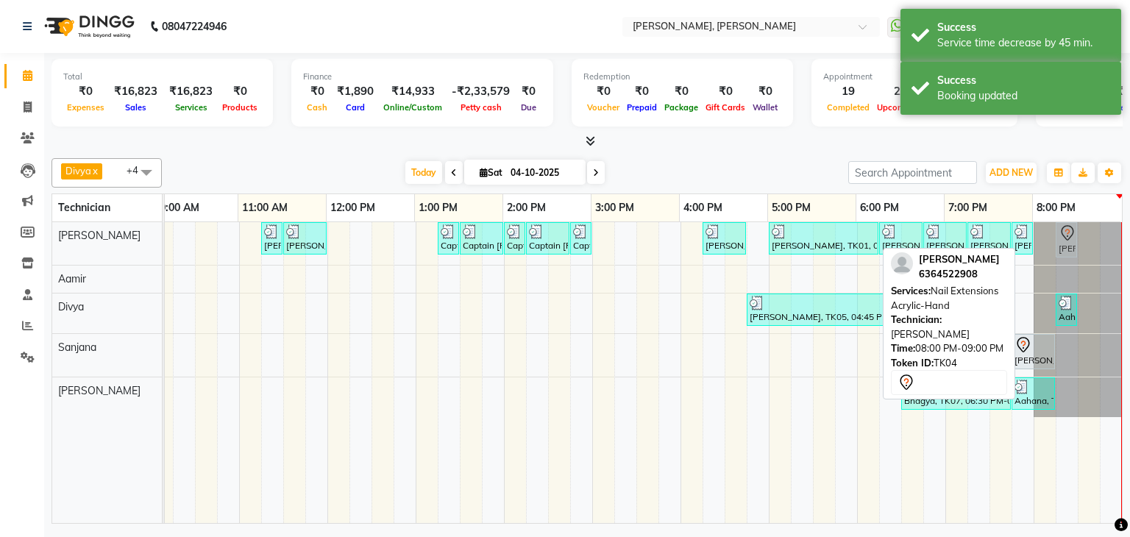
drag, startPoint x: 1027, startPoint y: 242, endPoint x: 1047, endPoint y: 243, distance: 19.9
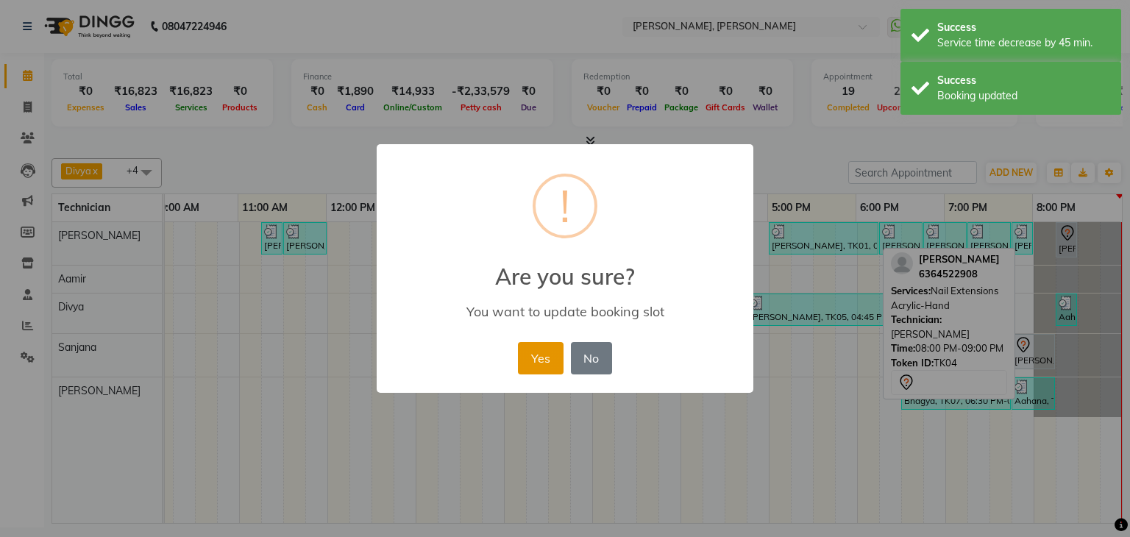
click at [548, 347] on button "Yes" at bounding box center [540, 358] width 45 height 32
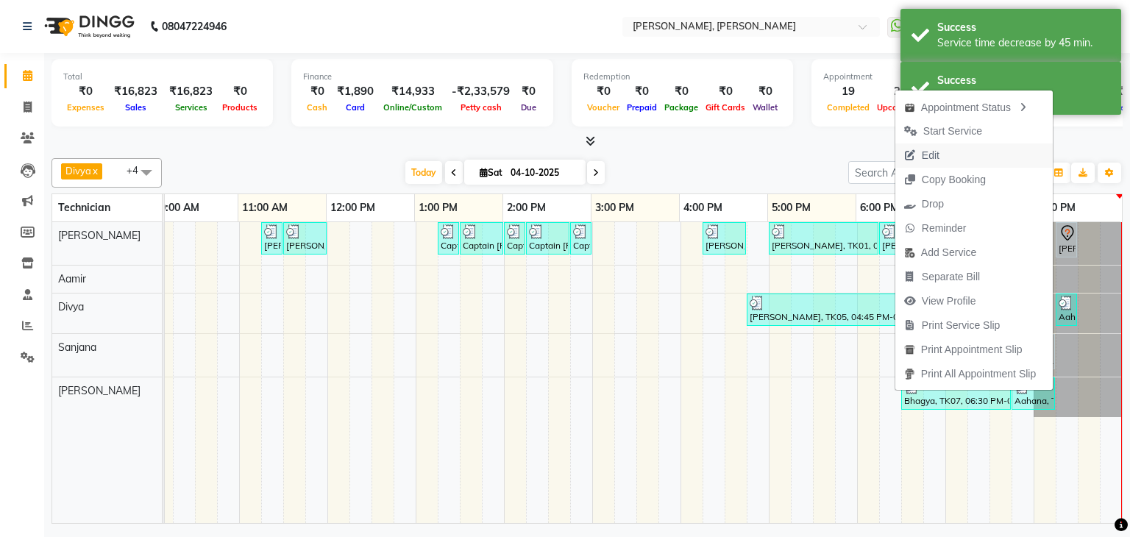
click at [936, 153] on span "Edit" at bounding box center [921, 155] width 53 height 24
select select "tentative"
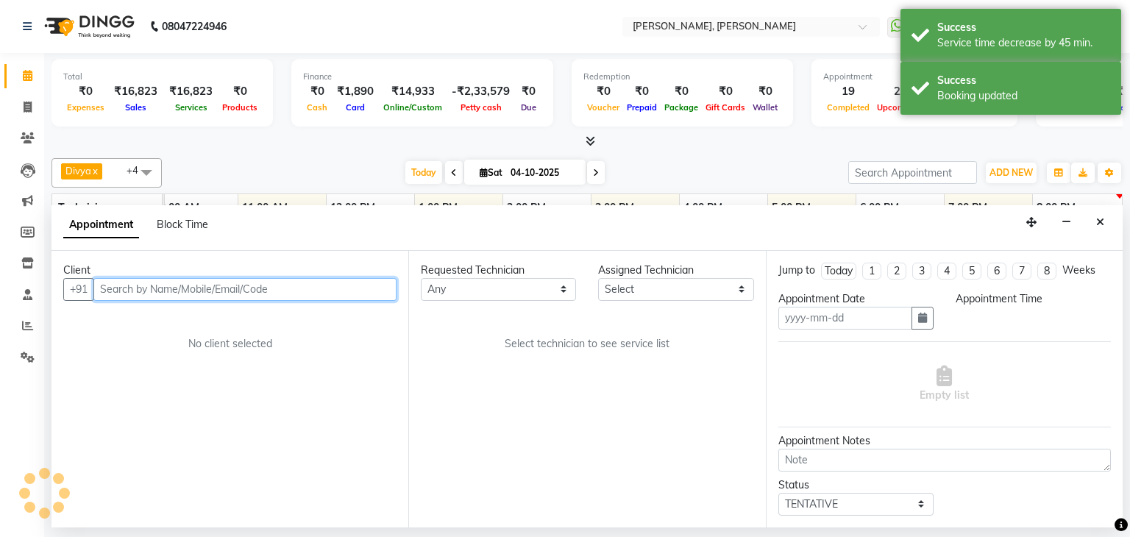
type input "04-10-2025"
select select "1185"
select select "54412"
select select "3204"
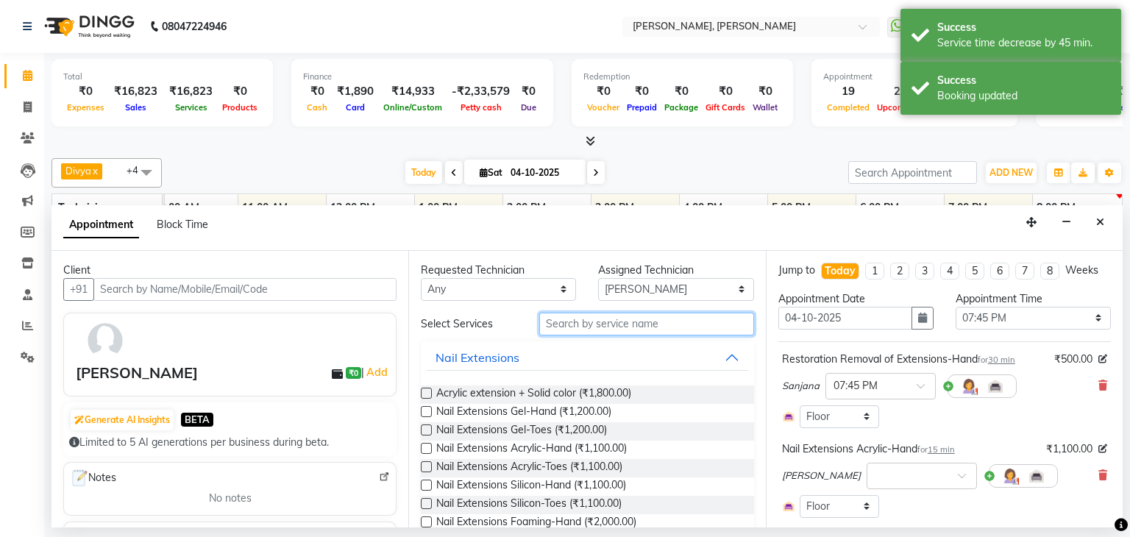
click at [666, 319] on input "text" at bounding box center [646, 324] width 215 height 23
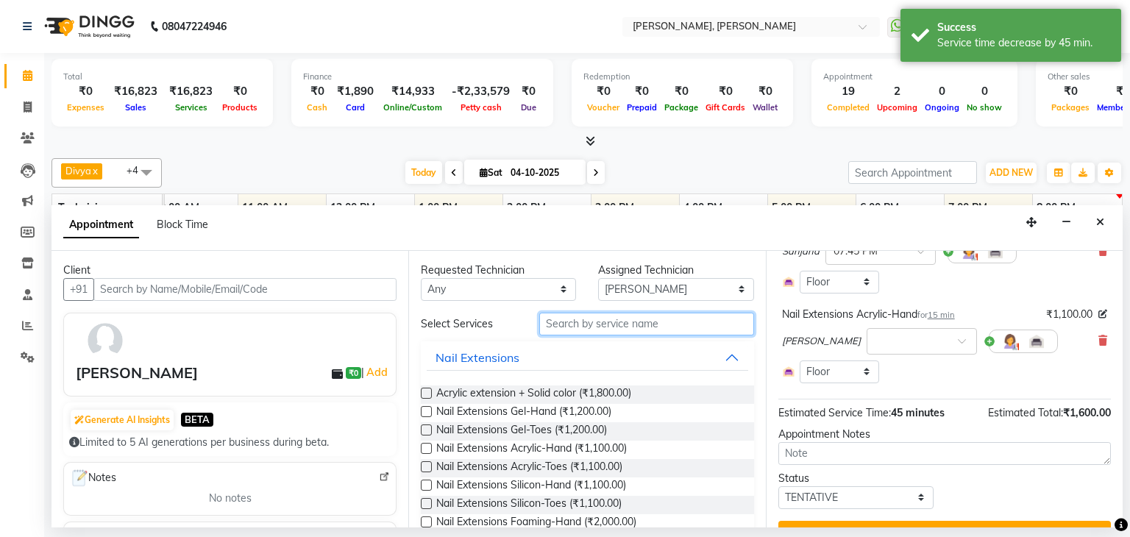
scroll to position [147, 0]
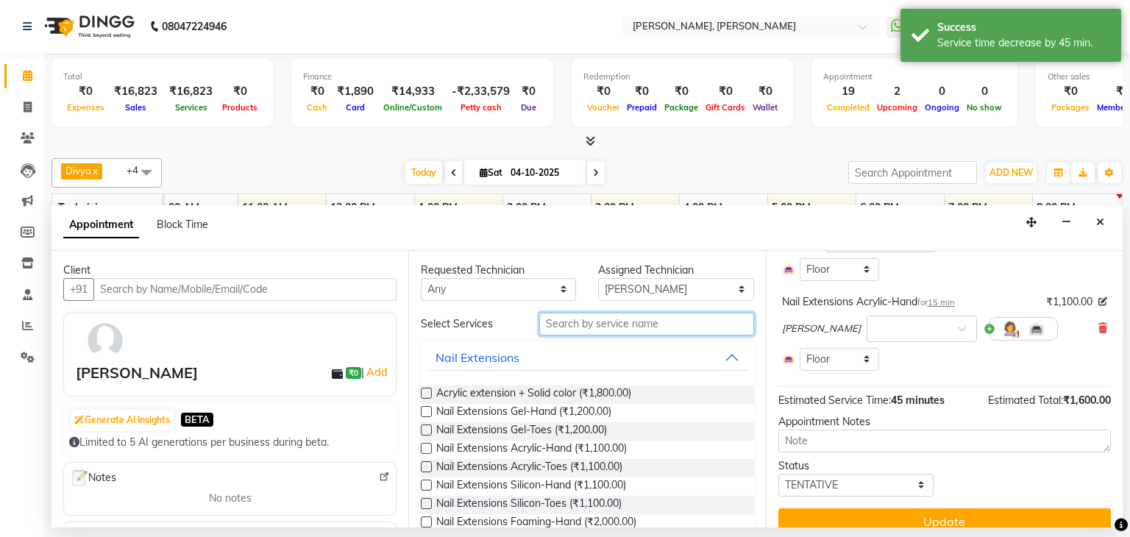
click at [637, 327] on input "text" at bounding box center [646, 324] width 215 height 23
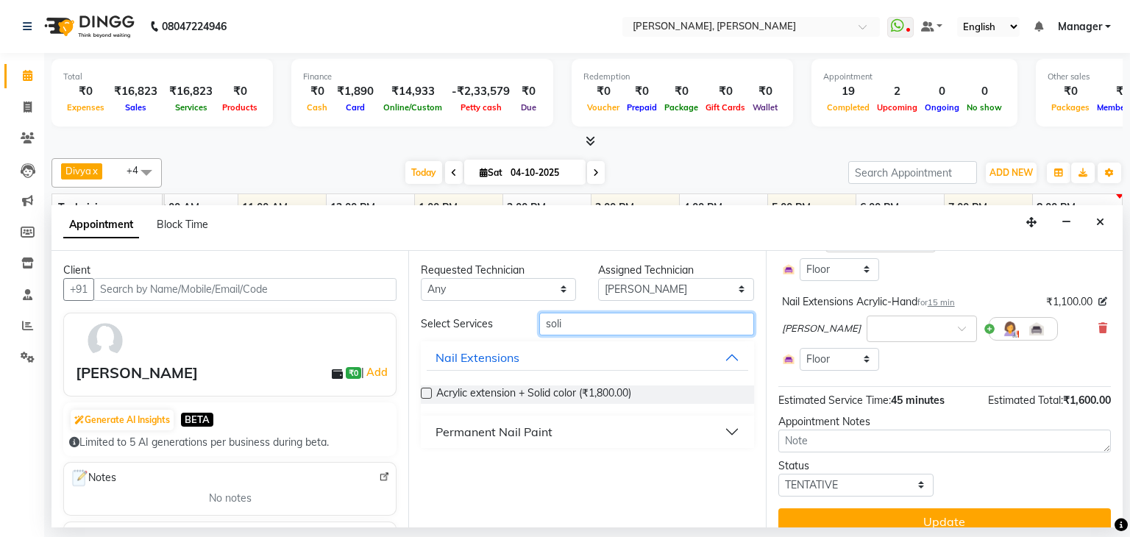
type input "soli"
click at [557, 428] on button "Permanent Nail Paint" at bounding box center [587, 431] width 321 height 26
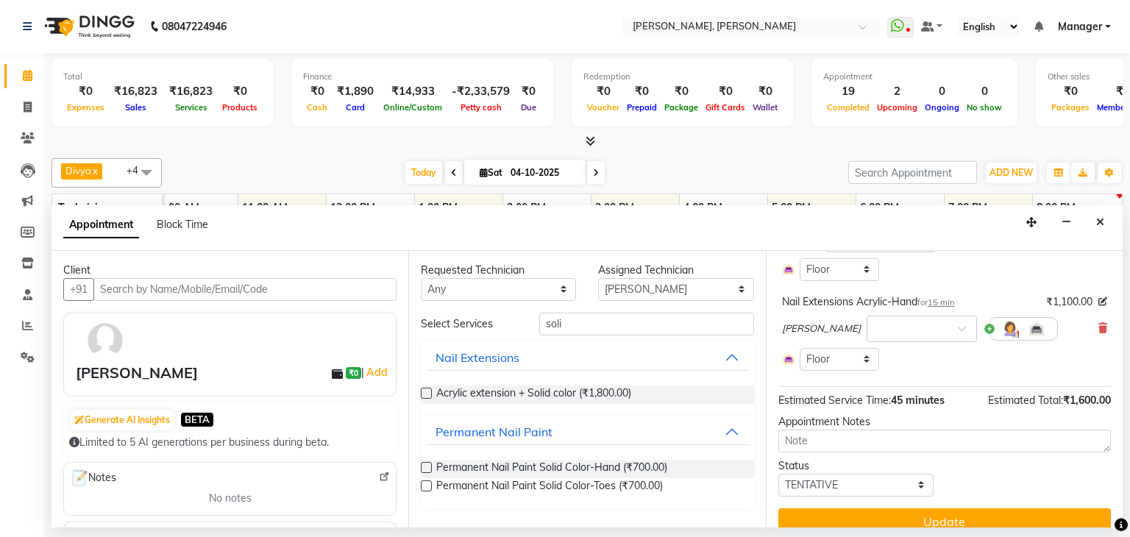
click at [424, 463] on label at bounding box center [426, 467] width 11 height 11
click at [424, 464] on input "checkbox" at bounding box center [426, 469] width 10 height 10
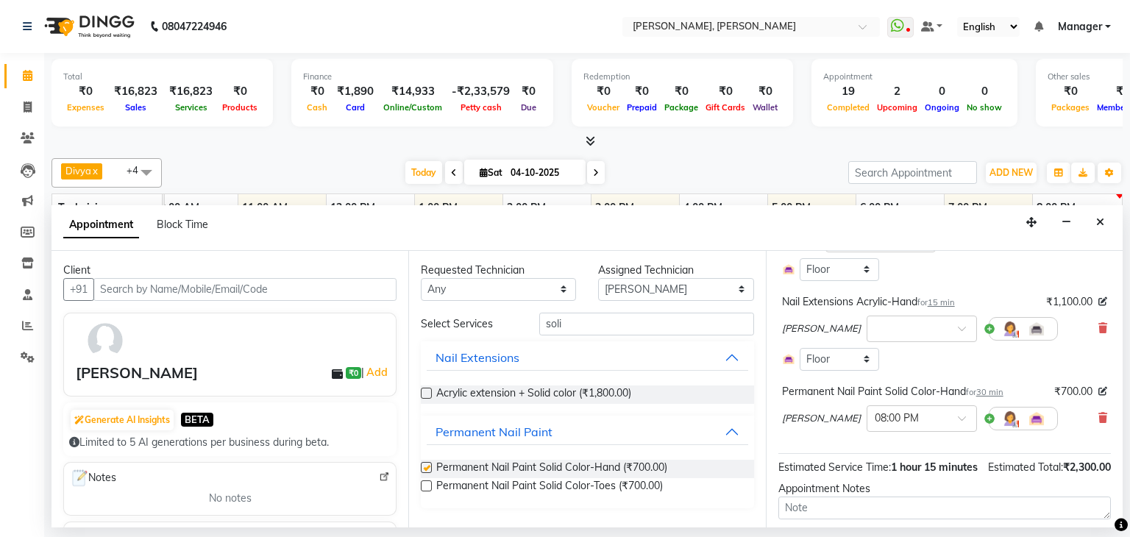
checkbox input "false"
click at [587, 315] on input "soli" at bounding box center [646, 324] width 215 height 23
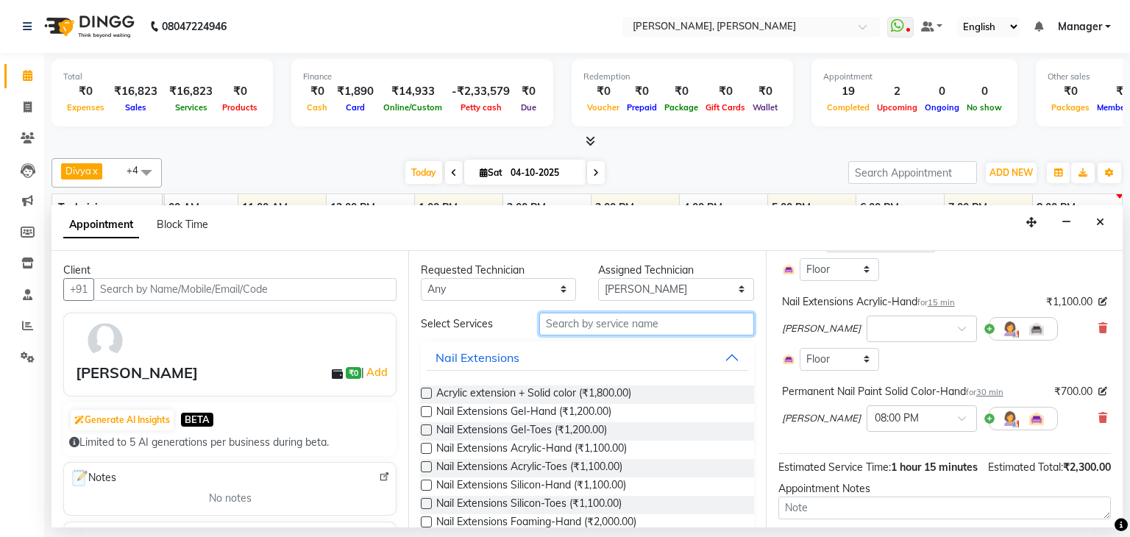
click at [588, 327] on input "text" at bounding box center [646, 324] width 215 height 23
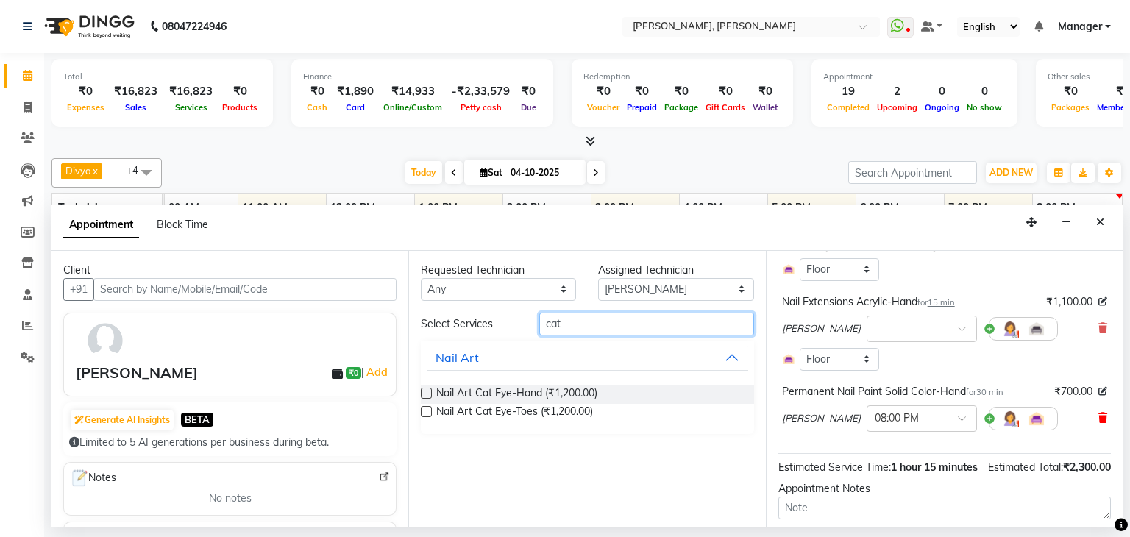
type input "cat"
click at [1098, 413] on icon at bounding box center [1102, 418] width 9 height 10
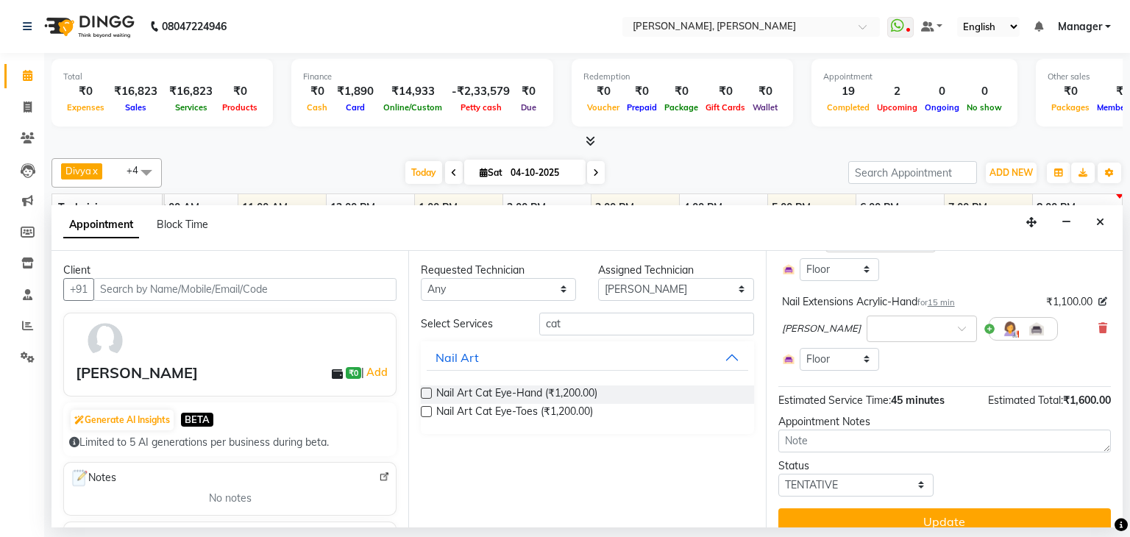
click at [427, 389] on label at bounding box center [426, 393] width 11 height 11
click at [427, 390] on input "checkbox" at bounding box center [426, 395] width 10 height 10
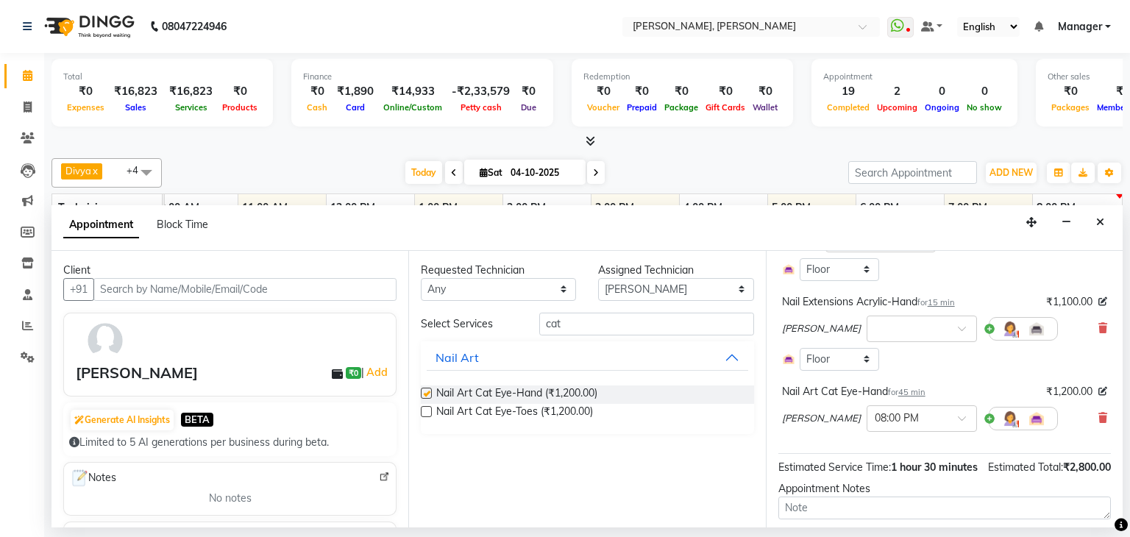
checkbox input "false"
click at [607, 324] on input "cat" at bounding box center [646, 324] width 215 height 23
type input "ombre"
click at [424, 390] on label at bounding box center [426, 393] width 11 height 11
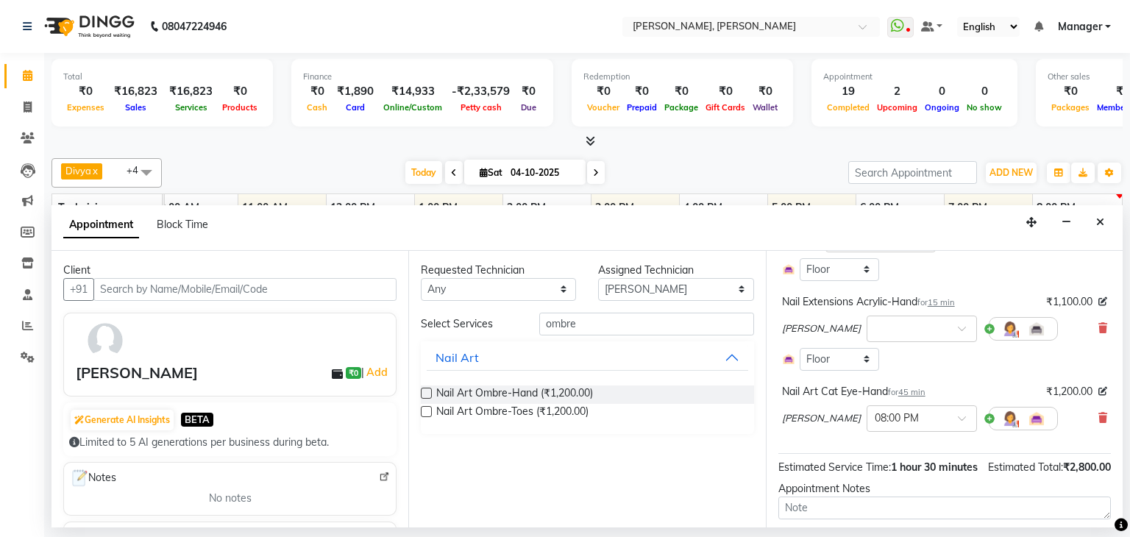
click at [424, 390] on input "checkbox" at bounding box center [426, 395] width 10 height 10
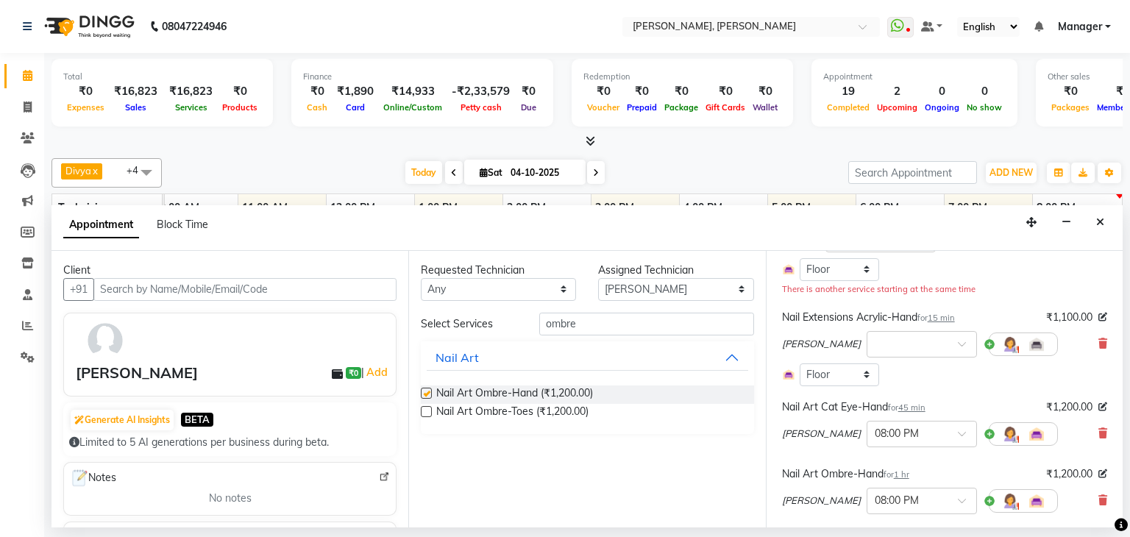
checkbox input "false"
click at [591, 324] on input "ombre" at bounding box center [646, 324] width 215 height 23
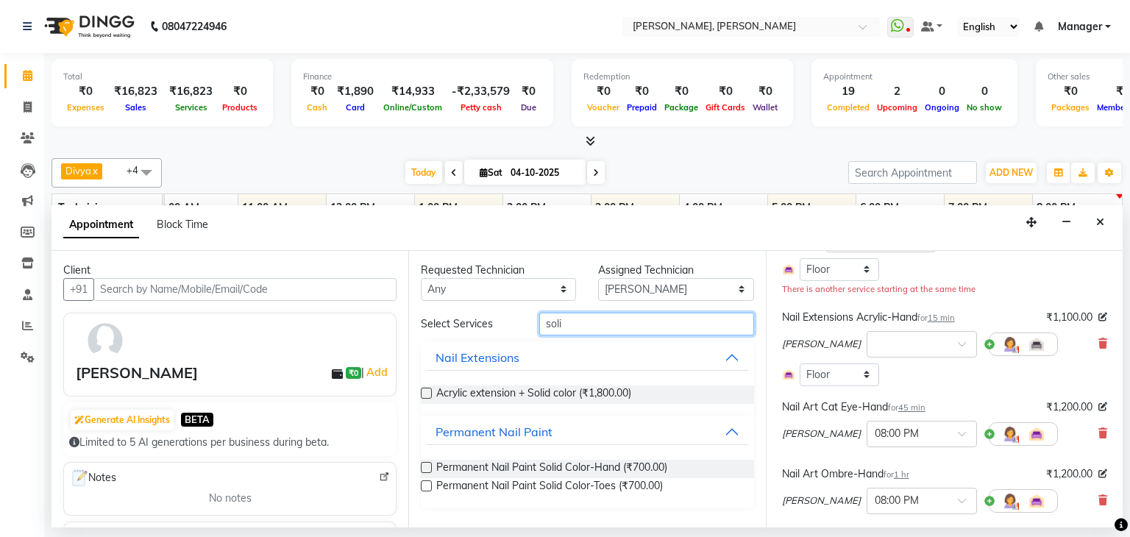
type input "soli"
click at [427, 463] on label at bounding box center [426, 467] width 11 height 11
click at [427, 464] on input "checkbox" at bounding box center [426, 469] width 10 height 10
checkbox input "false"
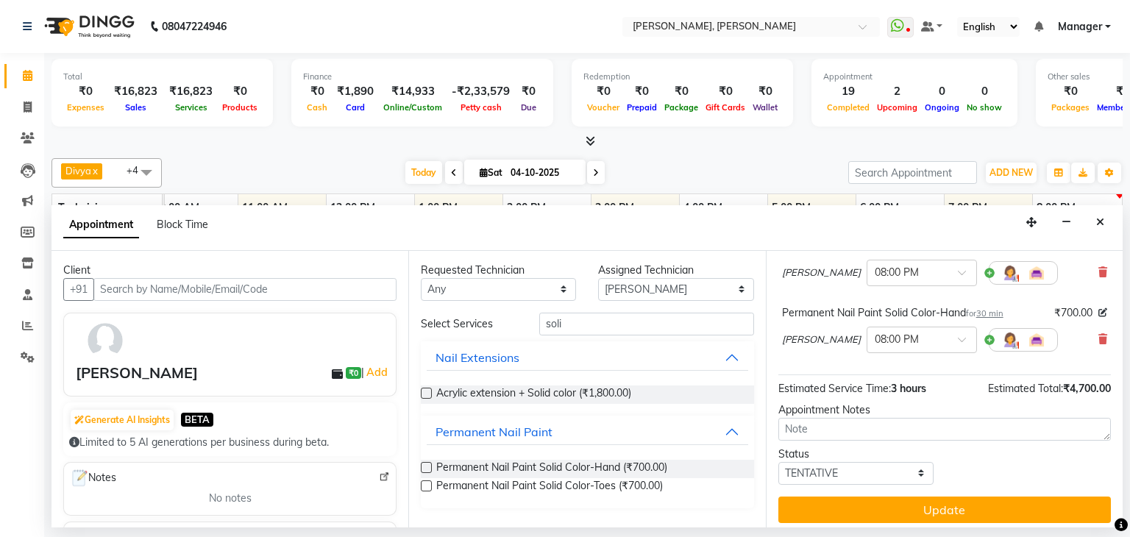
scroll to position [382, 0]
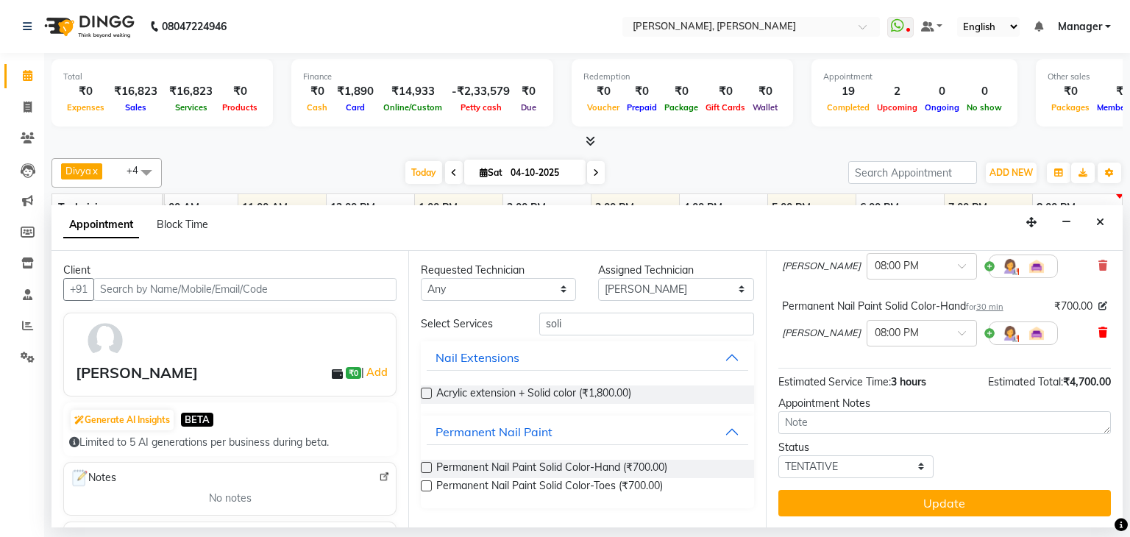
click at [1098, 331] on icon at bounding box center [1102, 332] width 9 height 10
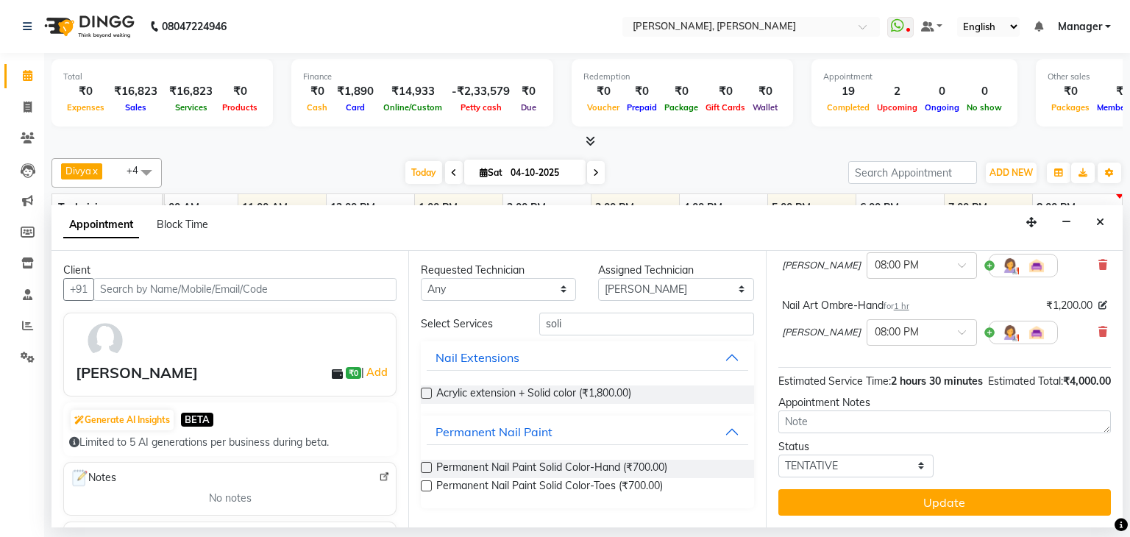
scroll to position [330, 0]
click at [430, 483] on label at bounding box center [426, 485] width 11 height 11
click at [430, 483] on input "checkbox" at bounding box center [426, 487] width 10 height 10
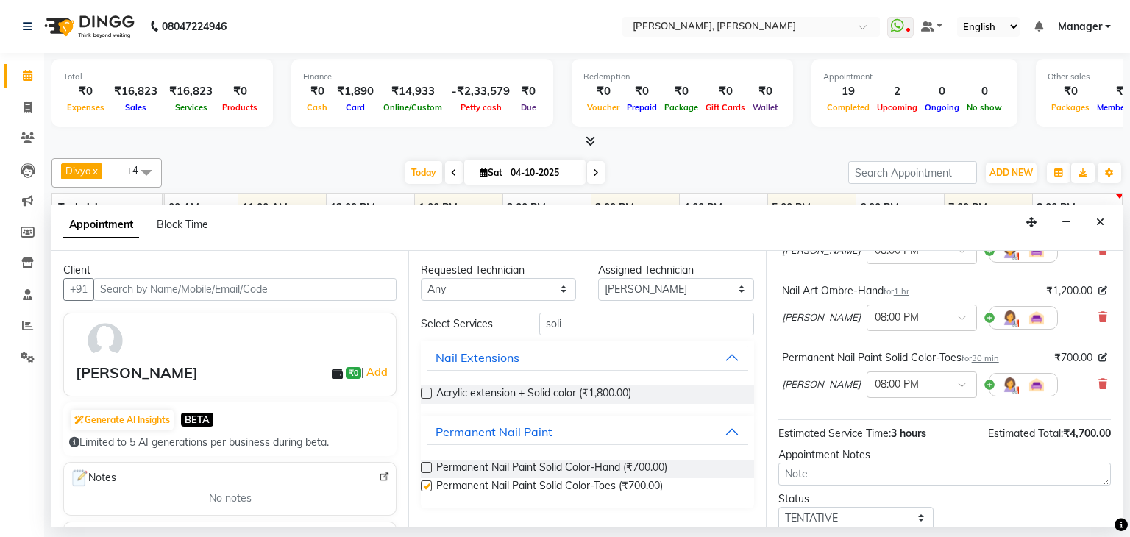
scroll to position [382, 0]
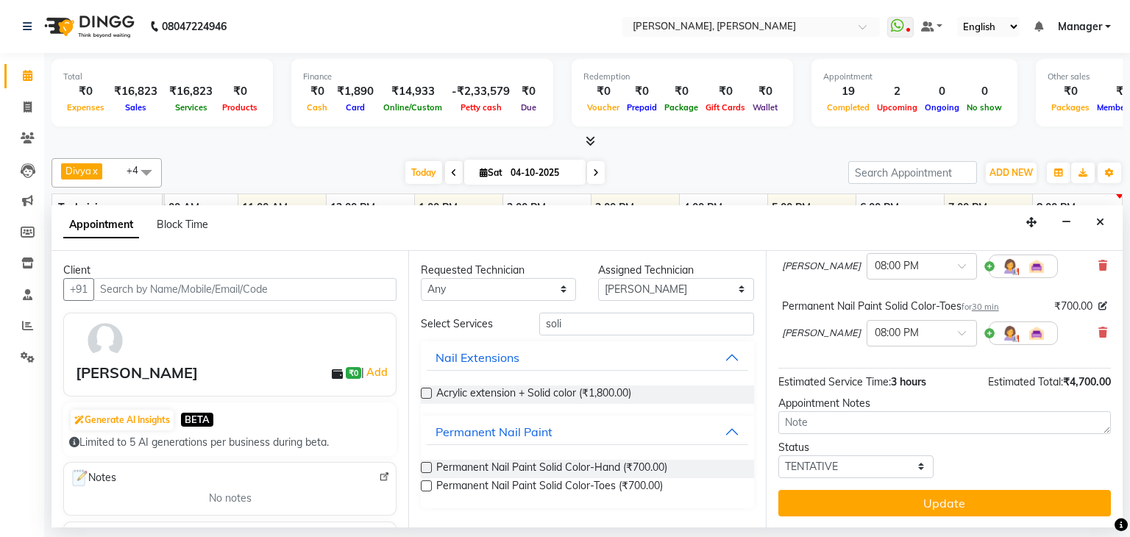
checkbox input "false"
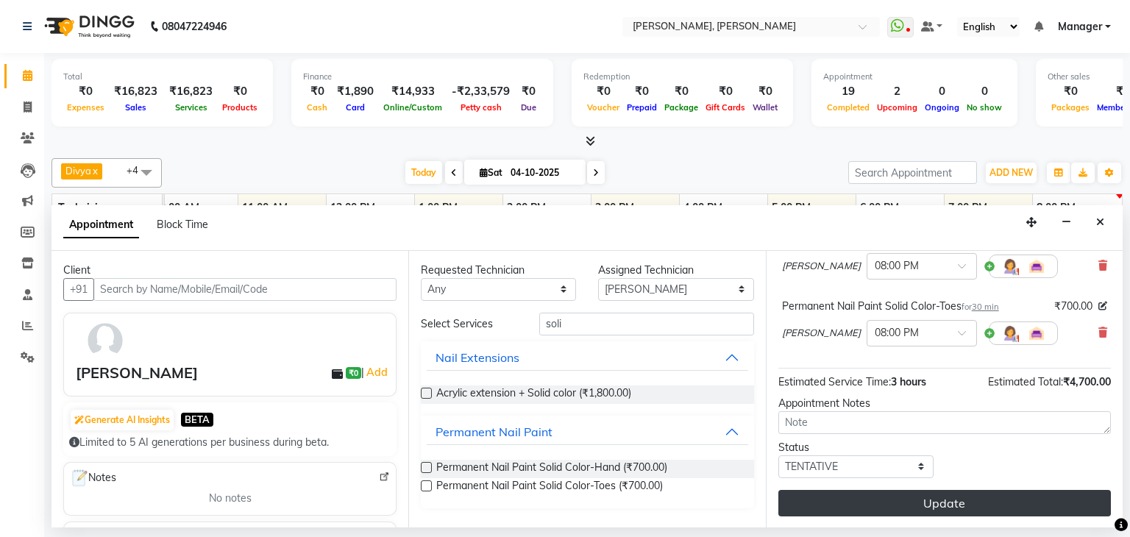
click at [910, 493] on button "Update" at bounding box center [944, 503] width 332 height 26
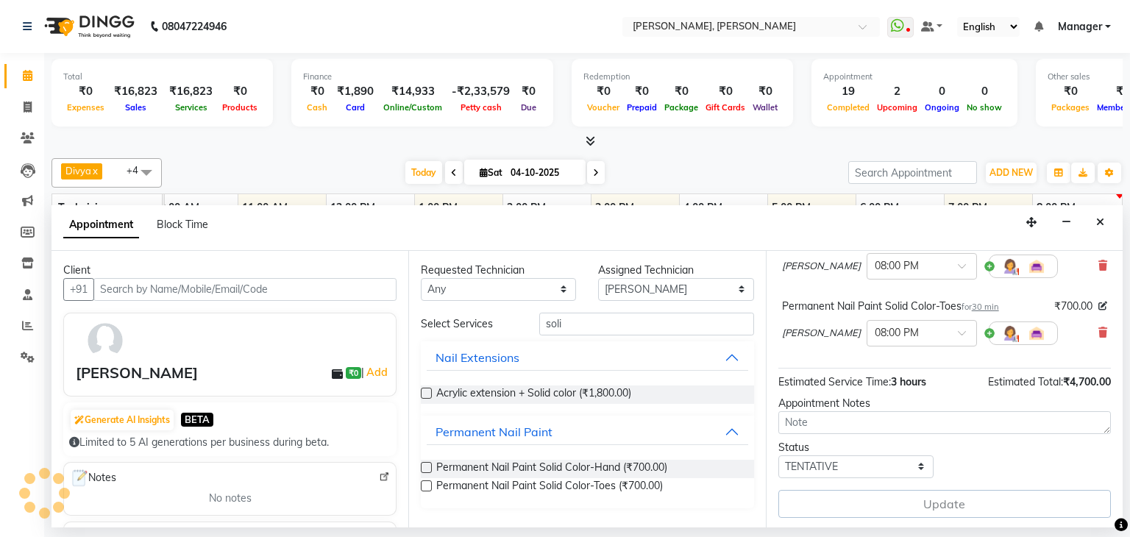
scroll to position [382, 0]
click at [607, 321] on input "soli" at bounding box center [646, 324] width 215 height 23
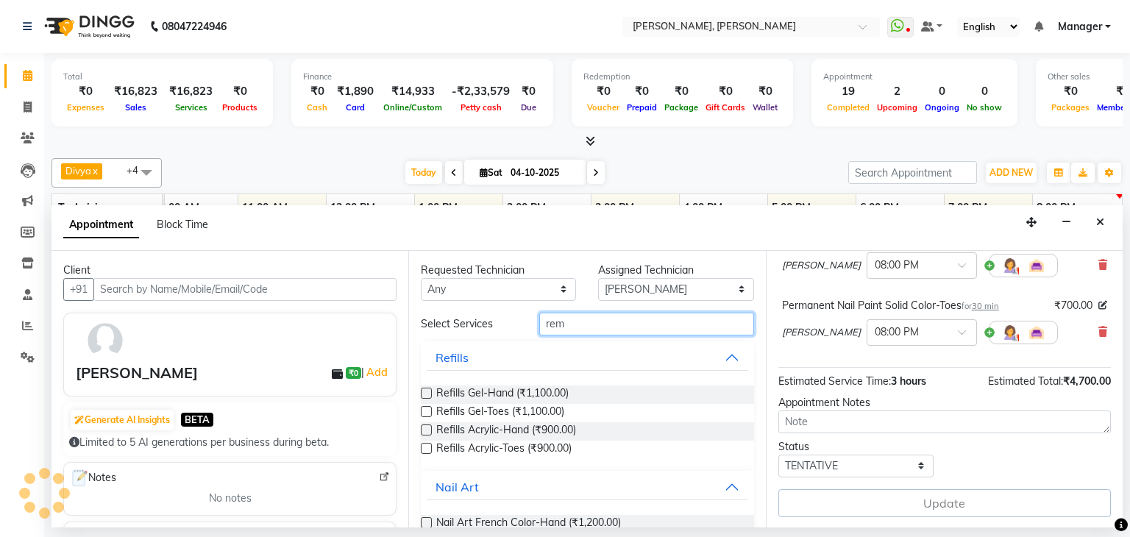
type input "remo"
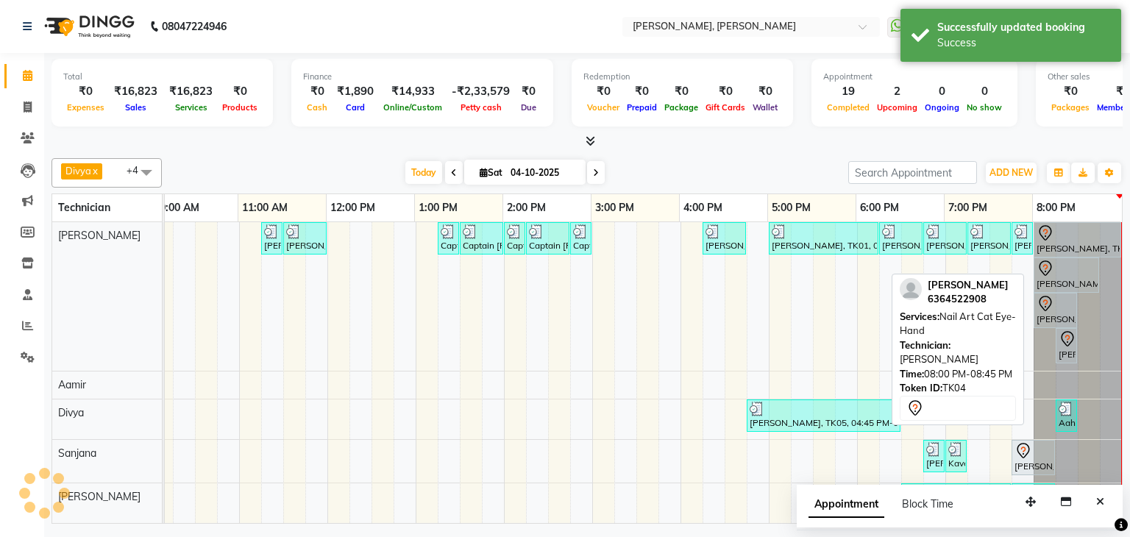
scroll to position [0, 0]
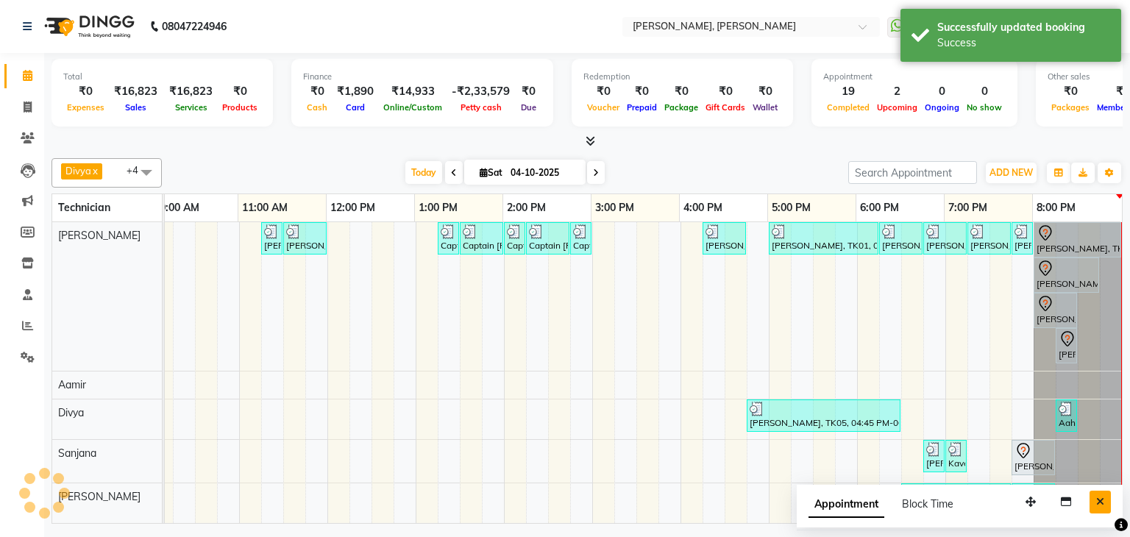
click at [1100, 501] on icon "Close" at bounding box center [1100, 501] width 8 height 10
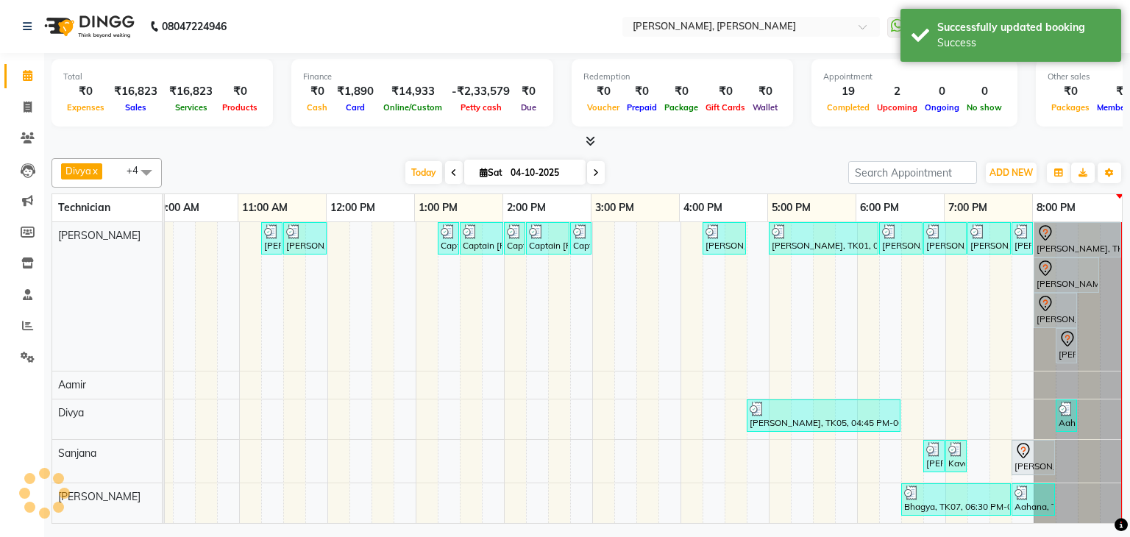
scroll to position [0, 201]
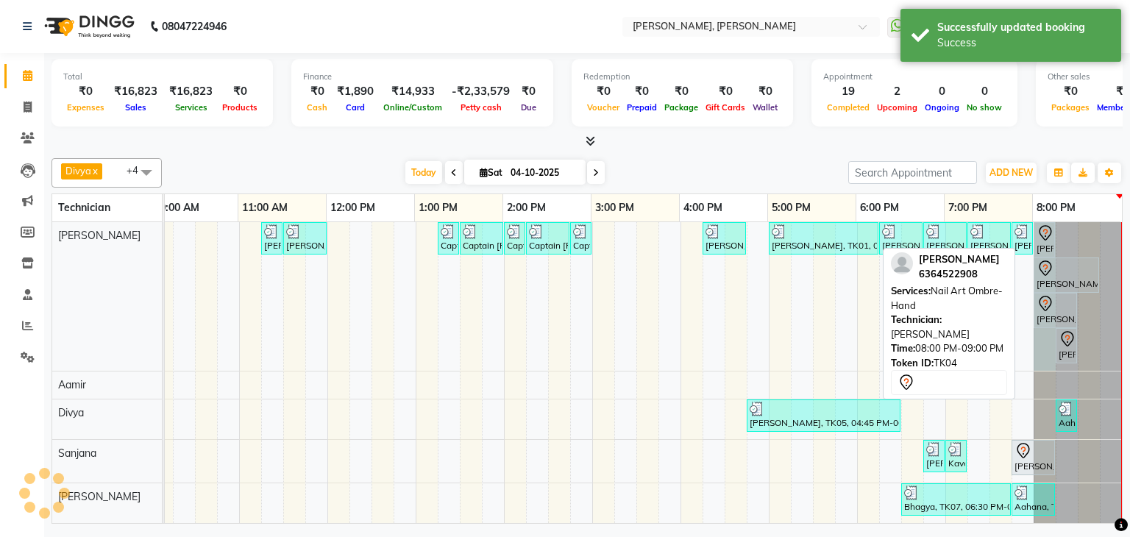
drag, startPoint x: 1108, startPoint y: 237, endPoint x: 1036, endPoint y: 239, distance: 72.8
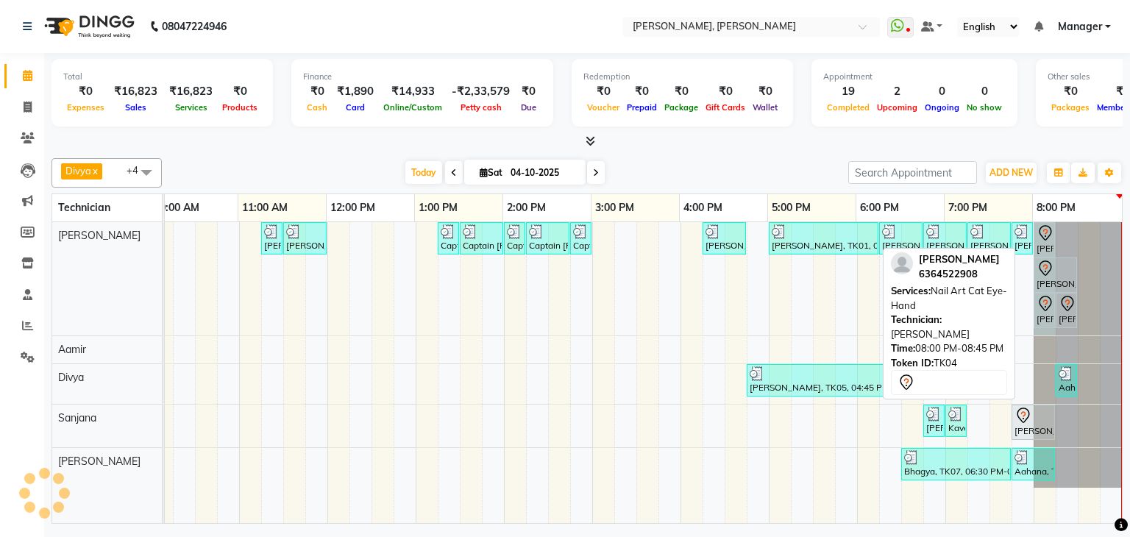
drag, startPoint x: 1086, startPoint y: 230, endPoint x: 1041, endPoint y: 247, distance: 47.9
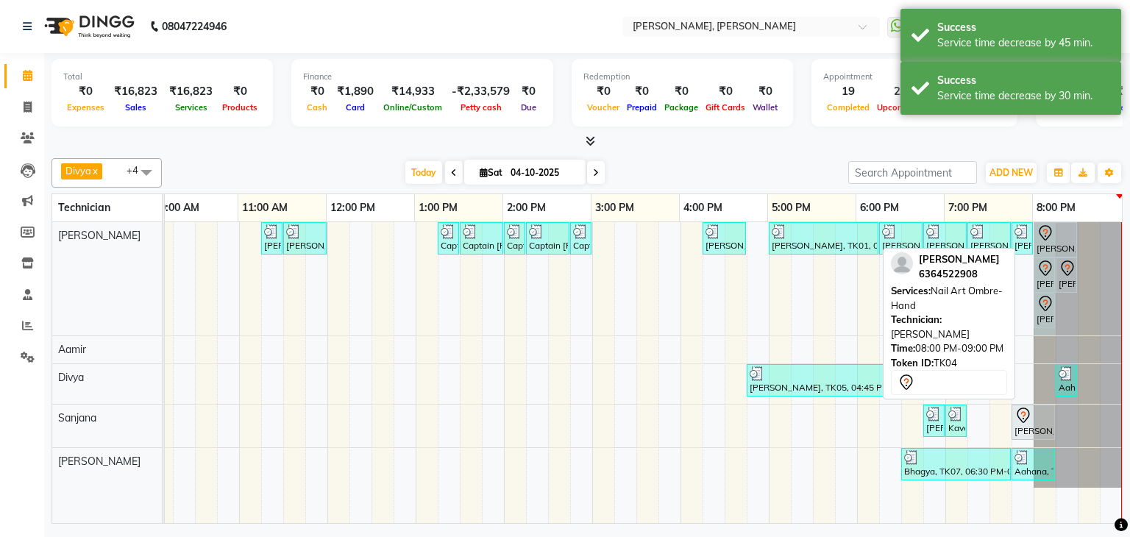
drag, startPoint x: 1108, startPoint y: 239, endPoint x: 1036, endPoint y: 240, distance: 72.1
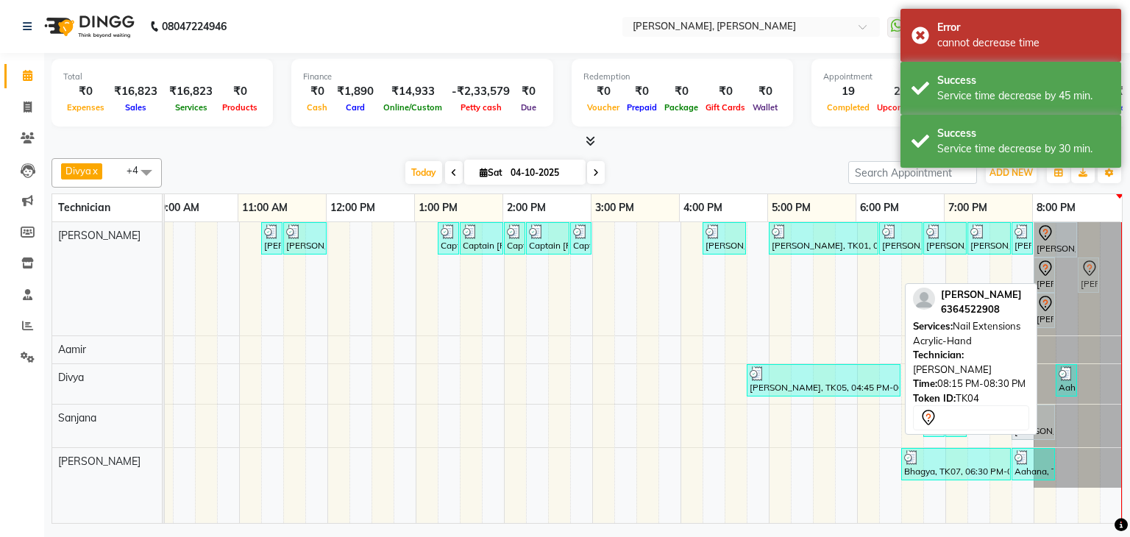
drag, startPoint x: 1056, startPoint y: 266, endPoint x: 1077, endPoint y: 254, distance: 24.1
click at [1077, 254] on div "[PERSON_NAME] Bcpatil, TK02, 11:15 AM-11:30 AM, Restoration Removal of Extensio…" at bounding box center [547, 278] width 1147 height 113
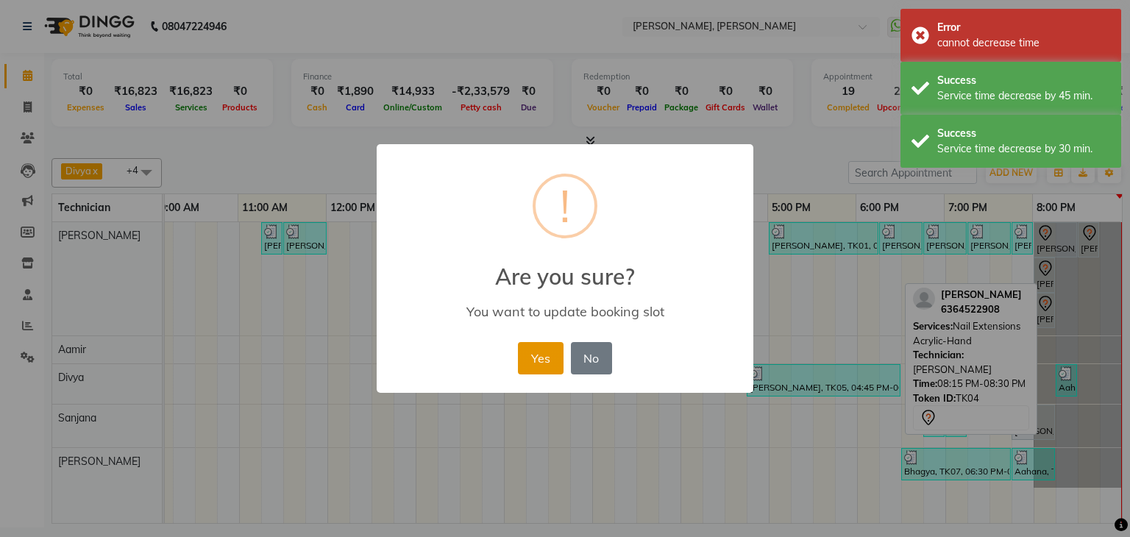
click at [548, 352] on button "Yes" at bounding box center [540, 358] width 45 height 32
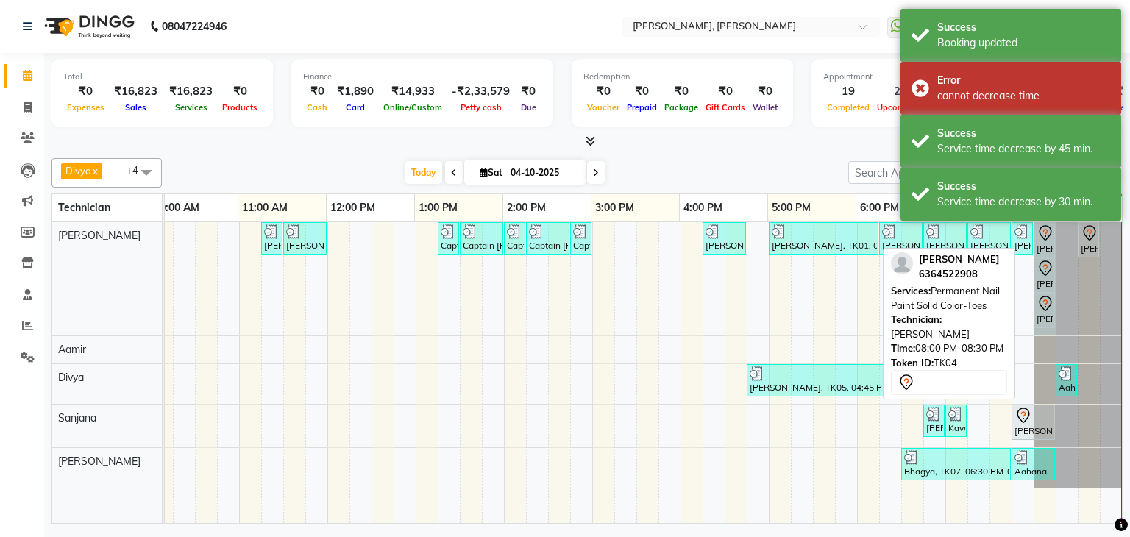
drag, startPoint x: 1065, startPoint y: 236, endPoint x: 1043, endPoint y: 237, distance: 22.1
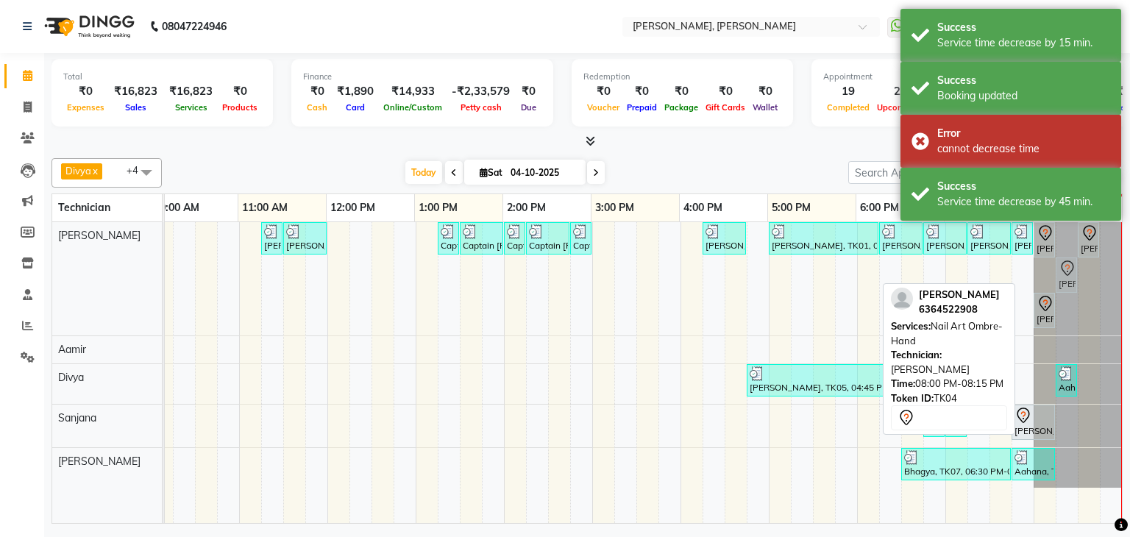
drag, startPoint x: 1036, startPoint y: 279, endPoint x: 1047, endPoint y: 277, distance: 12.0
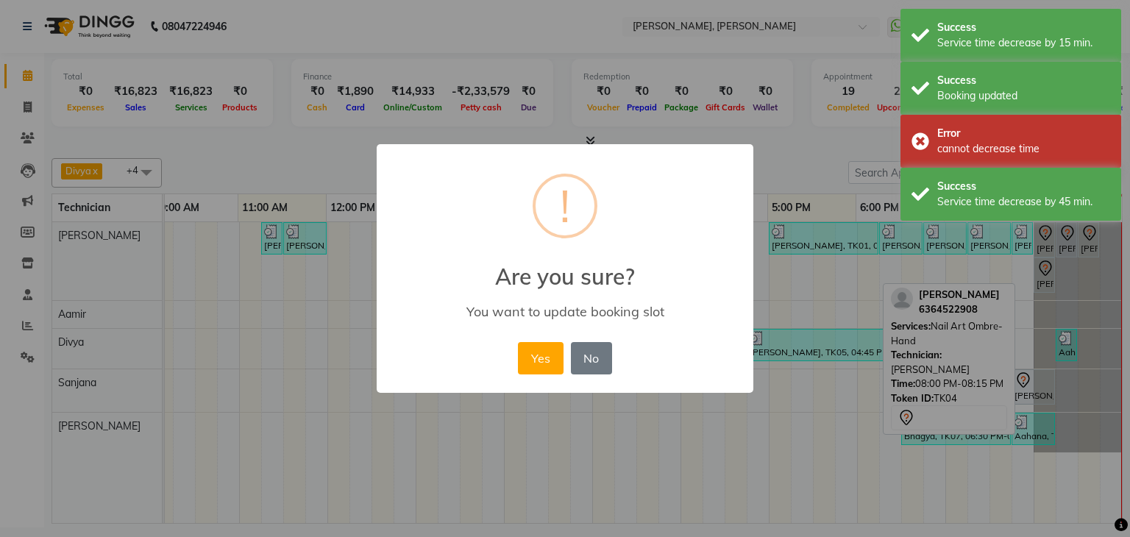
drag, startPoint x: 542, startPoint y: 354, endPoint x: 1025, endPoint y: 266, distance: 491.1
click at [547, 352] on button "Yes" at bounding box center [540, 358] width 45 height 32
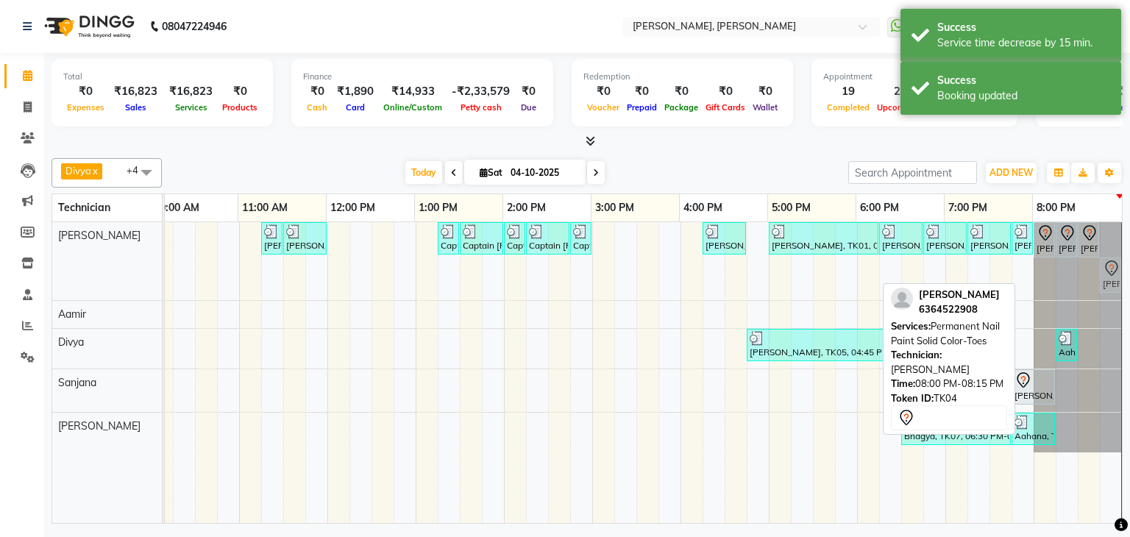
drag, startPoint x: 1033, startPoint y: 268, endPoint x: 1098, endPoint y: 262, distance: 65.8
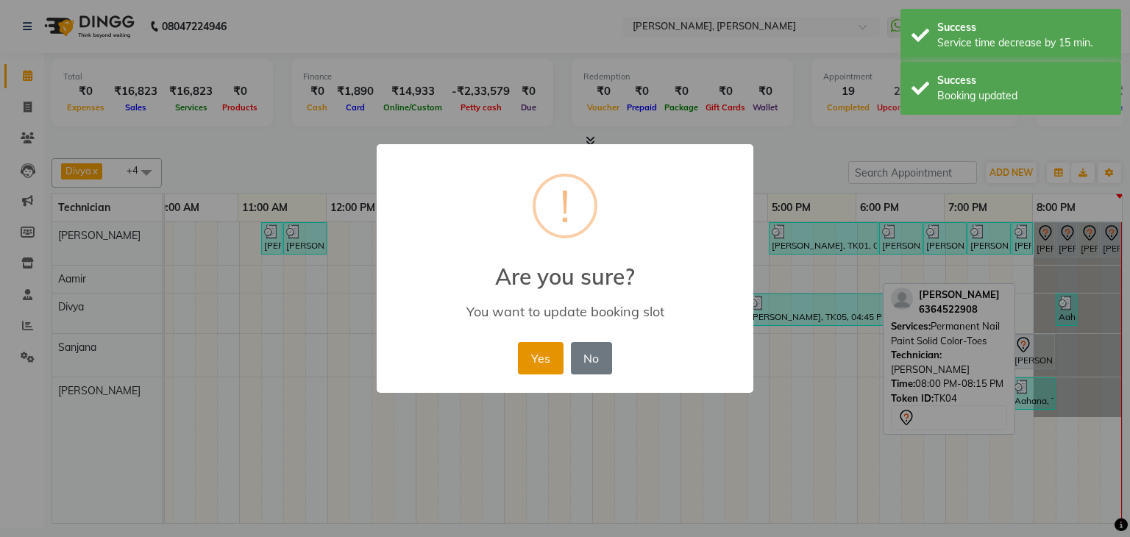
click at [535, 355] on button "Yes" at bounding box center [540, 358] width 45 height 32
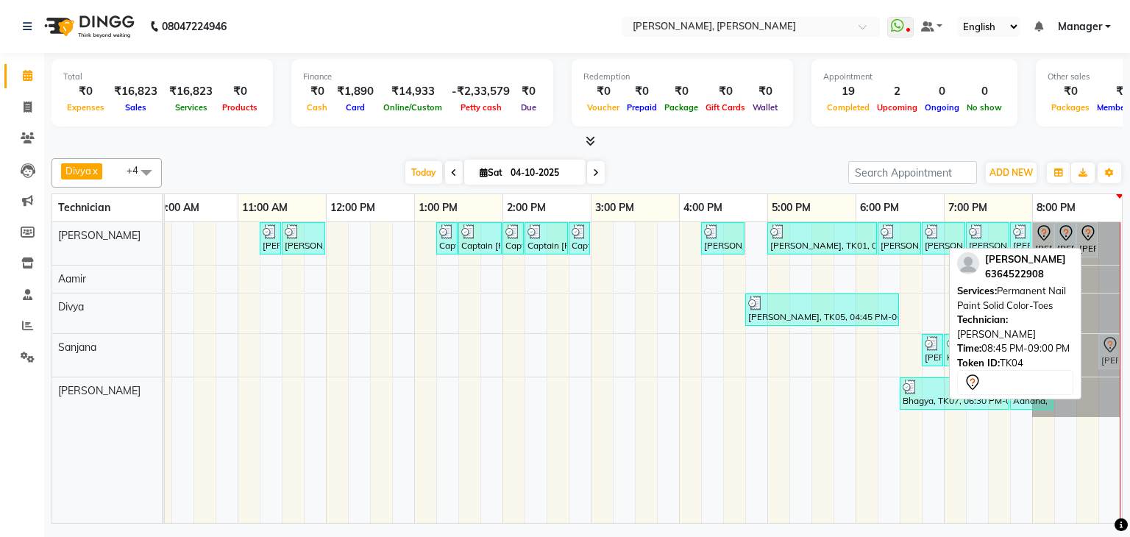
drag, startPoint x: 1097, startPoint y: 235, endPoint x: 1091, endPoint y: 352, distance: 117.8
click at [1091, 352] on tbody "[PERSON_NAME] Bcpatil, TK02, 11:15 AM-11:30 AM, Restoration Removal of Extensio…" at bounding box center [546, 319] width 1147 height 195
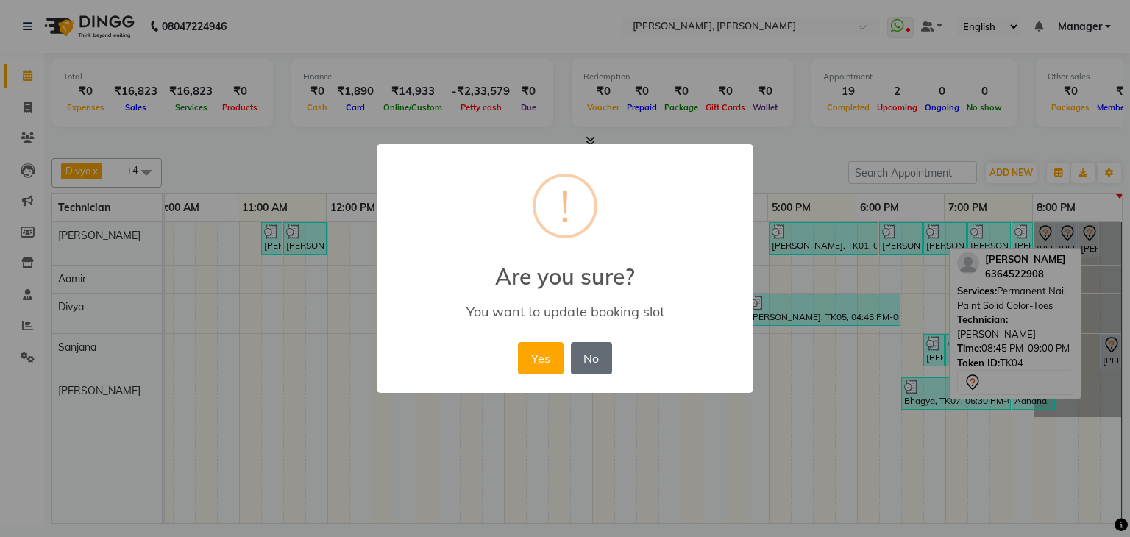
click at [532, 358] on button "Yes" at bounding box center [540, 358] width 45 height 32
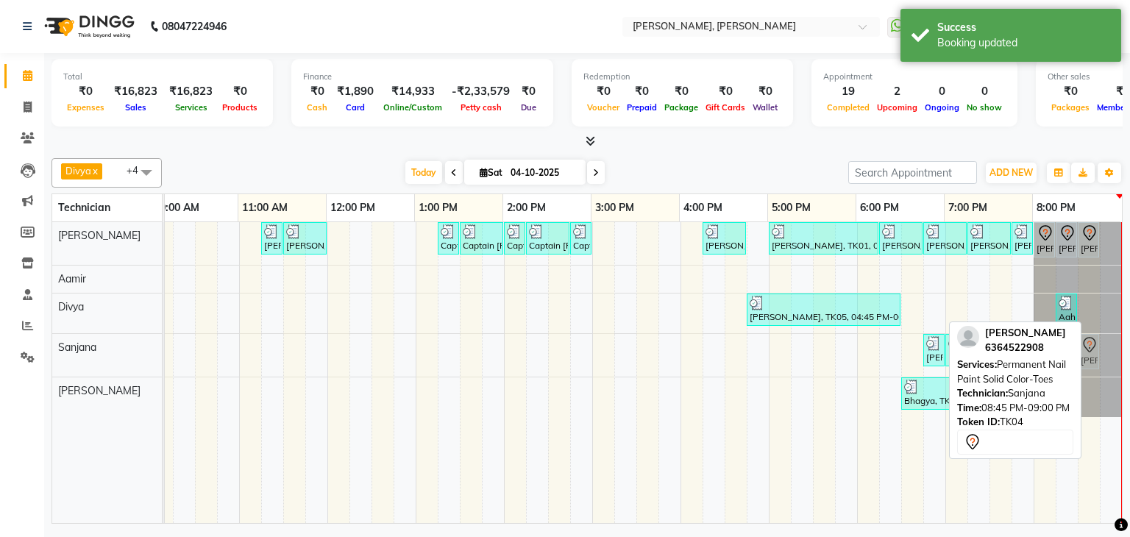
drag, startPoint x: 1098, startPoint y: 348, endPoint x: 1076, endPoint y: 360, distance: 25.0
click at [1076, 360] on div "Divya x [PERSON_NAME] x [PERSON_NAME] x [PERSON_NAME] x +4 Select All [PERSON_N…" at bounding box center [586, 337] width 1071 height 371
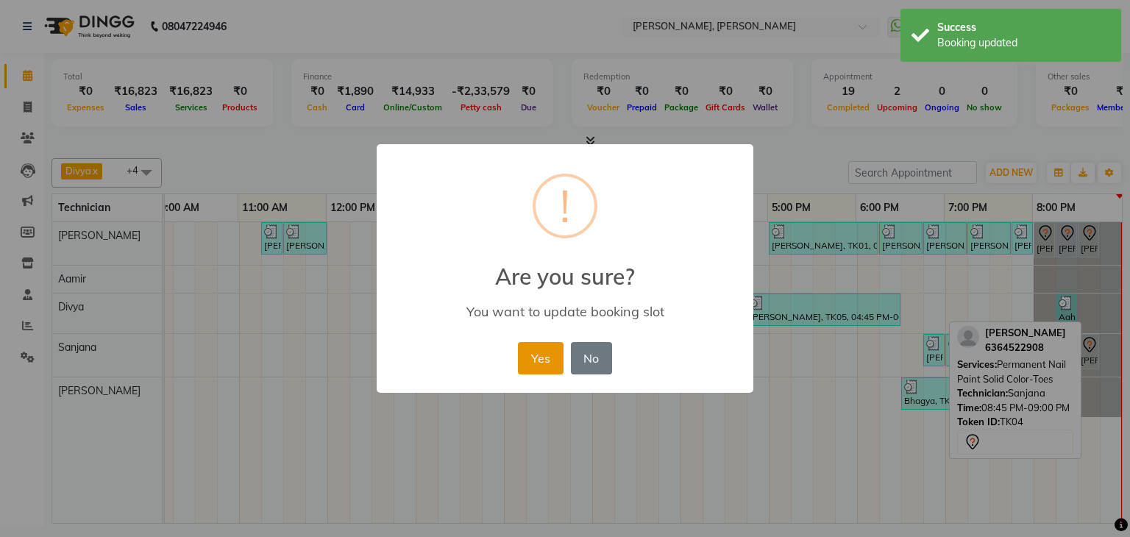
click at [530, 358] on button "Yes" at bounding box center [540, 358] width 45 height 32
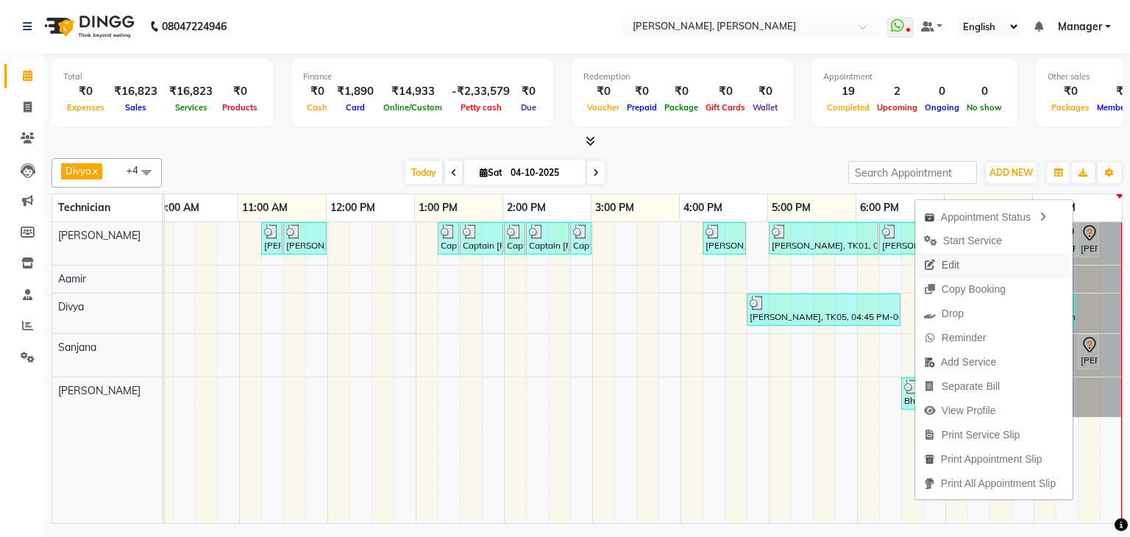
click at [969, 269] on button "Edit" at bounding box center [993, 265] width 157 height 24
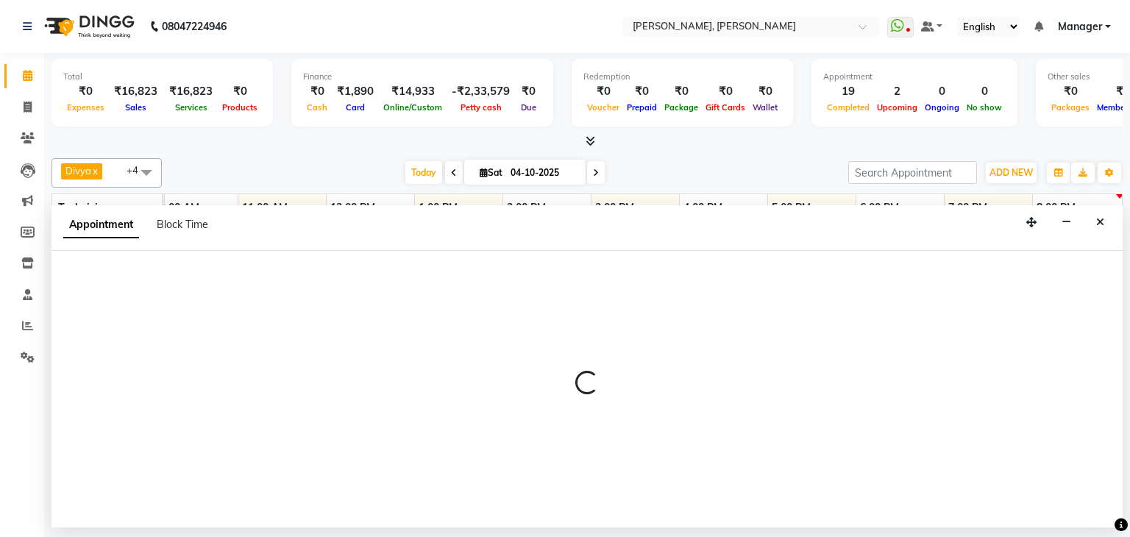
select select "tentative"
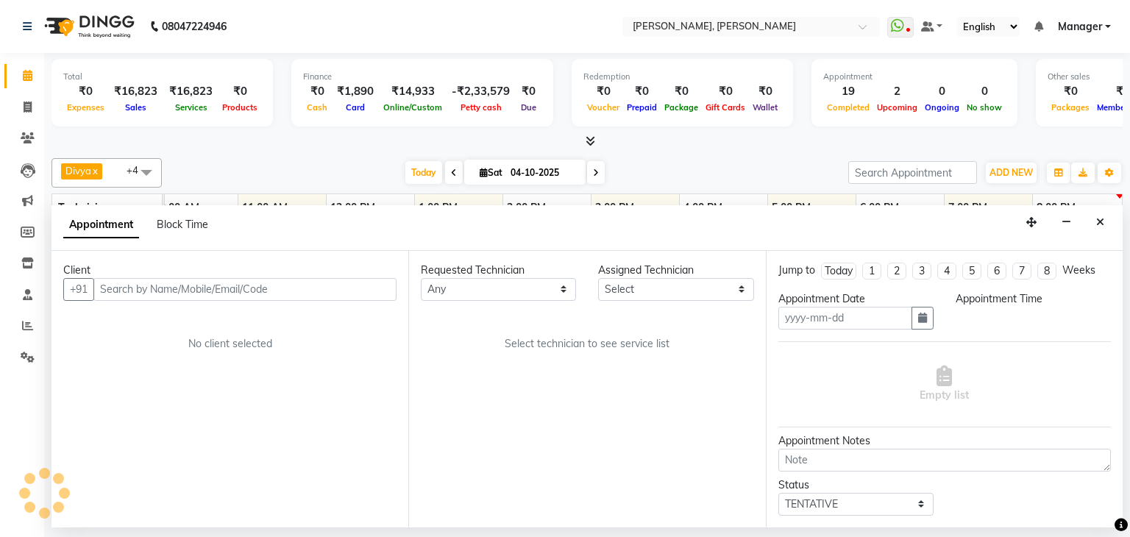
type input "04-10-2025"
select select "1185"
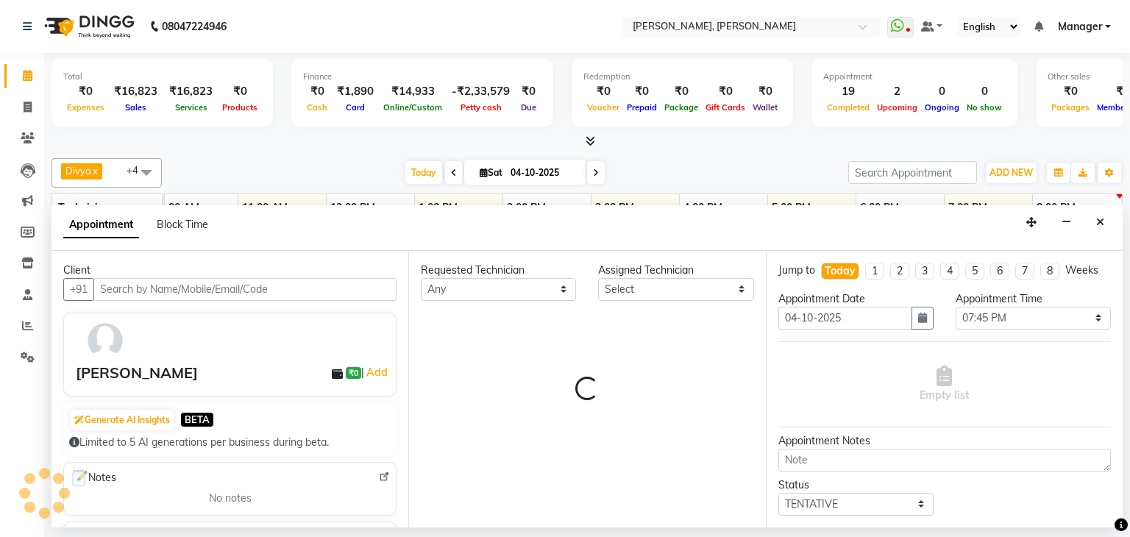
select select "86749"
select select "3204"
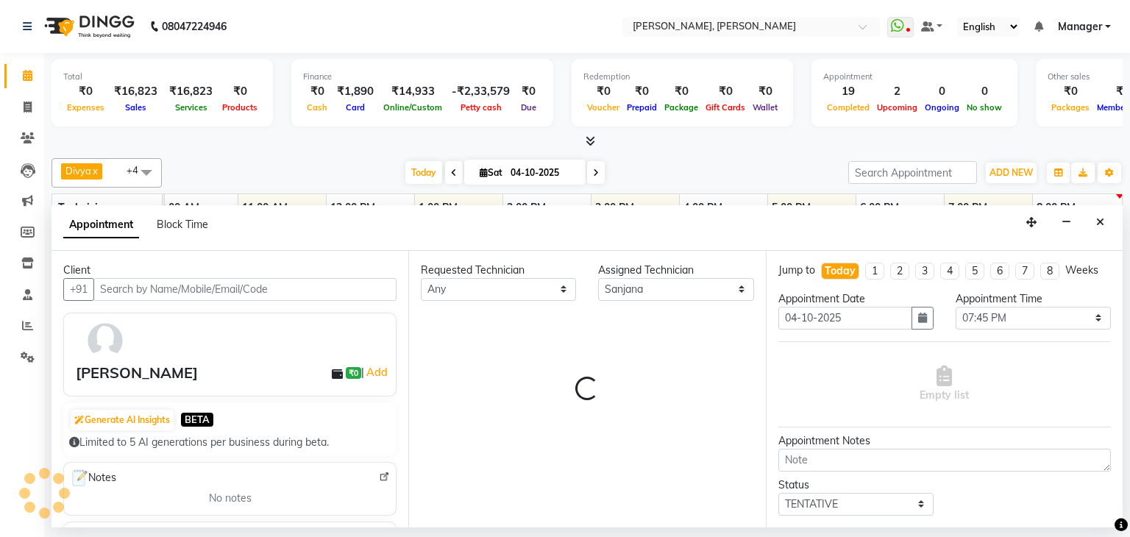
select select "3204"
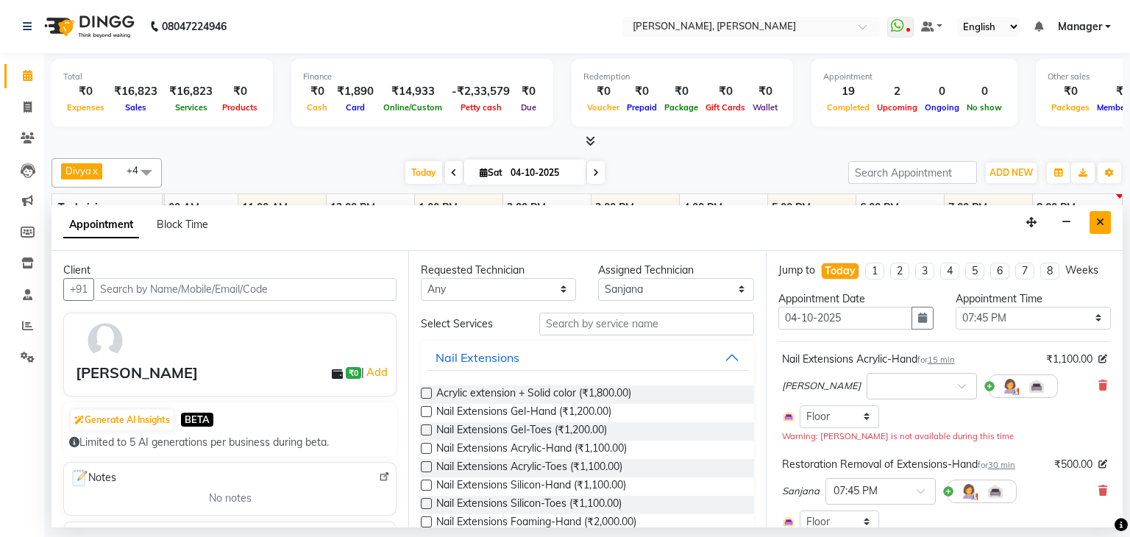
click at [1107, 223] on button "Close" at bounding box center [1099, 222] width 21 height 23
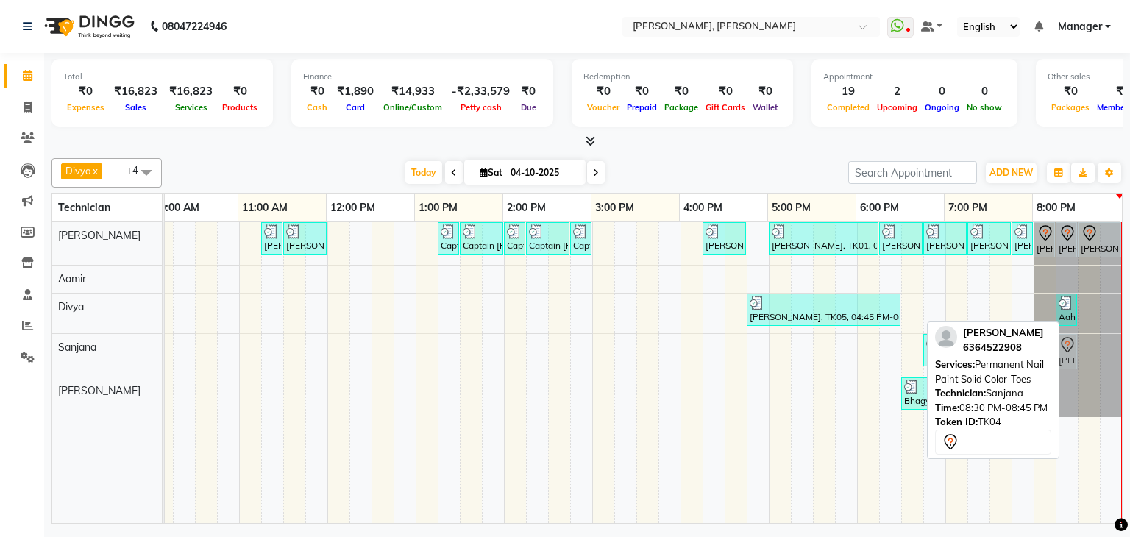
drag, startPoint x: 1077, startPoint y: 345, endPoint x: 1062, endPoint y: 360, distance: 21.3
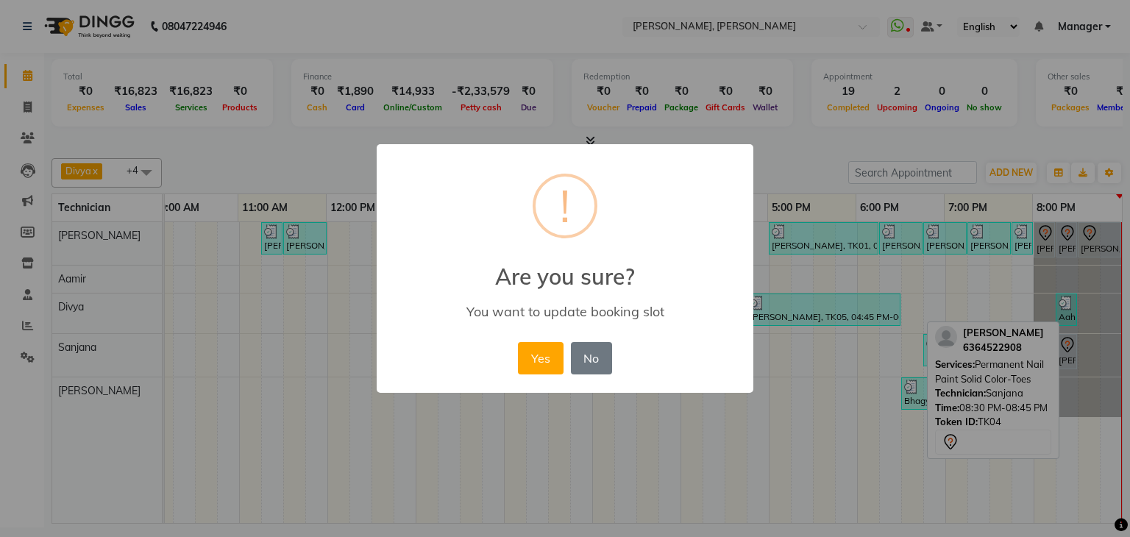
drag, startPoint x: 527, startPoint y: 356, endPoint x: 989, endPoint y: 352, distance: 461.9
click at [541, 357] on button "Yes" at bounding box center [540, 358] width 45 height 32
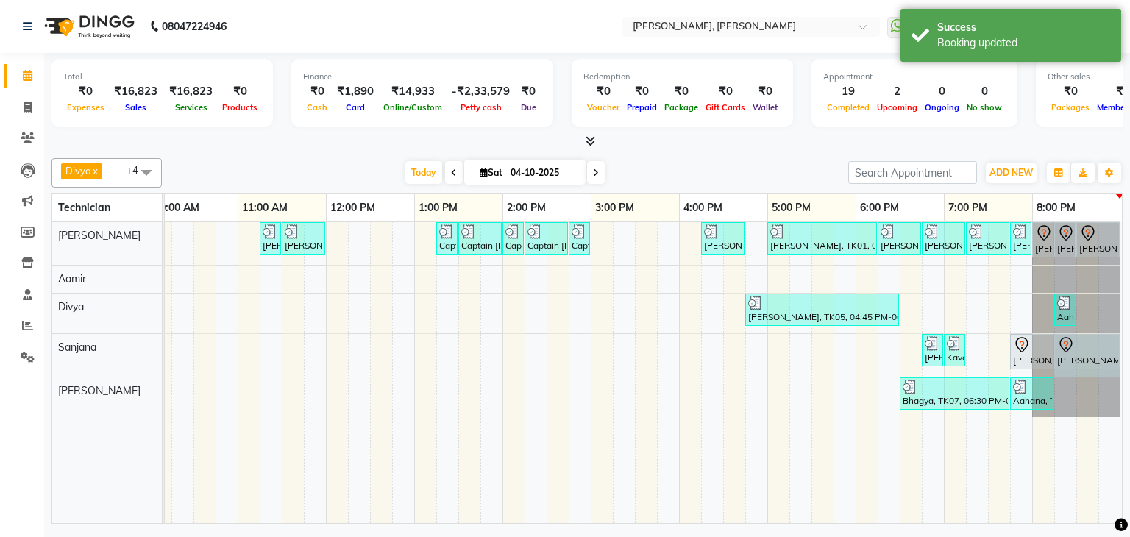
drag, startPoint x: 1064, startPoint y: 344, endPoint x: 1091, endPoint y: 341, distance: 28.1
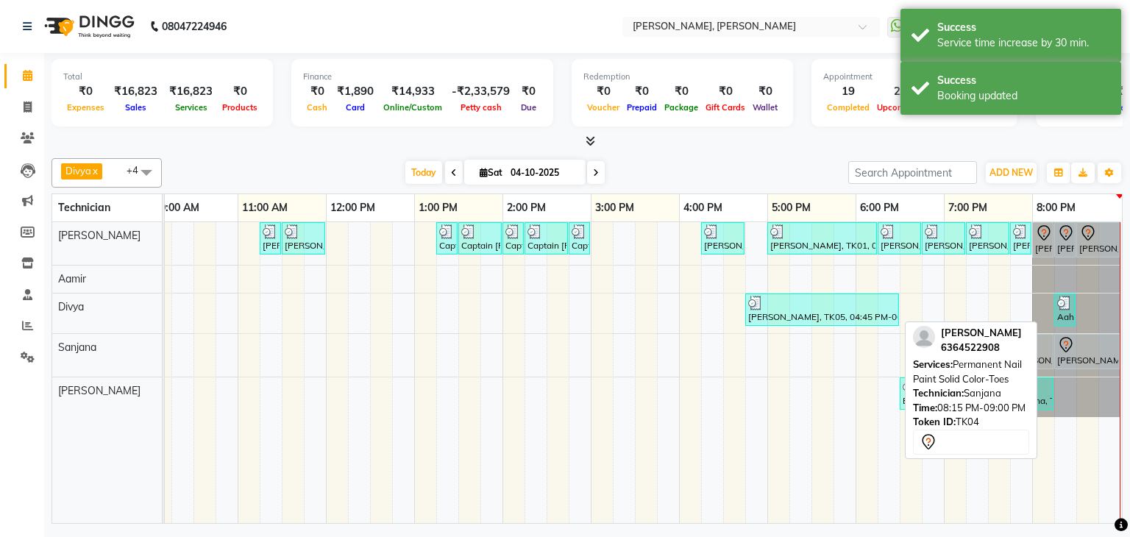
click at [1073, 346] on div at bounding box center [1087, 345] width 60 height 18
select select "7"
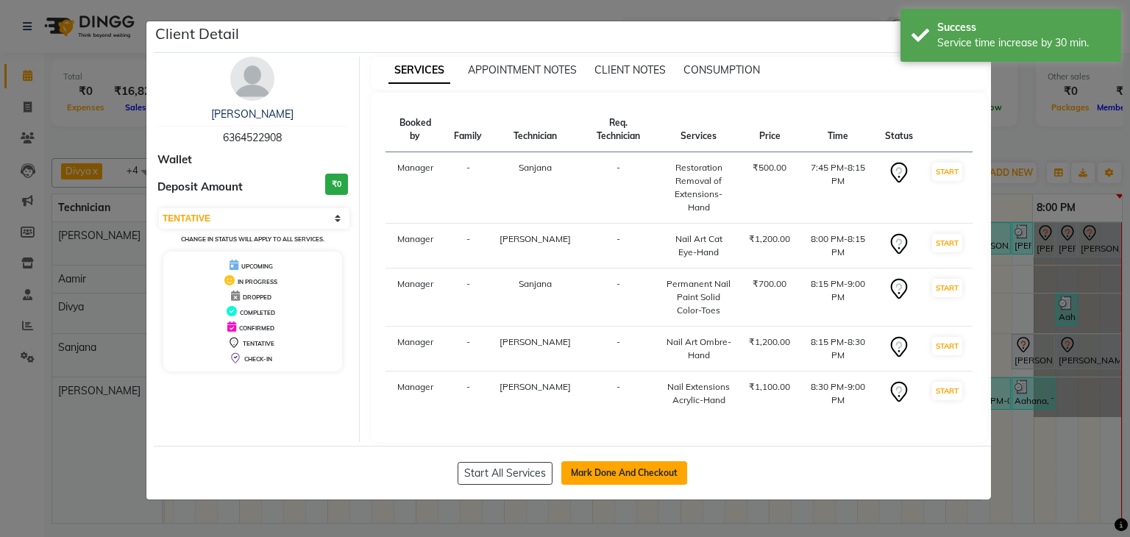
click at [630, 461] on button "Mark Done And Checkout" at bounding box center [624, 473] width 126 height 24
select select "6455"
select select "service"
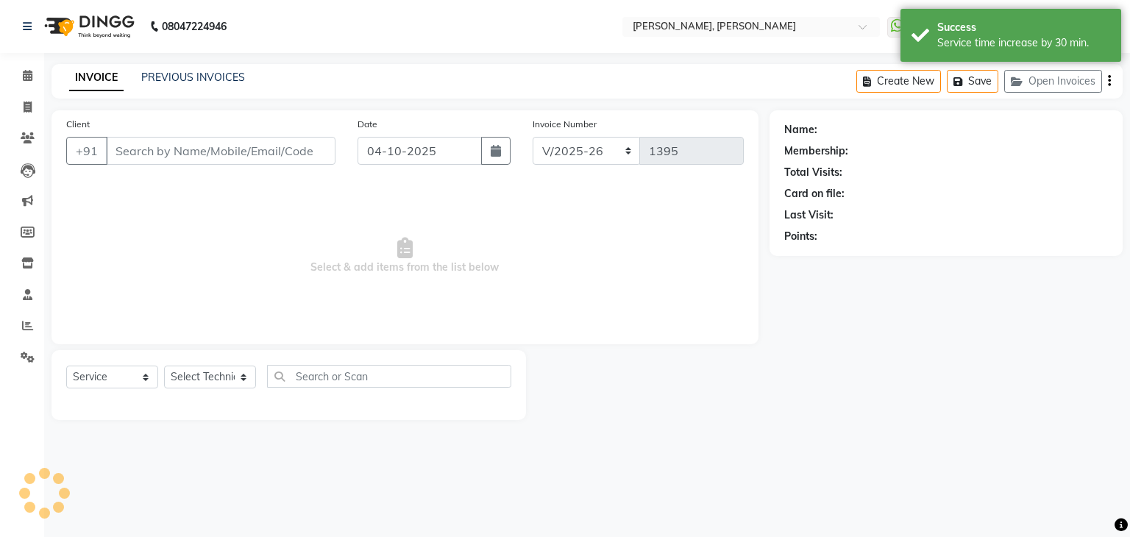
type input "63******08"
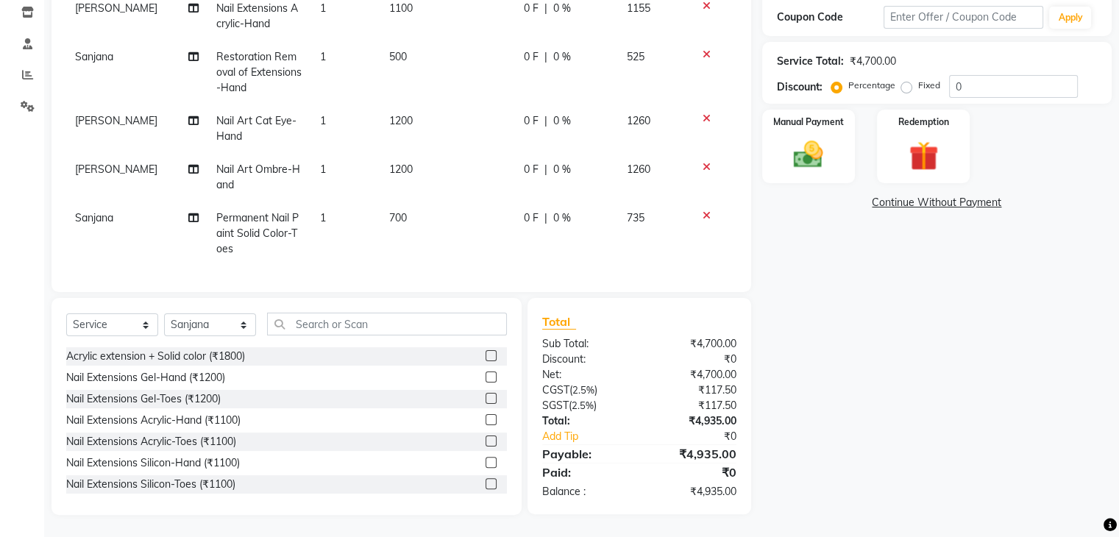
scroll to position [263, 0]
click at [341, 307] on div "Select Service Product Membership Package Voucher Prepaid Gift Card Select Tech…" at bounding box center [286, 406] width 470 height 217
click at [241, 321] on select "Select Technician [PERSON_NAME] [PERSON_NAME] Divya [PERSON_NAME] Manager [PERS…" at bounding box center [210, 324] width 92 height 23
select select "54412"
click at [164, 313] on select "Select Technician [PERSON_NAME] [PERSON_NAME] Divya [PERSON_NAME] Manager [PERS…" at bounding box center [210, 324] width 92 height 23
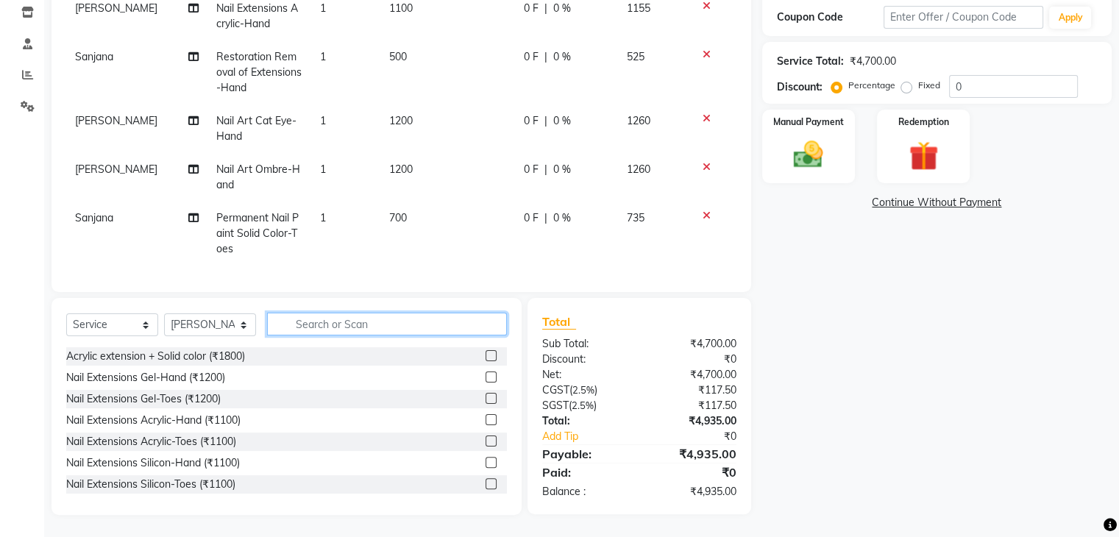
click at [332, 320] on input "text" at bounding box center [387, 324] width 240 height 23
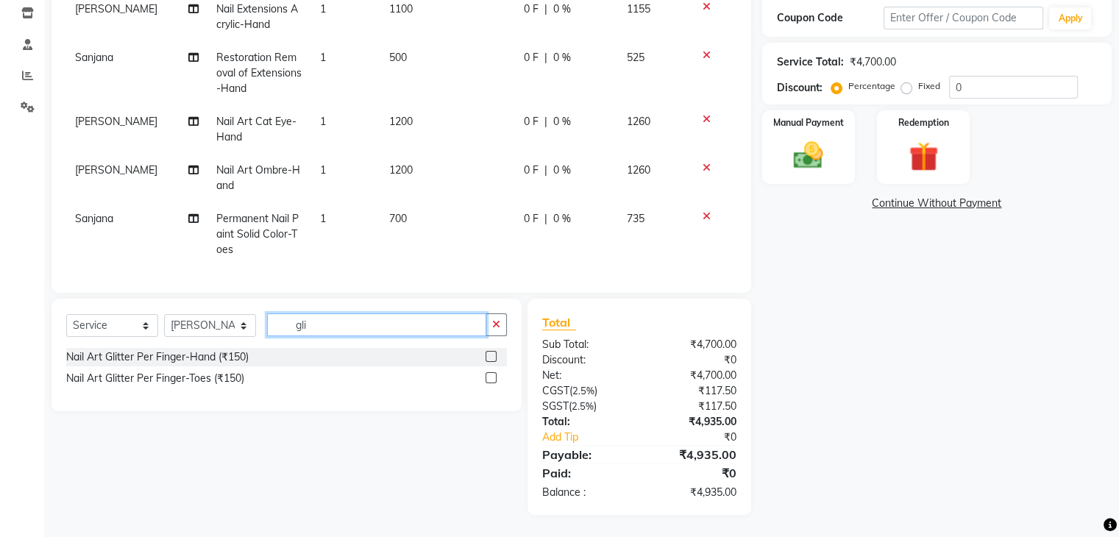
scroll to position [262, 0]
type input "gli"
drag, startPoint x: 488, startPoint y: 377, endPoint x: 550, endPoint y: 374, distance: 61.9
click at [488, 378] on label at bounding box center [490, 377] width 11 height 11
click at [488, 378] on input "checkbox" at bounding box center [490, 379] width 10 height 10
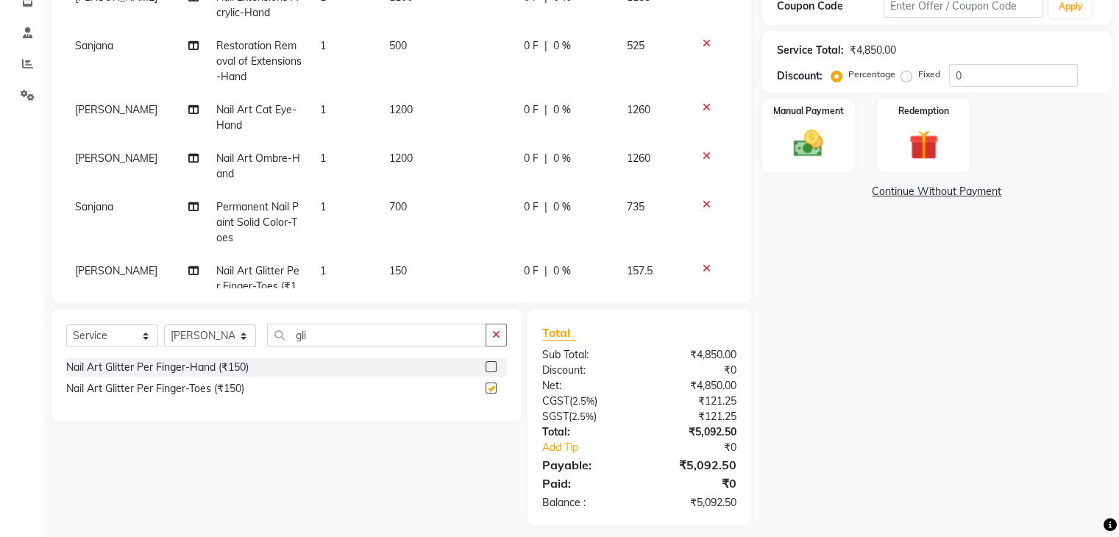
checkbox input "false"
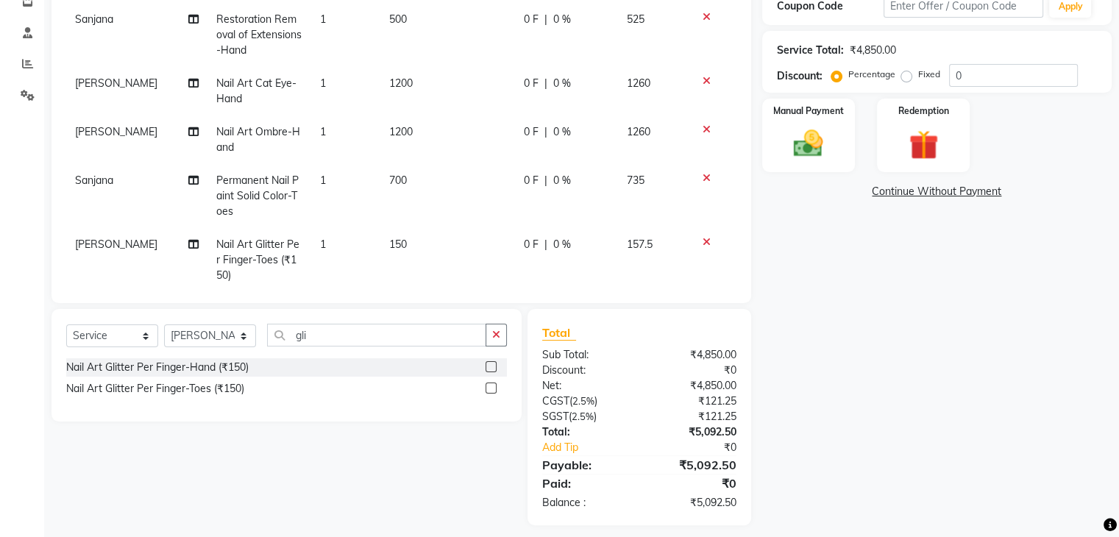
scroll to position [53, 0]
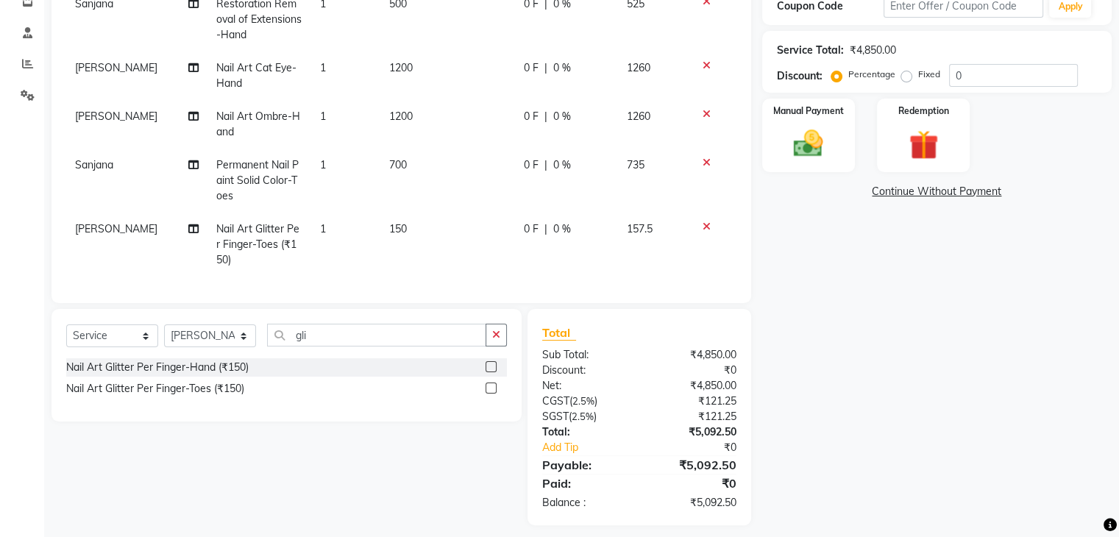
click at [325, 222] on td "1" at bounding box center [345, 245] width 69 height 64
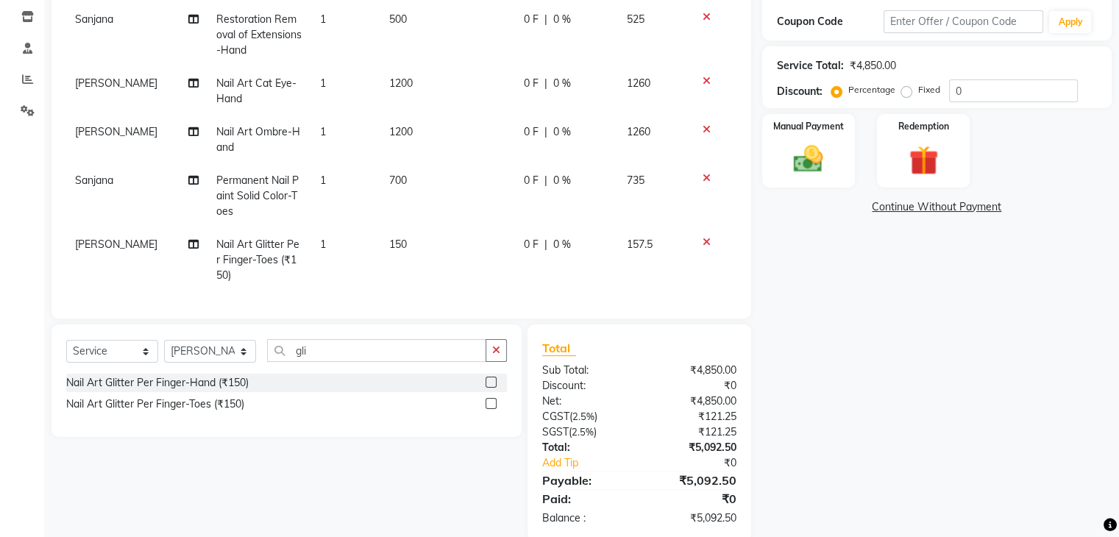
scroll to position [0, 0]
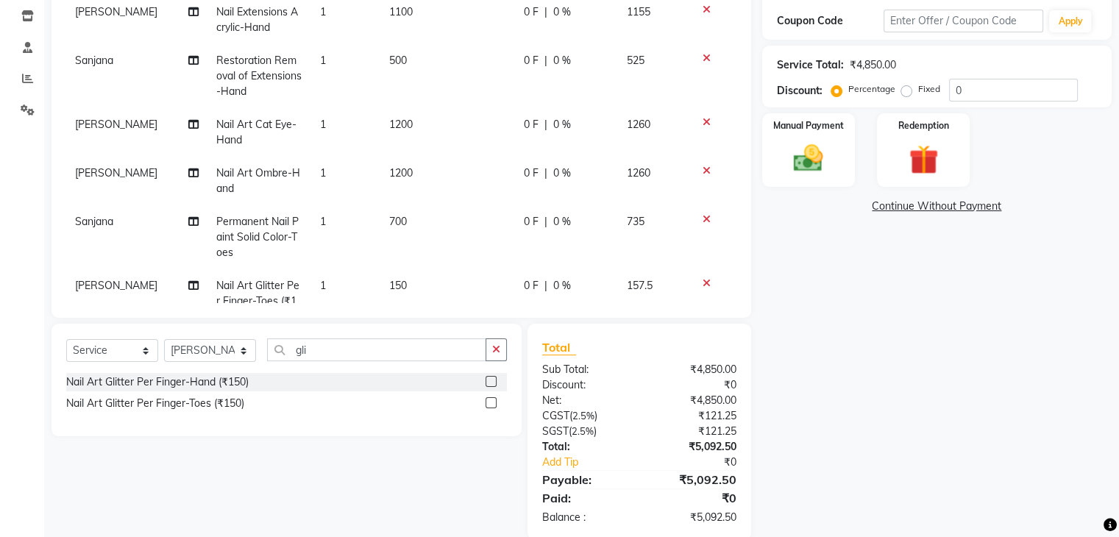
select select "54412"
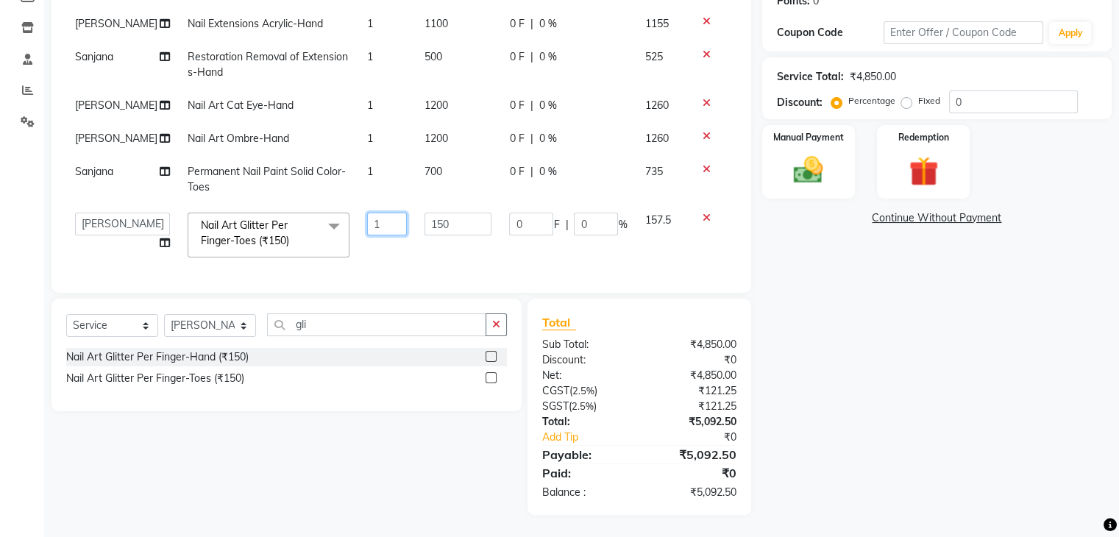
click at [384, 213] on input "1" at bounding box center [386, 224] width 39 height 23
type input "10"
drag, startPoint x: 802, startPoint y: 316, endPoint x: 821, endPoint y: 316, distance: 19.1
click at [806, 316] on div "Name: [PERSON_NAME] Membership: No Active Membership Total Visits: 0 Card on fi…" at bounding box center [942, 195] width 360 height 640
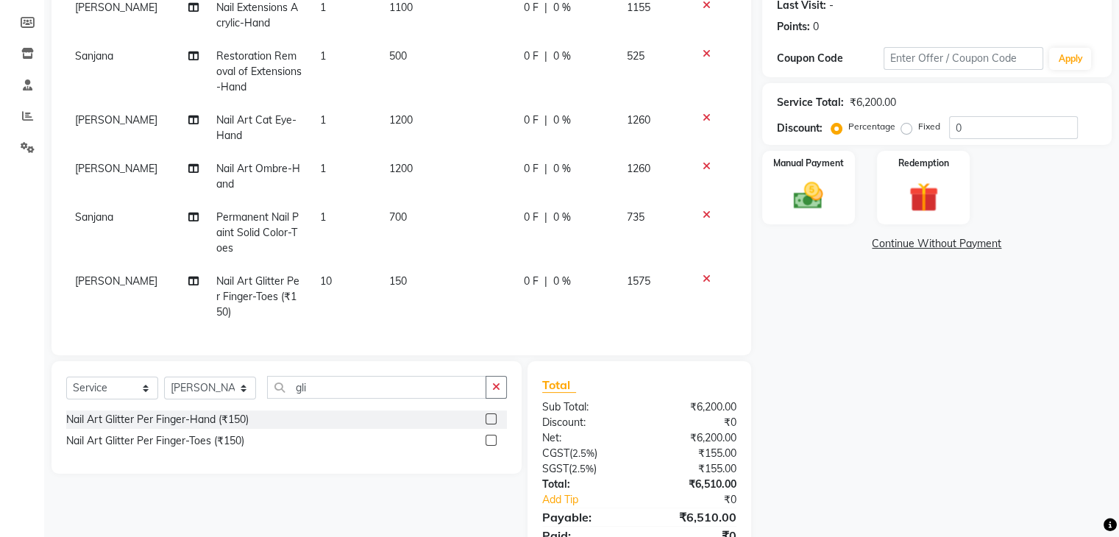
scroll to position [126, 0]
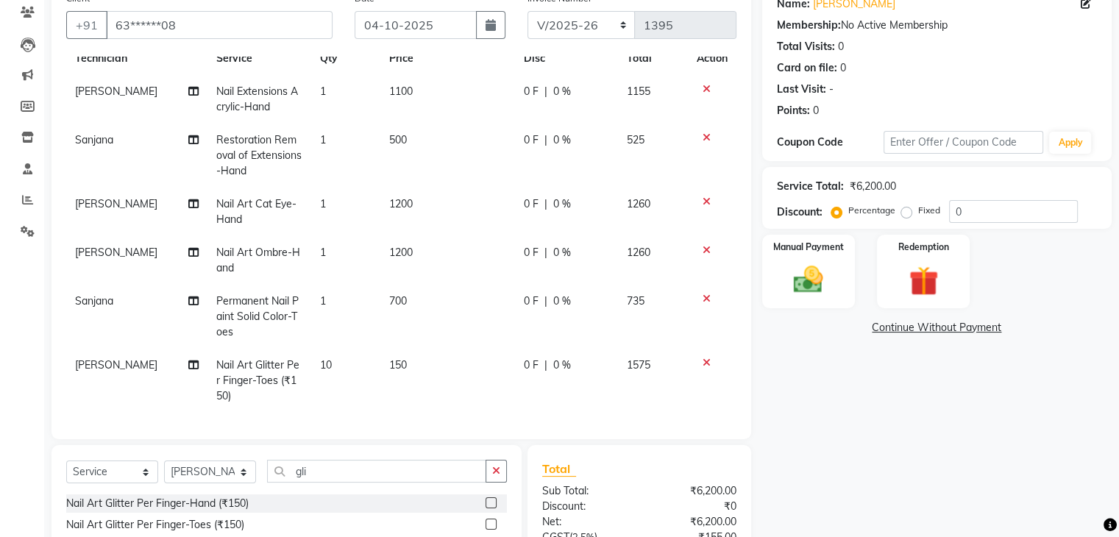
click at [702, 357] on icon at bounding box center [706, 362] width 8 height 10
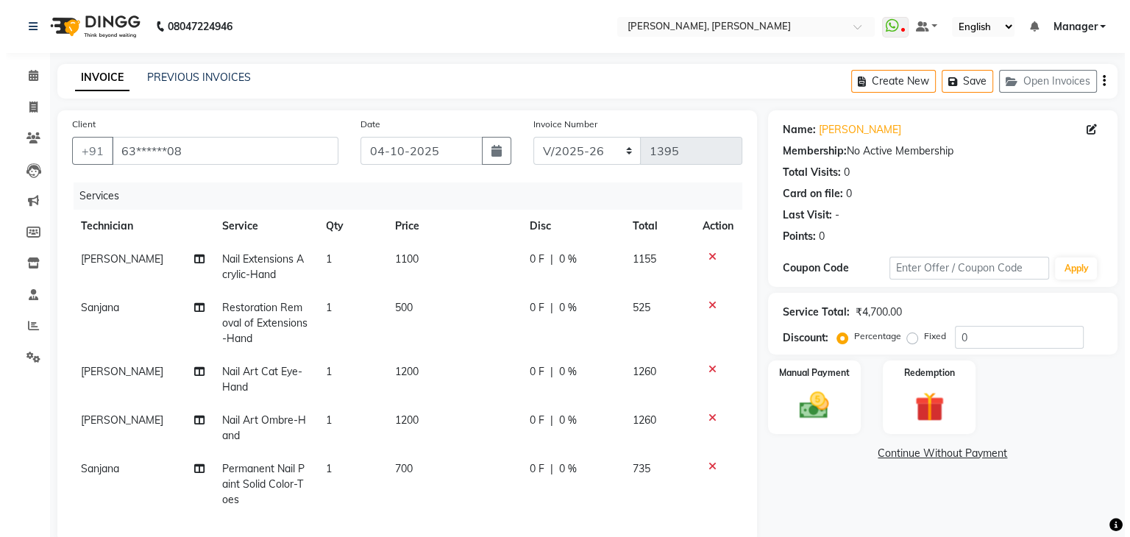
scroll to position [0, 0]
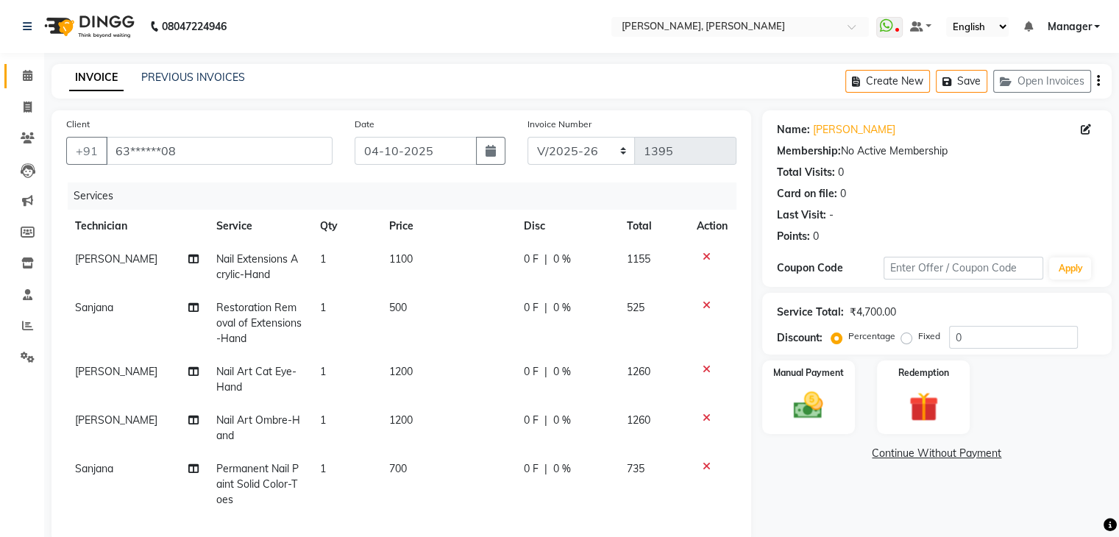
click at [28, 70] on icon at bounding box center [28, 75] width 10 height 11
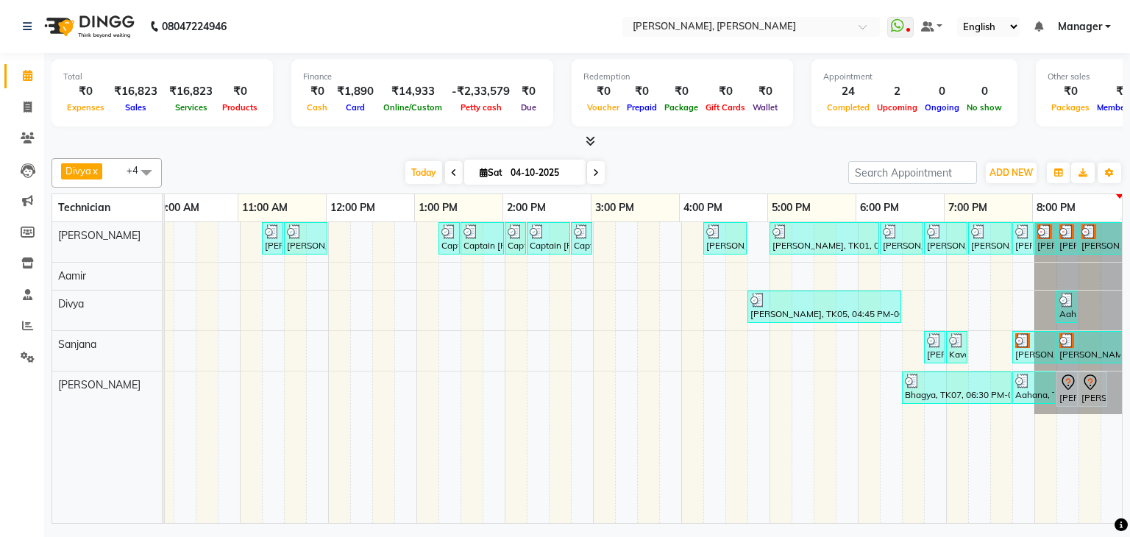
scroll to position [0, 201]
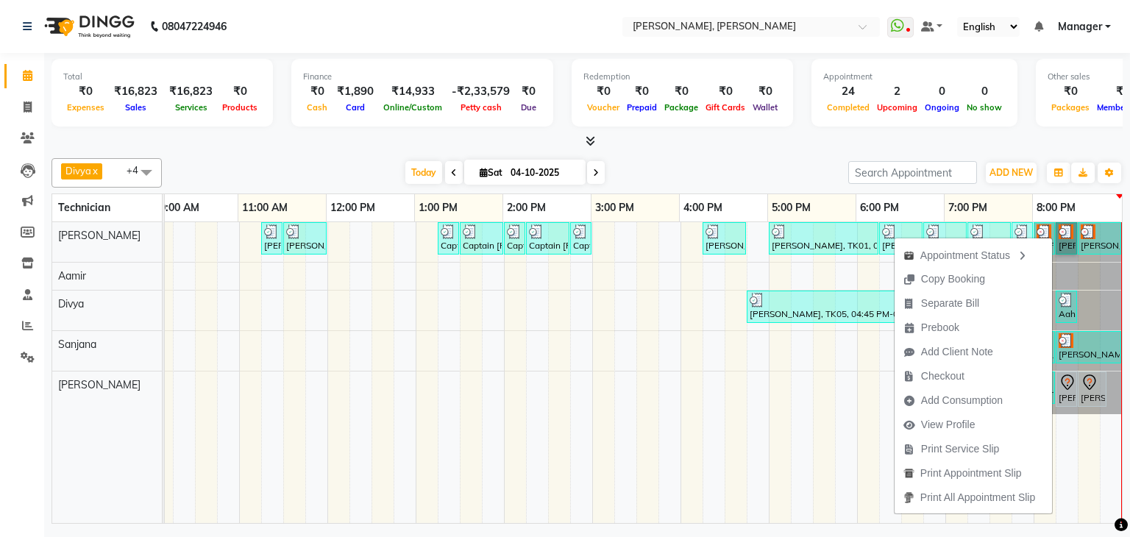
click at [1055, 236] on link "[PERSON_NAME], TK04, 08:15 PM-08:30 PM, Nail Art Ombre-Hand" at bounding box center [1065, 238] width 21 height 32
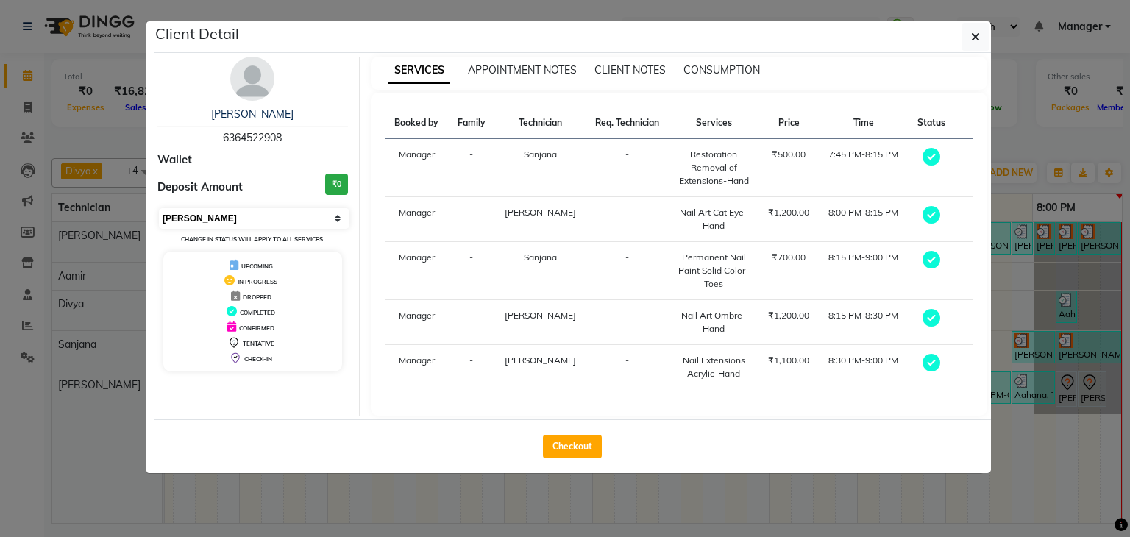
click at [226, 210] on select "Select MARK DONE UPCOMING" at bounding box center [254, 218] width 190 height 21
select select "5"
click at [159, 208] on select "Select MARK DONE UPCOMING" at bounding box center [254, 218] width 190 height 21
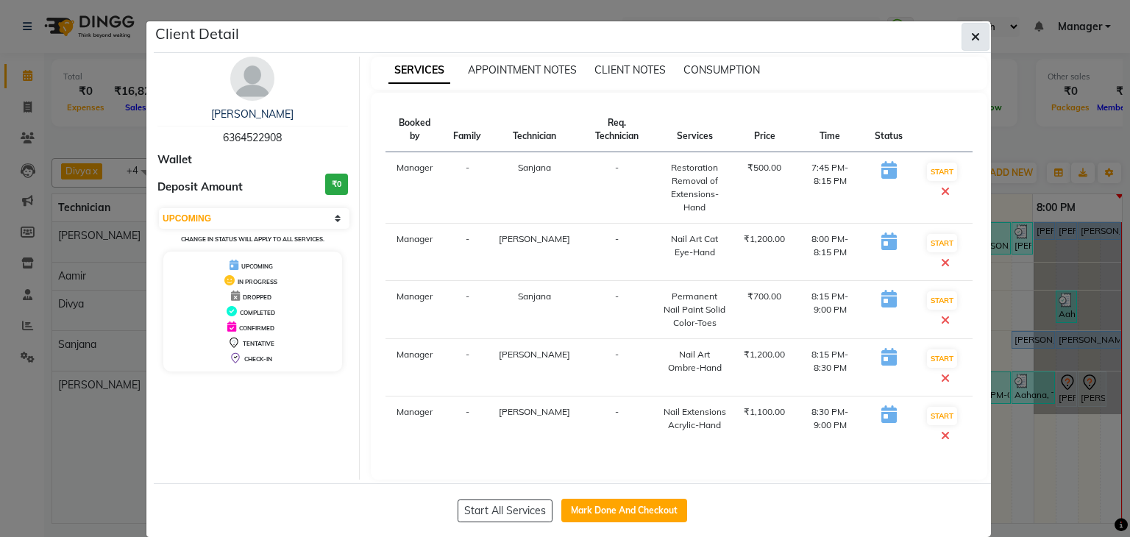
click at [971, 37] on icon "button" at bounding box center [975, 37] width 9 height 12
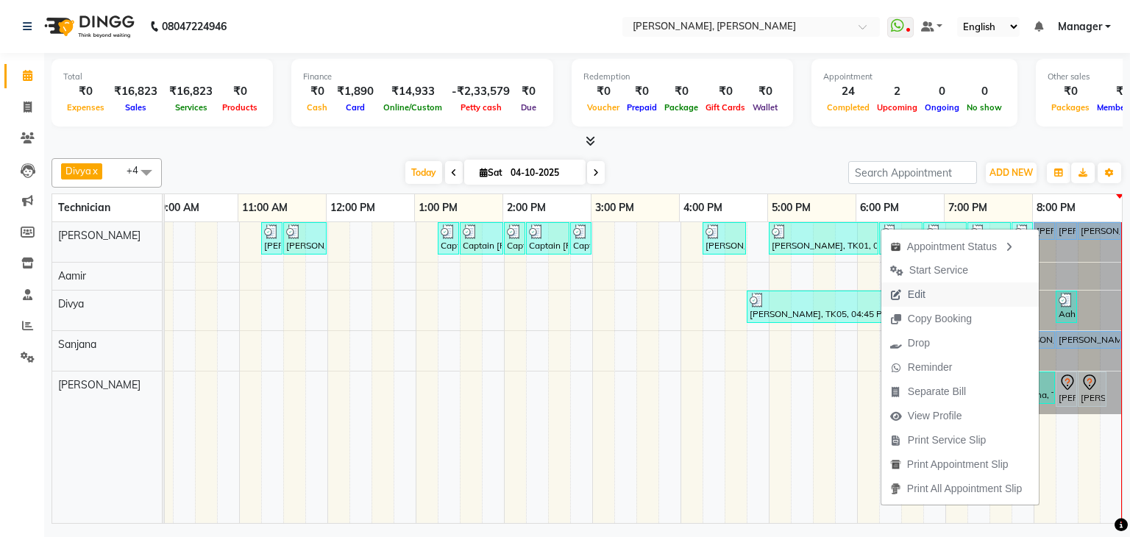
click at [939, 297] on button "Edit" at bounding box center [959, 294] width 157 height 24
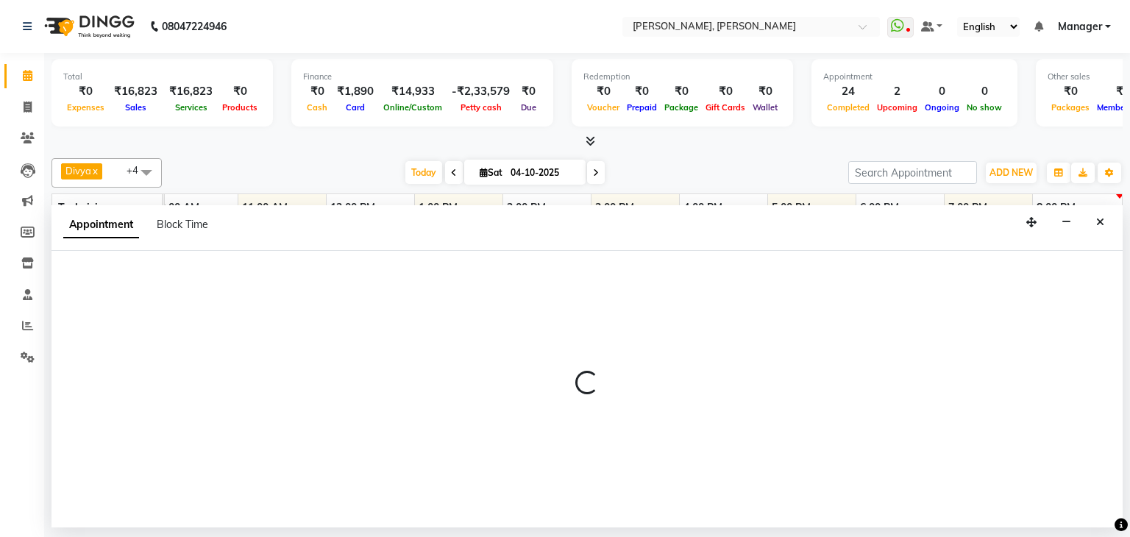
select select "tentative"
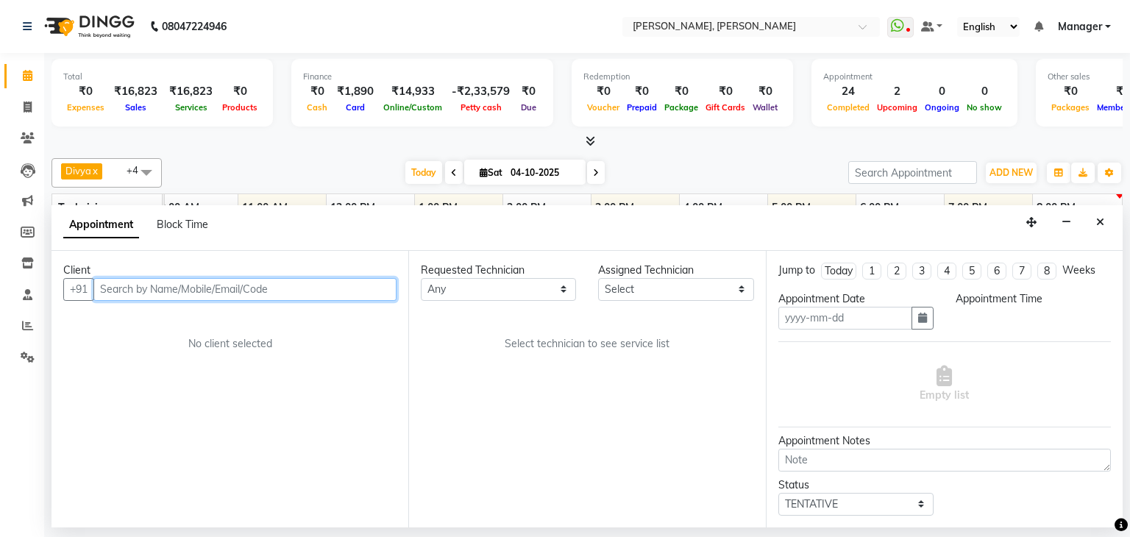
type input "04-10-2025"
select select "54412"
select select "upcoming"
select select "1185"
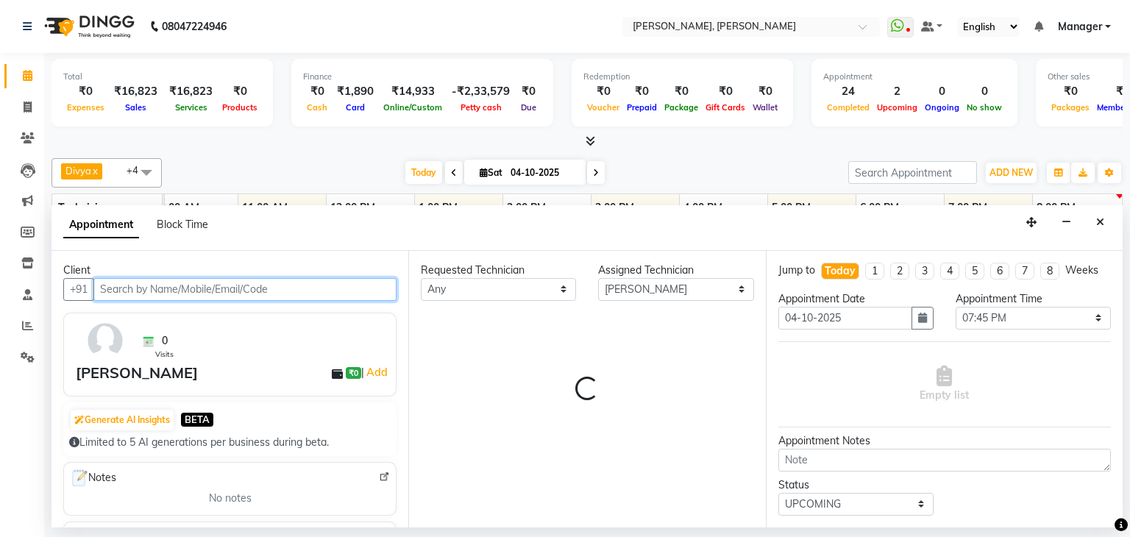
select select "3204"
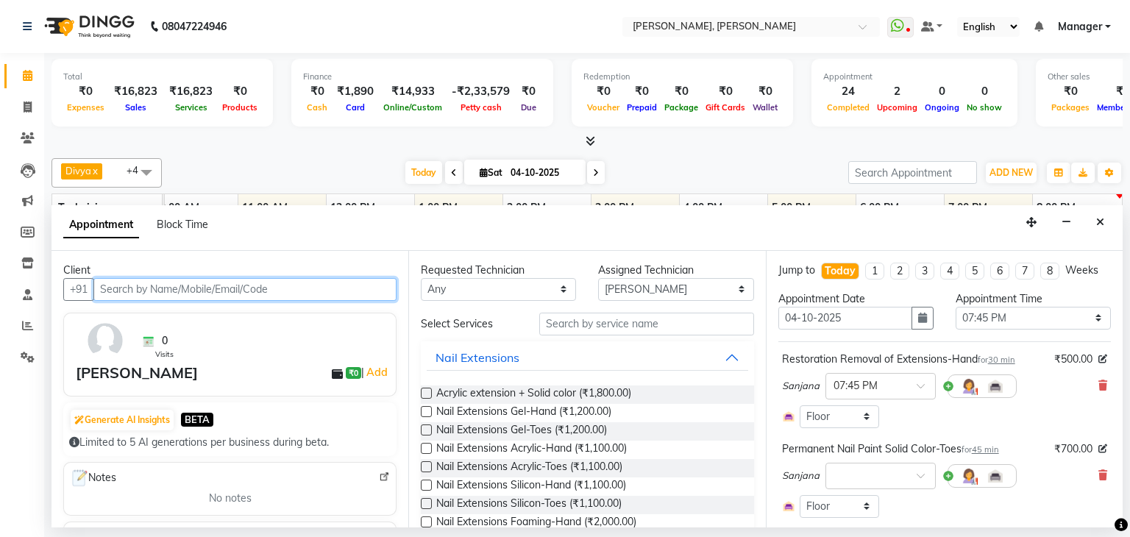
select select "3204"
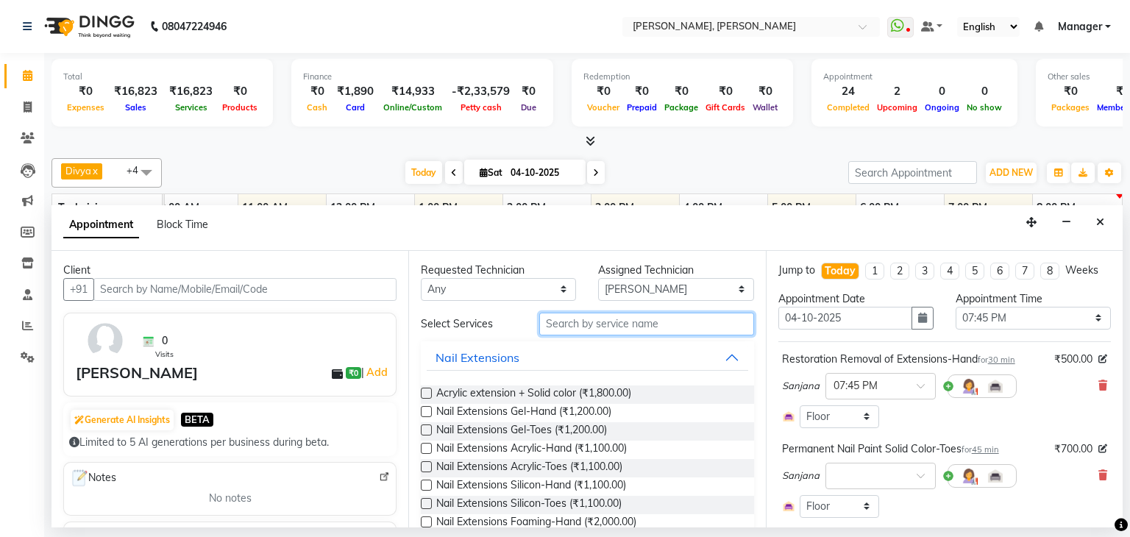
click at [616, 322] on input "text" at bounding box center [646, 324] width 215 height 23
click at [591, 327] on input "text" at bounding box center [646, 324] width 215 height 23
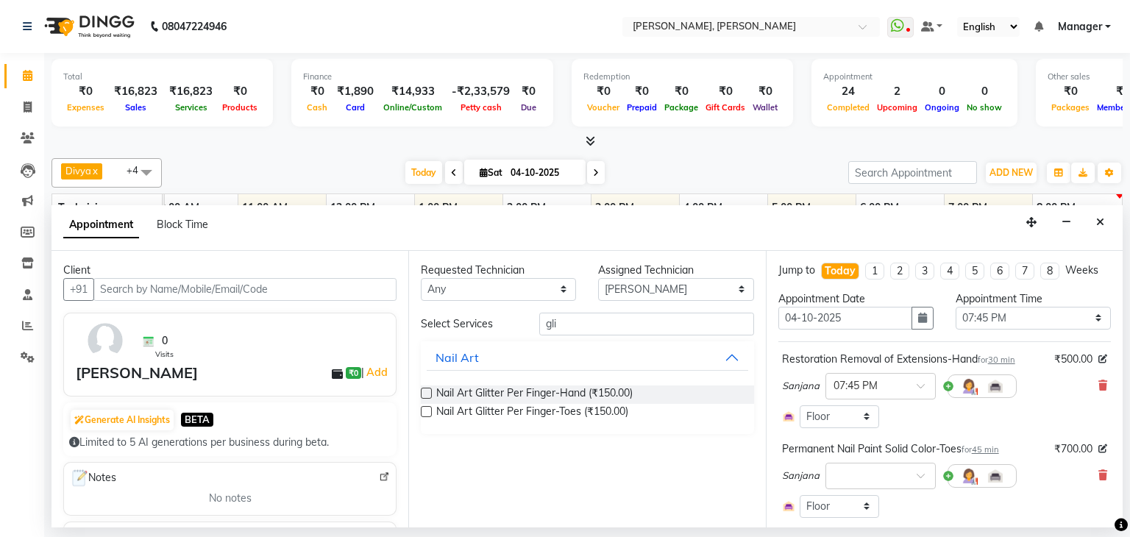
click at [427, 410] on label at bounding box center [426, 411] width 11 height 11
click at [427, 410] on input "checkbox" at bounding box center [426, 413] width 10 height 10
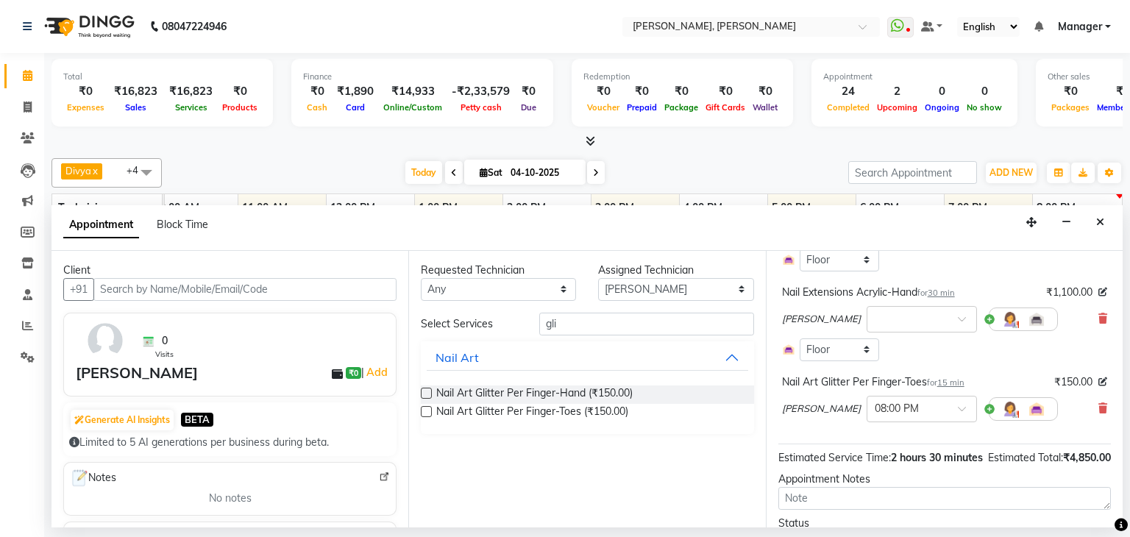
scroll to position [532, 0]
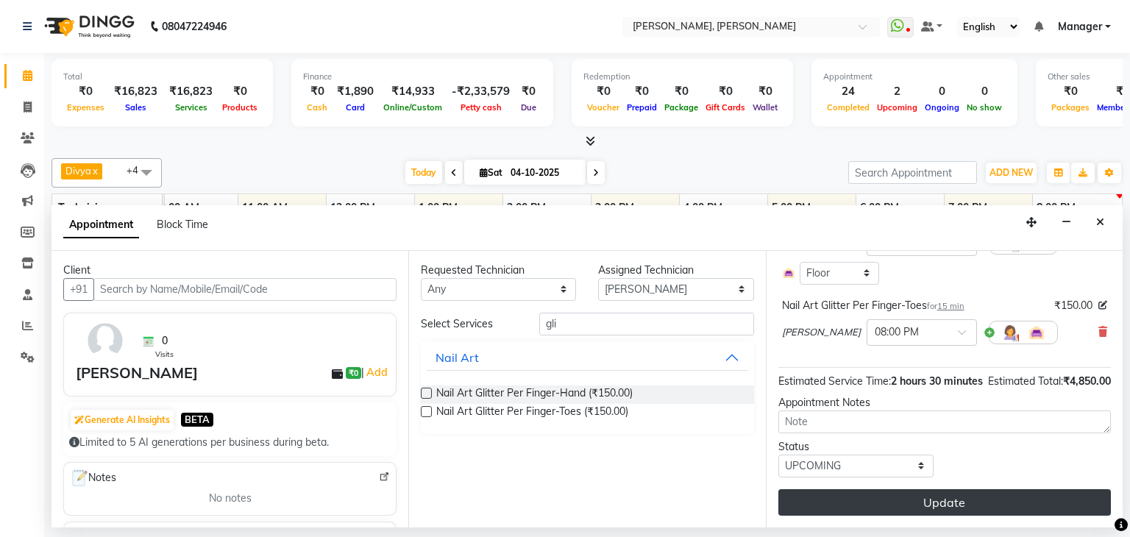
click at [933, 497] on button "Update" at bounding box center [944, 502] width 332 height 26
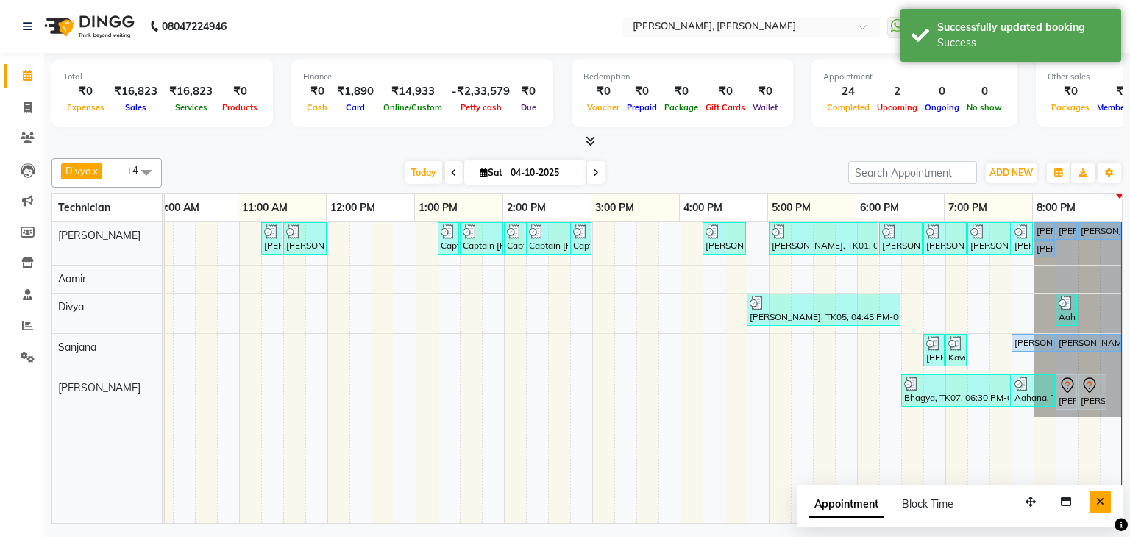
click at [1100, 507] on button "Close" at bounding box center [1099, 502] width 21 height 23
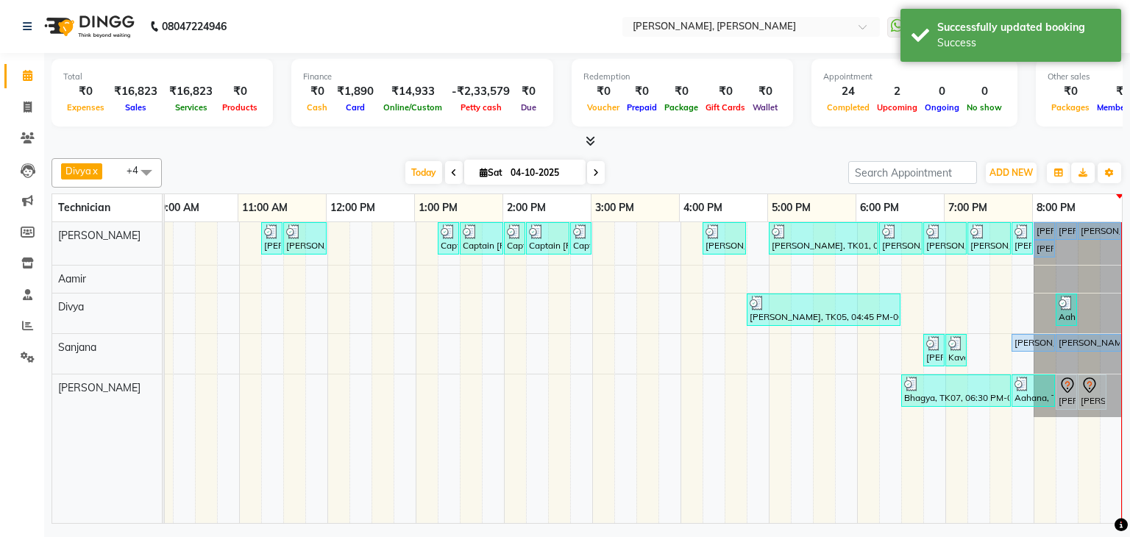
scroll to position [0, 201]
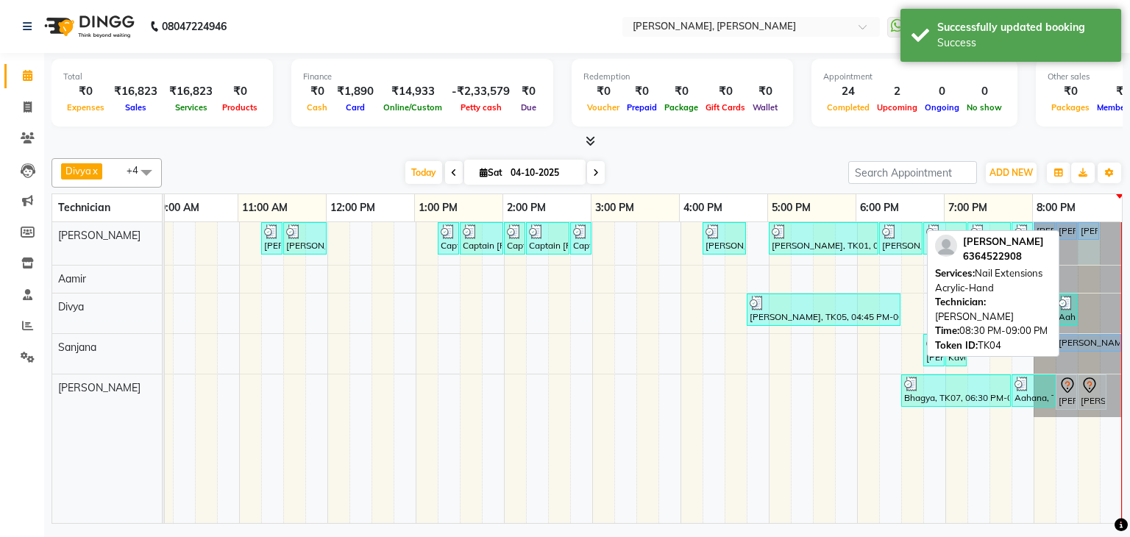
drag, startPoint x: 1110, startPoint y: 224, endPoint x: 1082, endPoint y: 225, distance: 28.0
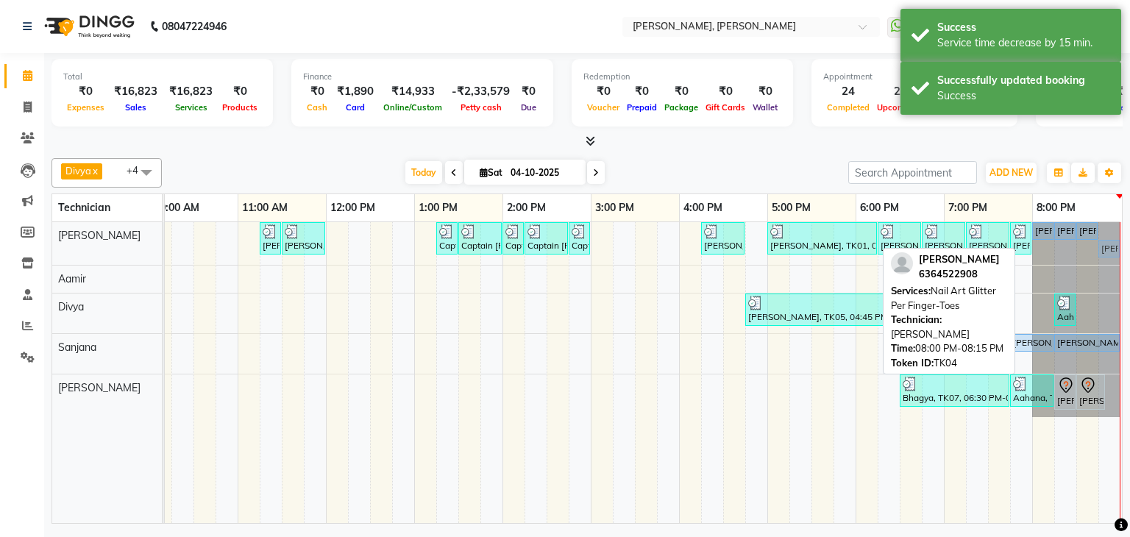
drag, startPoint x: 1030, startPoint y: 242, endPoint x: 1096, endPoint y: 241, distance: 66.2
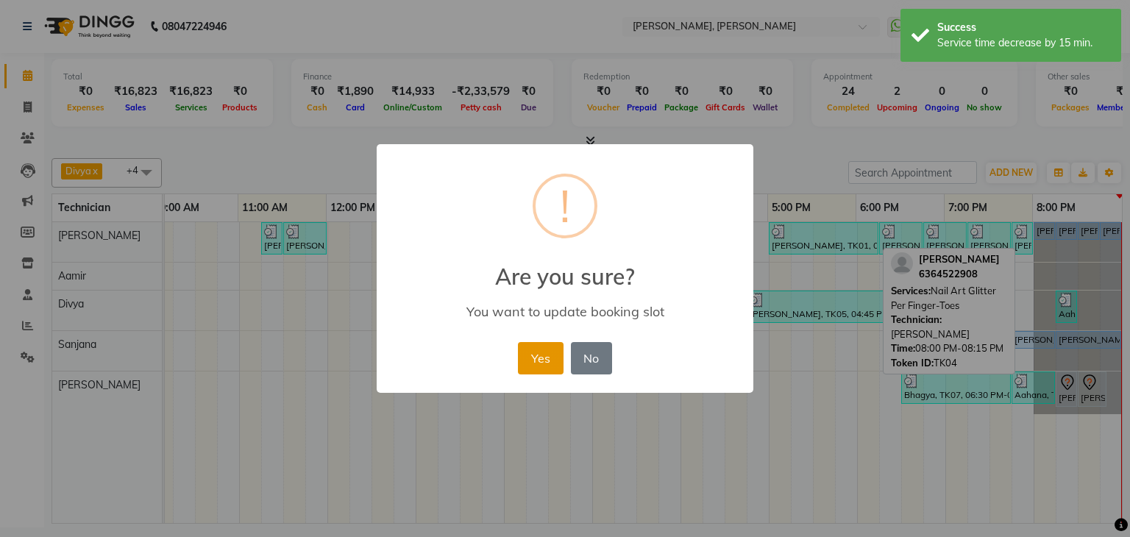
drag, startPoint x: 541, startPoint y: 354, endPoint x: 1121, endPoint y: 366, distance: 579.7
click at [541, 354] on button "Yes" at bounding box center [540, 358] width 45 height 32
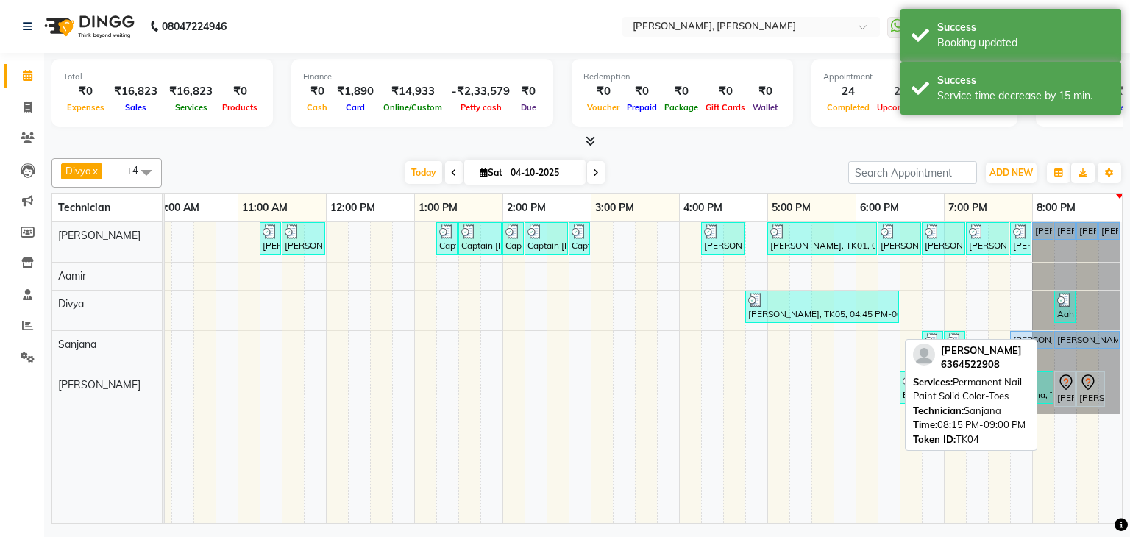
click at [1068, 333] on div "[PERSON_NAME], TK04, 08:15 PM-09:00 PM, Permanent Nail Paint Solid Color-Toes" at bounding box center [1086, 339] width 63 height 13
click at [1066, 334] on div "[PERSON_NAME], TK04, 08:15 PM-09:00 PM, Permanent Nail Paint Solid Color-Toes" at bounding box center [1086, 339] width 63 height 13
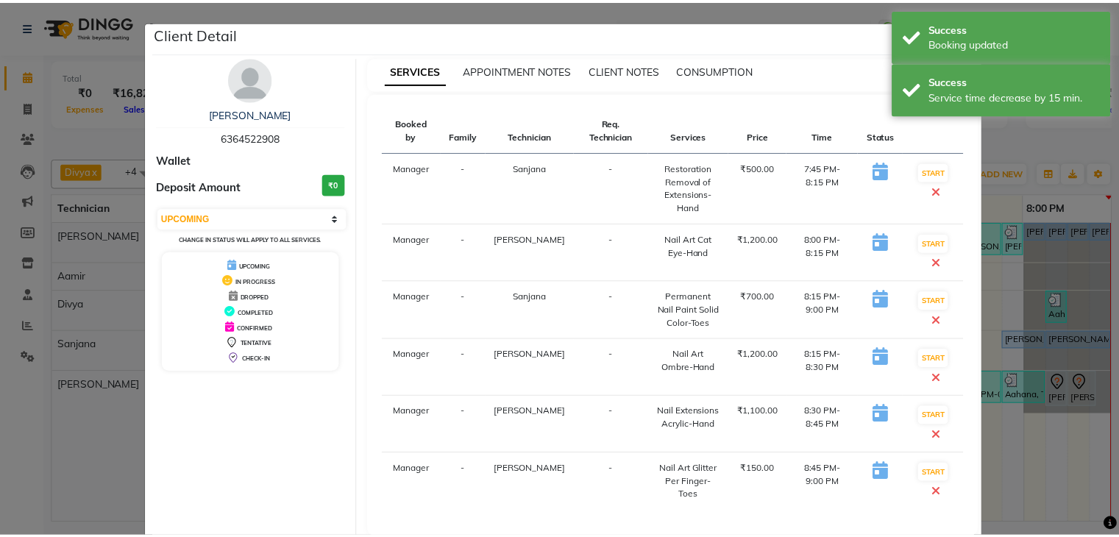
scroll to position [76, 0]
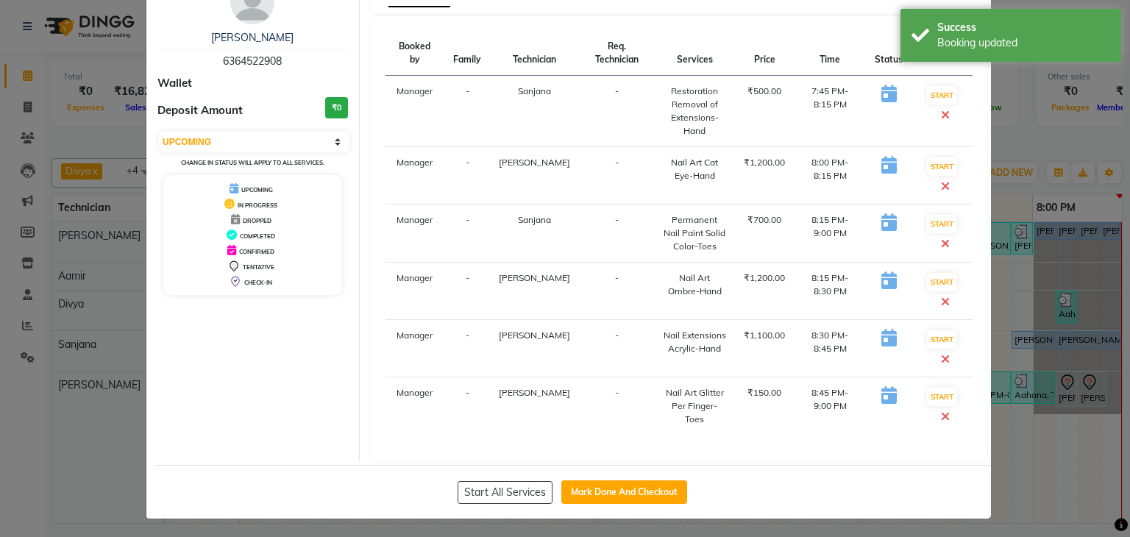
click at [1038, 422] on ngb-modal-window "Client Detail [PERSON_NAME] Tee 6364522908 Wallet Deposit Amount ₹0 Select IN S…" at bounding box center [565, 268] width 1130 height 537
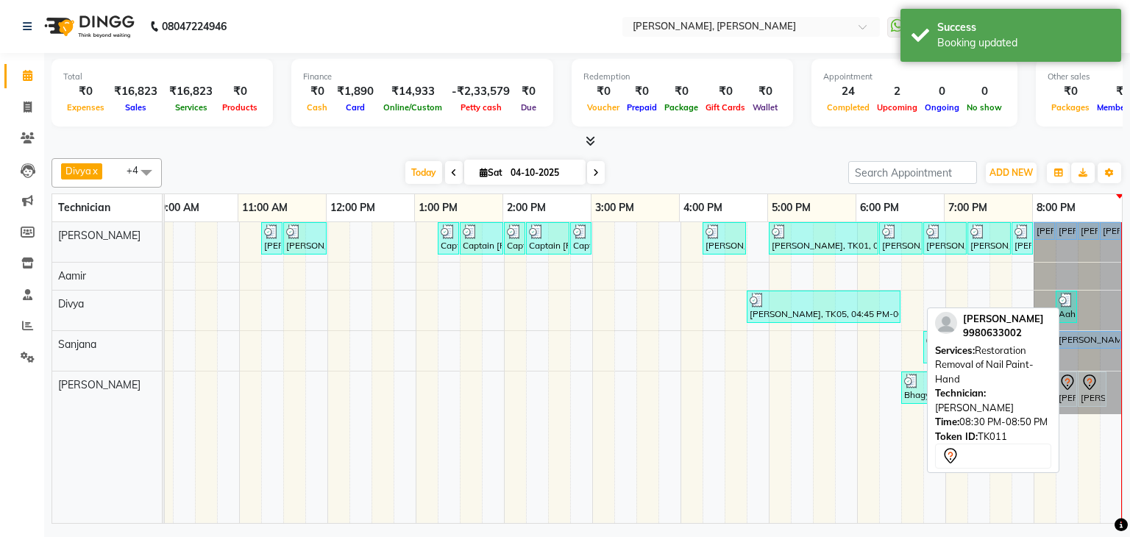
click at [1079, 391] on div "[PERSON_NAME], TK11, 08:30 PM-08:50 PM, Restoration Removal of Nail Paint-Hand" at bounding box center [1092, 389] width 26 height 31
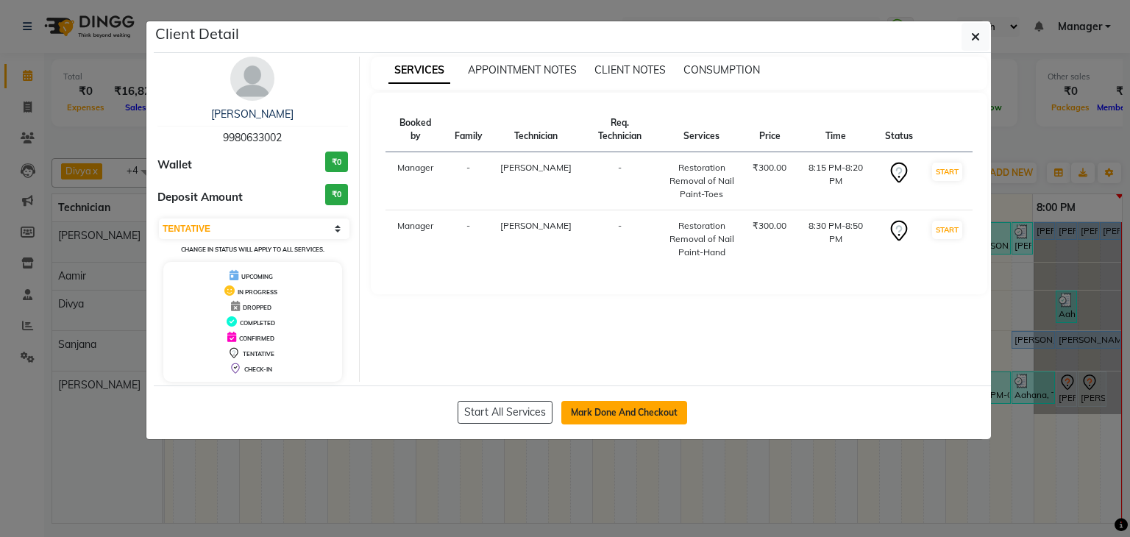
click at [621, 407] on button "Mark Done And Checkout" at bounding box center [624, 413] width 126 height 24
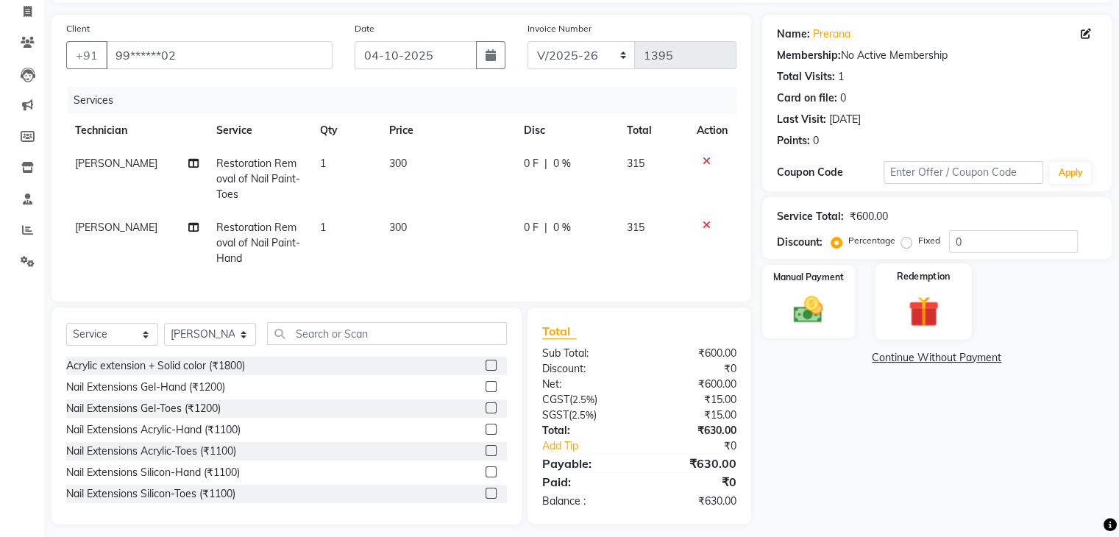
scroll to position [117, 0]
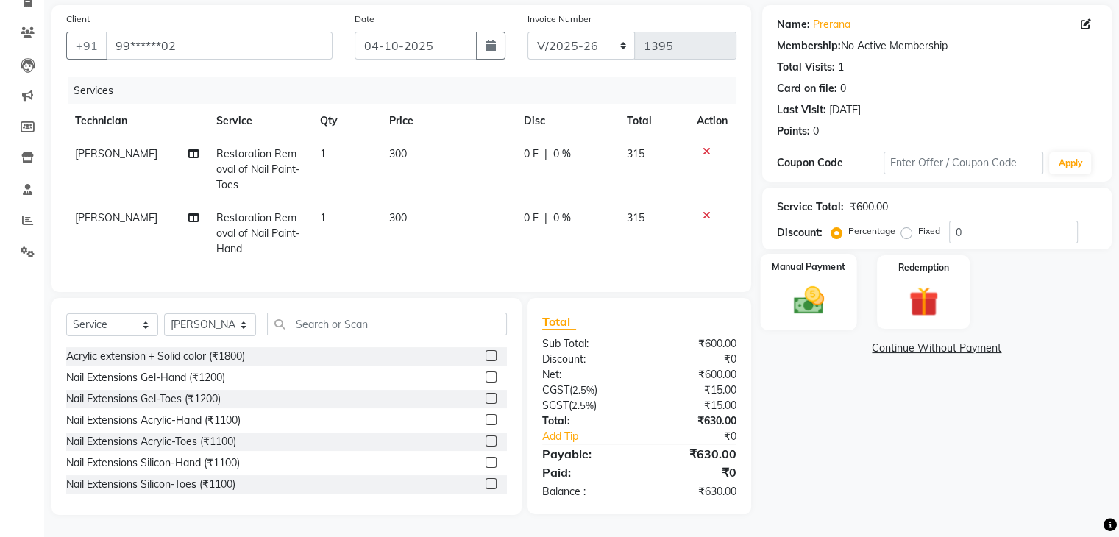
click at [821, 286] on img at bounding box center [807, 300] width 49 height 35
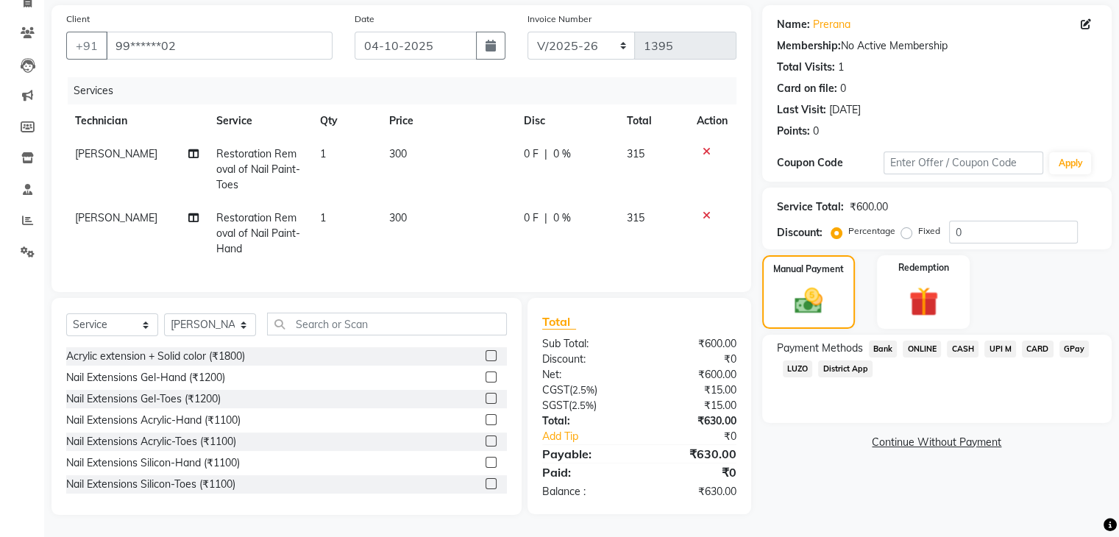
drag, startPoint x: 966, startPoint y: 335, endPoint x: 977, endPoint y: 349, distance: 17.4
click at [968, 341] on span "CASH" at bounding box center [963, 349] width 32 height 17
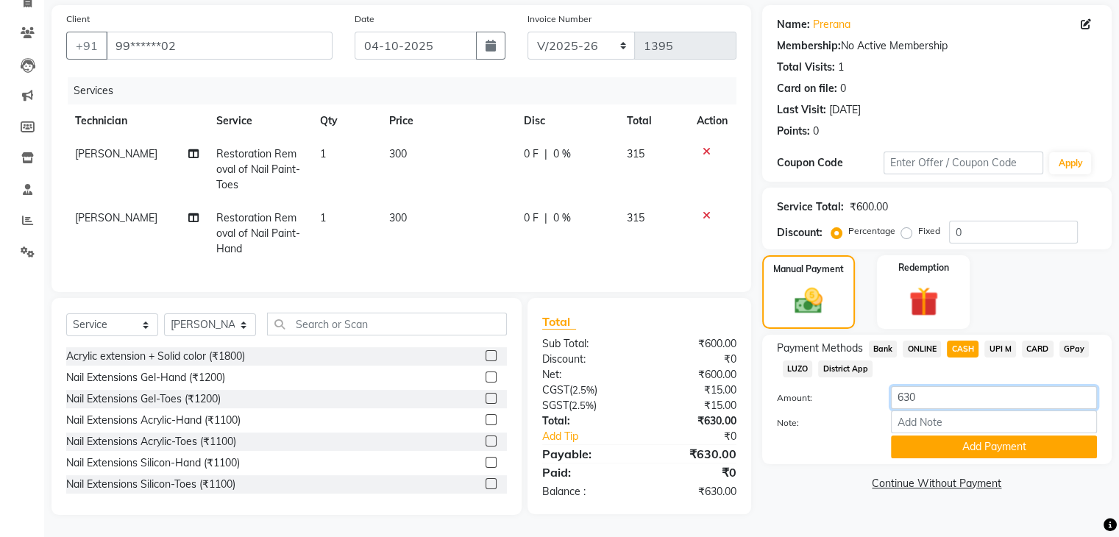
click at [930, 386] on input "630" at bounding box center [994, 397] width 206 height 23
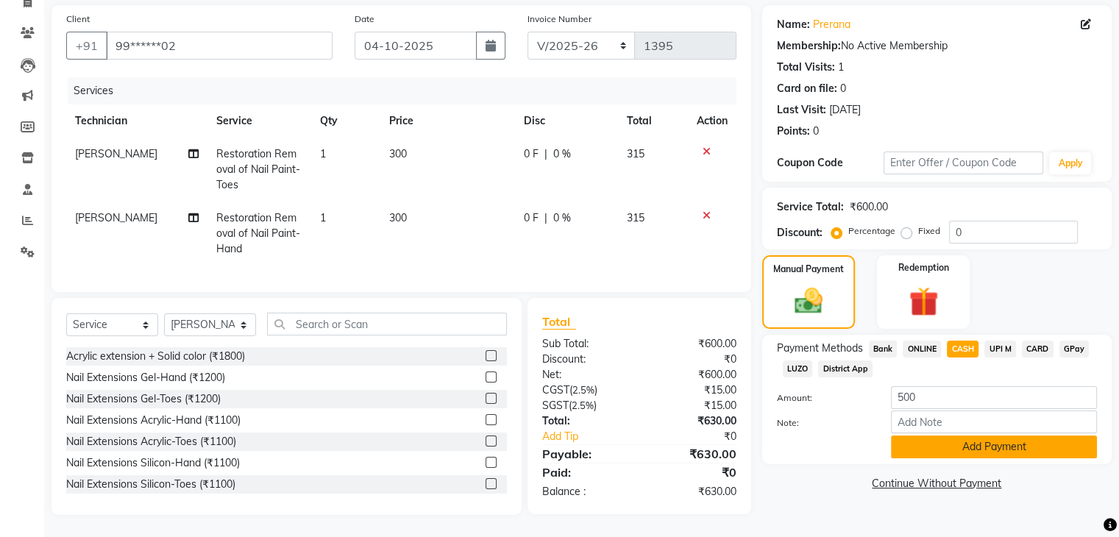
click at [977, 439] on button "Add Payment" at bounding box center [994, 446] width 206 height 23
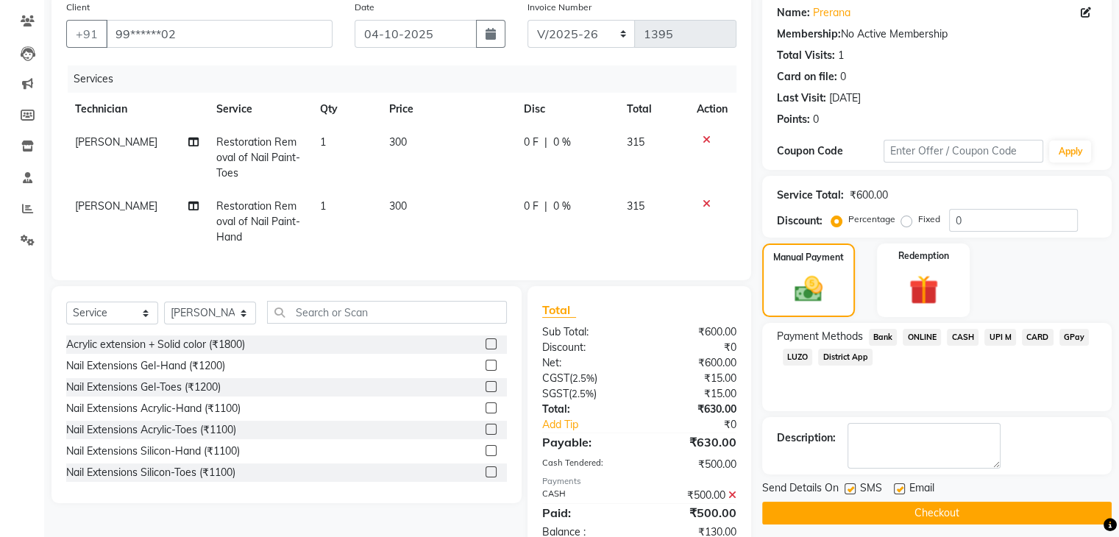
click at [1003, 333] on span "UPI M" at bounding box center [1000, 337] width 32 height 17
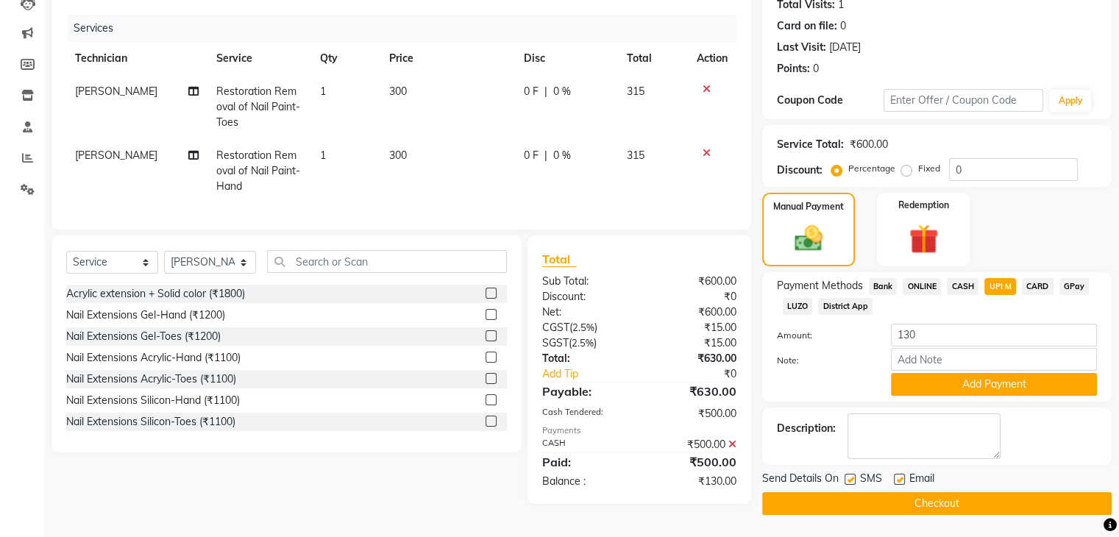
scroll to position [168, 0]
click at [983, 382] on button "Add Payment" at bounding box center [994, 384] width 206 height 23
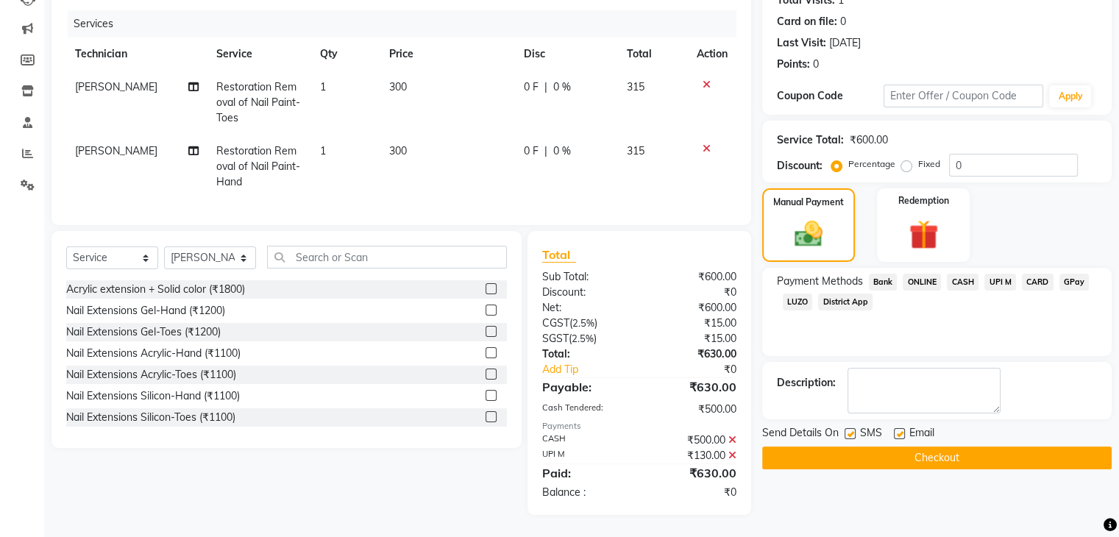
scroll to position [184, 0]
click at [912, 450] on button "Checkout" at bounding box center [936, 457] width 349 height 23
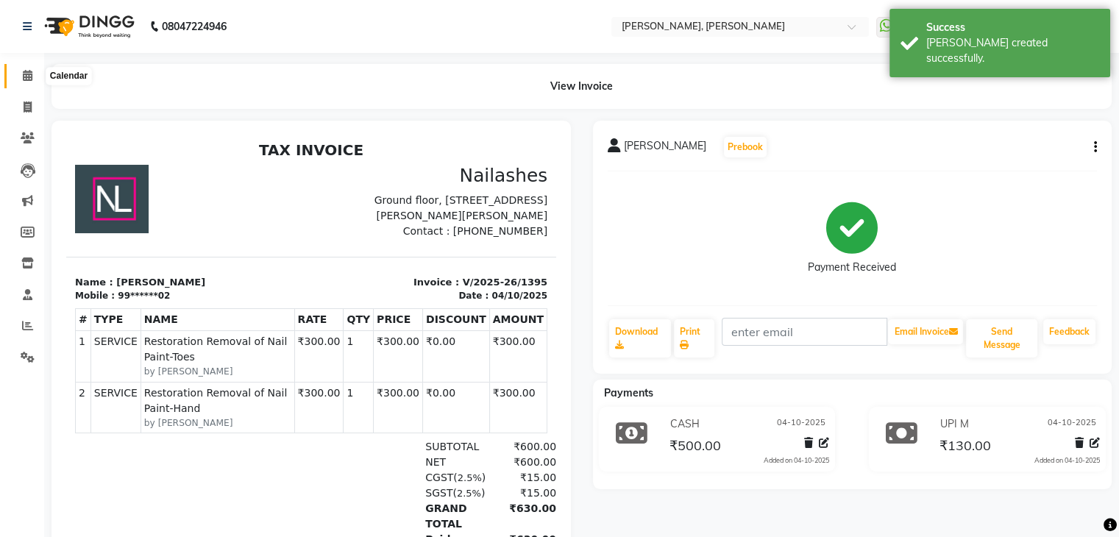
click at [23, 74] on icon at bounding box center [28, 75] width 10 height 11
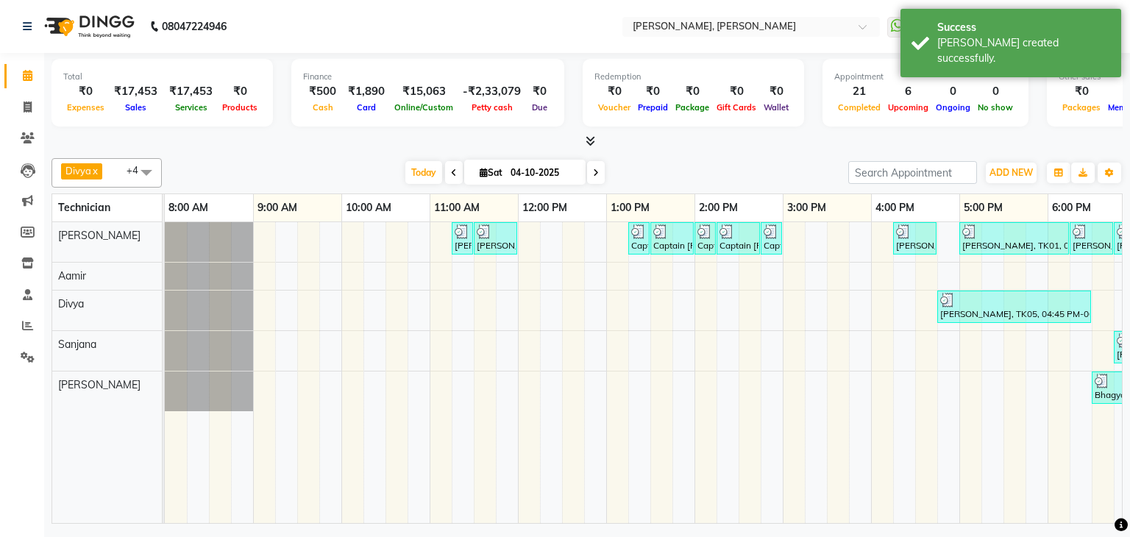
scroll to position [0, 192]
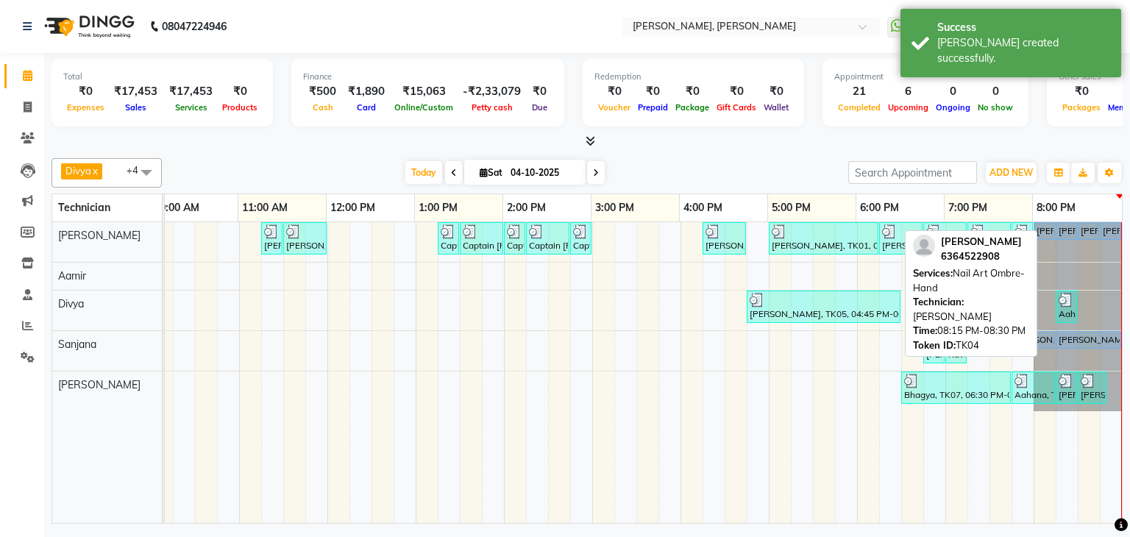
click at [1058, 224] on div "[PERSON_NAME], TK04, 08:15 PM-08:30 PM, Nail Art Ombre-Hand" at bounding box center [1066, 230] width 18 height 13
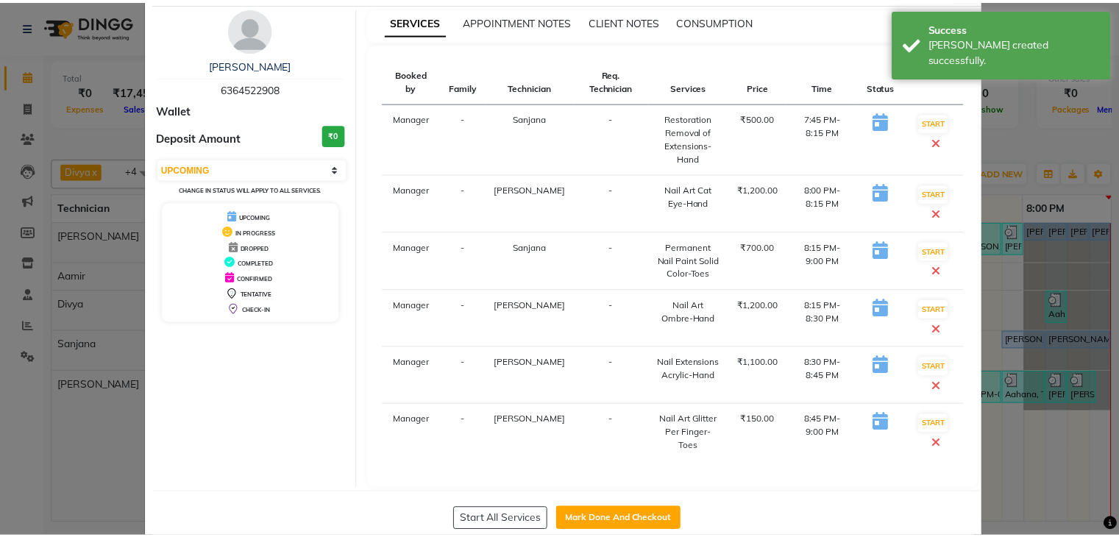
scroll to position [76, 0]
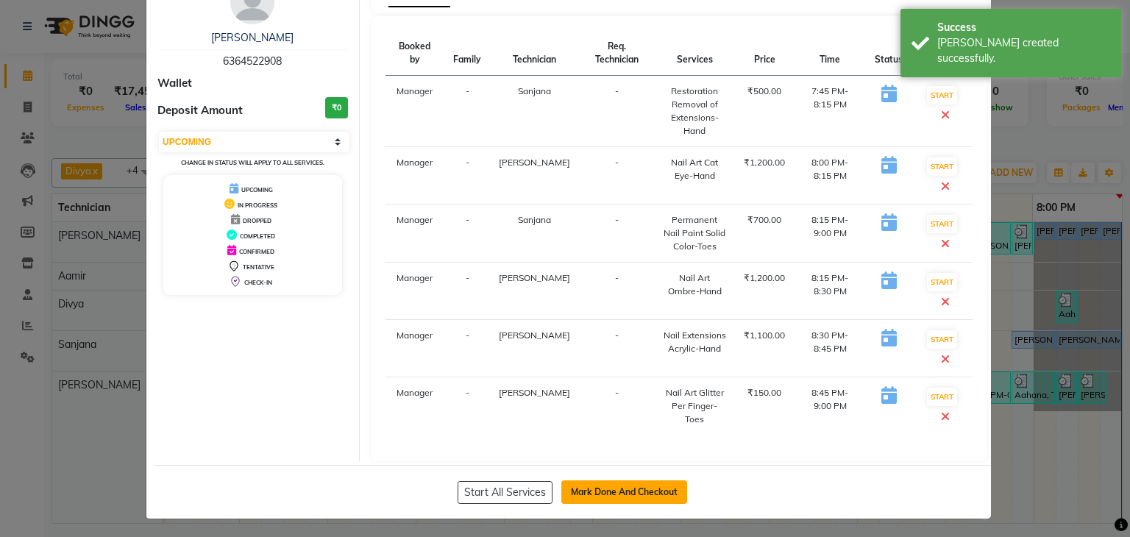
click at [605, 485] on button "Mark Done And Checkout" at bounding box center [624, 492] width 126 height 24
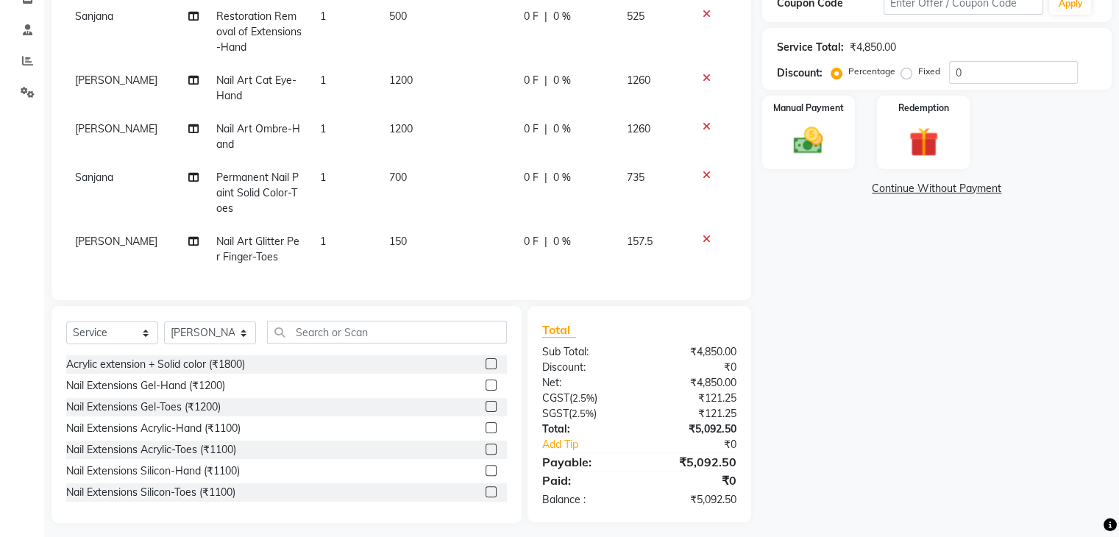
scroll to position [274, 0]
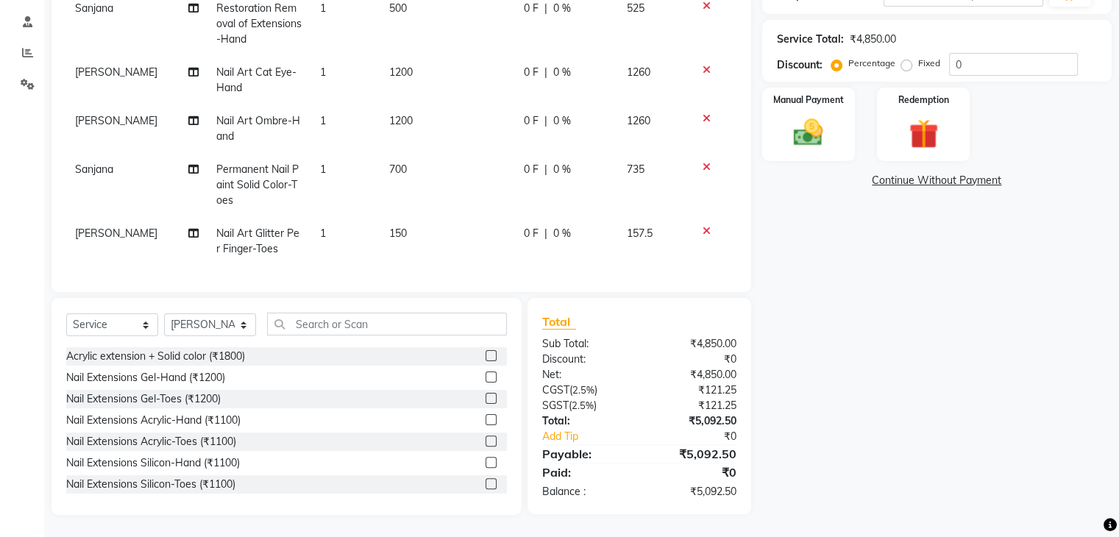
click at [327, 224] on td "1" at bounding box center [345, 241] width 69 height 49
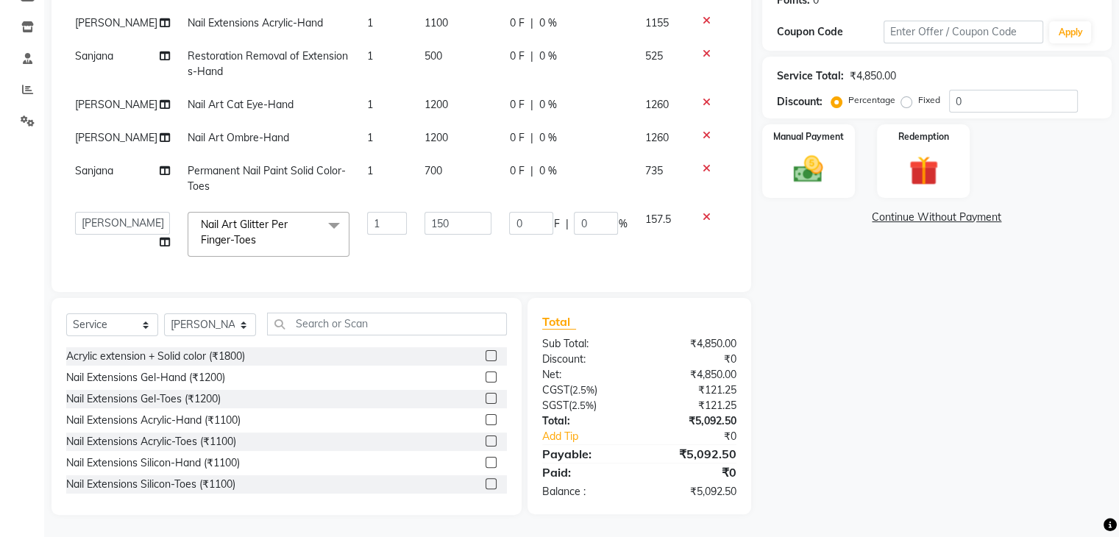
scroll to position [0, 0]
click at [377, 215] on input "1" at bounding box center [386, 223] width 39 height 23
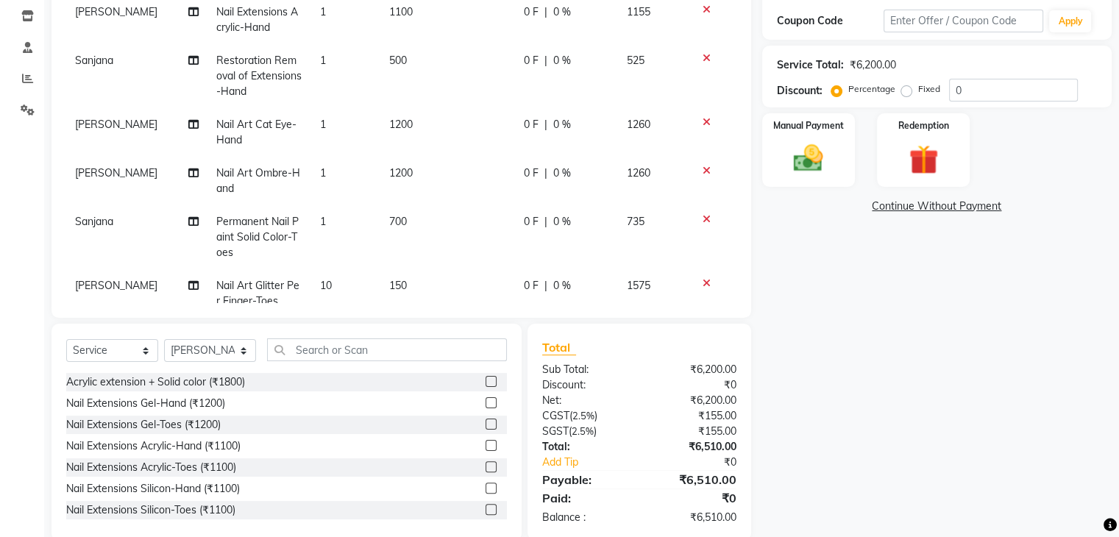
click at [1021, 255] on div "Name: [PERSON_NAME] Membership: No Active Membership Total Visits: 0 Card on fi…" at bounding box center [942, 201] width 360 height 677
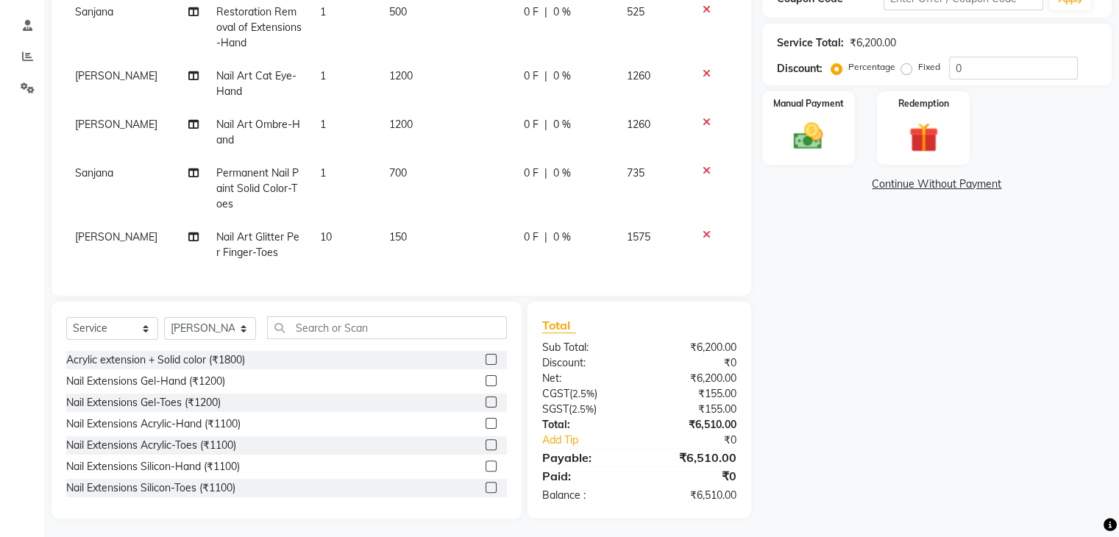
scroll to position [274, 0]
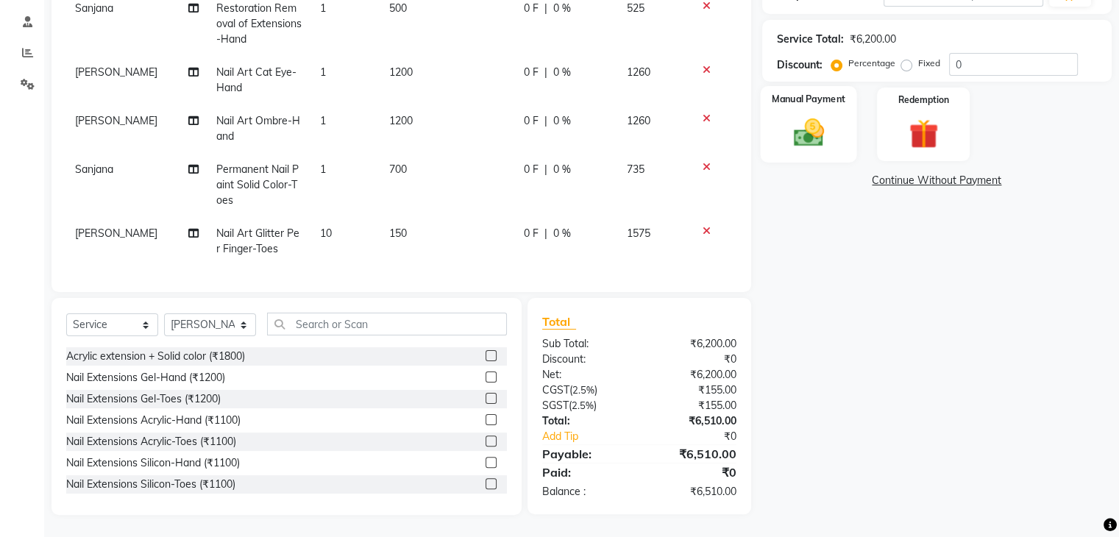
click at [814, 117] on img at bounding box center [807, 132] width 49 height 35
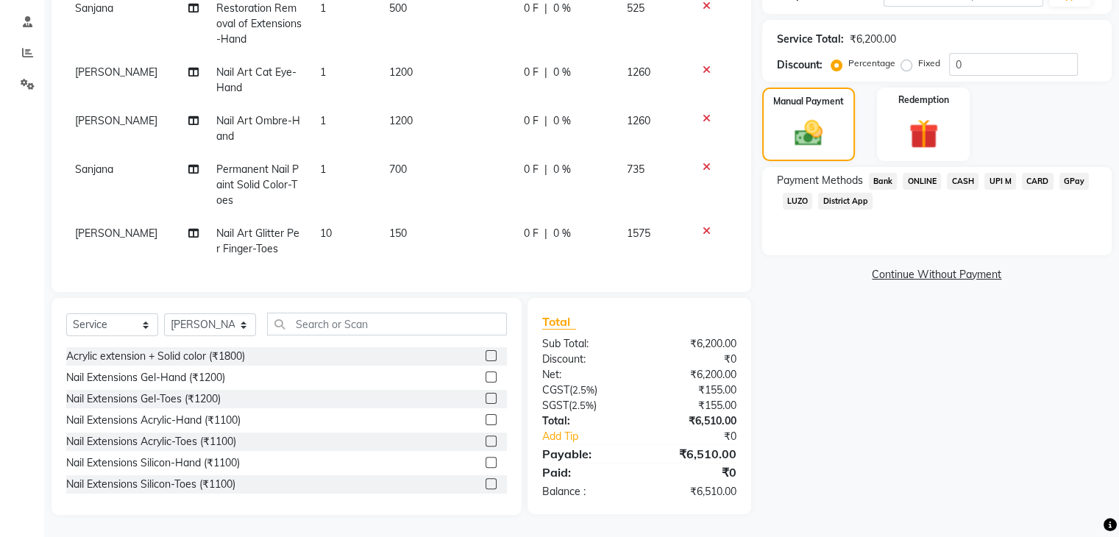
click at [999, 177] on span "UPI M" at bounding box center [1000, 181] width 32 height 17
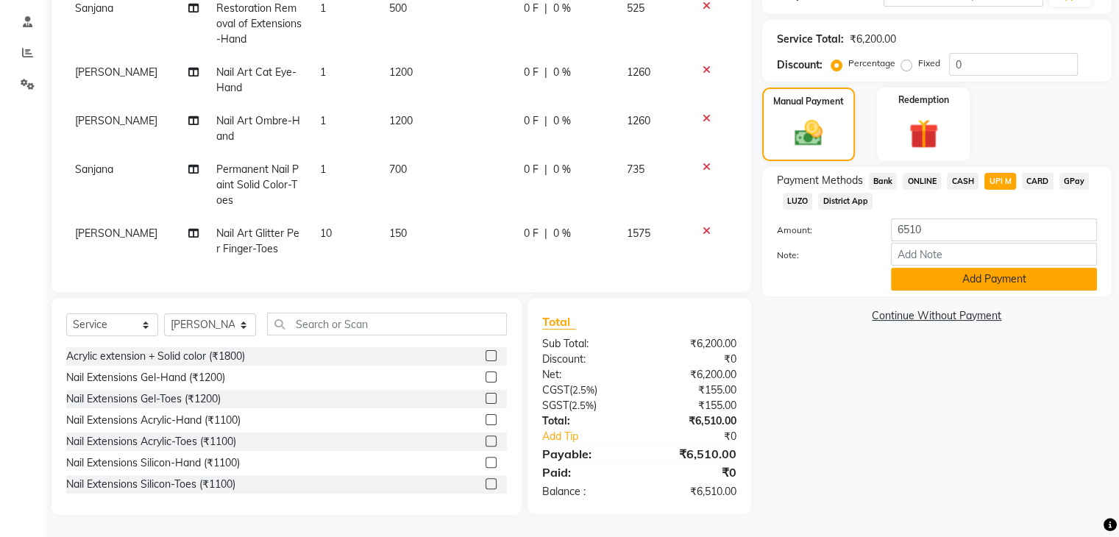
click at [991, 279] on button "Add Payment" at bounding box center [994, 279] width 206 height 23
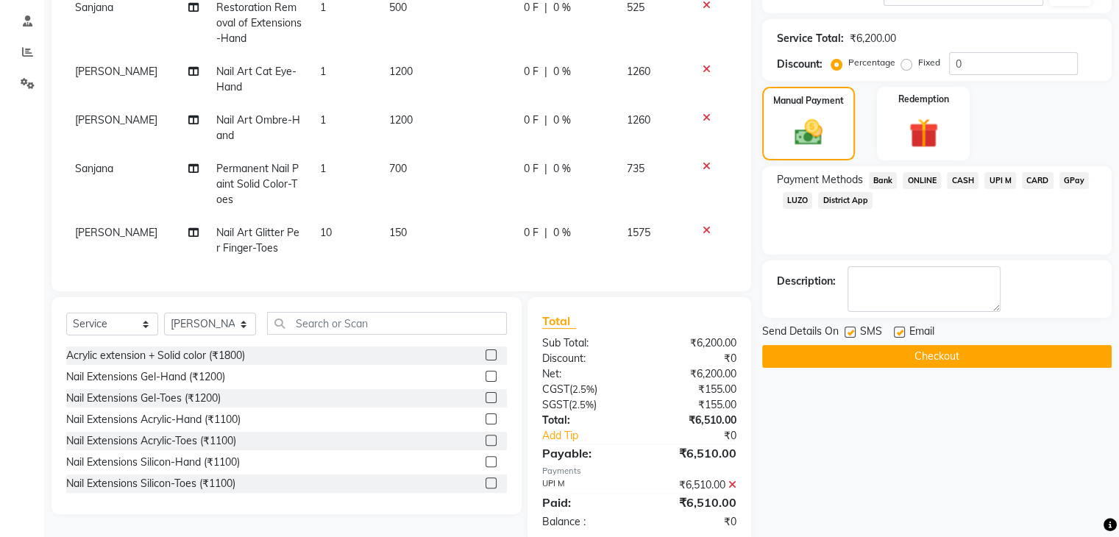
scroll to position [303, 0]
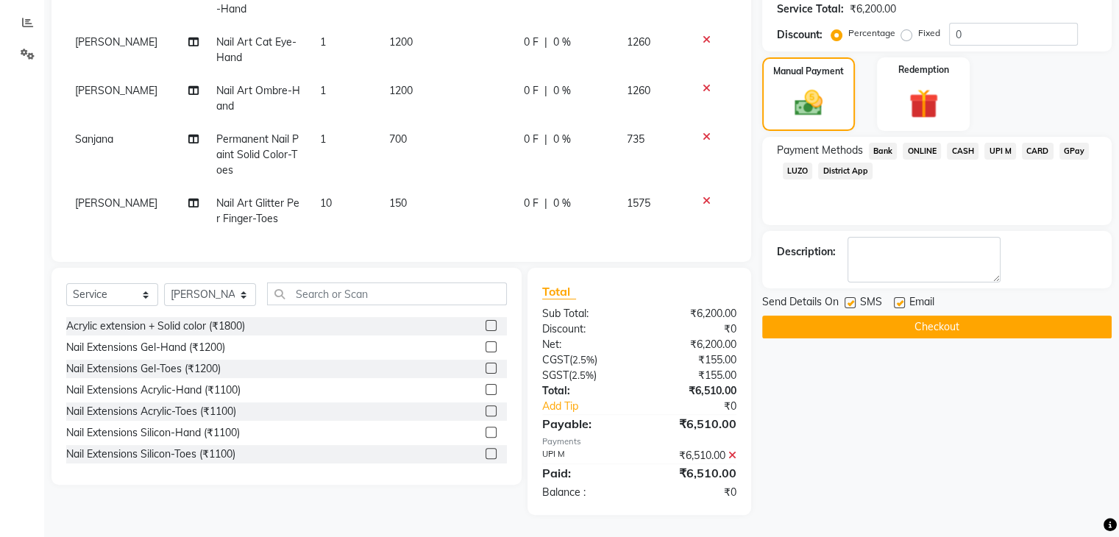
click at [955, 327] on button "Checkout" at bounding box center [936, 327] width 349 height 23
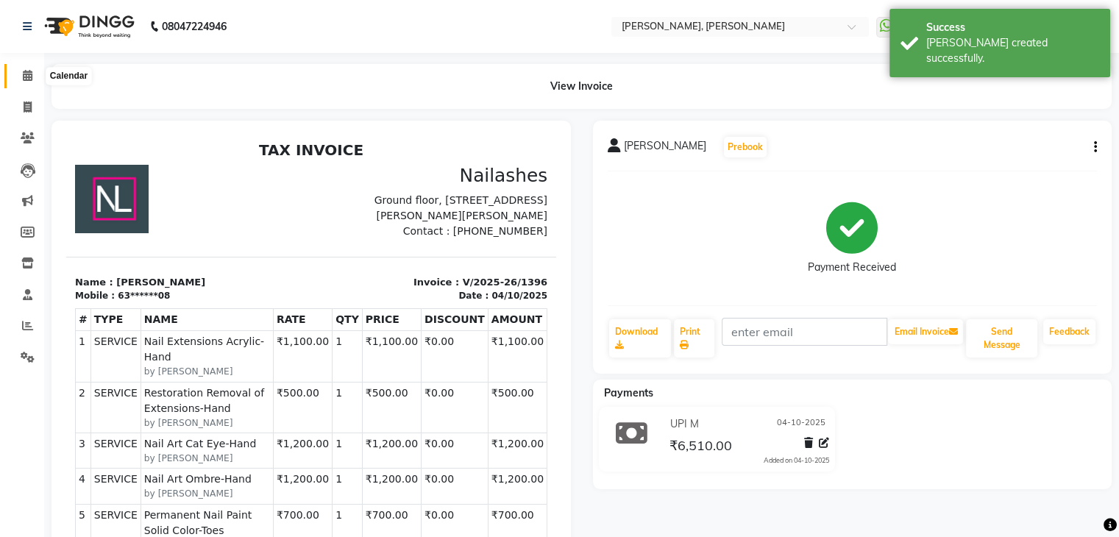
click at [32, 73] on icon at bounding box center [28, 75] width 10 height 11
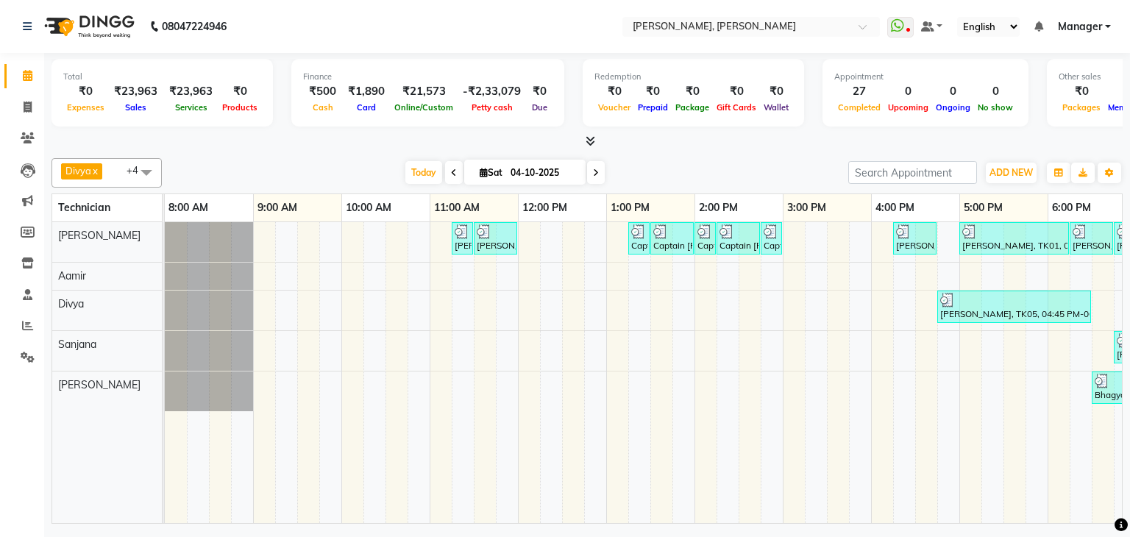
drag, startPoint x: 659, startPoint y: 524, endPoint x: 1034, endPoint y: 533, distance: 375.2
click at [1034, 533] on div "08047224946 Select Location × Nailashes, [PERSON_NAME] Nagar WhatsApp Status ✕ …" at bounding box center [565, 268] width 1130 height 537
